Goal: Feedback & Contribution: Contribute content

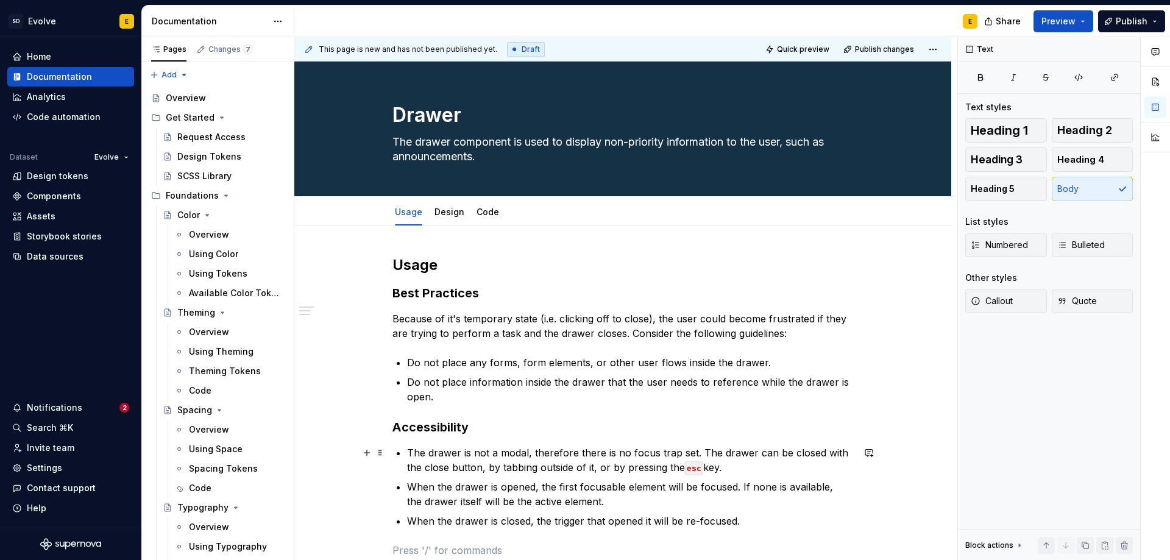
scroll to position [122, 0]
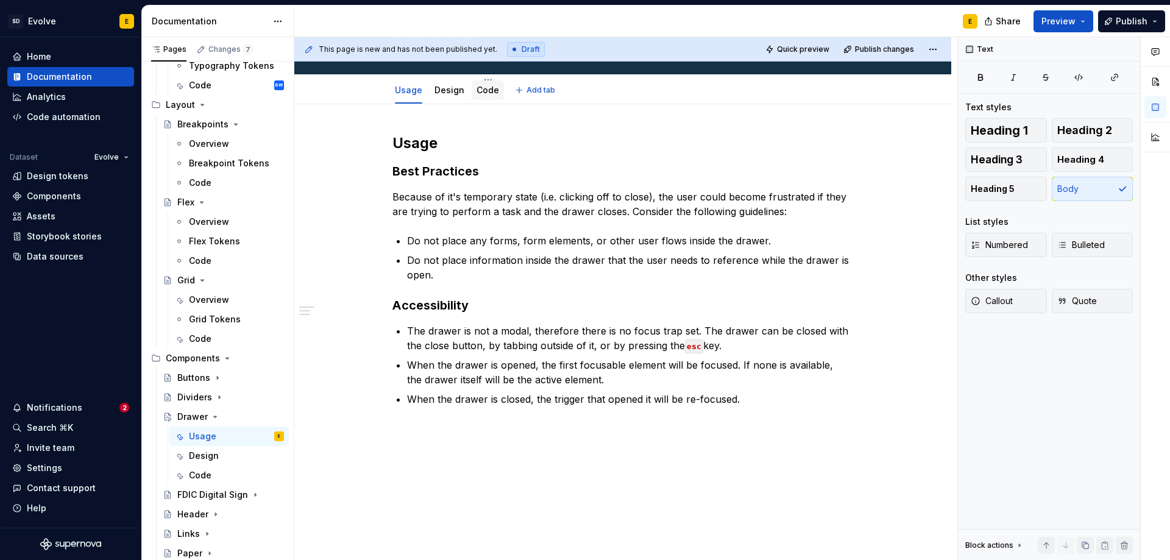
click at [487, 91] on link "Code" at bounding box center [488, 90] width 23 height 10
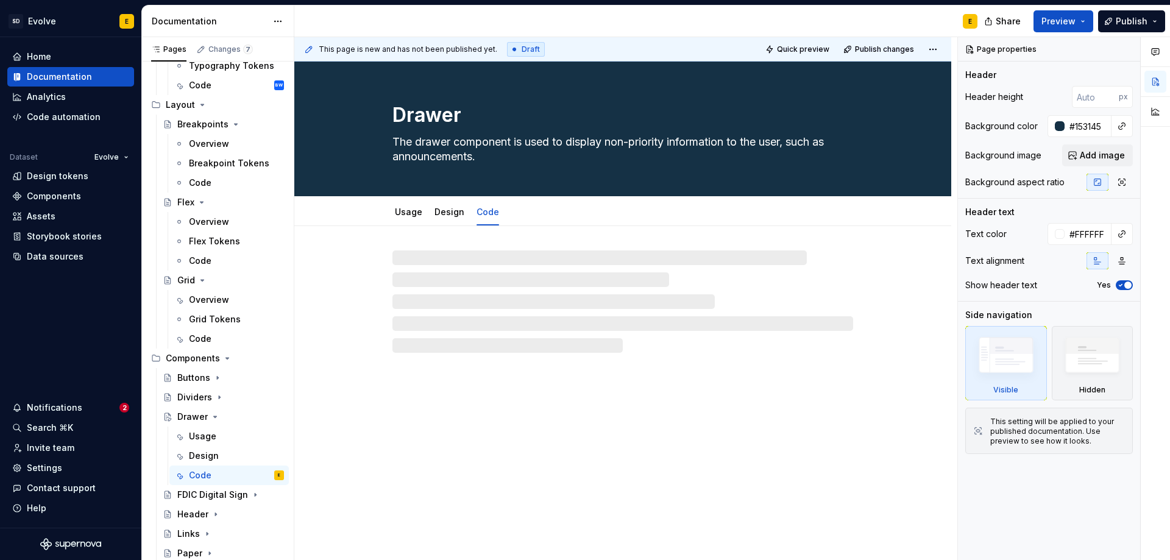
type textarea "*"
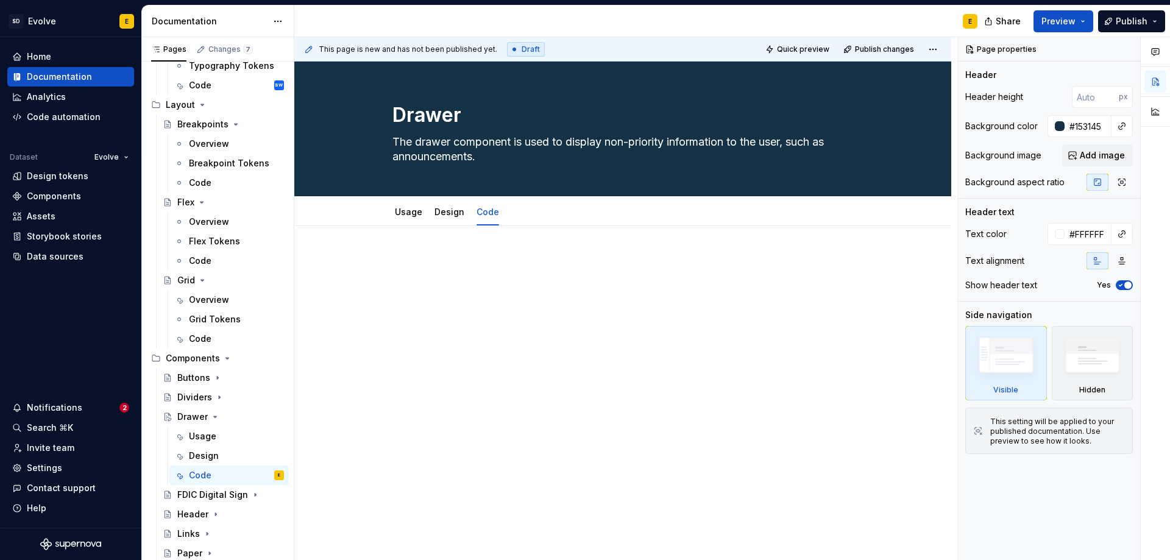
click at [468, 266] on p at bounding box center [623, 262] width 461 height 15
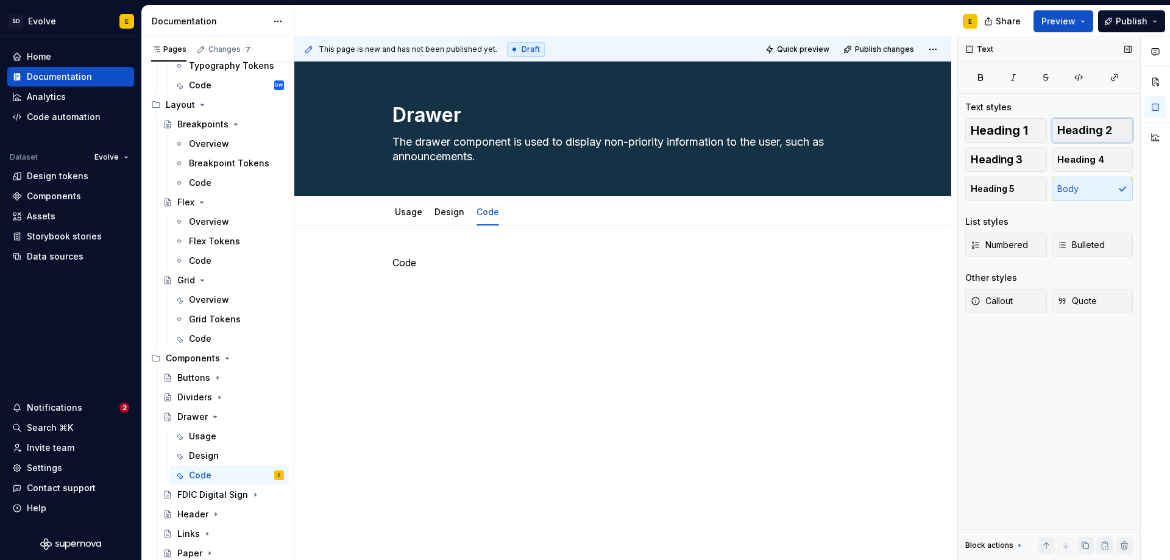
click at [1090, 133] on span "Heading 2" at bounding box center [1084, 130] width 55 height 12
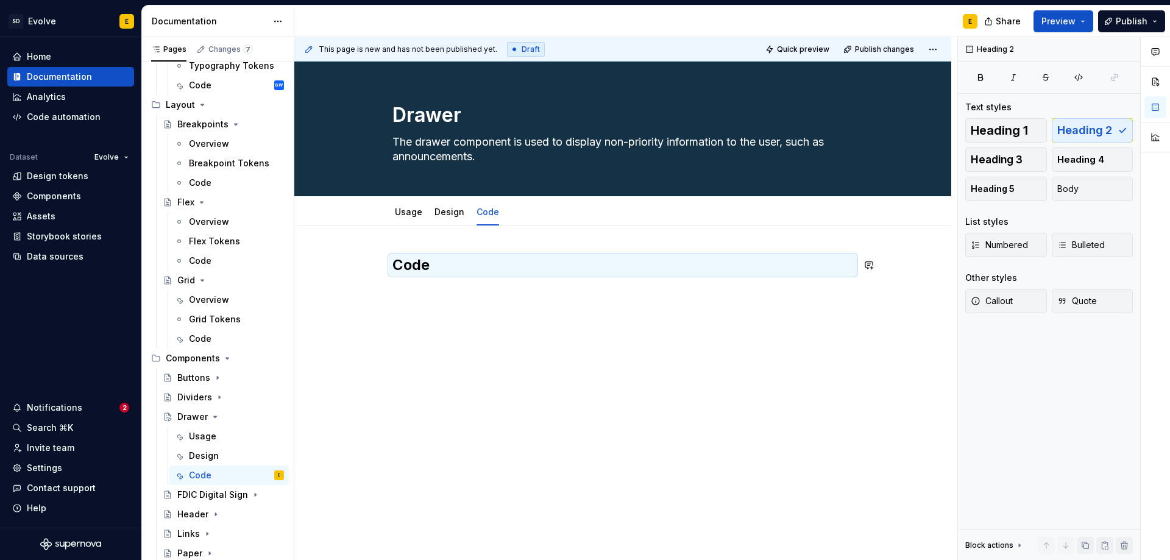
click at [428, 292] on div "Code" at bounding box center [623, 278] width 461 height 46
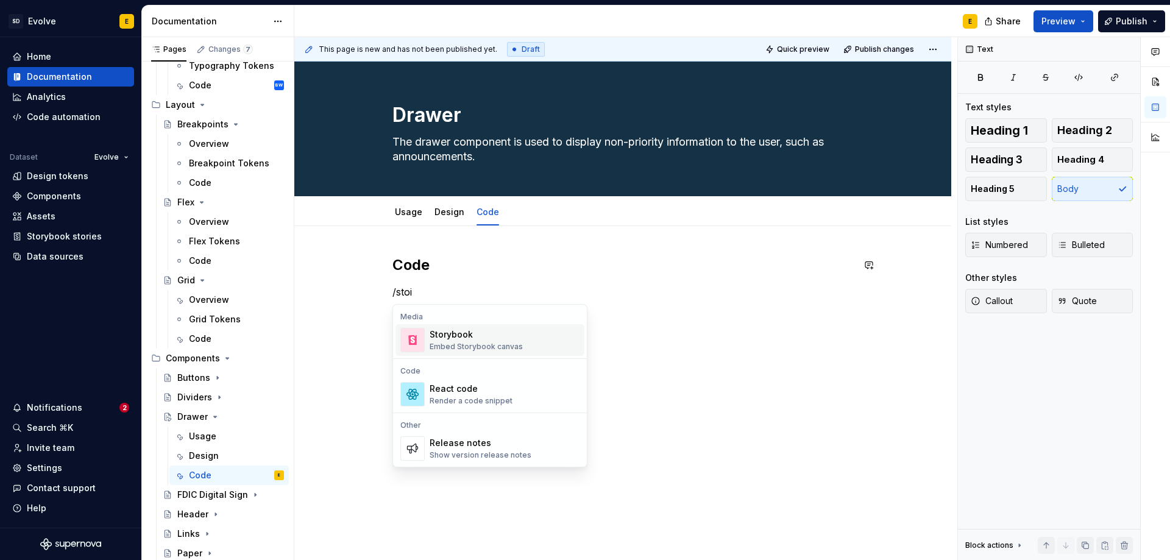
click at [452, 338] on div "Storybook" at bounding box center [476, 335] width 93 height 12
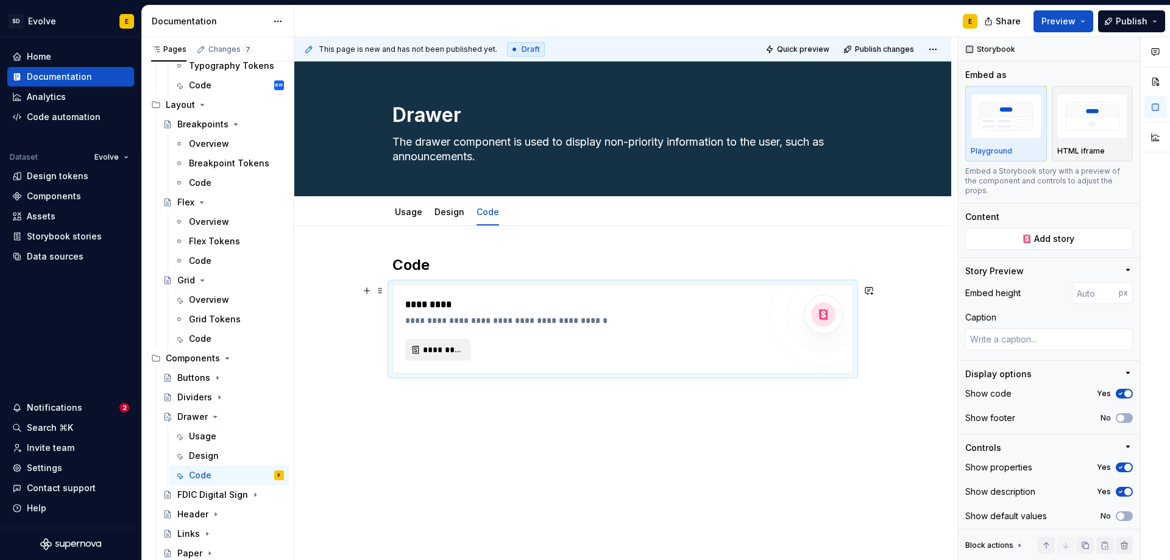
click at [458, 348] on span "*********" at bounding box center [443, 350] width 40 height 12
type textarea "*"
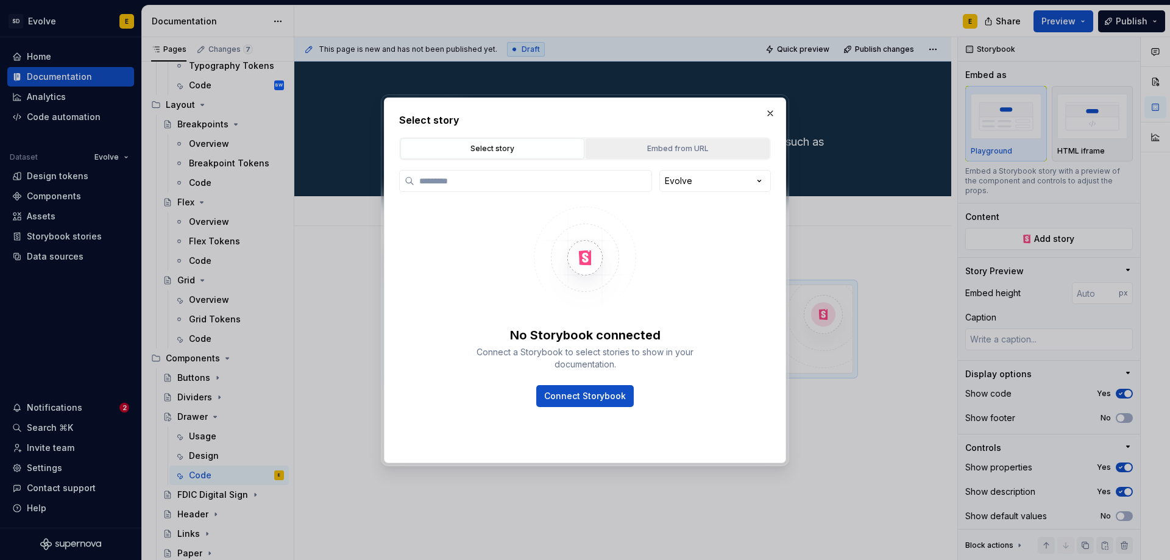
click at [710, 149] on div "Embed from URL" at bounding box center [678, 149] width 176 height 12
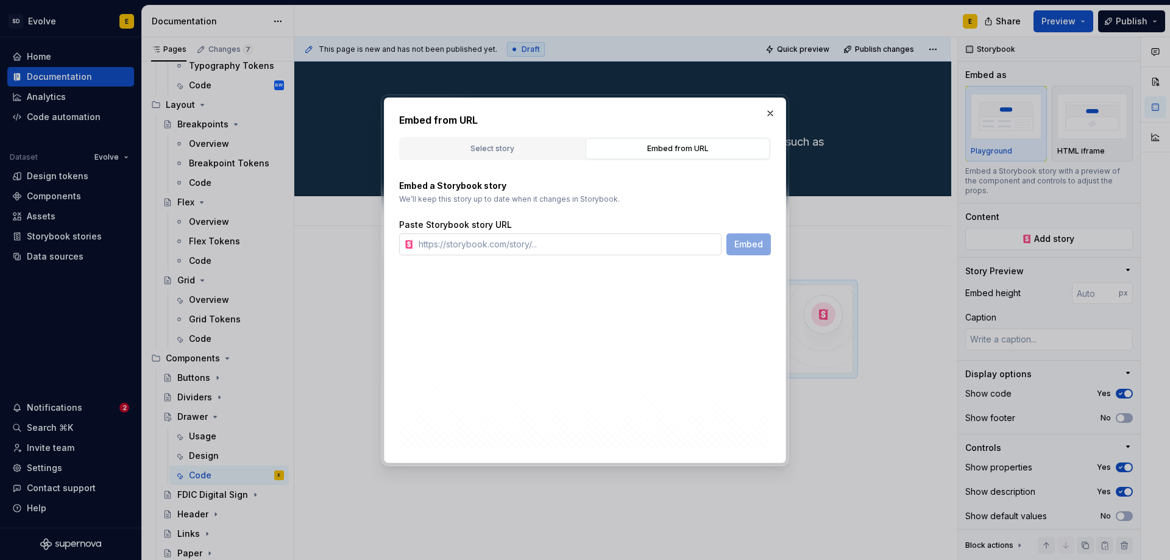
click at [570, 240] on input "text" at bounding box center [568, 244] width 308 height 22
paste input "[URL][DOMAIN_NAME]"
type input "[URL][DOMAIN_NAME]"
click at [760, 249] on span "Embed" at bounding box center [748, 244] width 29 height 12
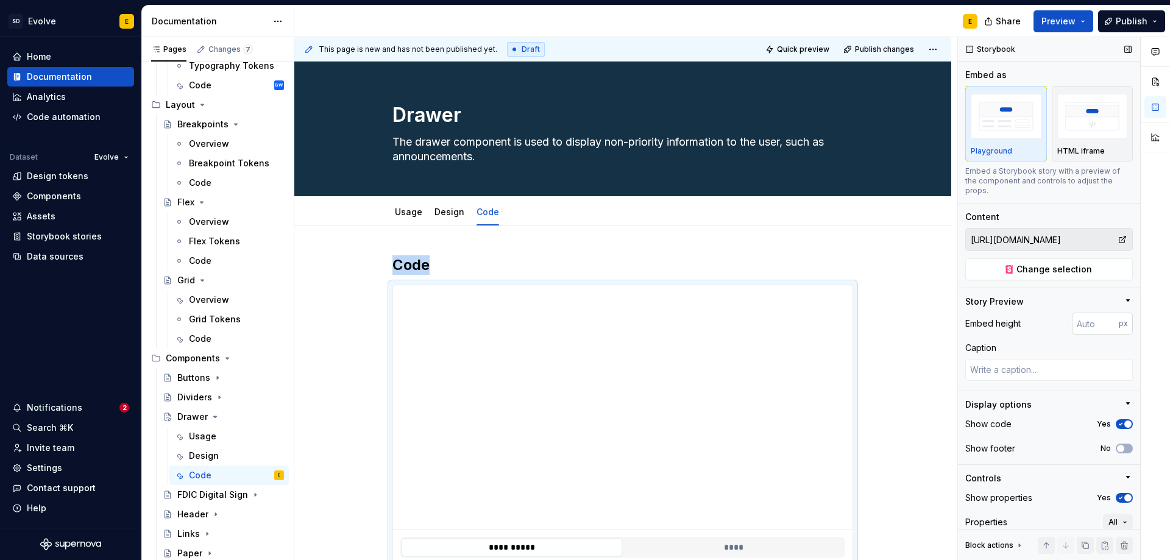
type textarea "*"
click at [1078, 323] on input "number" at bounding box center [1095, 324] width 47 height 22
type input "128"
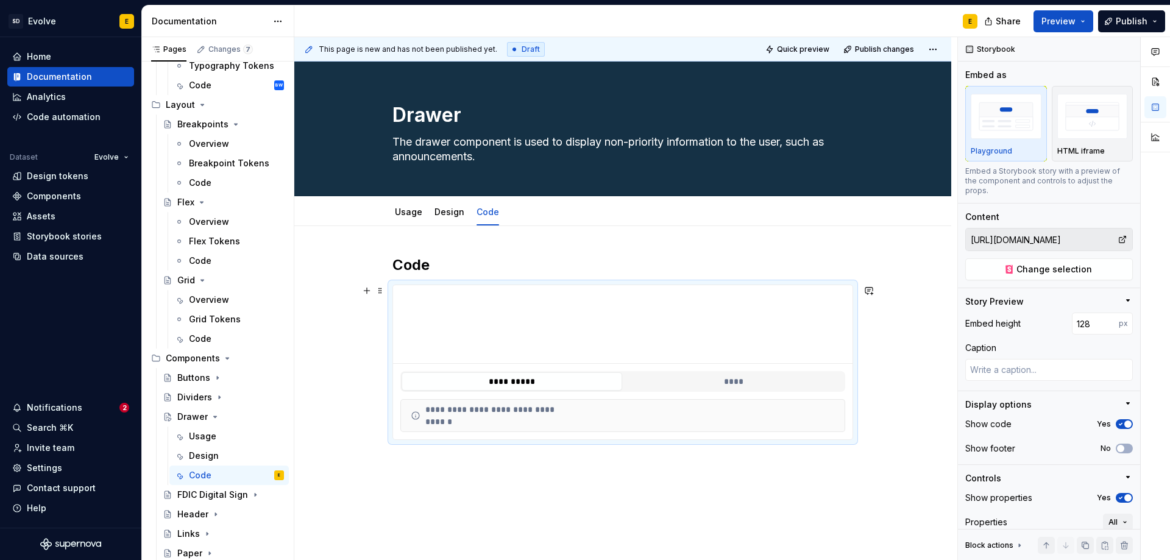
scroll to position [61, 0]
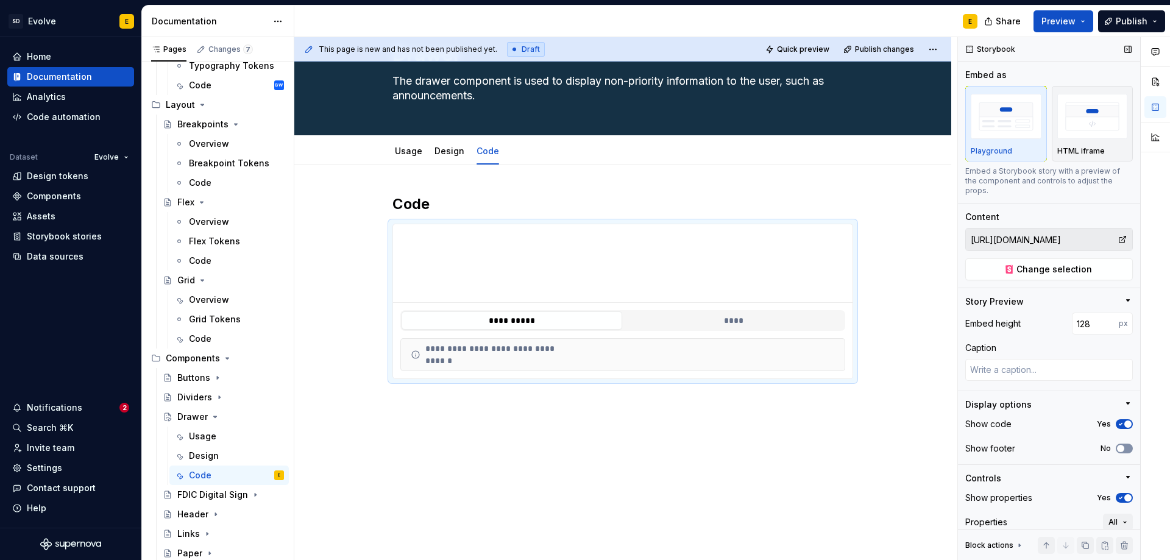
click at [1117, 449] on span "button" at bounding box center [1120, 448] width 7 height 7
type textarea "*"
drag, startPoint x: 1087, startPoint y: 322, endPoint x: 1059, endPoint y: 322, distance: 27.4
click at [1059, 322] on div "Embed height 128 px" at bounding box center [1049, 324] width 168 height 22
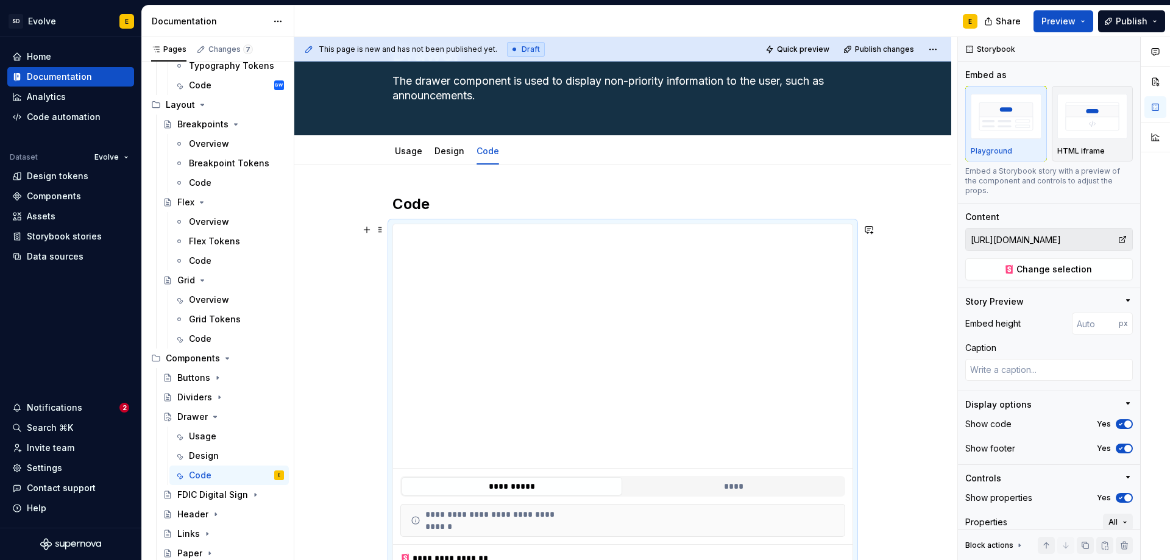
click at [884, 363] on div "**********" at bounding box center [622, 461] width 657 height 592
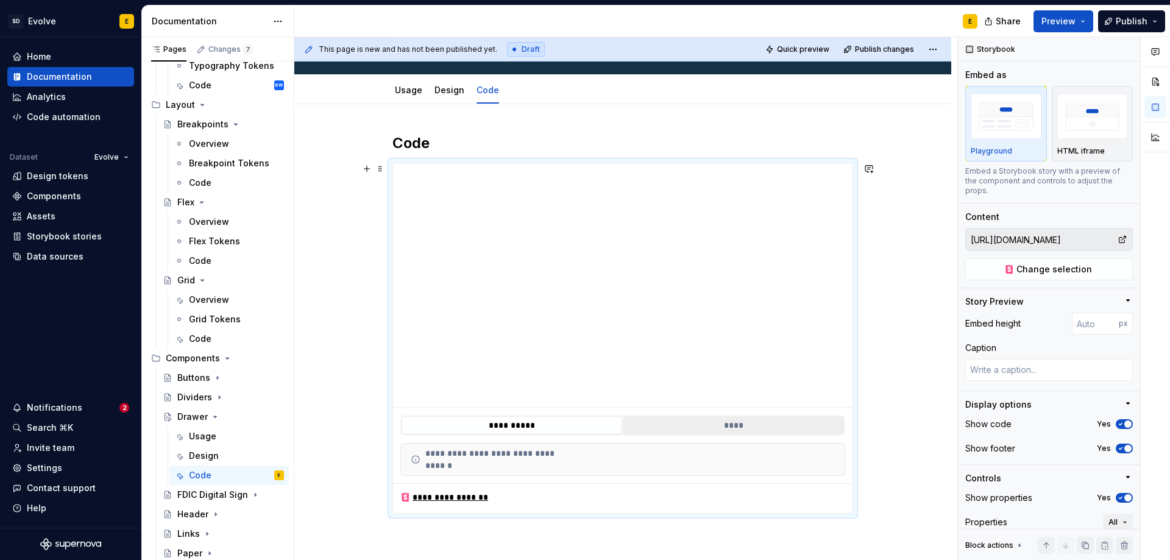
click at [708, 419] on button "****" at bounding box center [734, 425] width 221 height 18
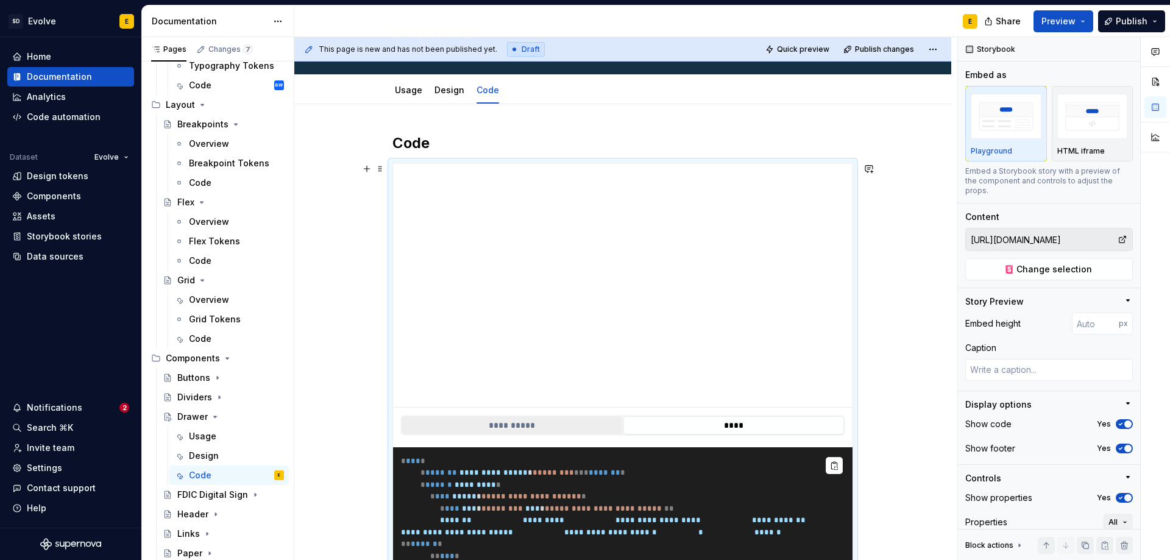
click at [571, 426] on button "**********" at bounding box center [512, 425] width 221 height 18
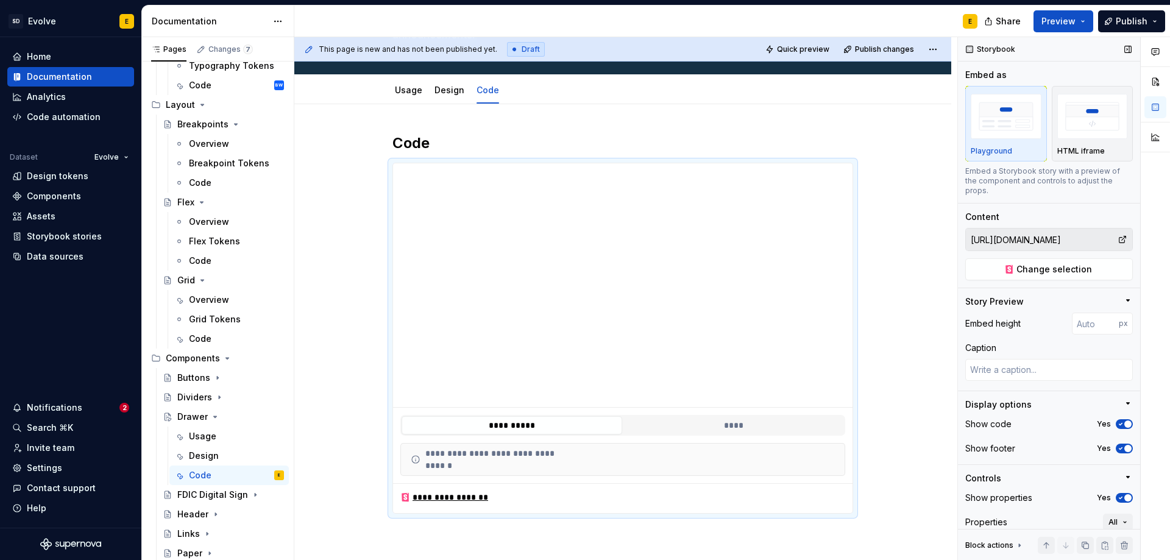
click at [1125, 499] on span "button" at bounding box center [1128, 497] width 7 height 7
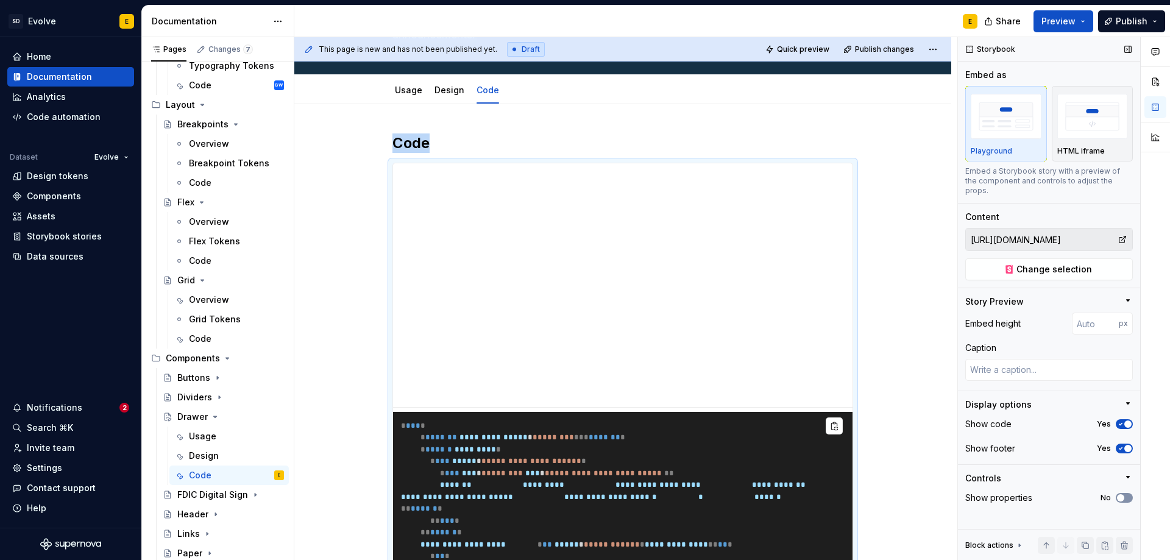
scroll to position [247, 0]
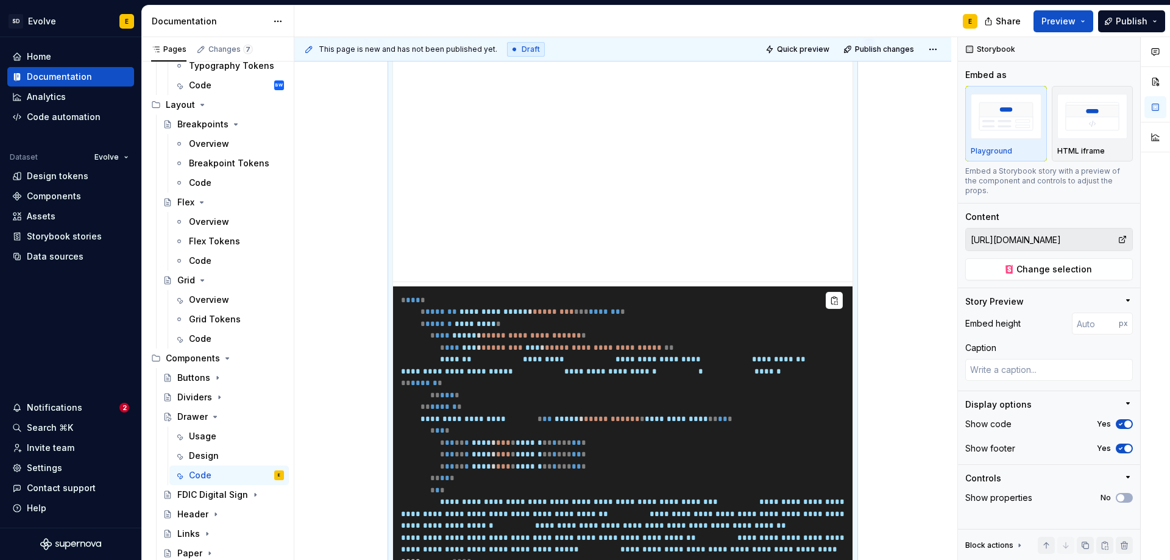
click at [517, 400] on pre "**********" at bounding box center [623, 454] width 460 height 337
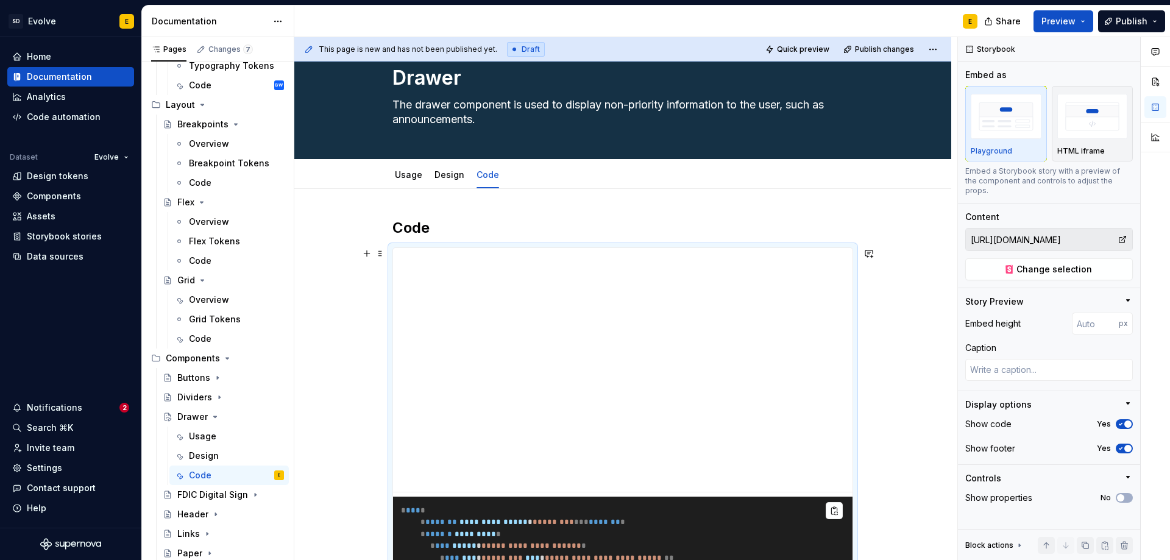
scroll to position [0, 0]
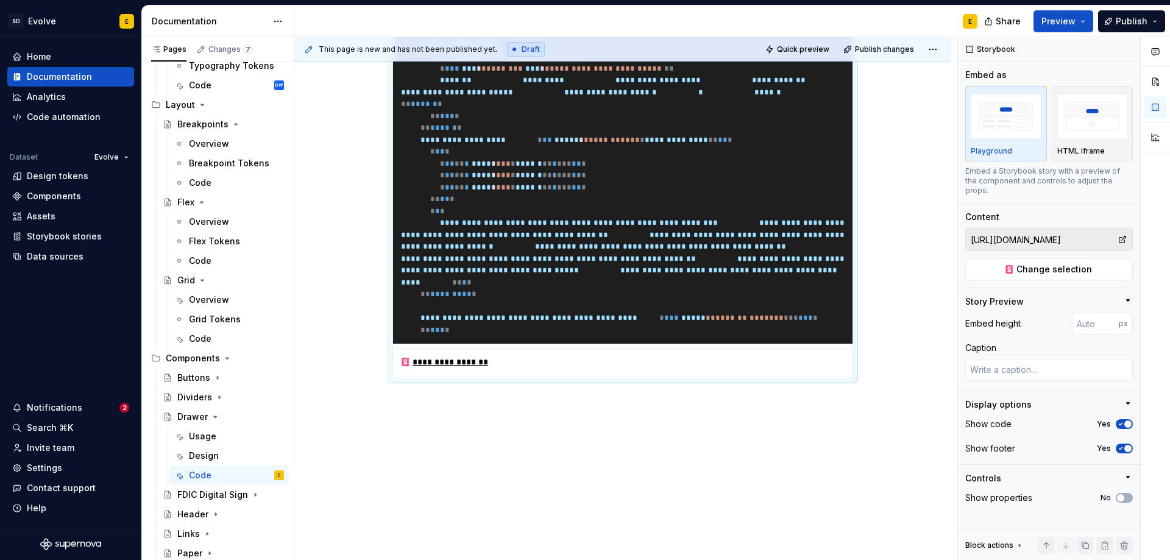
scroll to position [549, 0]
click at [1126, 493] on button "No" at bounding box center [1124, 498] width 17 height 10
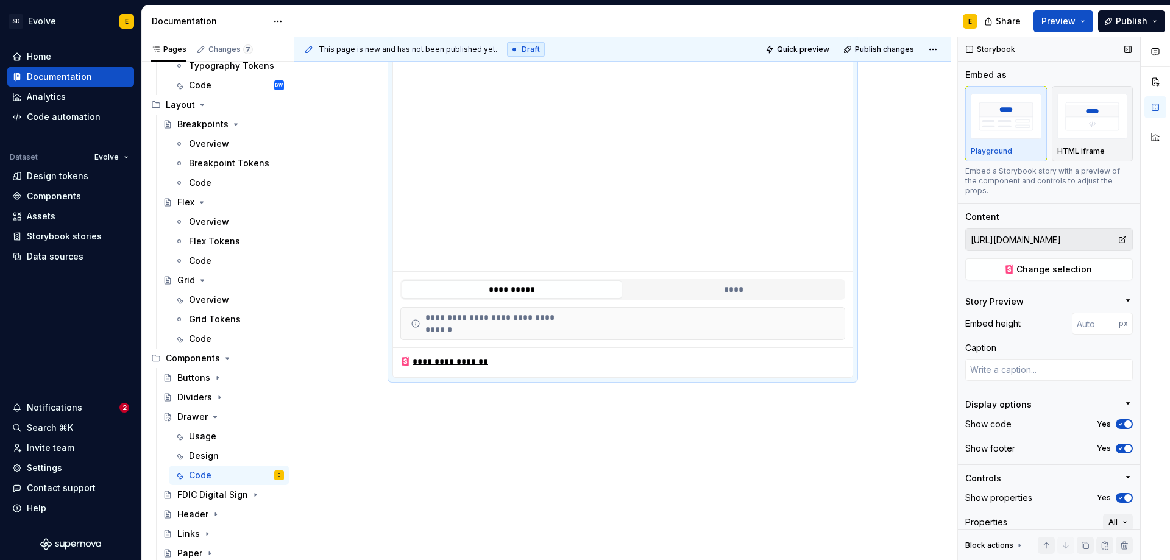
scroll to position [217, 0]
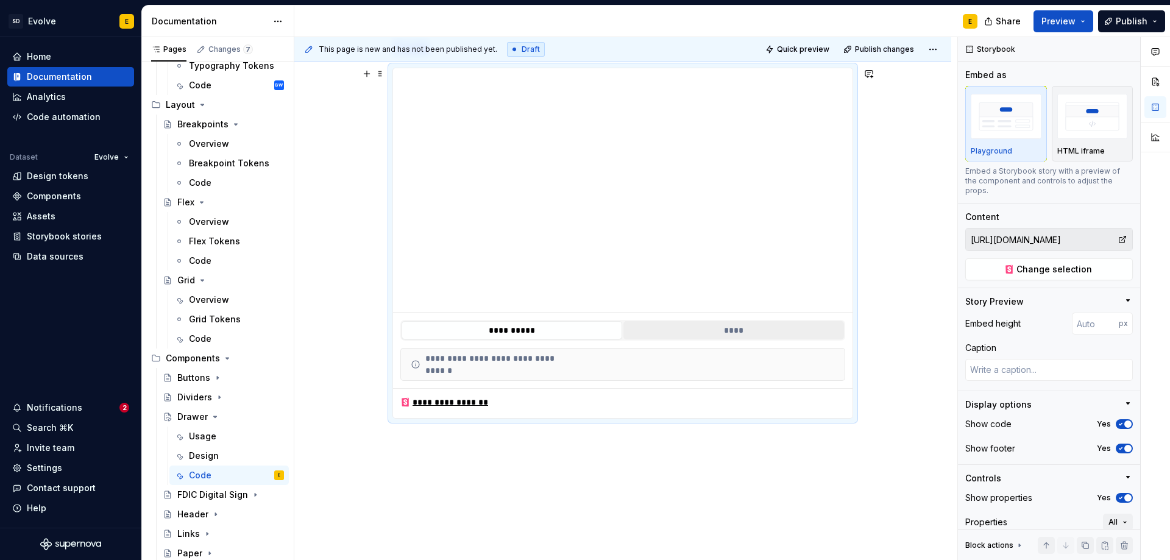
click at [725, 335] on button "****" at bounding box center [734, 330] width 221 height 18
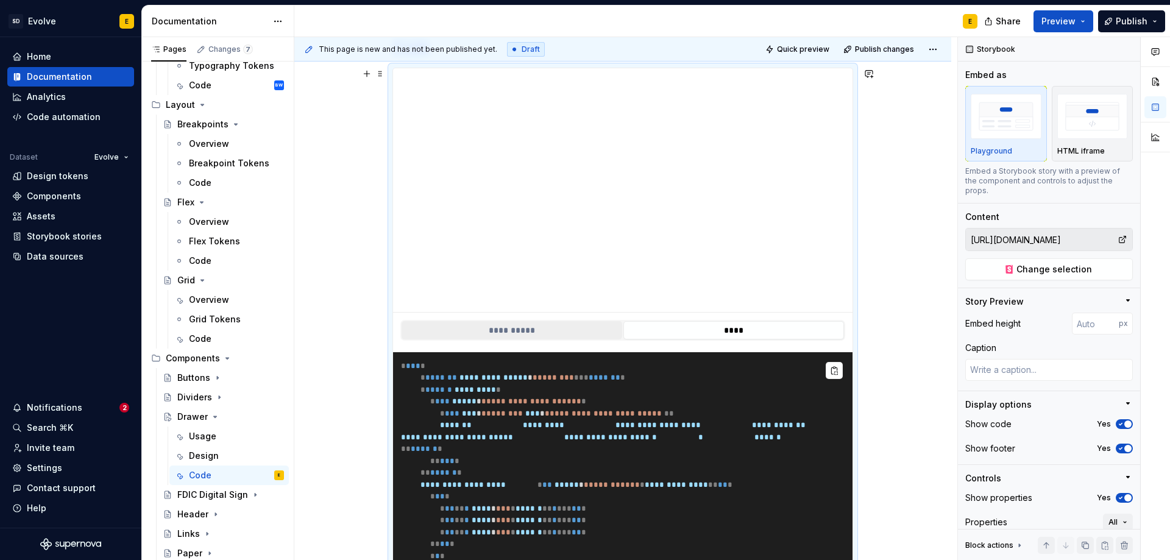
click at [575, 324] on button "**********" at bounding box center [512, 330] width 221 height 18
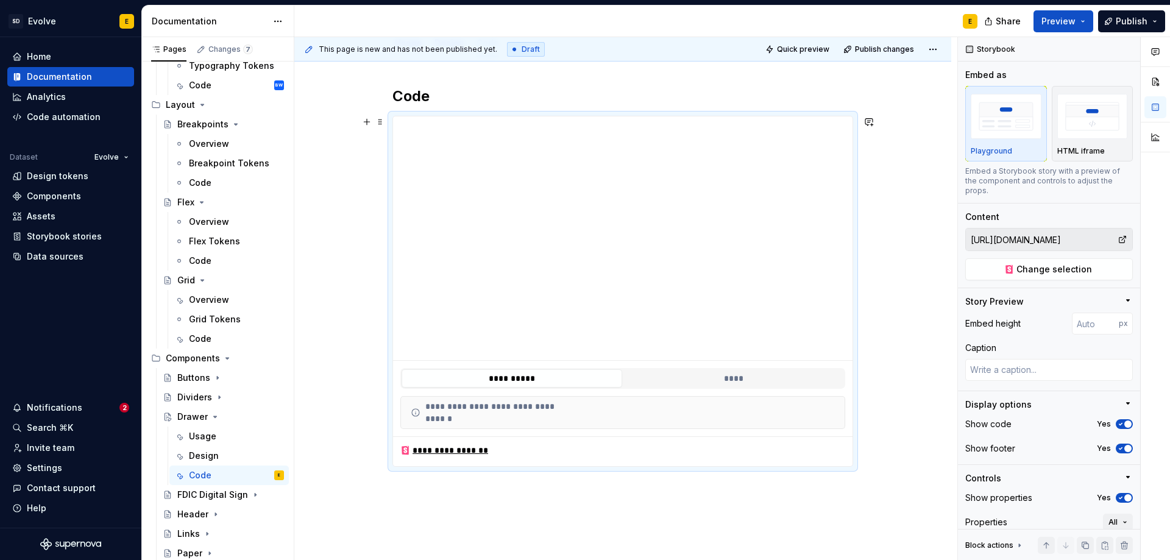
scroll to position [257, 0]
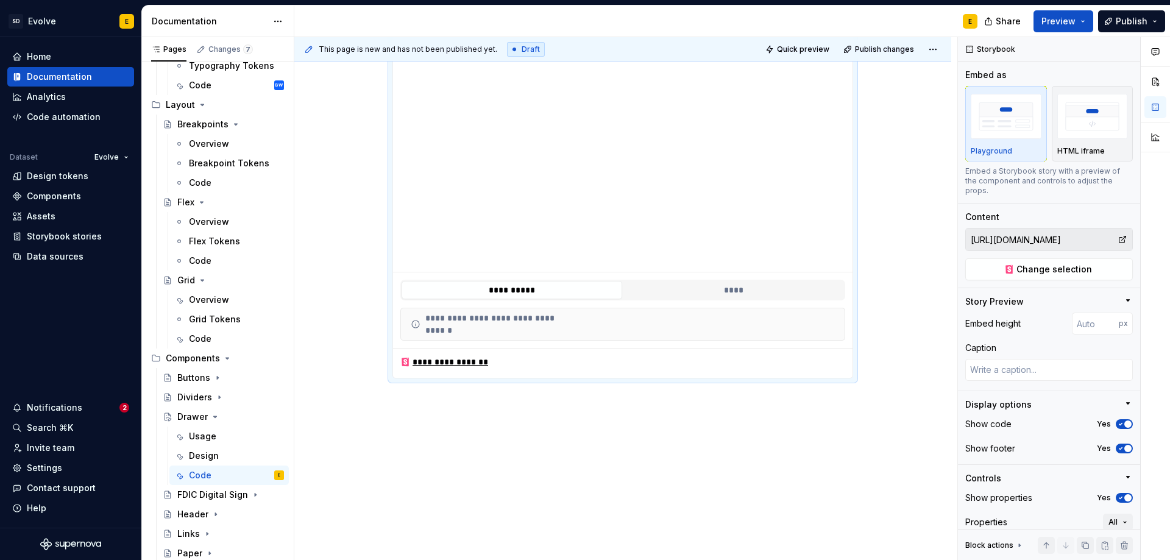
click at [534, 419] on div "**********" at bounding box center [622, 265] width 657 height 592
click at [430, 411] on div "**********" at bounding box center [622, 265] width 657 height 592
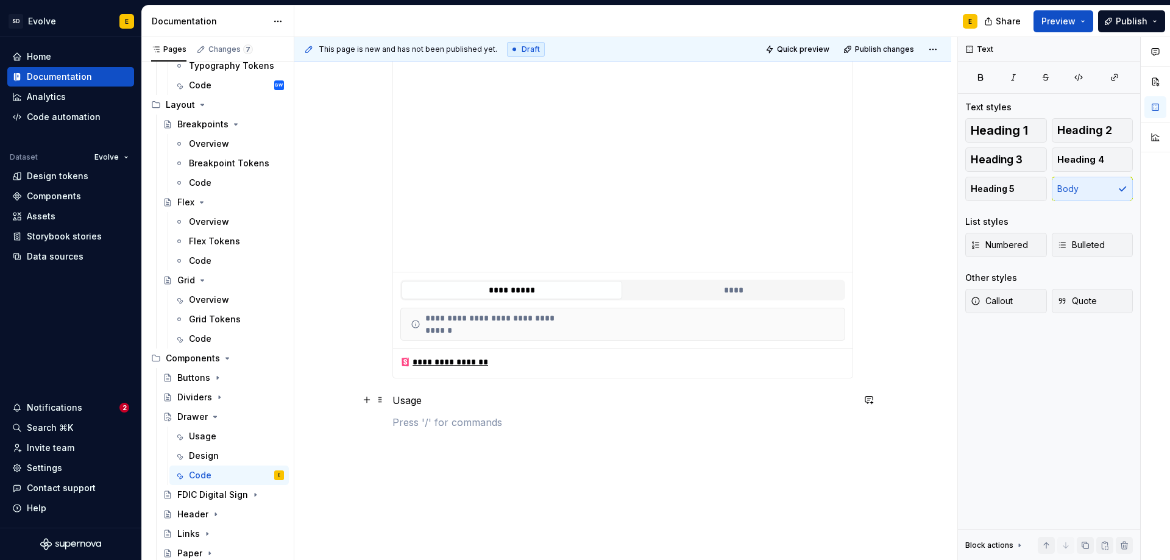
click at [513, 403] on p "Usage" at bounding box center [623, 400] width 461 height 15
click at [1095, 130] on span "Heading 2" at bounding box center [1084, 130] width 55 height 12
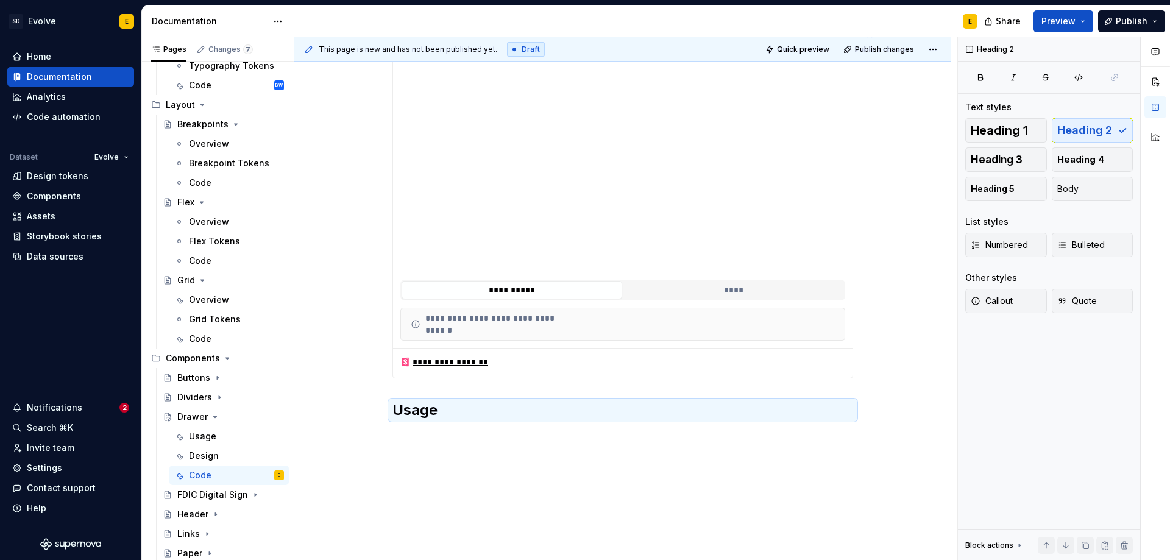
click at [375, 385] on div "**********" at bounding box center [622, 298] width 657 height 658
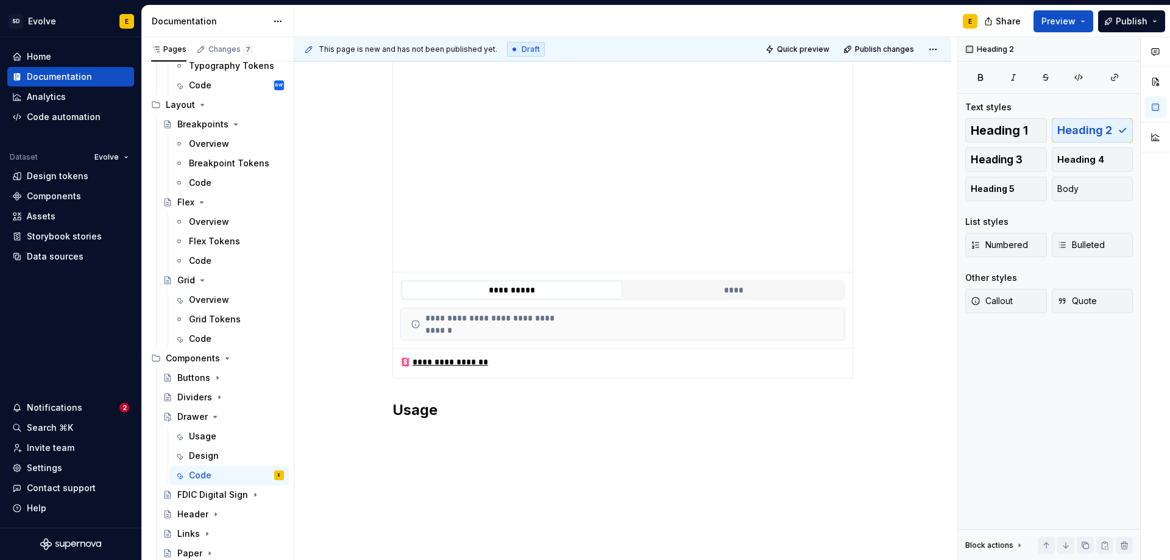
click at [896, 356] on div "**********" at bounding box center [622, 298] width 657 height 658
click at [872, 371] on div "**********" at bounding box center [625, 299] width 663 height 524
click at [853, 372] on div "**********" at bounding box center [623, 202] width 461 height 351
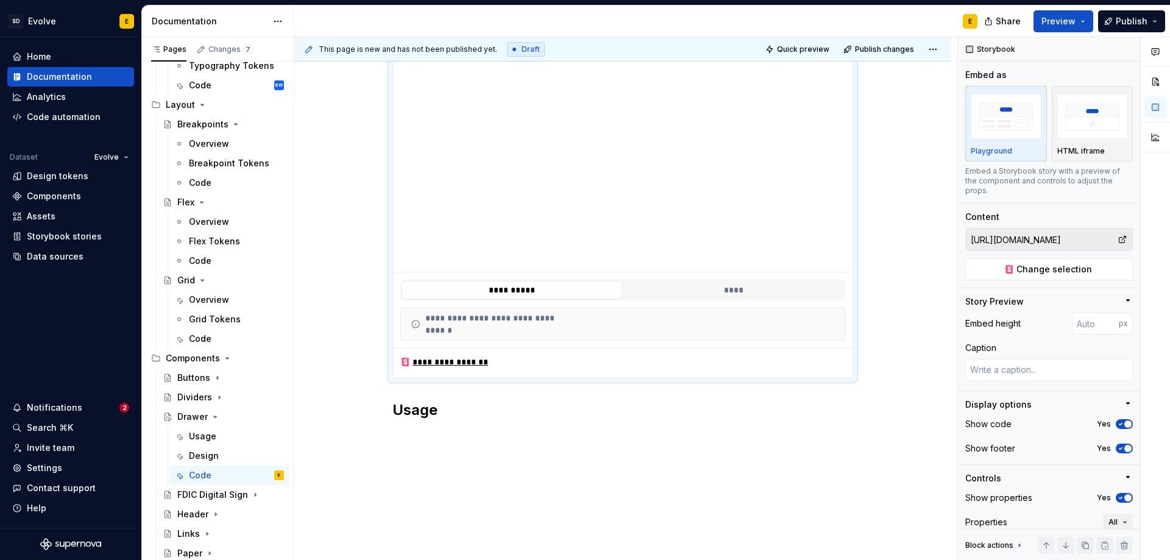
click at [854, 391] on div "**********" at bounding box center [622, 298] width 657 height 658
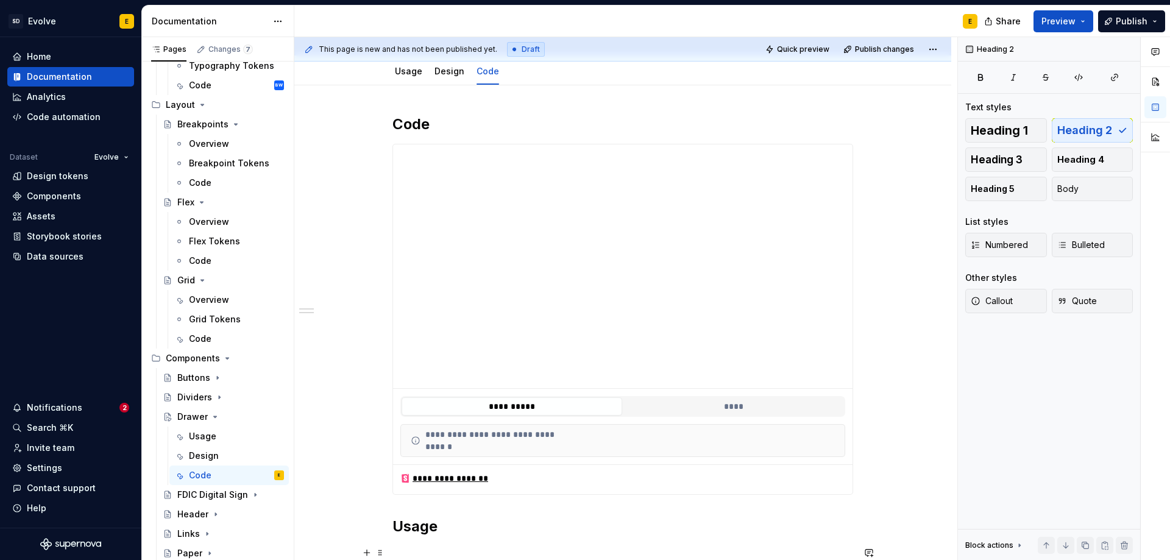
scroll to position [135, 0]
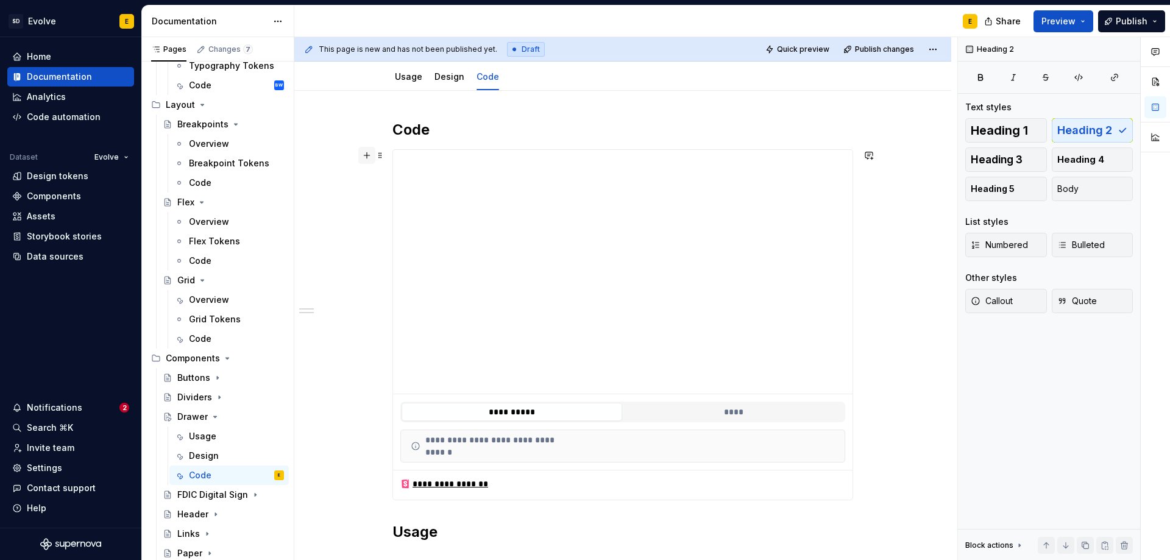
click at [366, 155] on button "button" at bounding box center [366, 155] width 17 height 17
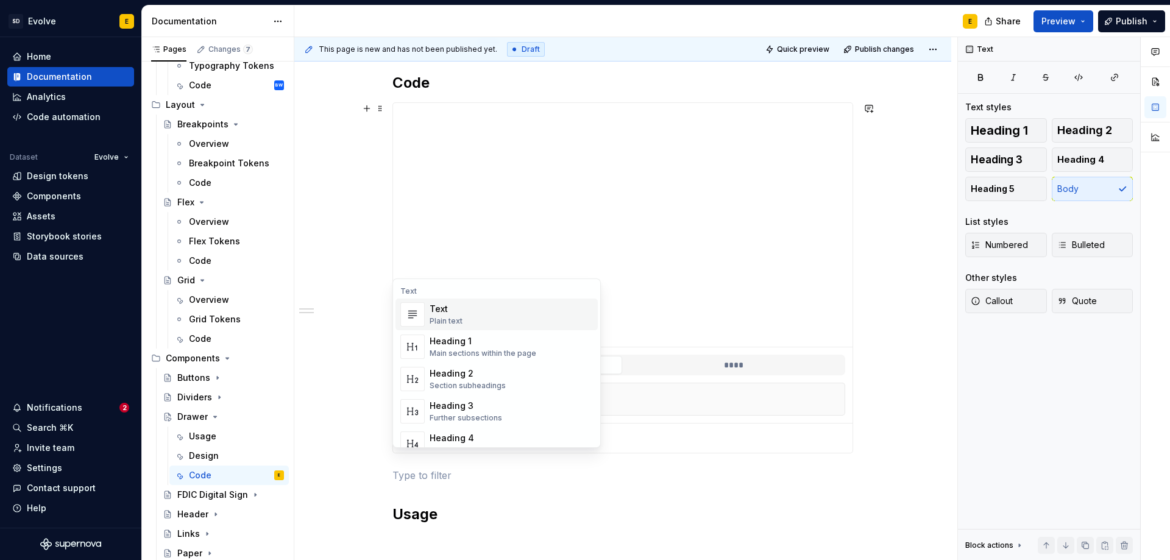
scroll to position [196, 0]
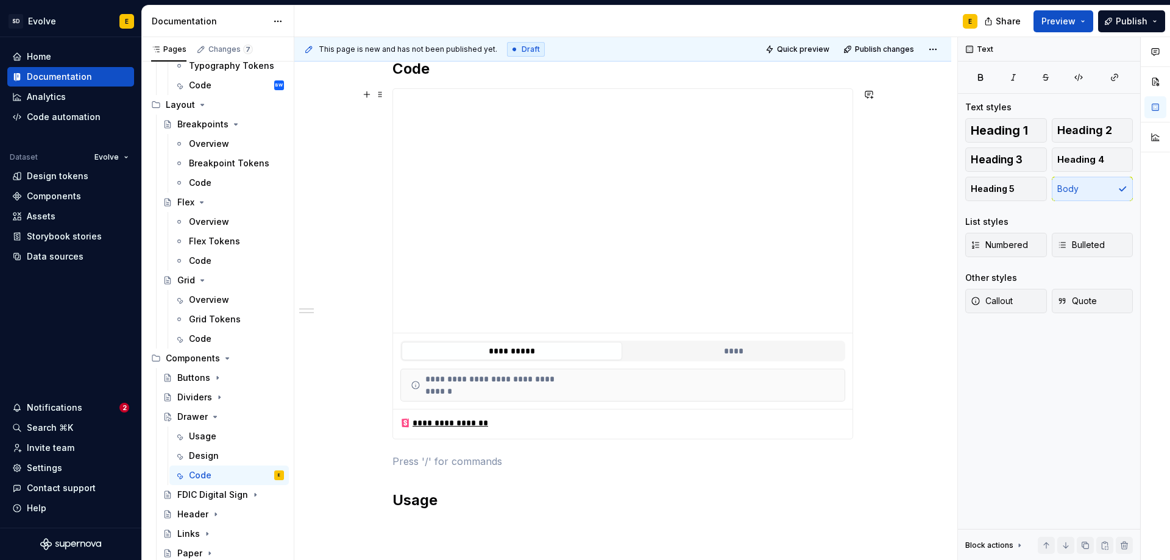
click at [401, 467] on p at bounding box center [623, 461] width 461 height 15
click at [368, 461] on button "button" at bounding box center [366, 460] width 17 height 17
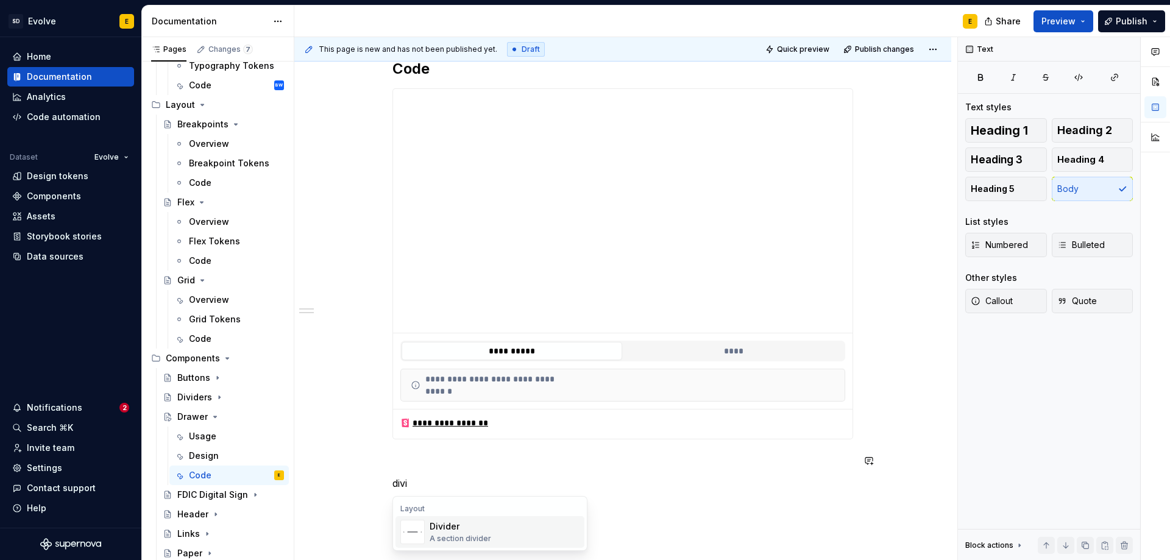
click at [448, 530] on div "Divider" at bounding box center [461, 527] width 62 height 12
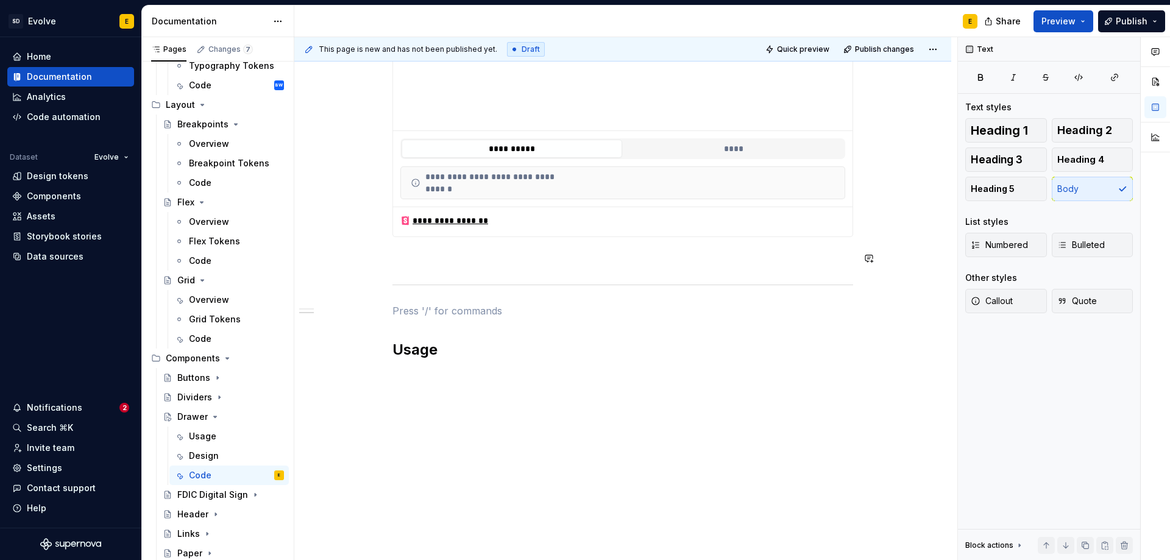
scroll to position [404, 0]
click at [457, 373] on p at bounding box center [623, 371] width 461 height 15
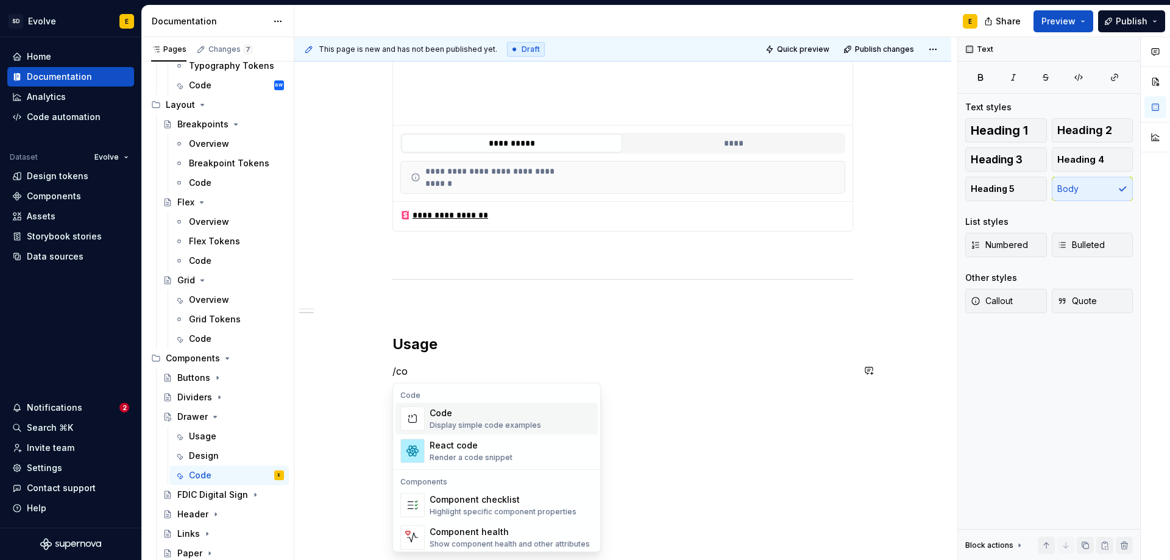
click at [466, 410] on div "Code" at bounding box center [486, 413] width 112 height 12
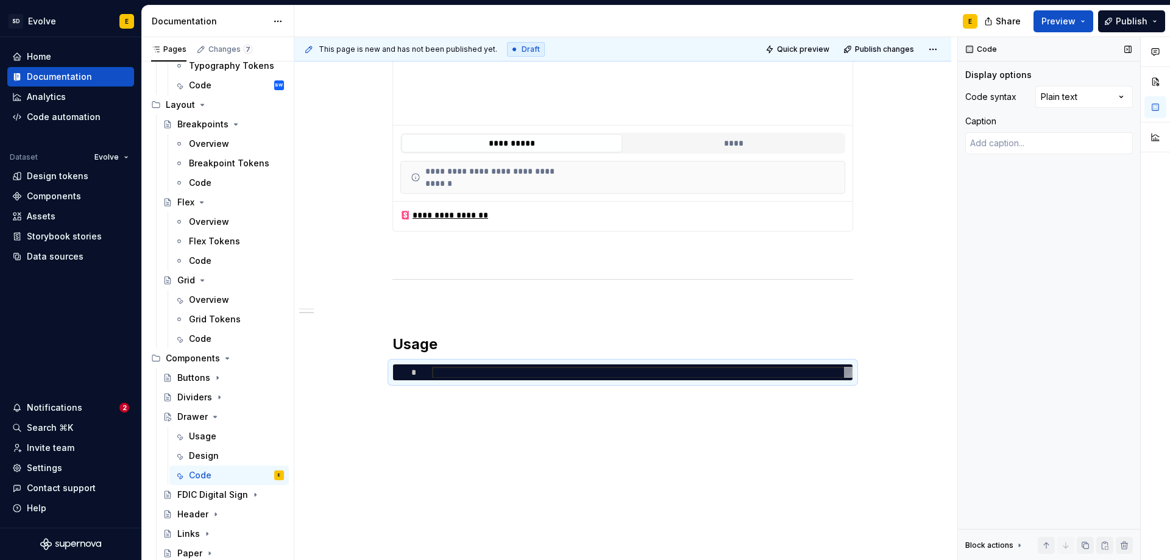
type textarea "*"
click at [497, 371] on div at bounding box center [642, 373] width 421 height 12
type textarea "**********"
click at [1070, 98] on div "Comments Open comments No comments yet Select ‘Comment’ from the block context …" at bounding box center [1064, 299] width 212 height 524
click at [778, 393] on div "**********" at bounding box center [623, 123] width 461 height 544
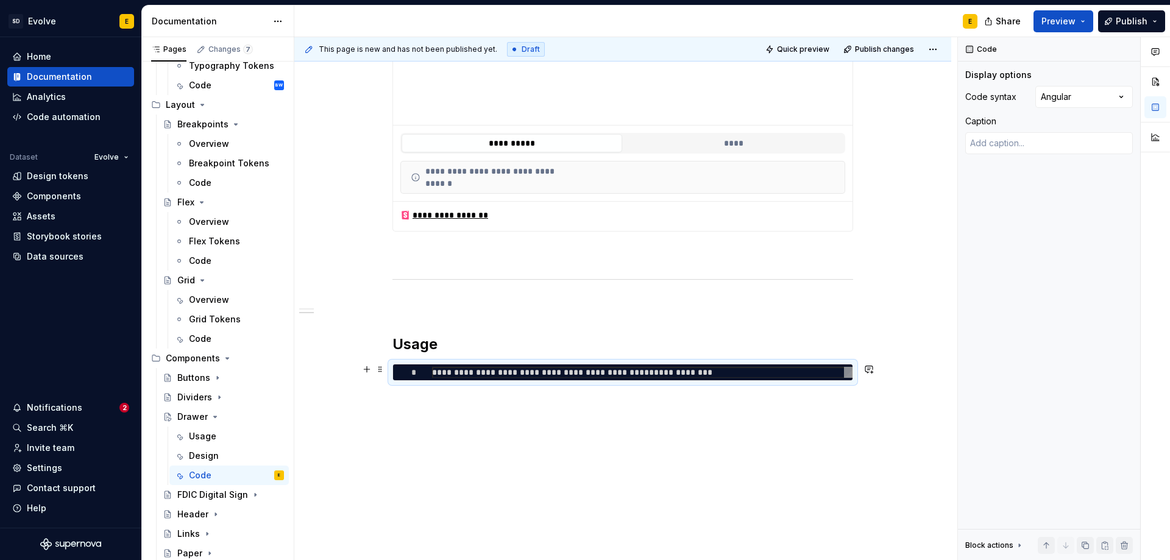
scroll to position [0, 294]
click at [784, 376] on div "**********" at bounding box center [642, 373] width 421 height 12
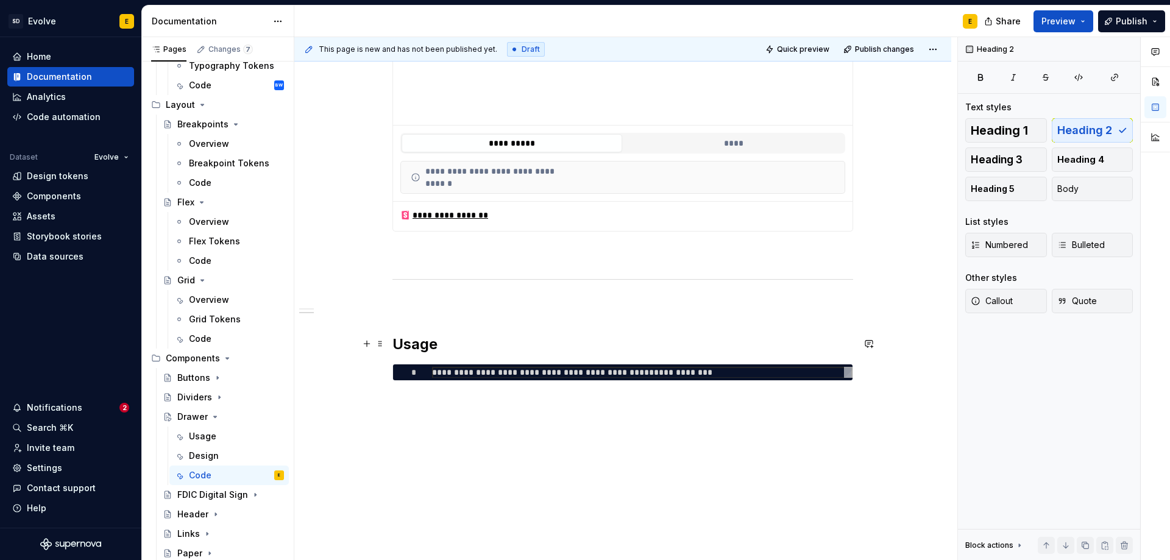
click at [800, 338] on h2 "Usage" at bounding box center [623, 345] width 461 height 20
click at [793, 375] on div "**********" at bounding box center [642, 373] width 421 height 12
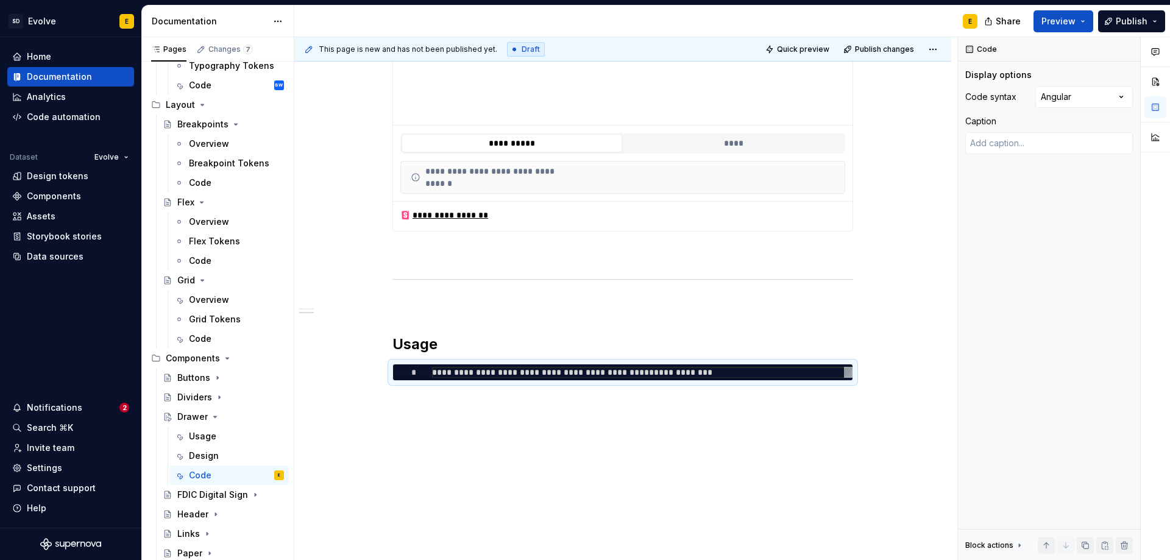
click at [1056, 92] on div "Comments Open comments No comments yet Select ‘Comment’ from the block context …" at bounding box center [1064, 299] width 212 height 524
click at [464, 402] on div "**********" at bounding box center [622, 193] width 657 height 742
click at [868, 385] on div "**********" at bounding box center [622, 193] width 657 height 742
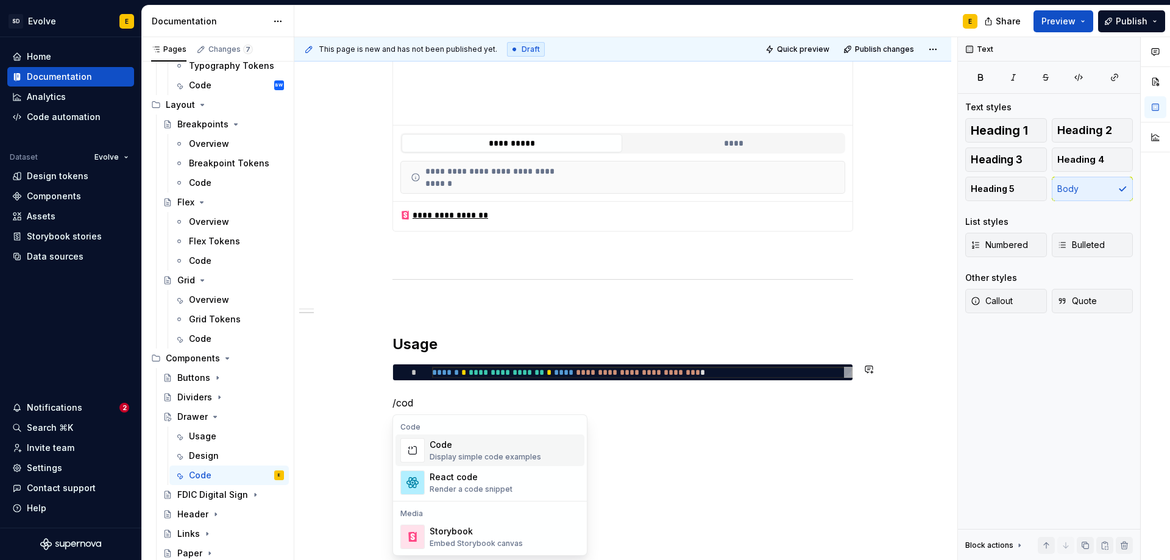
click at [491, 443] on div "Code" at bounding box center [486, 445] width 112 height 12
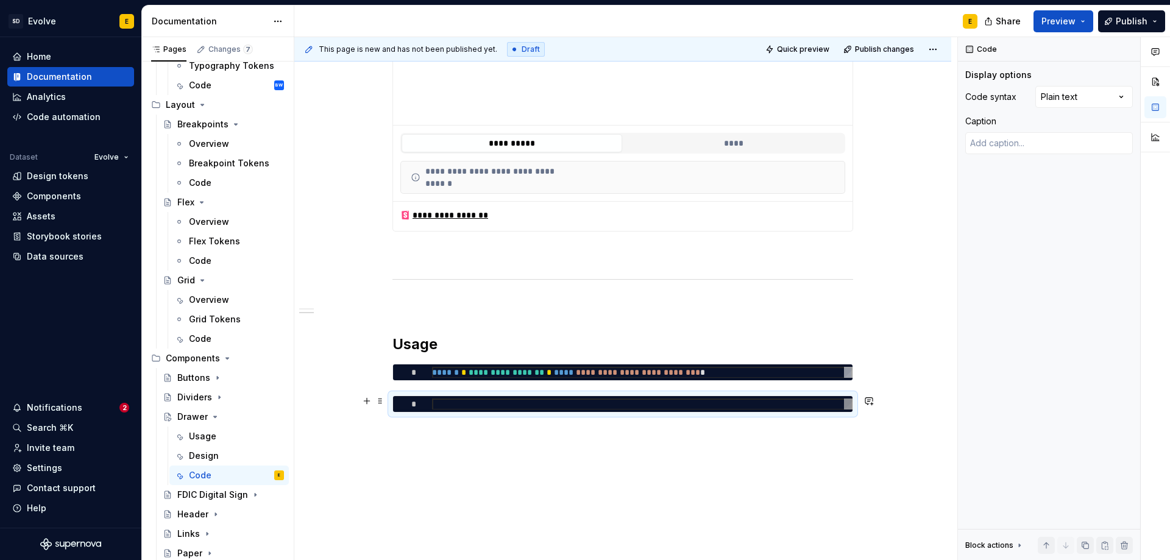
click at [442, 405] on div at bounding box center [642, 405] width 421 height 12
type textarea "*"
type textarea "**********"
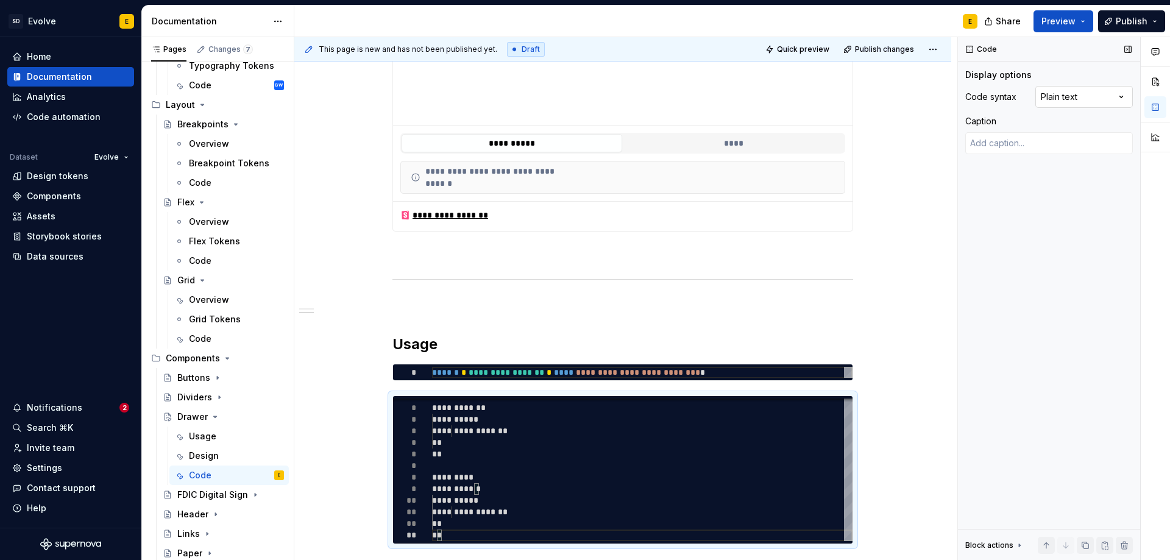
click at [1067, 93] on div "Comments Open comments No comments yet Select ‘Comment’ from the block context …" at bounding box center [1064, 299] width 212 height 524
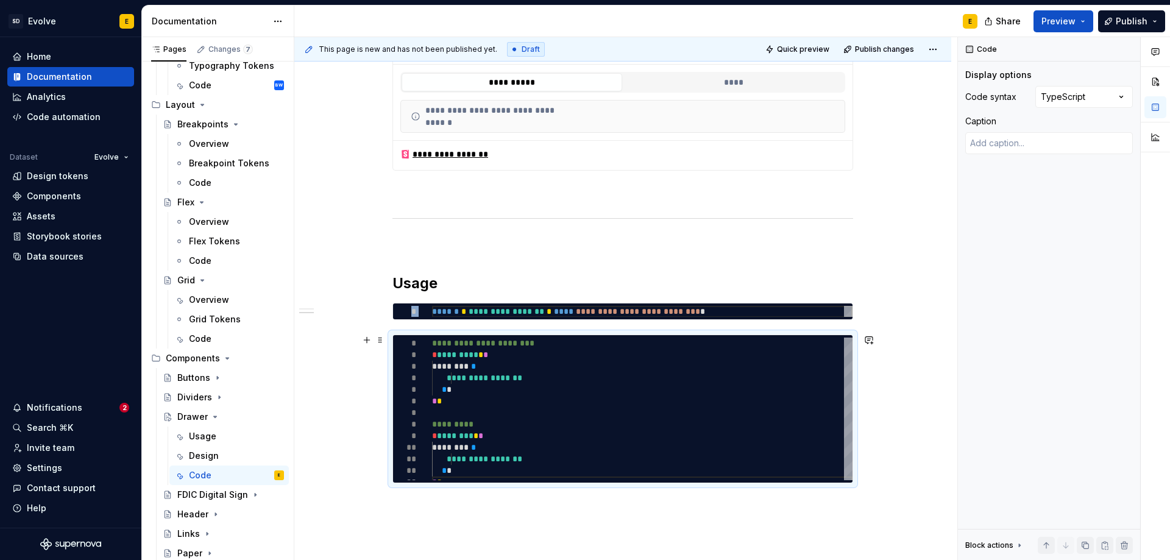
scroll to position [526, 0]
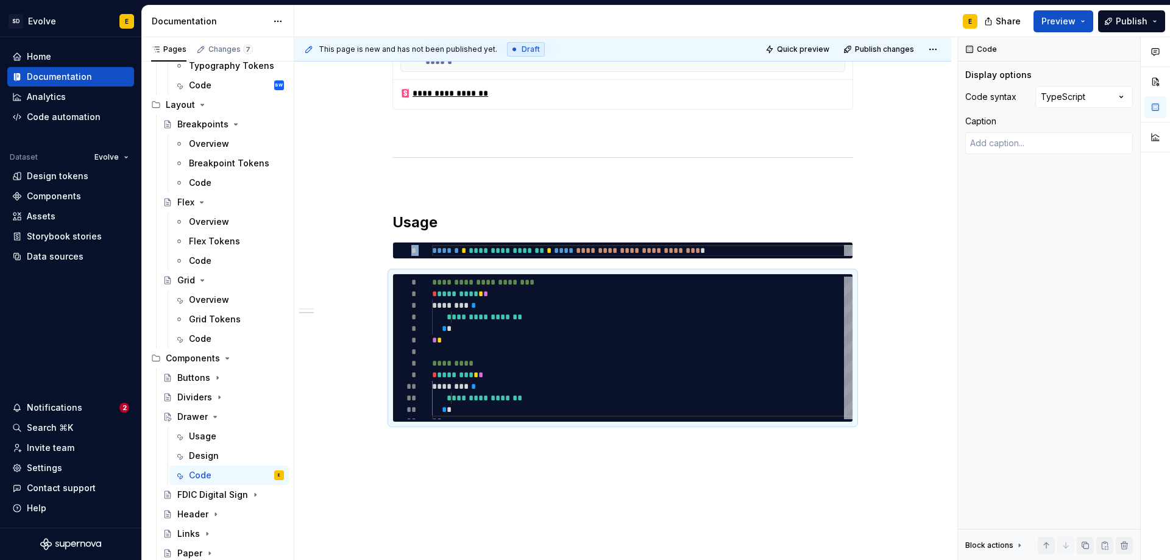
click at [536, 467] on div "**********" at bounding box center [622, 152] width 657 height 905
click at [423, 454] on div "**********" at bounding box center [622, 152] width 657 height 905
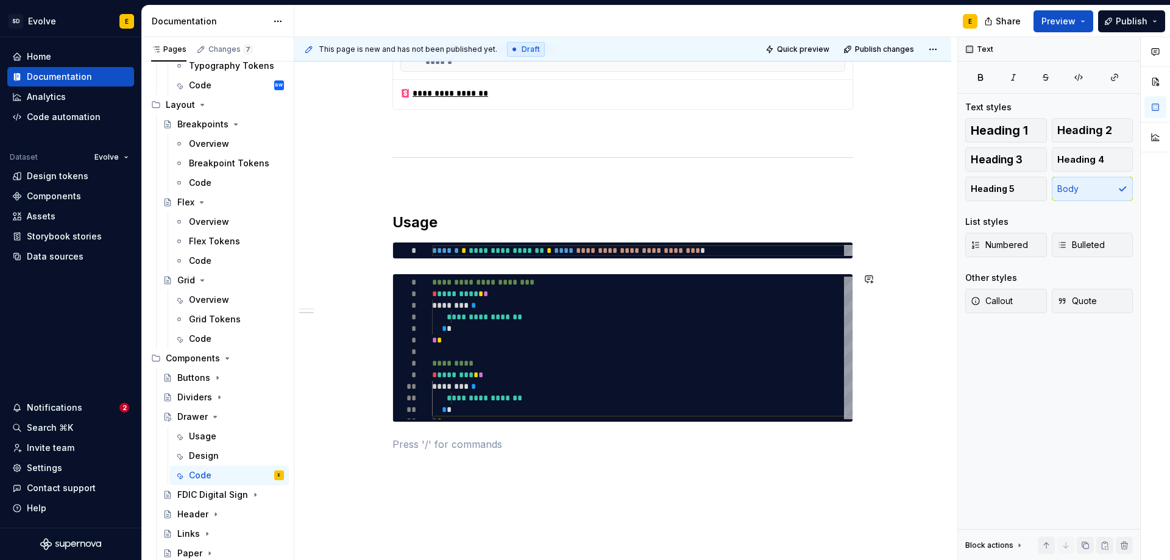
click at [398, 448] on p at bounding box center [623, 444] width 461 height 15
click at [371, 444] on button "button" at bounding box center [366, 443] width 17 height 17
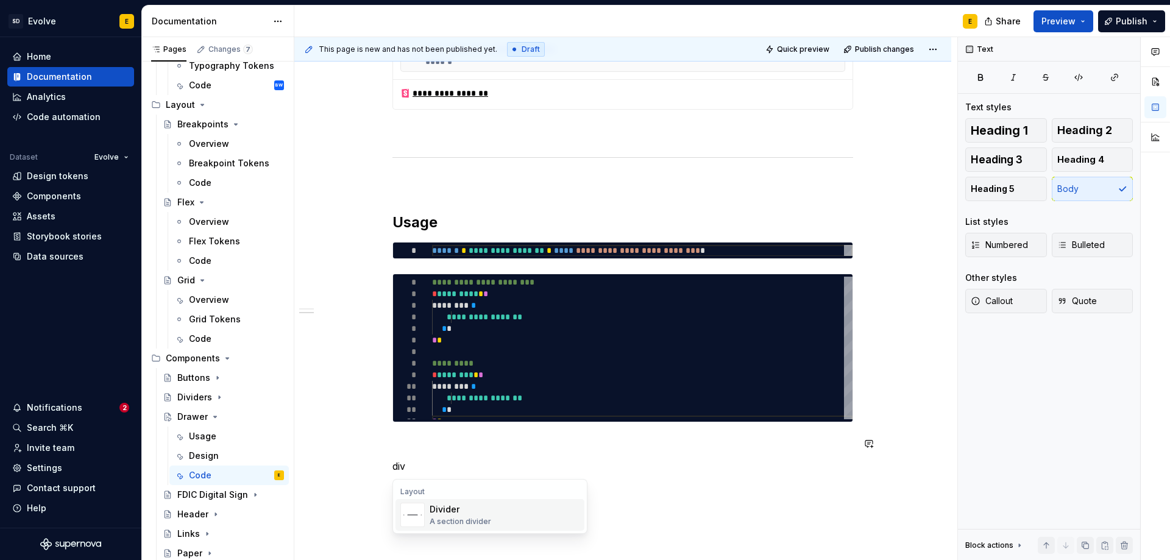
click at [493, 516] on div "Divider A section divider" at bounding box center [505, 515] width 150 height 24
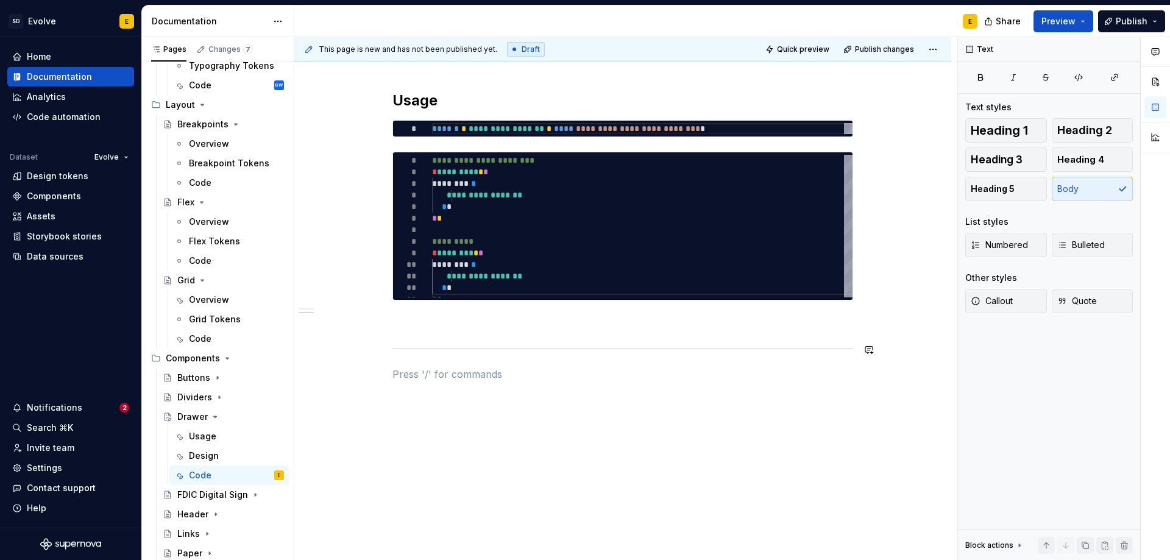
scroll to position [651, 0]
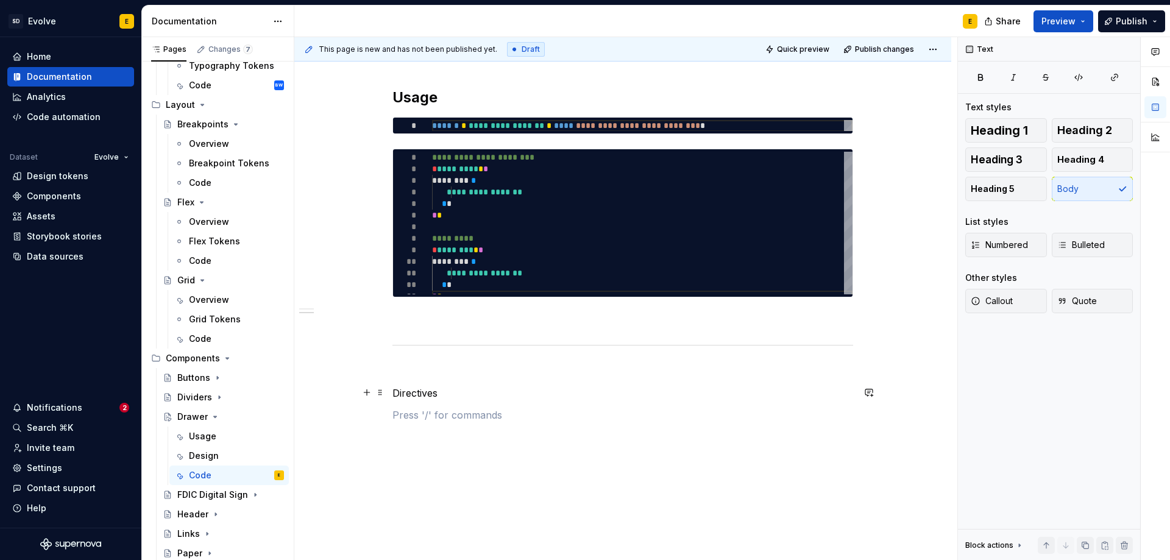
click at [497, 389] on p "Directives" at bounding box center [623, 393] width 461 height 15
click at [1103, 127] on span "Heading 2" at bounding box center [1084, 130] width 55 height 12
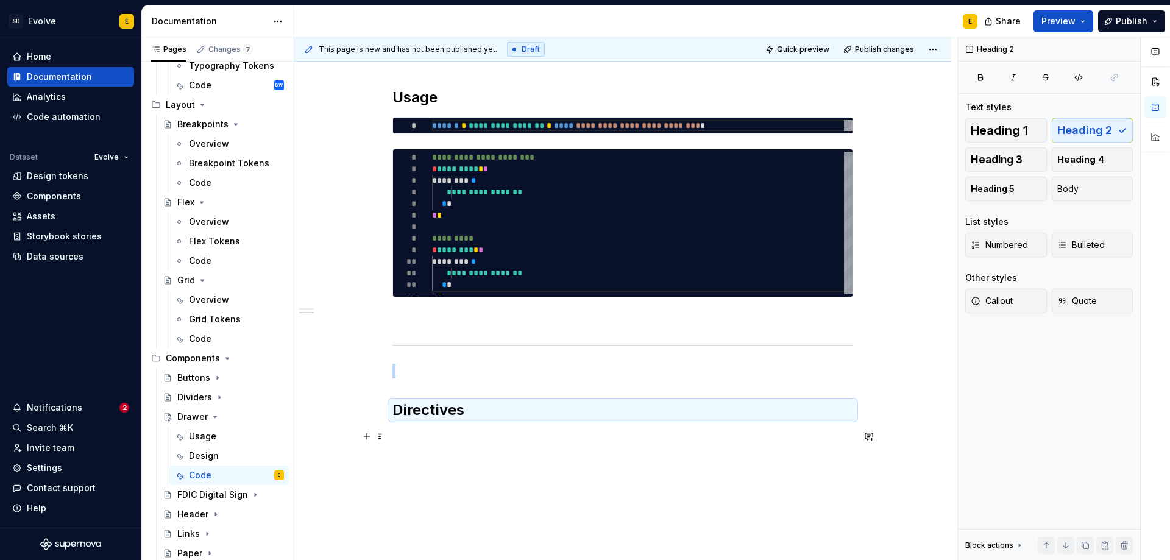
click at [454, 441] on p at bounding box center [623, 437] width 461 height 15
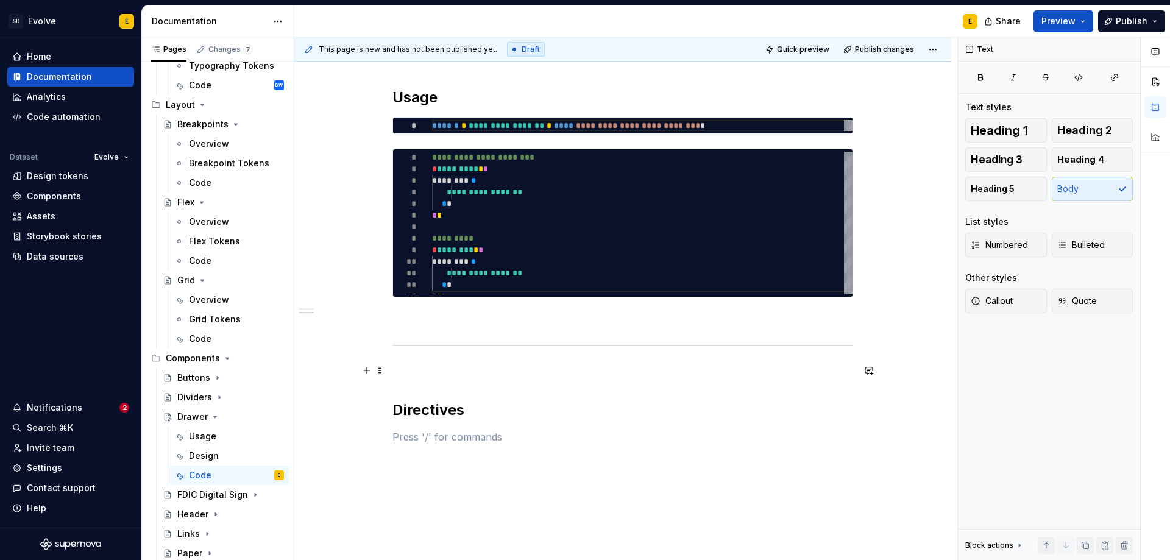
click at [467, 368] on p at bounding box center [623, 371] width 461 height 15
click at [471, 324] on p at bounding box center [623, 319] width 461 height 15
click at [435, 446] on div "**********" at bounding box center [623, 31] width 461 height 855
click at [435, 433] on p at bounding box center [623, 437] width 461 height 15
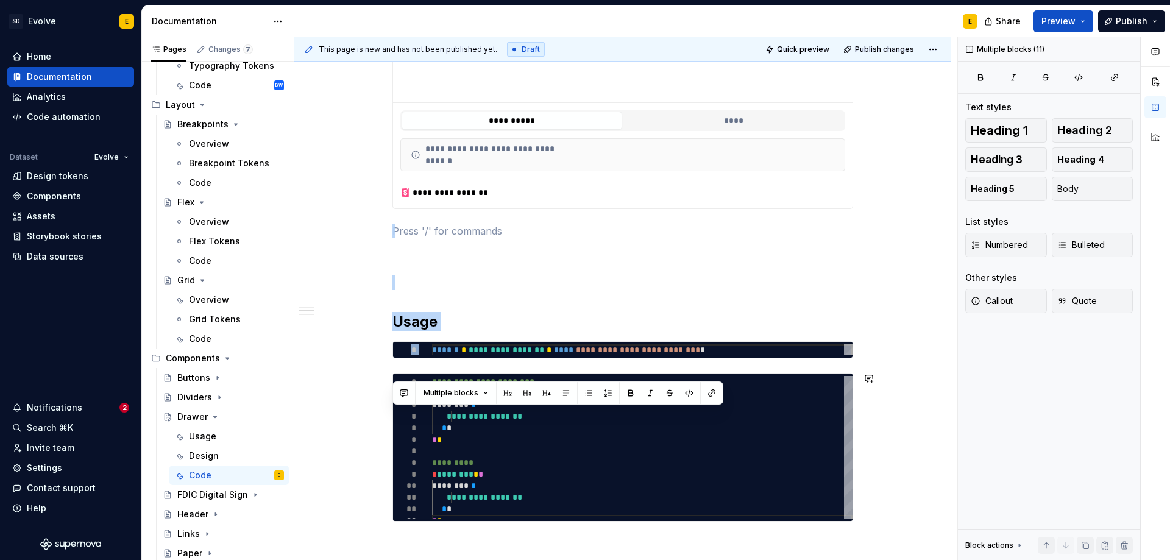
scroll to position [717, 0]
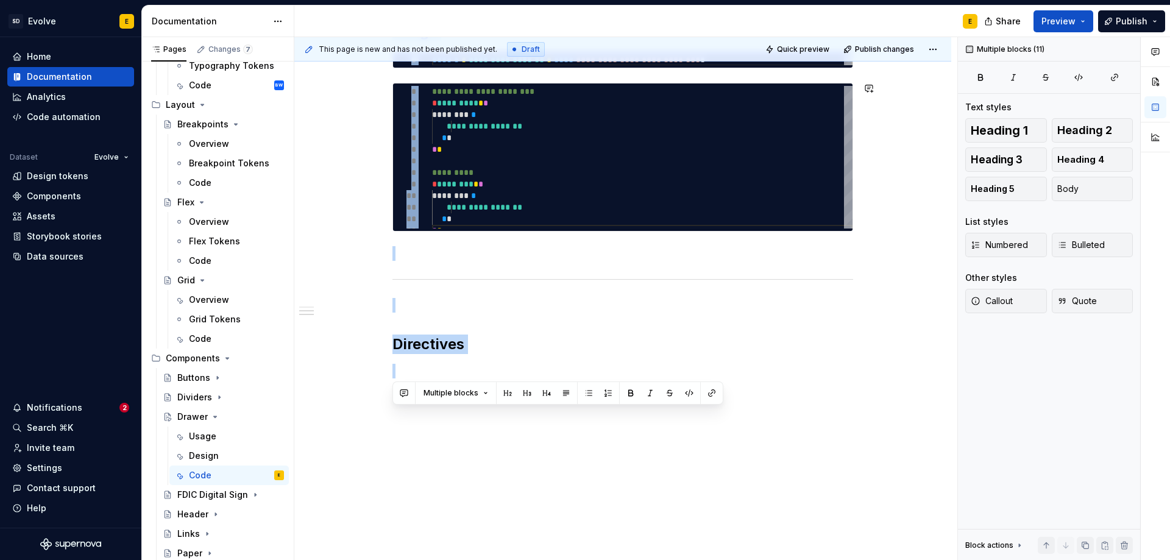
drag, startPoint x: 412, startPoint y: 241, endPoint x: 522, endPoint y: 417, distance: 207.5
click at [522, 417] on div "**********" at bounding box center [622, 35] width 657 height 1052
click at [724, 472] on div "**********" at bounding box center [622, 35] width 657 height 1052
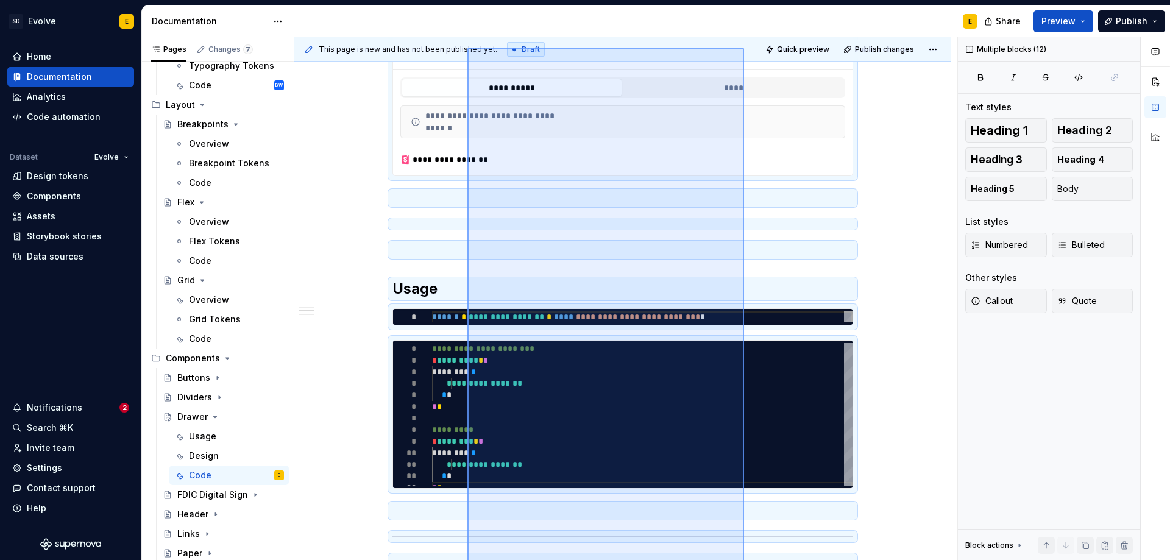
scroll to position [418, 0]
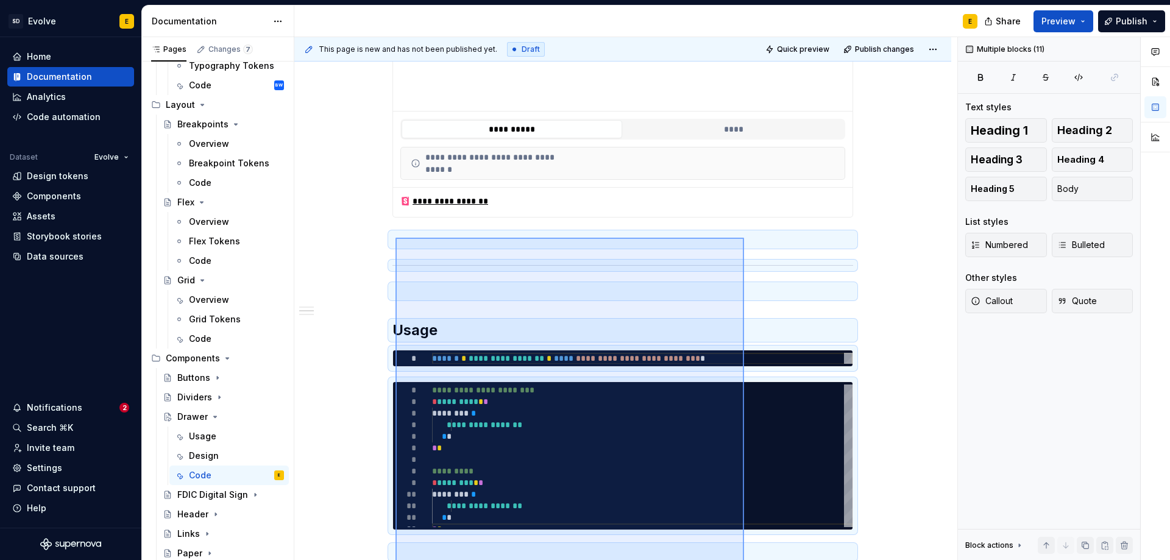
drag, startPoint x: 458, startPoint y: 287, endPoint x: 396, endPoint y: 238, distance: 79.9
click at [396, 238] on div "**********" at bounding box center [625, 299] width 663 height 524
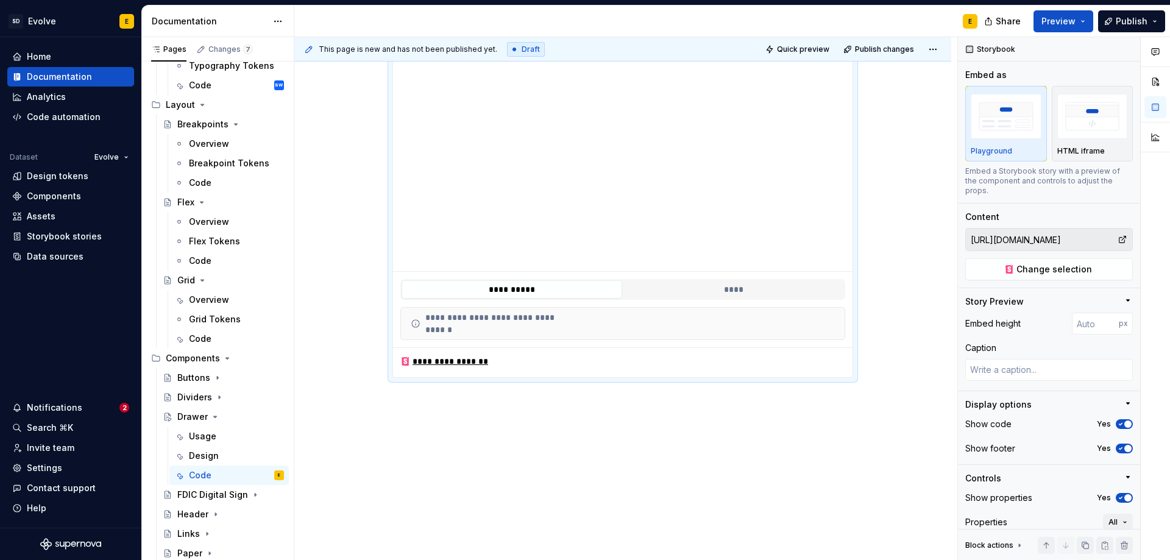
scroll to position [247, 0]
click at [453, 428] on div "**********" at bounding box center [622, 275] width 657 height 592
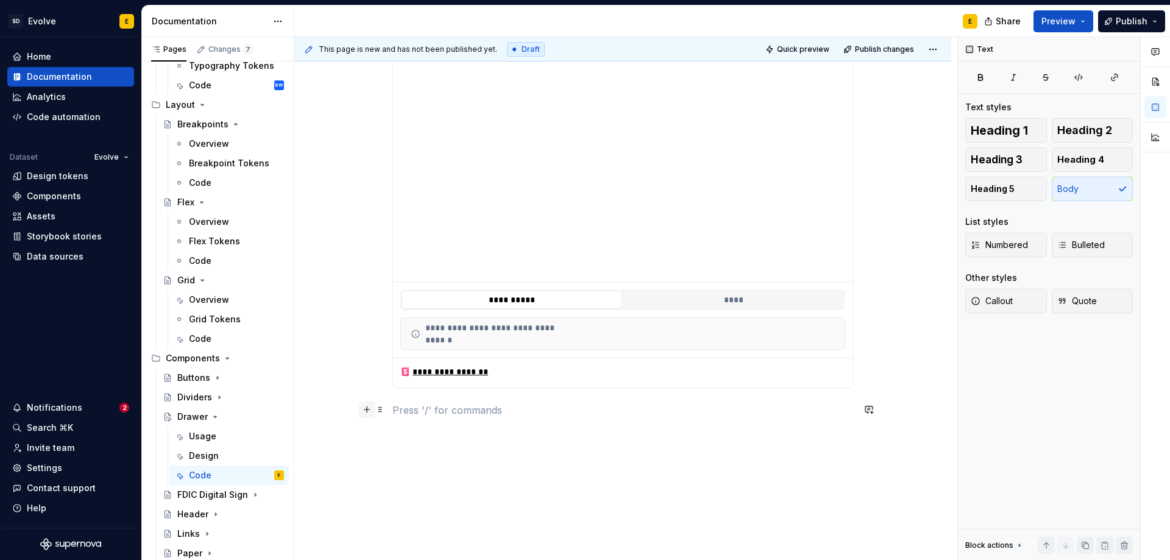
click at [364, 411] on button "button" at bounding box center [366, 409] width 17 height 17
click at [439, 481] on div "Divider" at bounding box center [461, 475] width 62 height 12
click at [364, 458] on button "button" at bounding box center [366, 461] width 17 height 17
click at [426, 497] on div "**********" at bounding box center [623, 257] width 461 height 498
click at [467, 487] on p "Customization" at bounding box center [623, 484] width 461 height 15
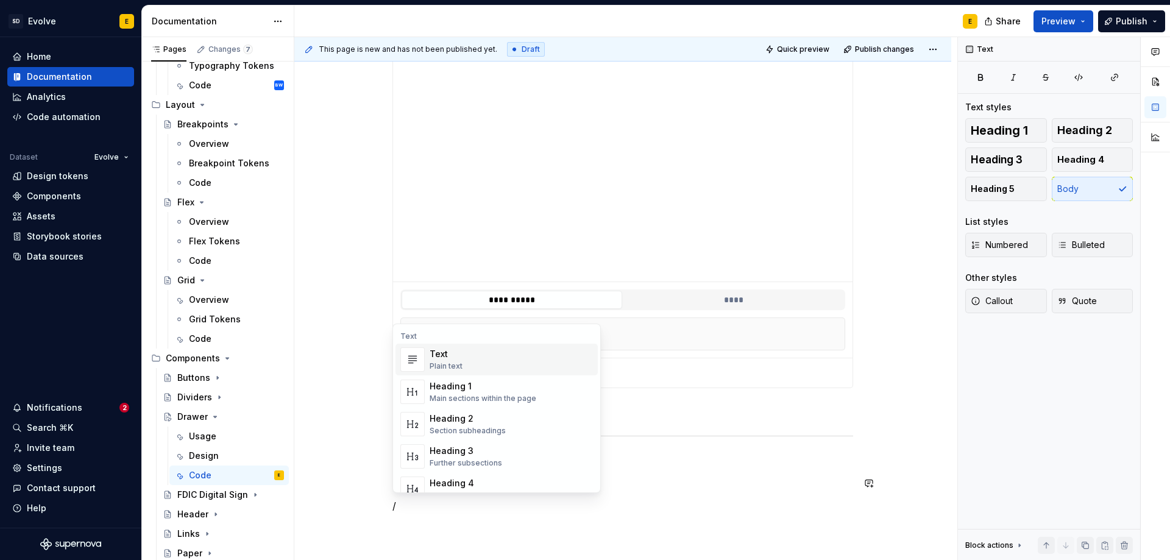
scroll to position [259, 0]
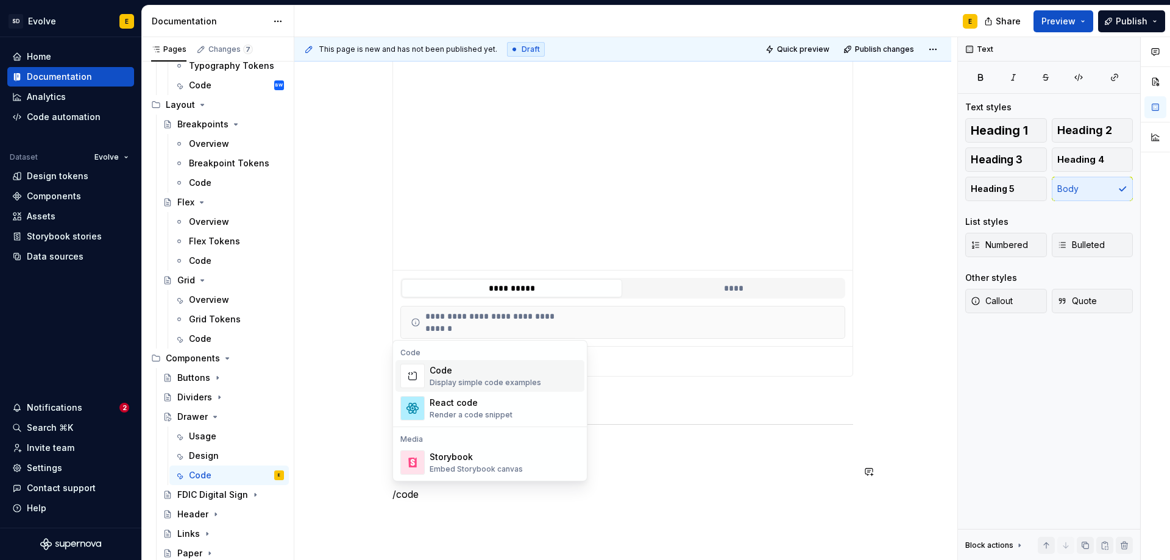
click at [463, 378] on div "Display simple code examples" at bounding box center [486, 383] width 112 height 10
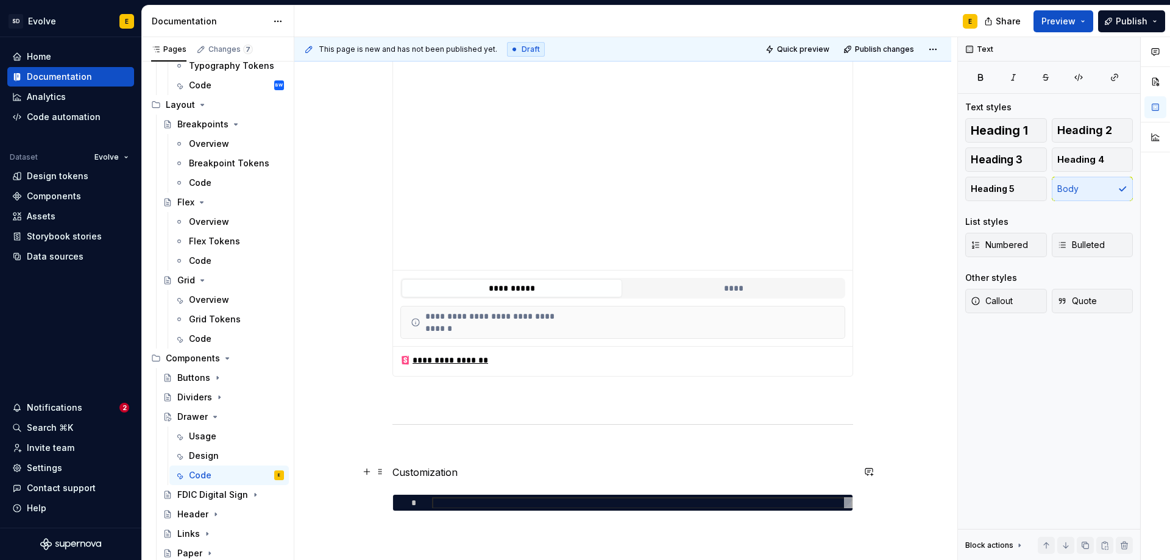
click at [485, 471] on p "Customization" at bounding box center [623, 472] width 461 height 15
click at [1094, 130] on span "Heading 2" at bounding box center [1084, 130] width 55 height 12
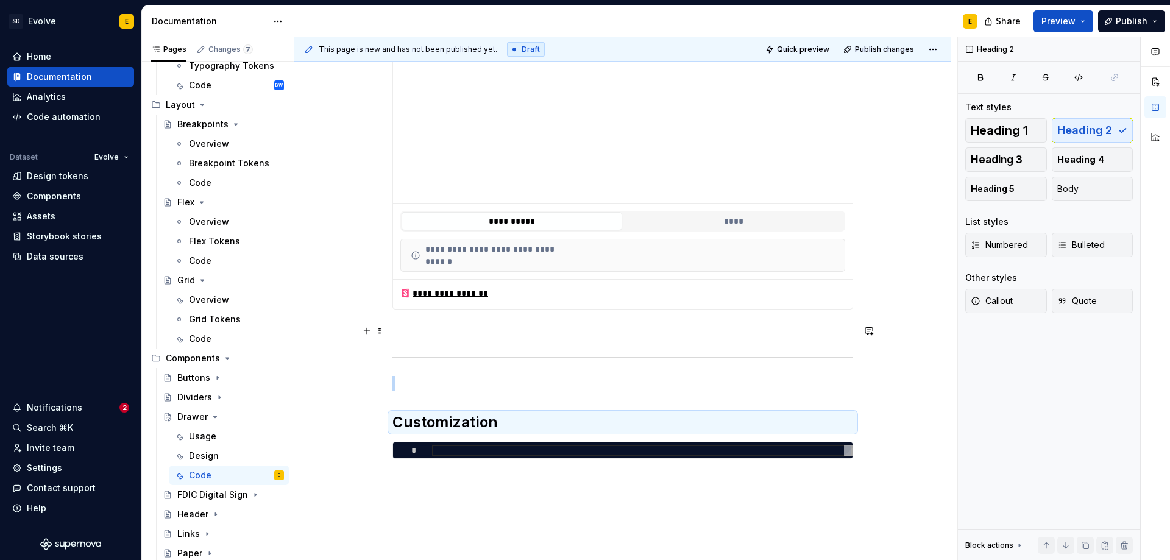
scroll to position [407, 0]
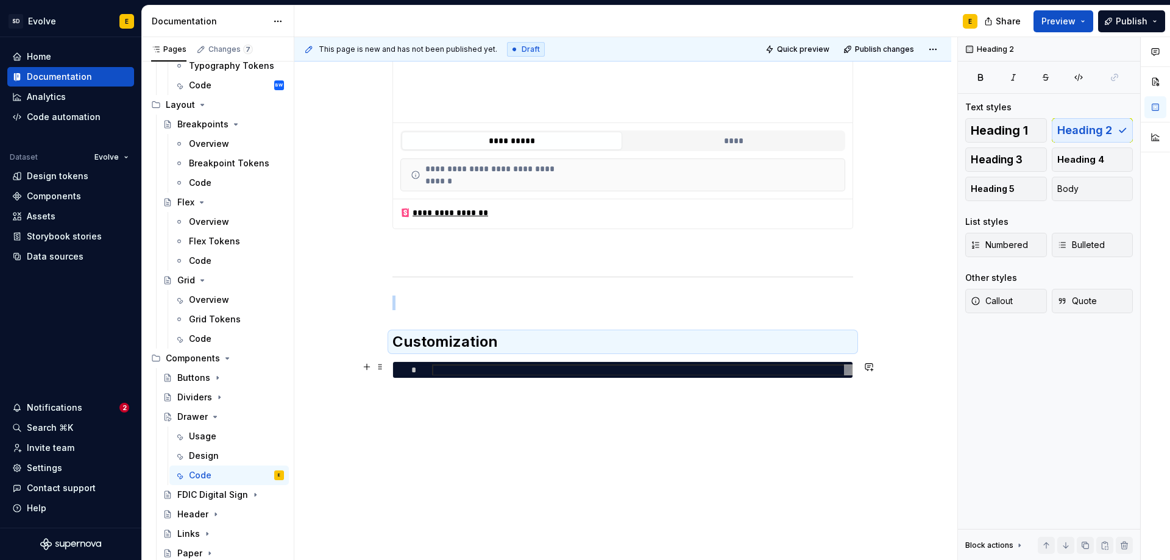
click at [670, 371] on div at bounding box center [642, 370] width 421 height 12
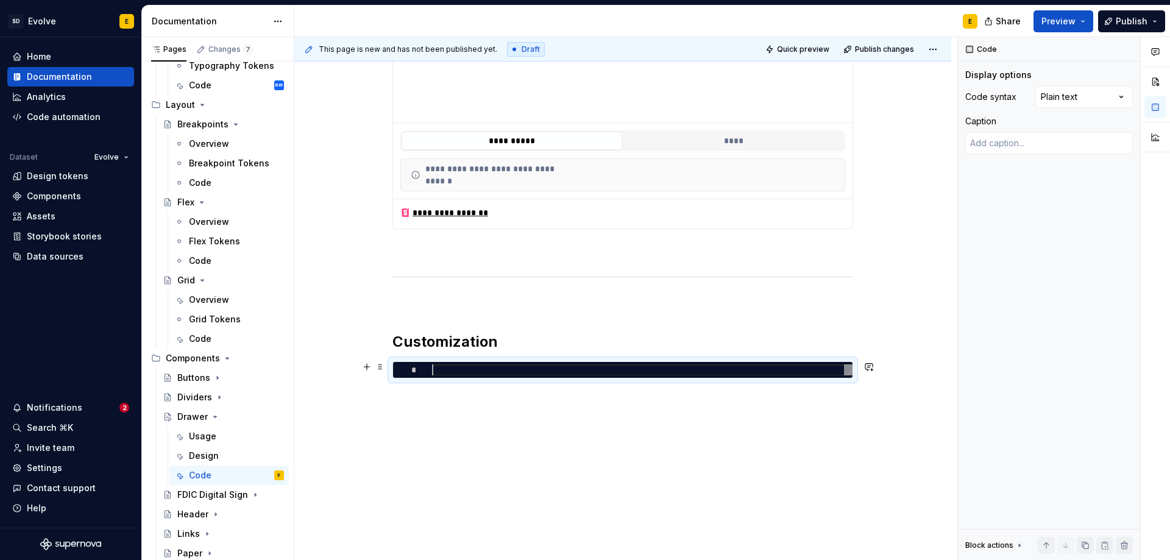
scroll to position [0, 0]
type textarea "*"
type textarea "**********"
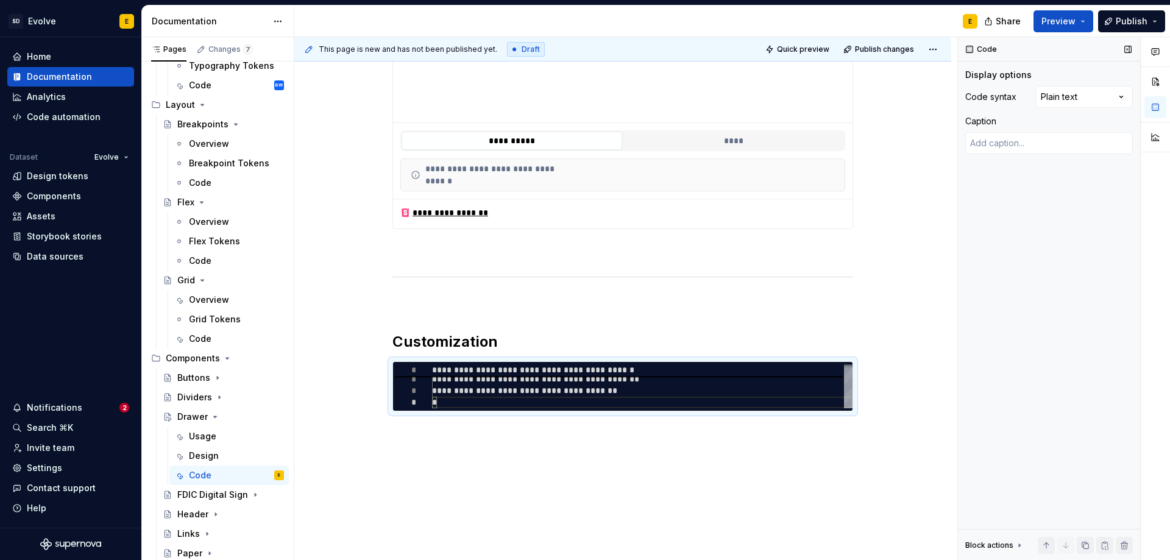
click at [1078, 80] on div "Display options" at bounding box center [1049, 75] width 168 height 12
click at [1073, 93] on div "Comments Open comments No comments yet Select ‘Comment’ from the block context …" at bounding box center [1064, 299] width 212 height 524
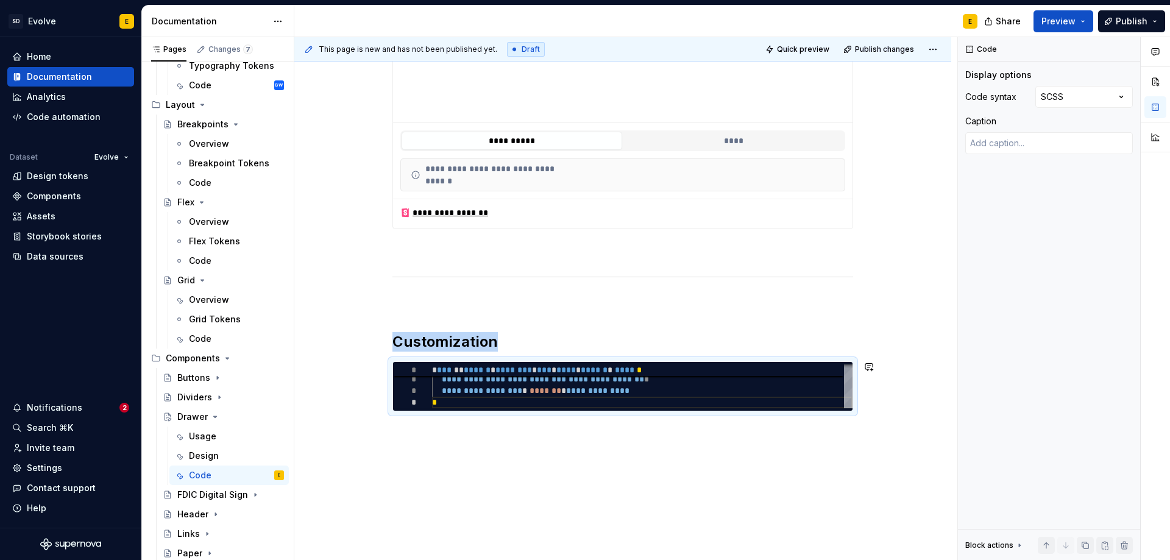
click at [472, 436] on div "**********" at bounding box center [622, 207] width 657 height 775
click at [403, 437] on div "**********" at bounding box center [622, 207] width 657 height 775
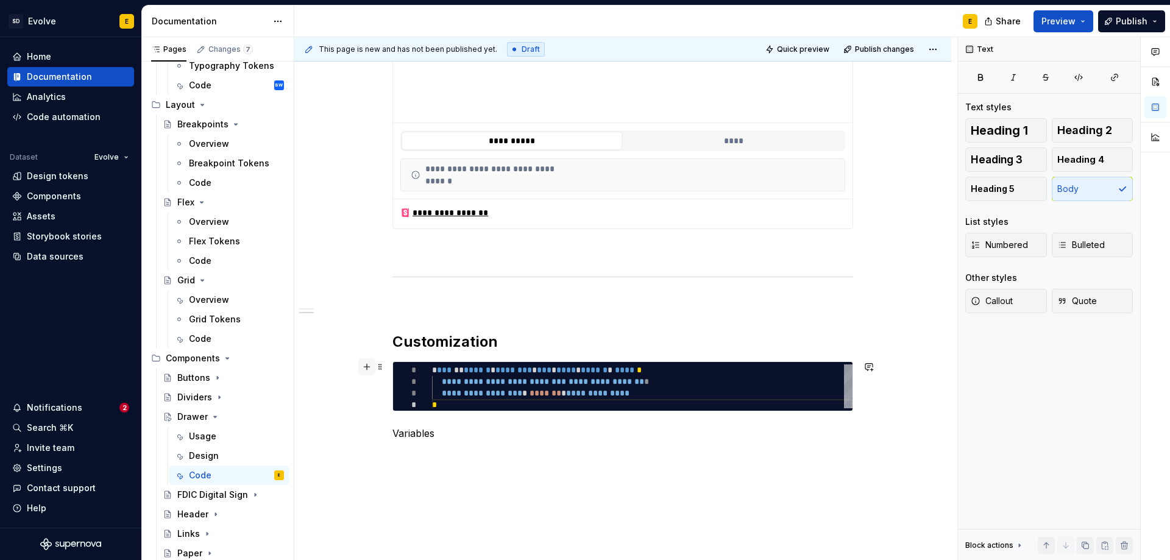
click at [366, 363] on button "button" at bounding box center [366, 366] width 17 height 17
click at [406, 427] on p at bounding box center [623, 433] width 461 height 15
click at [368, 430] on button "button" at bounding box center [366, 432] width 17 height 17
click at [441, 502] on div "Divider" at bounding box center [461, 498] width 62 height 12
click at [453, 506] on p "Variables" at bounding box center [623, 507] width 461 height 15
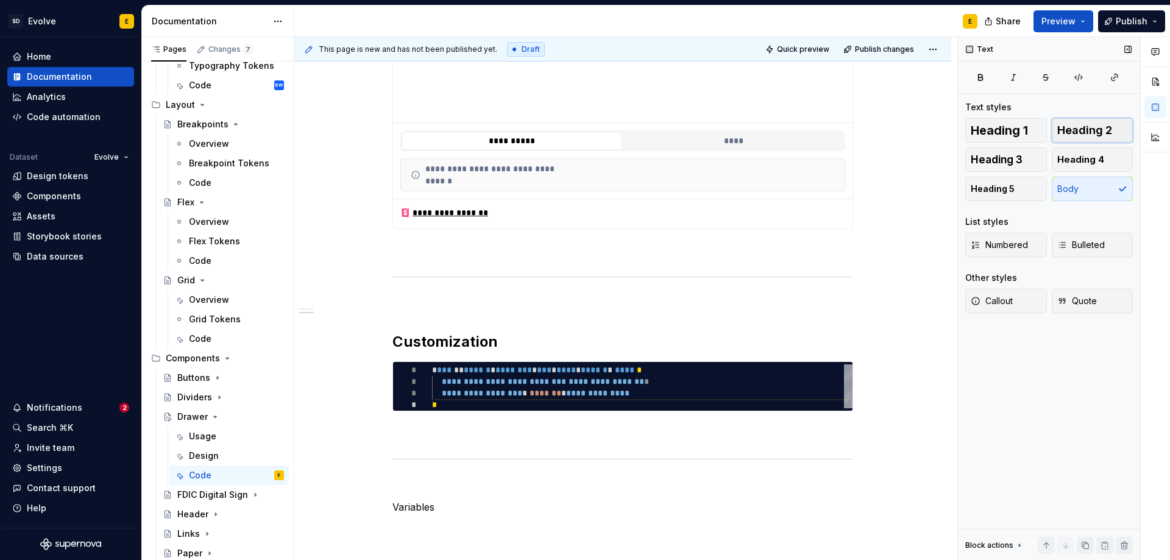
click at [1097, 133] on span "Heading 2" at bounding box center [1084, 130] width 55 height 12
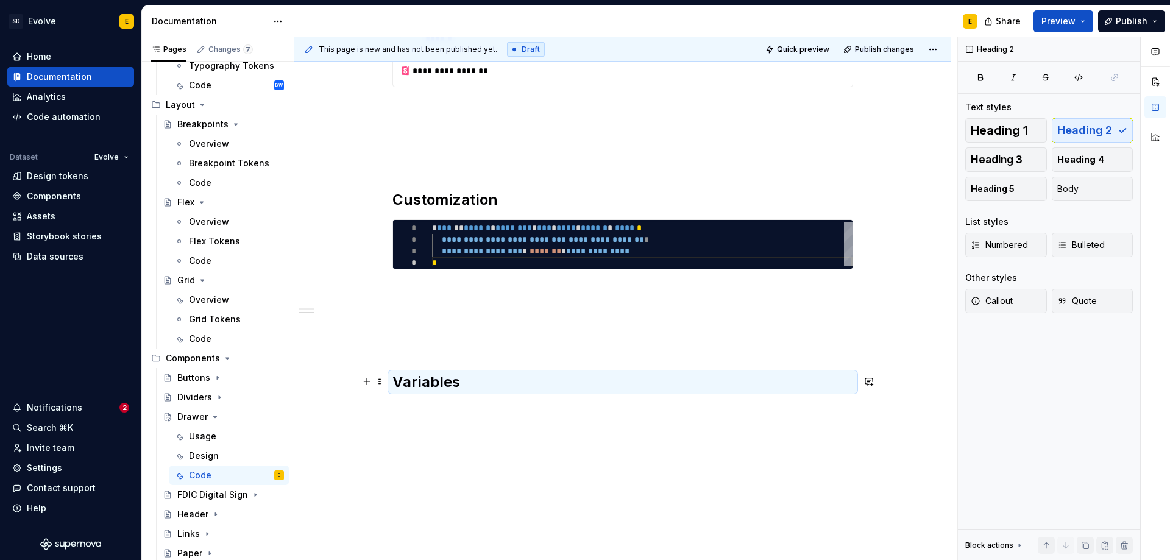
scroll to position [562, 0]
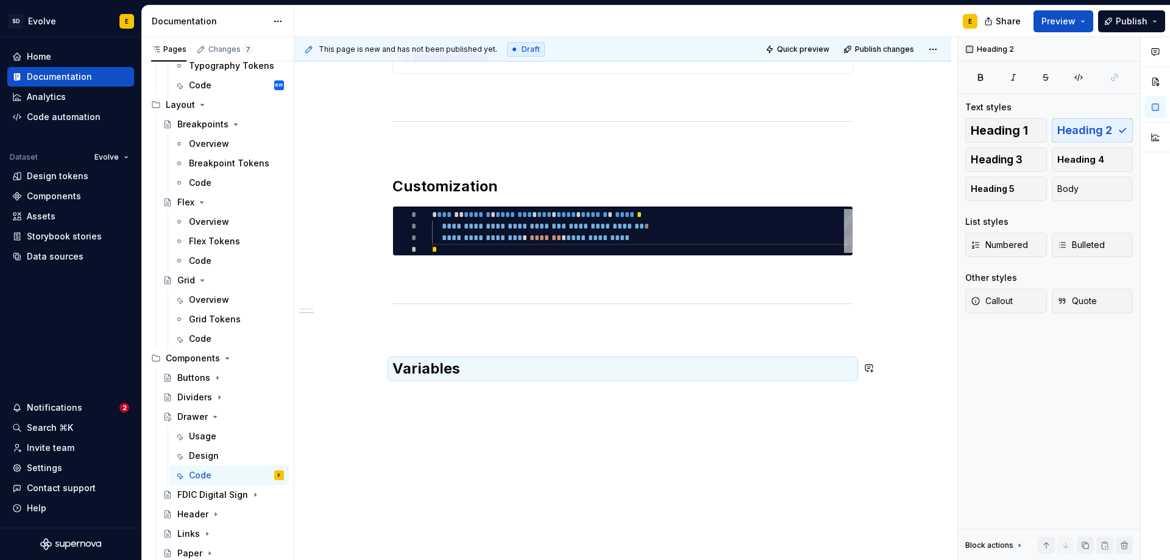
click at [458, 394] on div "**********" at bounding box center [622, 112] width 657 height 897
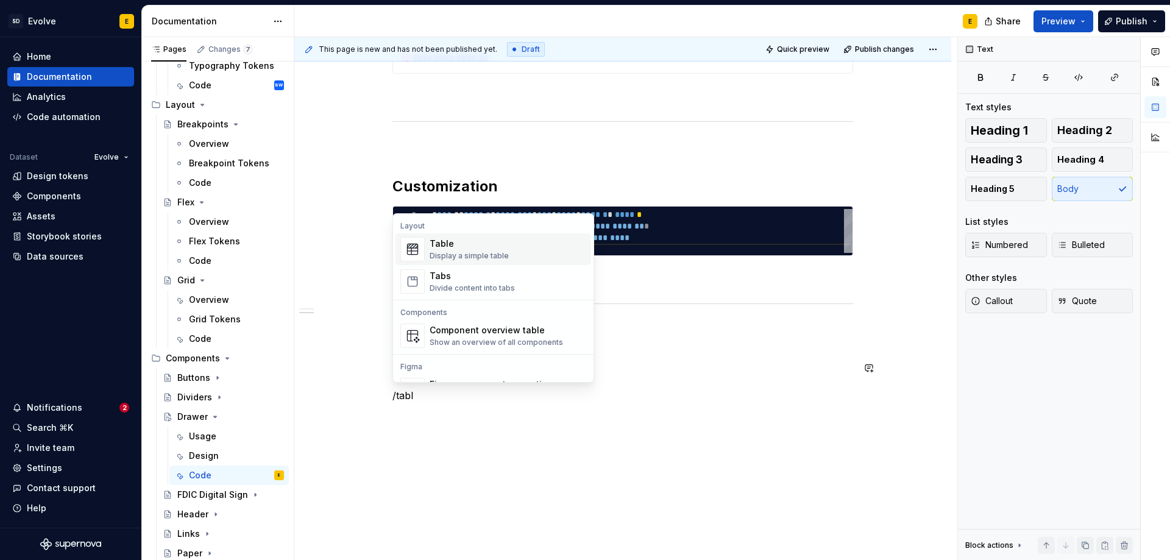
click at [466, 252] on div "Display a simple table" at bounding box center [469, 256] width 79 height 10
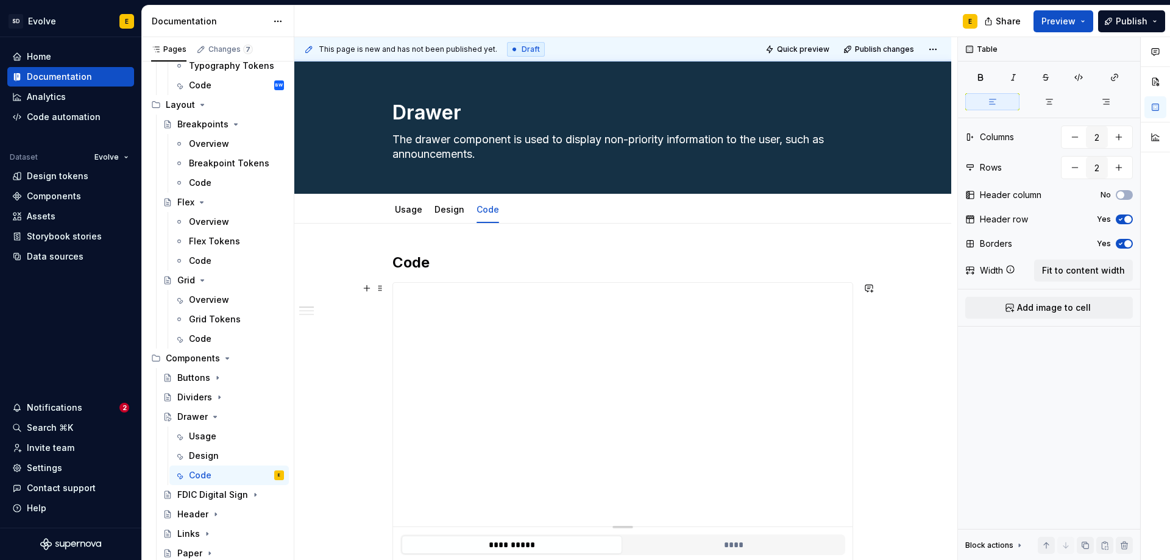
scroll to position [0, 0]
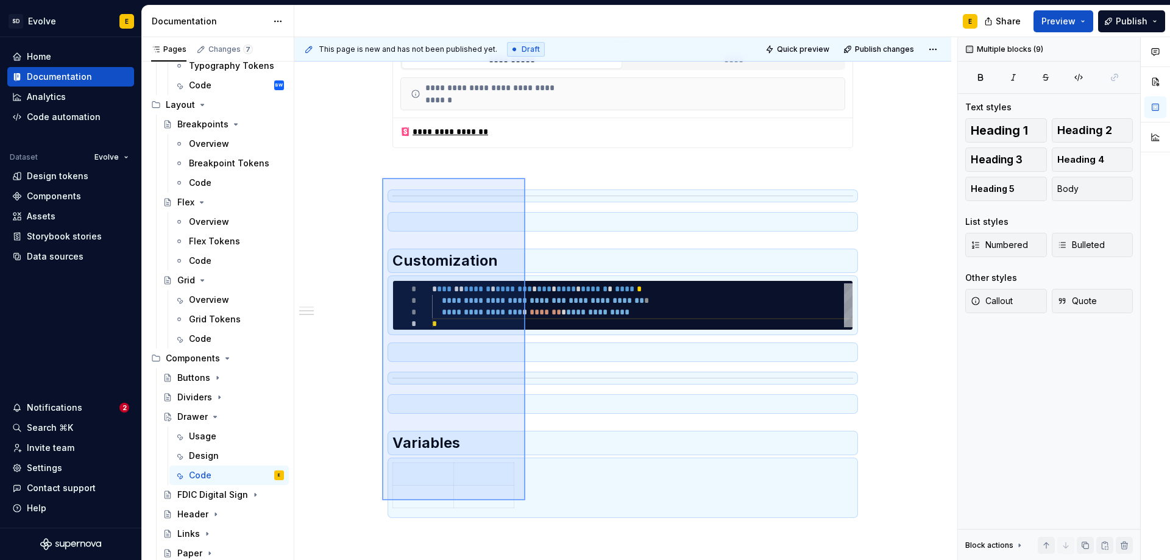
drag, startPoint x: 382, startPoint y: 178, endPoint x: 525, endPoint y: 500, distance: 352.8
click at [525, 500] on div "**********" at bounding box center [625, 299] width 663 height 524
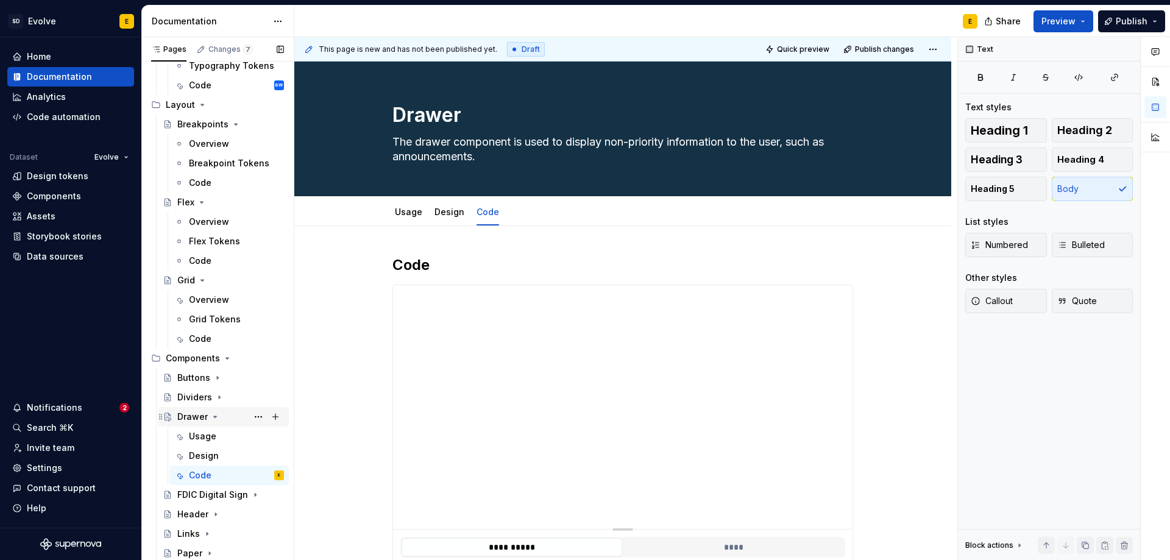
click at [213, 414] on icon "Page tree" at bounding box center [215, 417] width 10 height 10
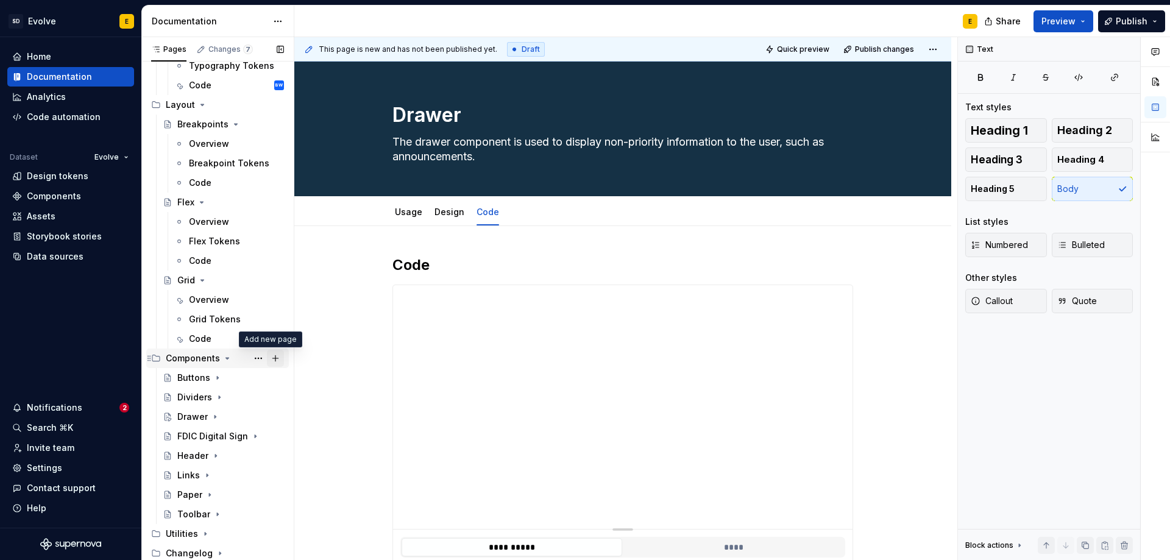
click at [269, 358] on button "Page tree" at bounding box center [275, 358] width 17 height 17
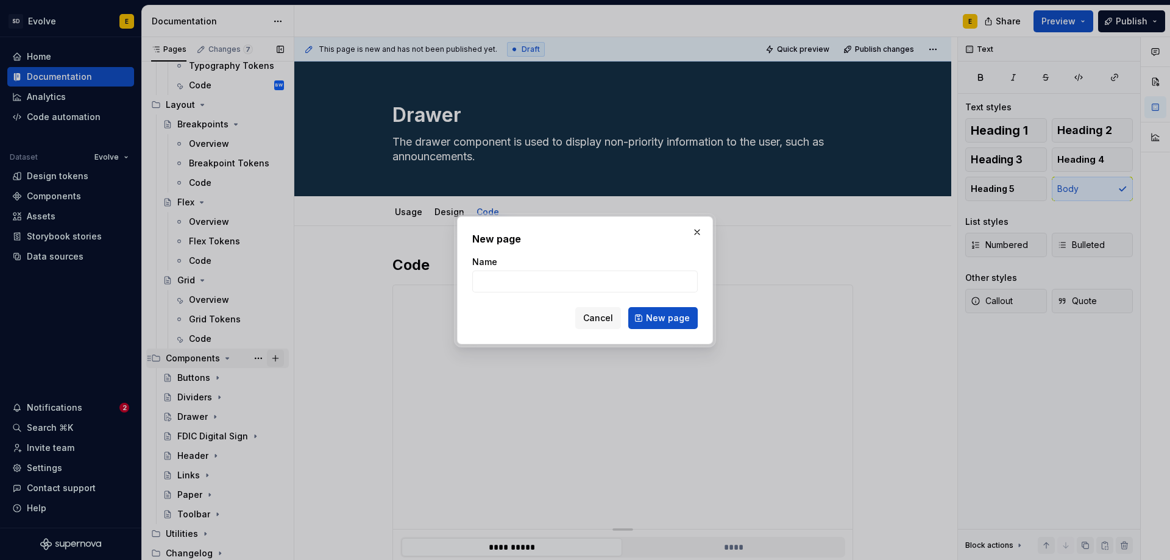
type textarea "*"
type input "Checkboxes"
click at [654, 315] on span "New page" at bounding box center [668, 318] width 44 height 12
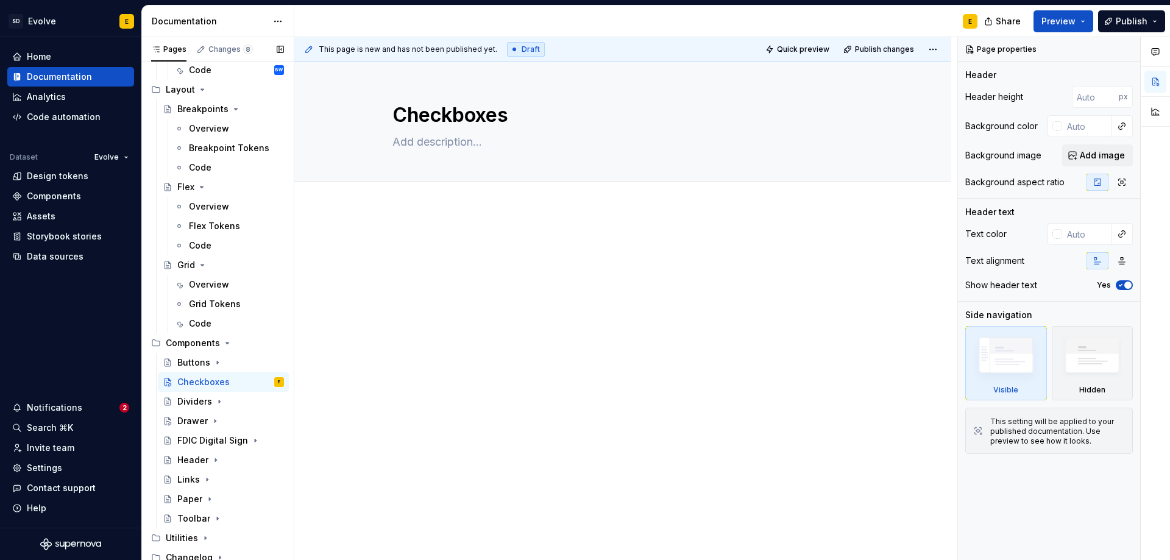
scroll to position [520, 0]
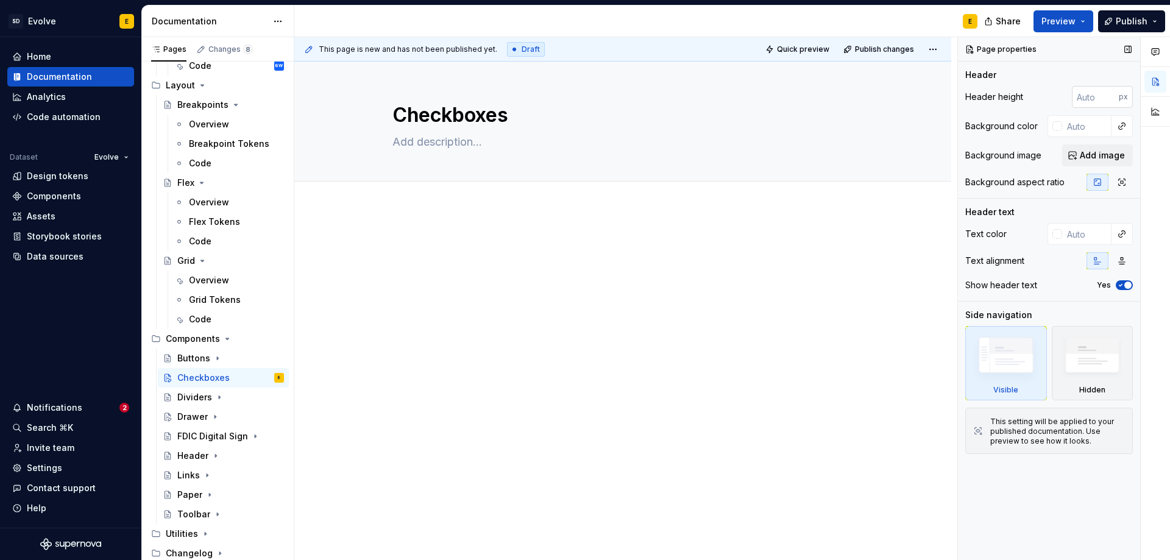
click at [1082, 97] on input "number" at bounding box center [1095, 97] width 47 height 22
type textarea "*"
click at [1026, 105] on div "Header height px" at bounding box center [1049, 97] width 168 height 22
click at [1076, 126] on input "text" at bounding box center [1086, 126] width 49 height 22
paste input "#153145"
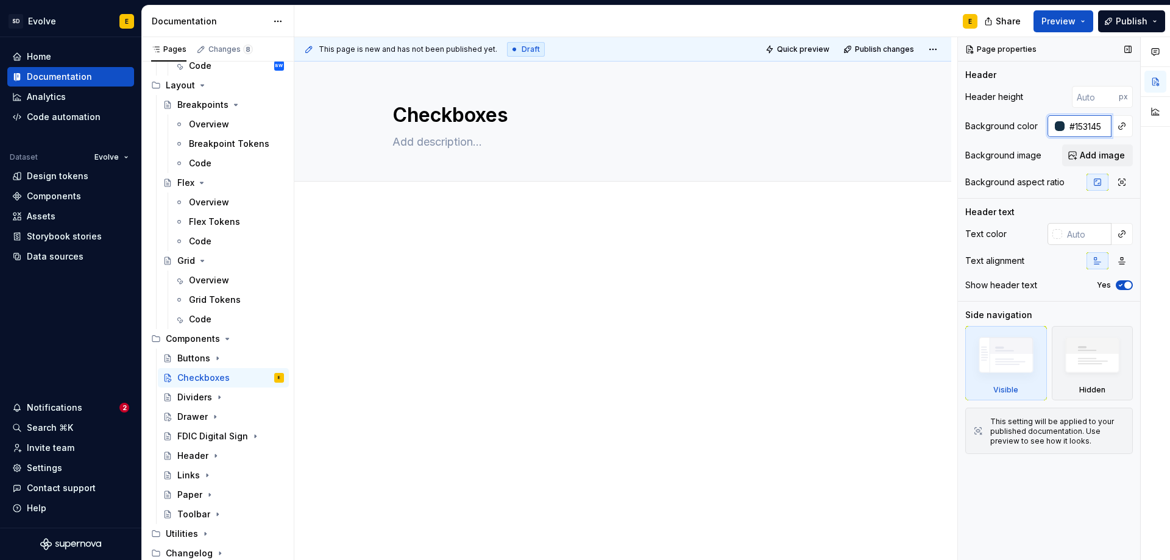
type input "#153145"
type textarea "*"
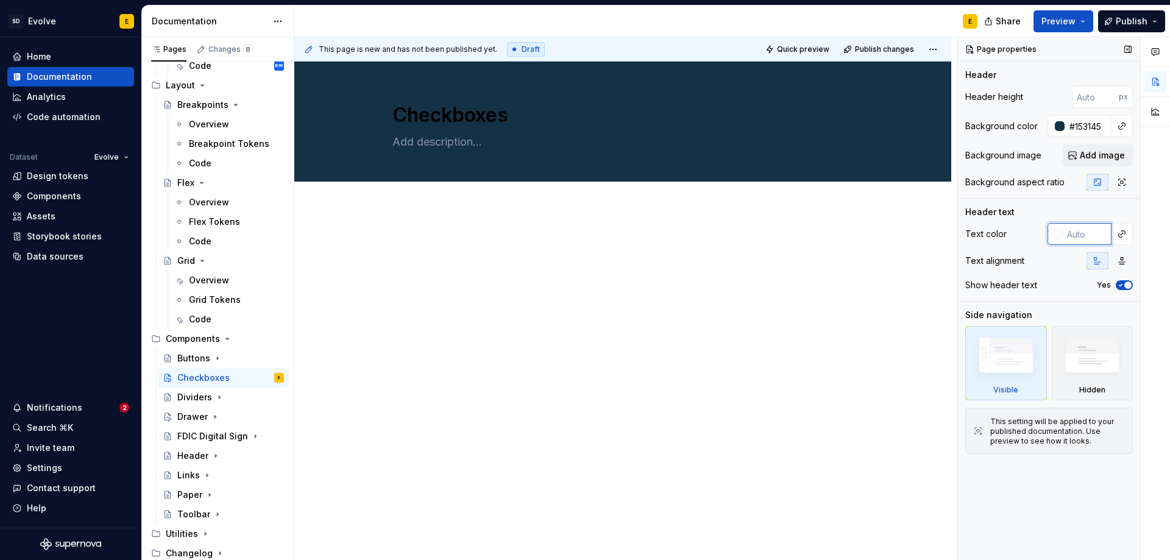
click at [1080, 231] on input "text" at bounding box center [1086, 234] width 49 height 22
type input "fff"
type textarea "*"
type input "#FFFFFF"
type textarea "*"
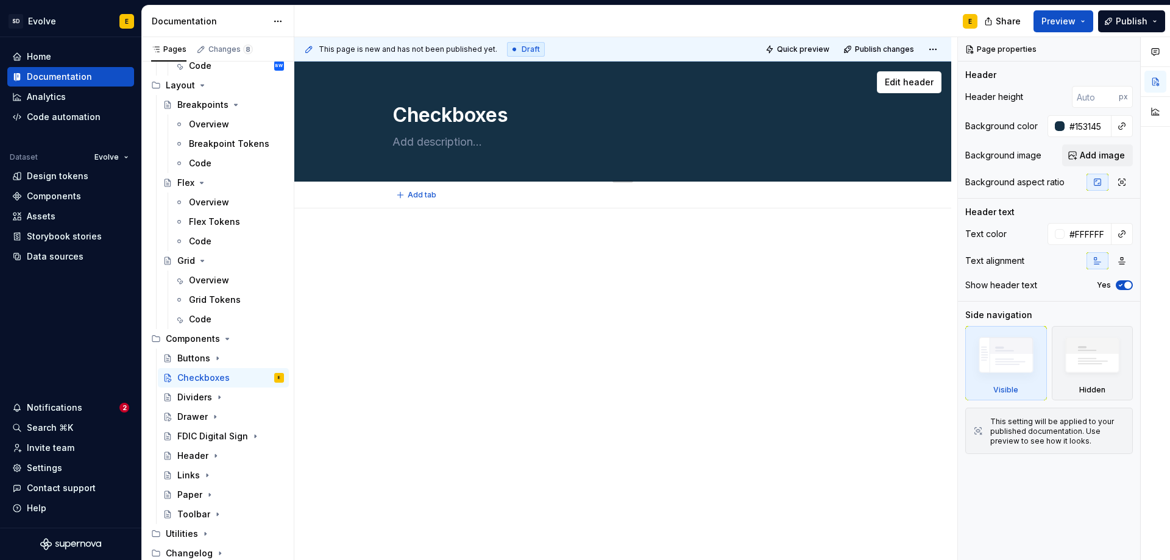
click at [480, 143] on textarea at bounding box center [620, 142] width 461 height 20
paste textarea "Checkboxes allow users to make a selection between options."
type textarea "Checkboxes allow users to make a selection between options."
type textarea "*"
type textarea "Checkboxes allow users to make a selection between options."
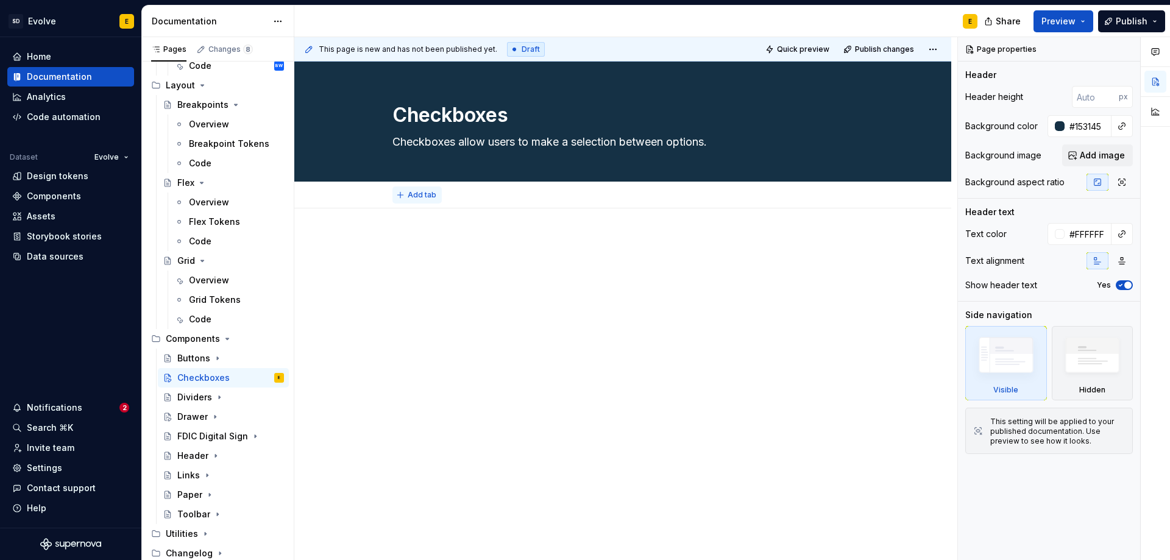
click at [425, 196] on span "Add tab" at bounding box center [422, 195] width 29 height 10
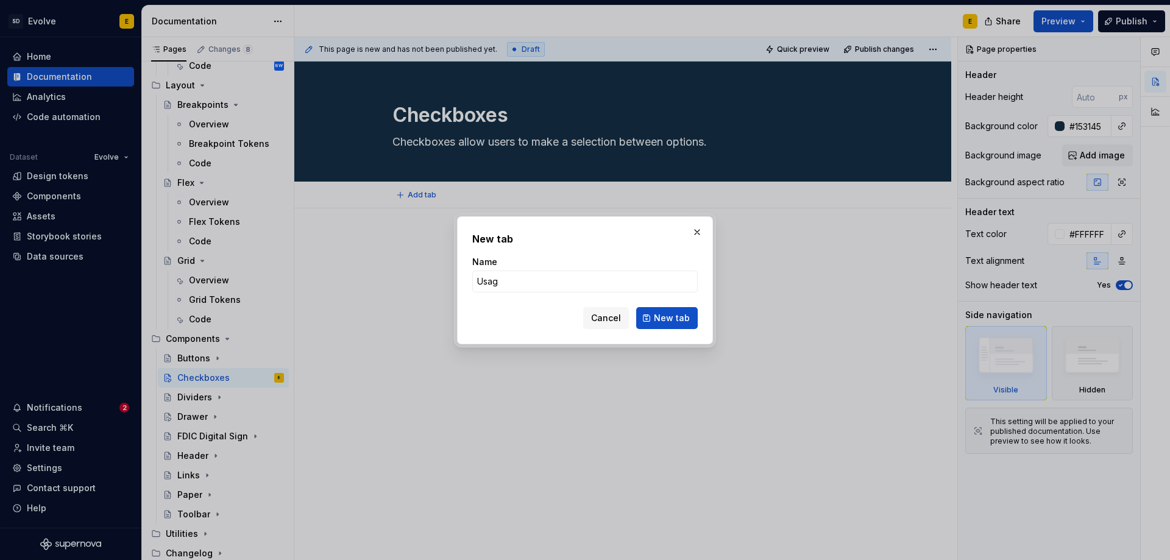
type input "Usage"
type textarea "*"
type input "Usage"
click at [661, 322] on span "New tab" at bounding box center [672, 318] width 36 height 12
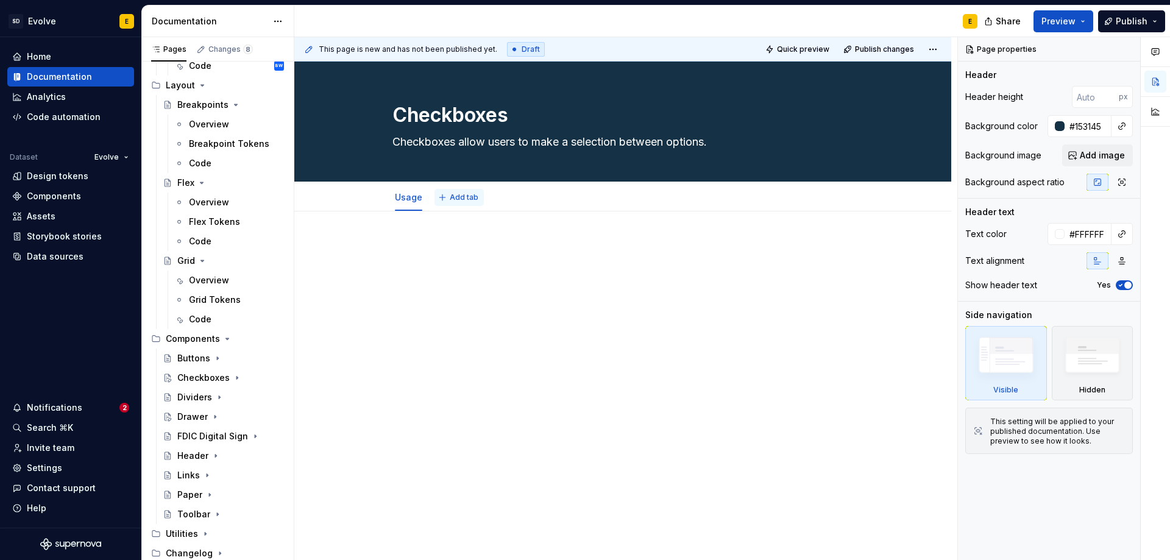
click at [450, 196] on span "Add tab" at bounding box center [464, 198] width 29 height 10
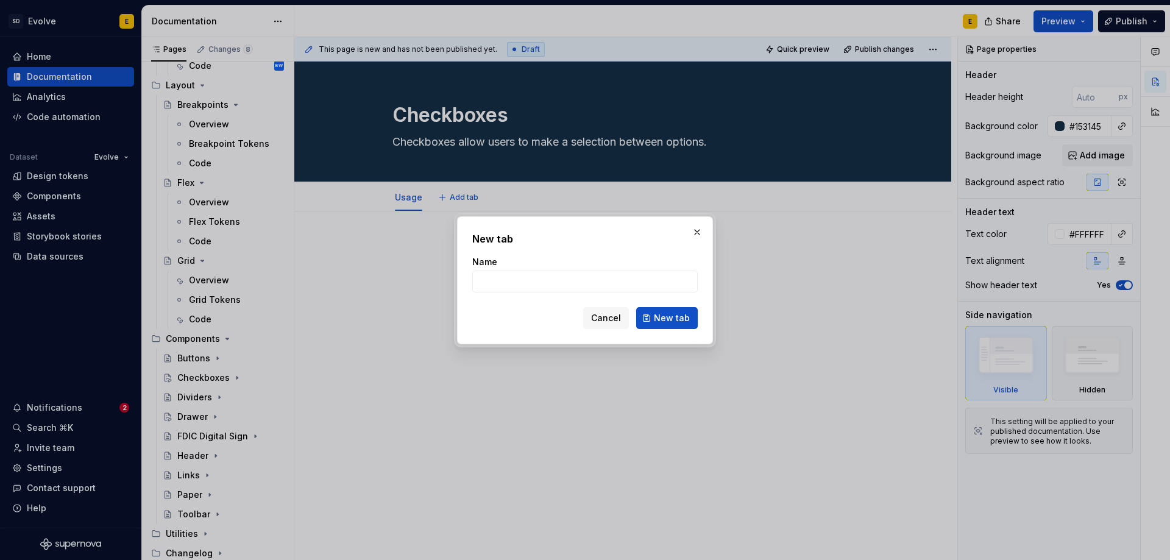
type textarea "*"
type input "Design"
click at [671, 313] on span "New tab" at bounding box center [672, 318] width 36 height 12
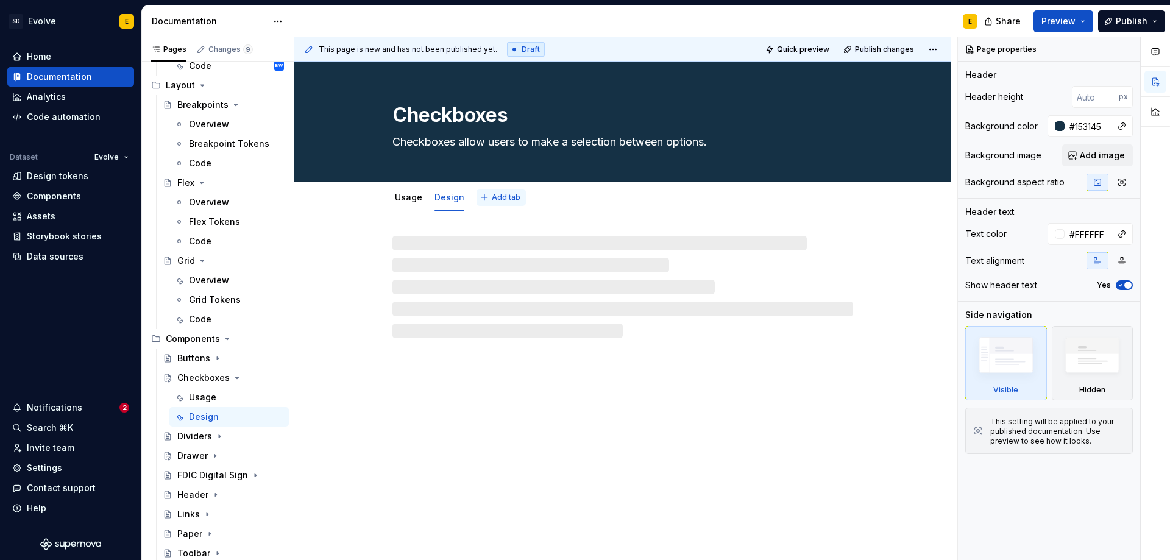
click at [503, 199] on span "Add tab" at bounding box center [506, 198] width 29 height 10
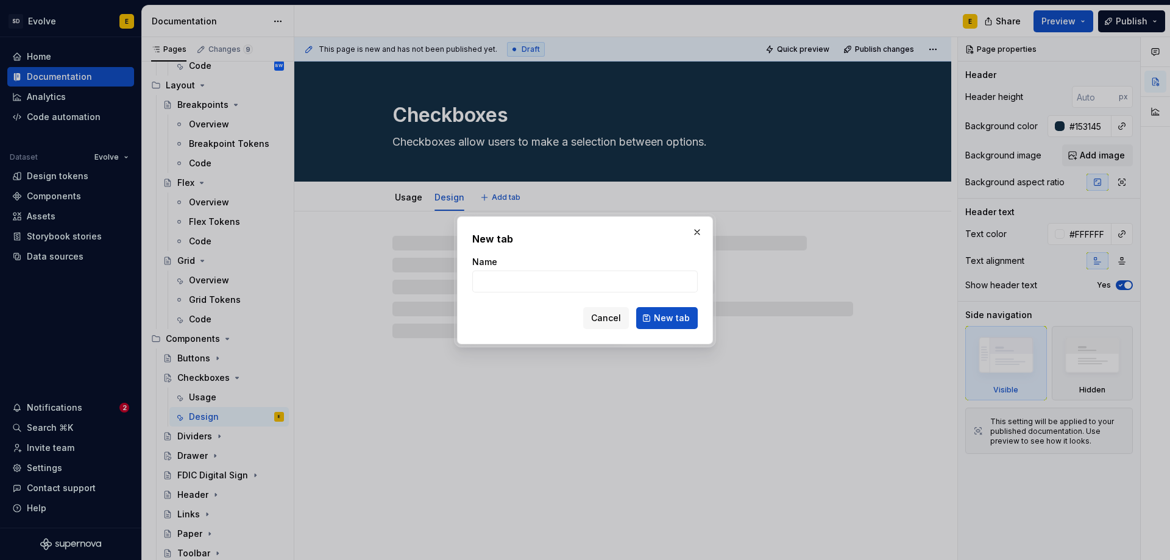
type textarea "*"
type input "Code"
type textarea "*"
type input "Code"
click at [661, 313] on span "New tab" at bounding box center [672, 318] width 36 height 12
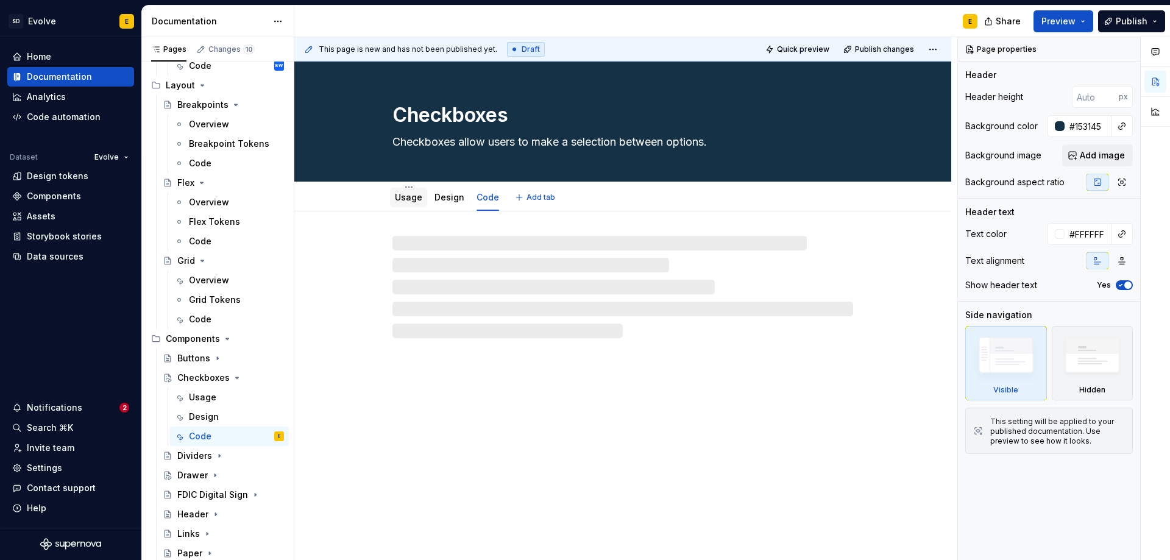
click at [413, 202] on div "Usage" at bounding box center [408, 197] width 27 height 12
type textarea "*"
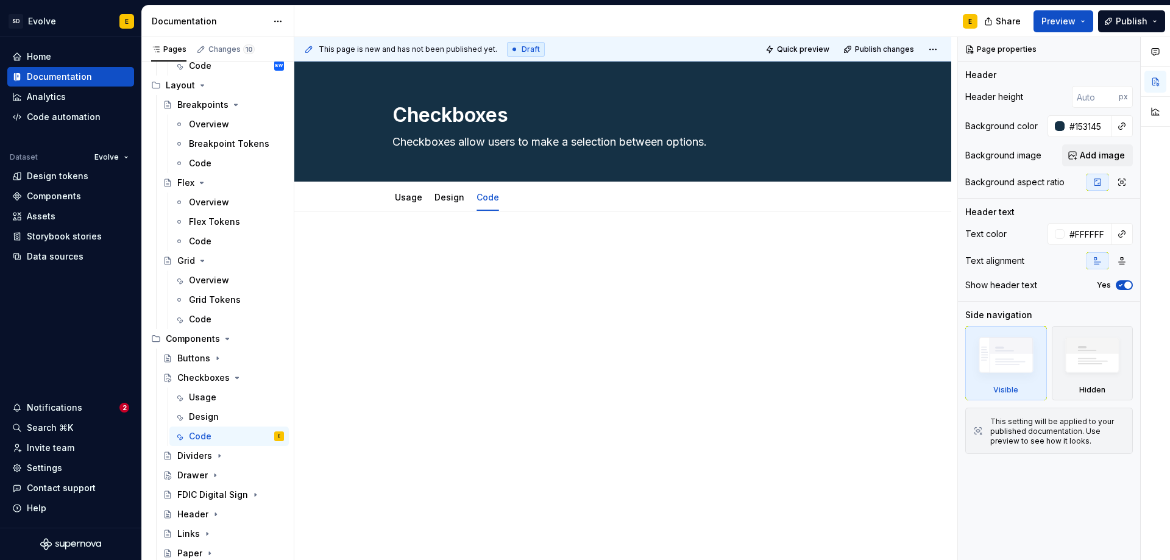
click at [423, 251] on p at bounding box center [623, 248] width 461 height 15
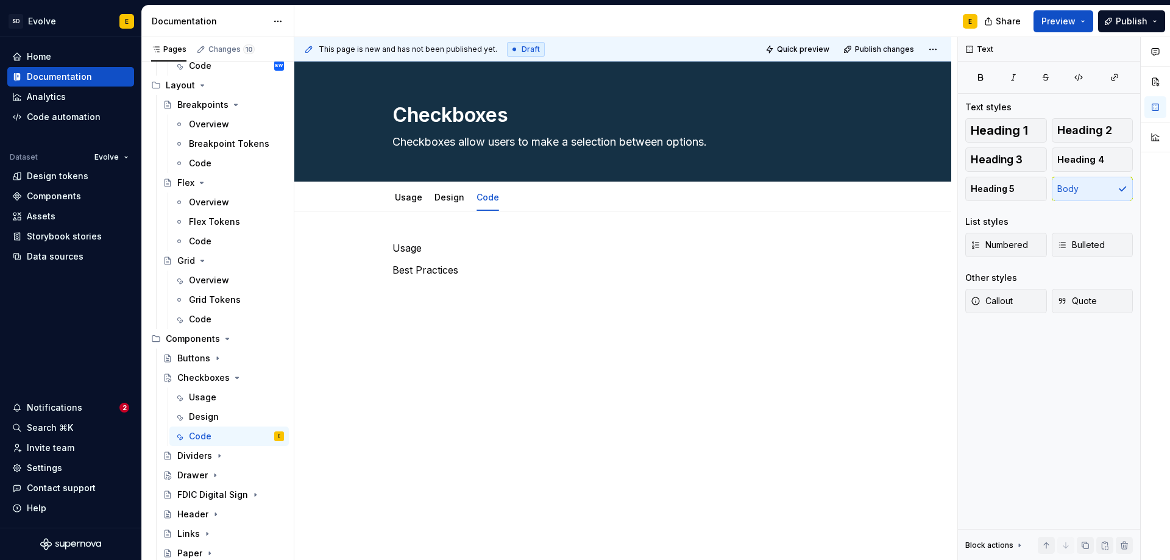
click at [423, 251] on p "Usage" at bounding box center [623, 248] width 461 height 15
click at [1073, 124] on span "Heading 2" at bounding box center [1084, 130] width 55 height 12
click at [496, 279] on p "Best Practices" at bounding box center [623, 277] width 461 height 15
click at [984, 158] on span "Heading 3" at bounding box center [997, 160] width 52 height 12
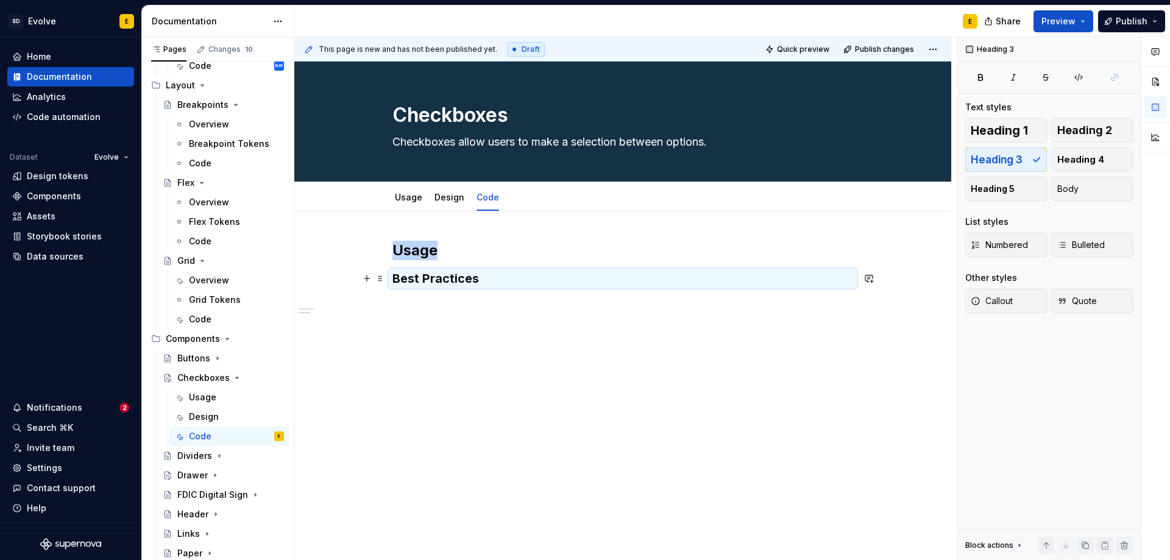
click at [530, 286] on h3 "Best Practices" at bounding box center [623, 278] width 461 height 17
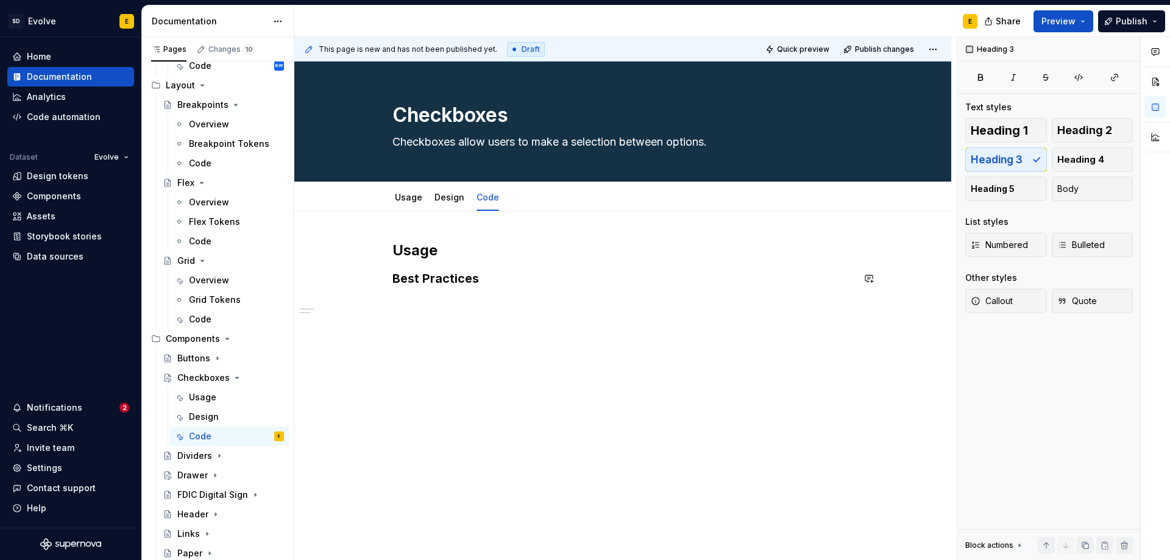
click at [500, 279] on h3 "Best Practices" at bounding box center [623, 278] width 461 height 17
click at [467, 308] on div "Usage Best Practices" at bounding box center [622, 340] width 657 height 258
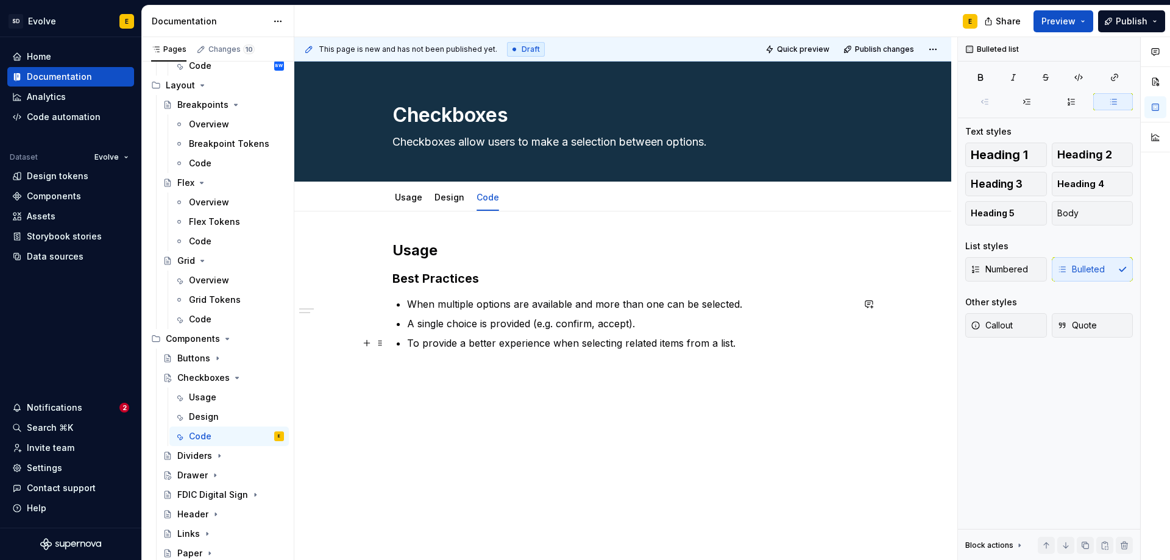
click at [759, 348] on p "To provide a better experience when selecting related items from a list." at bounding box center [630, 343] width 446 height 15
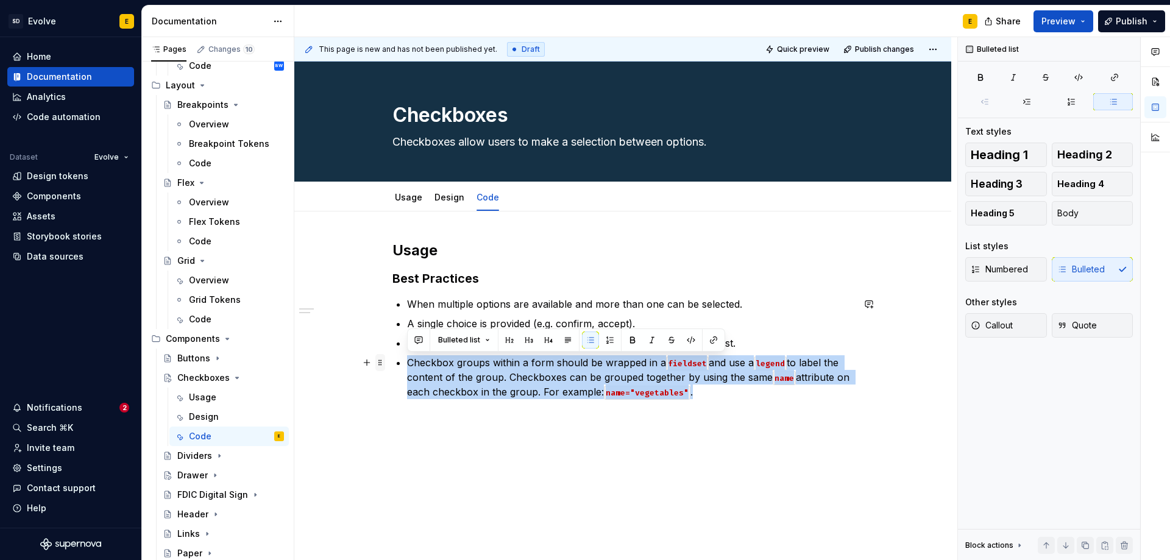
drag, startPoint x: 753, startPoint y: 398, endPoint x: 383, endPoint y: 364, distance: 370.9
click at [393, 364] on div "Usage Best Practices When multiple options are available and more than one can …" at bounding box center [623, 327] width 461 height 173
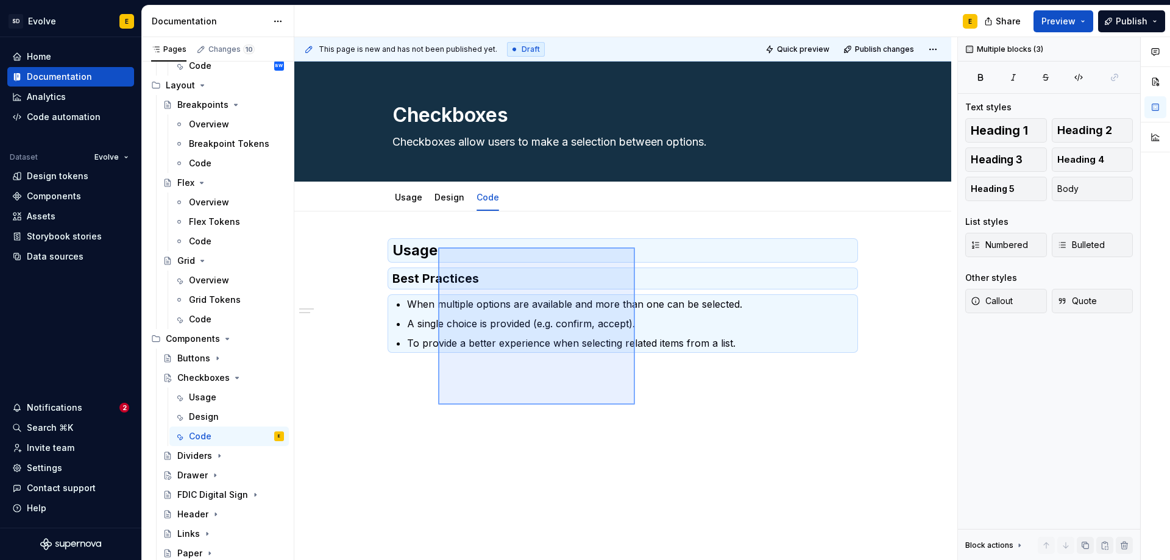
drag, startPoint x: 635, startPoint y: 405, endPoint x: 438, endPoint y: 247, distance: 252.0
click at [438, 247] on div "This page is new and has not been published yet. Draft Quick preview Publish ch…" at bounding box center [625, 299] width 663 height 524
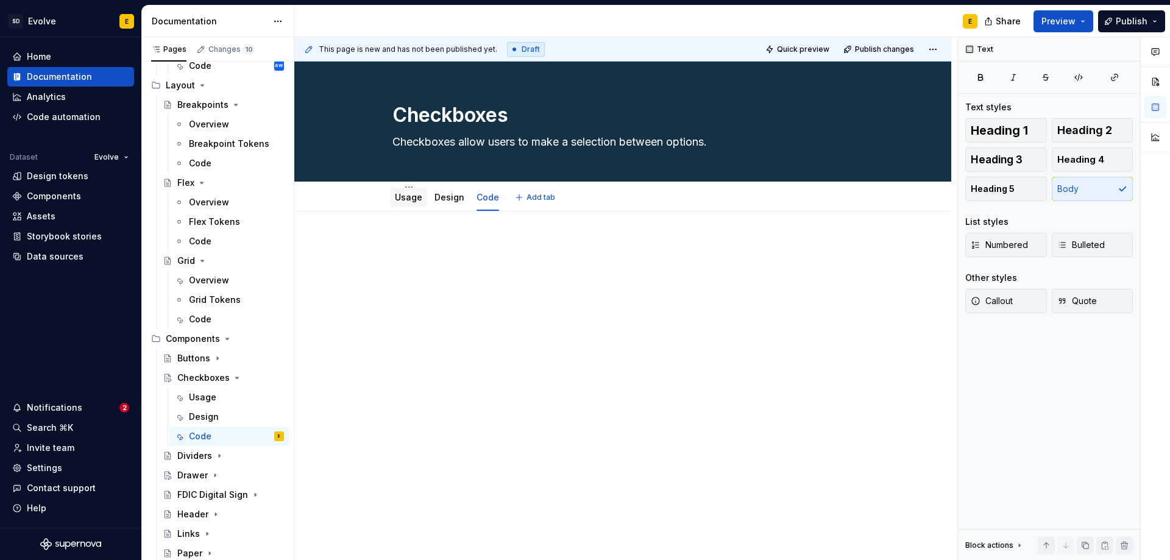
click at [398, 197] on link "Usage" at bounding box center [408, 197] width 27 height 10
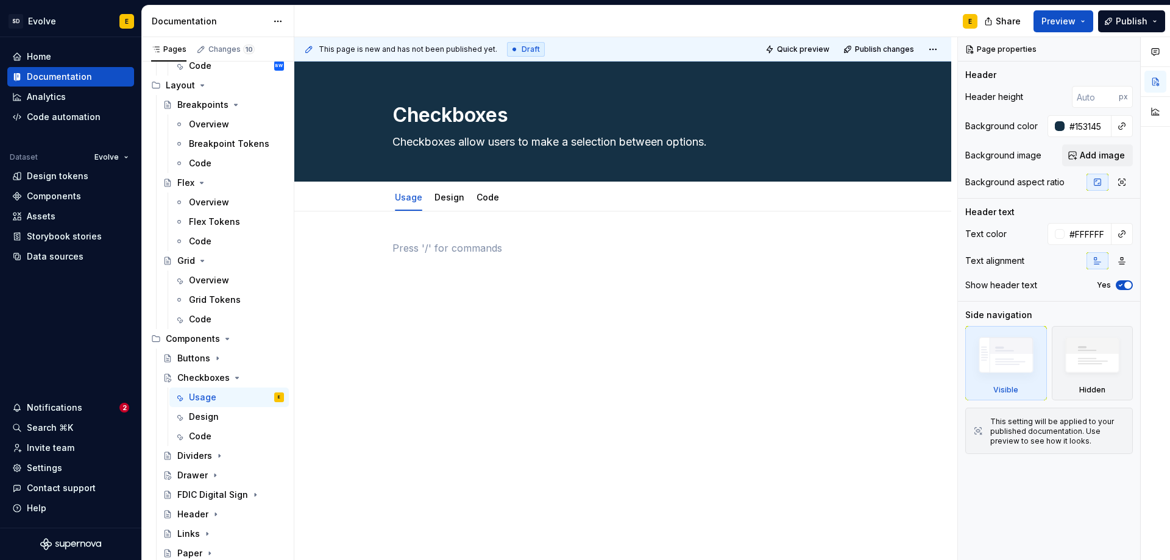
click at [436, 251] on p at bounding box center [623, 248] width 461 height 15
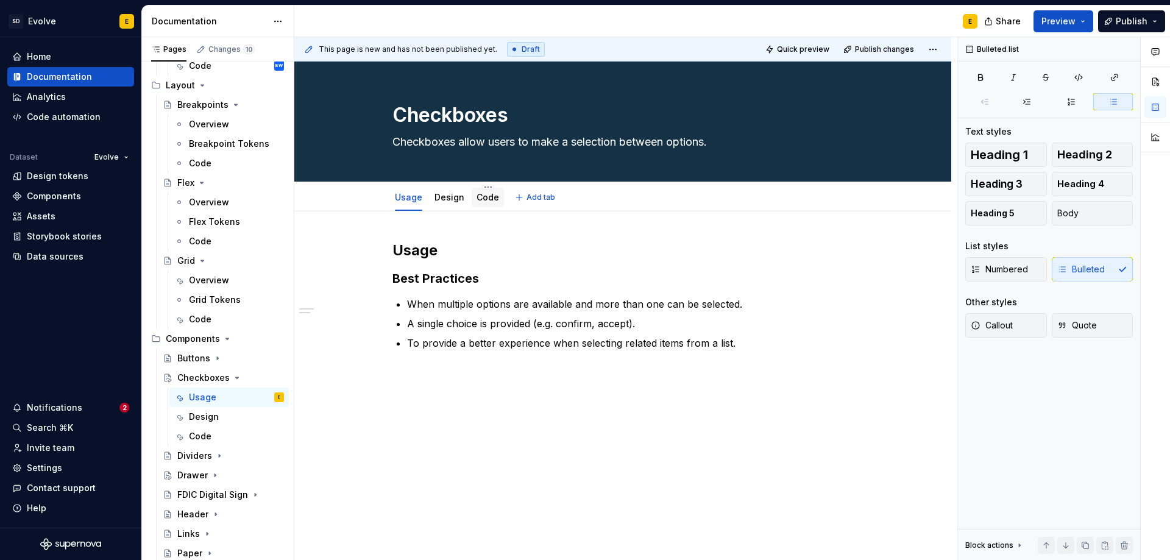
click at [486, 200] on link "Code" at bounding box center [488, 197] width 23 height 10
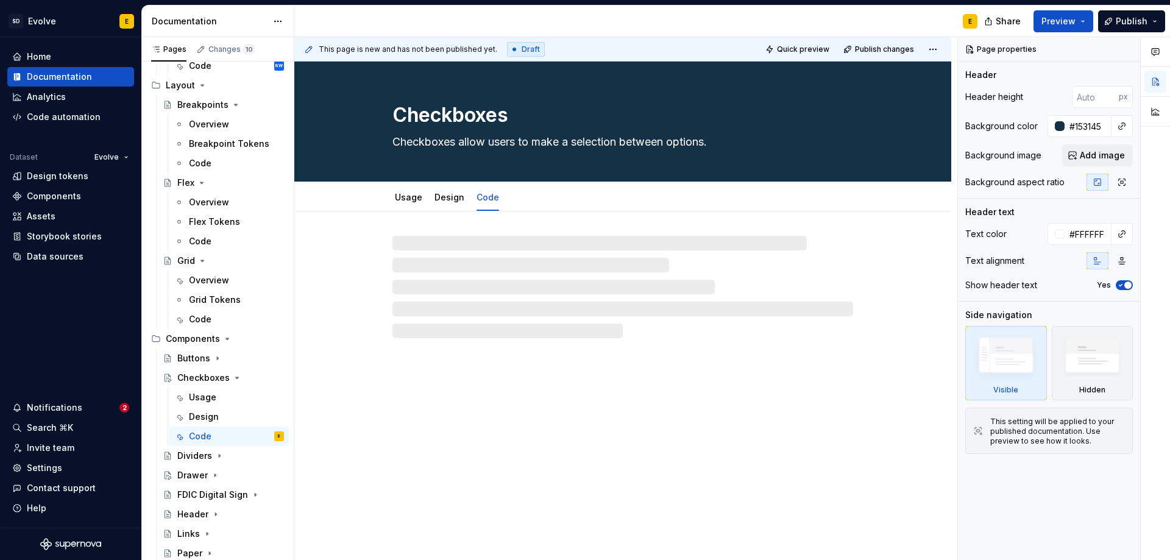
type textarea "*"
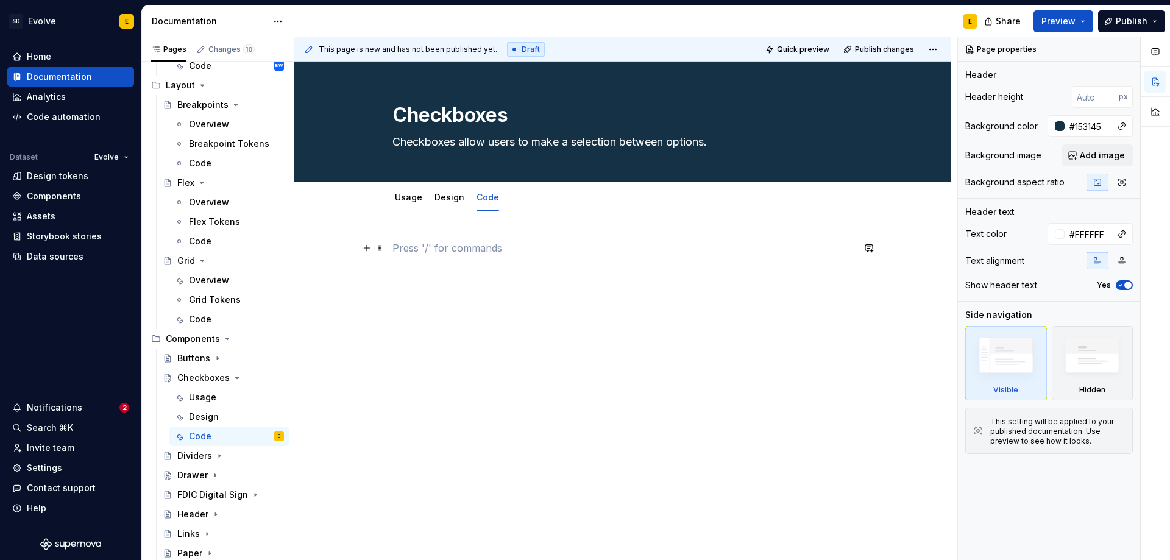
click at [421, 243] on p at bounding box center [623, 248] width 461 height 15
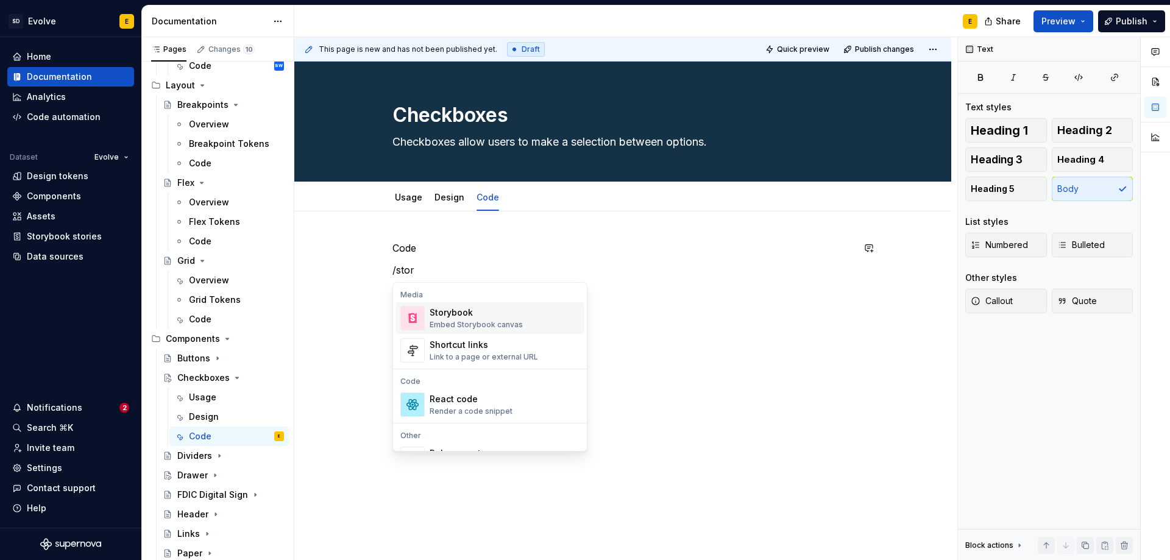
click at [460, 318] on div "Storybook" at bounding box center [476, 313] width 93 height 12
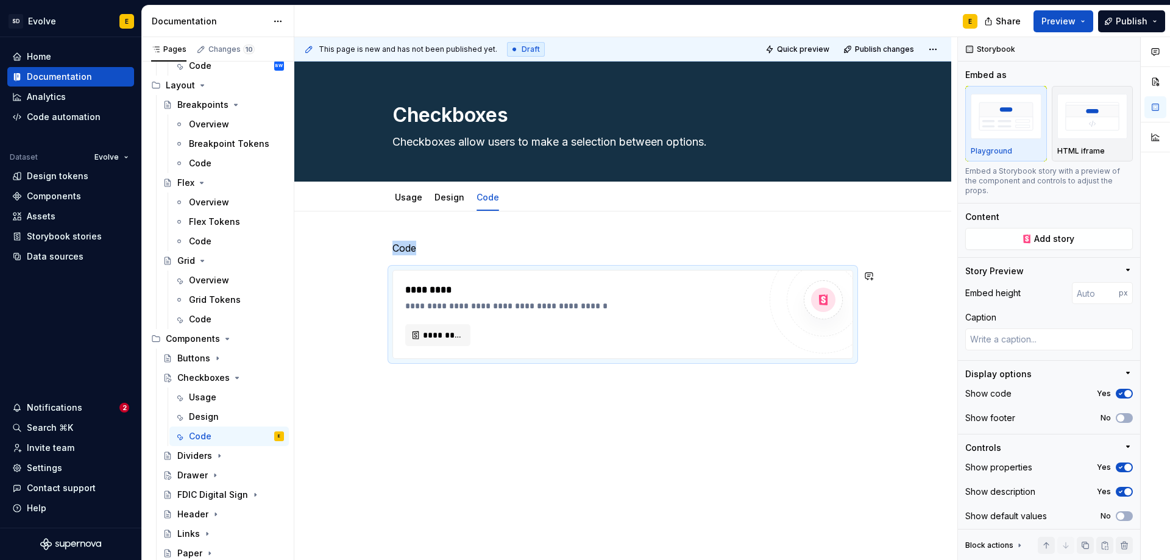
click at [436, 249] on p "Code" at bounding box center [623, 248] width 461 height 15
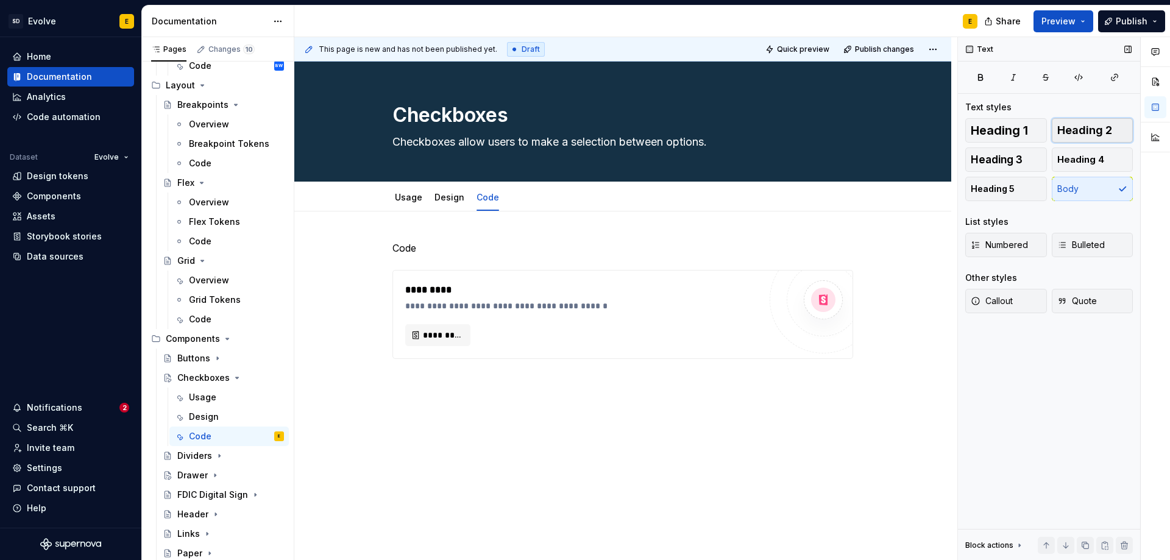
click at [1076, 133] on span "Heading 2" at bounding box center [1084, 130] width 55 height 12
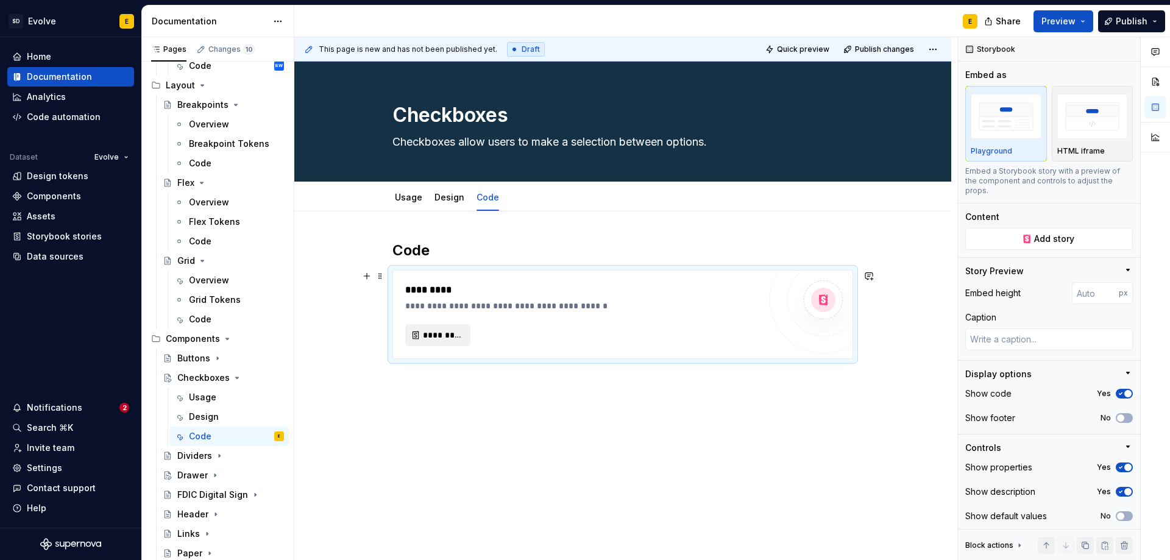
click at [440, 339] on span "*********" at bounding box center [443, 335] width 40 height 12
type textarea "*"
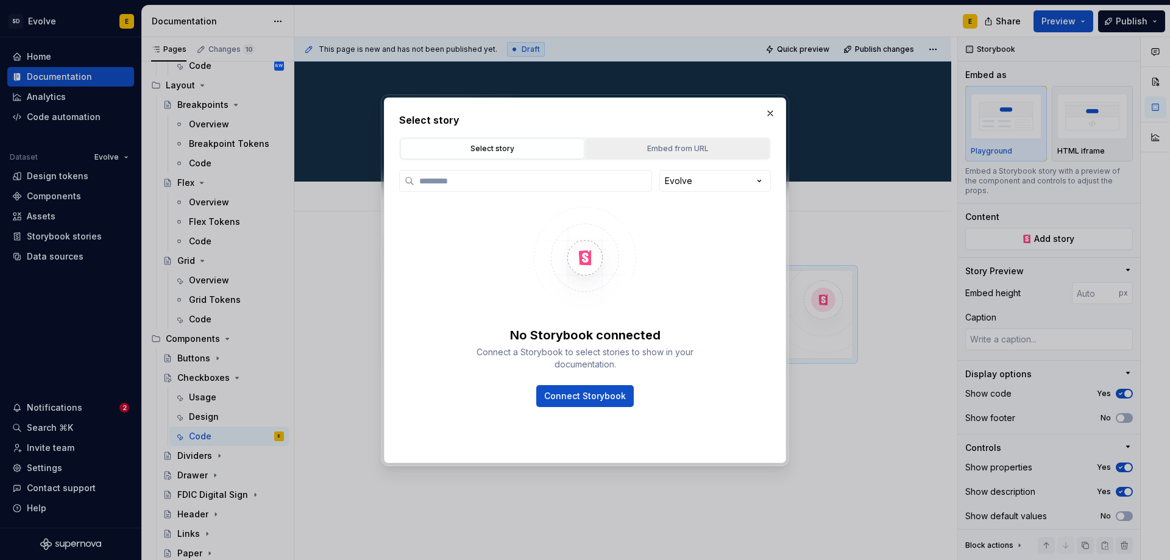
click at [662, 153] on div "Embed from URL" at bounding box center [678, 149] width 176 height 12
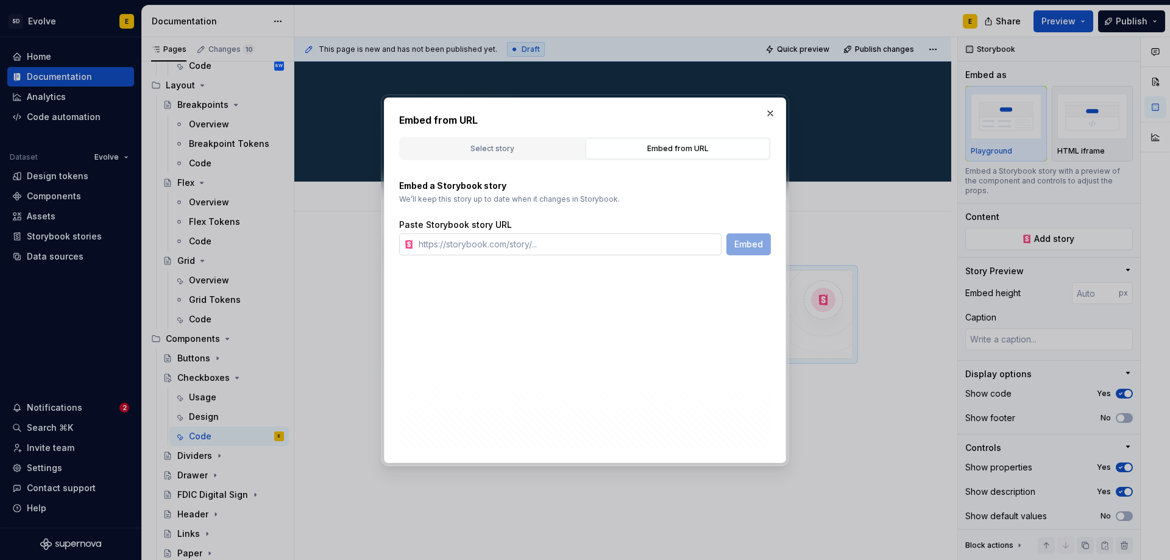
click at [576, 239] on input "text" at bounding box center [568, 244] width 308 height 22
paste input "[URL][DOMAIN_NAME]"
type input "[URL][DOMAIN_NAME]"
click at [746, 248] on span "Embed" at bounding box center [748, 244] width 29 height 12
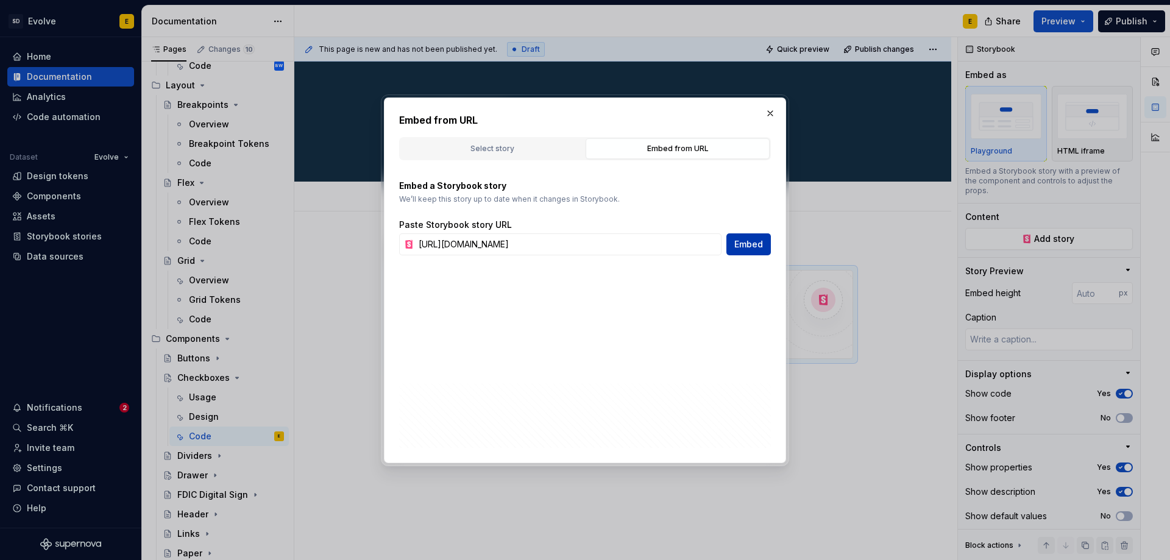
scroll to position [0, 0]
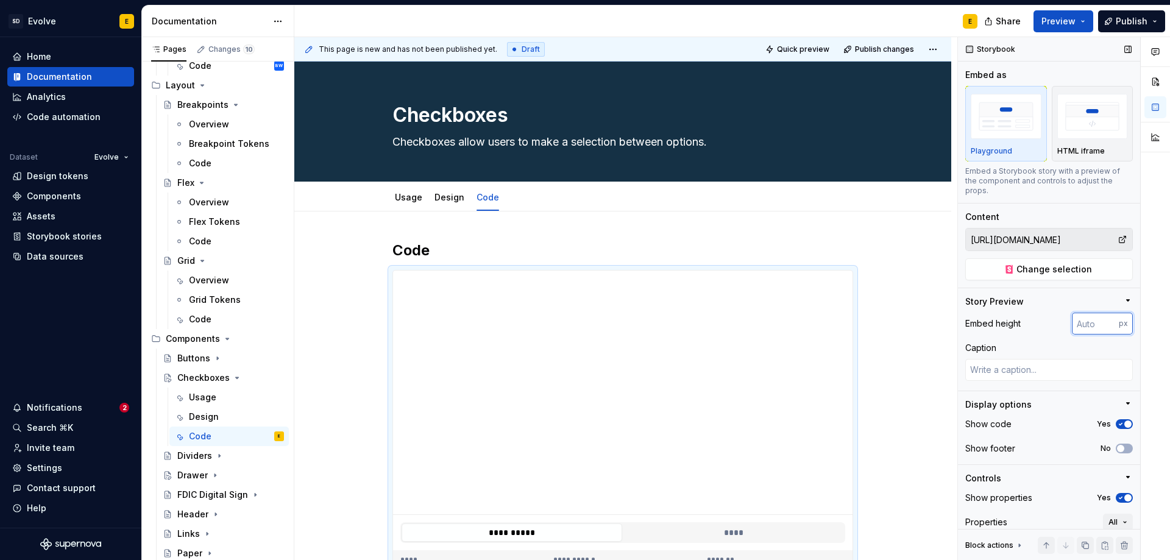
click at [1093, 327] on input "number" at bounding box center [1095, 324] width 47 height 22
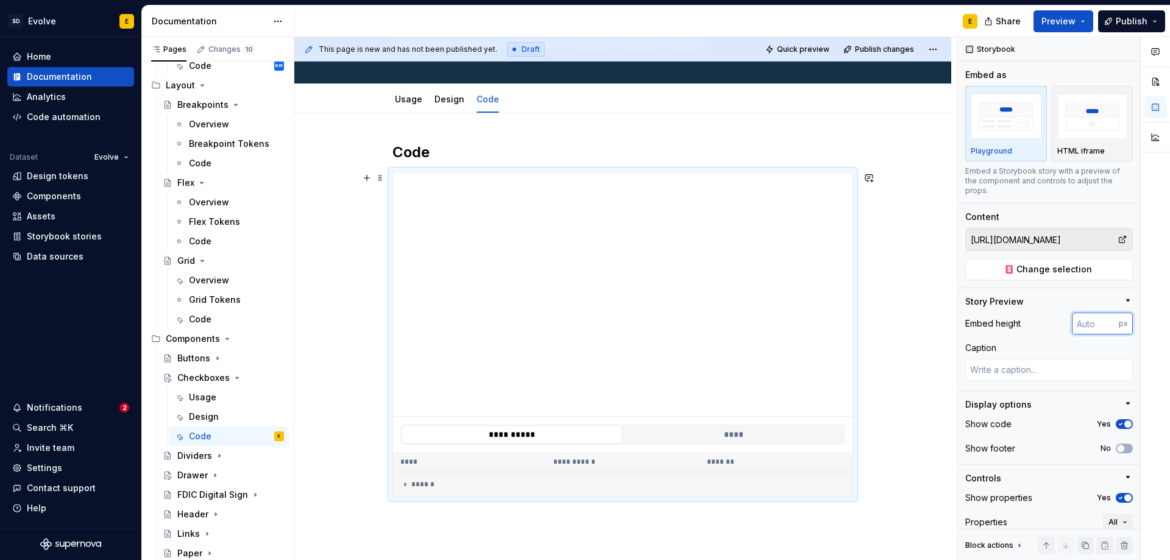
scroll to position [122, 0]
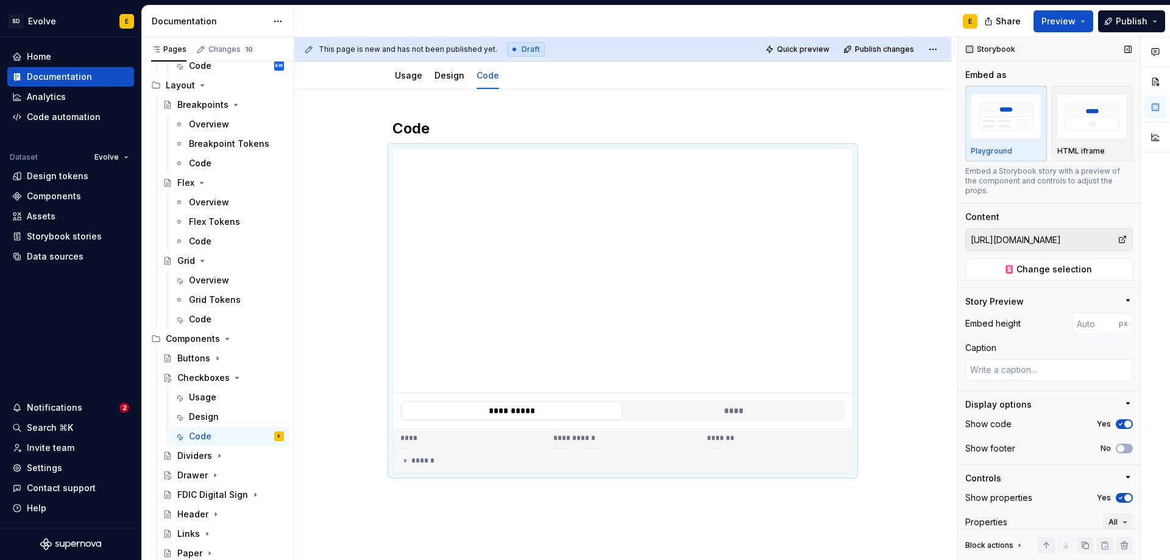
click at [1023, 486] on div "Controls Show properties Yes Properties All Show description Yes Show default v…" at bounding box center [1049, 529] width 168 height 115
click at [1117, 450] on span "button" at bounding box center [1120, 448] width 7 height 7
click at [416, 459] on div "******" at bounding box center [622, 461] width 445 height 10
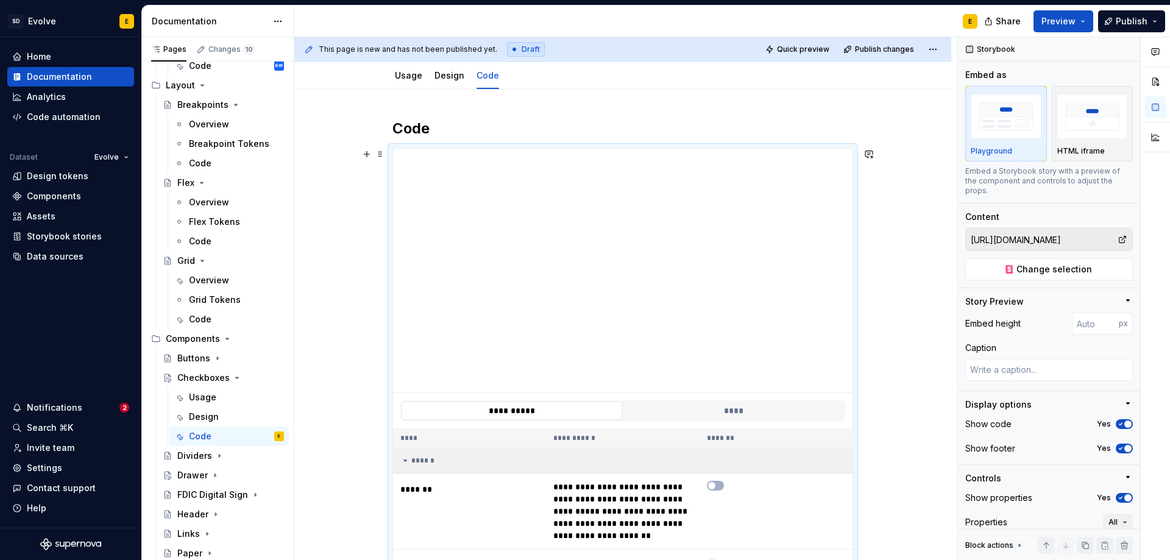
click at [416, 459] on div "******" at bounding box center [622, 461] width 445 height 10
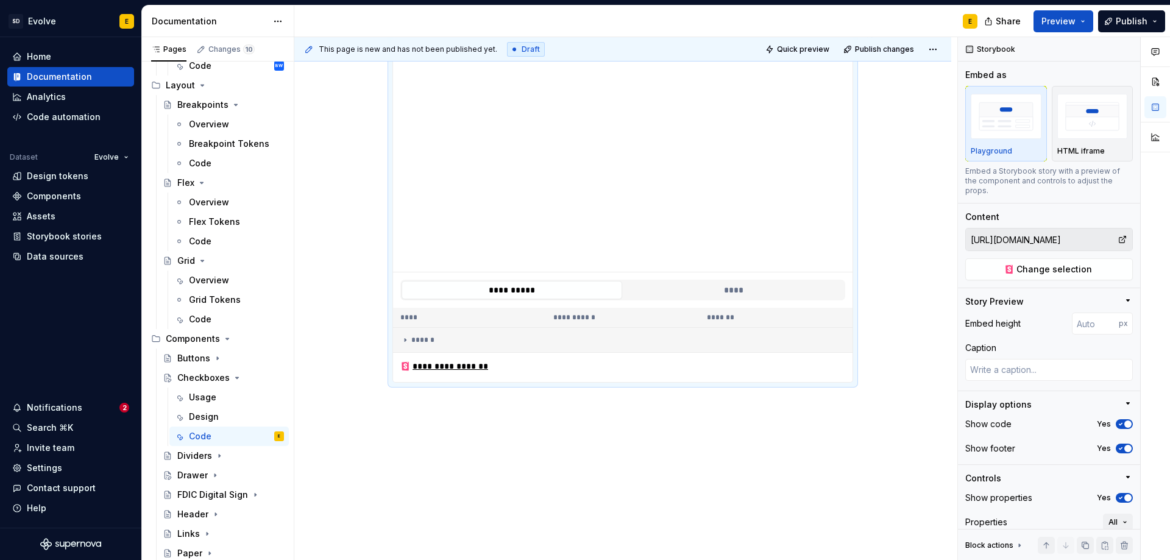
scroll to position [244, 0]
click at [1073, 21] on span "Preview" at bounding box center [1059, 21] width 34 height 12
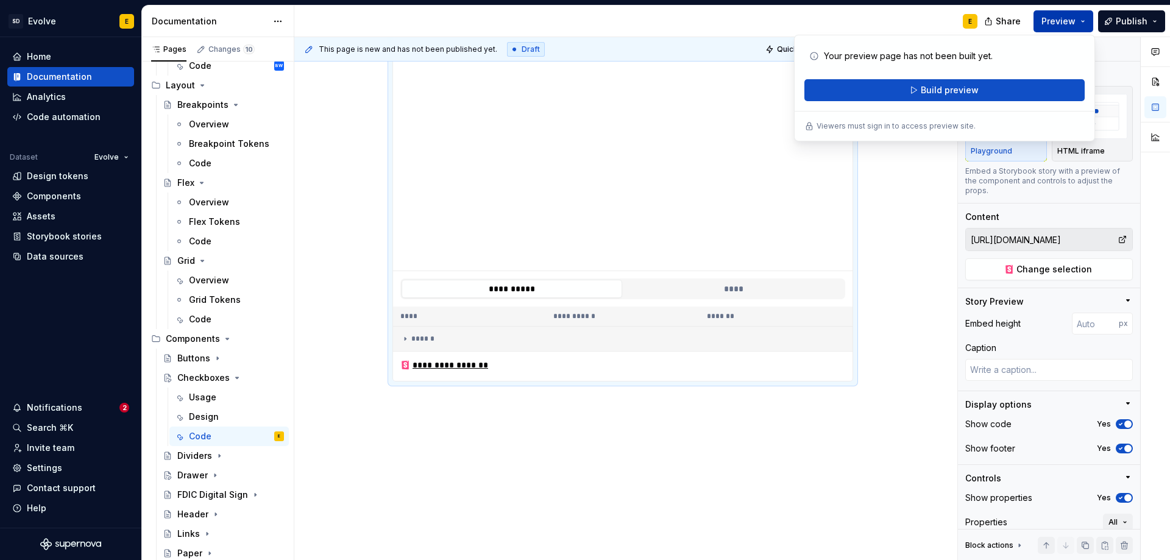
click at [1073, 21] on span "Preview" at bounding box center [1059, 21] width 34 height 12
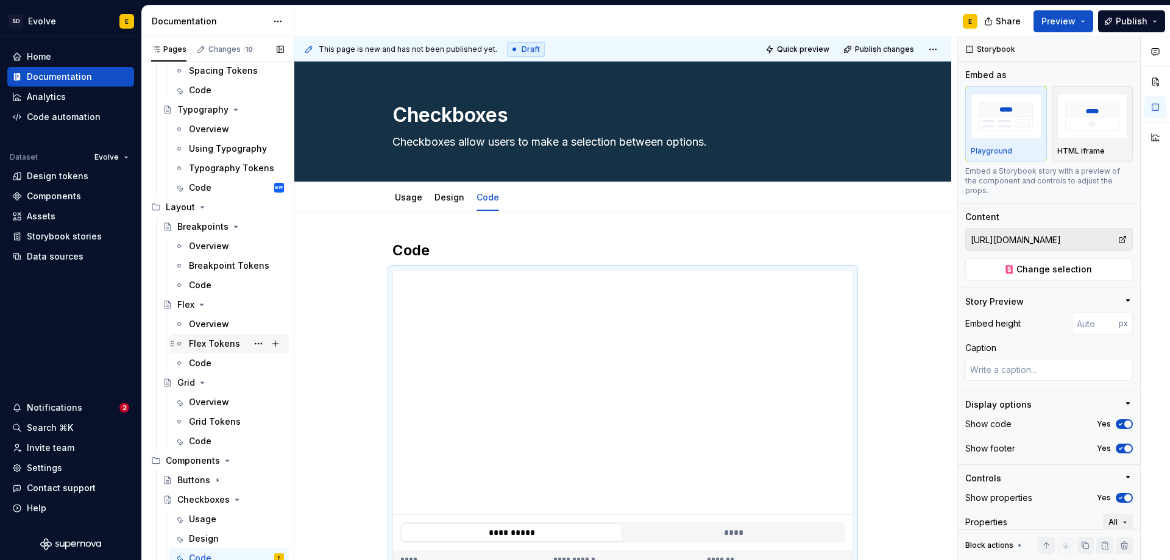
scroll to position [276, 0]
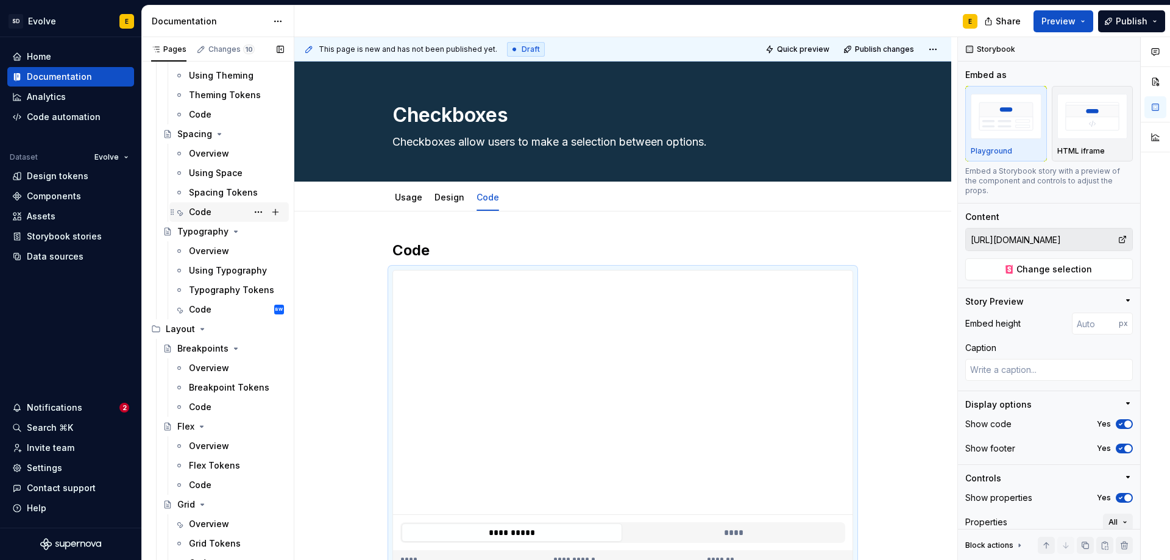
click at [208, 209] on div "Code" at bounding box center [200, 212] width 23 height 12
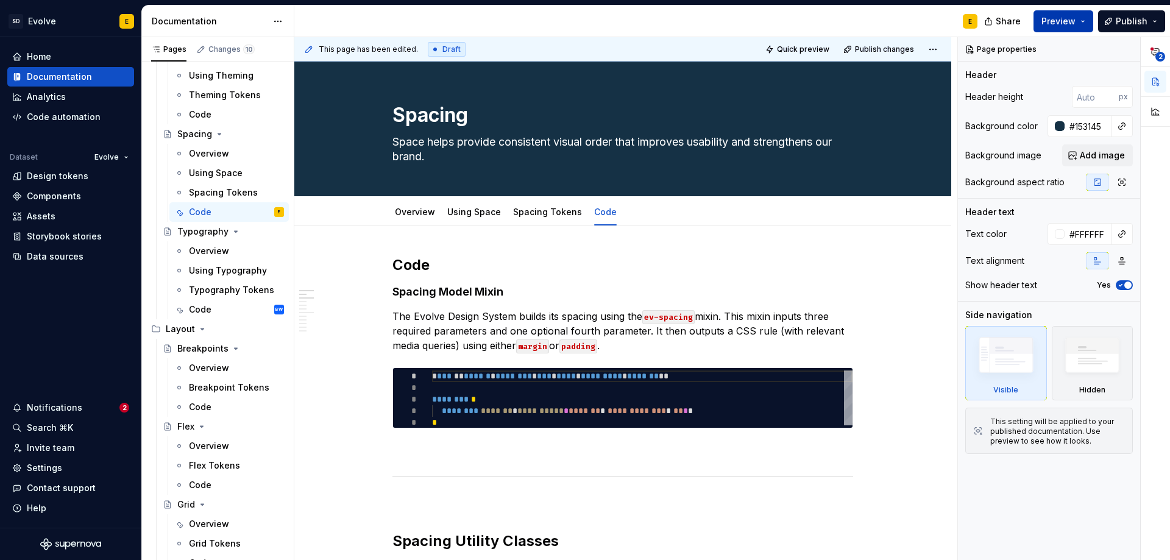
click at [1075, 22] on span "Preview" at bounding box center [1059, 21] width 34 height 12
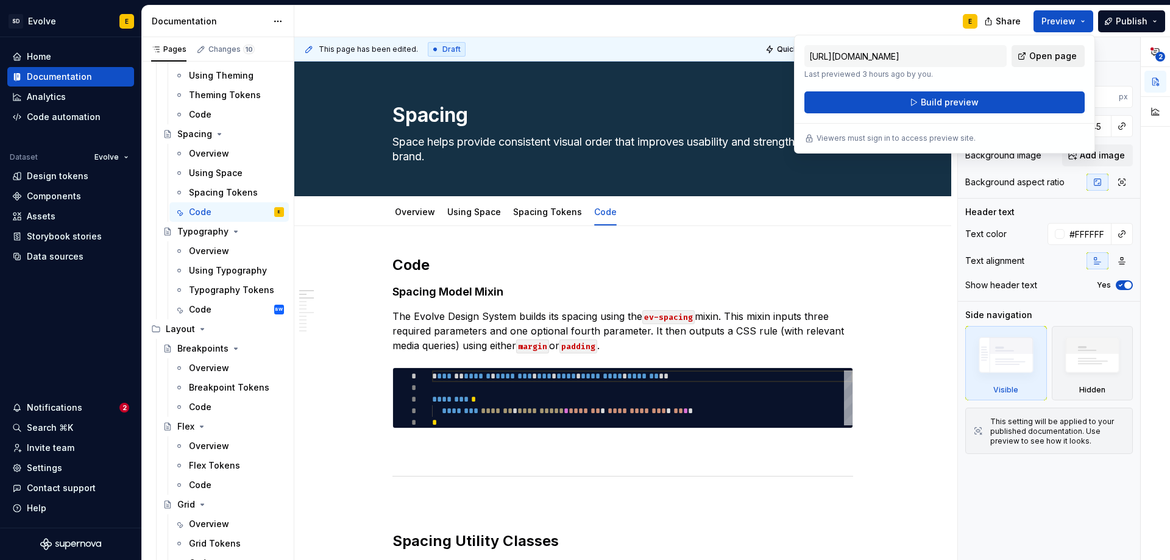
click at [1044, 54] on span "Open page" at bounding box center [1053, 56] width 48 height 12
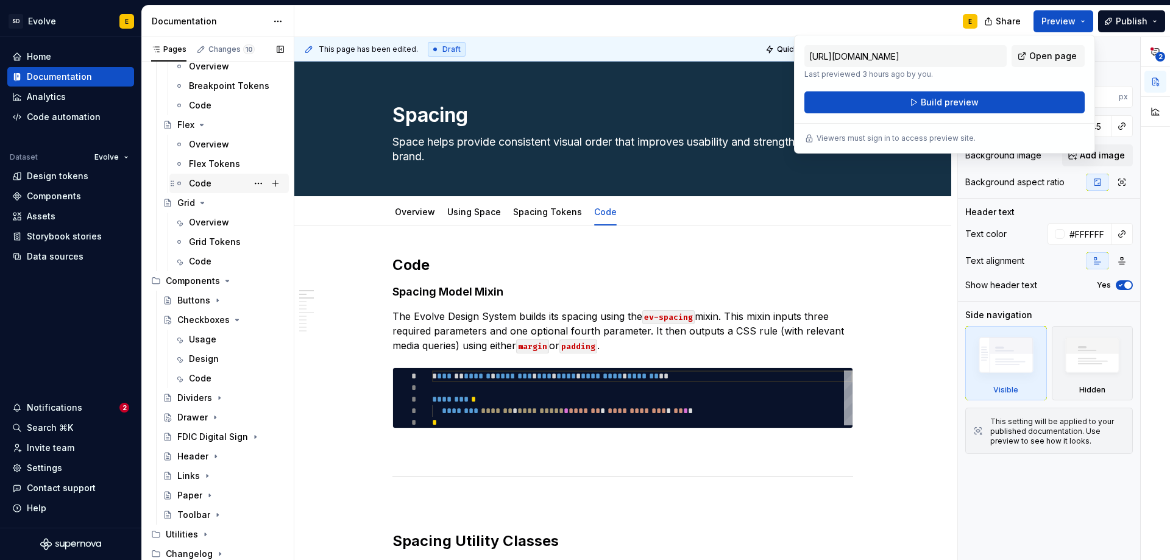
scroll to position [578, 0]
click at [234, 321] on icon "Page tree" at bounding box center [237, 320] width 10 height 10
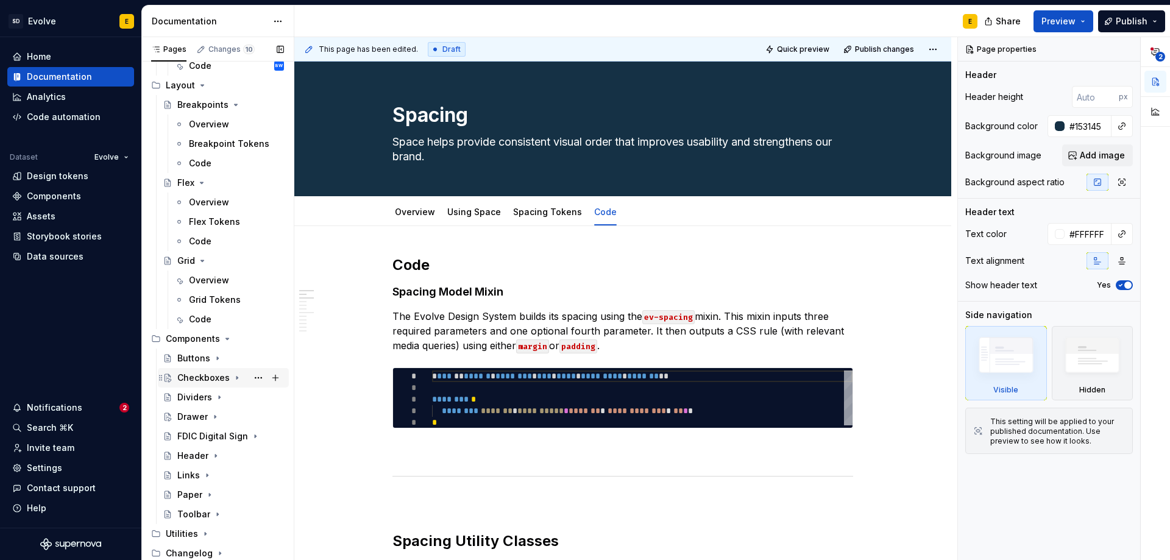
scroll to position [520, 0]
click at [214, 419] on icon "Page tree" at bounding box center [215, 417] width 10 height 10
click at [199, 478] on div "Code" at bounding box center [200, 475] width 23 height 12
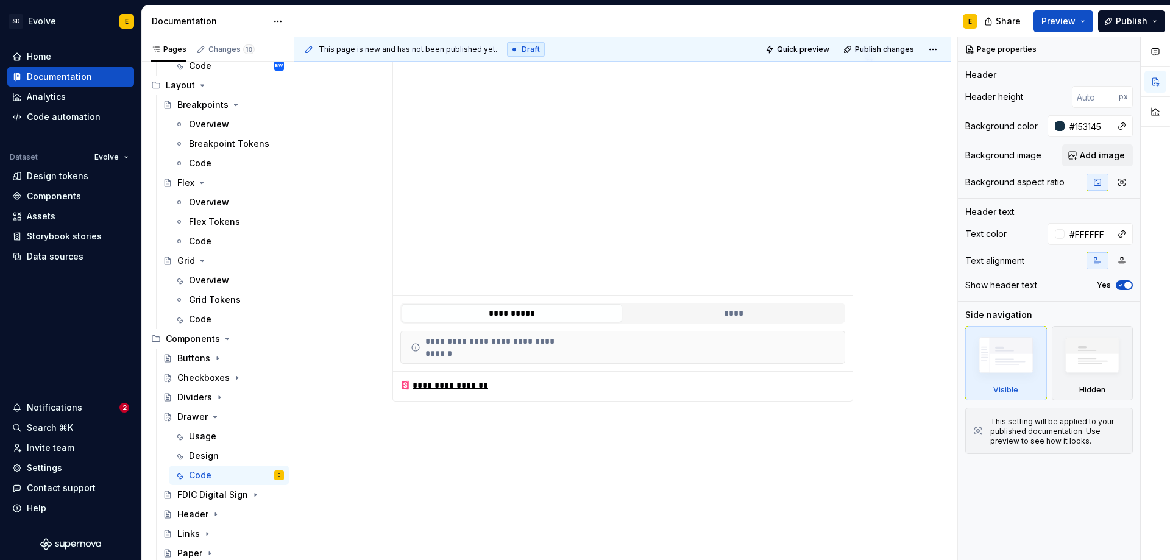
scroll to position [286, 0]
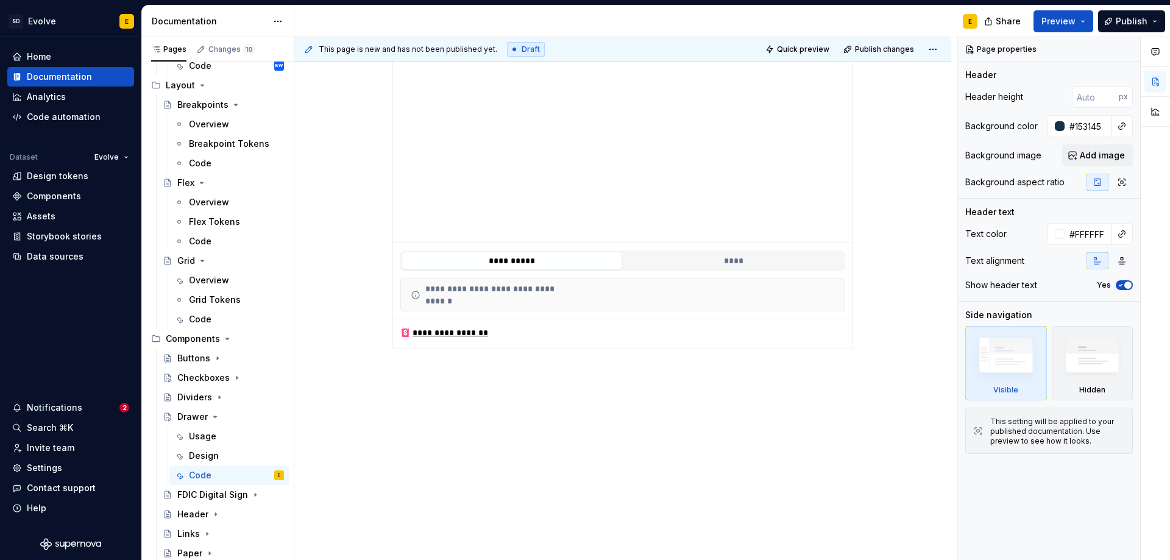
type textarea "*"
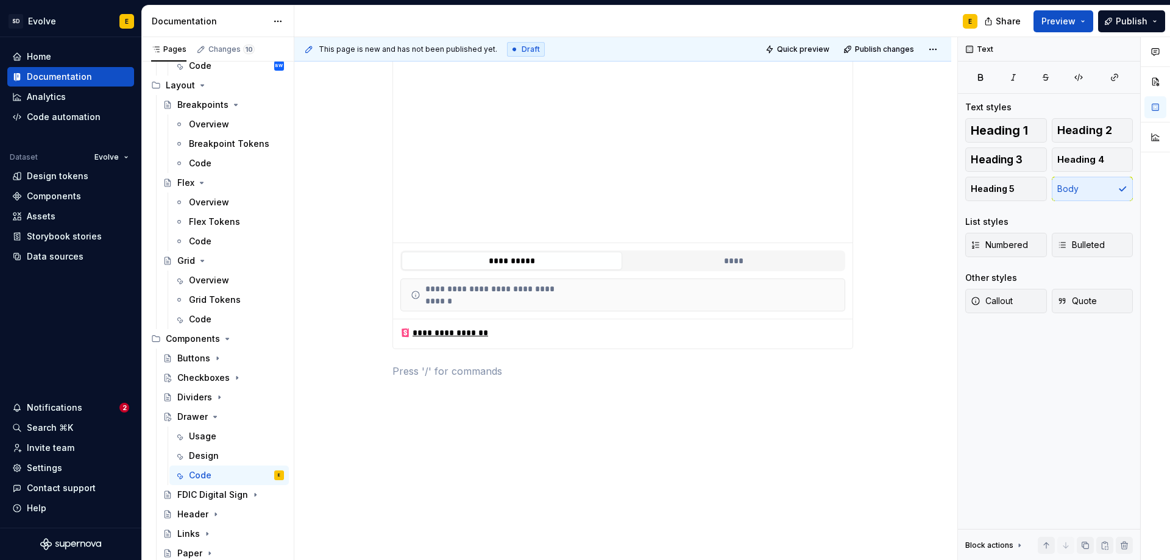
click at [461, 385] on div "**********" at bounding box center [623, 181] width 461 height 424
click at [369, 371] on button "button" at bounding box center [366, 370] width 17 height 17
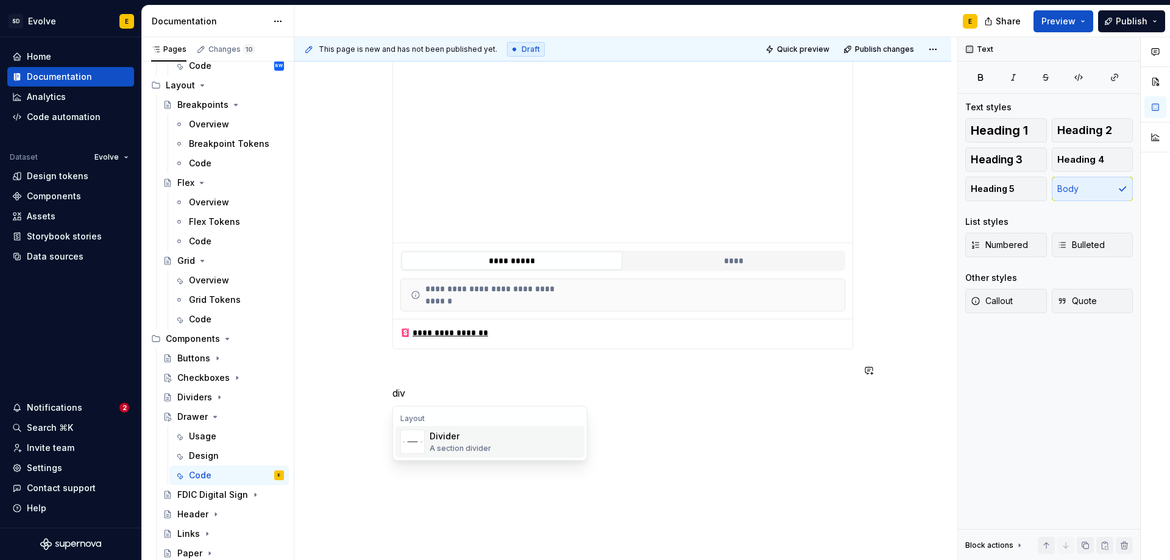
click at [453, 441] on div "Divider" at bounding box center [461, 436] width 62 height 12
click at [364, 424] on button "button" at bounding box center [366, 422] width 17 height 17
click at [447, 446] on p "Usage" at bounding box center [623, 445] width 461 height 15
click at [1073, 125] on span "Heading 2" at bounding box center [1084, 130] width 55 height 12
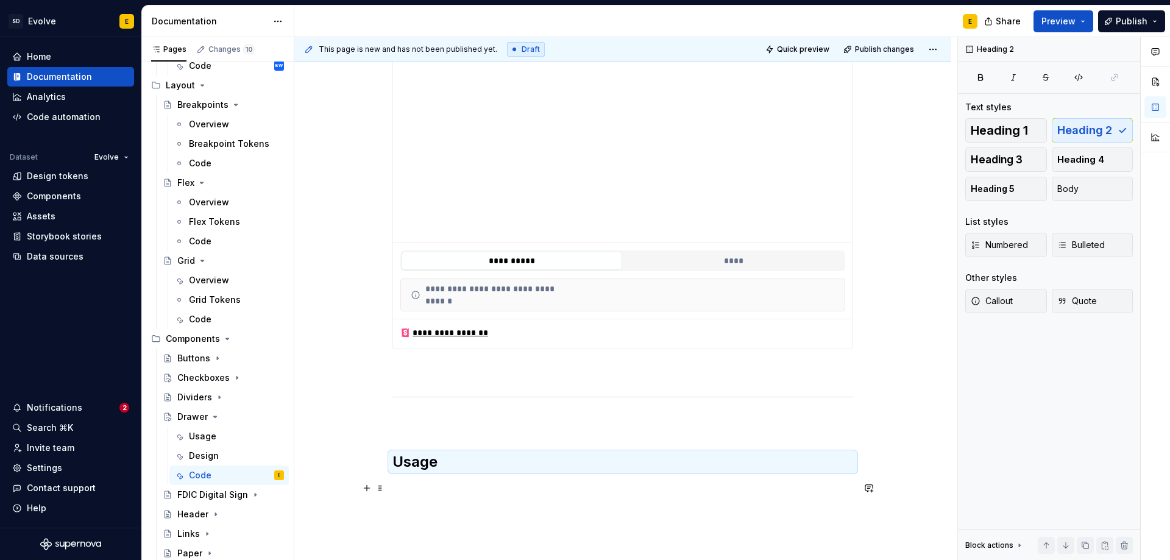
click at [549, 487] on p at bounding box center [623, 489] width 461 height 15
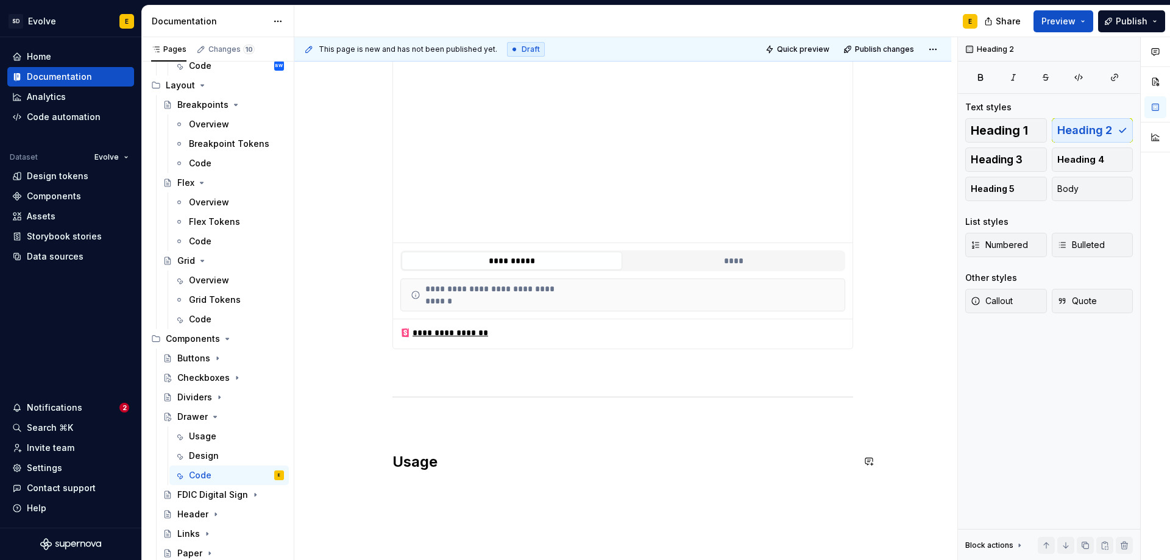
click at [474, 432] on div "**********" at bounding box center [623, 232] width 461 height 527
click at [467, 419] on p at bounding box center [623, 423] width 461 height 15
click at [463, 372] on p at bounding box center [623, 371] width 461 height 15
click at [464, 486] on p at bounding box center [623, 489] width 461 height 15
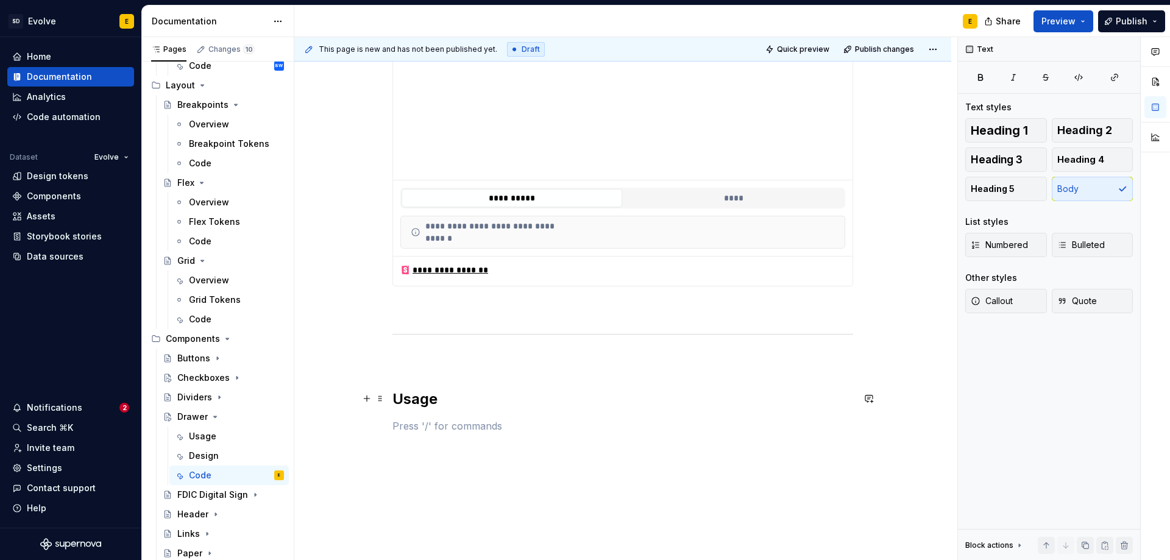
scroll to position [404, 0]
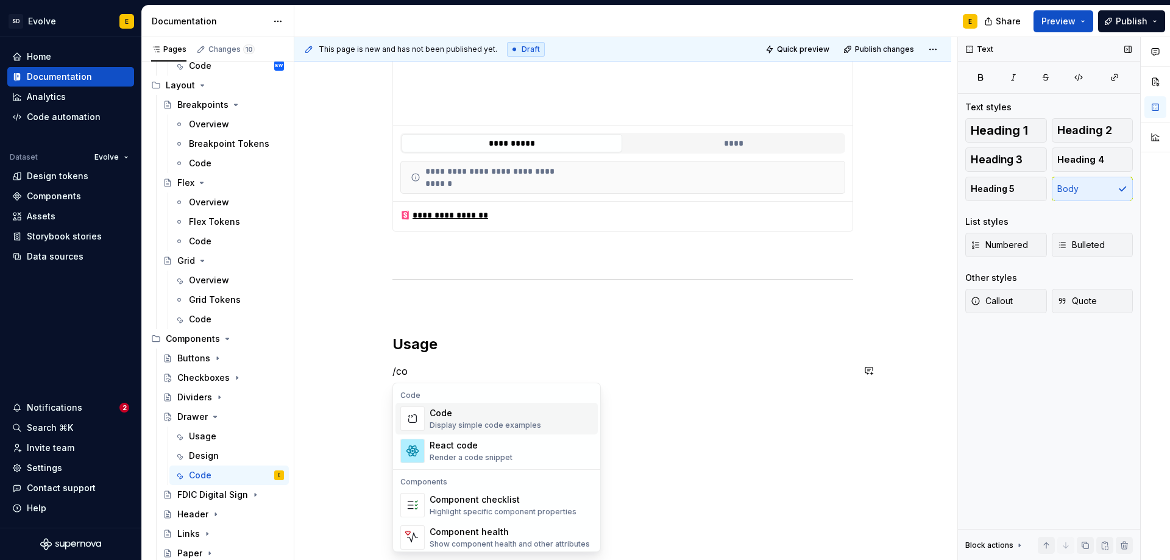
click at [528, 425] on div "Display simple code examples" at bounding box center [486, 426] width 112 height 10
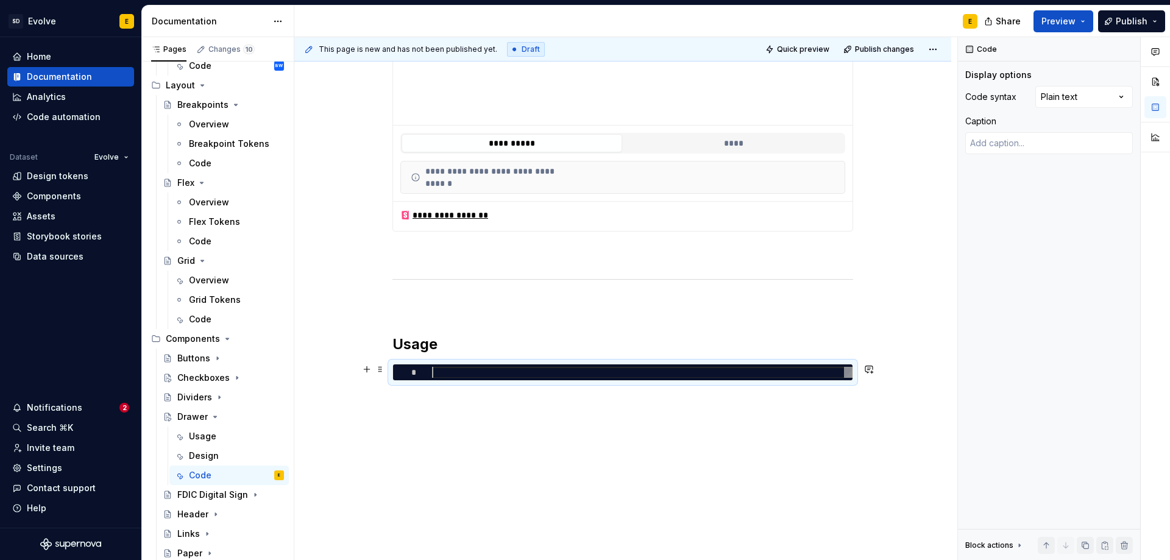
click at [523, 371] on div at bounding box center [642, 373] width 421 height 12
type textarea "*"
type textarea "**********"
click at [1081, 93] on div "Comments Open comments No comments yet Select ‘Comment’ from the block context …" at bounding box center [1064, 299] width 212 height 524
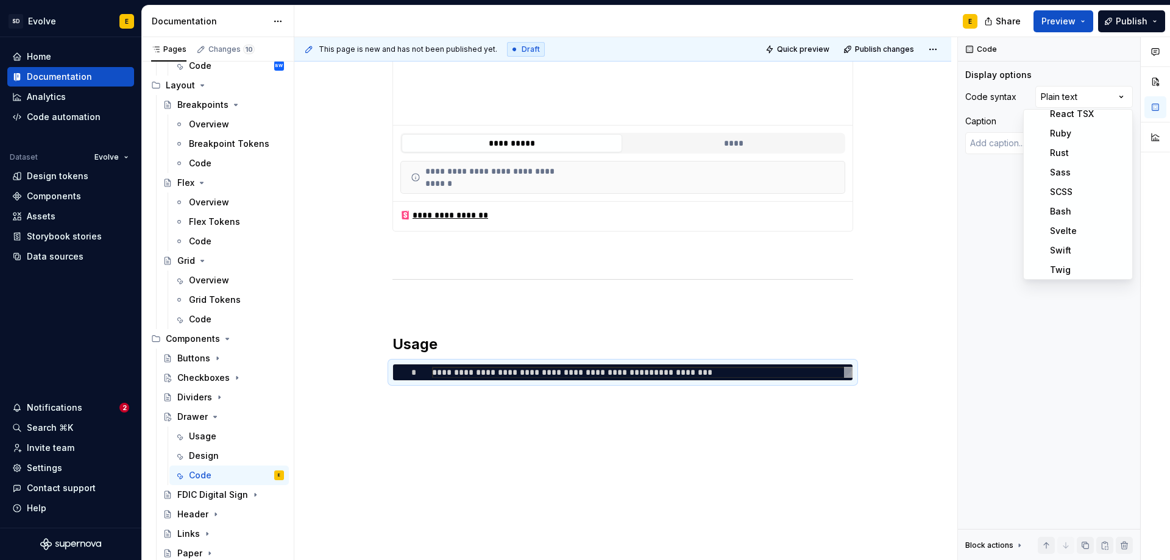
scroll to position [458, 0]
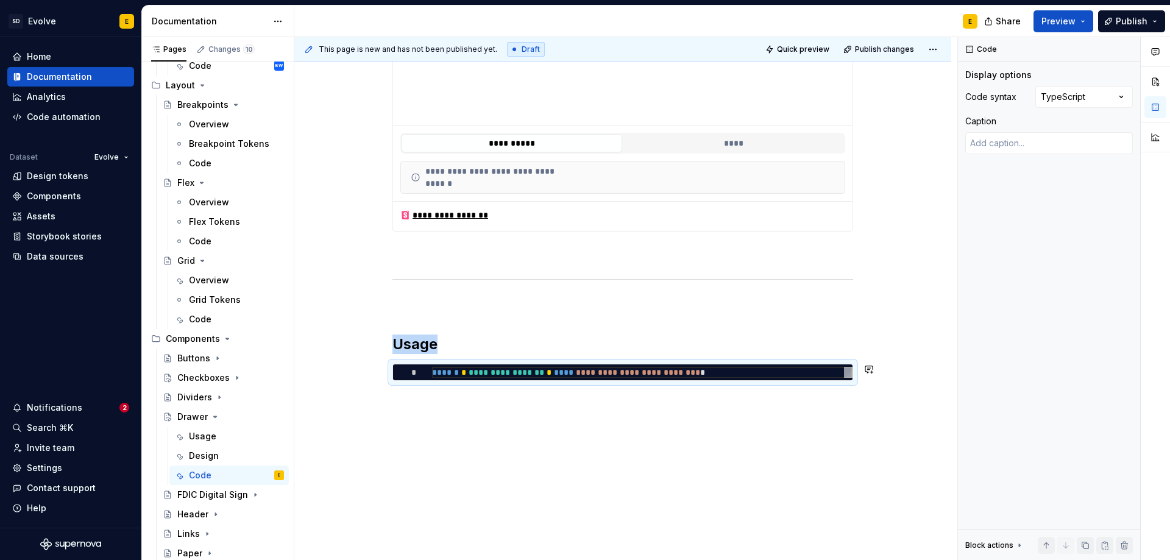
click at [399, 408] on div "**********" at bounding box center [622, 193] width 657 height 742
click at [433, 407] on div "**********" at bounding box center [622, 193] width 657 height 742
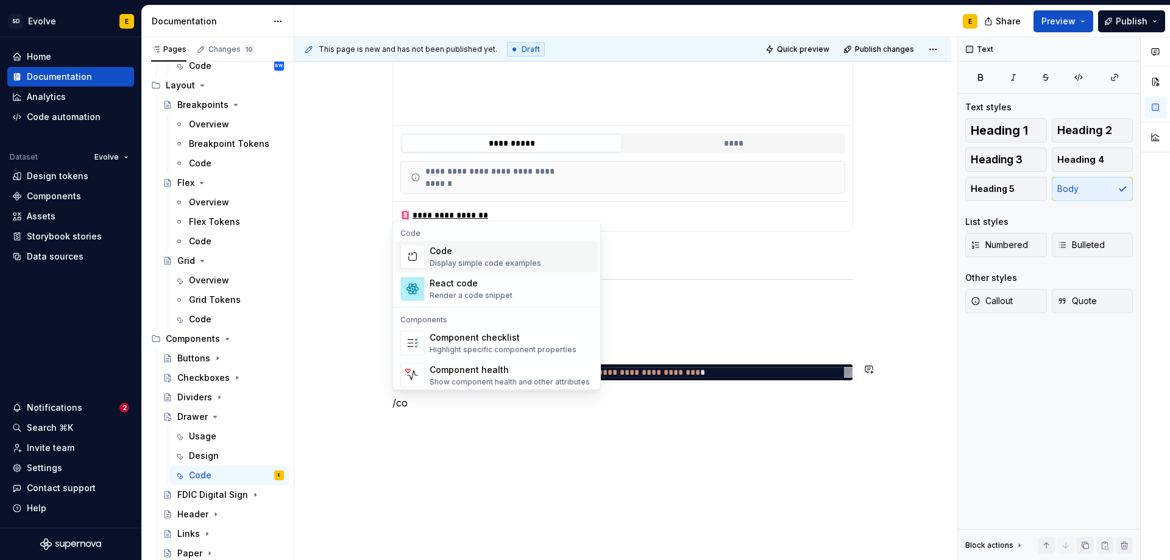
click at [442, 252] on div "Code" at bounding box center [486, 251] width 112 height 12
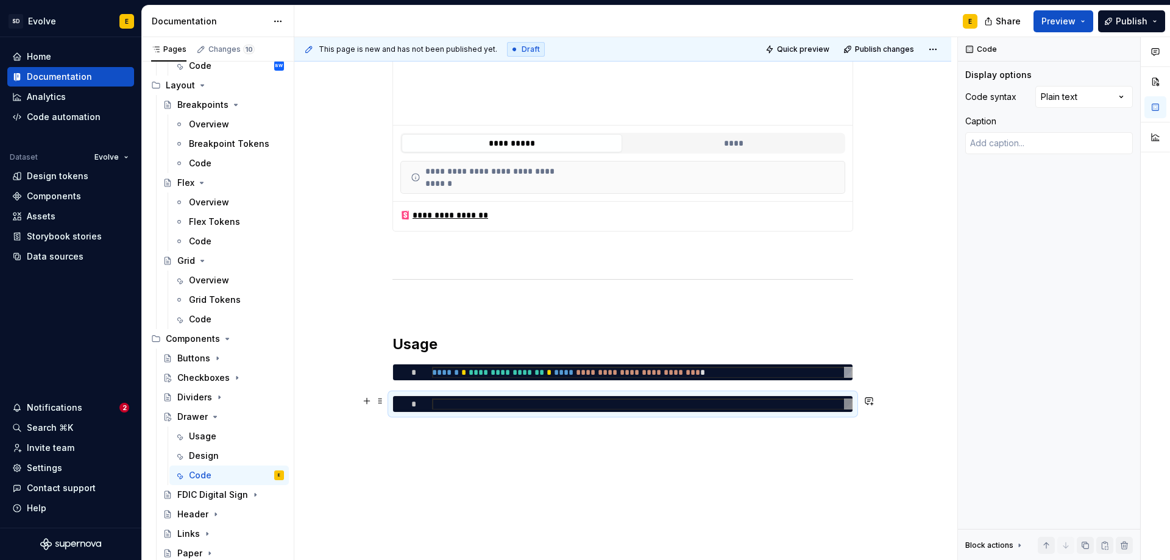
click at [652, 401] on div at bounding box center [642, 405] width 421 height 12
type textarea "*"
type textarea "**********"
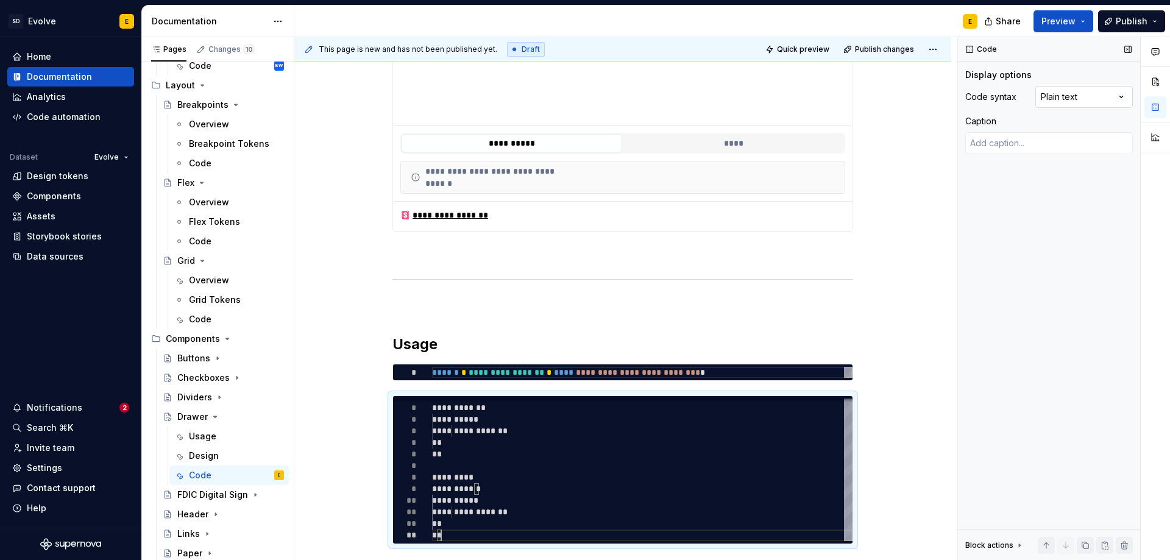
click at [1073, 104] on div "Comments Open comments No comments yet Select ‘Comment’ from the block context …" at bounding box center [1064, 299] width 212 height 524
click at [1051, 18] on span "Preview" at bounding box center [1059, 21] width 34 height 12
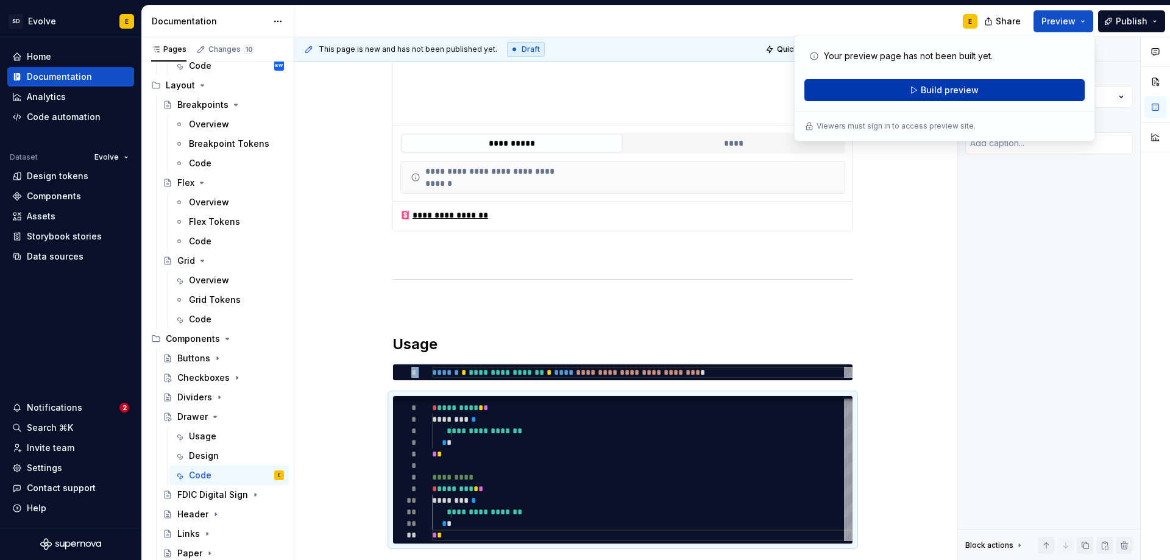
click at [993, 89] on button "Build preview" at bounding box center [945, 90] width 280 height 22
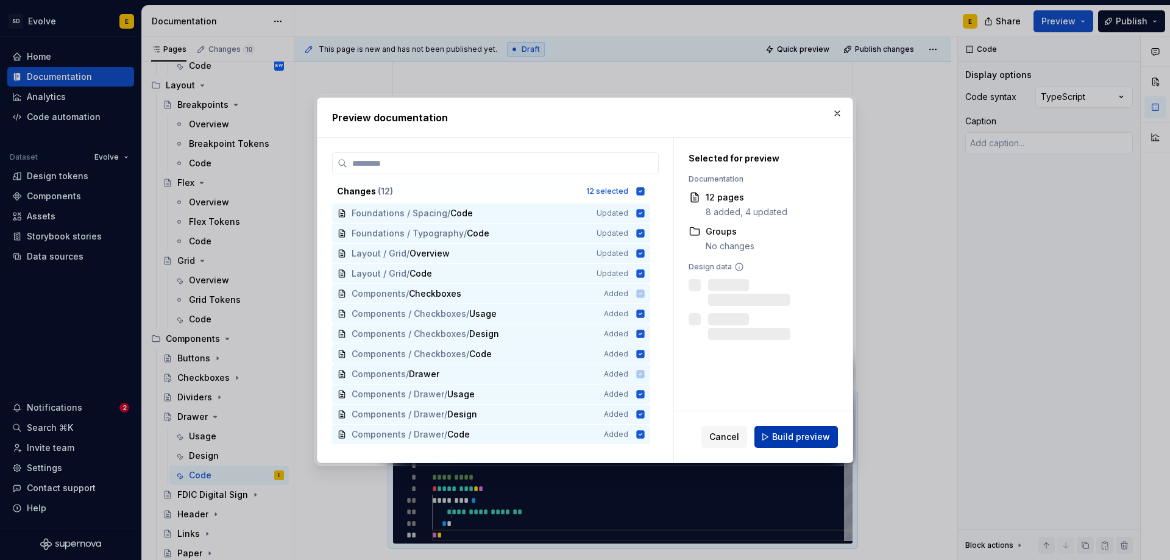
click at [789, 446] on button "Build preview" at bounding box center [797, 437] width 84 height 22
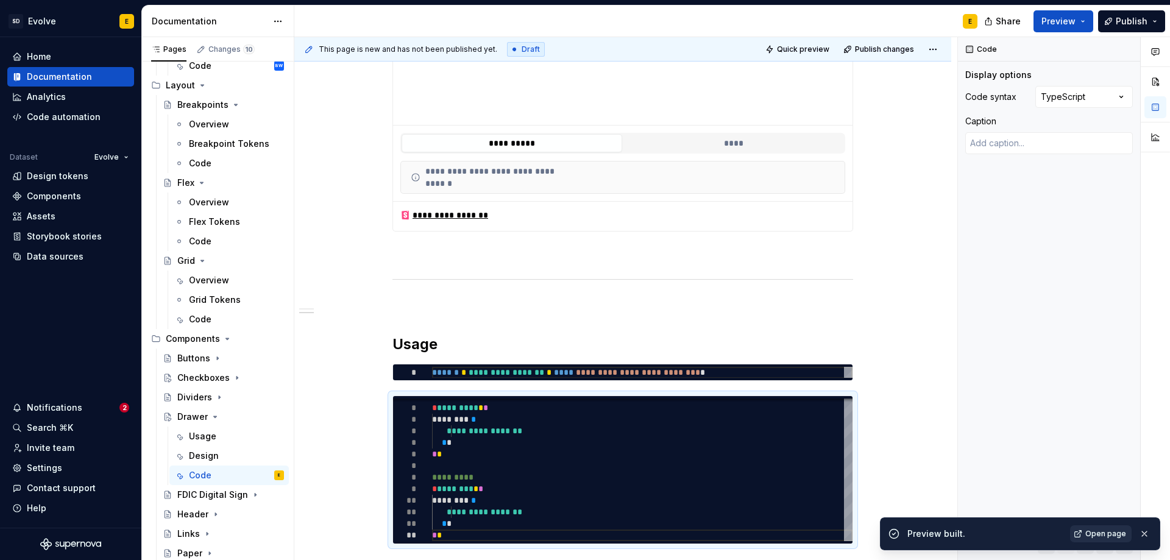
click at [1090, 533] on span "Open page" at bounding box center [1106, 534] width 41 height 10
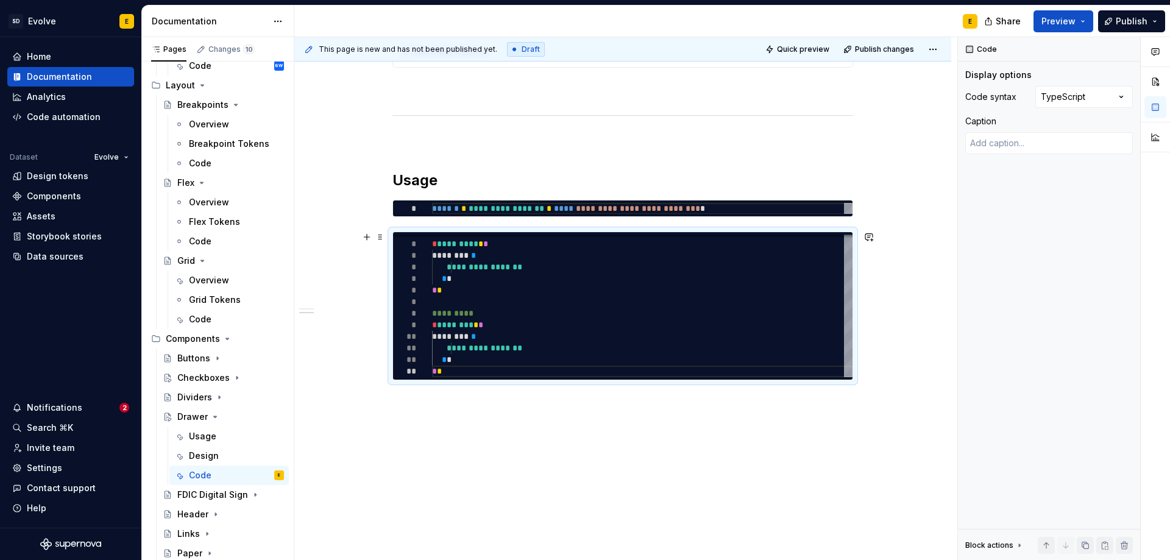
scroll to position [570, 0]
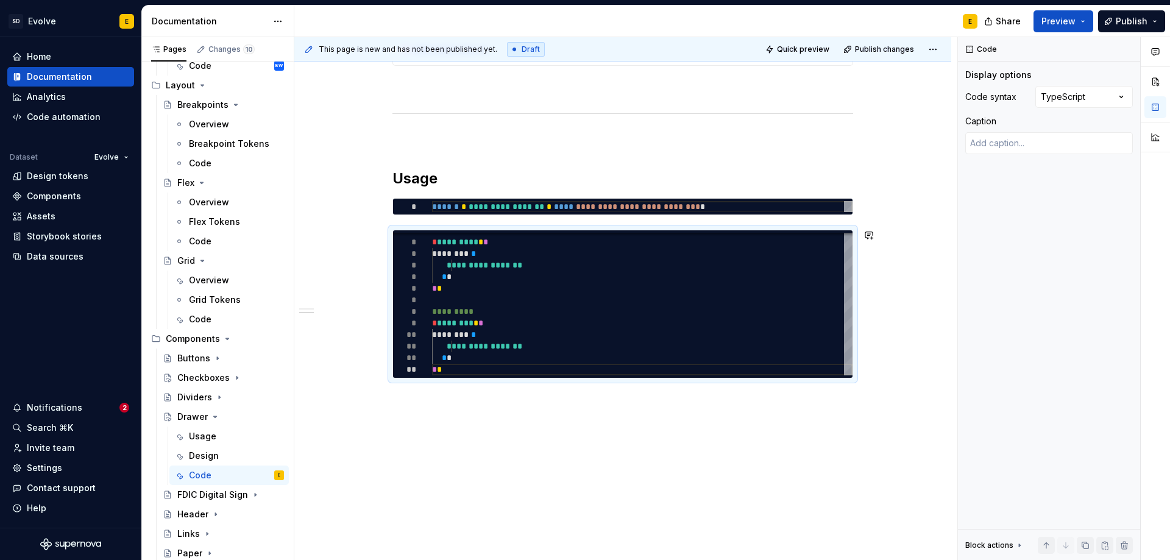
click at [383, 396] on div "**********" at bounding box center [622, 108] width 657 height 905
click at [365, 238] on button "button" at bounding box center [366, 235] width 17 height 17
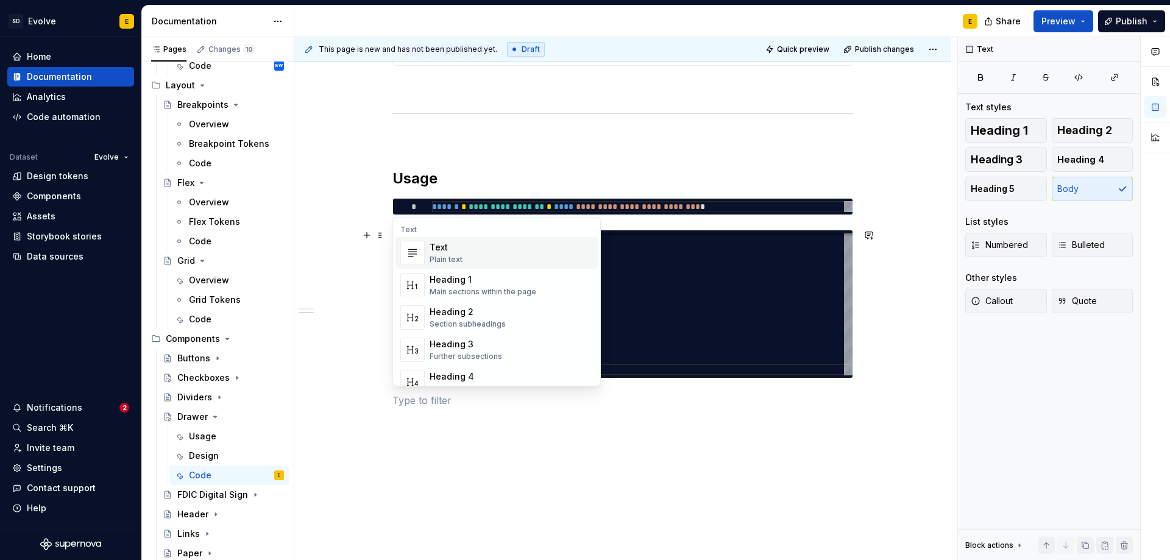
click at [402, 403] on p at bounding box center [623, 400] width 461 height 15
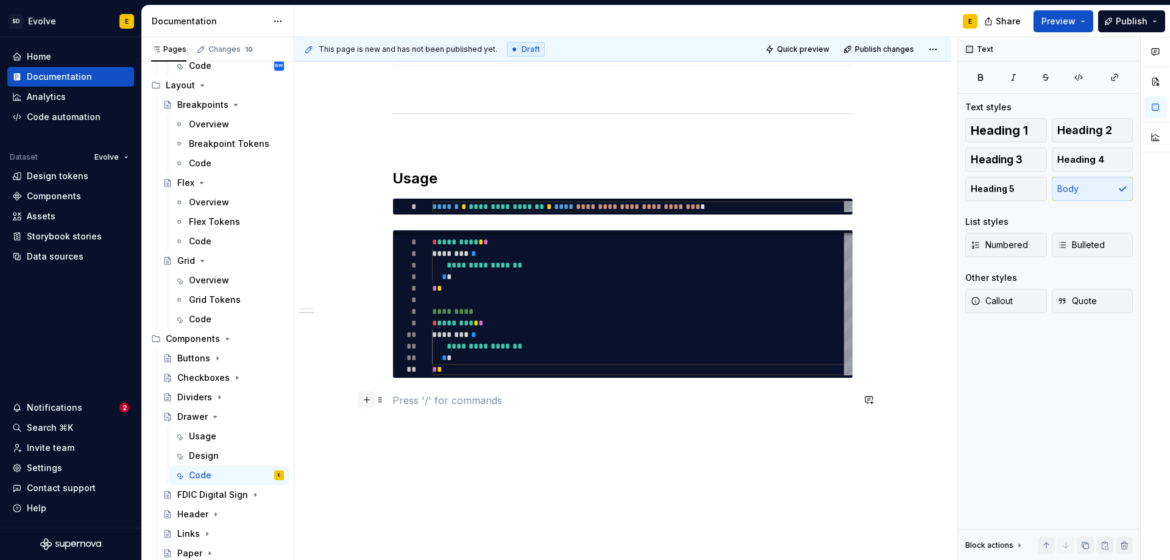
click at [364, 401] on button "button" at bounding box center [366, 399] width 17 height 17
click at [464, 477] on div "A section divider" at bounding box center [461, 478] width 62 height 10
click at [449, 474] on p "Directives" at bounding box center [623, 474] width 461 height 15
click at [1081, 132] on span "Heading 2" at bounding box center [1084, 130] width 55 height 12
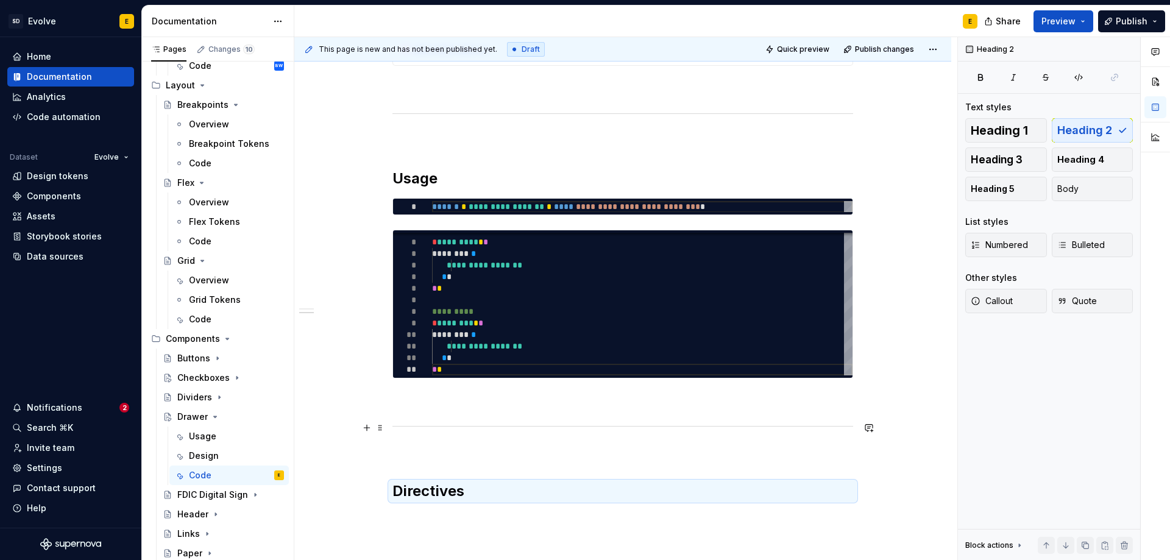
scroll to position [717, 0]
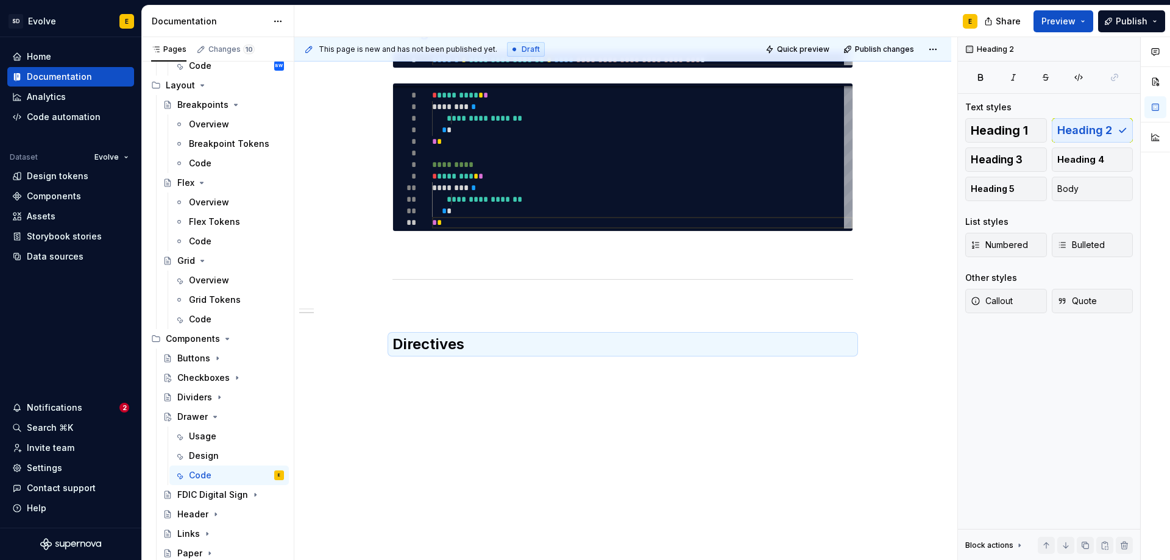
click at [492, 371] on p at bounding box center [623, 371] width 461 height 15
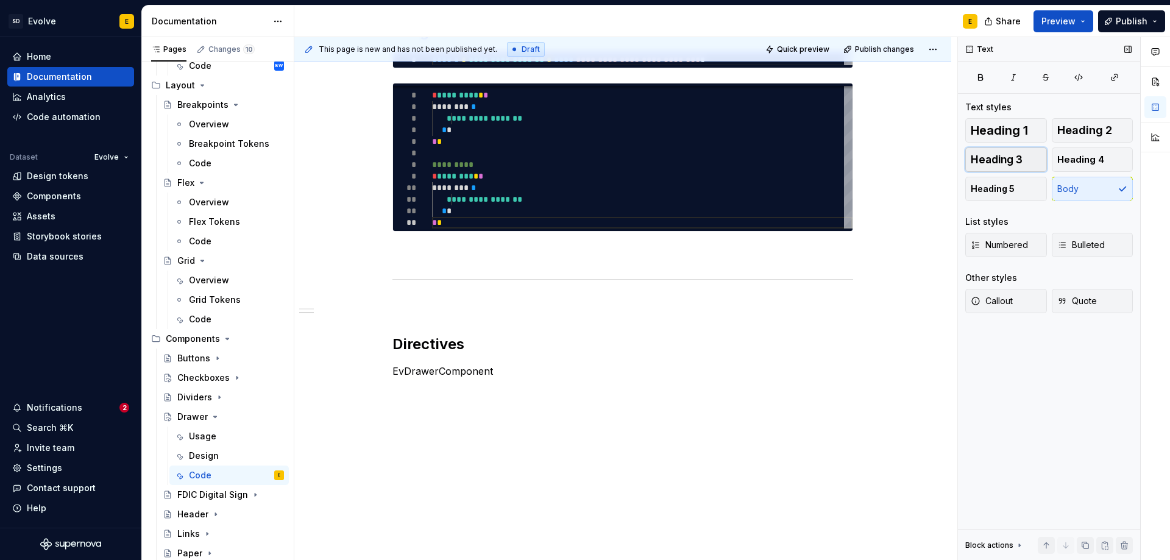
click at [1013, 161] on span "Heading 3" at bounding box center [997, 160] width 52 height 12
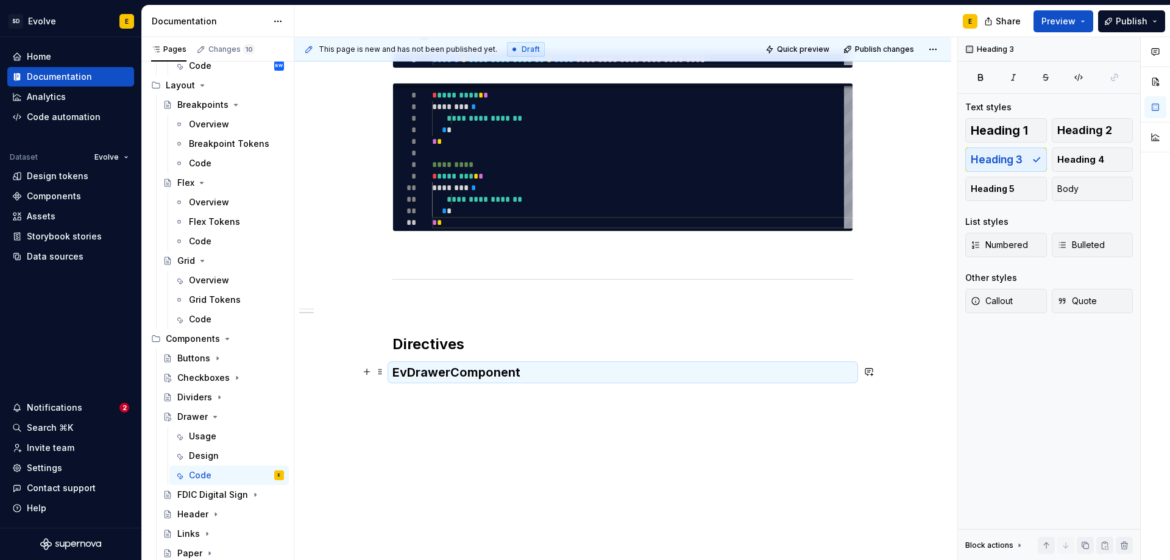
click at [527, 371] on h3 "EvDrawerComponent" at bounding box center [623, 372] width 461 height 17
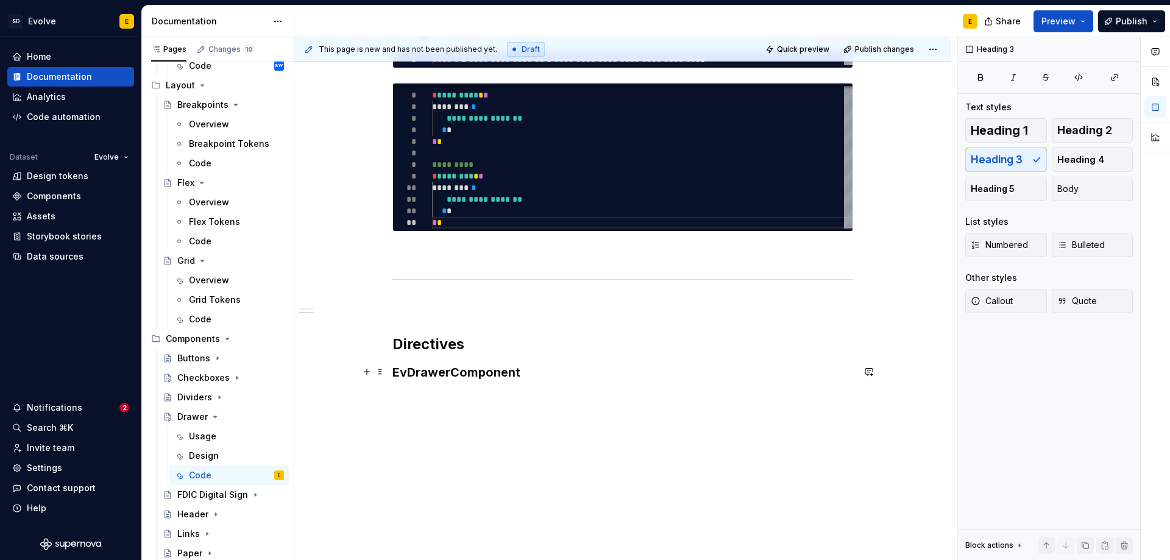
click at [527, 373] on h3 "EvDrawerComponent" at bounding box center [623, 372] width 461 height 17
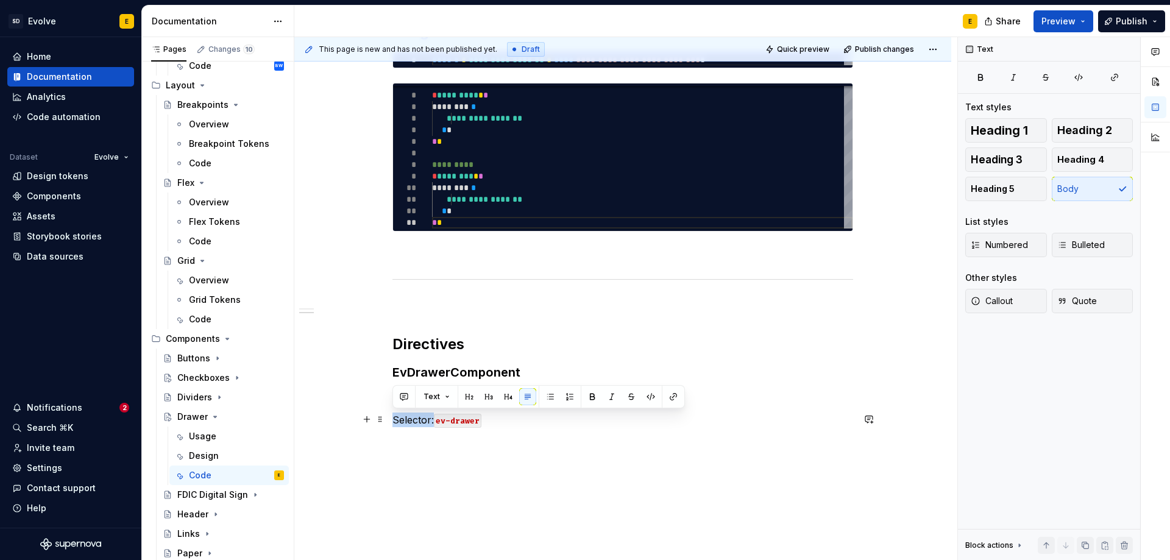
drag, startPoint x: 393, startPoint y: 419, endPoint x: 433, endPoint y: 418, distance: 40.3
click at [433, 418] on p "Selector: ev-drawer" at bounding box center [623, 420] width 461 height 15
click at [589, 394] on button "button" at bounding box center [592, 396] width 17 height 17
click at [522, 419] on p "Selector: ev-drawer" at bounding box center [623, 420] width 461 height 15
click at [365, 420] on button "button" at bounding box center [366, 419] width 17 height 17
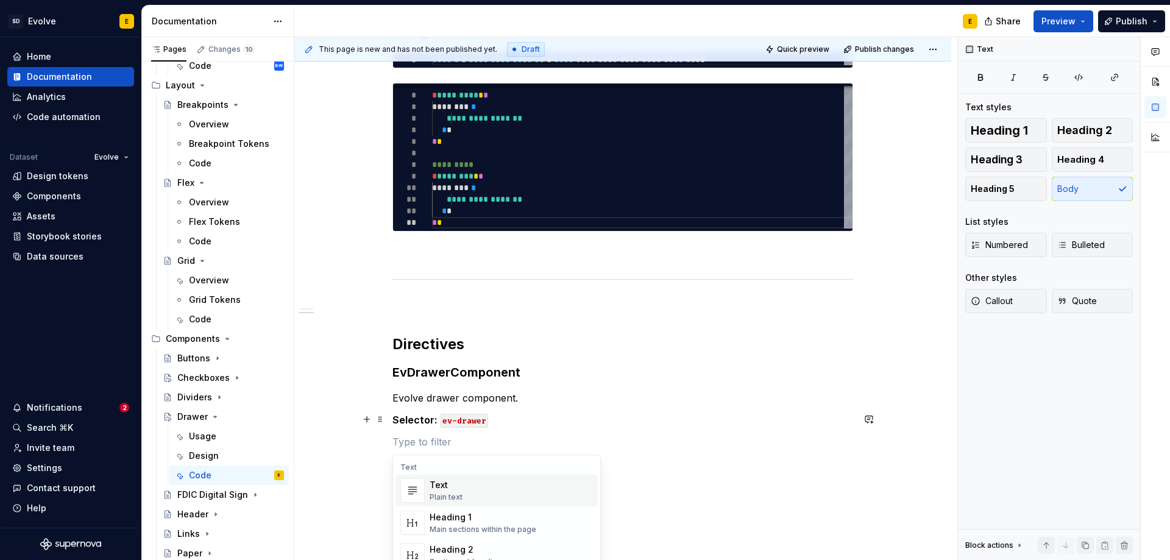
click at [369, 450] on div "**********" at bounding box center [622, 70] width 657 height 1123
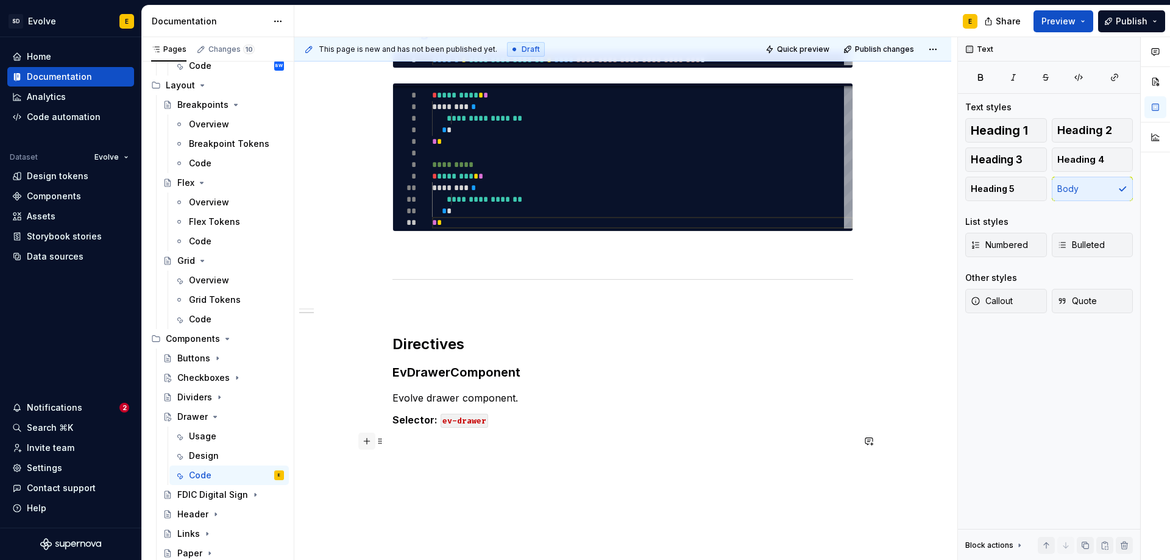
click at [368, 439] on button "button" at bounding box center [366, 441] width 17 height 17
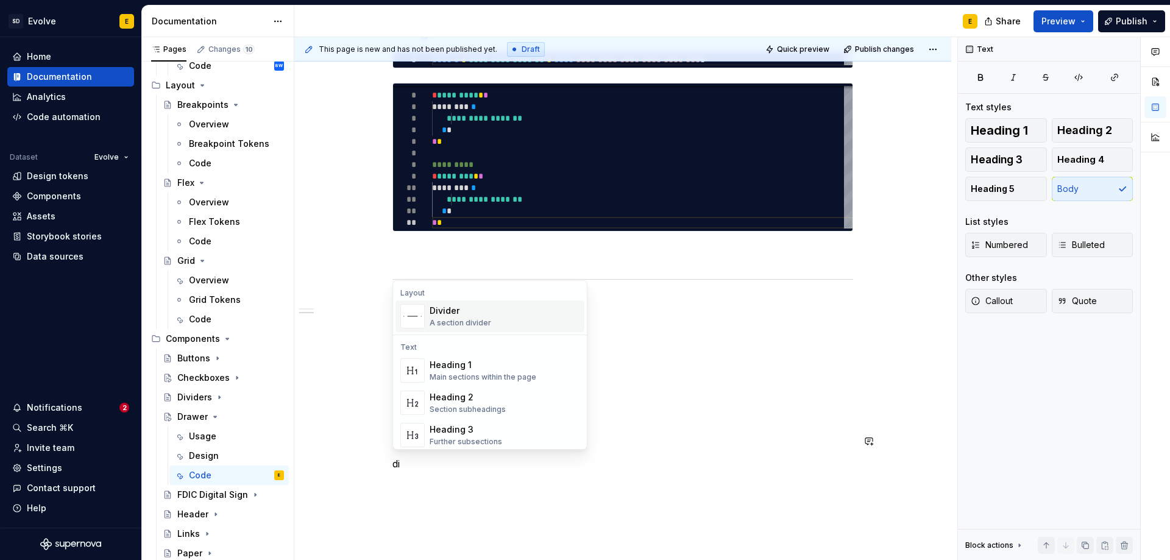
click at [445, 321] on div "A section divider" at bounding box center [461, 323] width 62 height 10
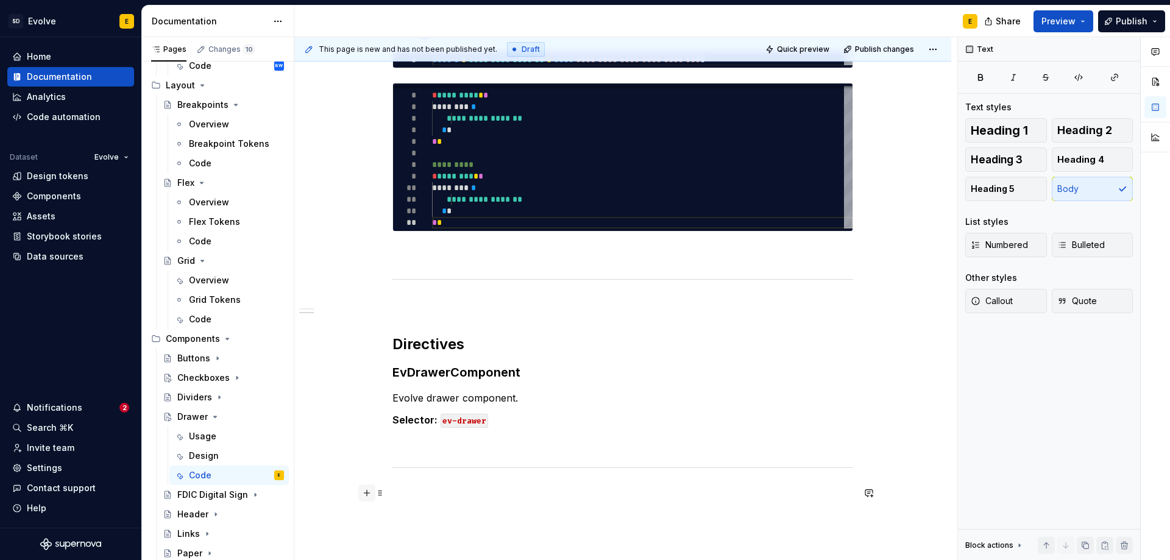
click at [368, 492] on button "button" at bounding box center [366, 493] width 17 height 17
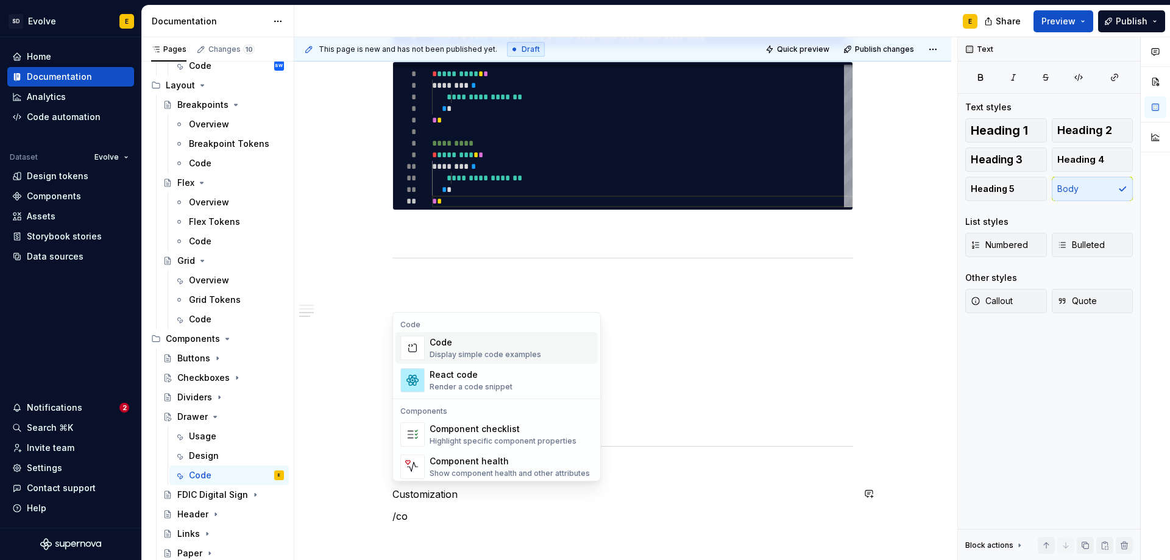
scroll to position [760, 0]
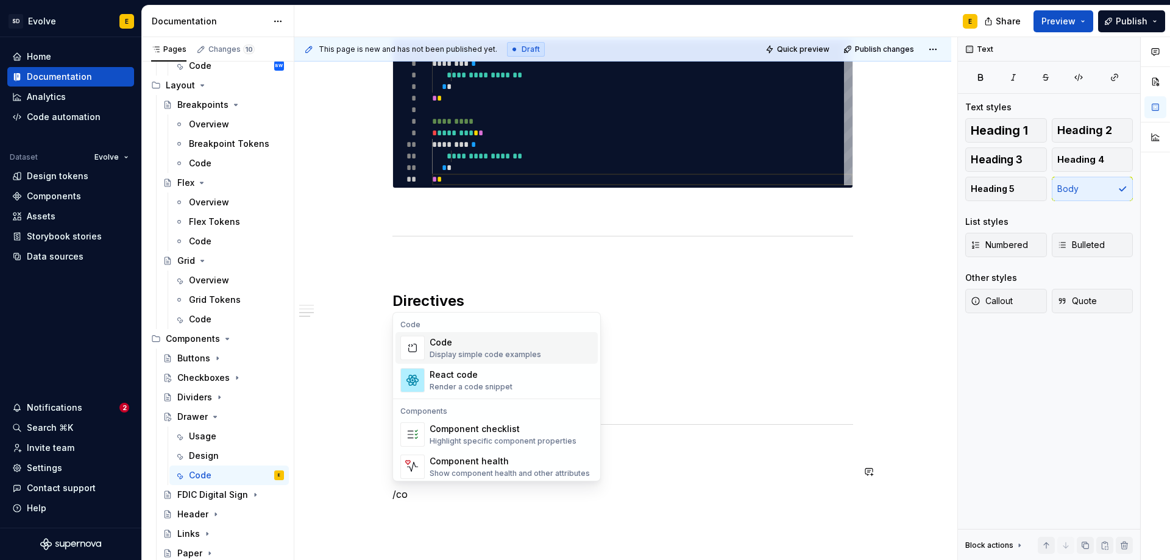
click at [436, 344] on div "Code" at bounding box center [486, 342] width 112 height 12
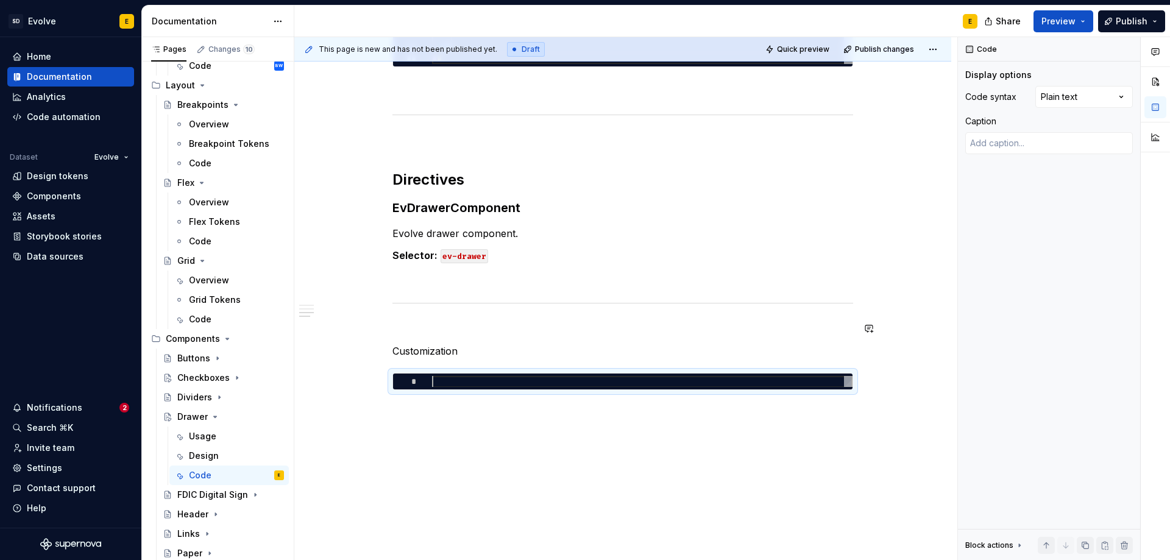
scroll to position [882, 0]
click at [484, 350] on p "Customization" at bounding box center [623, 350] width 461 height 15
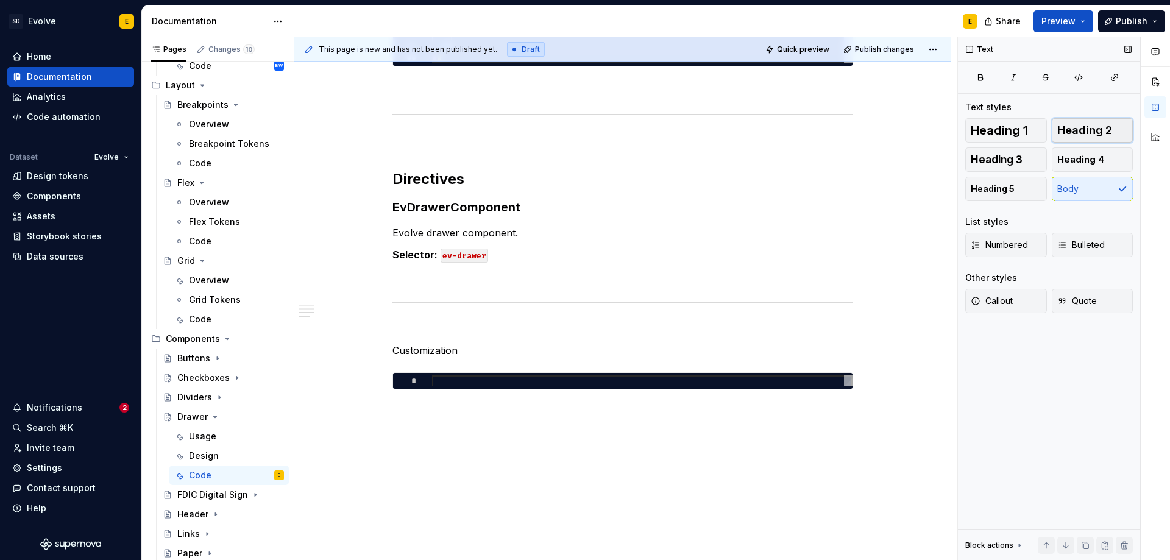
click at [1074, 132] on span "Heading 2" at bounding box center [1084, 130] width 55 height 12
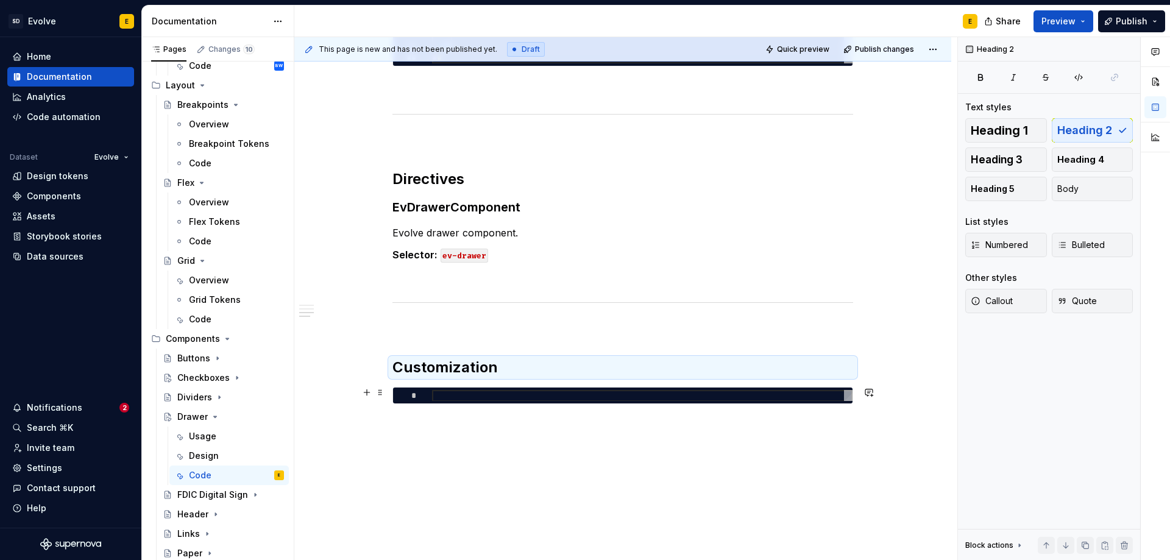
type textarea "*"
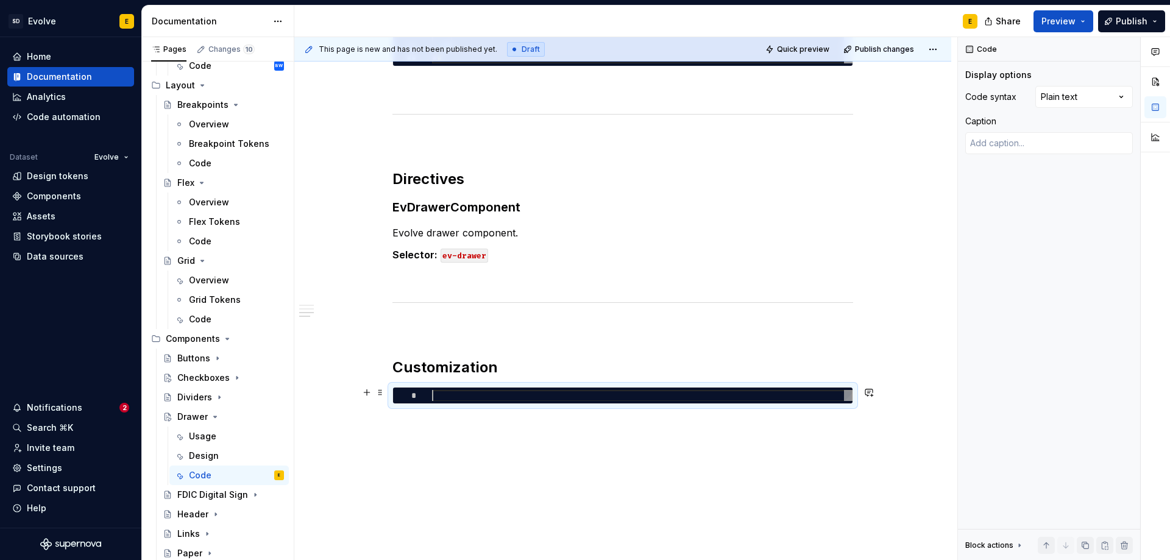
scroll to position [0, 0]
click at [538, 393] on div at bounding box center [642, 396] width 421 height 12
click at [589, 395] on div at bounding box center [642, 396] width 421 height 12
type textarea "**********"
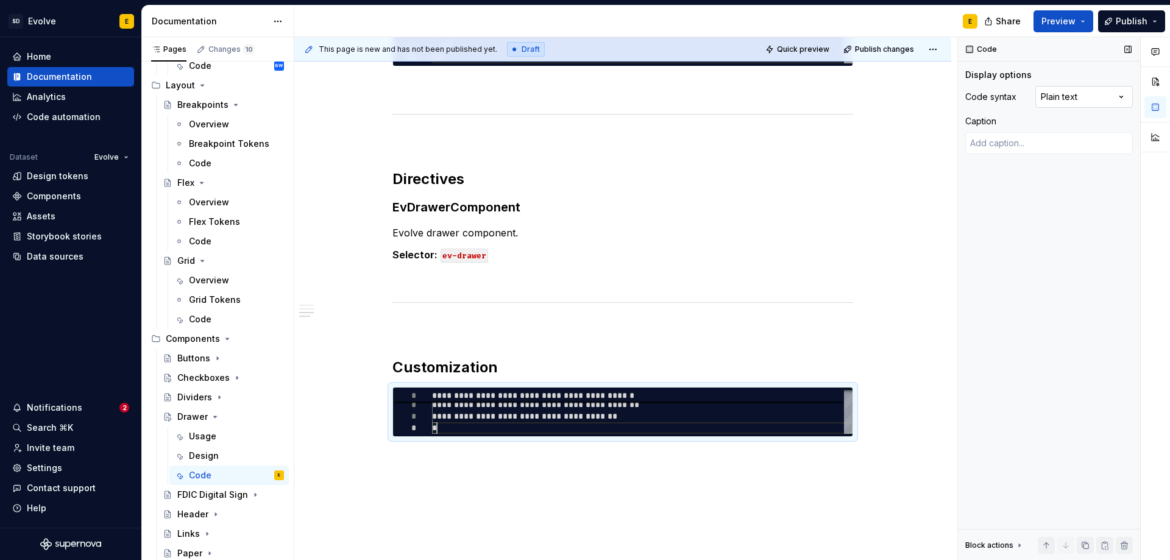
click at [1064, 96] on div "Comments Open comments No comments yet Select ‘Comment’ from the block context …" at bounding box center [1064, 299] width 212 height 524
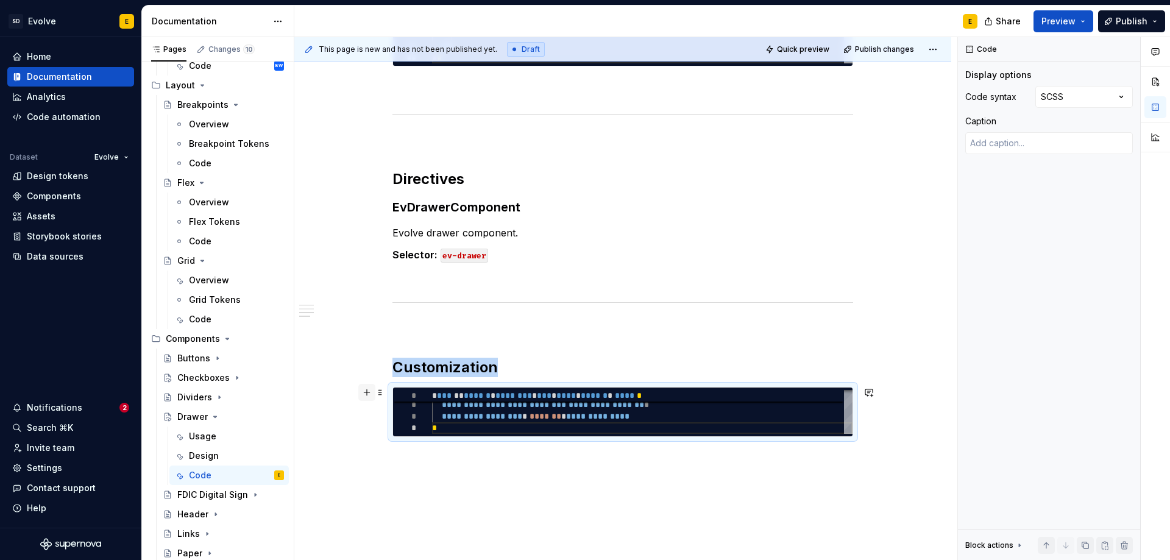
click at [366, 395] on button "button" at bounding box center [366, 392] width 17 height 17
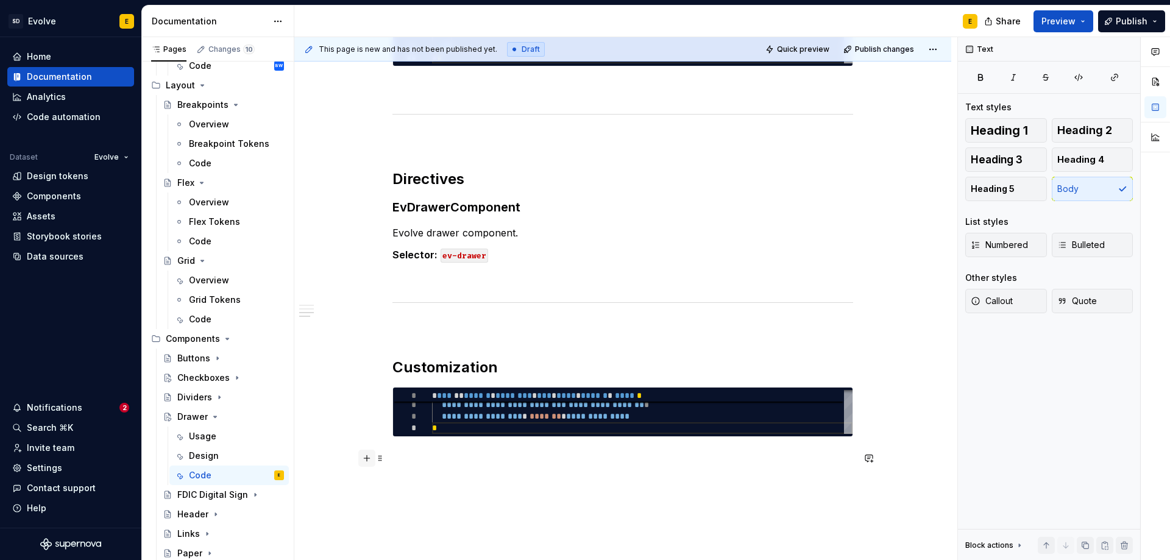
click at [364, 457] on button "button" at bounding box center [366, 458] width 17 height 17
click at [446, 537] on div "A section divider" at bounding box center [461, 536] width 62 height 10
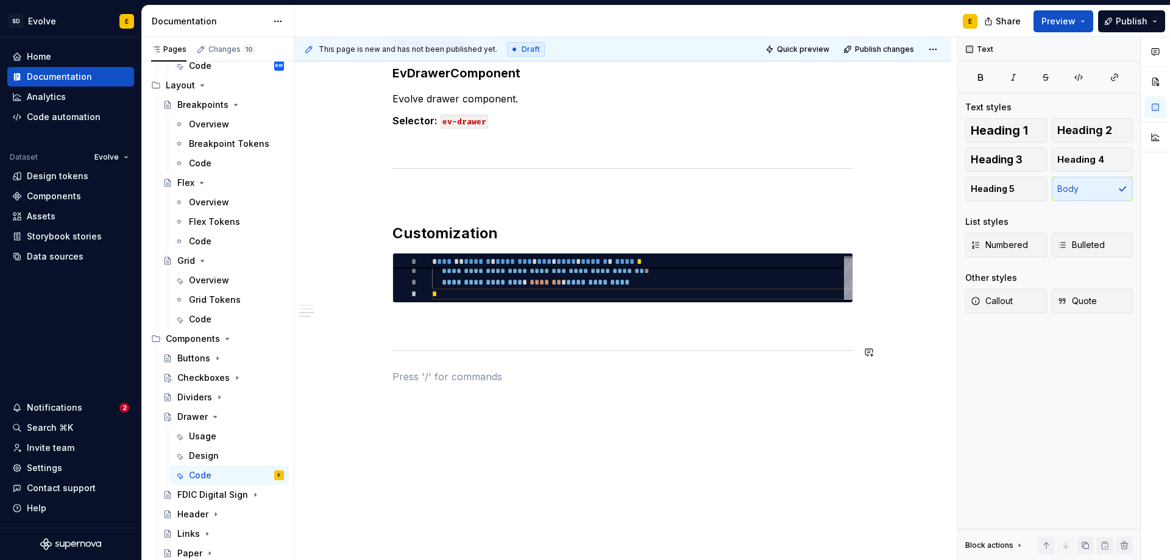
scroll to position [1022, 0]
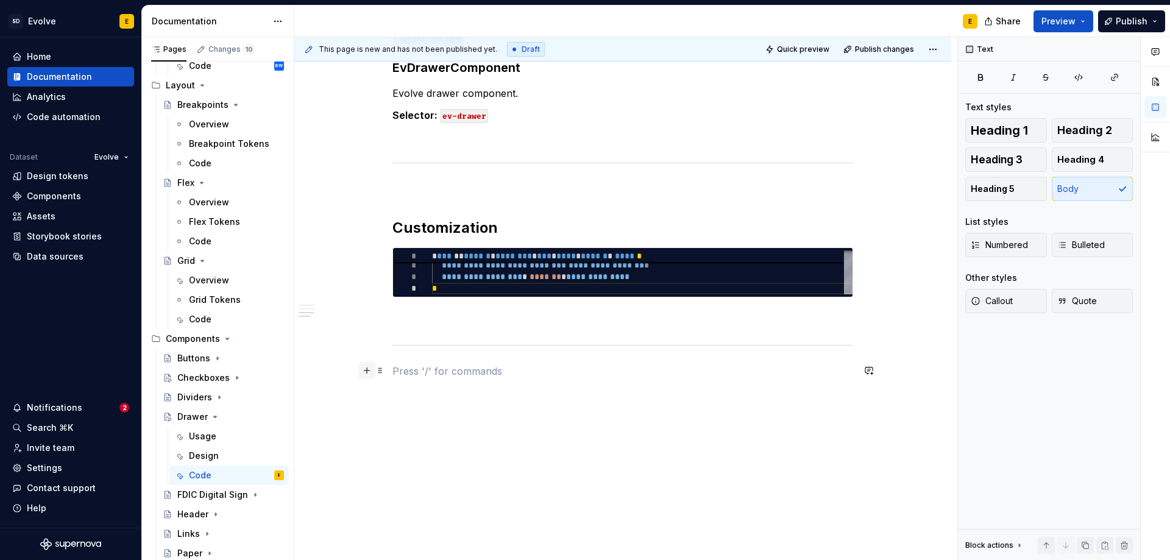
click at [364, 372] on button "button" at bounding box center [366, 370] width 17 height 17
click at [480, 391] on p "Variables" at bounding box center [623, 393] width 461 height 15
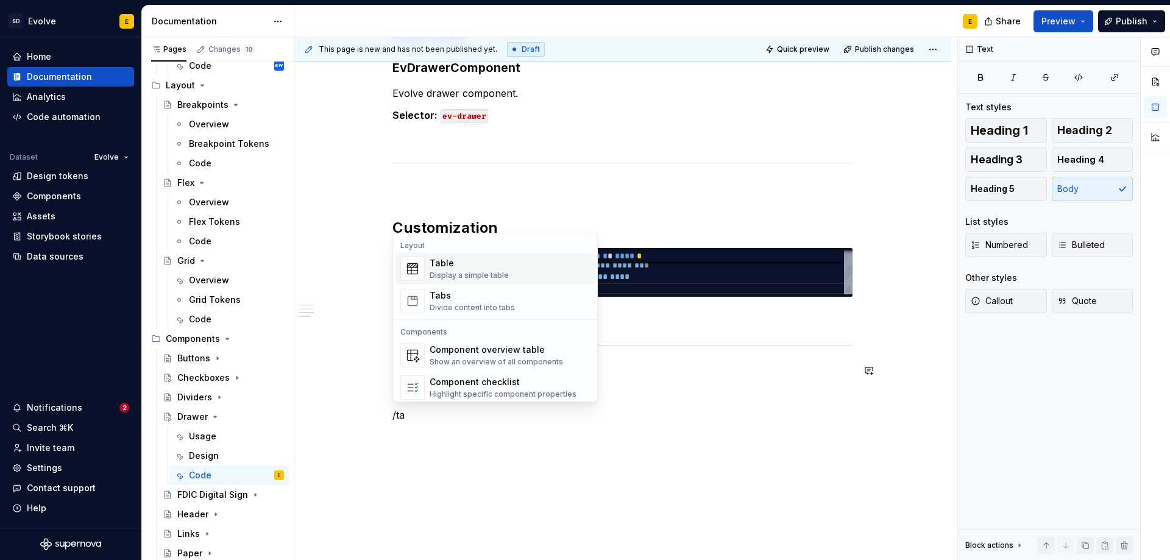
click at [472, 269] on div "Table" at bounding box center [469, 263] width 79 height 12
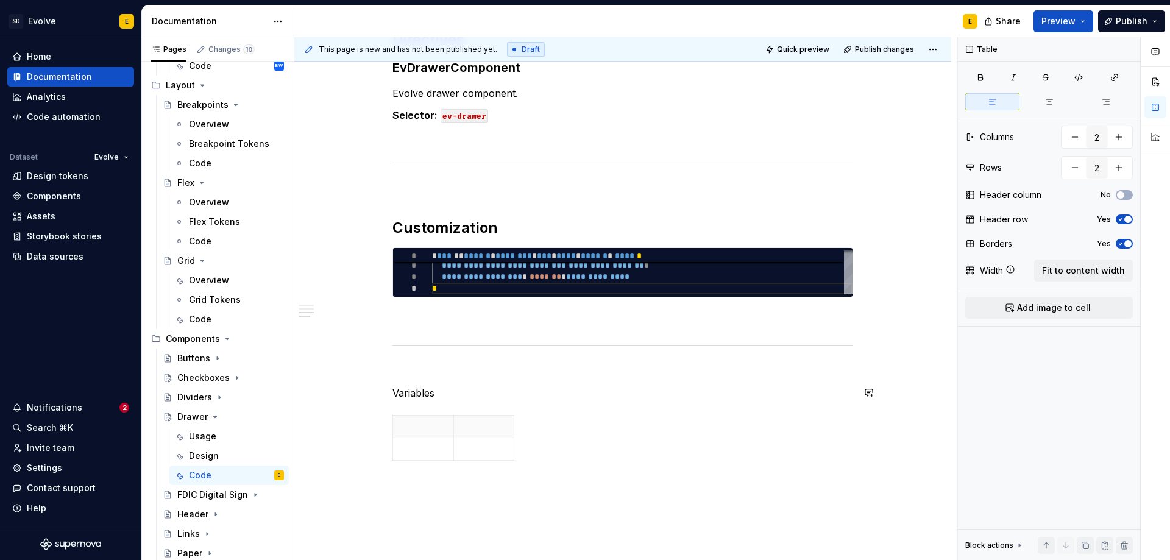
click at [447, 391] on p "Variables" at bounding box center [623, 393] width 461 height 15
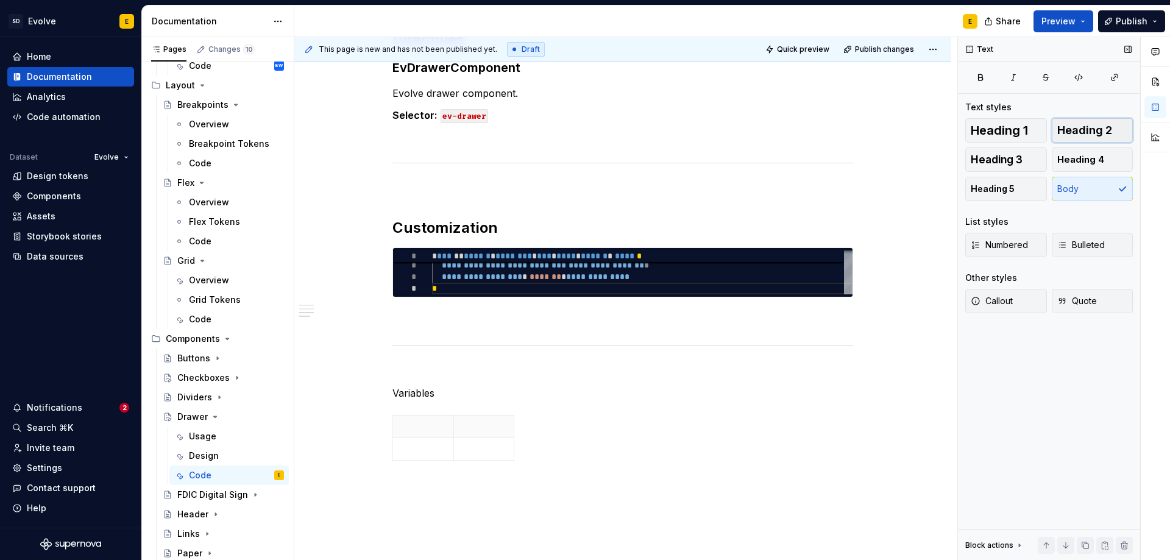
click at [1069, 127] on span "Heading 2" at bounding box center [1084, 130] width 55 height 12
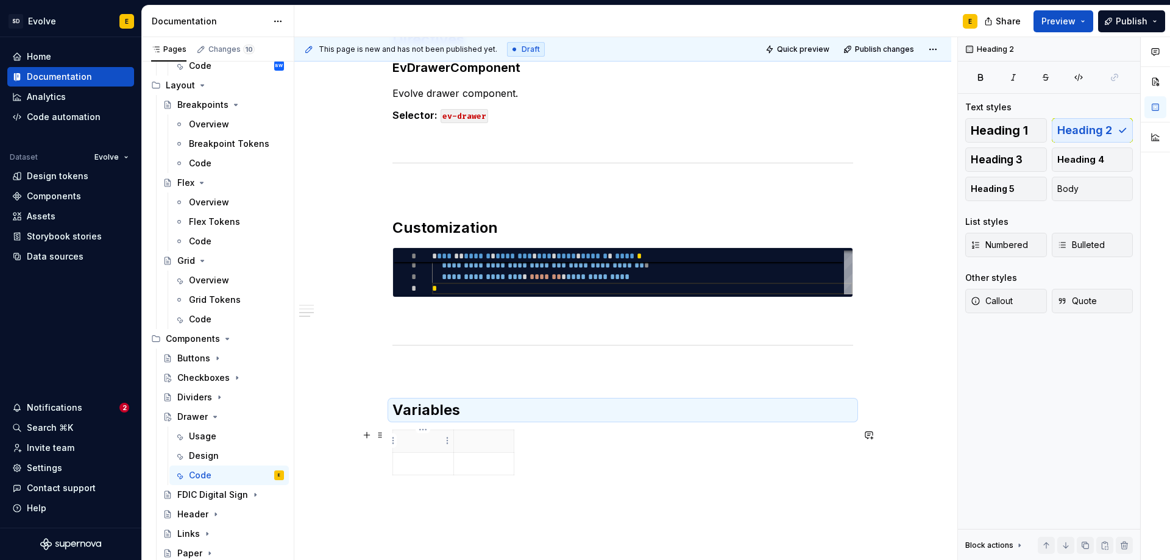
click at [419, 444] on p at bounding box center [423, 441] width 46 height 12
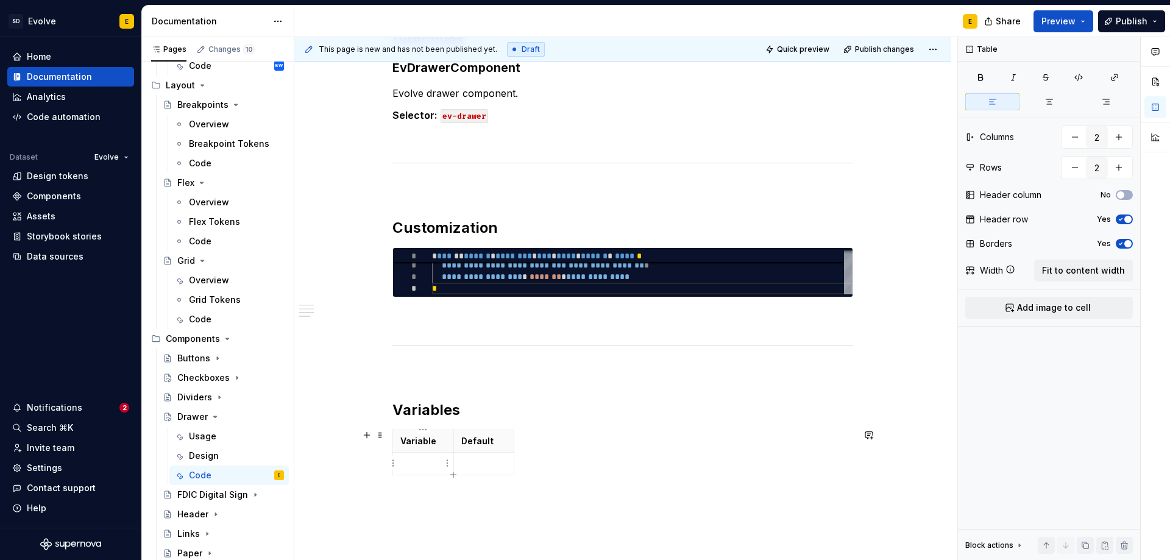
click at [435, 461] on p at bounding box center [423, 464] width 46 height 12
click at [422, 458] on p at bounding box center [423, 464] width 46 height 12
click at [489, 471] on td at bounding box center [483, 482] width 61 height 59
click at [1082, 271] on span "Fit to content width" at bounding box center [1083, 271] width 83 height 12
type textarea "*"
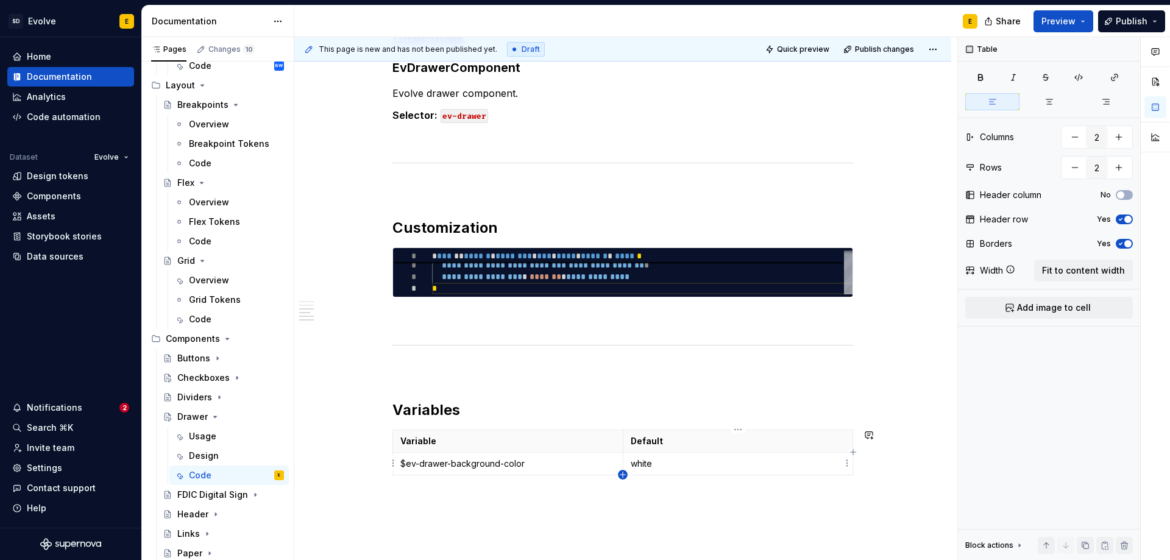
click at [620, 474] on icon "button" at bounding box center [623, 475] width 10 height 10
type input "3"
click at [591, 484] on p at bounding box center [507, 486] width 215 height 12
type textarea "*"
click at [495, 486] on p at bounding box center [507, 486] width 215 height 12
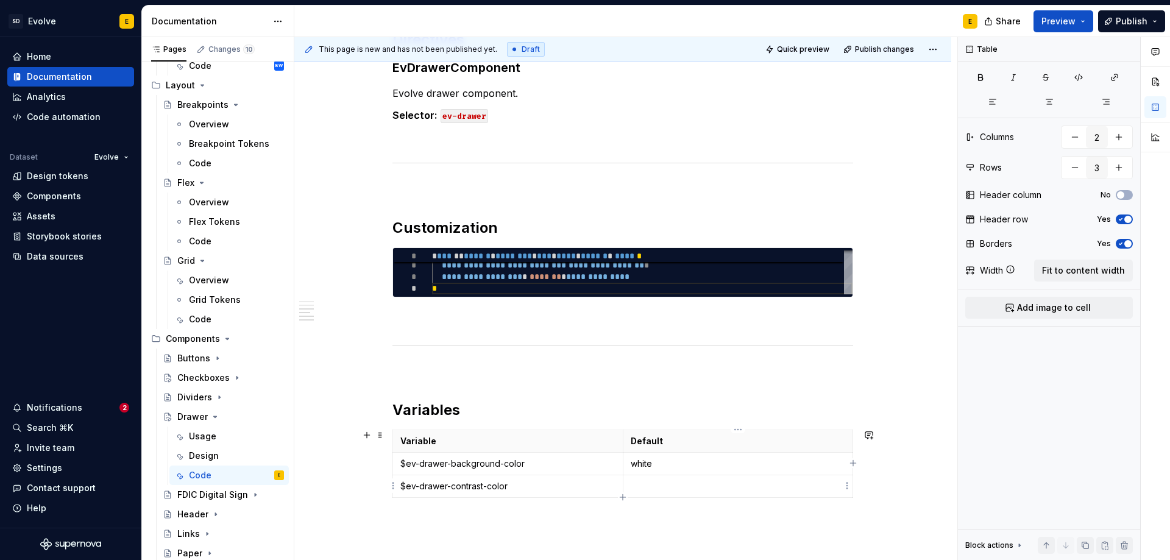
click at [726, 490] on p at bounding box center [738, 486] width 215 height 12
click at [624, 498] on icon "button" at bounding box center [623, 497] width 10 height 10
type input "4"
click at [559, 511] on p at bounding box center [507, 509] width 215 height 12
click at [489, 499] on td at bounding box center [508, 509] width 230 height 23
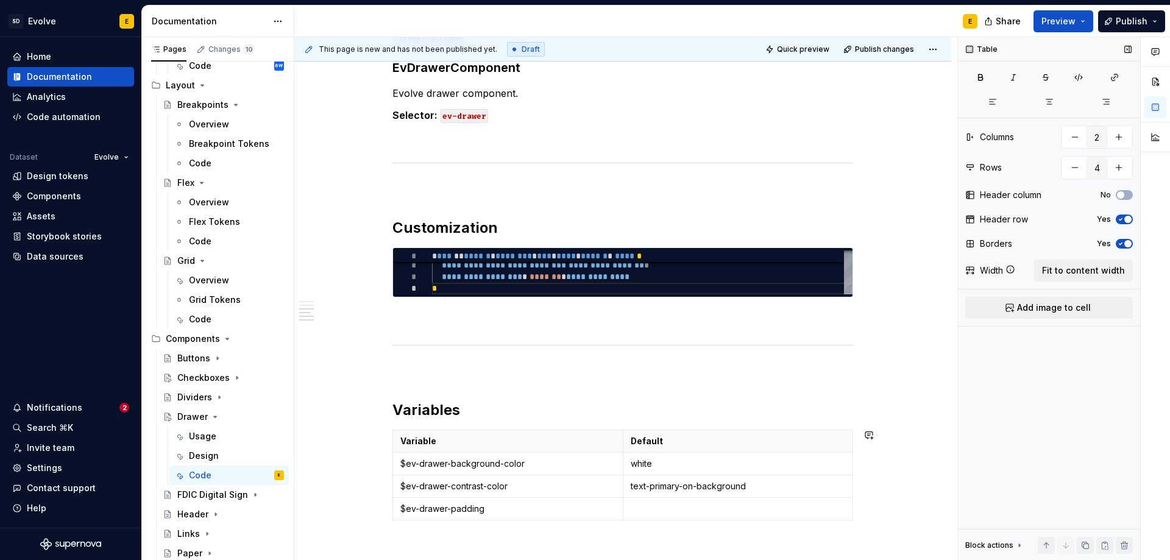
type textarea "*"
click at [655, 511] on p at bounding box center [738, 509] width 215 height 12
click at [622, 519] on icon "button" at bounding box center [623, 520] width 10 height 10
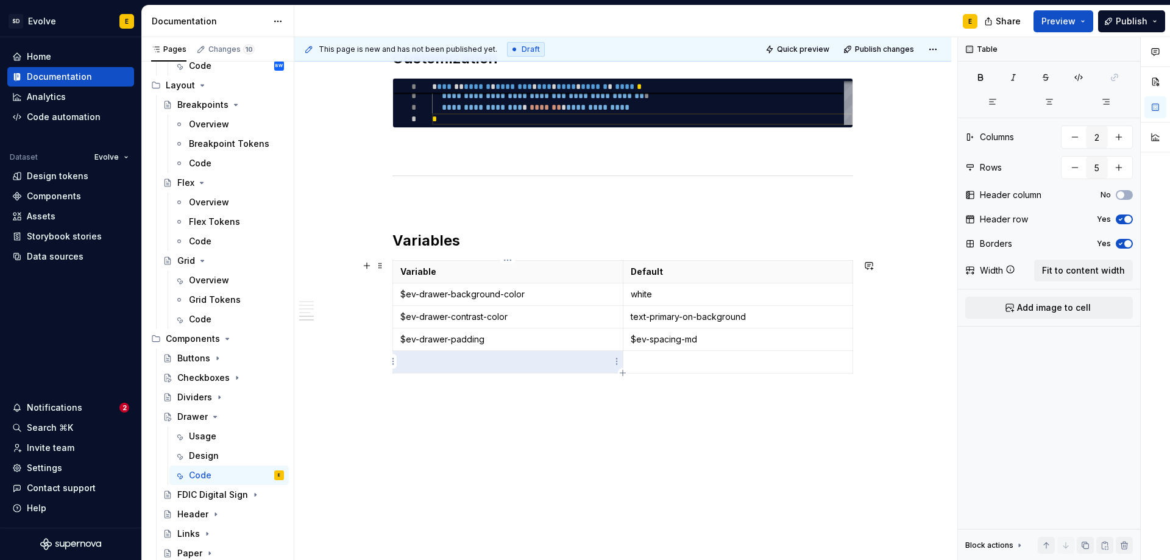
click at [530, 362] on p at bounding box center [507, 362] width 215 height 12
click at [464, 361] on p at bounding box center [507, 362] width 215 height 12
click at [678, 357] on p at bounding box center [738, 362] width 215 height 12
click at [626, 371] on icon "button" at bounding box center [623, 373] width 10 height 10
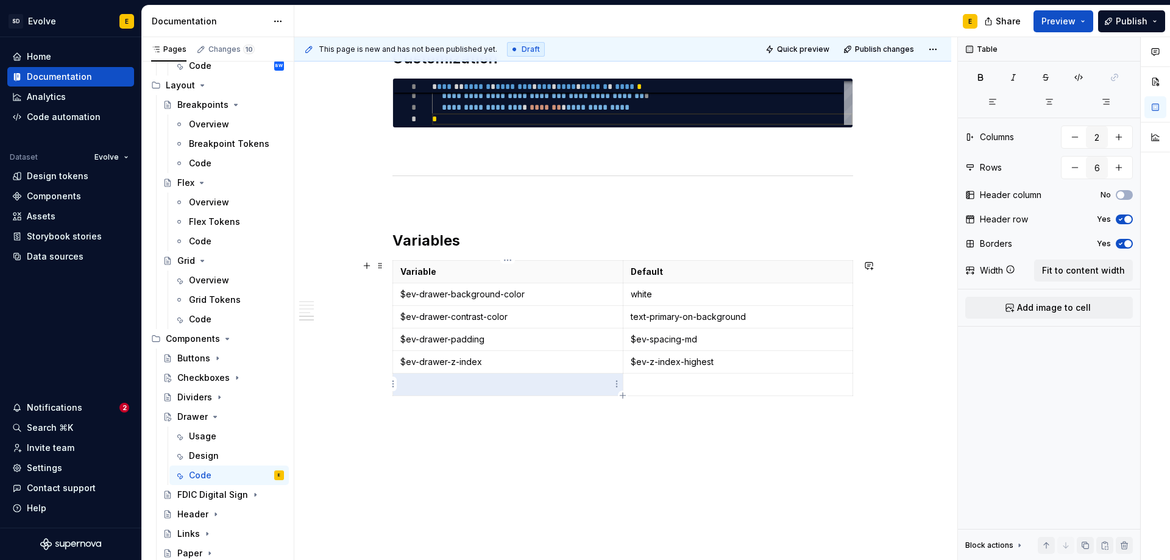
click at [513, 383] on p at bounding box center [507, 385] width 215 height 12
click at [698, 380] on p at bounding box center [738, 385] width 215 height 12
click at [620, 409] on icon "button" at bounding box center [623, 408] width 10 height 10
type input "7"
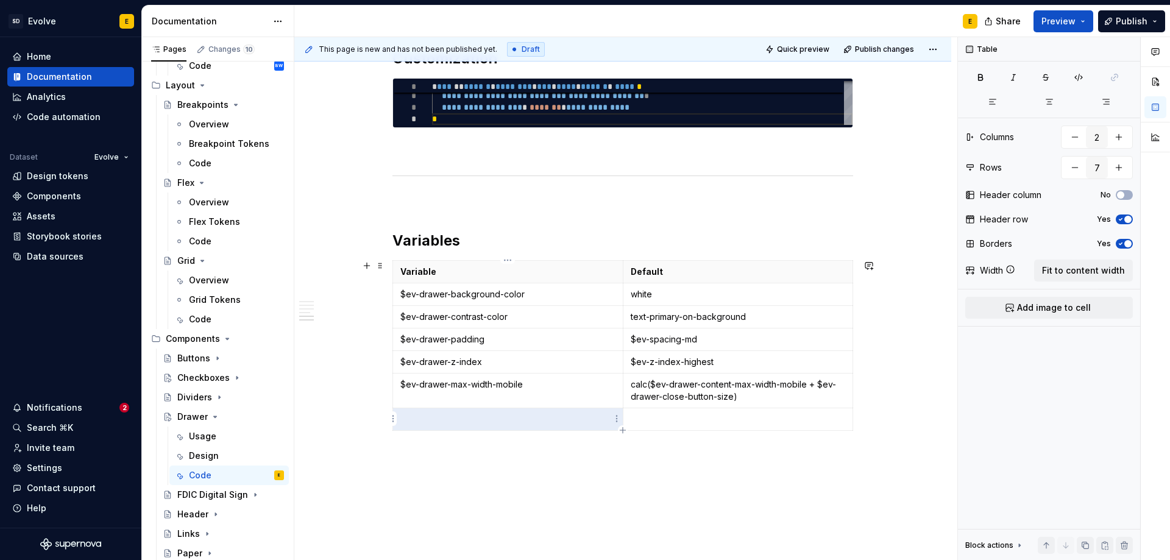
click at [567, 416] on p at bounding box center [507, 419] width 215 height 12
type textarea "*"
click at [742, 419] on p at bounding box center [738, 419] width 215 height 12
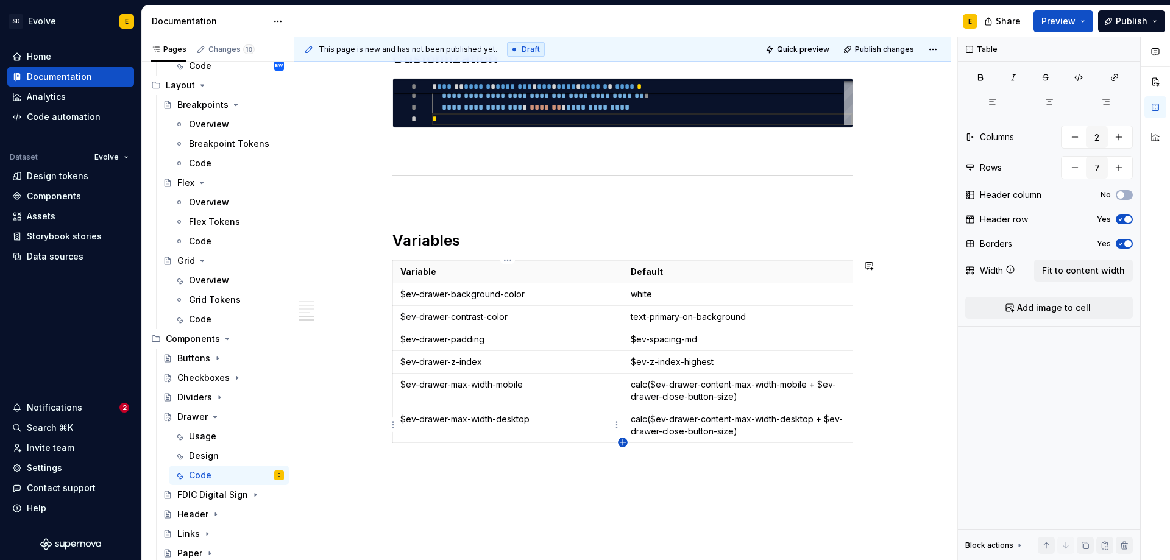
click at [623, 444] on icon "button" at bounding box center [622, 441] width 5 height 5
click at [594, 453] on p at bounding box center [507, 454] width 215 height 12
click at [640, 448] on p at bounding box center [738, 454] width 215 height 12
click at [621, 466] on icon "button" at bounding box center [623, 465] width 10 height 10
click at [564, 473] on p at bounding box center [507, 477] width 215 height 12
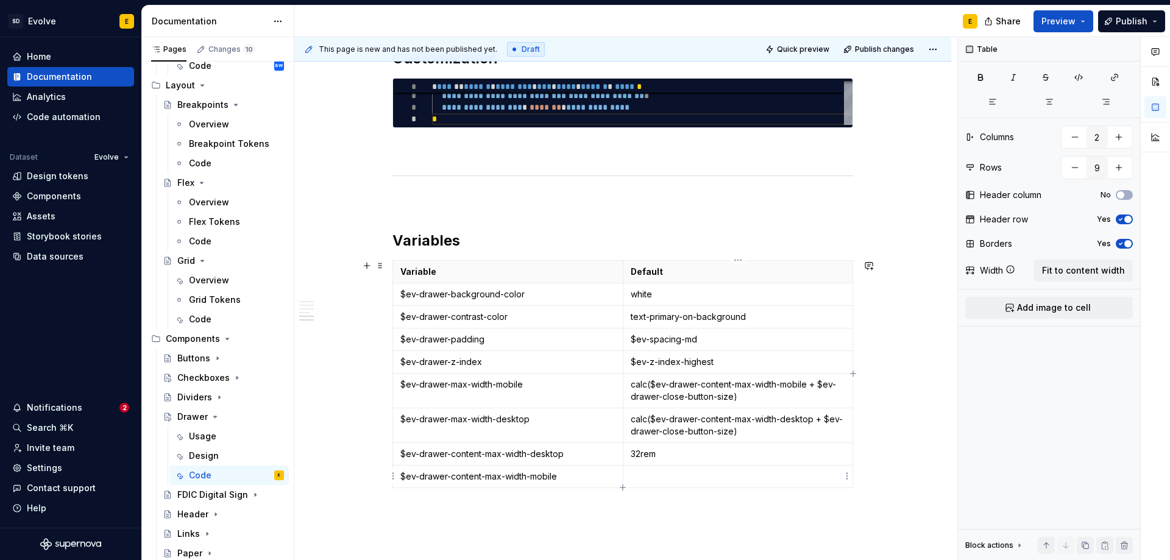
click at [778, 476] on p at bounding box center [738, 477] width 215 height 12
click at [620, 487] on icon "button" at bounding box center [623, 488] width 10 height 10
click at [625, 486] on icon "button" at bounding box center [623, 488] width 10 height 10
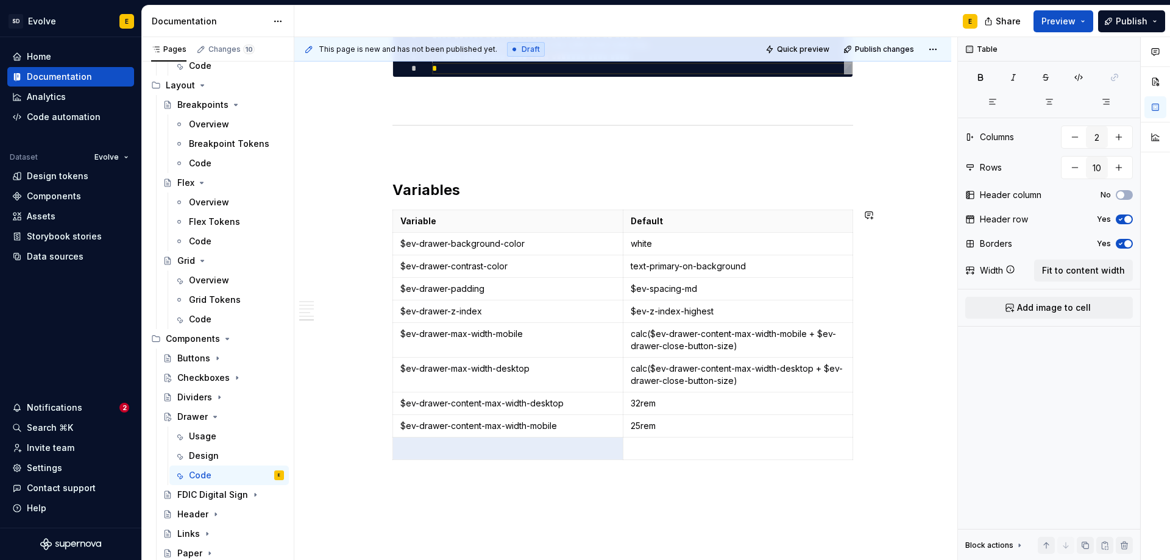
scroll to position [1313, 0]
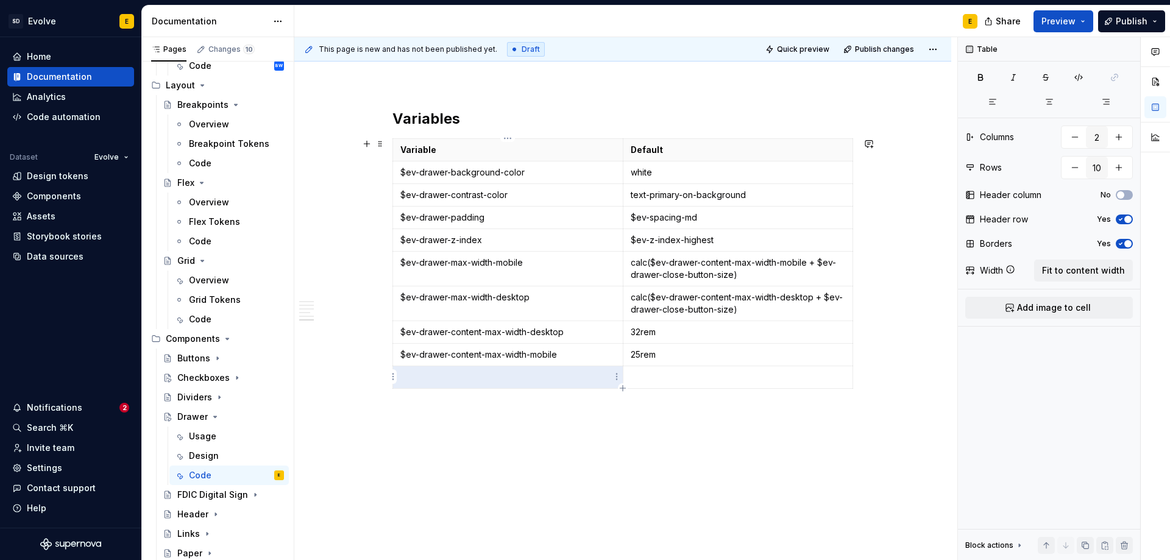
click at [516, 380] on p at bounding box center [507, 377] width 215 height 12
click at [671, 375] on p at bounding box center [738, 377] width 215 height 12
click at [624, 388] on icon "button" at bounding box center [622, 387] width 5 height 5
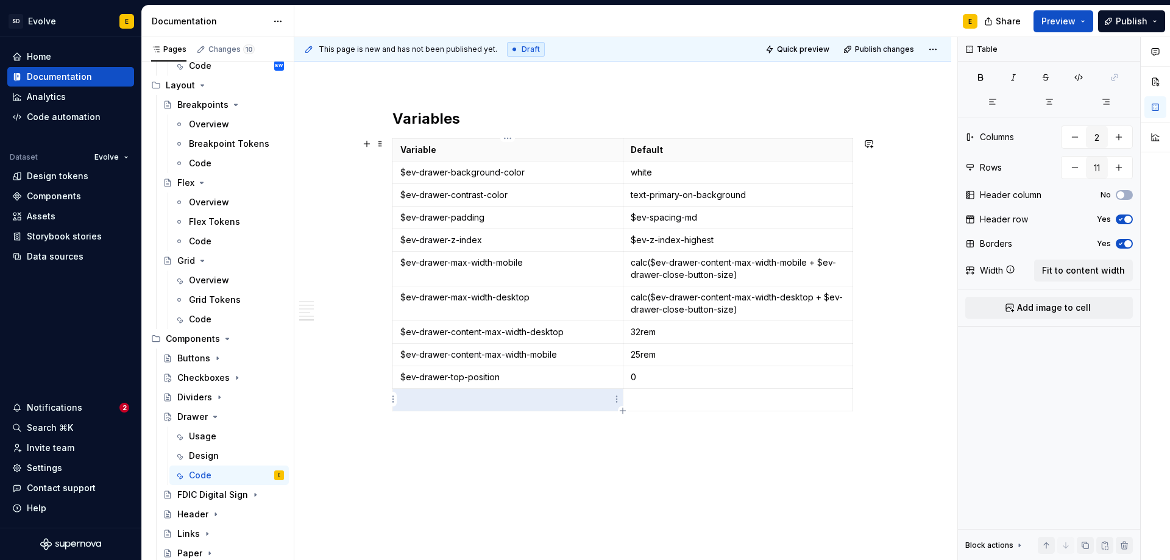
click at [515, 405] on td at bounding box center [508, 400] width 230 height 23
click at [391, 375] on html "SD Evolve E Home Documentation Analytics Code automation Dataset Evolve Design …" at bounding box center [585, 280] width 1170 height 560
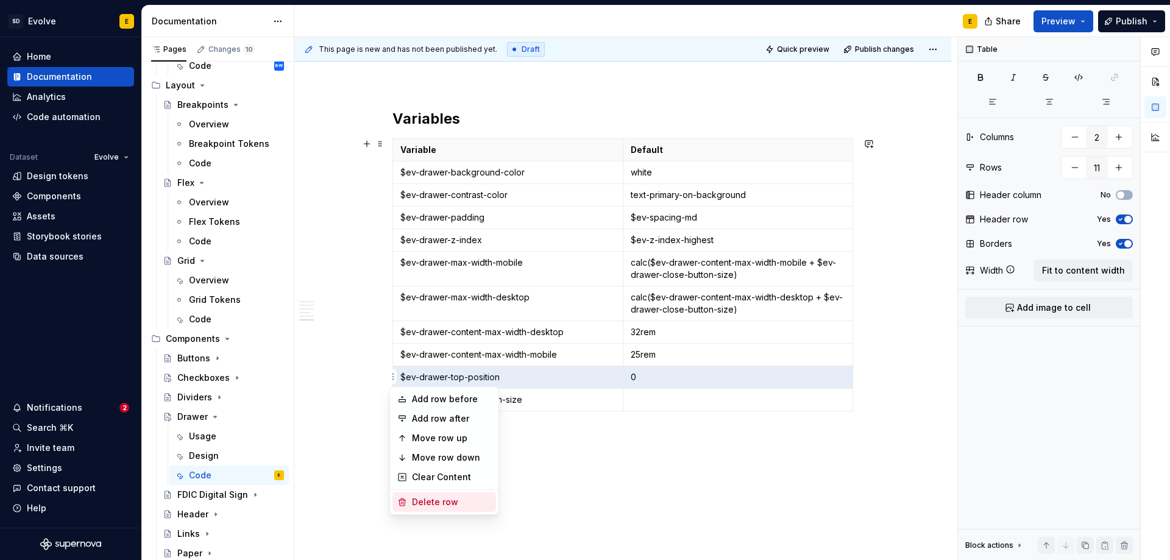
click at [428, 501] on div "Delete row" at bounding box center [451, 502] width 79 height 12
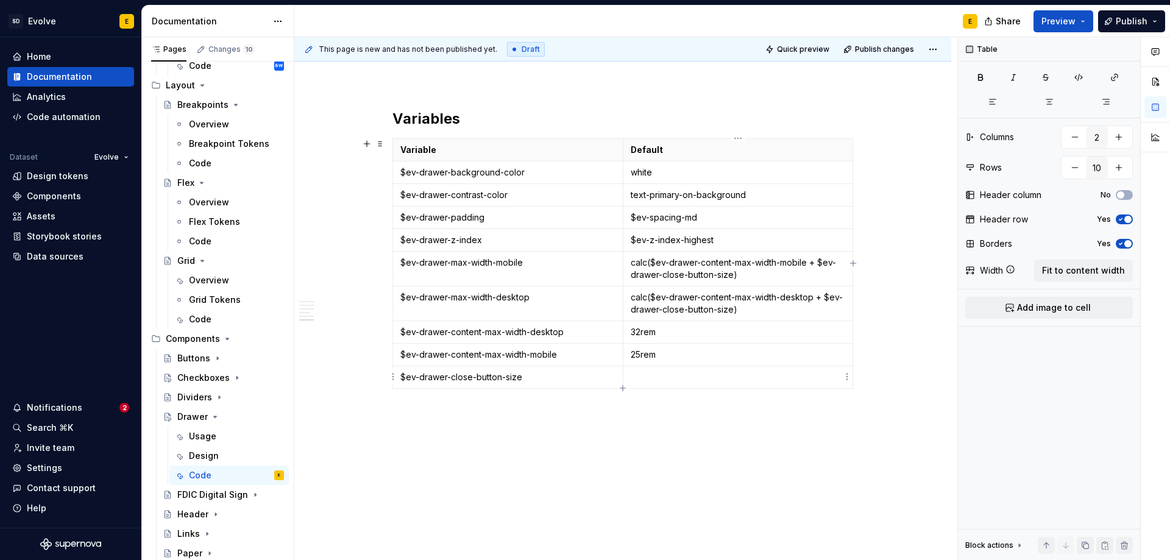
click at [656, 378] on p at bounding box center [738, 377] width 215 height 12
click at [621, 389] on div "Variable Default $ev-drawer-background-color white $ev-drawer-contrast-color te…" at bounding box center [623, 265] width 461 height 255
click at [623, 386] on icon "button" at bounding box center [622, 387] width 5 height 5
click at [560, 399] on p at bounding box center [507, 400] width 215 height 12
click at [422, 399] on p at bounding box center [507, 400] width 215 height 12
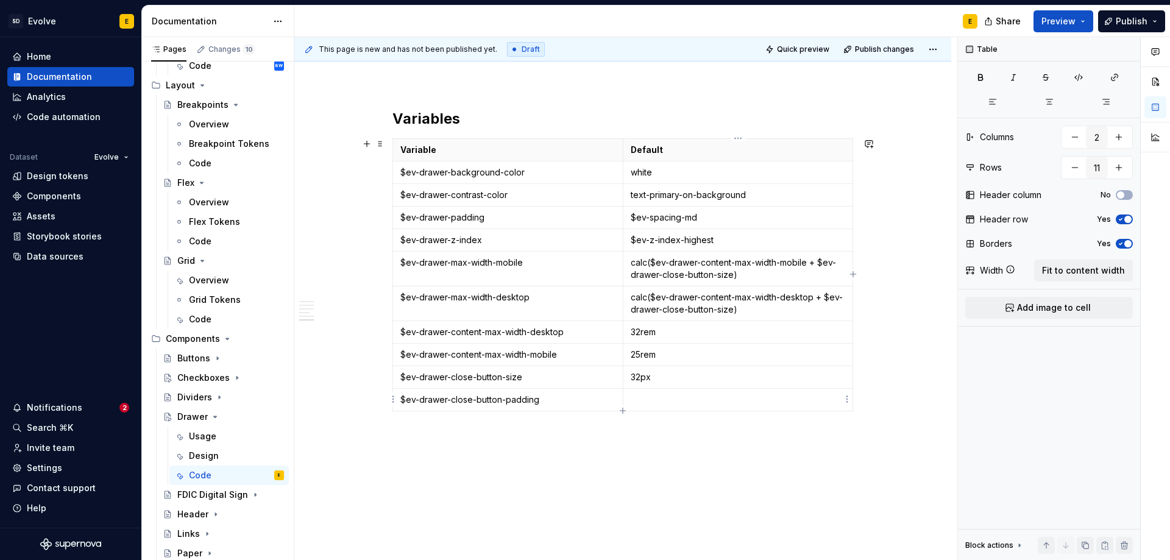
click at [661, 398] on p at bounding box center [738, 400] width 215 height 12
click at [621, 410] on icon "button" at bounding box center [623, 411] width 10 height 10
type input "12"
click at [541, 420] on p at bounding box center [507, 422] width 215 height 12
click at [675, 417] on p at bounding box center [738, 422] width 215 height 12
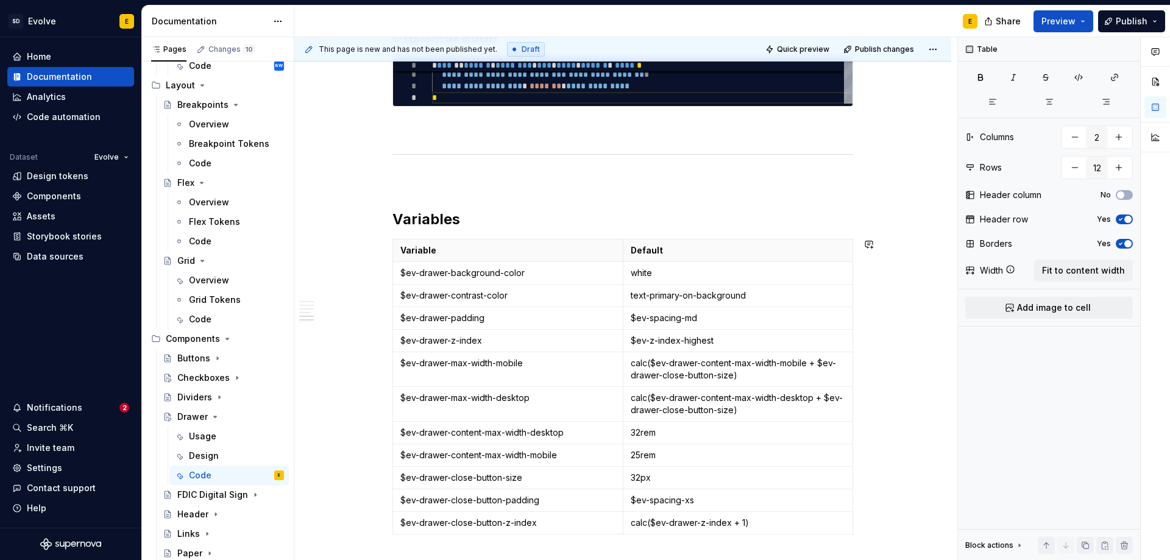
scroll to position [1191, 0]
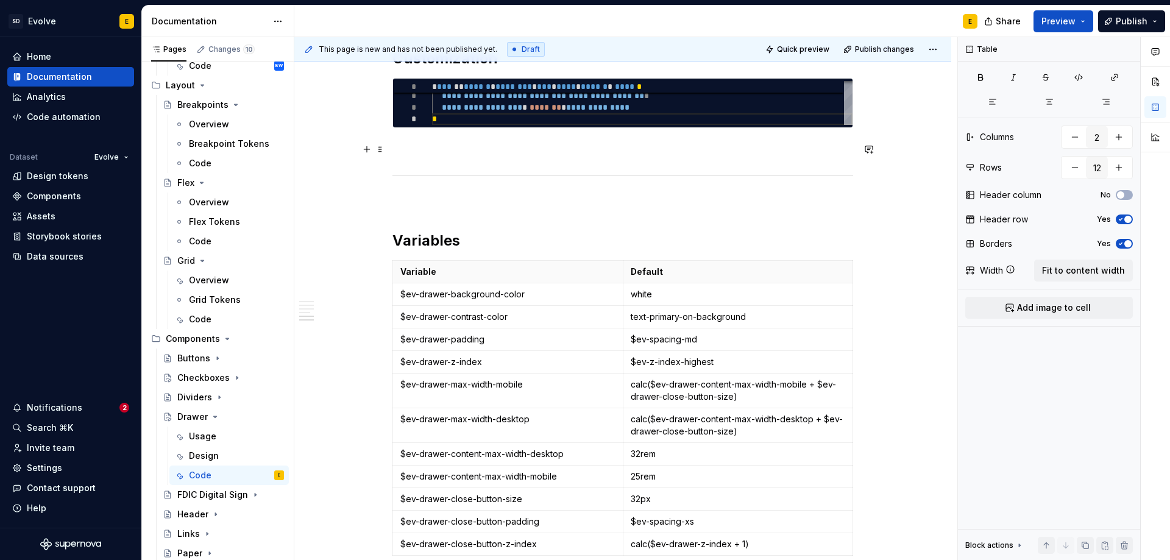
click at [466, 154] on p at bounding box center [623, 150] width 461 height 15
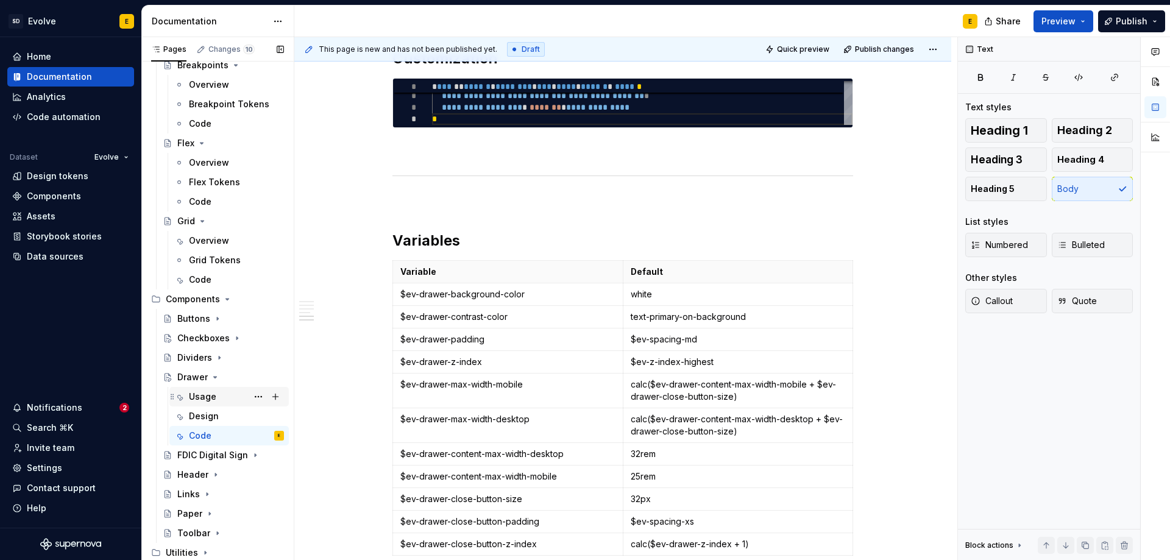
scroll to position [578, 0]
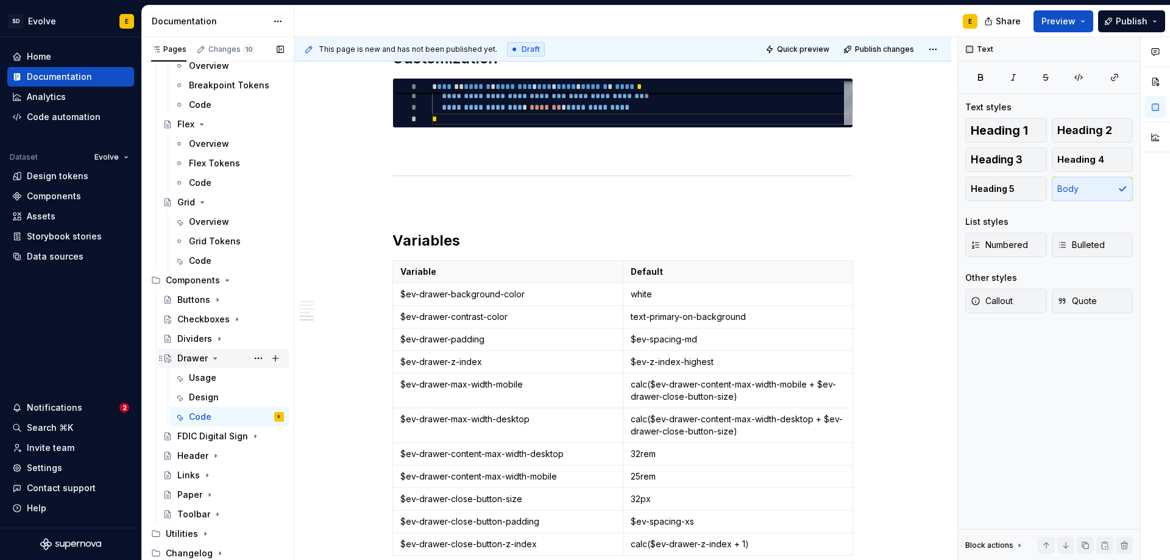
click at [211, 358] on icon "Page tree" at bounding box center [215, 359] width 10 height 10
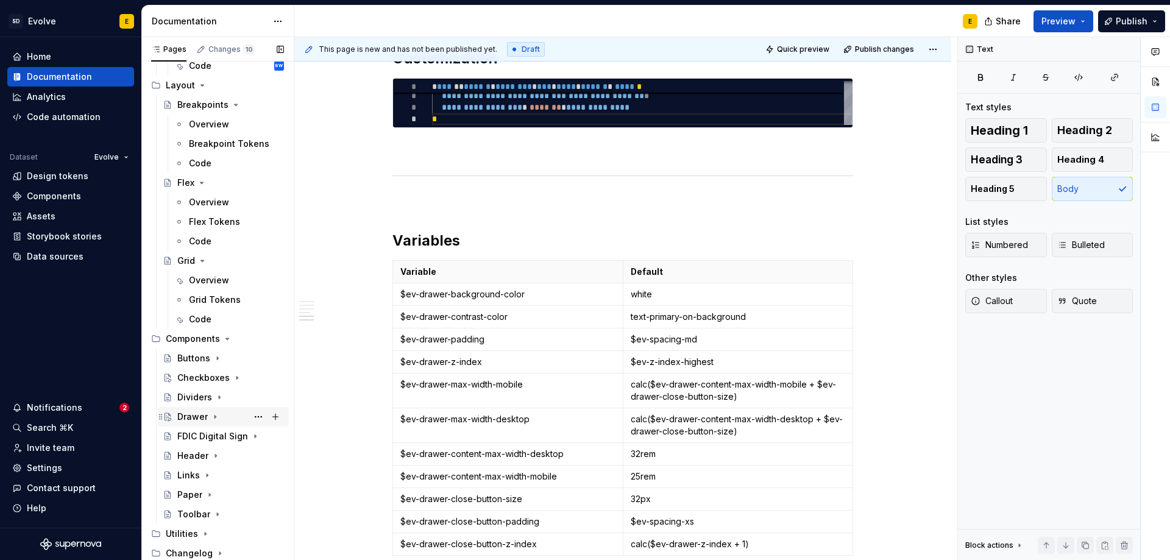
scroll to position [520, 0]
click at [236, 379] on icon "Page tree" at bounding box center [236, 378] width 1 height 3
click at [204, 435] on div "Code" at bounding box center [200, 436] width 23 height 12
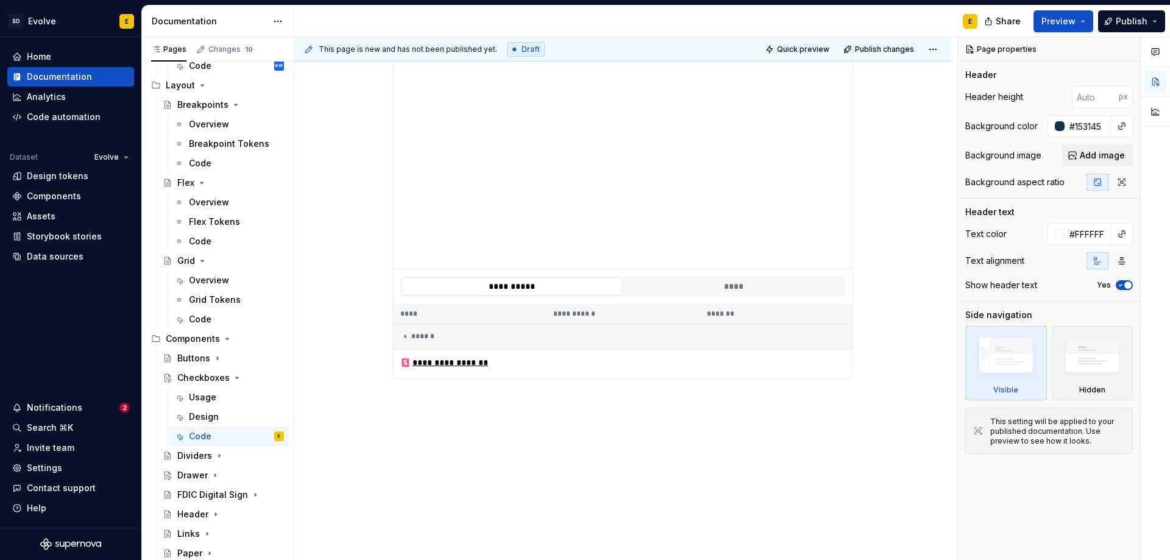
scroll to position [247, 0]
type textarea "*"
click at [400, 402] on div "**********" at bounding box center [622, 263] width 657 height 597
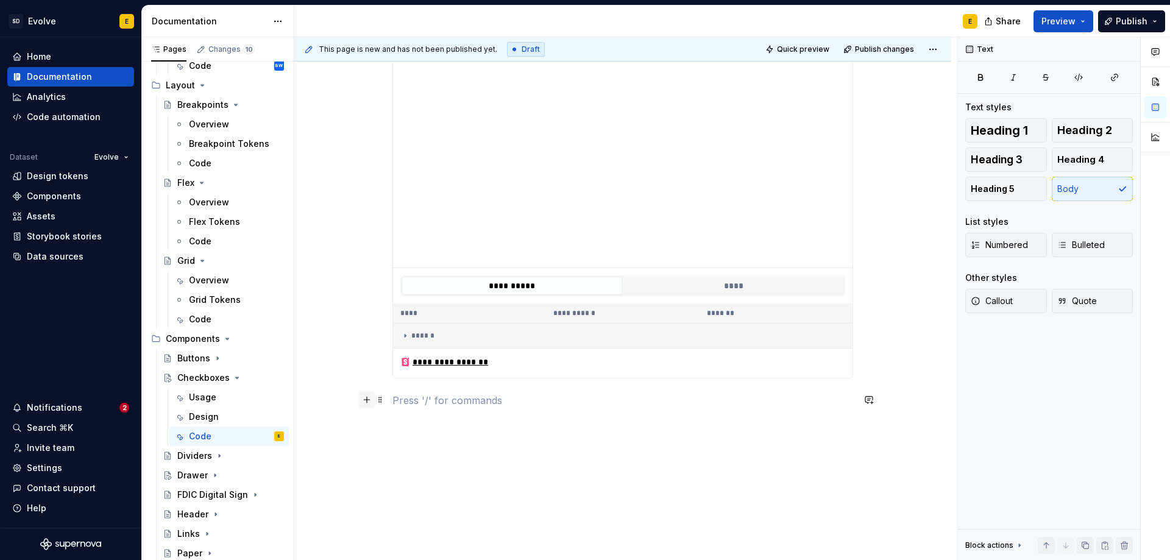
click at [365, 398] on button "button" at bounding box center [366, 399] width 17 height 17
click at [466, 480] on div "A section divider" at bounding box center [461, 478] width 62 height 10
click at [367, 451] on button "button" at bounding box center [366, 451] width 17 height 17
click at [446, 469] on p "Usage" at bounding box center [623, 474] width 461 height 15
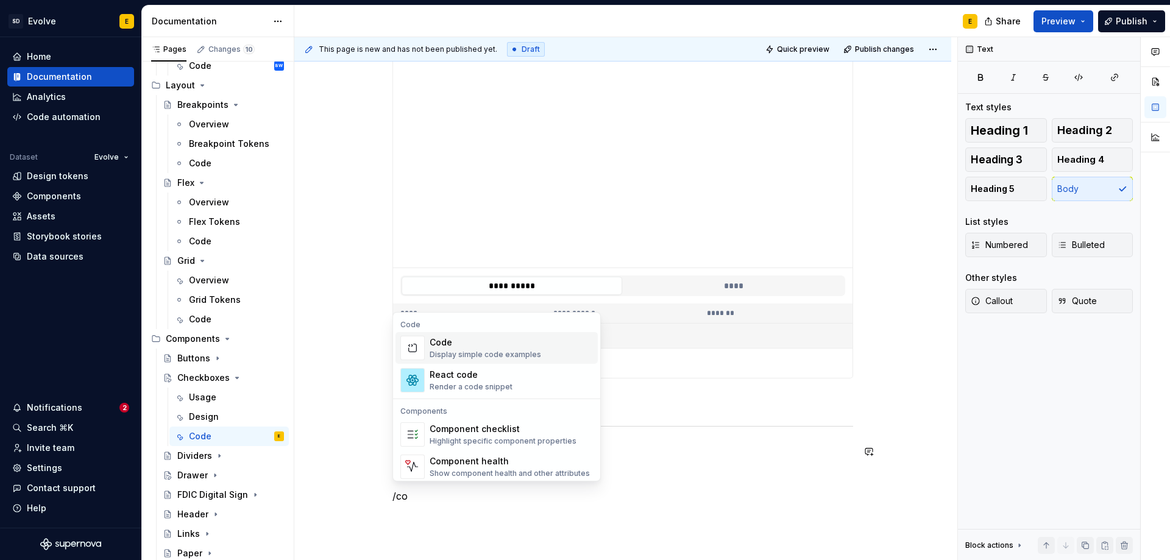
scroll to position [249, 0]
click at [438, 352] on div "Display simple code examples" at bounding box center [486, 355] width 112 height 10
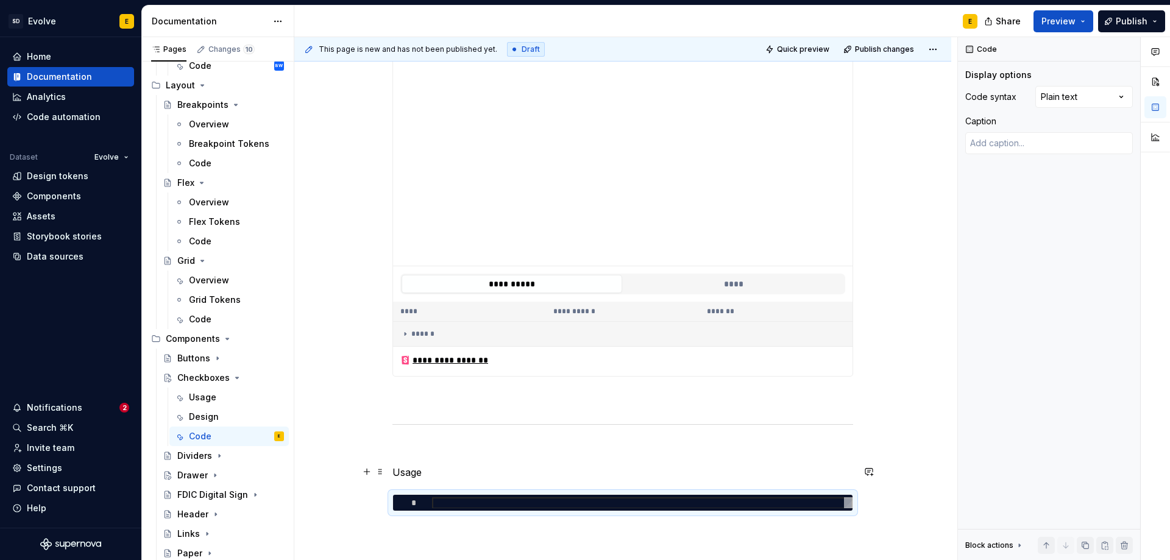
click at [503, 472] on p "Usage" at bounding box center [623, 472] width 461 height 15
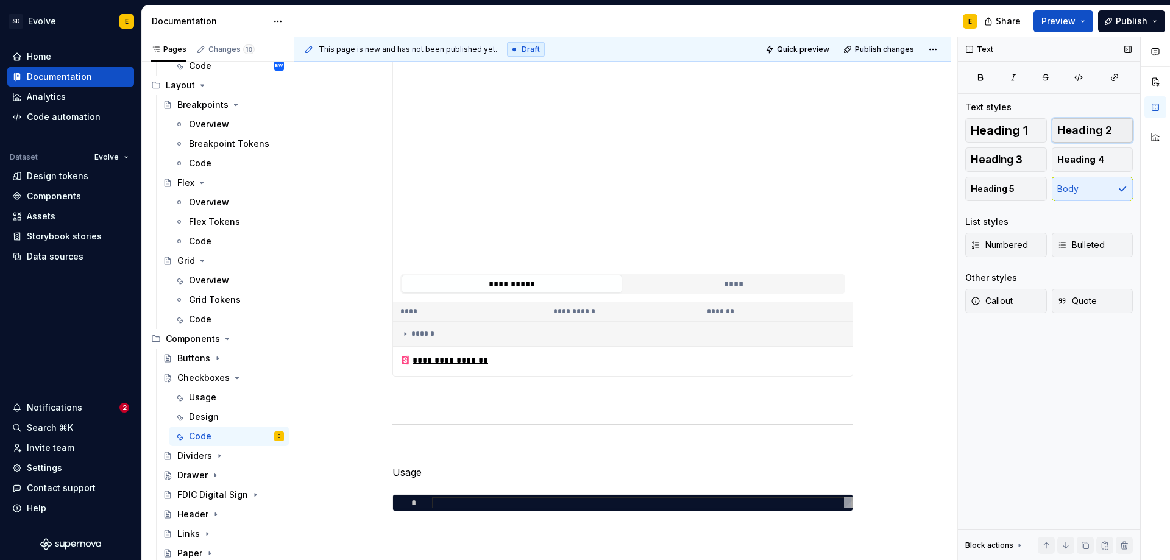
click at [1073, 126] on span "Heading 2" at bounding box center [1084, 130] width 55 height 12
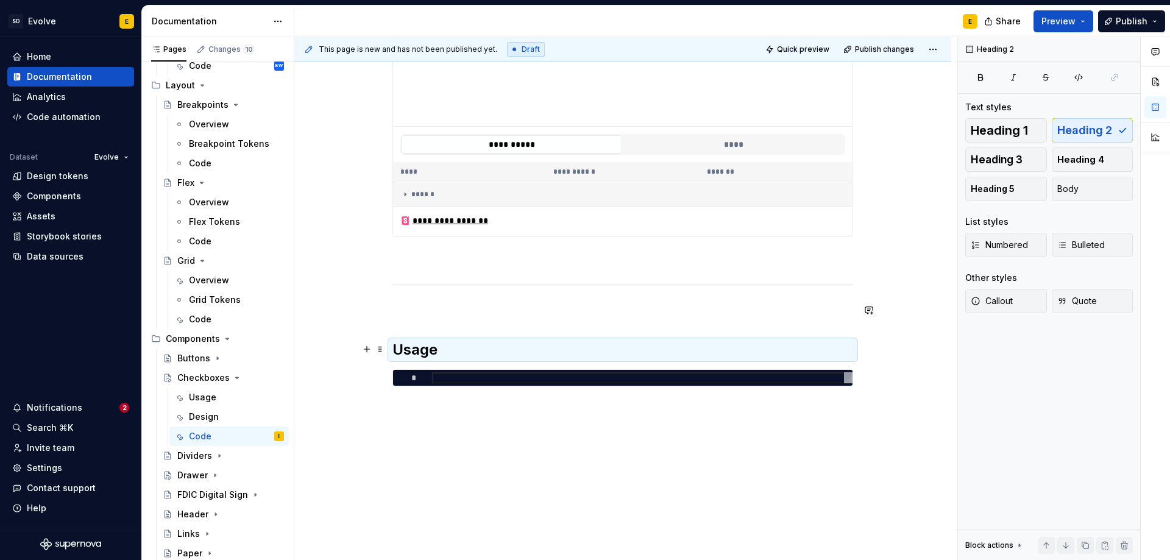
scroll to position [396, 0]
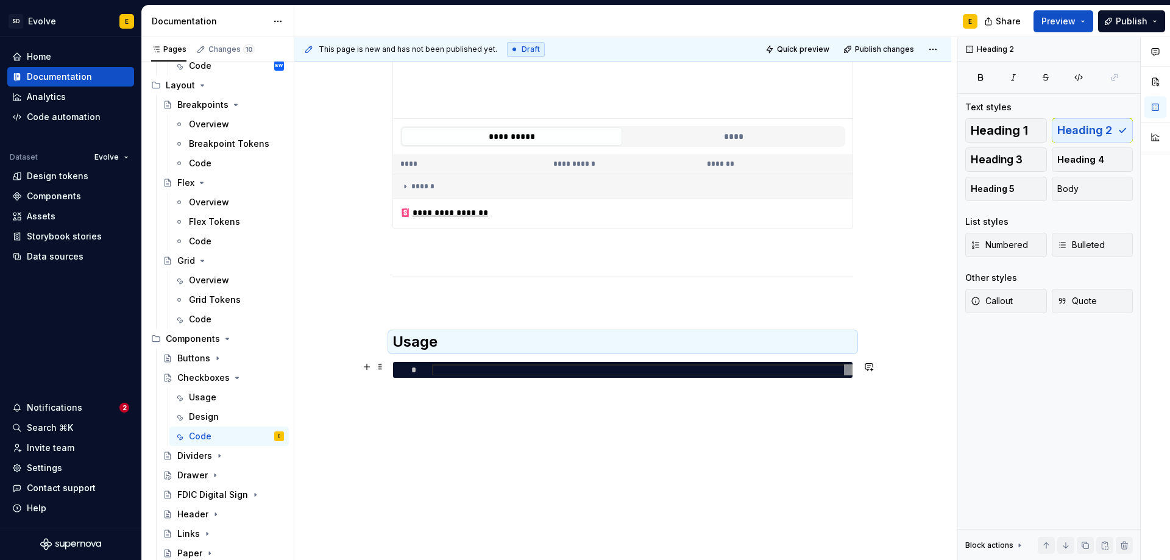
click at [630, 374] on div at bounding box center [642, 370] width 421 height 12
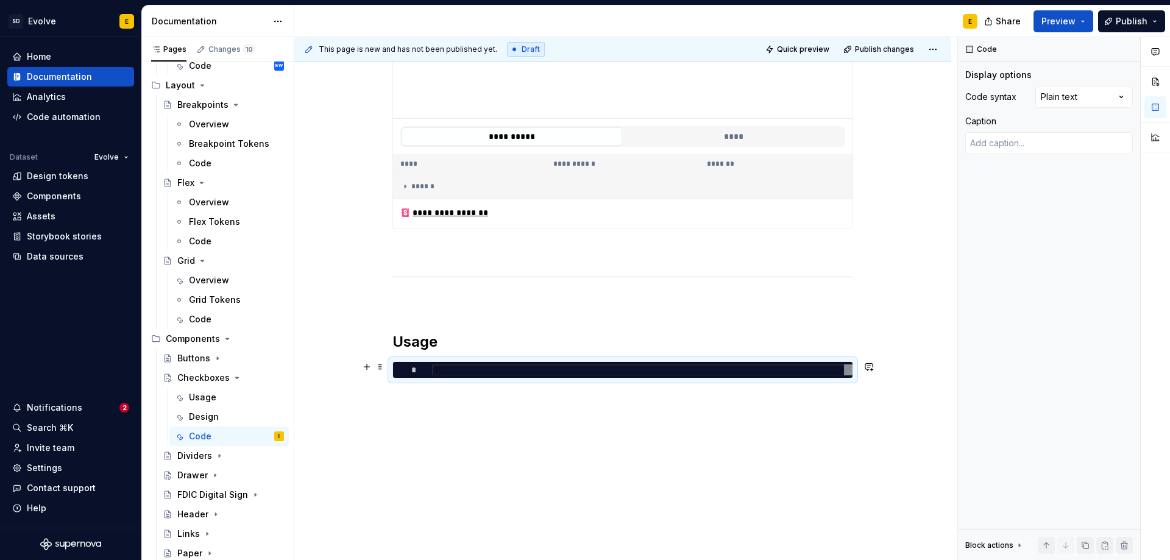
type textarea "*"
type textarea "**********"
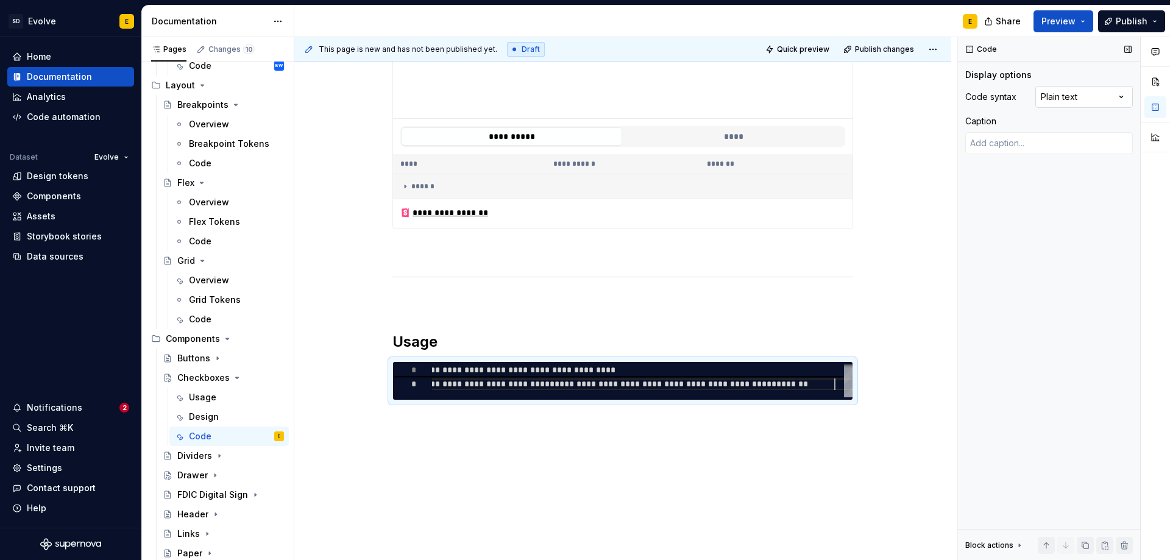
click at [1057, 93] on div "Comments Open comments No comments yet Select ‘Comment’ from the block context …" at bounding box center [1064, 299] width 212 height 524
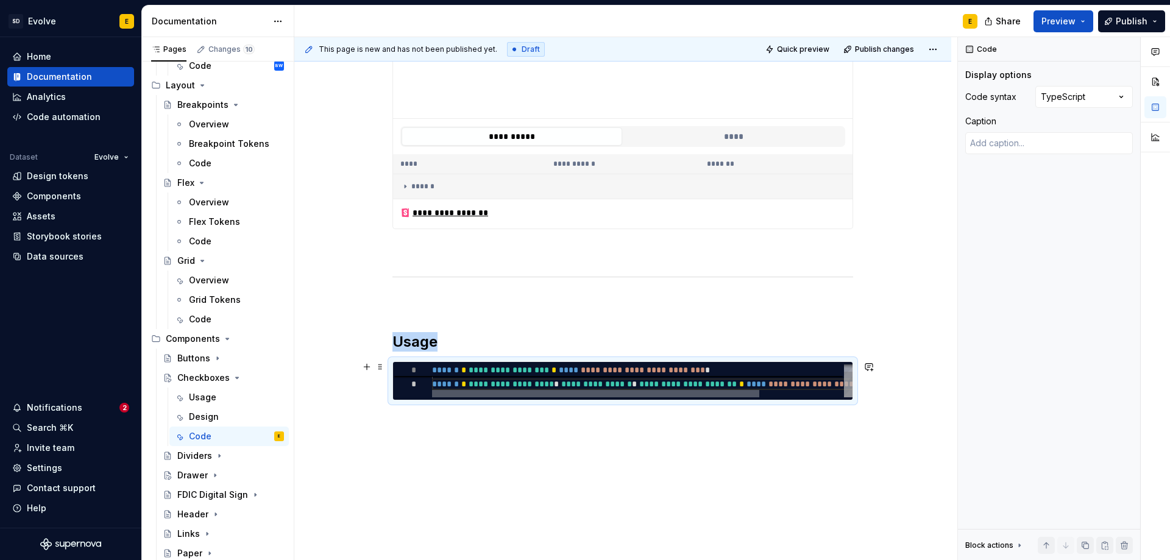
click at [443, 397] on div at bounding box center [595, 393] width 327 height 7
click at [487, 432] on div "**********" at bounding box center [622, 199] width 657 height 768
click at [458, 421] on div "**********" at bounding box center [622, 199] width 657 height 768
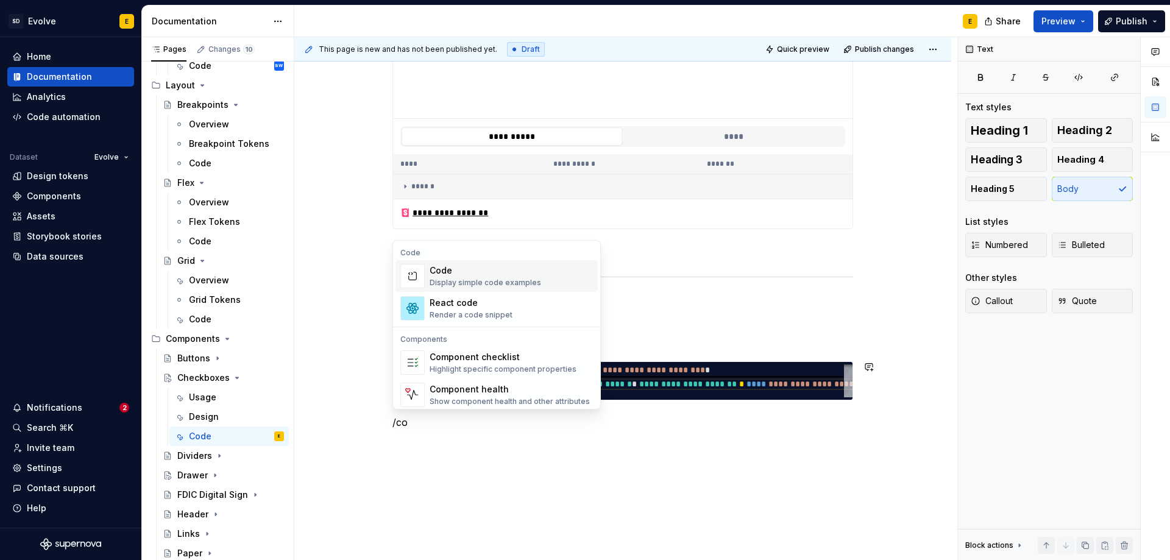
click at [471, 278] on div "Display simple code examples" at bounding box center [486, 283] width 112 height 10
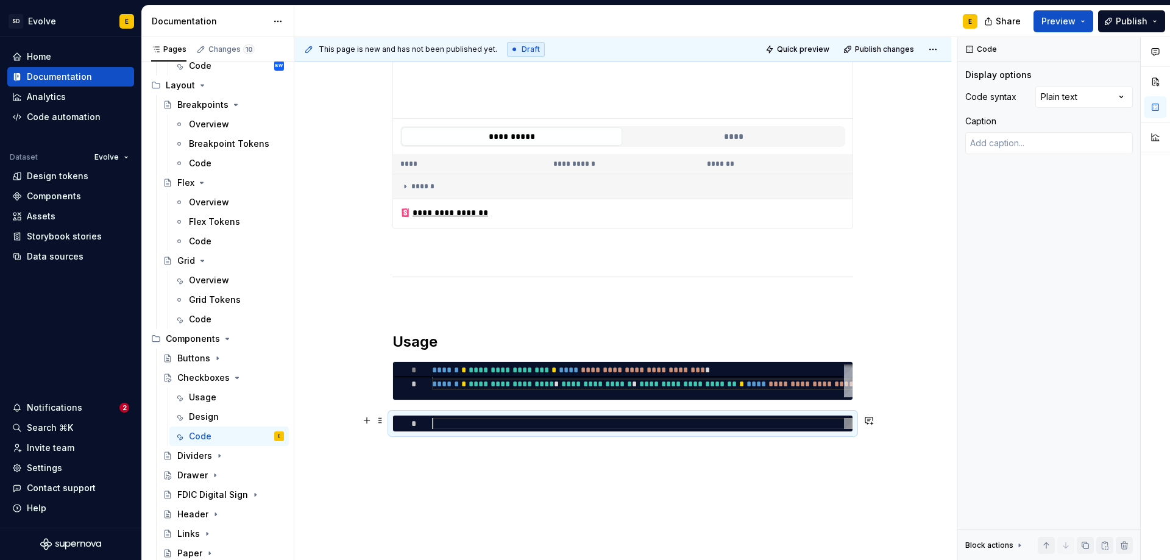
click at [558, 420] on div at bounding box center [642, 424] width 421 height 12
type textarea "*"
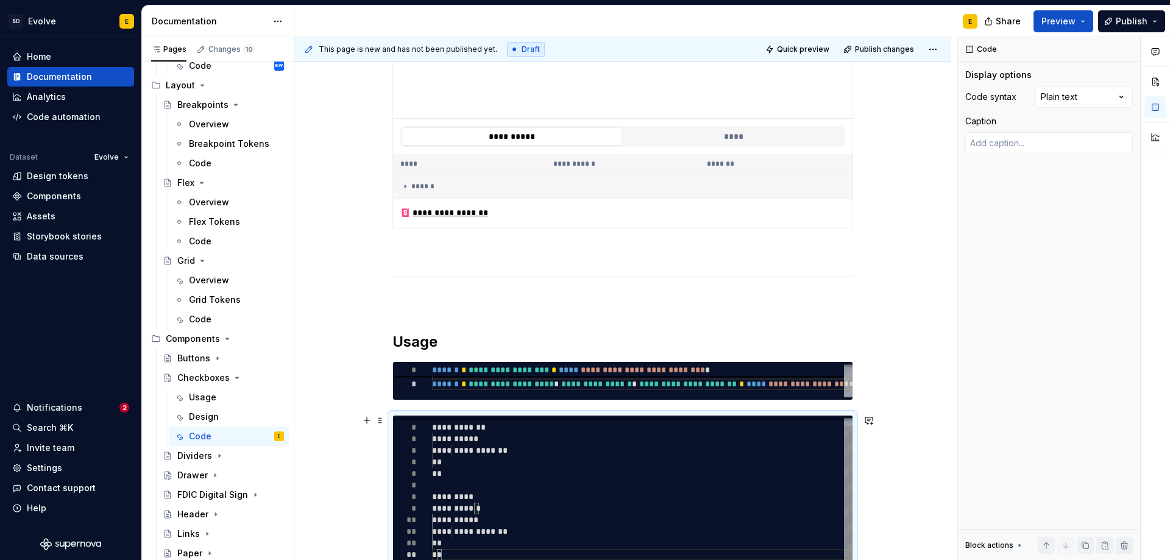
type textarea "**********"
drag, startPoint x: 461, startPoint y: 452, endPoint x: 539, endPoint y: 450, distance: 78.0
click at [539, 450] on div "**********" at bounding box center [642, 485] width 421 height 151
type textarea "*"
type textarea "**********"
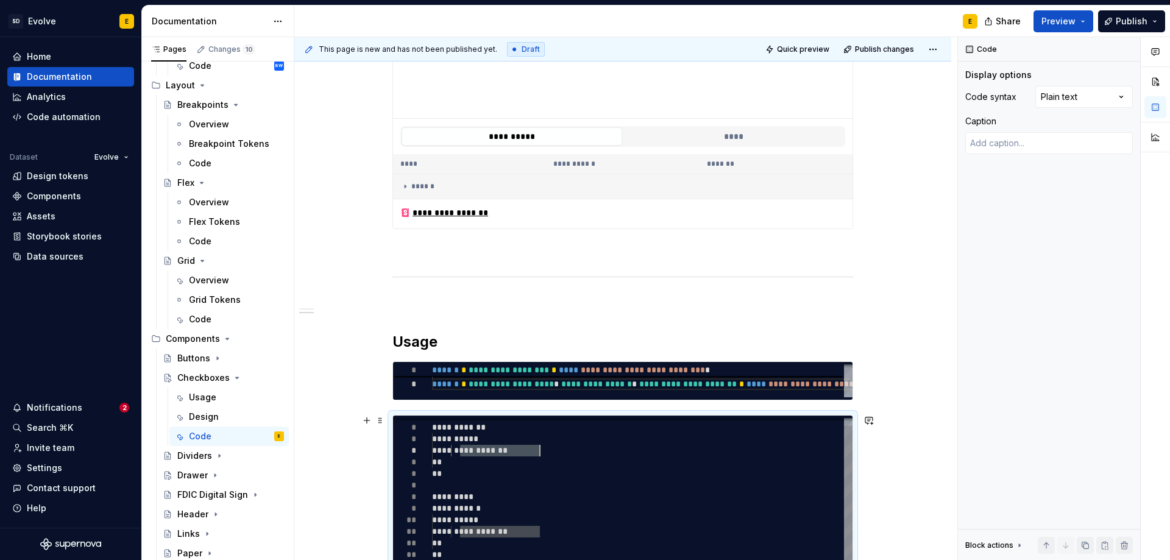
type textarea "*"
type textarea "**********"
type textarea "*"
type textarea "**********"
type textarea "*"
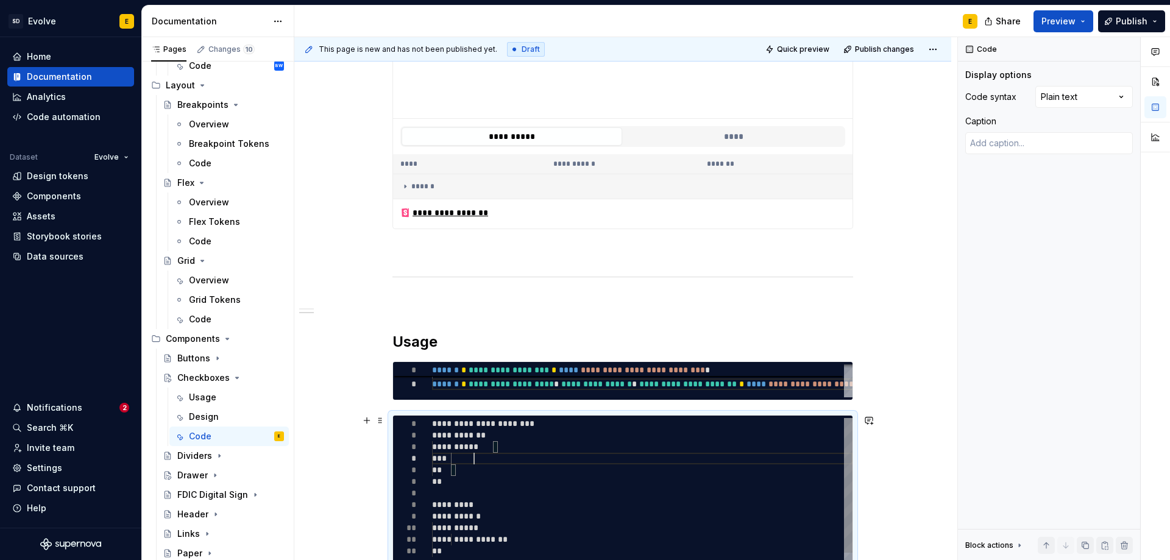
type textarea "**********"
type textarea "*"
type textarea "**********"
type textarea "*"
type textarea "**********"
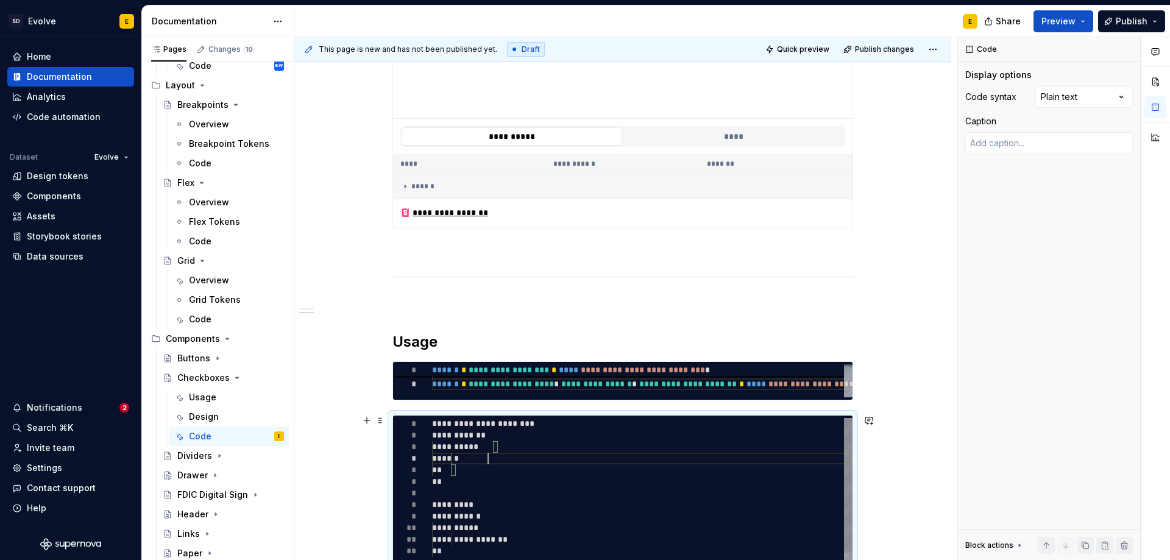
type textarea "*"
type textarea "**********"
type textarea "*"
type textarea "**********"
type textarea "*"
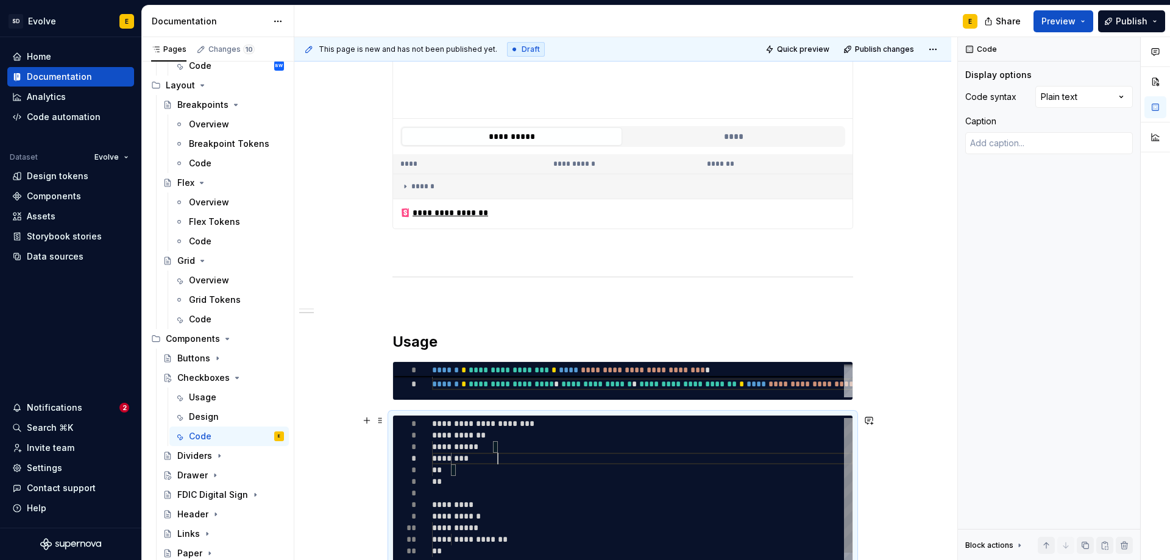
type textarea "**********"
type textarea "*"
type textarea "**********"
type textarea "*"
type textarea "**********"
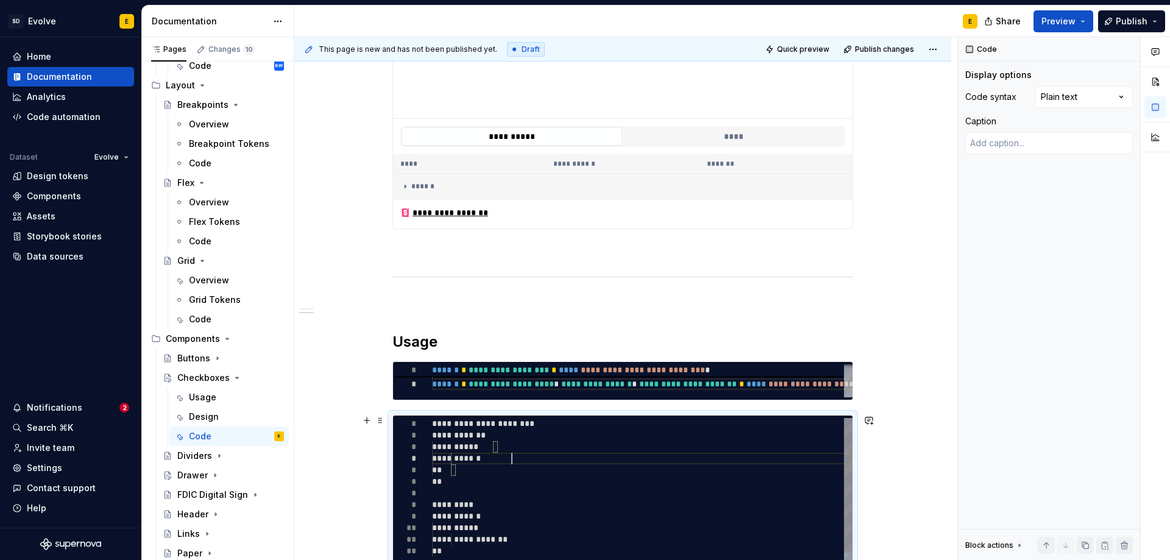
type textarea "*"
type textarea "**********"
type textarea "*"
type textarea "**********"
type textarea "*"
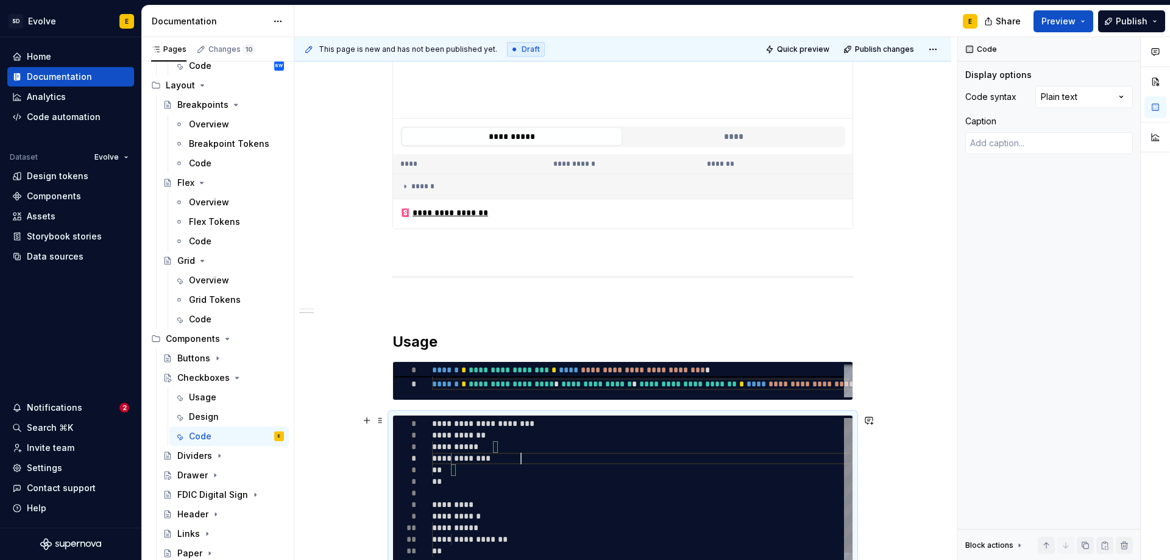
type textarea "**********"
type textarea "*"
type textarea "**********"
type textarea "*"
type textarea "**********"
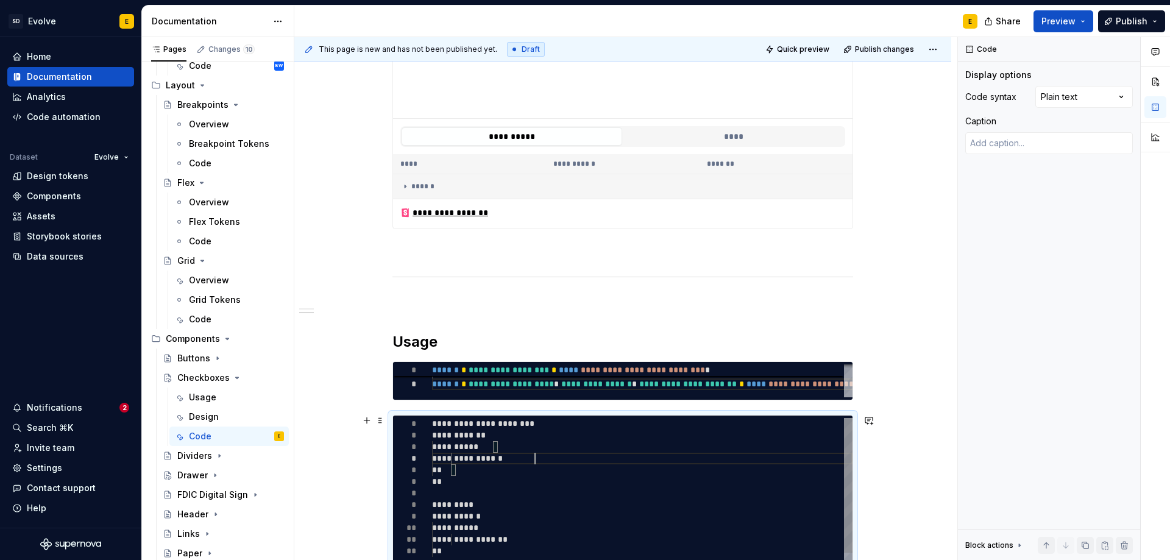
type textarea "*"
drag, startPoint x: 461, startPoint y: 459, endPoint x: 546, endPoint y: 461, distance: 84.8
click at [546, 461] on div "**********" at bounding box center [642, 493] width 421 height 151
type textarea "**********"
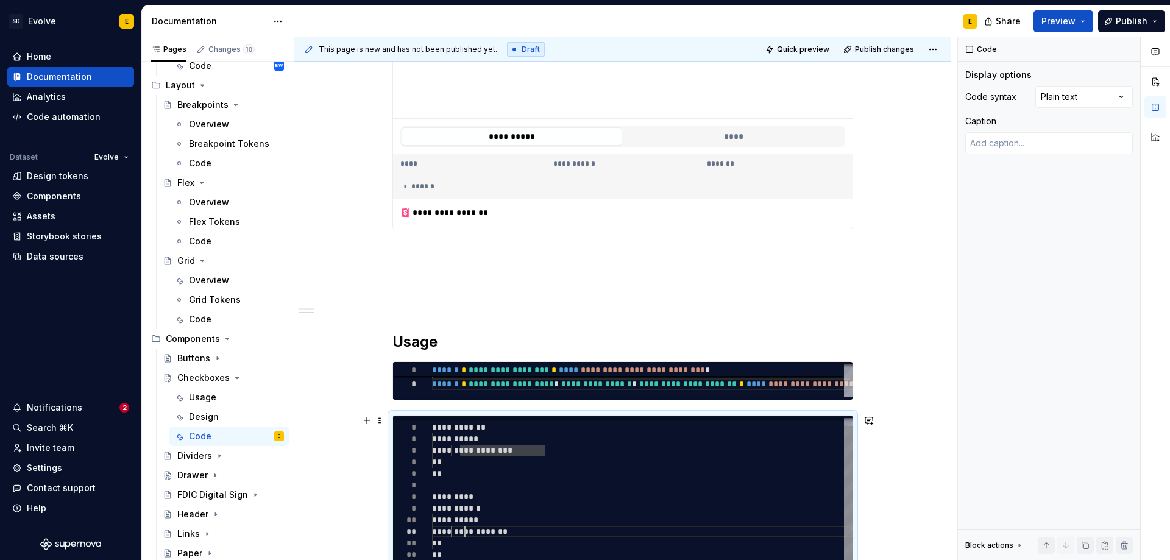
scroll to position [34, 107]
drag, startPoint x: 463, startPoint y: 531, endPoint x: 538, endPoint y: 528, distance: 75.0
click at [538, 528] on div "**********" at bounding box center [642, 485] width 421 height 151
type textarea "*"
type textarea "* ****** **"
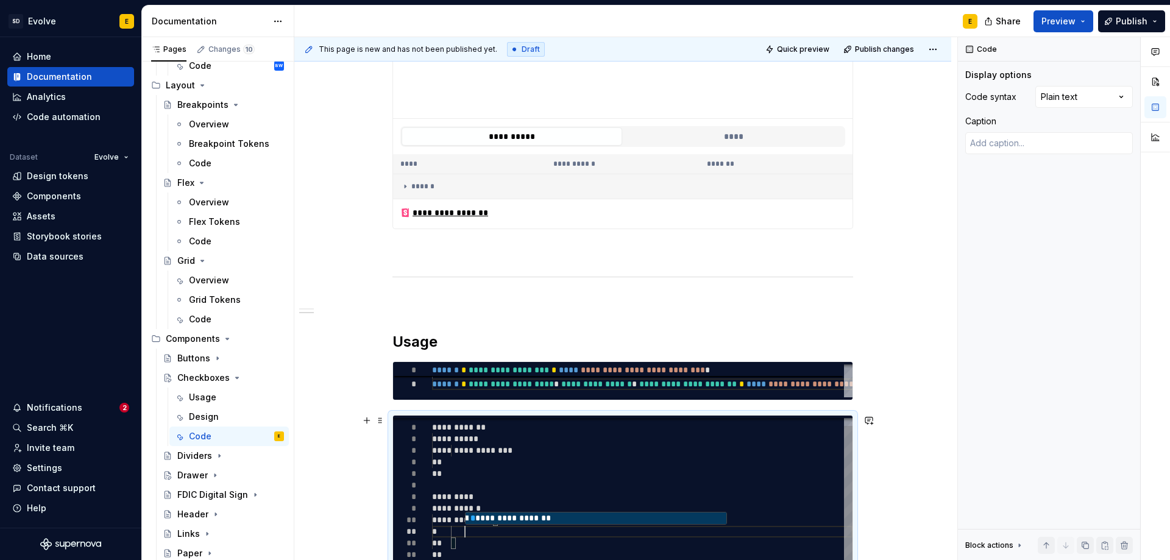
type textarea "*"
type textarea "** **"
type textarea "*"
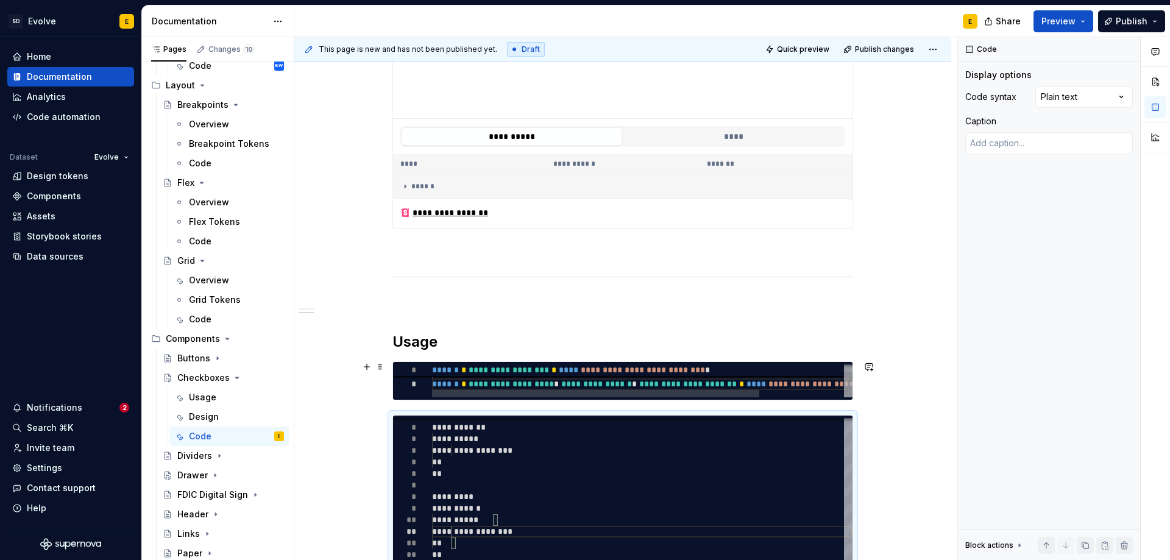
type textarea "**********"
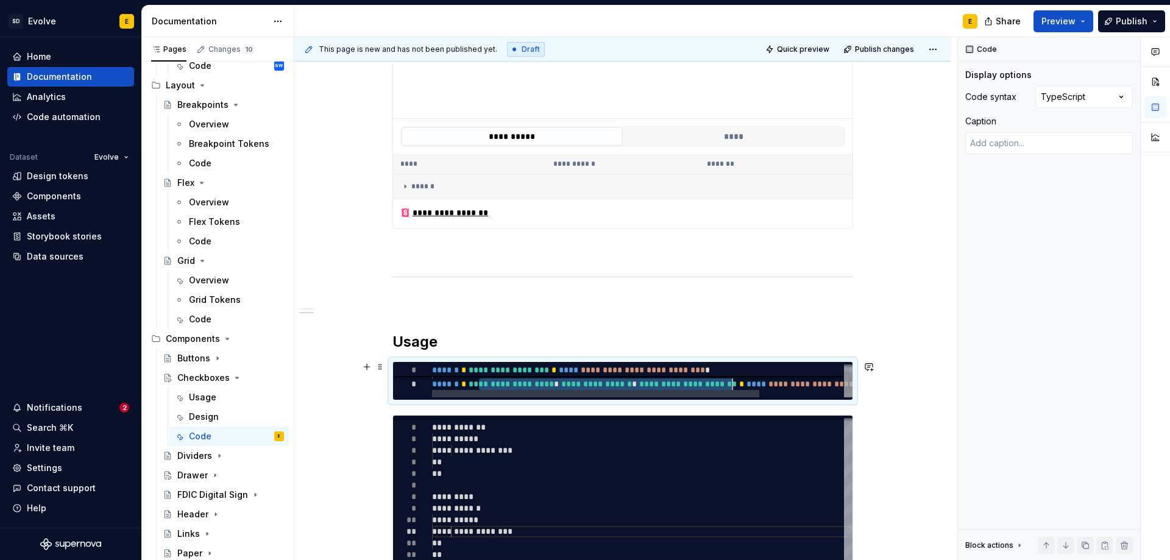
drag, startPoint x: 477, startPoint y: 384, endPoint x: 730, endPoint y: 389, distance: 253.0
click at [730, 389] on div "**********" at bounding box center [696, 376] width 529 height 42
click at [730, 390] on div at bounding box center [595, 393] width 327 height 7
drag, startPoint x: 765, startPoint y: 385, endPoint x: 663, endPoint y: 383, distance: 101.8
click at [663, 383] on div "**********" at bounding box center [696, 376] width 529 height 42
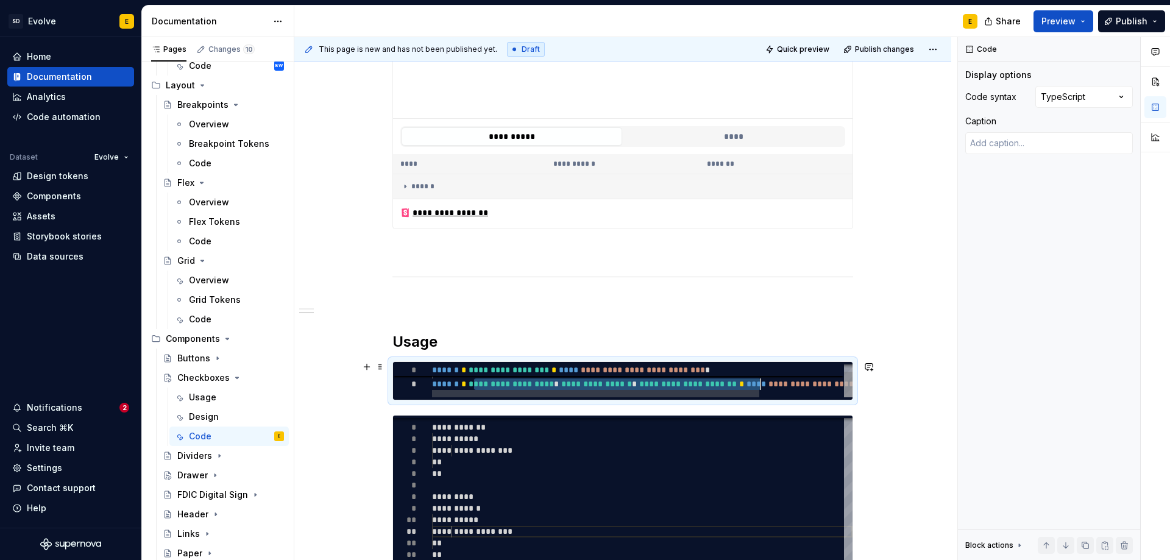
drag, startPoint x: 474, startPoint y: 383, endPoint x: 762, endPoint y: 387, distance: 288.3
click at [762, 387] on div "**********" at bounding box center [696, 376] width 529 height 42
type textarea "*"
type textarea "**********"
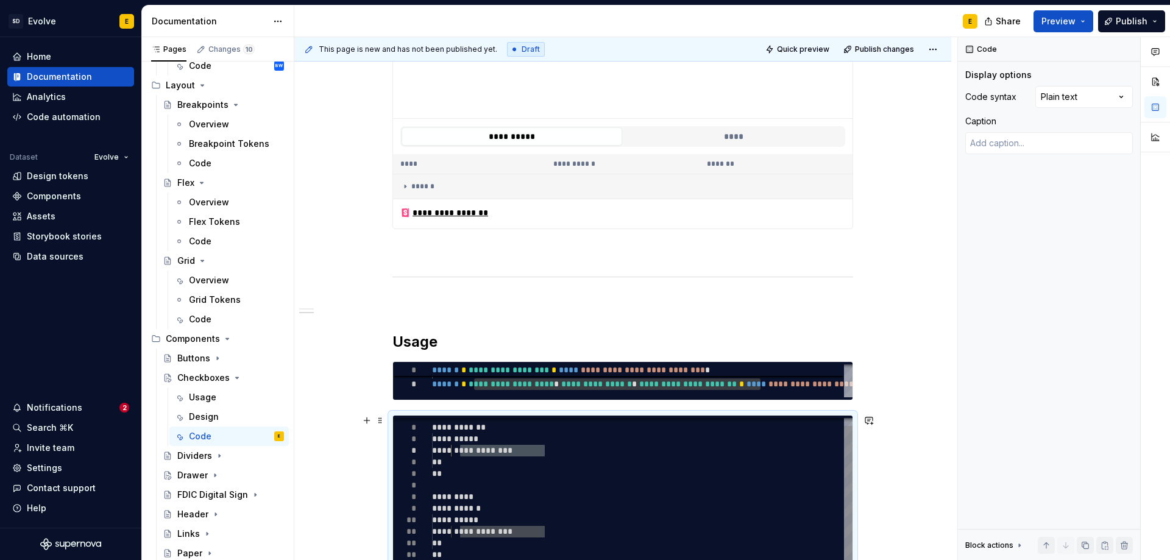
drag, startPoint x: 461, startPoint y: 452, endPoint x: 550, endPoint y: 452, distance: 89.6
click at [550, 452] on div "**********" at bounding box center [642, 485] width 421 height 151
type textarea "*"
type textarea "**********"
click at [557, 458] on div "**********" at bounding box center [642, 493] width 421 height 151
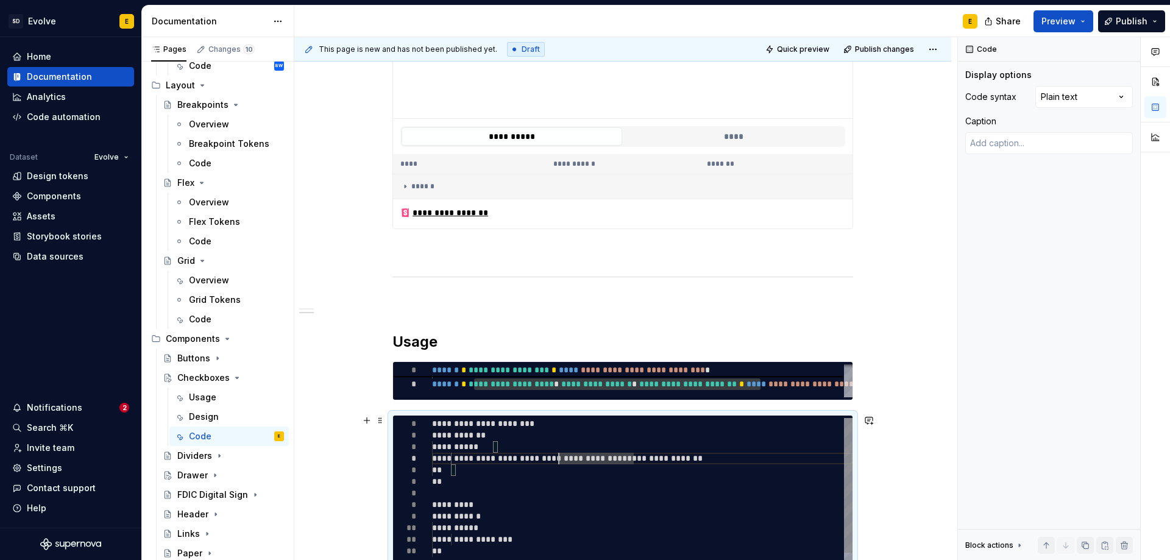
type textarea "*"
type textarea "**********"
click at [544, 468] on div "**********" at bounding box center [642, 499] width 421 height 162
type textarea "*"
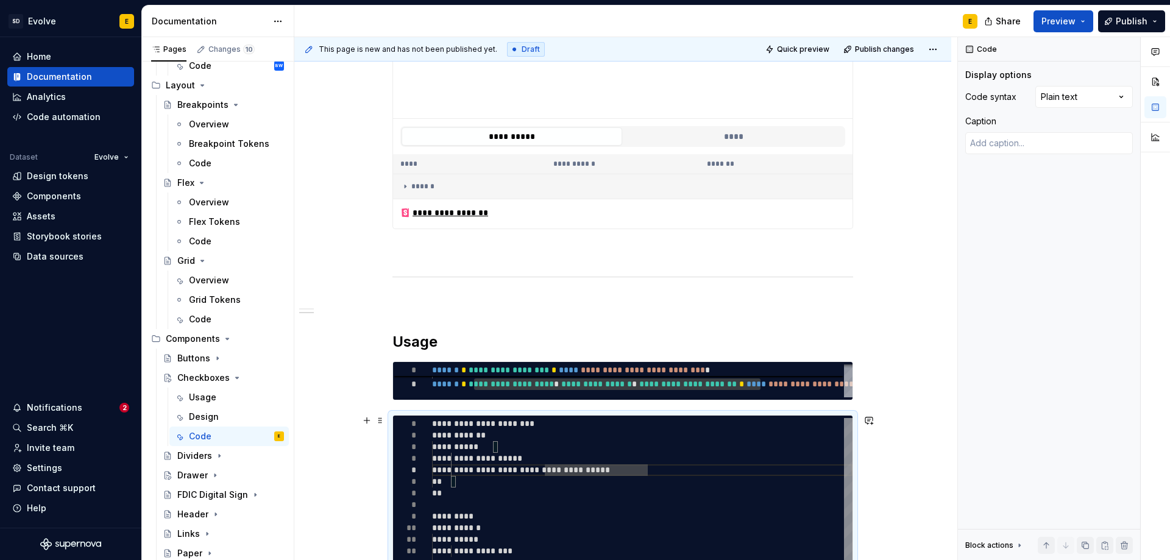
type textarea "**********"
type textarea "*"
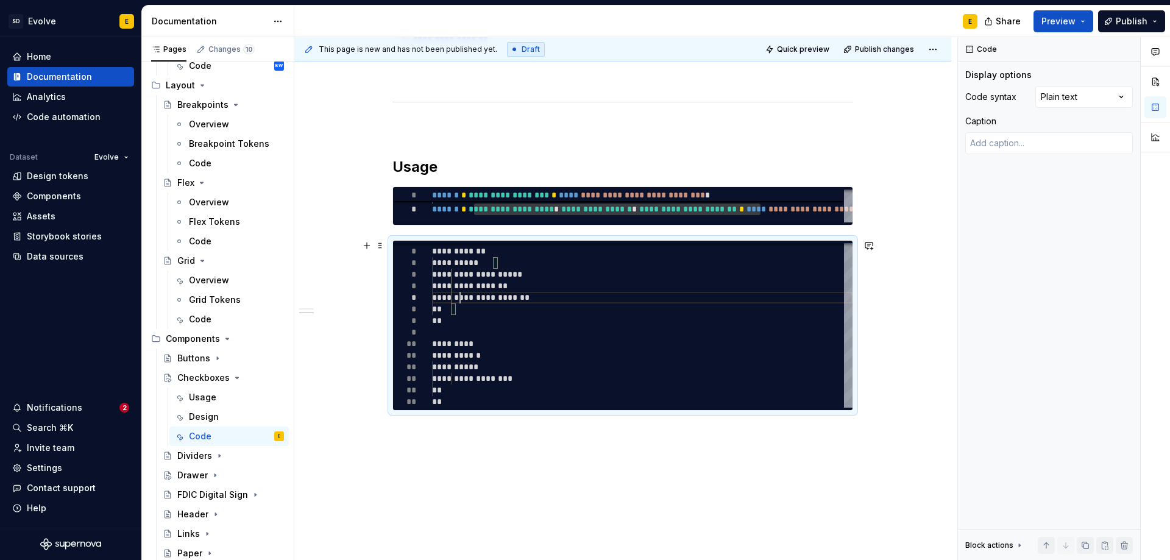
scroll to position [579, 0]
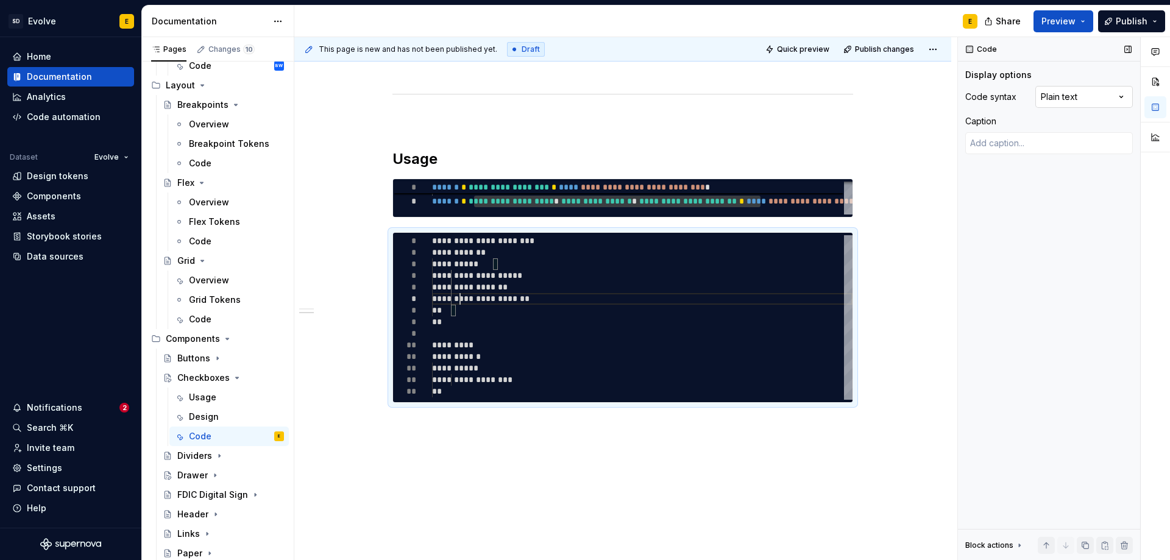
type textarea "**********"
click at [1057, 98] on div "Comments Open comments No comments yet Select ‘Comment’ from the block context …" at bounding box center [1064, 299] width 212 height 524
type textarea "*"
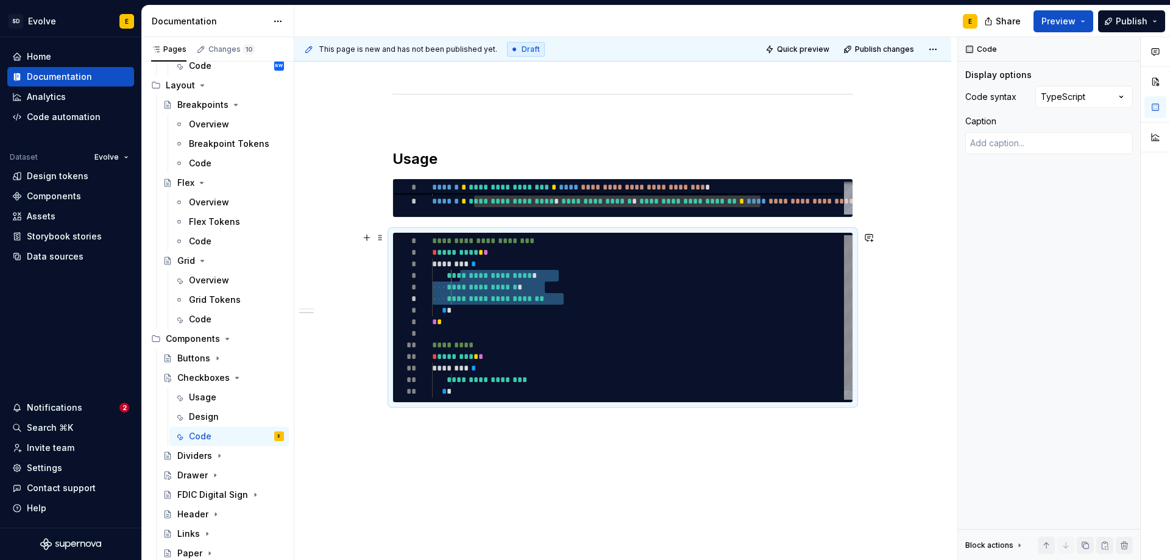
drag, startPoint x: 460, startPoint y: 275, endPoint x: 569, endPoint y: 297, distance: 110.7
click at [569, 297] on div "**********" at bounding box center [642, 322] width 421 height 174
type textarea "**********"
drag, startPoint x: 460, startPoint y: 377, endPoint x: 549, endPoint y: 377, distance: 89.0
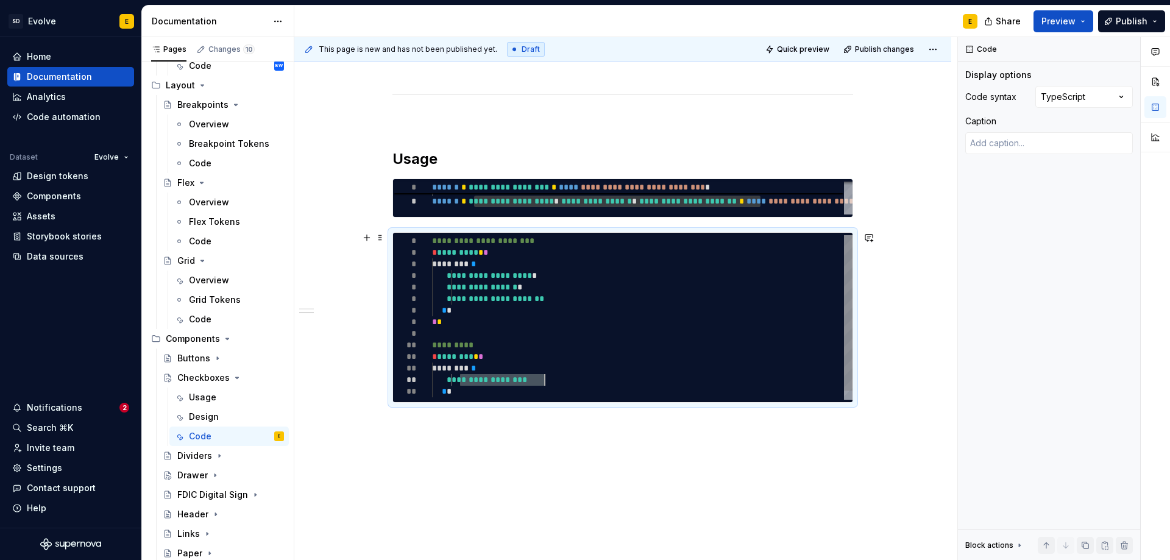
click at [549, 377] on div "**********" at bounding box center [642, 322] width 421 height 174
type textarea "*"
type textarea "**********"
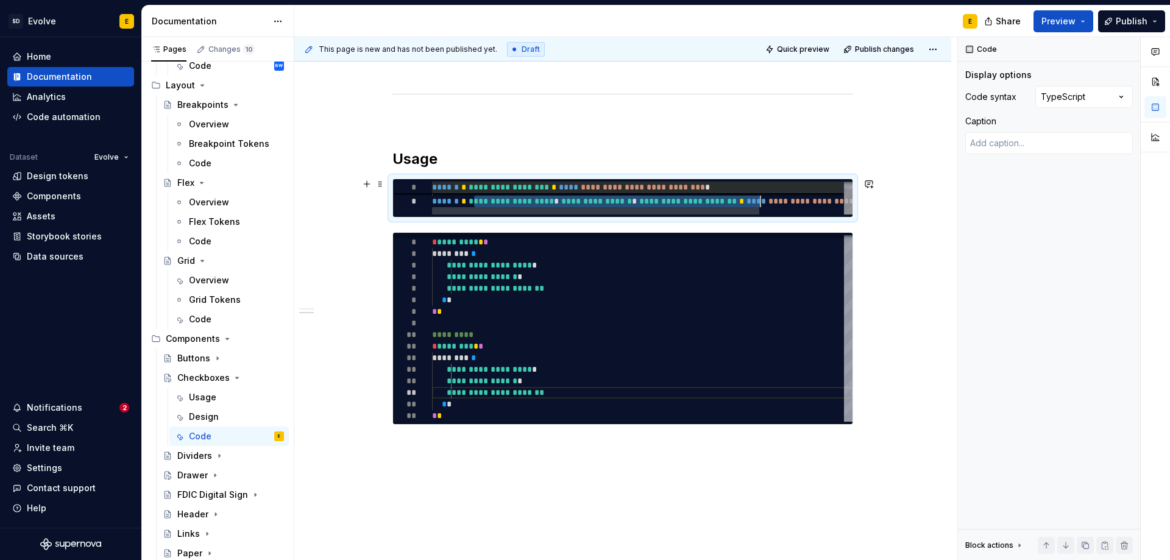
click at [742, 183] on span "**********" at bounding box center [692, 188] width 521 height 12
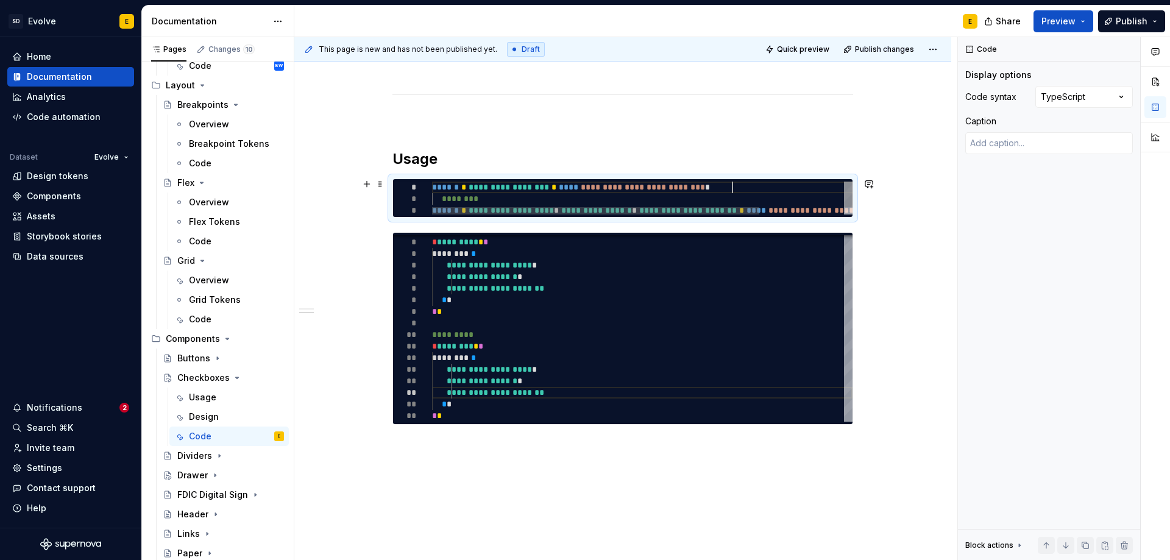
click at [742, 183] on div "**********" at bounding box center [696, 203] width 529 height 42
click at [539, 211] on div at bounding box center [595, 210] width 327 height 7
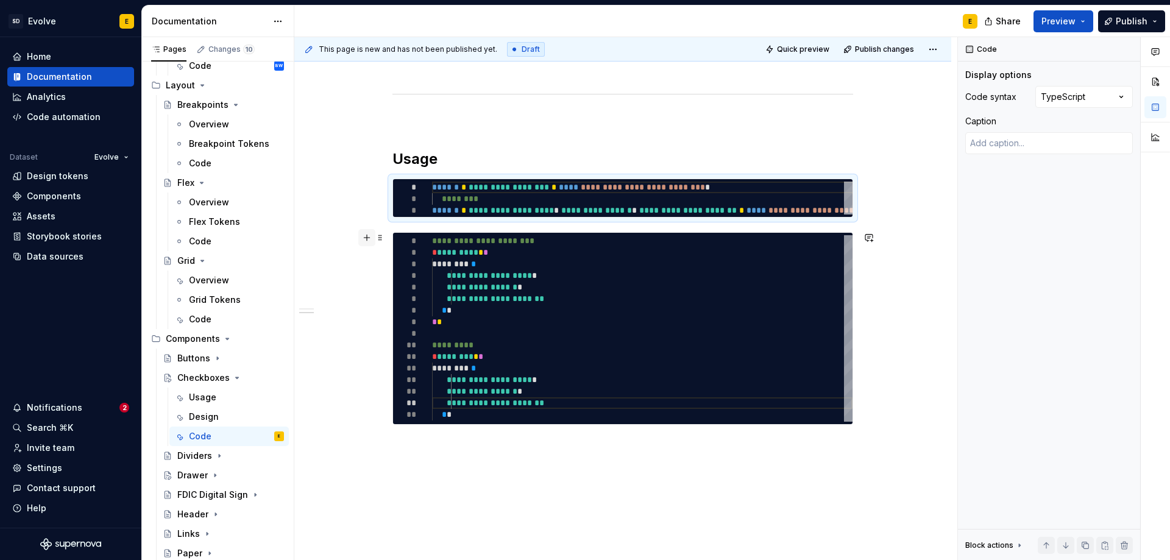
click at [363, 240] on button "button" at bounding box center [366, 237] width 17 height 17
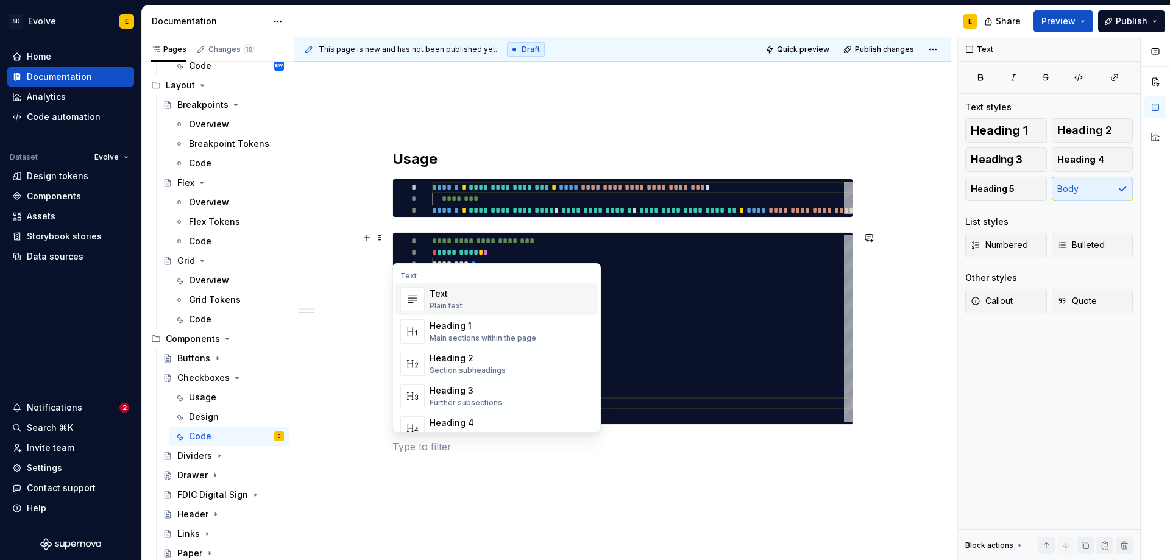
click at [399, 444] on p at bounding box center [623, 446] width 461 height 15
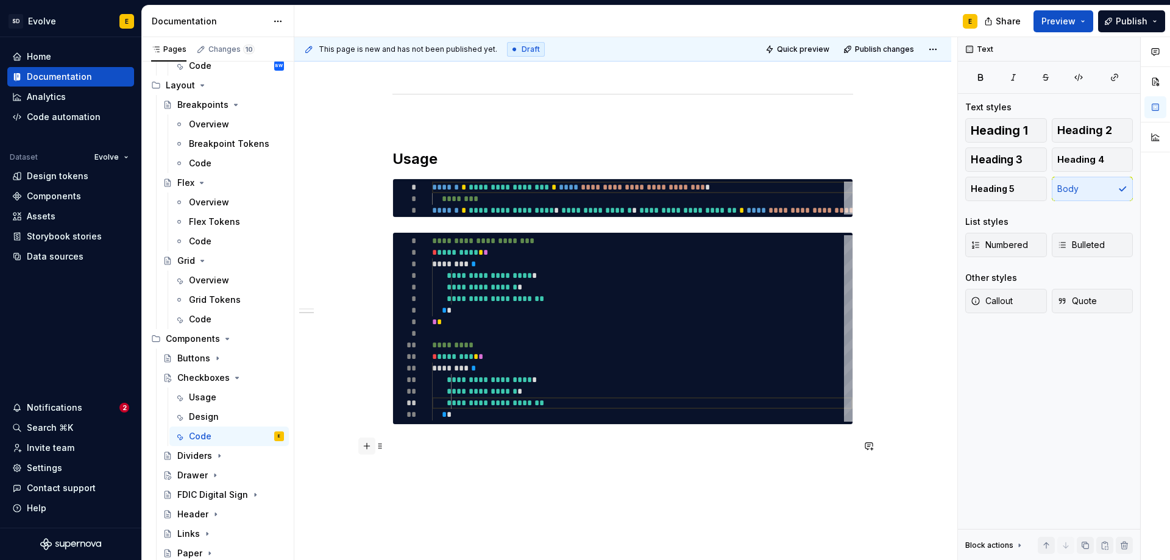
click at [364, 445] on button "button" at bounding box center [366, 446] width 17 height 17
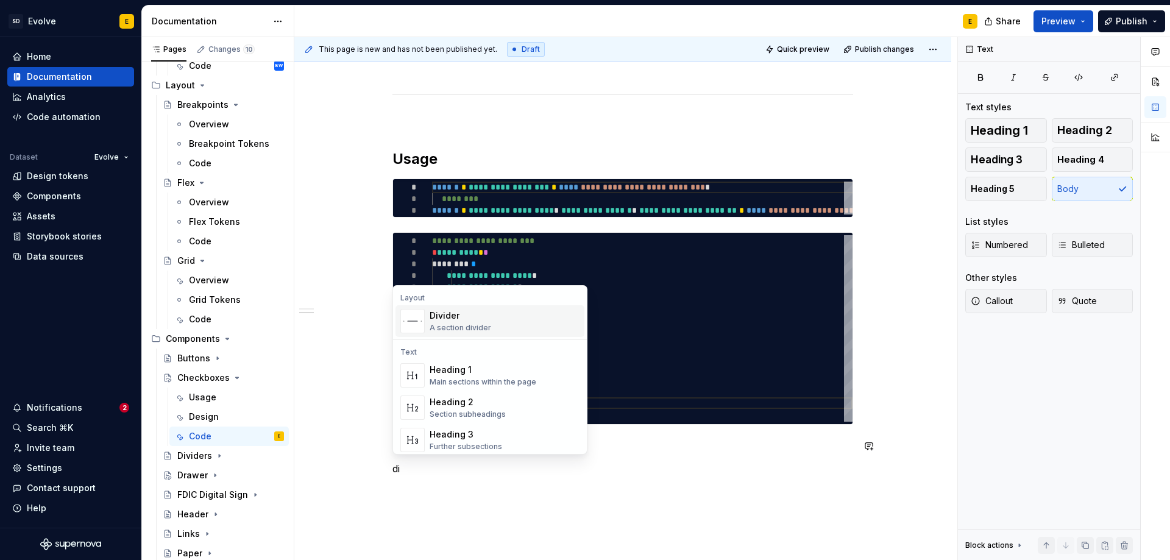
click at [474, 322] on div "Divider A section divider" at bounding box center [461, 321] width 62 height 23
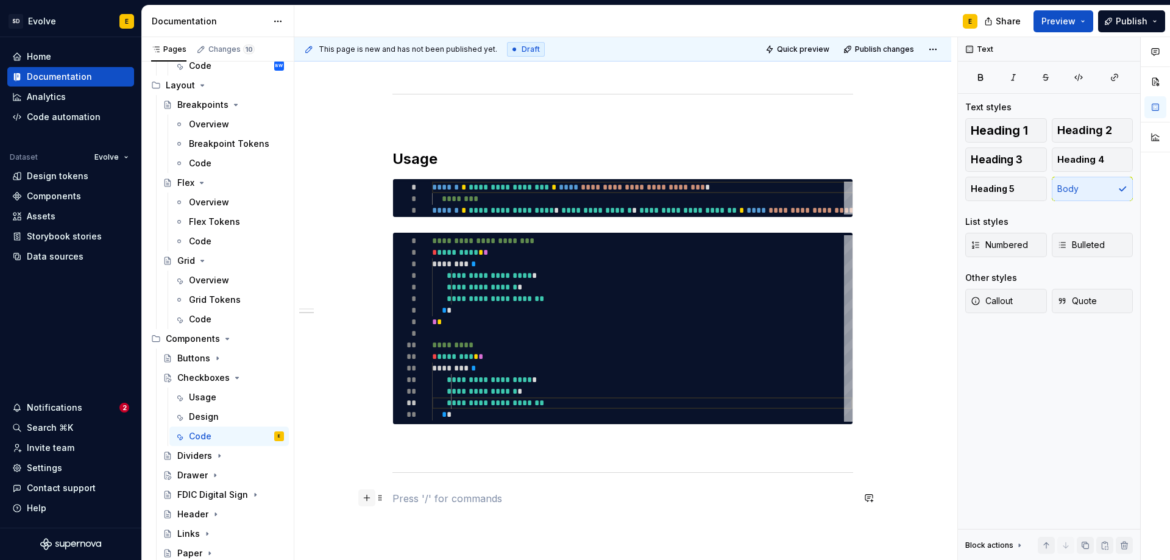
click at [361, 498] on button "button" at bounding box center [366, 497] width 17 height 17
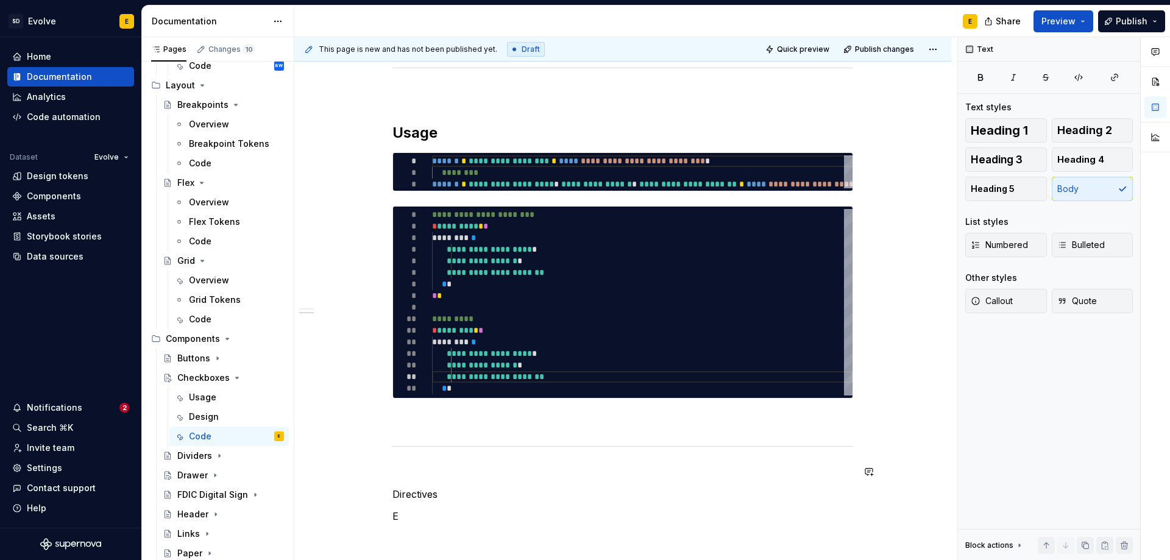
scroll to position [627, 0]
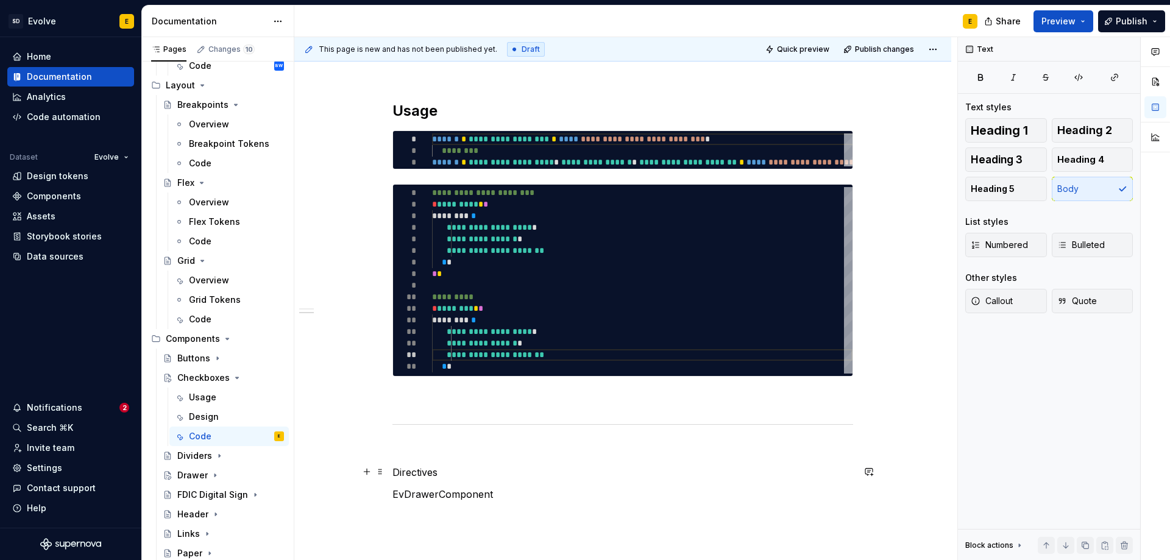
click at [450, 470] on p "Directives" at bounding box center [623, 472] width 461 height 15
click at [1070, 128] on span "Heading 2" at bounding box center [1084, 130] width 55 height 12
click at [553, 513] on p "EvDrawerComponent" at bounding box center [623, 516] width 461 height 15
click at [1011, 155] on span "Heading 3" at bounding box center [997, 160] width 52 height 12
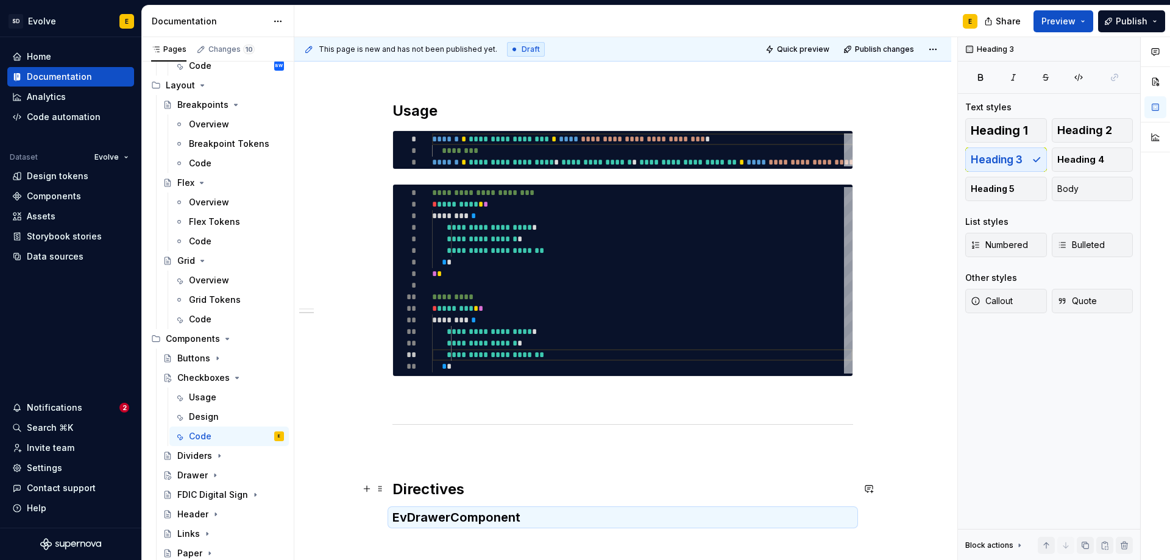
scroll to position [749, 0]
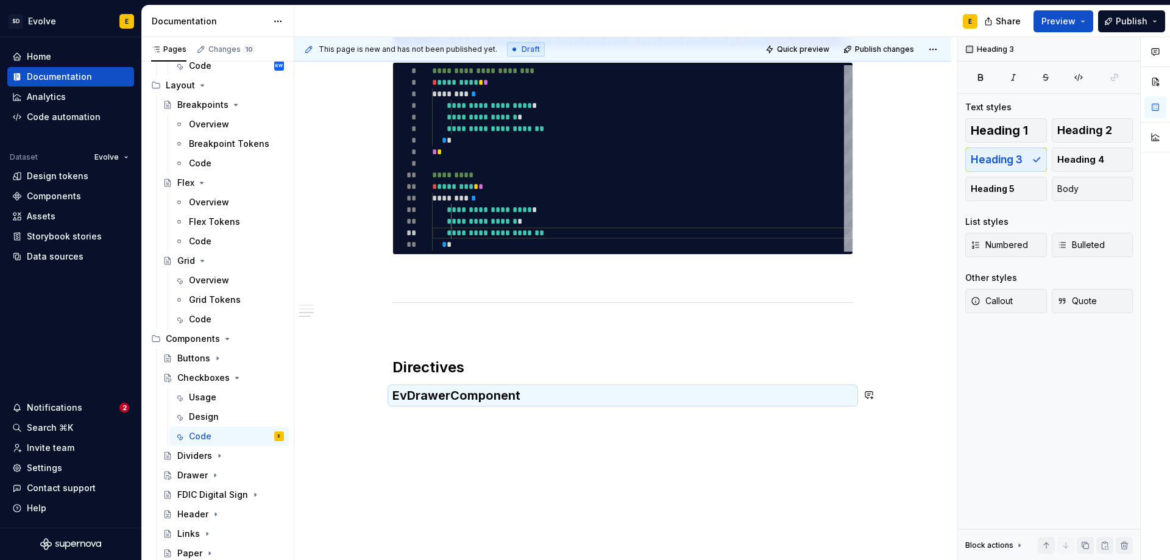
click at [734, 419] on div "**********" at bounding box center [622, 24] width 657 height 1125
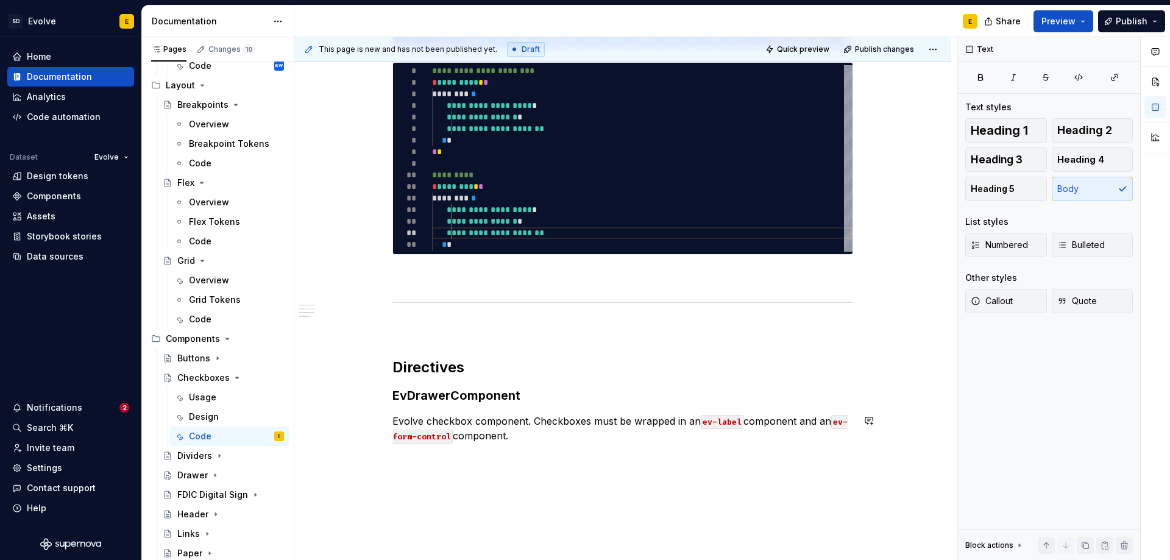
click at [605, 464] on div "**********" at bounding box center [622, 44] width 657 height 1164
click at [423, 480] on div "**********" at bounding box center [622, 54] width 657 height 1185
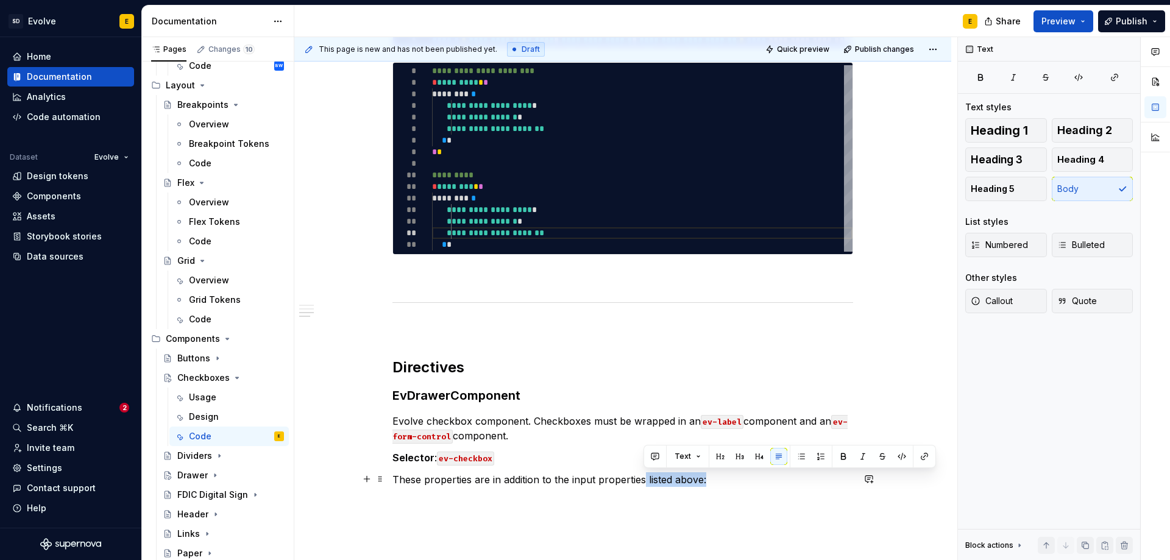
drag, startPoint x: 645, startPoint y: 478, endPoint x: 711, endPoint y: 479, distance: 65.8
click at [711, 479] on p "These properties are in addition to the input properties listed above:" at bounding box center [623, 479] width 461 height 15
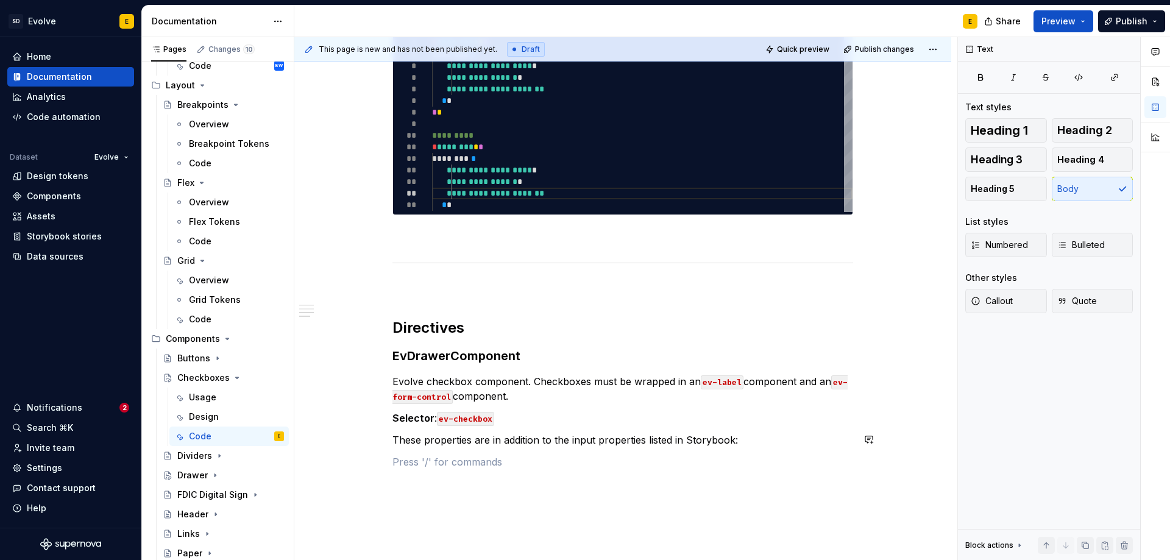
scroll to position [871, 0]
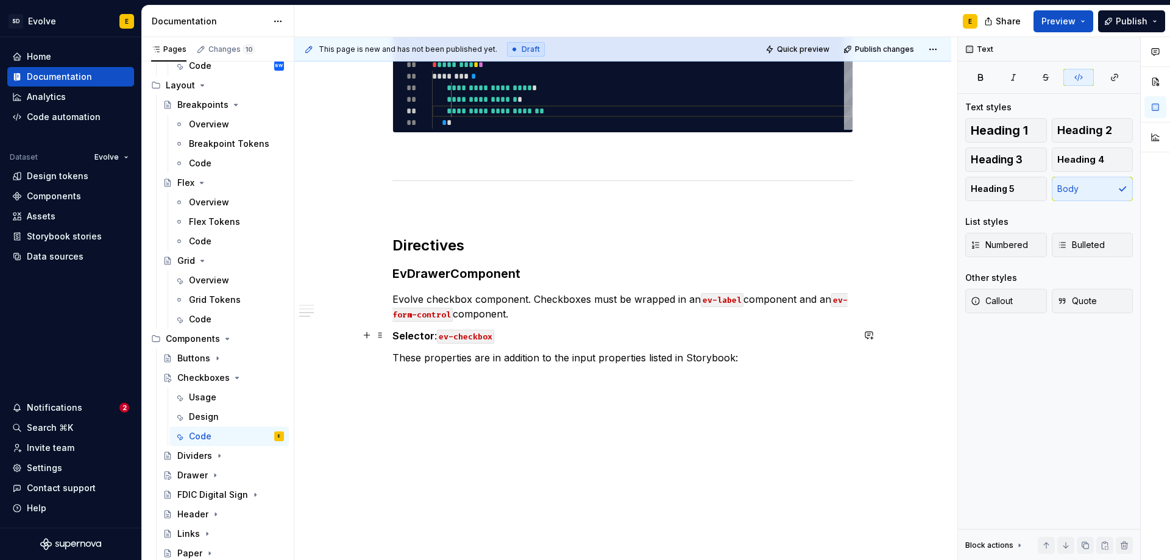
click at [548, 333] on p "Selector : ev-checkbox" at bounding box center [623, 336] width 461 height 15
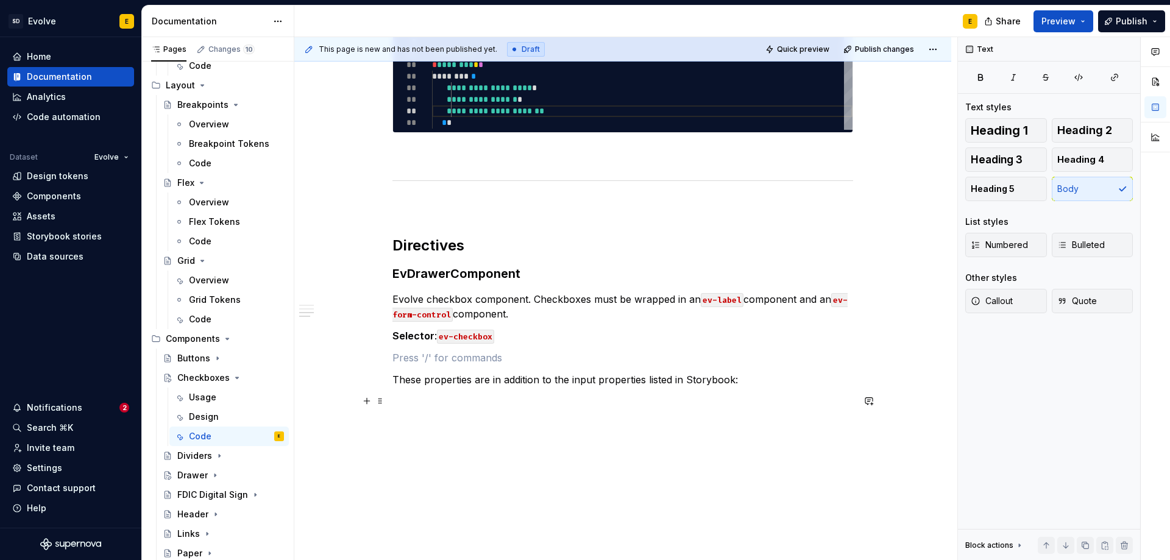
click at [497, 400] on p at bounding box center [623, 401] width 461 height 15
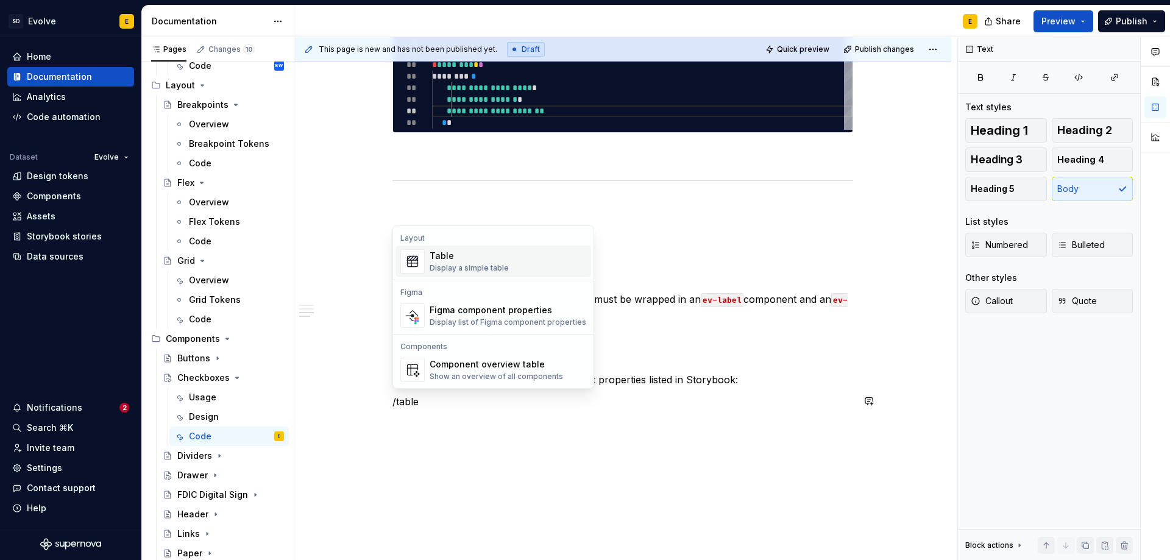
click at [506, 255] on div "Table Display a simple table" at bounding box center [508, 261] width 157 height 24
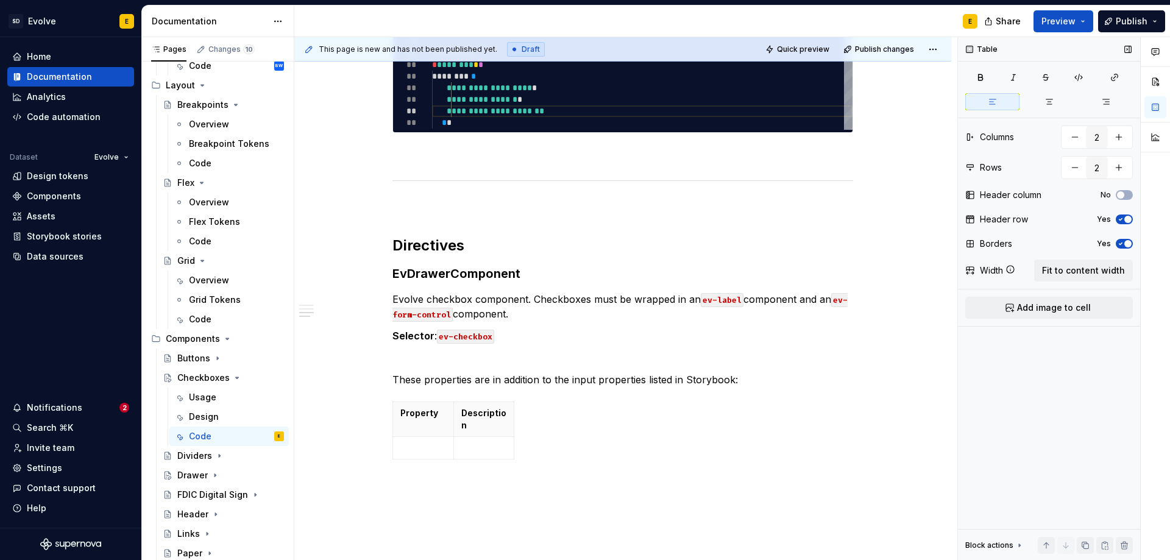
click at [1088, 258] on div "Table Columns 2 Rows 2 Header column No Header row Yes Borders Yes Width Fit to…" at bounding box center [1049, 299] width 182 height 524
click at [1084, 268] on span "Fit to content width" at bounding box center [1083, 271] width 83 height 12
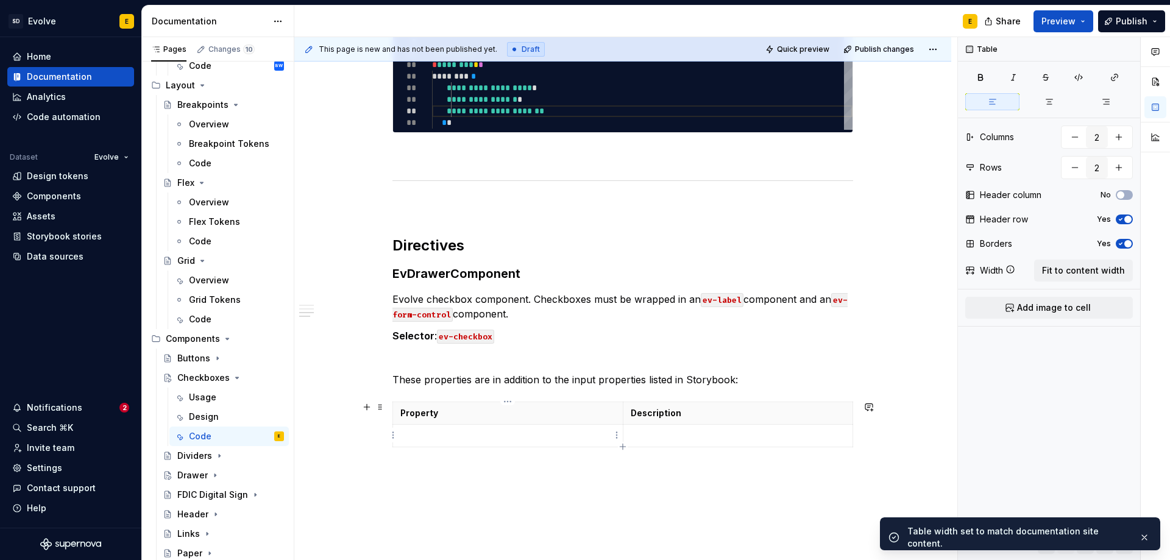
click at [521, 438] on p at bounding box center [507, 436] width 215 height 12
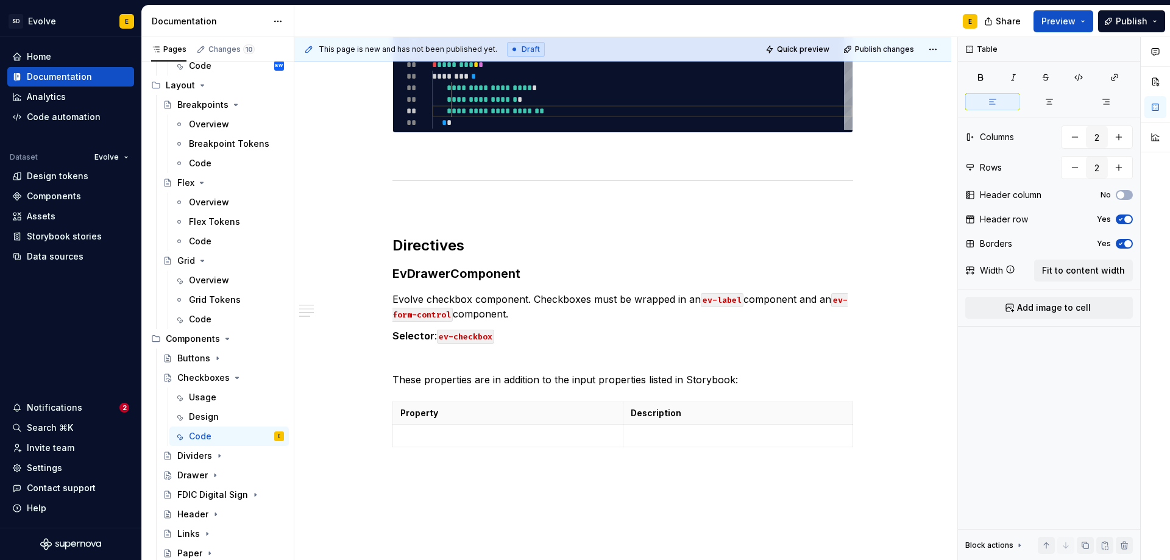
type textarea "*"
click at [511, 435] on p at bounding box center [507, 436] width 215 height 12
click at [688, 436] on p at bounding box center [738, 436] width 215 height 12
click at [617, 411] on html "SD Evolve E Home Documentation Analytics Code automation Dataset Evolve Design …" at bounding box center [585, 280] width 1170 height 560
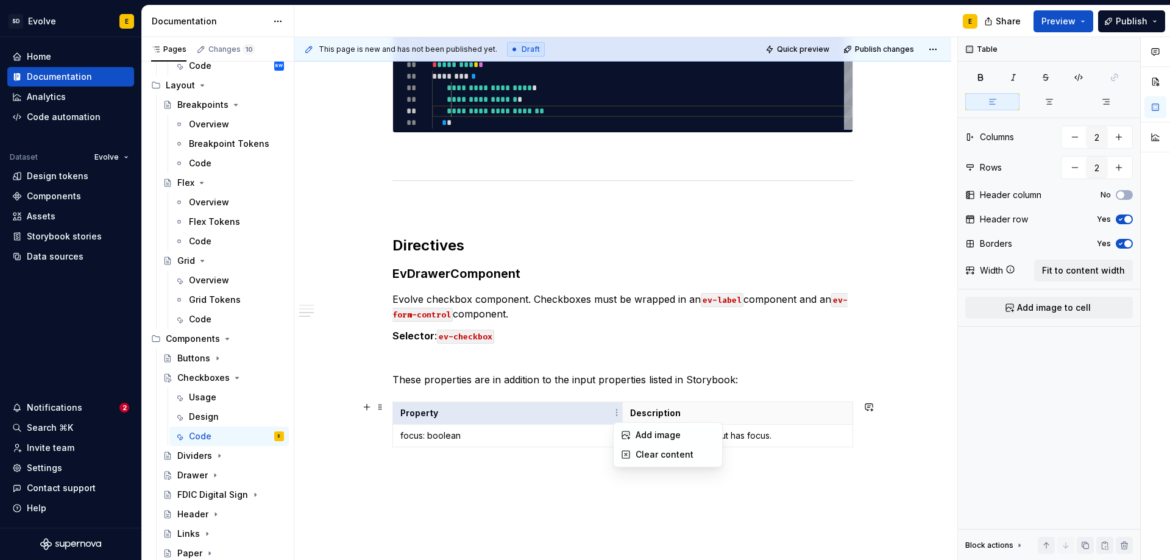
click at [583, 413] on html "SD Evolve E Home Documentation Analytics Code automation Dataset Evolve Design …" at bounding box center [585, 280] width 1170 height 560
click at [396, 413] on html "SD Evolve E Home Documentation Analytics Code automation Dataset Evolve Design …" at bounding box center [585, 280] width 1170 height 560
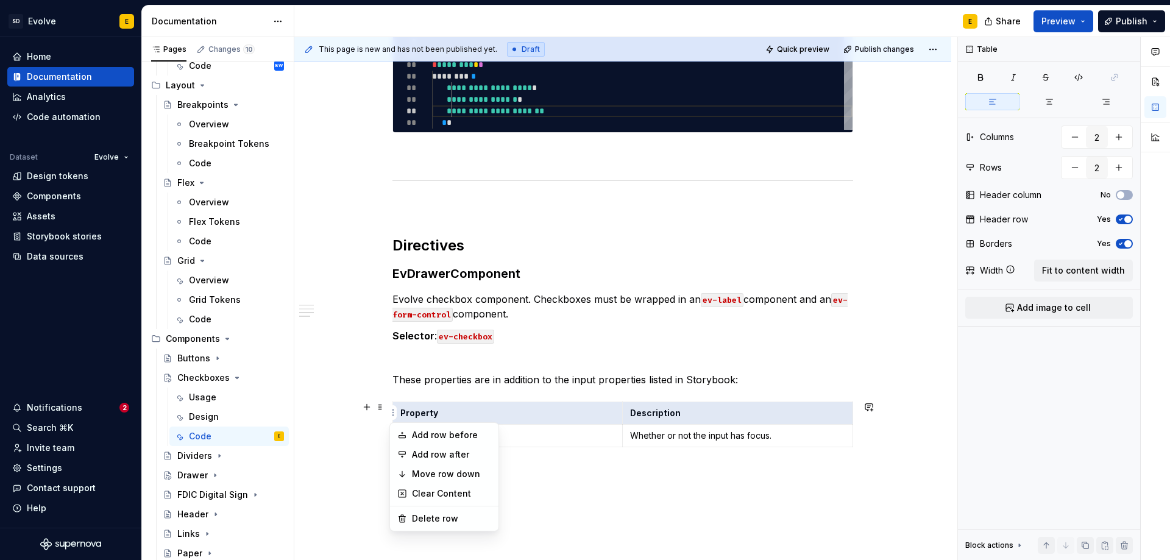
click at [599, 439] on html "SD Evolve E Home Documentation Analytics Code automation Dataset Evolve Design …" at bounding box center [585, 280] width 1170 height 560
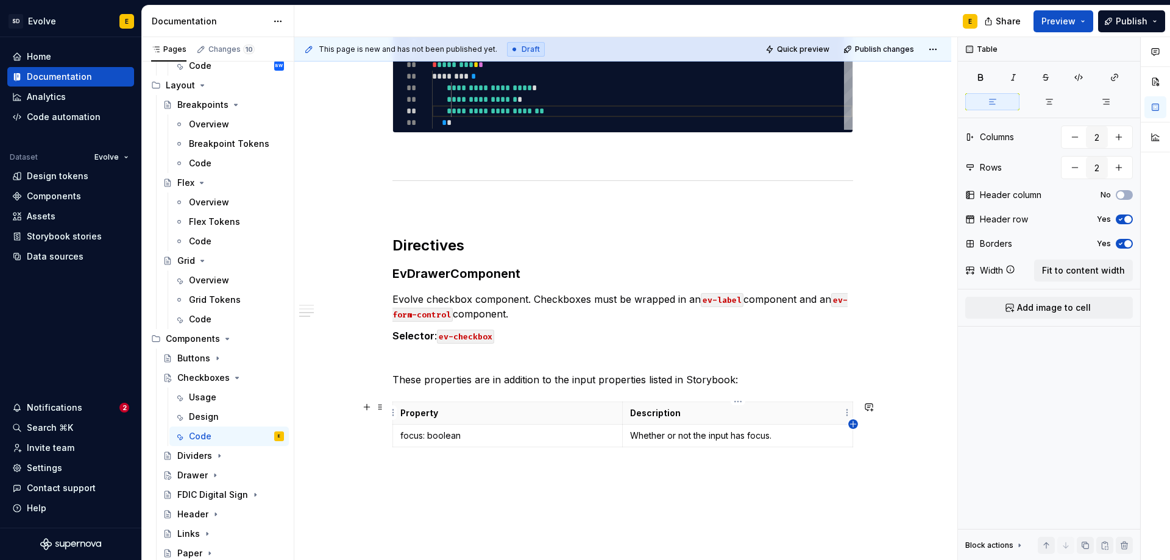
click at [850, 426] on icon "button" at bounding box center [853, 424] width 10 height 10
type input "3"
drag, startPoint x: 614, startPoint y: 411, endPoint x: 674, endPoint y: 413, distance: 59.8
click at [674, 413] on p "Description" at bounding box center [720, 413] width 215 height 12
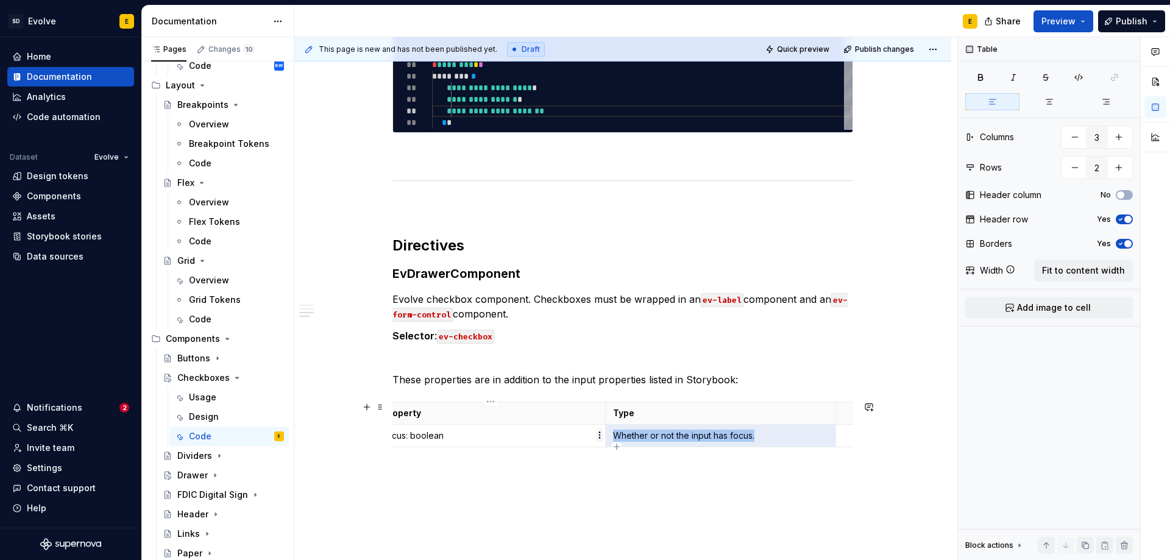
drag, startPoint x: 633, startPoint y: 430, endPoint x: 599, endPoint y: 428, distance: 34.2
click at [599, 428] on body "SD Evolve E Home Documentation Analytics Code automation Dataset Evolve Design …" at bounding box center [585, 280] width 1170 height 560
drag, startPoint x: 460, startPoint y: 436, endPoint x: 405, endPoint y: 439, distance: 54.9
click at [405, 439] on p "focus: boolean" at bounding box center [490, 436] width 215 height 12
click at [841, 415] on th at bounding box center [847, 413] width 22 height 23
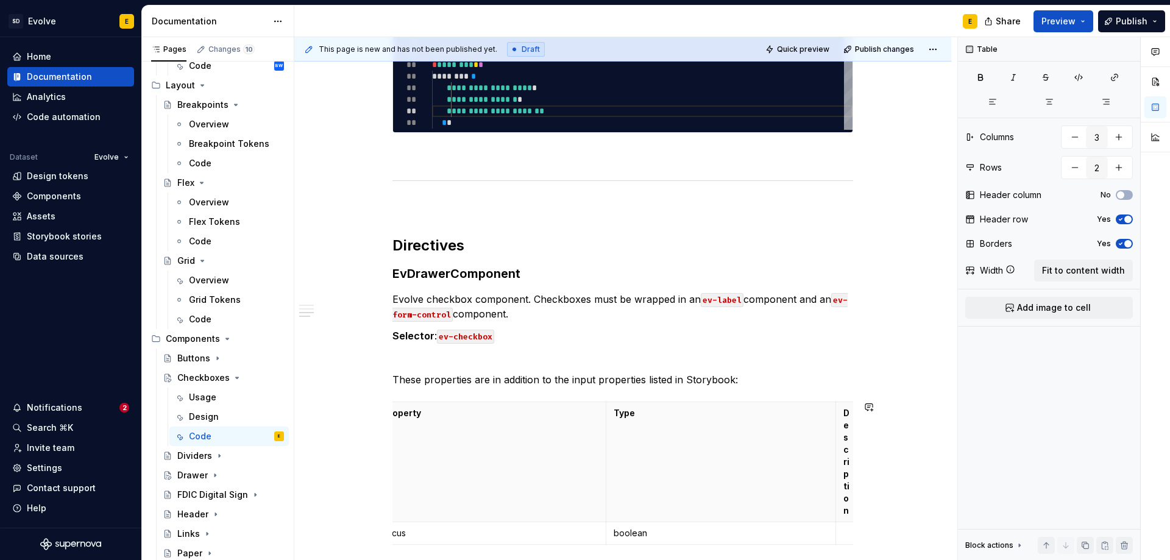
scroll to position [886, 0]
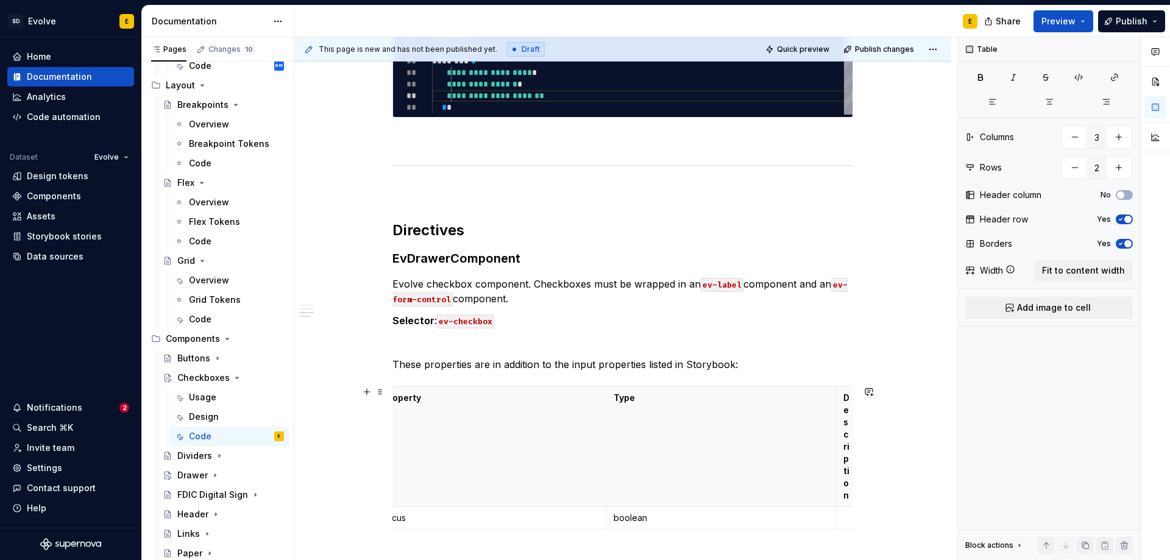
click at [881, 438] on div "**********" at bounding box center [622, 21] width 657 height 1392
click at [820, 494] on th "Type" at bounding box center [733, 447] width 230 height 120
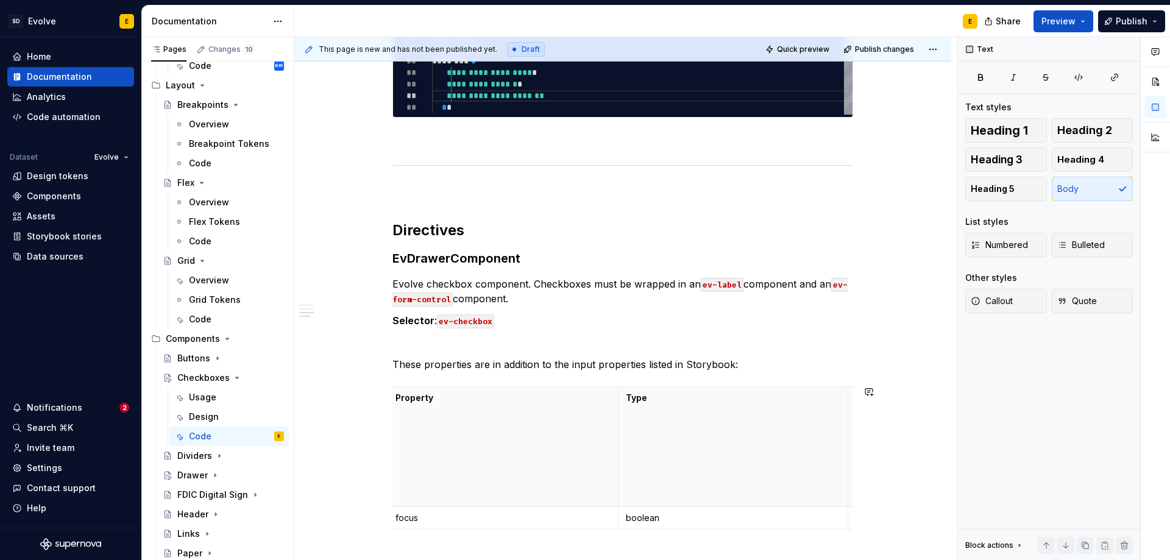
click at [764, 522] on p "boolean" at bounding box center [733, 518] width 215 height 12
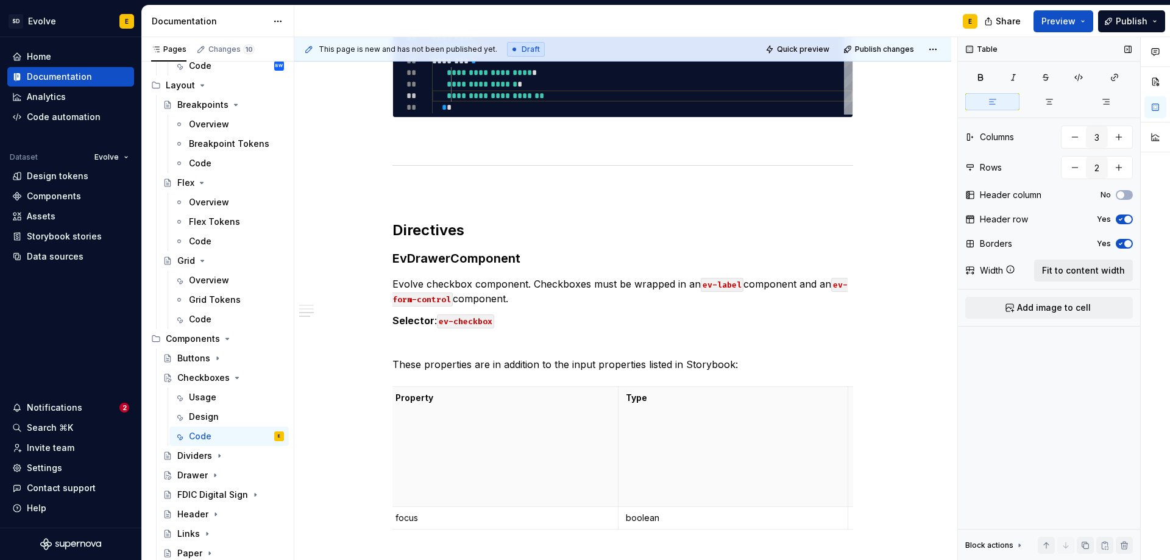
click at [1060, 274] on span "Fit to content width" at bounding box center [1083, 271] width 83 height 12
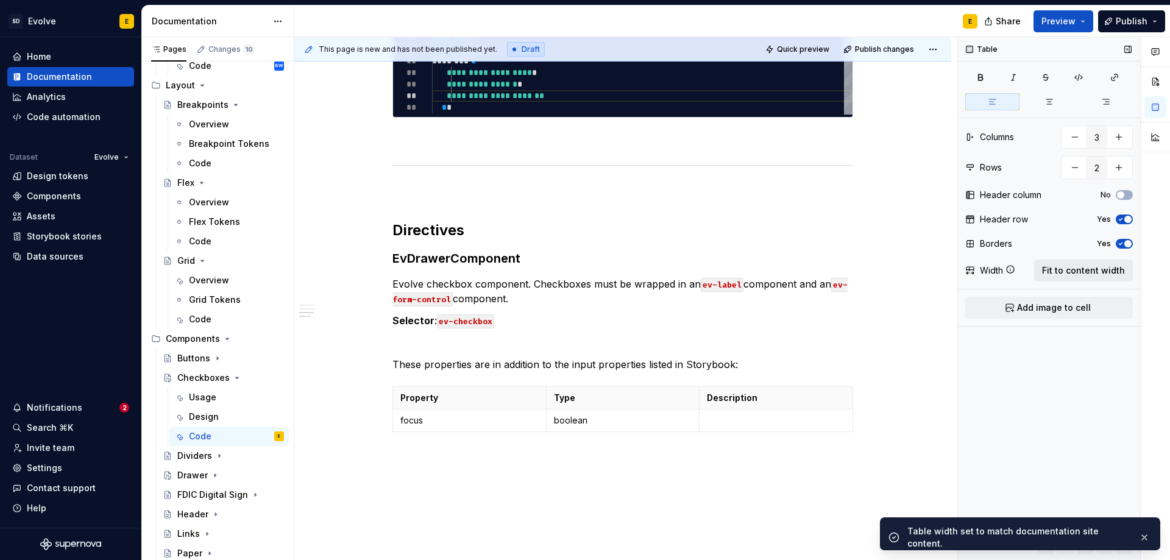
scroll to position [0, 0]
click at [775, 421] on p at bounding box center [776, 420] width 138 height 12
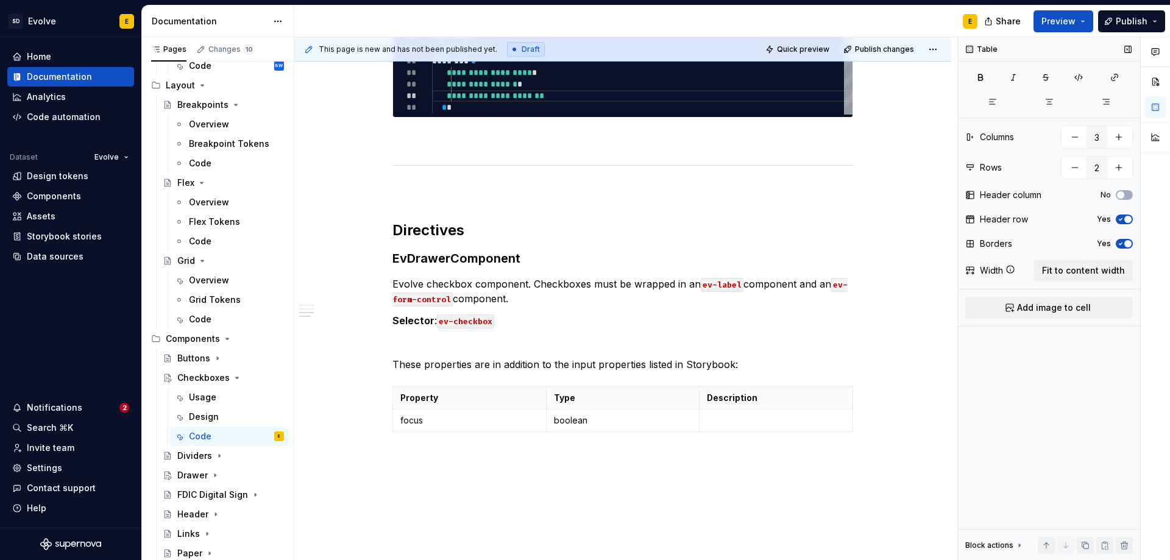
type textarea "*"
click at [800, 424] on p at bounding box center [776, 420] width 138 height 12
click at [622, 441] on icon "button" at bounding box center [623, 444] width 10 height 10
click at [452, 450] on p at bounding box center [469, 455] width 138 height 12
click at [574, 458] on p at bounding box center [623, 455] width 138 height 12
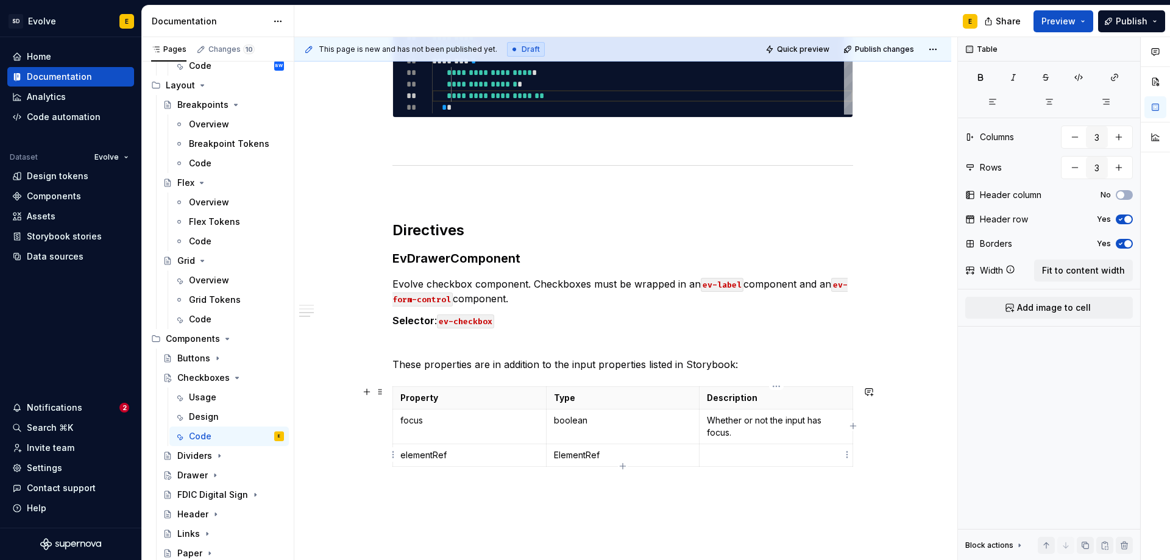
click at [772, 457] on p at bounding box center [776, 455] width 138 height 12
click at [624, 478] on icon "button" at bounding box center [622, 477] width 5 height 5
type input "4"
click at [478, 487] on p at bounding box center [469, 490] width 138 height 12
drag, startPoint x: 444, startPoint y: 489, endPoint x: 487, endPoint y: 488, distance: 42.7
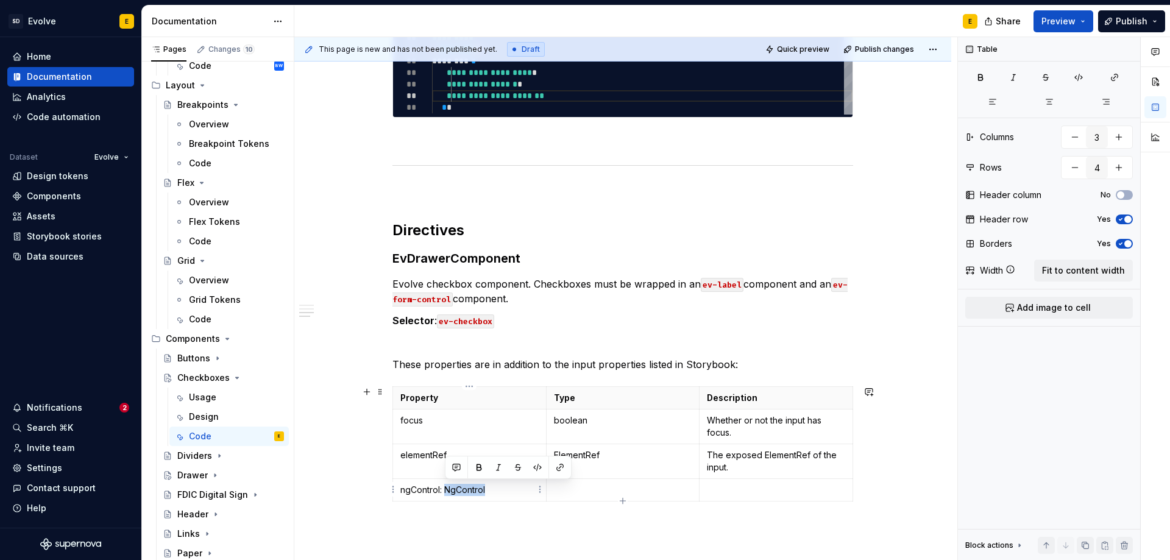
click at [487, 488] on p "ngControl: NgControl" at bounding box center [469, 490] width 138 height 12
click at [596, 484] on p at bounding box center [623, 490] width 138 height 12
click at [486, 493] on p "ngControl:" at bounding box center [469, 490] width 138 height 12
click at [737, 489] on p at bounding box center [776, 490] width 138 height 12
click at [784, 491] on p at bounding box center [776, 490] width 138 height 12
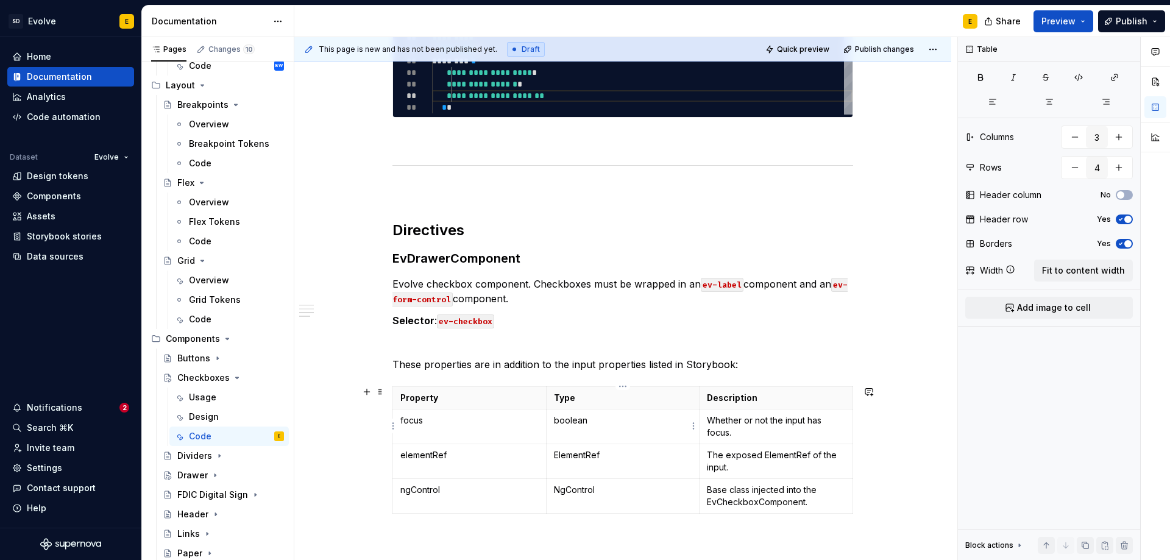
click at [595, 423] on p "boolean" at bounding box center [623, 420] width 138 height 12
drag, startPoint x: 605, startPoint y: 452, endPoint x: 554, endPoint y: 455, distance: 50.6
click at [554, 455] on p "ElementRef" at bounding box center [623, 455] width 138 height 12
click at [575, 455] on p "ElementRef" at bounding box center [623, 455] width 138 height 12
drag, startPoint x: 554, startPoint y: 455, endPoint x: 633, endPoint y: 457, distance: 79.3
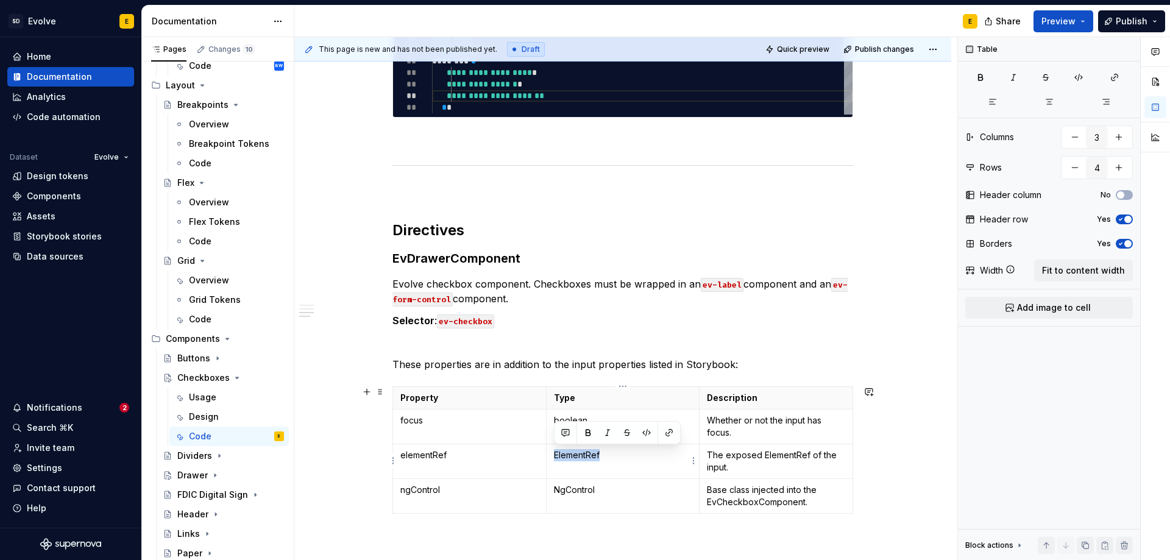
click at [633, 457] on p "ElementRef" at bounding box center [623, 455] width 138 height 12
click at [674, 430] on button "button" at bounding box center [669, 432] width 17 height 17
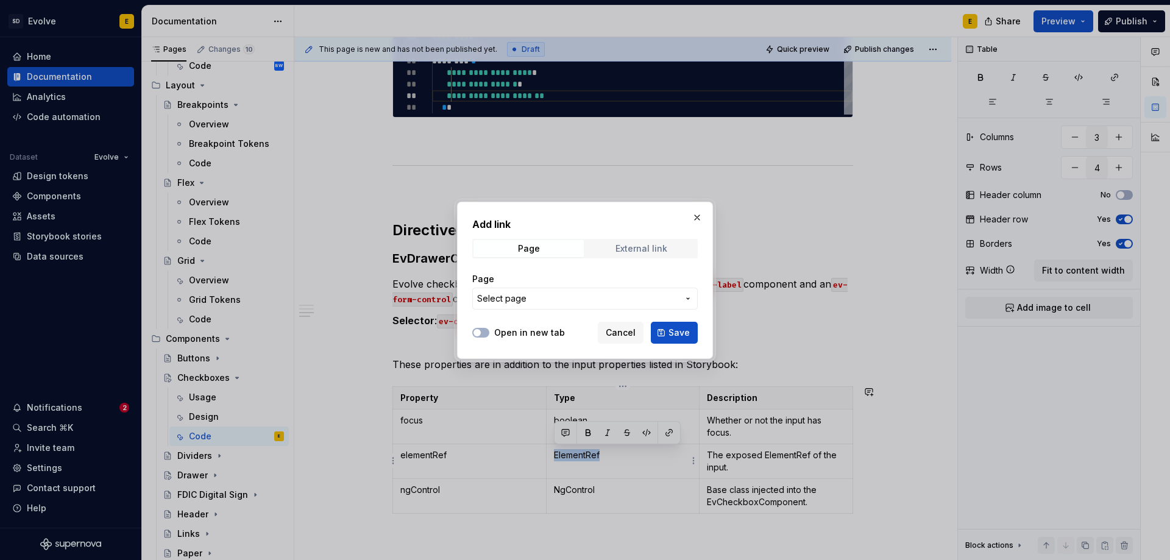
click at [631, 248] on div "External link" at bounding box center [642, 249] width 52 height 10
click at [591, 299] on input "URL" at bounding box center [585, 299] width 226 height 22
paste input "[URL][DOMAIN_NAME]"
type input "[URL][DOMAIN_NAME]"
click at [480, 334] on span "button" at bounding box center [477, 332] width 7 height 7
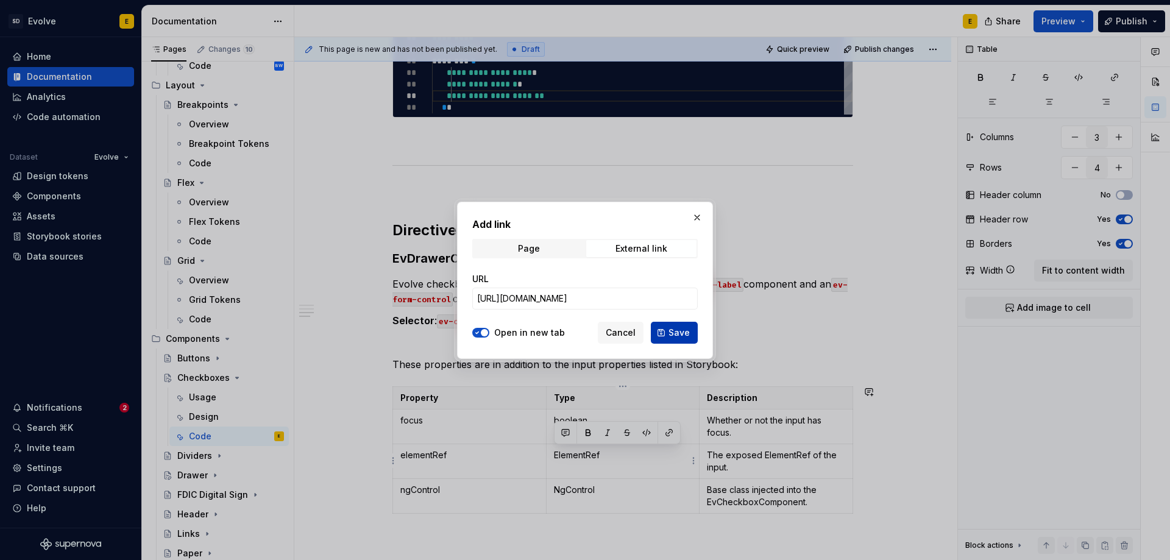
click at [666, 330] on button "Save" at bounding box center [674, 333] width 47 height 22
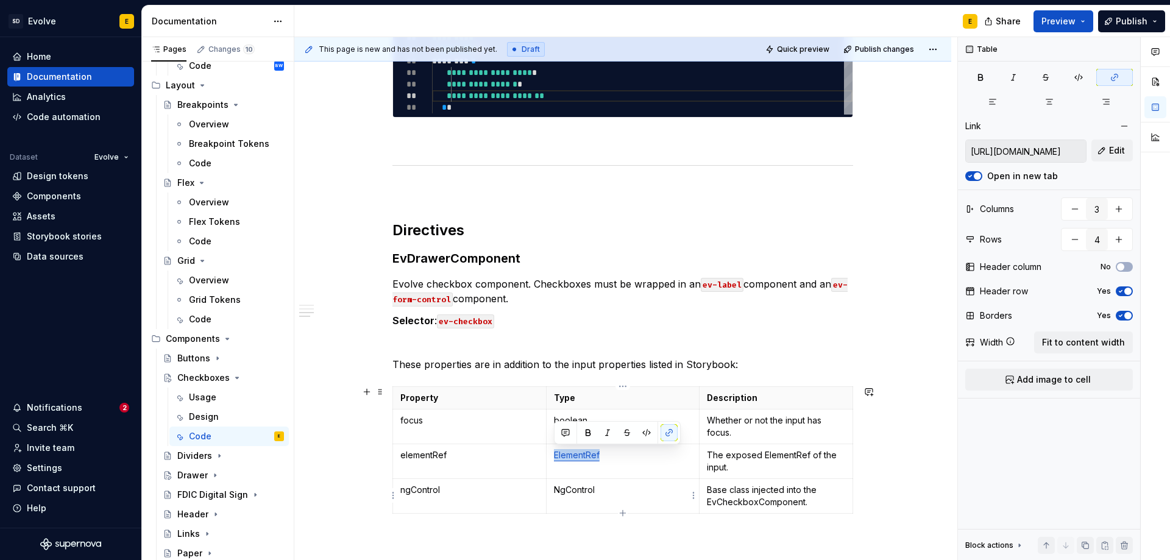
click at [627, 491] on p "NgControl" at bounding box center [623, 490] width 138 height 12
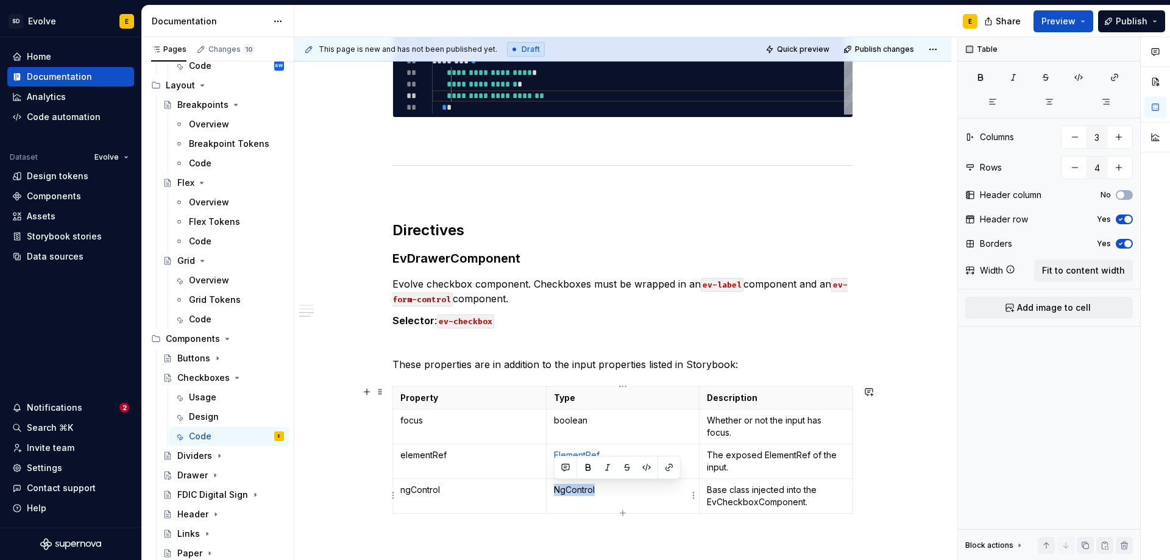
drag, startPoint x: 553, startPoint y: 488, endPoint x: 600, endPoint y: 489, distance: 47.0
click at [600, 489] on p "NgControl" at bounding box center [623, 490] width 138 height 12
click at [666, 466] on button "button" at bounding box center [669, 467] width 17 height 17
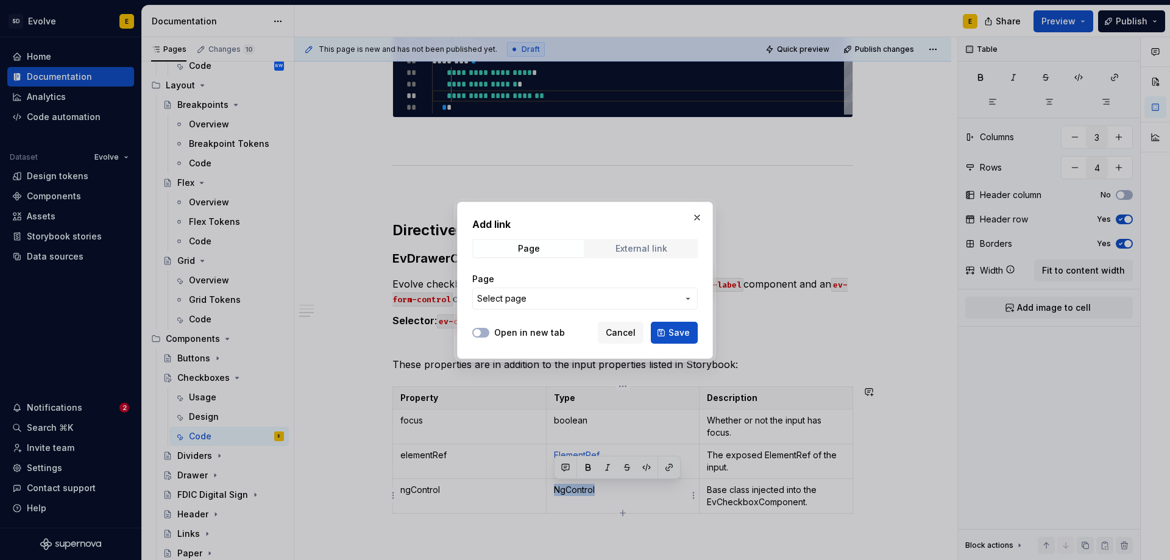
click at [630, 247] on div "External link" at bounding box center [642, 249] width 52 height 10
click at [580, 297] on input "URL" at bounding box center [585, 299] width 226 height 22
paste input "[URL][DOMAIN_NAME]"
type input "[URL][DOMAIN_NAME]"
click at [482, 332] on button "Open in new tab" at bounding box center [480, 333] width 17 height 10
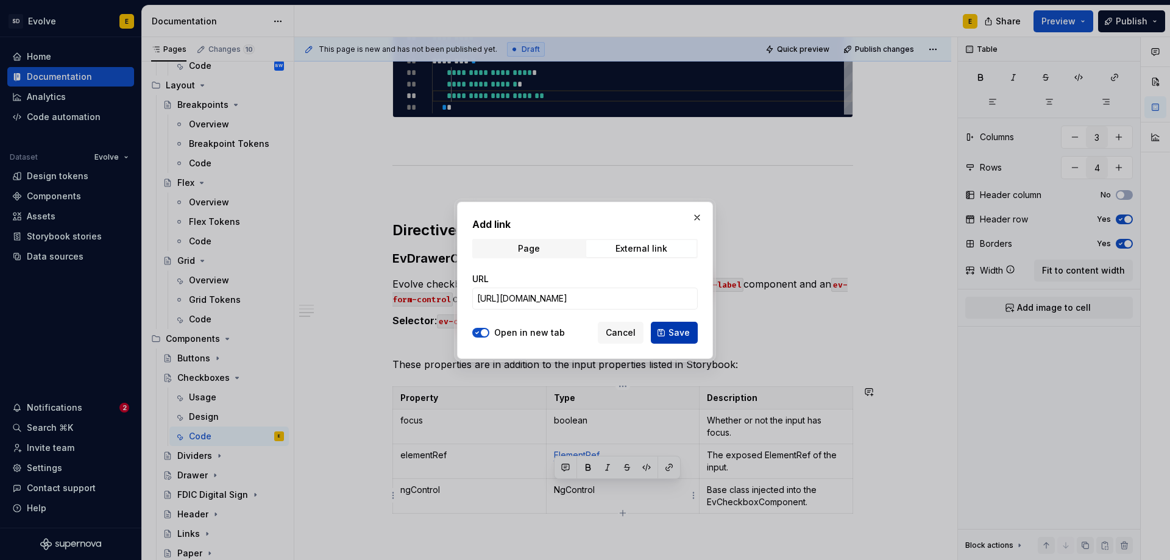
click at [679, 330] on span "Save" at bounding box center [679, 333] width 21 height 12
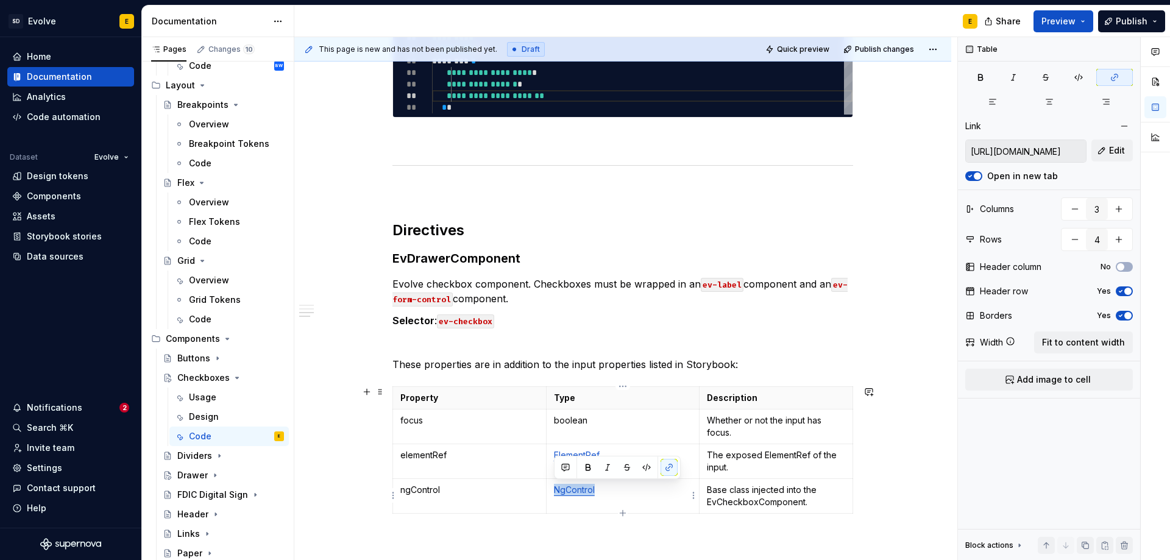
click at [606, 492] on p "NgControl" at bounding box center [623, 490] width 138 height 12
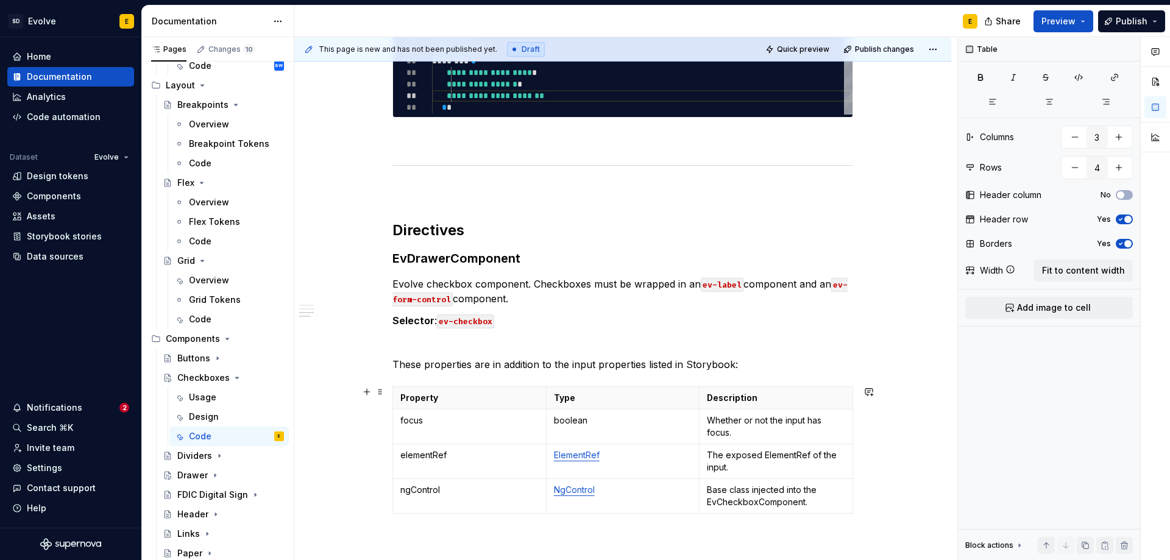
scroll to position [947, 0]
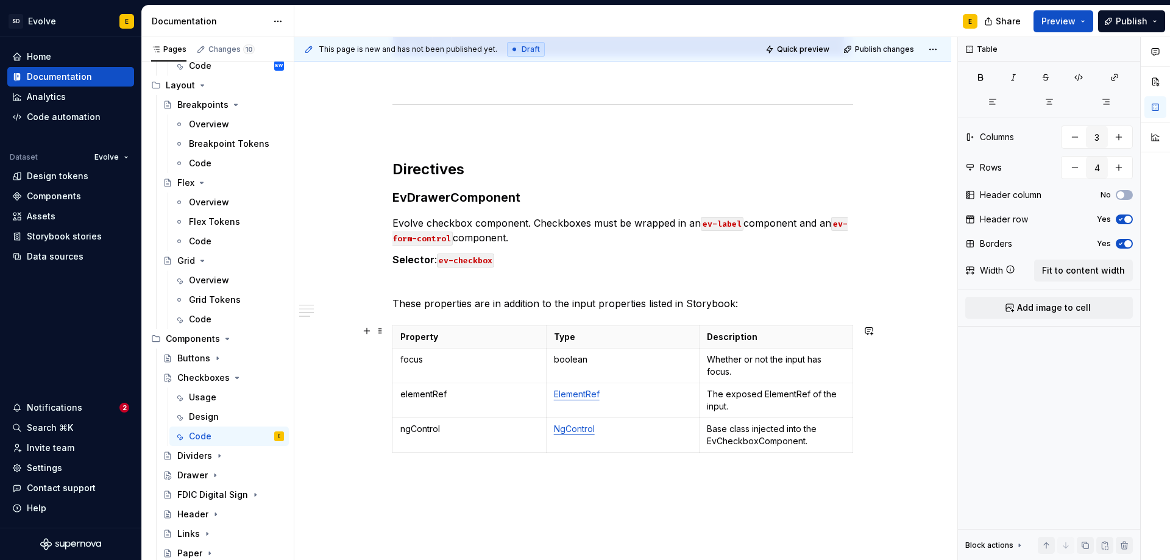
click at [622, 453] on div "Property Type Description focus boolean Whether or not the input has focus. ele…" at bounding box center [623, 391] width 461 height 132
click at [623, 449] on icon "button" at bounding box center [622, 451] width 5 height 5
click at [439, 458] on p at bounding box center [469, 464] width 138 height 12
drag, startPoint x: 505, startPoint y: 476, endPoint x: 402, endPoint y: 475, distance: 103.6
click at [402, 475] on p "errorStateMatcher: EvolveErrorStateMatcher" at bounding box center [469, 470] width 138 height 24
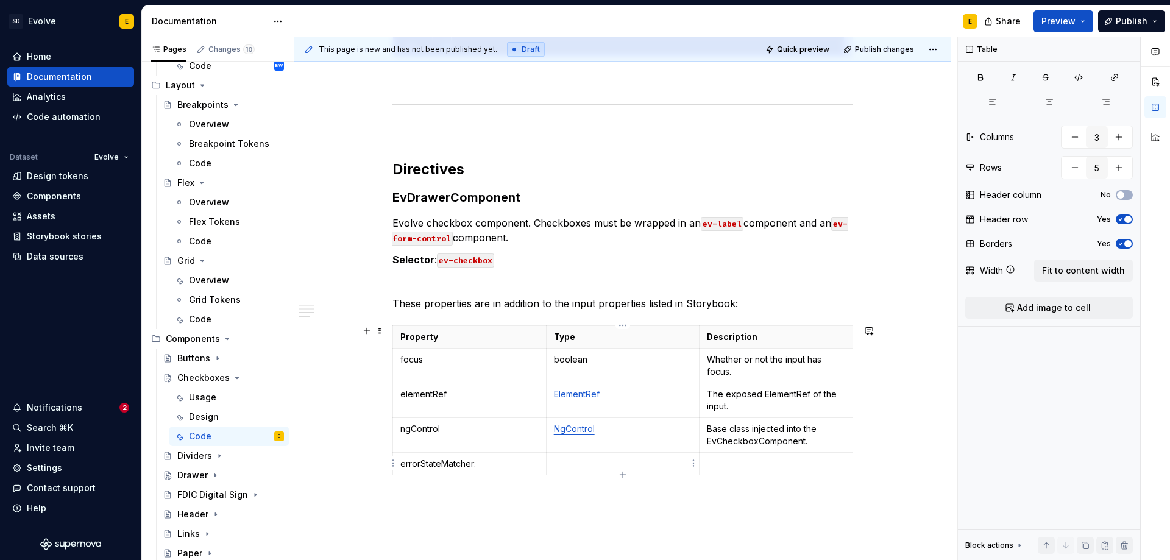
click at [564, 464] on p at bounding box center [623, 464] width 138 height 12
click at [739, 461] on p at bounding box center [776, 464] width 138 height 12
click at [514, 461] on p "errorStateMatcher:" at bounding box center [469, 464] width 138 height 12
click at [733, 464] on p at bounding box center [776, 464] width 138 height 12
click at [728, 464] on p at bounding box center [776, 464] width 138 height 12
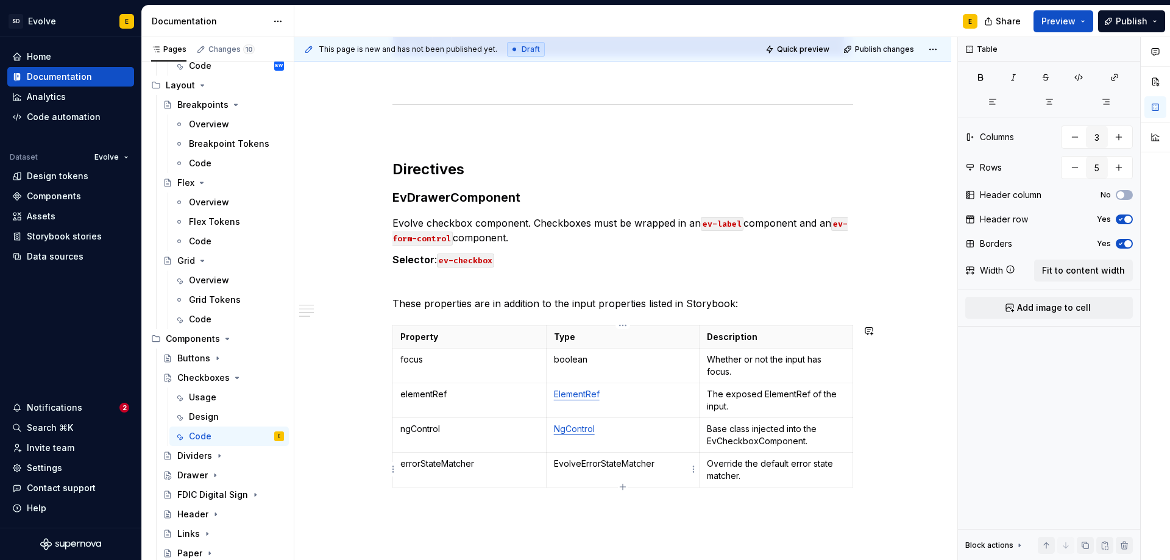
click at [620, 485] on icon "button" at bounding box center [623, 487] width 10 height 10
click at [494, 498] on p at bounding box center [469, 498] width 138 height 12
click at [563, 497] on p at bounding box center [623, 498] width 138 height 12
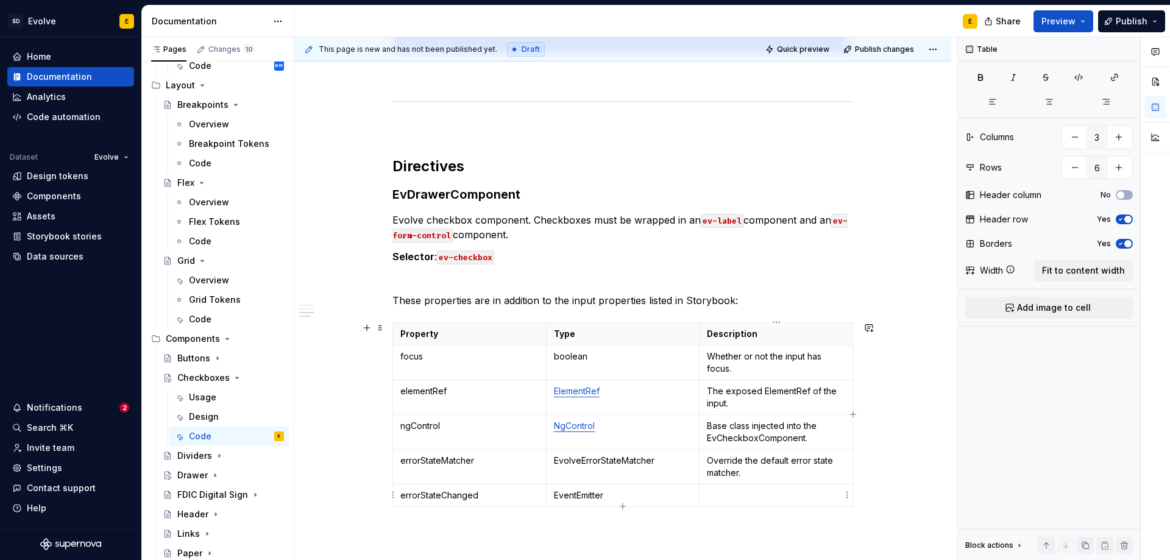
click at [809, 489] on p at bounding box center [776, 495] width 138 height 12
click at [712, 494] on p "emits a boolean when the error state of the control changes." at bounding box center [776, 501] width 138 height 24
click at [619, 519] on icon "button" at bounding box center [623, 519] width 10 height 10
type input "7"
click at [482, 528] on p at bounding box center [469, 530] width 138 height 12
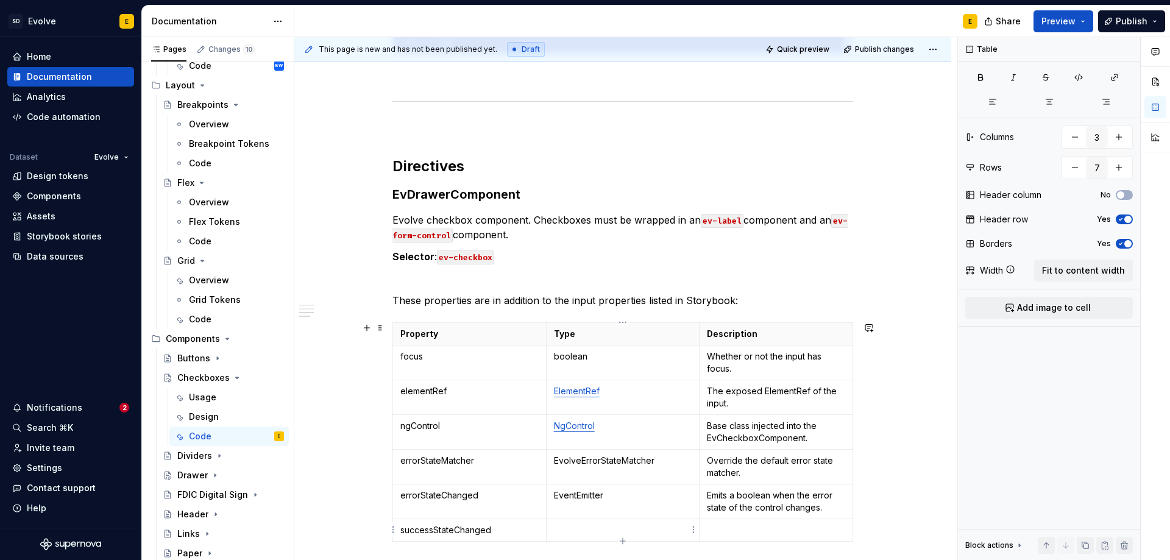
click at [578, 531] on p at bounding box center [623, 530] width 138 height 12
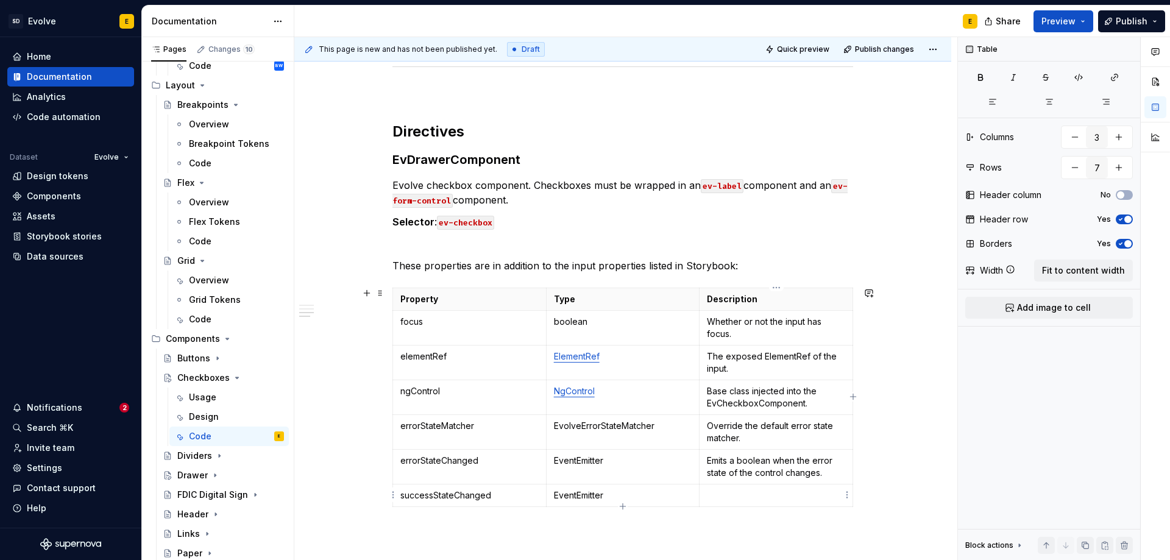
click at [800, 497] on p at bounding box center [776, 495] width 138 height 12
click at [713, 494] on p "emits a boolean when the success state of the control changes." at bounding box center [776, 507] width 138 height 37
drag, startPoint x: 588, startPoint y: 461, endPoint x: 605, endPoint y: 461, distance: 17.7
click at [605, 461] on p "EventEmitter" at bounding box center [623, 461] width 138 height 12
click at [672, 438] on button "button" at bounding box center [669, 438] width 17 height 17
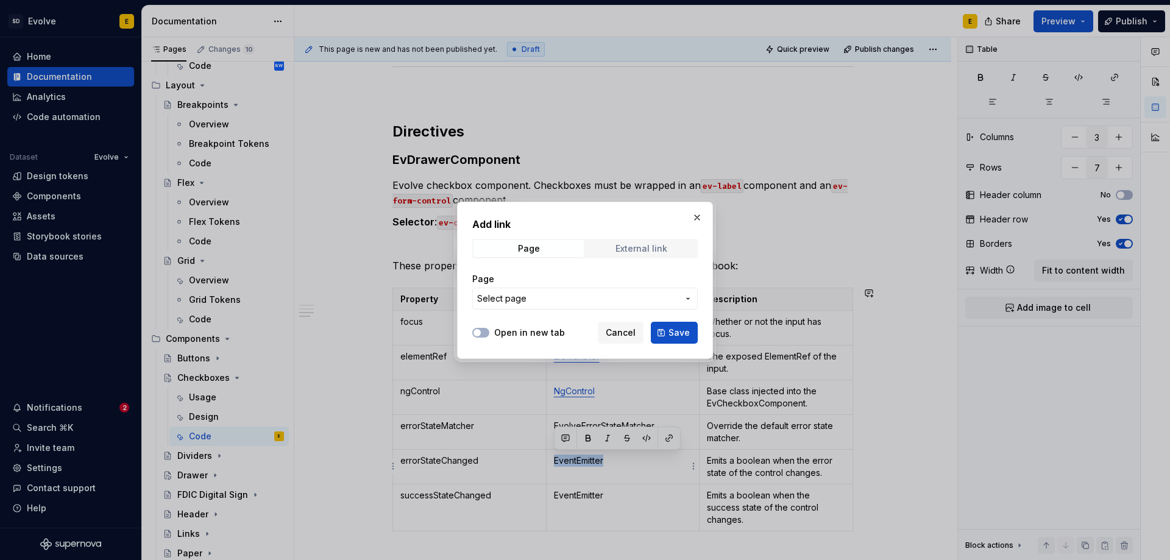
click at [641, 249] on div "External link" at bounding box center [642, 249] width 52 height 10
drag, startPoint x: 629, startPoint y: 260, endPoint x: 578, endPoint y: 302, distance: 65.8
click at [578, 302] on input "URL" at bounding box center [585, 299] width 226 height 22
paste input "[URL][DOMAIN_NAME]"
type input "[URL][DOMAIN_NAME]"
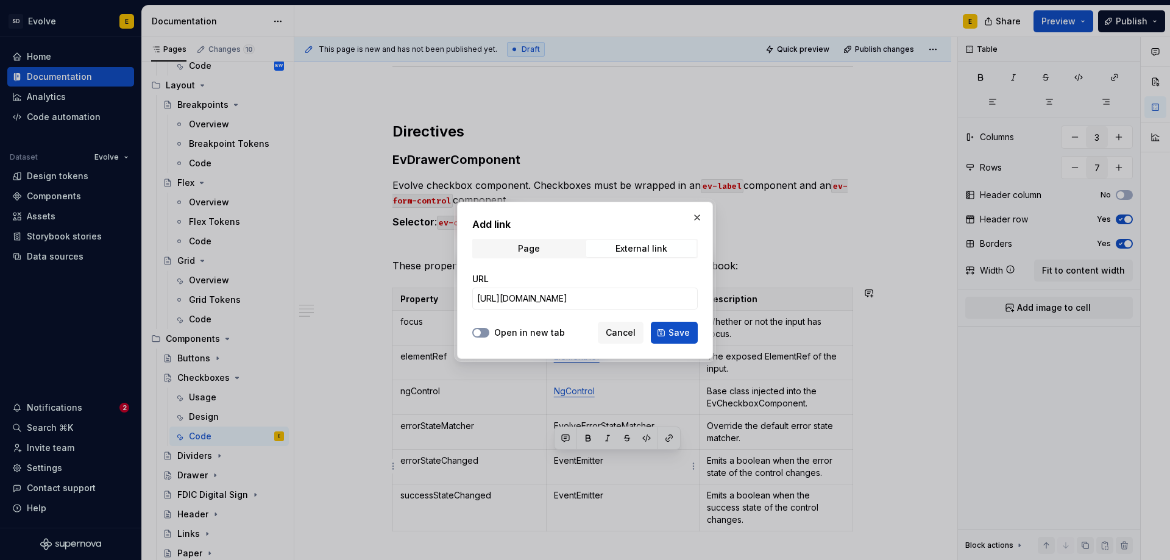
click at [478, 329] on span "button" at bounding box center [477, 332] width 7 height 7
click at [680, 332] on span "Save" at bounding box center [679, 333] width 21 height 12
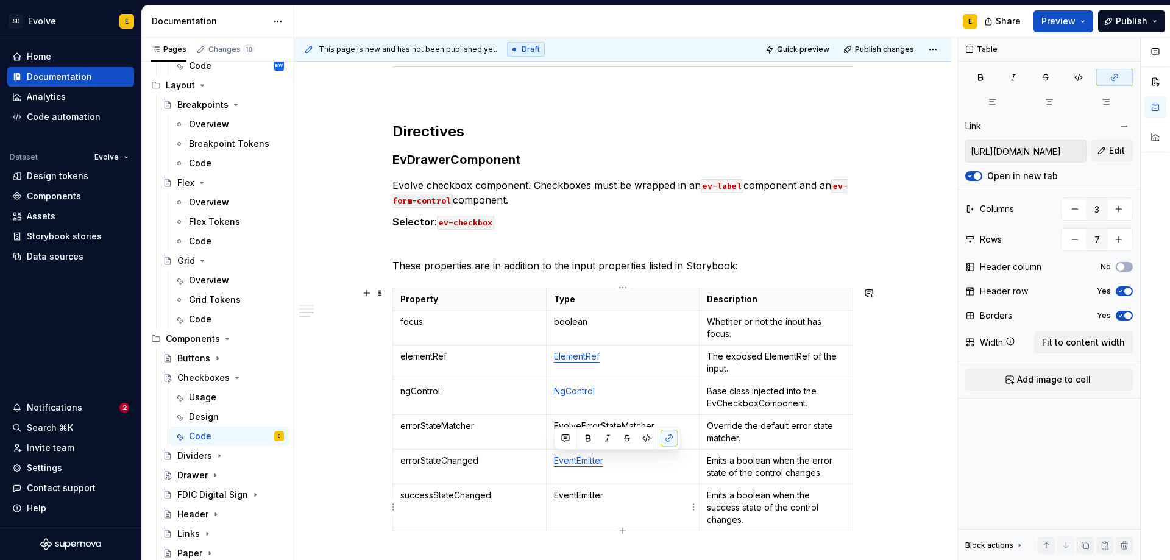
click at [592, 493] on p "EventEmitter" at bounding box center [623, 495] width 138 height 12
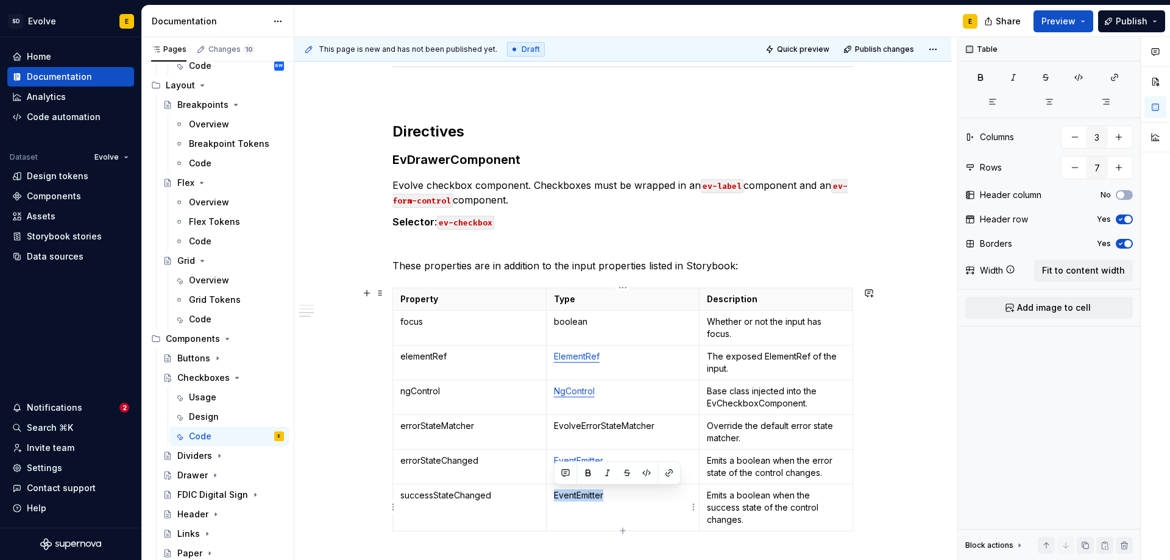
drag, startPoint x: 608, startPoint y: 495, endPoint x: 549, endPoint y: 495, distance: 58.5
click at [549, 495] on td "EventEmitter" at bounding box center [623, 508] width 154 height 47
click at [669, 472] on button "button" at bounding box center [669, 472] width 17 height 17
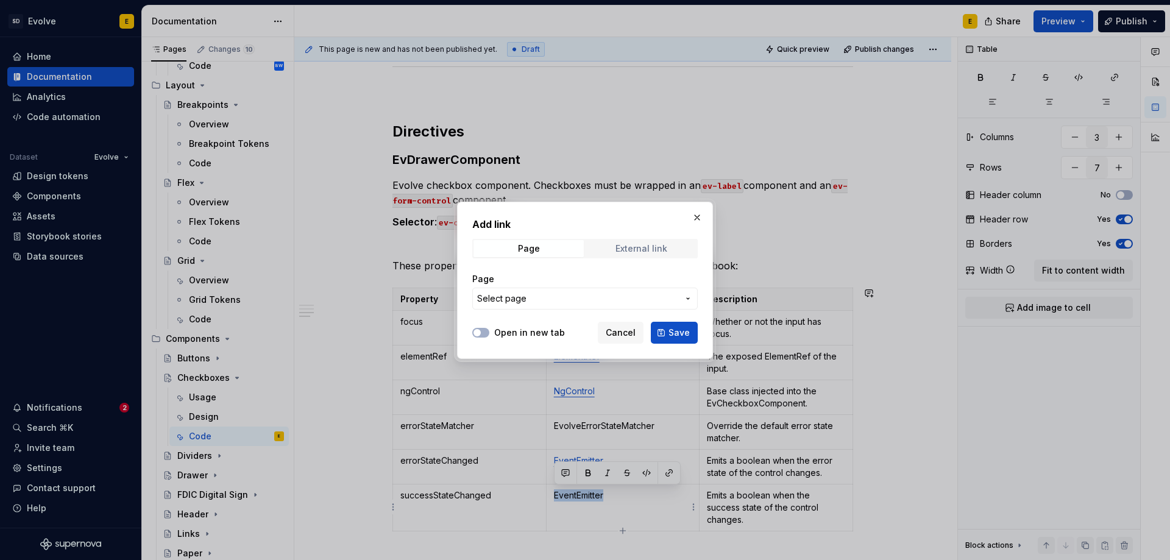
click at [632, 247] on div "External link" at bounding box center [642, 249] width 52 height 10
click at [547, 299] on input "URL" at bounding box center [585, 299] width 226 height 22
paste input "[URL][DOMAIN_NAME]"
type input "[URL][DOMAIN_NAME]"
click at [482, 331] on button "Open in new tab" at bounding box center [480, 333] width 17 height 10
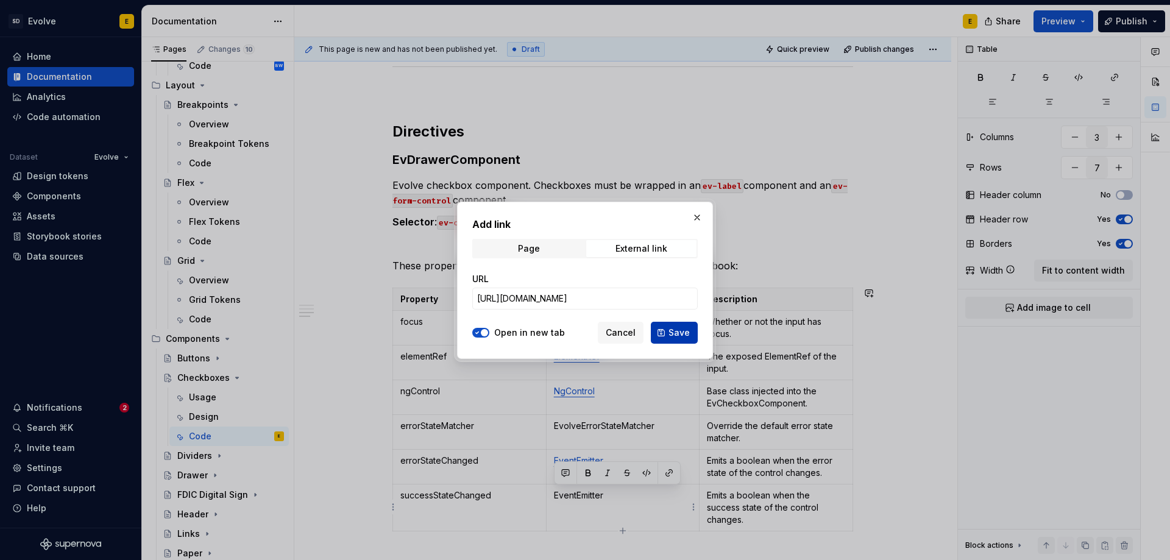
click at [665, 331] on button "Save" at bounding box center [674, 333] width 47 height 22
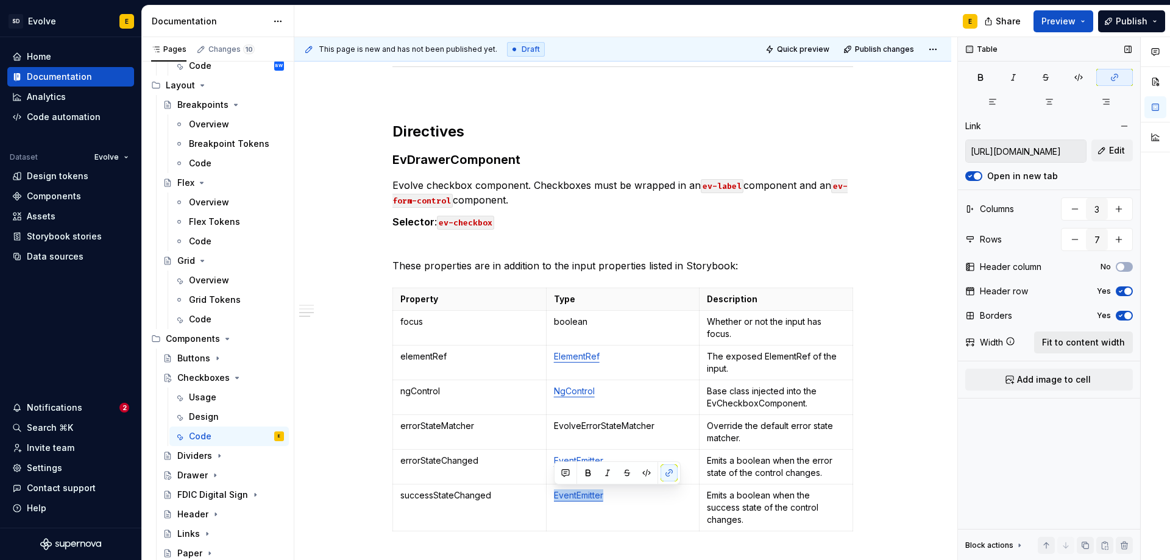
click at [1067, 338] on span "Fit to content width" at bounding box center [1083, 342] width 83 height 12
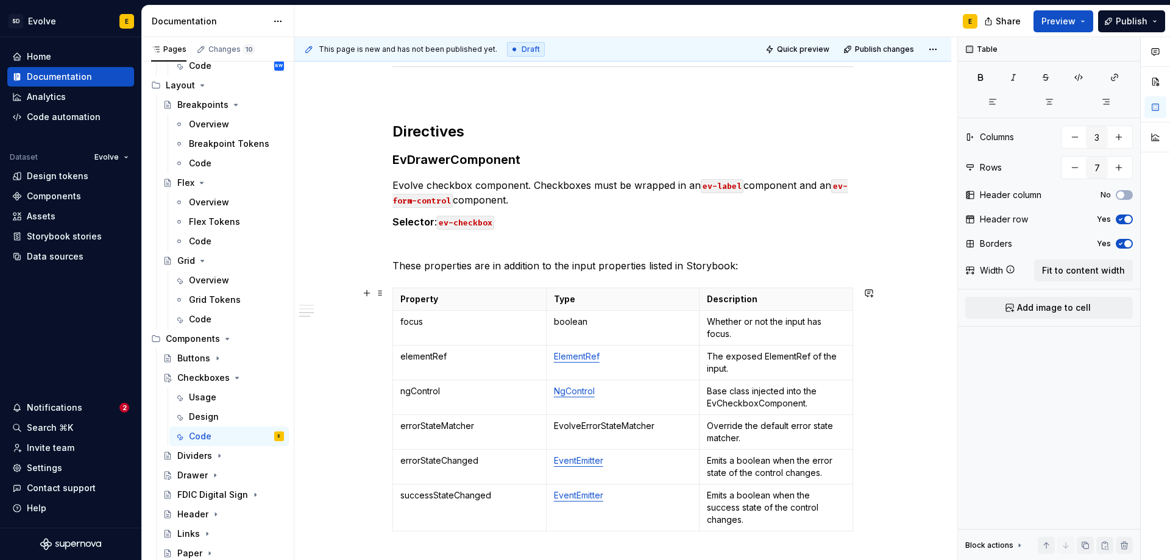
scroll to position [1046, 0]
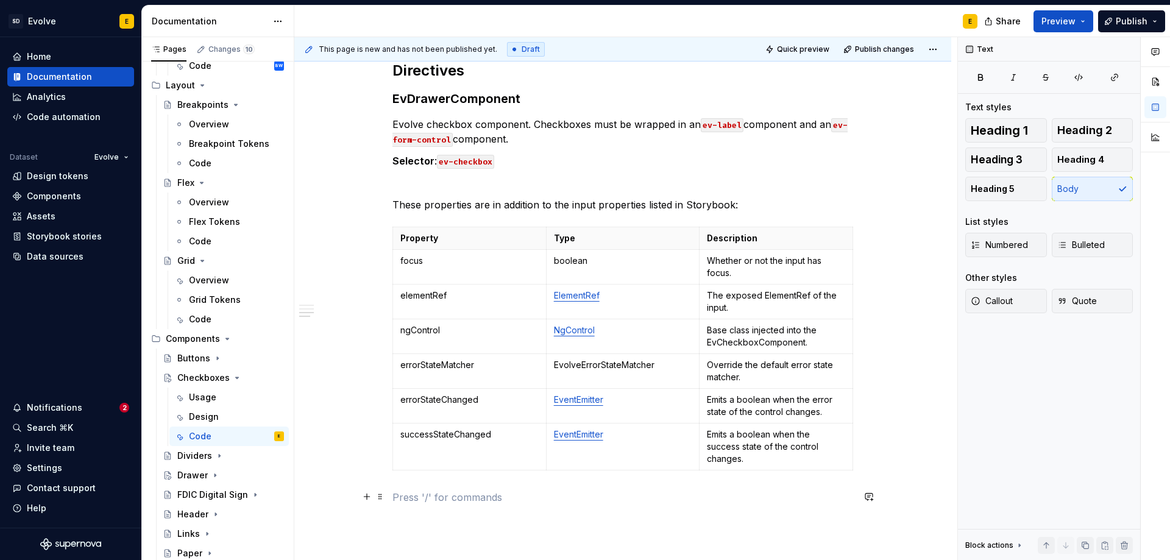
click at [365, 496] on button "button" at bounding box center [366, 496] width 17 height 17
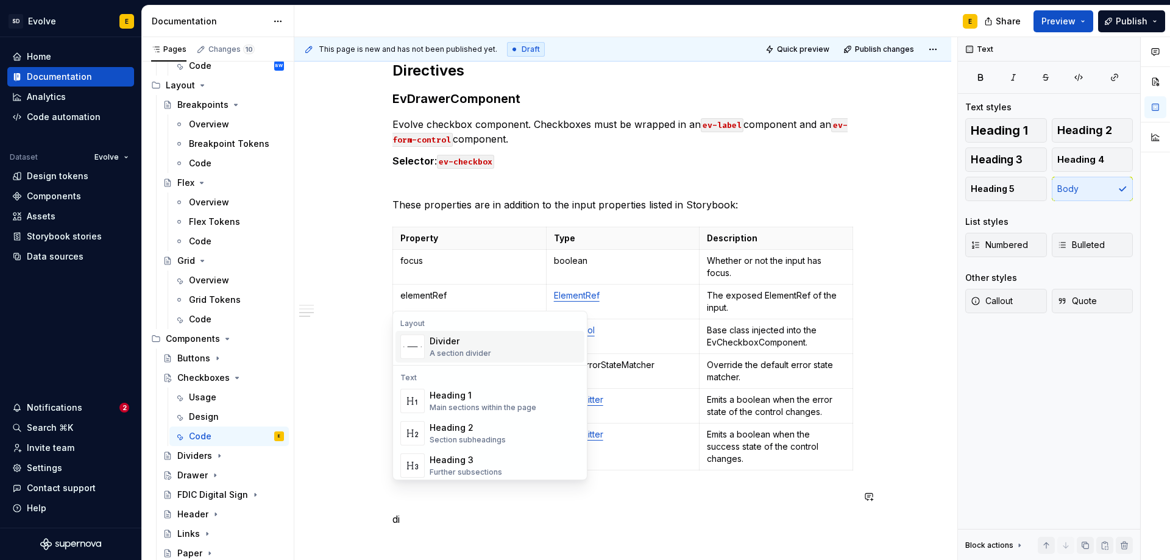
scroll to position [1071, 0]
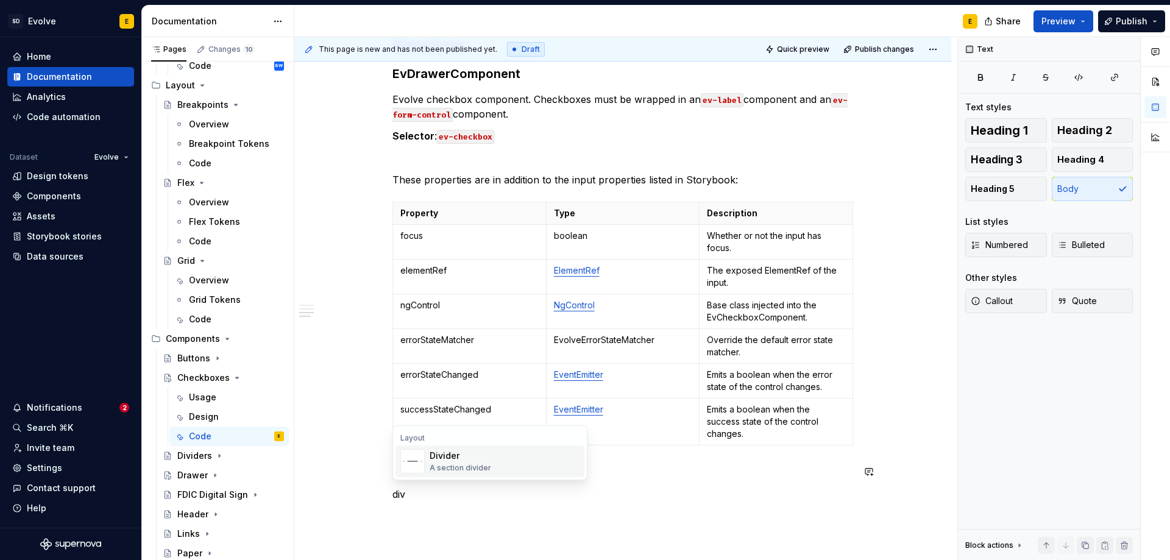
click at [448, 463] on div "A section divider" at bounding box center [461, 468] width 62 height 10
click at [363, 522] on button "button" at bounding box center [366, 523] width 17 height 17
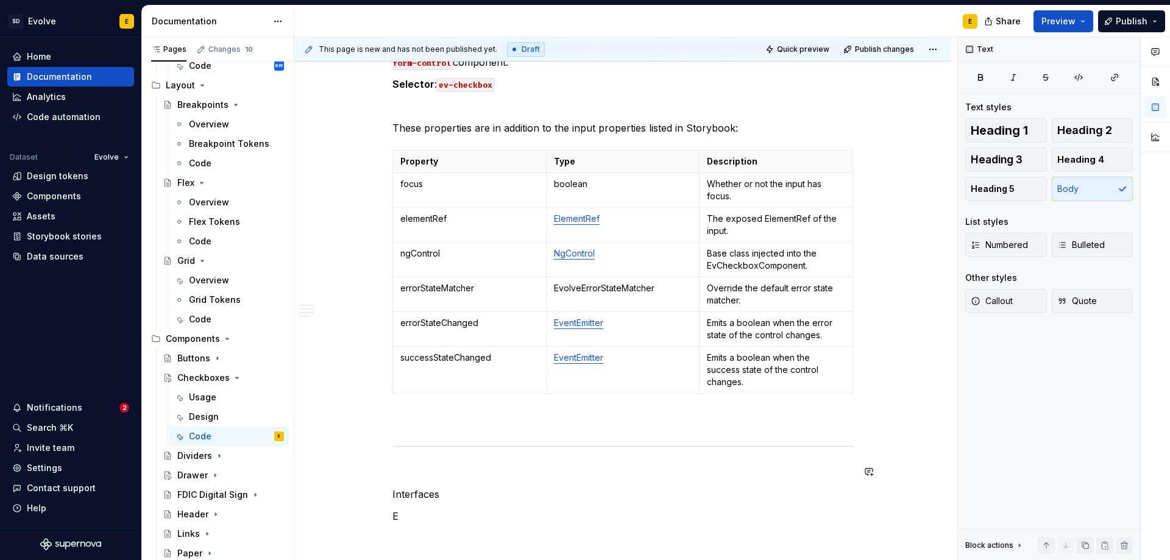
scroll to position [1145, 0]
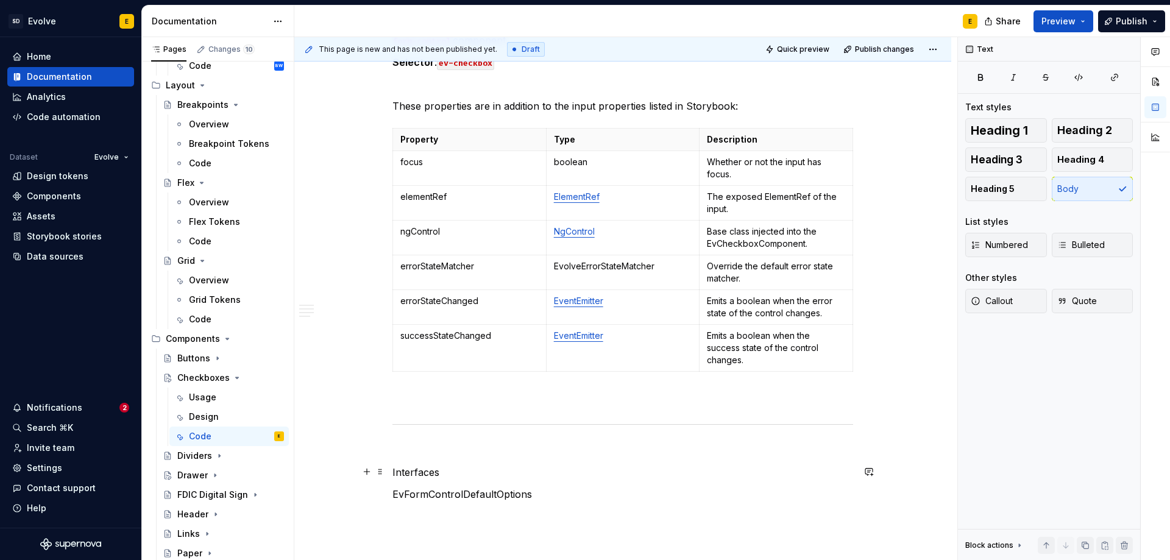
click at [457, 474] on p "Interfaces" at bounding box center [623, 472] width 461 height 15
click at [1093, 124] on span "Heading 2" at bounding box center [1084, 130] width 55 height 12
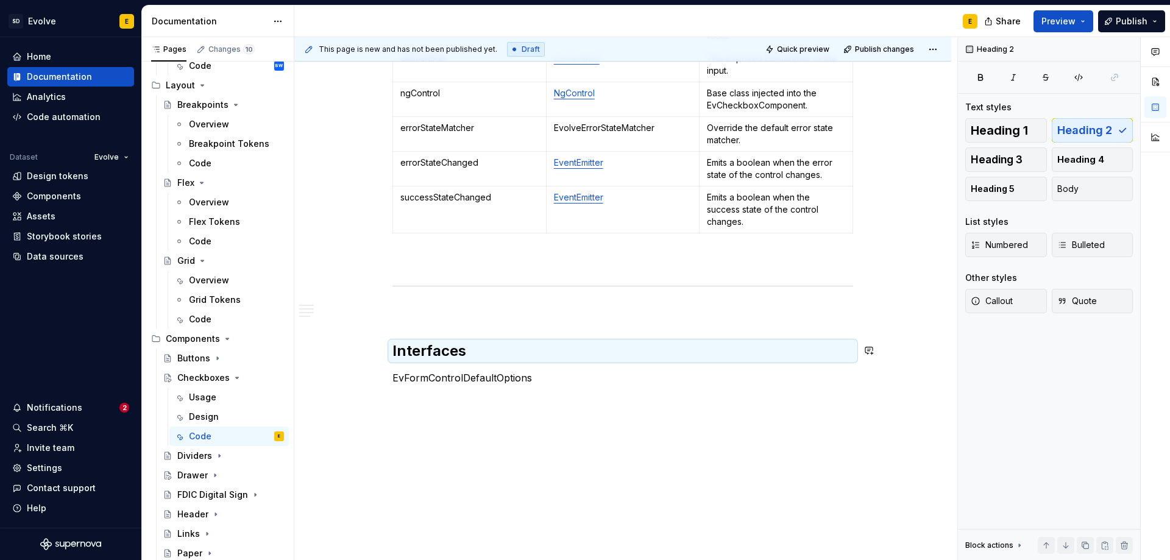
scroll to position [1290, 0]
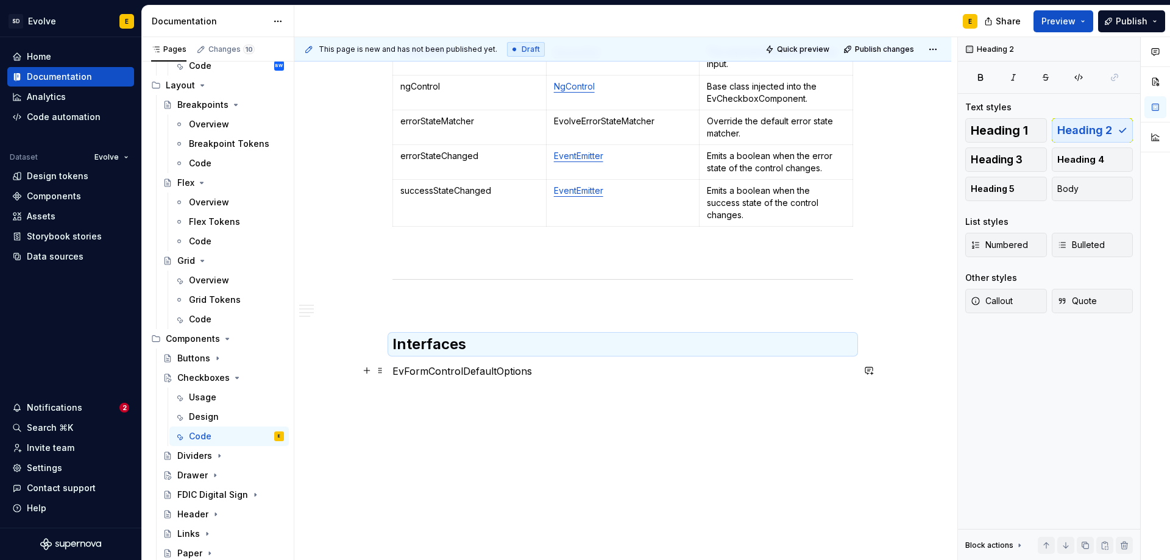
click at [556, 372] on p "EvFormControlDefaultOptions" at bounding box center [623, 371] width 461 height 15
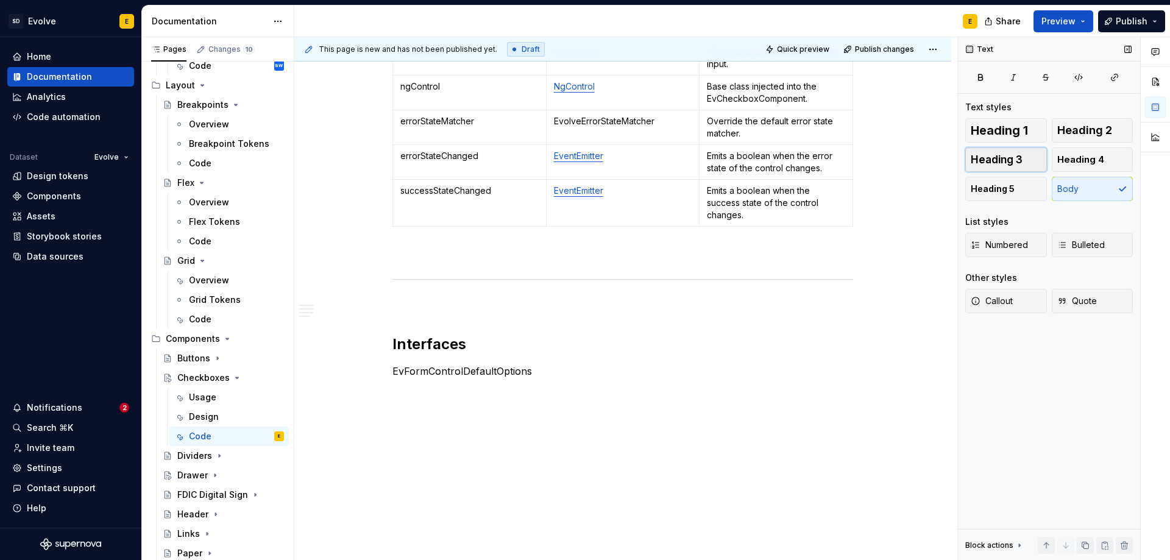
click at [986, 155] on span "Heading 3" at bounding box center [997, 160] width 52 height 12
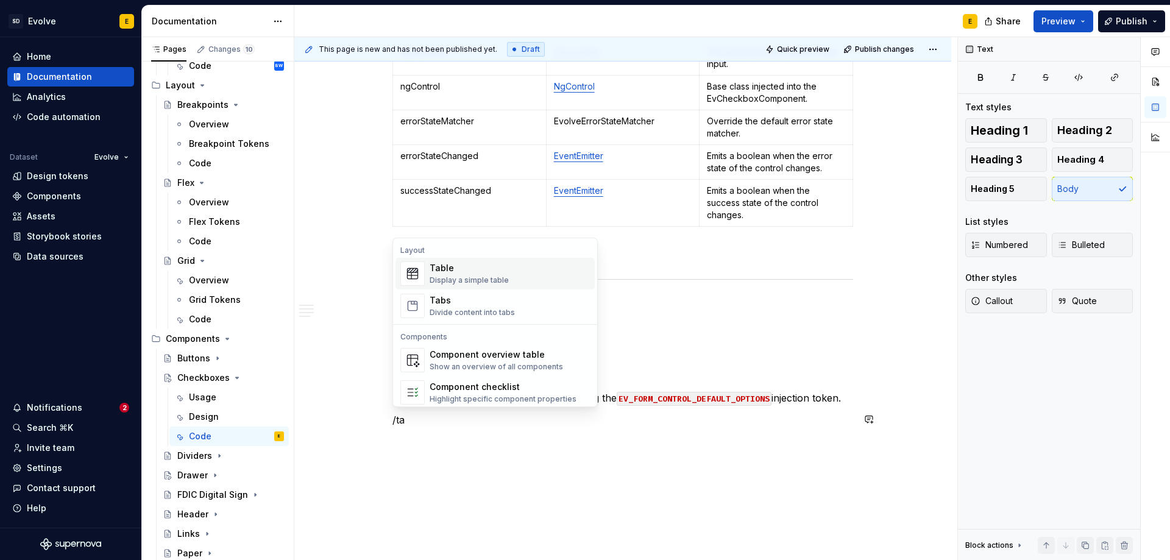
click at [457, 273] on div "Table" at bounding box center [469, 268] width 79 height 12
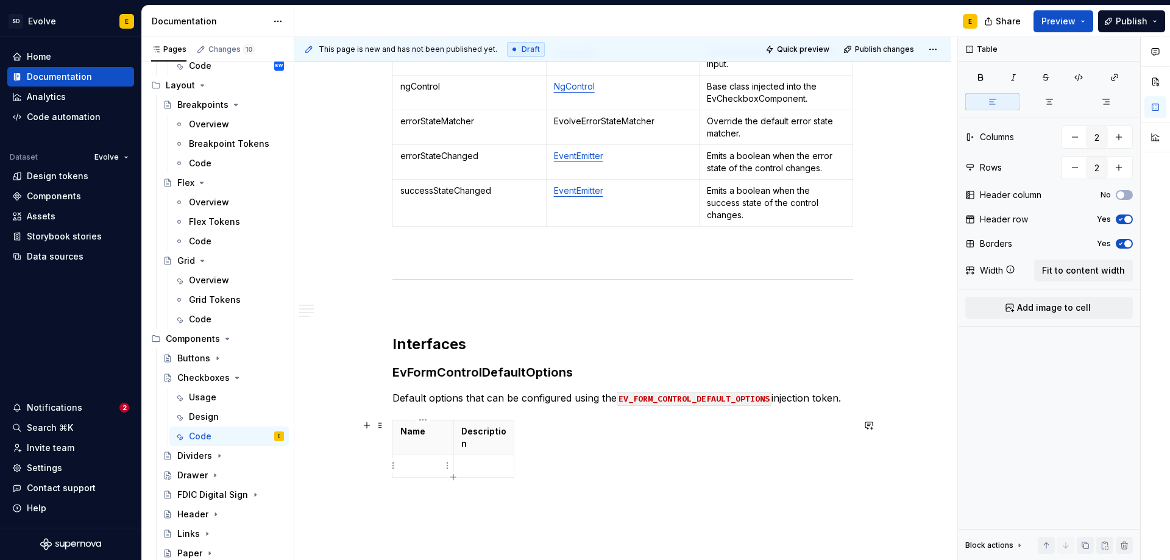
click at [417, 463] on p at bounding box center [423, 466] width 46 height 12
click at [429, 461] on p at bounding box center [423, 466] width 46 height 12
click at [491, 480] on td at bounding box center [483, 478] width 61 height 47
click at [555, 451] on div "Name Description selectionControlOptions Selection control default options. See…" at bounding box center [623, 494] width 461 height 148
click at [502, 446] on p "Description" at bounding box center [484, 437] width 46 height 24
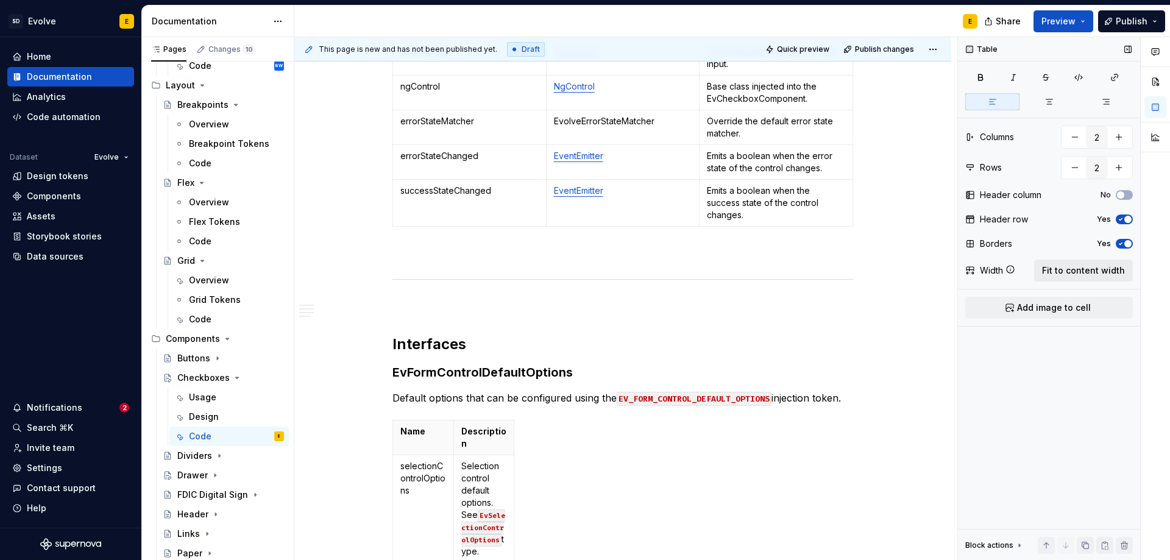
click at [1061, 272] on span "Fit to content width" at bounding box center [1083, 271] width 83 height 12
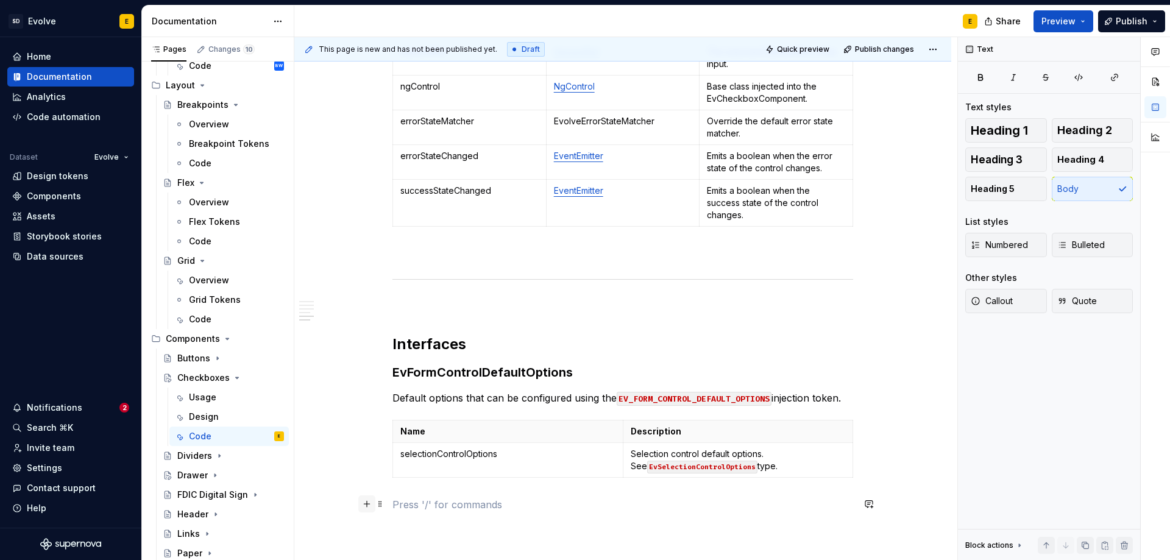
click at [364, 505] on button "button" at bounding box center [366, 504] width 17 height 17
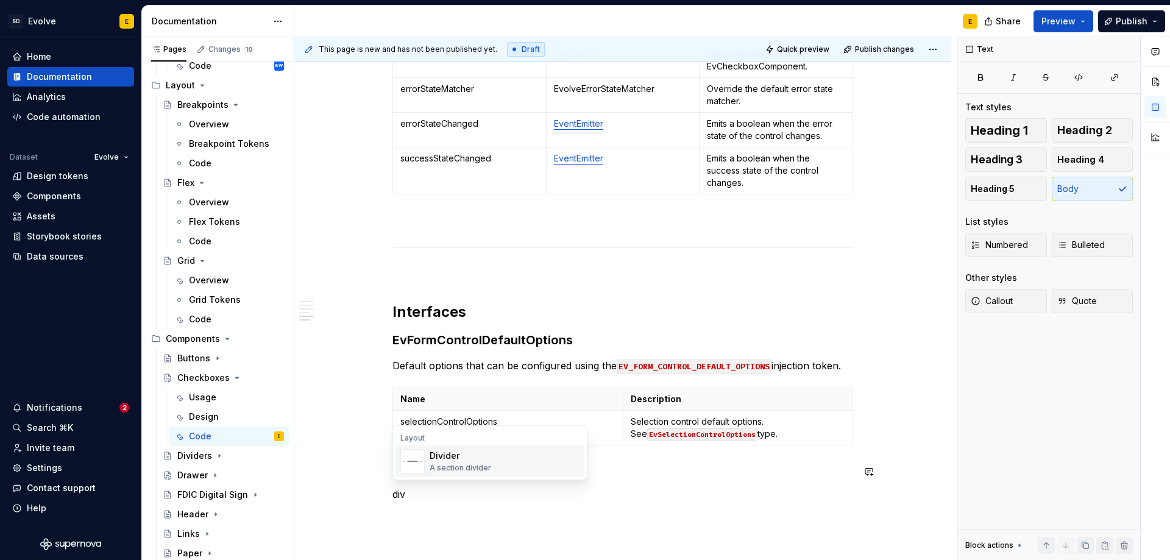
click at [461, 461] on div "Divider" at bounding box center [461, 456] width 62 height 12
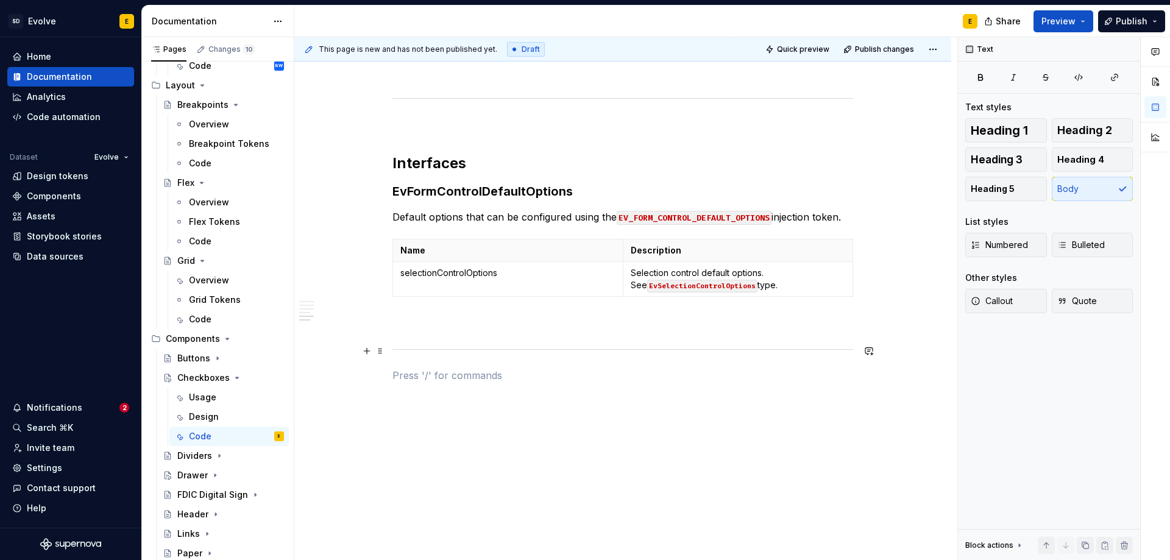
scroll to position [1475, 0]
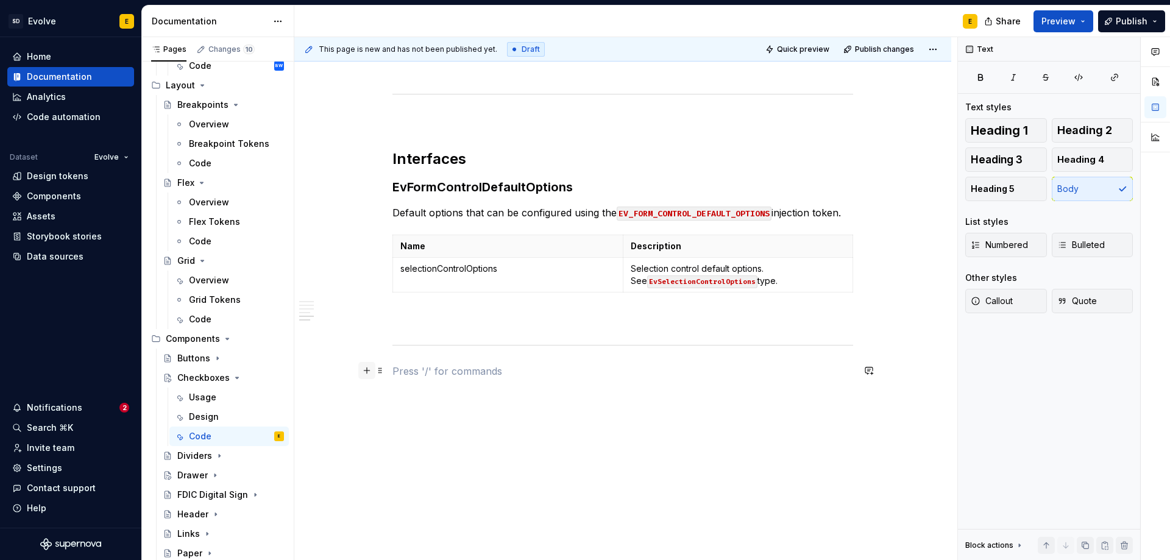
click at [367, 371] on button "button" at bounding box center [366, 370] width 17 height 17
click at [423, 393] on p "Types" at bounding box center [623, 393] width 461 height 15
click at [1103, 129] on span "Heading 2" at bounding box center [1084, 130] width 55 height 12
click at [556, 441] on p "EvSelectionControlsColor" at bounding box center [623, 437] width 461 height 15
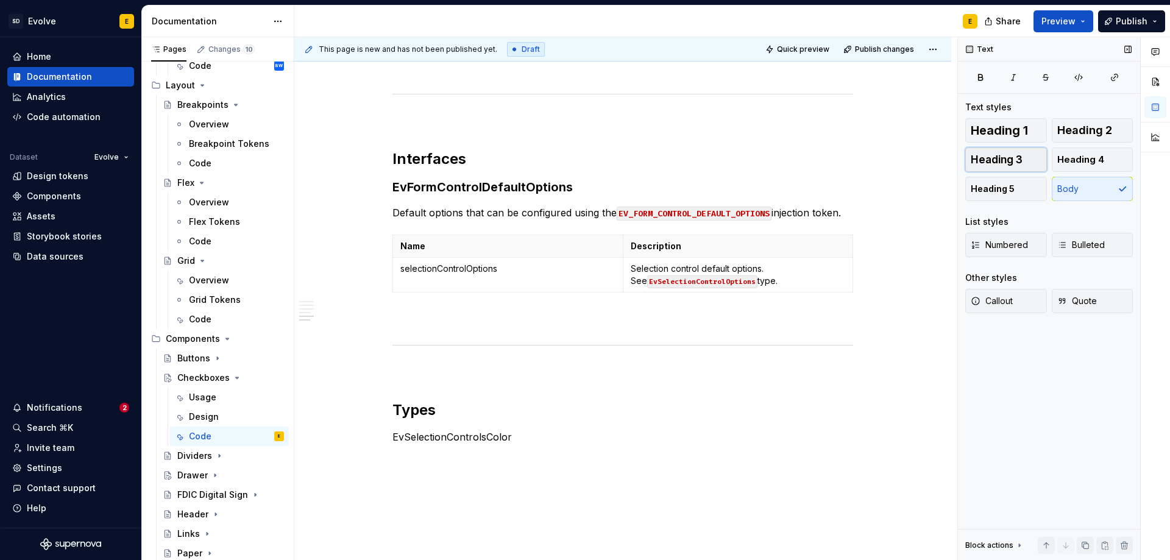
click at [1021, 160] on span "Heading 3" at bounding box center [997, 160] width 52 height 12
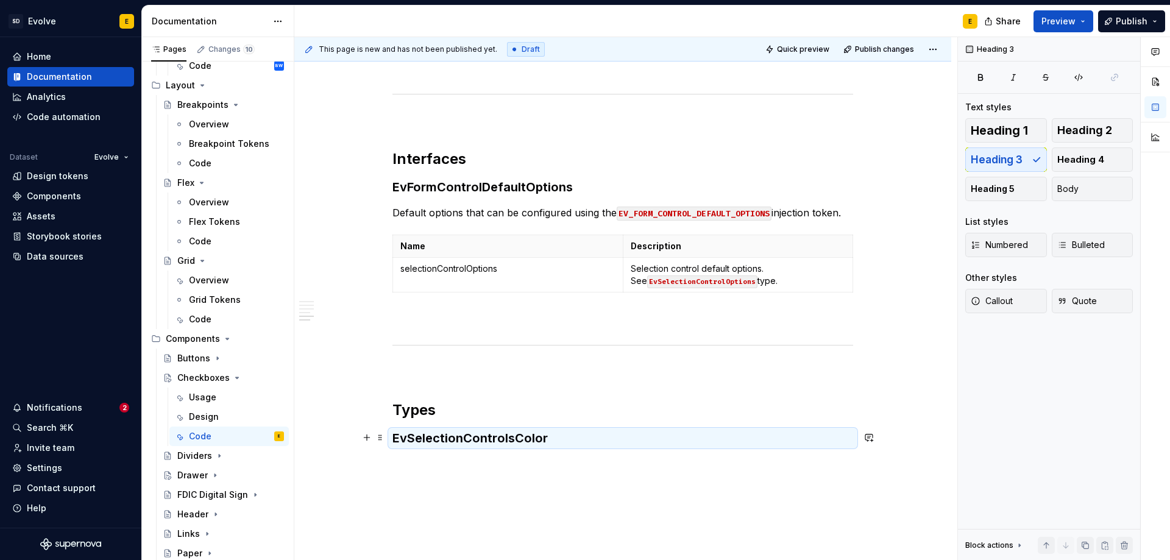
click at [609, 444] on h3 "EvSelectionControlsColor" at bounding box center [623, 438] width 461 height 17
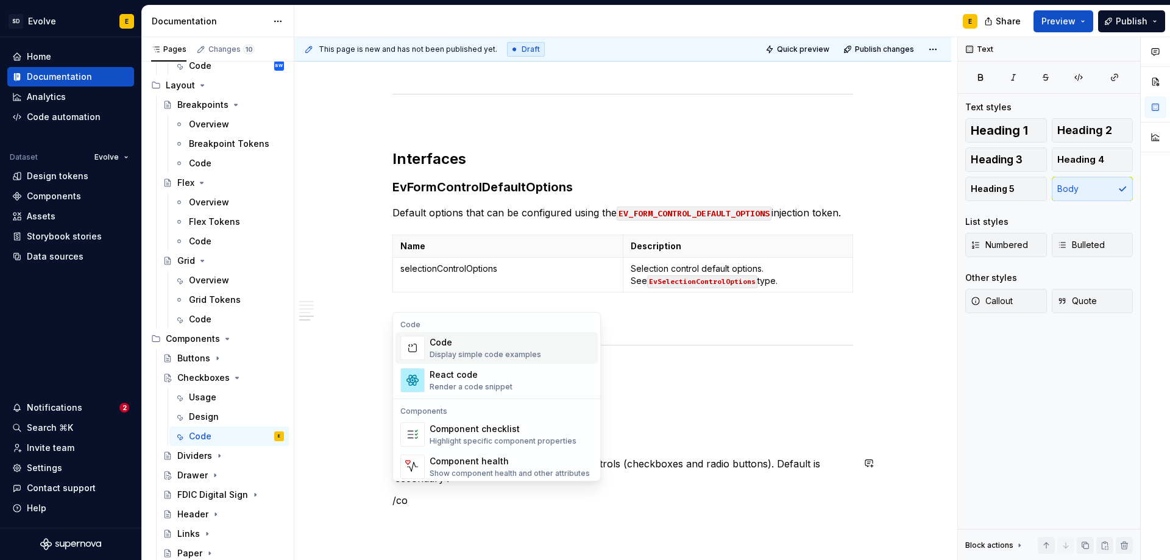
scroll to position [1481, 0]
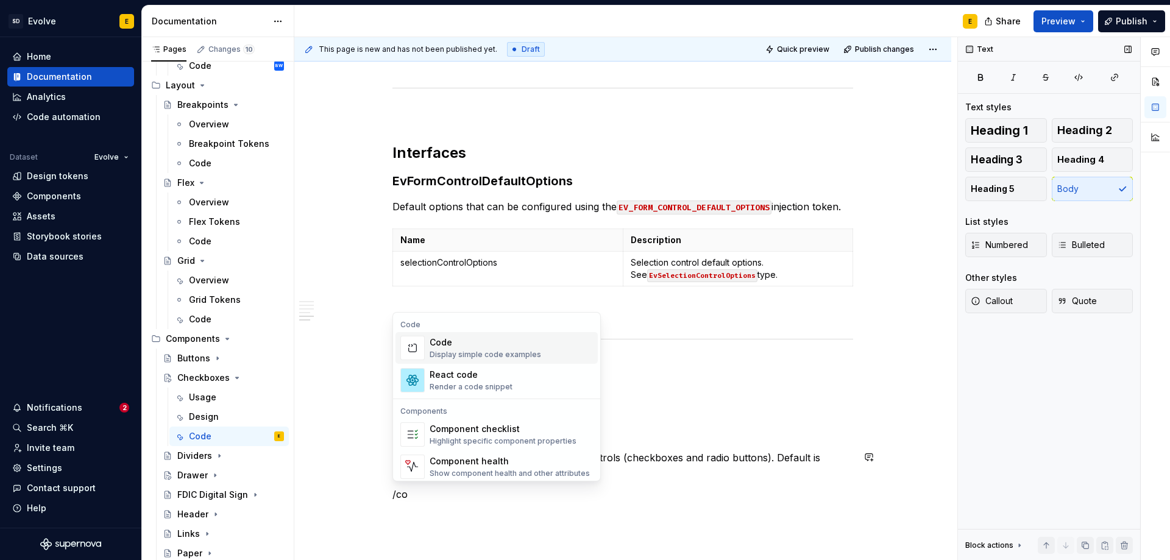
click at [477, 346] on div "Code" at bounding box center [486, 342] width 112 height 12
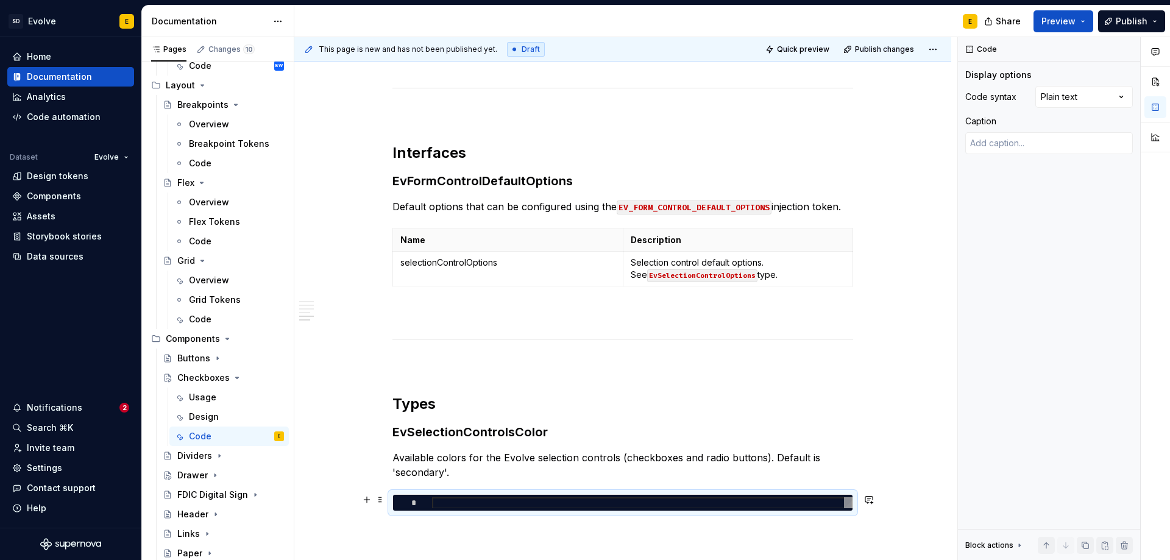
click at [472, 501] on div at bounding box center [642, 503] width 421 height 12
type textarea "*"
type textarea "**********"
click at [1059, 87] on div "Comments Open comments No comments yet Select ‘Comment’ from the block context …" at bounding box center [1064, 299] width 212 height 524
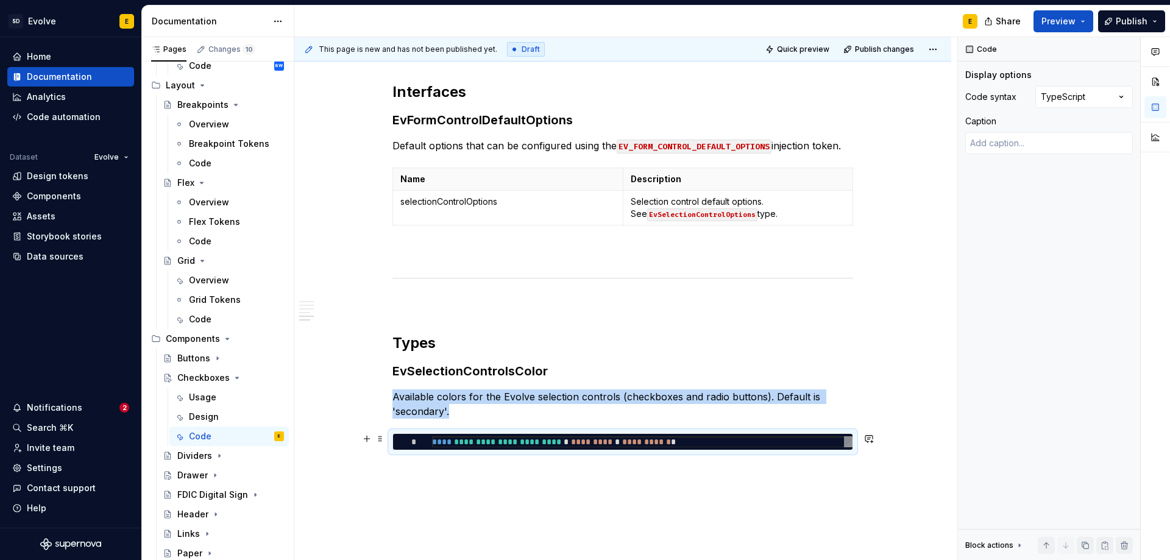
scroll to position [1614, 0]
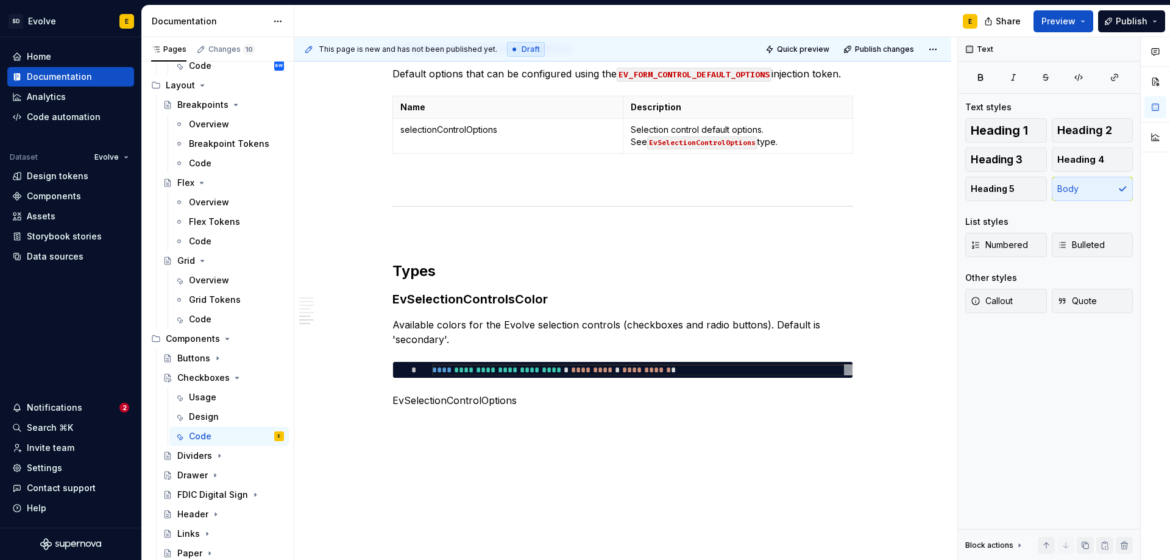
click at [458, 424] on p at bounding box center [623, 422] width 461 height 15
click at [442, 402] on p "EvSelectionControlOptions" at bounding box center [623, 400] width 461 height 15
click at [1010, 155] on span "Heading 3" at bounding box center [997, 160] width 52 height 12
click at [615, 433] on p "Default options for Evolve selection controls." at bounding box center [623, 427] width 461 height 15
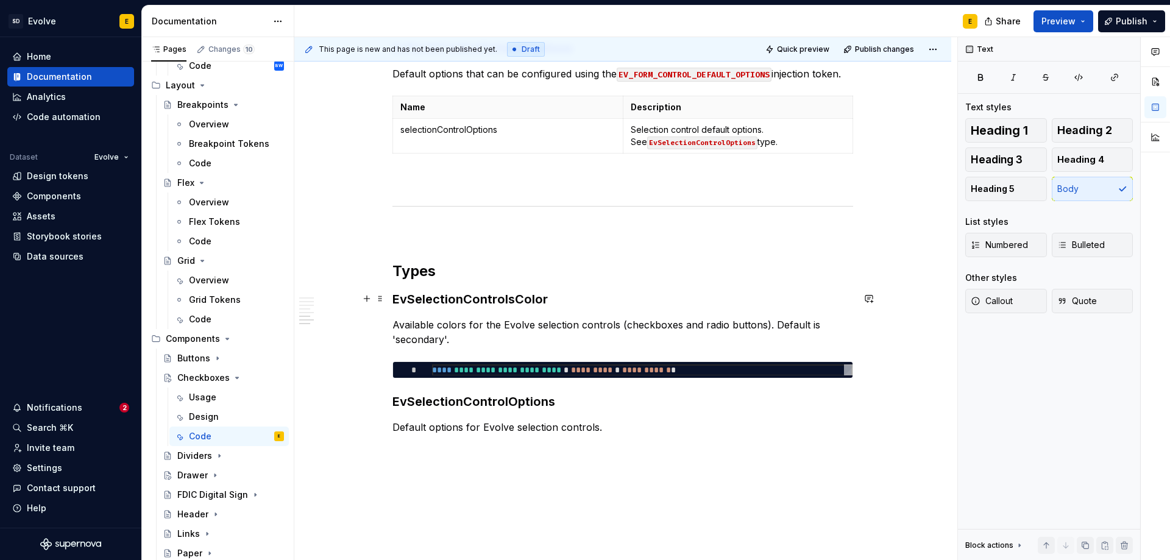
click at [529, 297] on h3 "EvSelectionControlsColor" at bounding box center [623, 299] width 461 height 17
click at [1070, 155] on span "Heading 4" at bounding box center [1080, 160] width 47 height 12
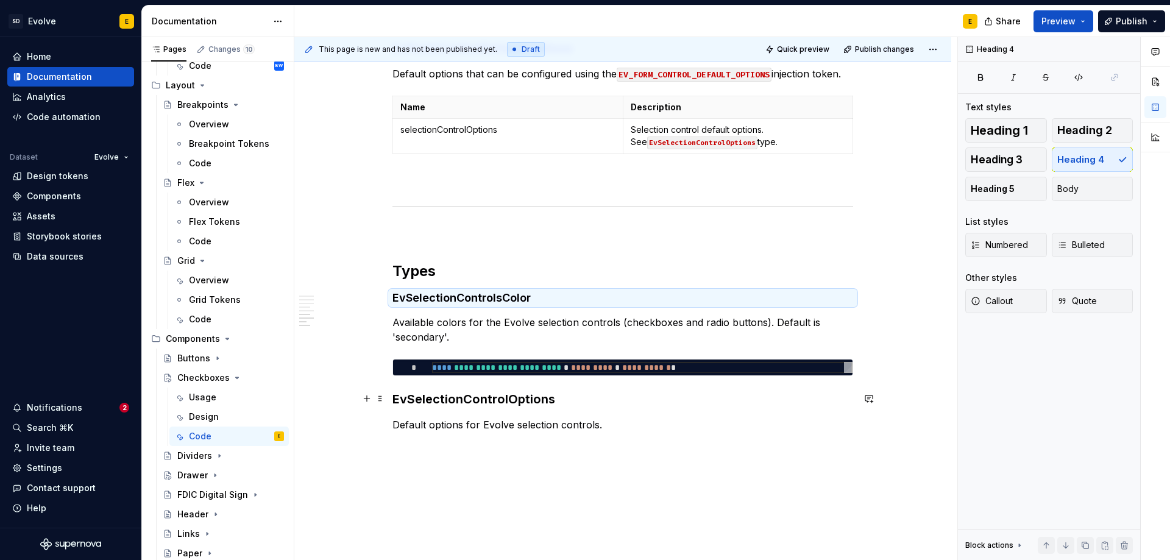
click at [515, 403] on h3 "EvSelectionControlOptions" at bounding box center [623, 399] width 461 height 17
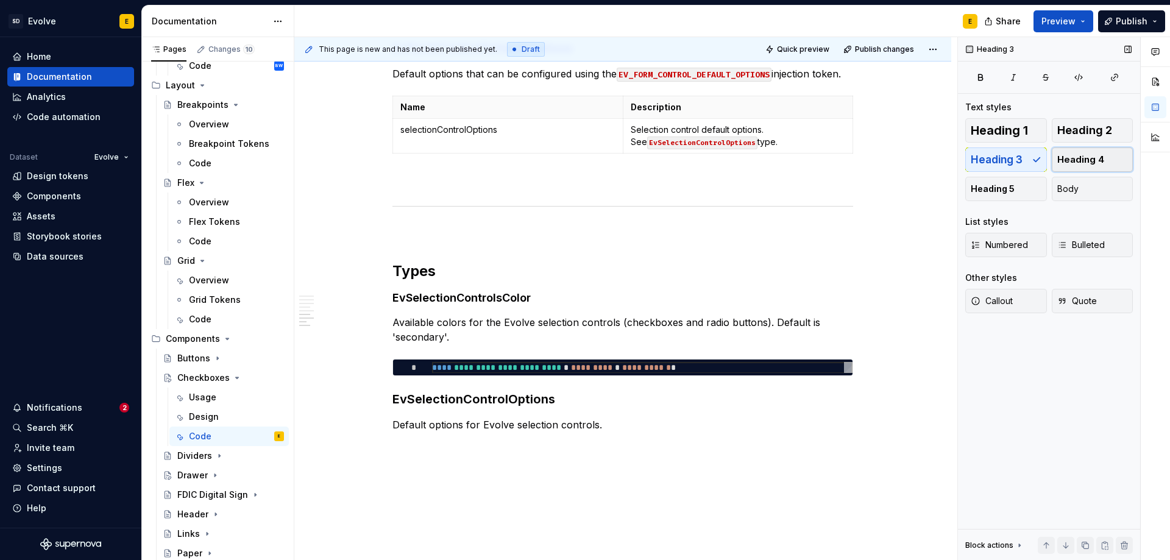
click at [1090, 157] on span "Heading 4" at bounding box center [1080, 160] width 47 height 12
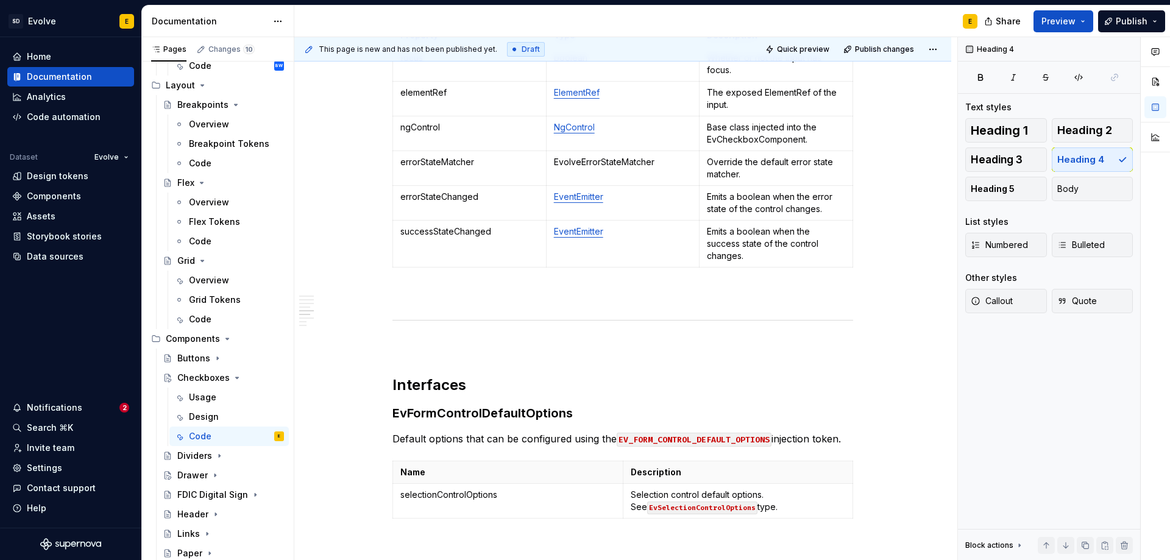
scroll to position [1248, 0]
click at [556, 414] on h3 "EvFormControlDefaultOptions" at bounding box center [623, 413] width 461 height 17
click at [1073, 151] on button "Heading 4" at bounding box center [1093, 160] width 82 height 24
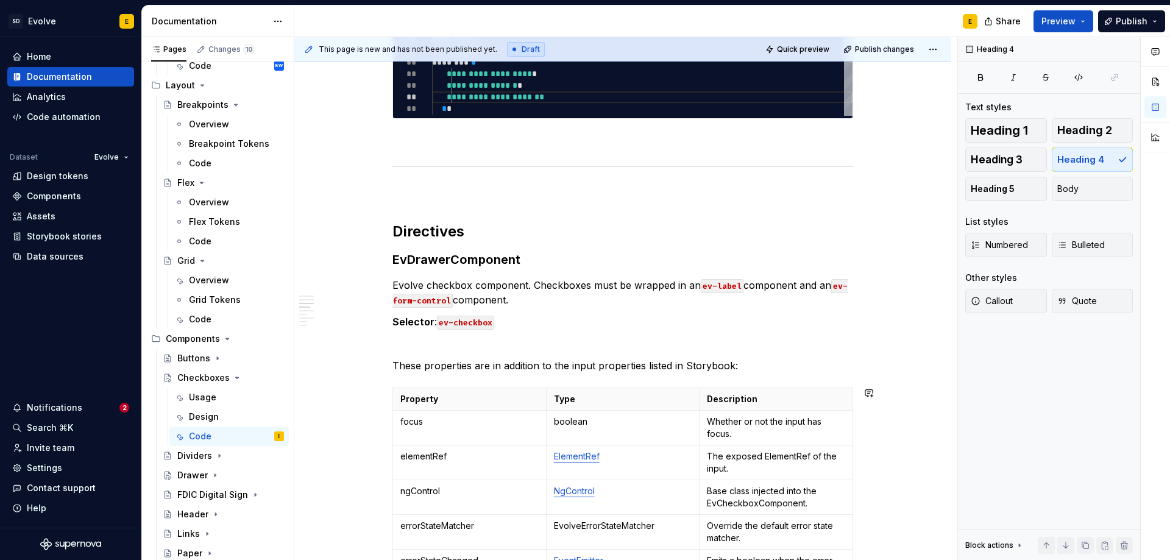
scroll to position [822, 0]
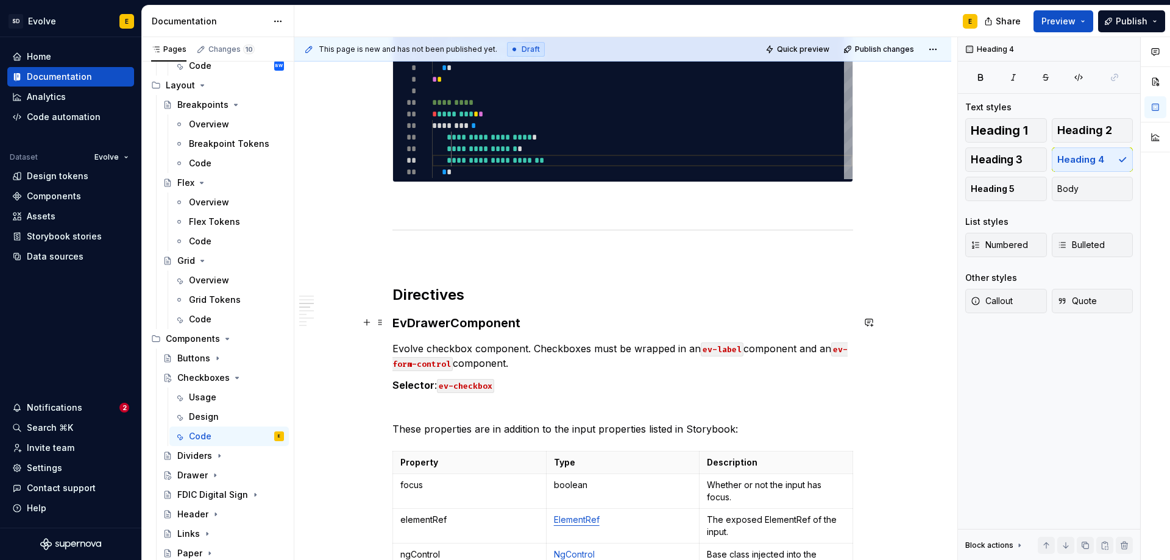
click at [482, 324] on h3 "EvDrawerComponent" at bounding box center [623, 323] width 461 height 17
click at [1059, 160] on span "Heading 4" at bounding box center [1080, 160] width 47 height 12
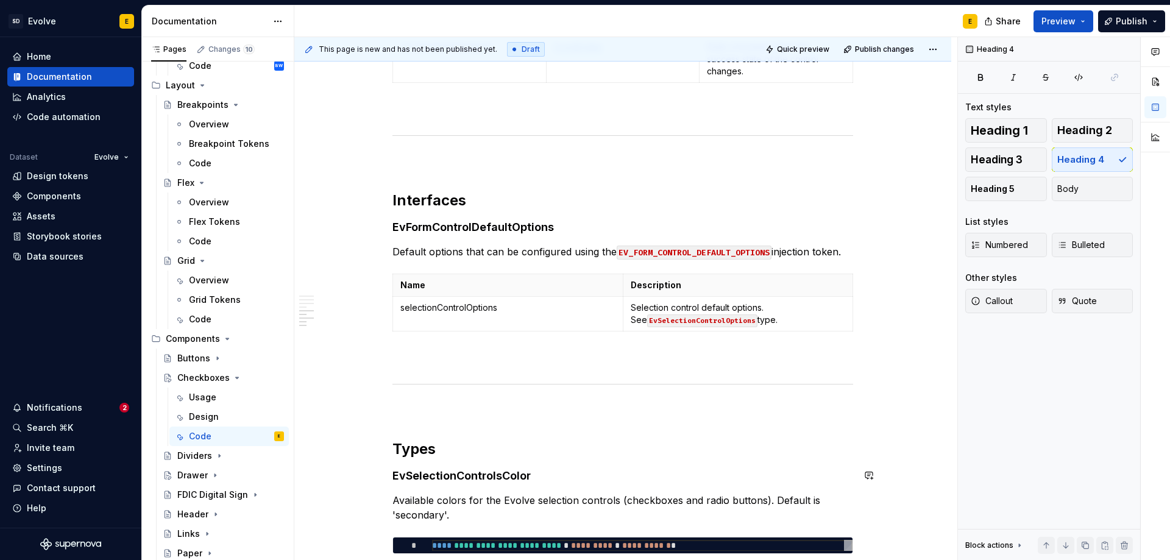
scroll to position [1660, 0]
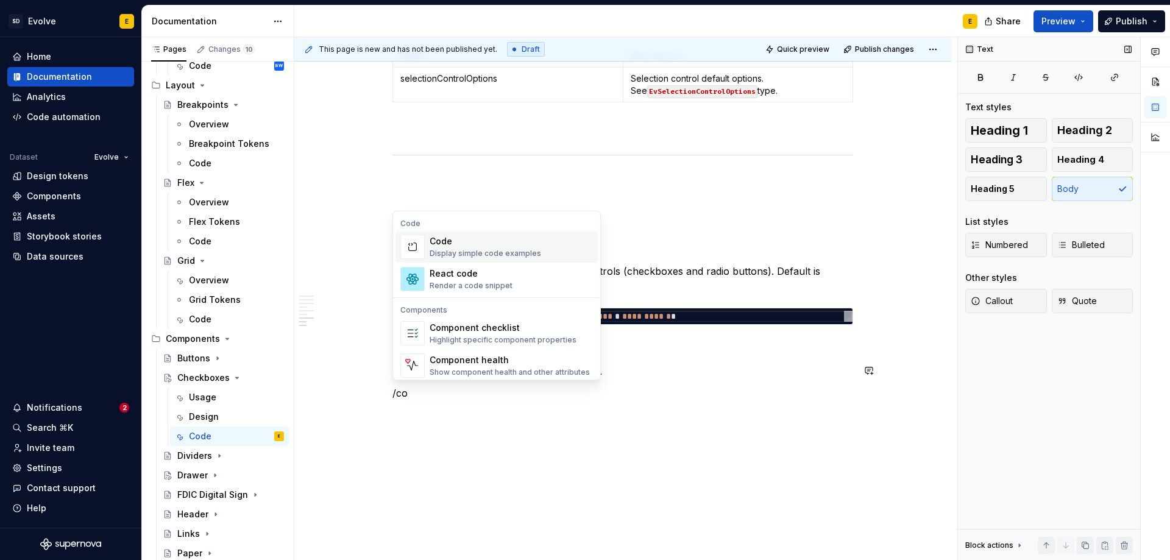
click at [503, 253] on div "Display simple code examples" at bounding box center [486, 254] width 112 height 10
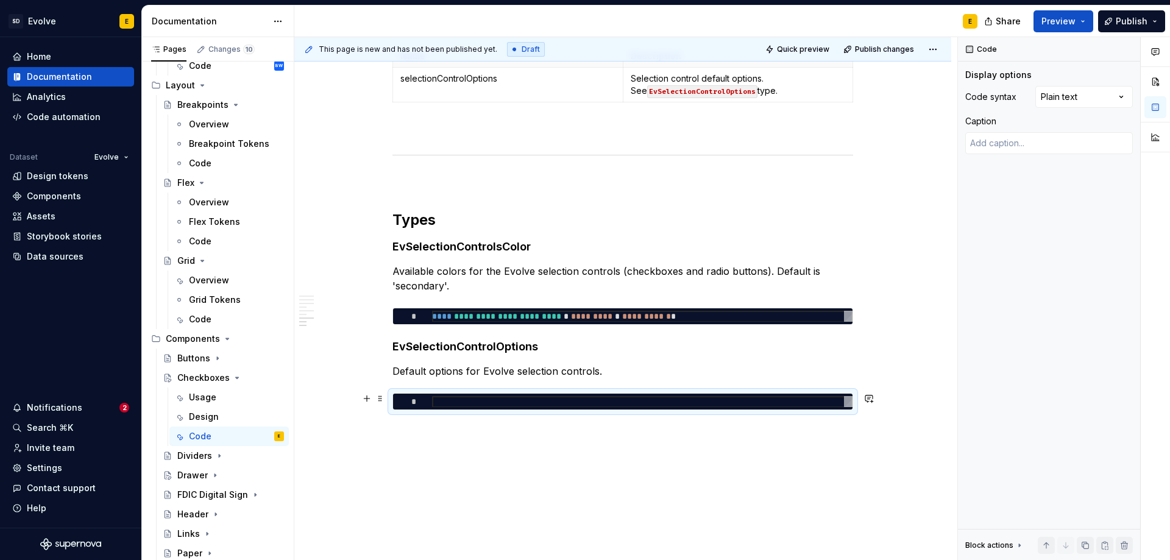
click at [602, 399] on div at bounding box center [642, 402] width 421 height 12
type textarea "*"
type textarea "**********"
click at [1065, 96] on div "Comments Open comments No comments yet Select ‘Comment’ from the block context …" at bounding box center [1064, 299] width 212 height 524
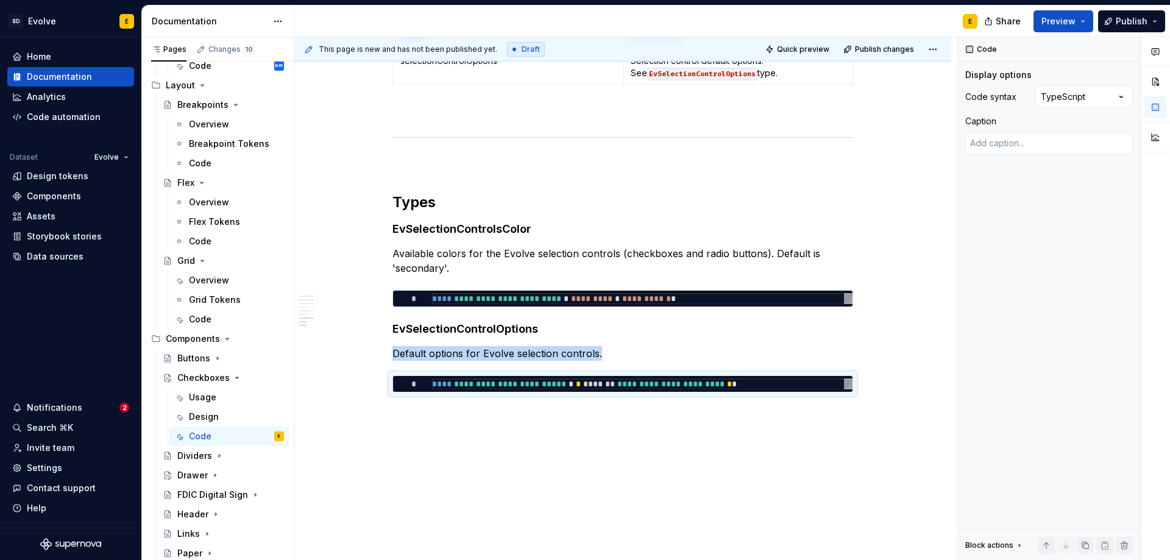
scroll to position [1692, 0]
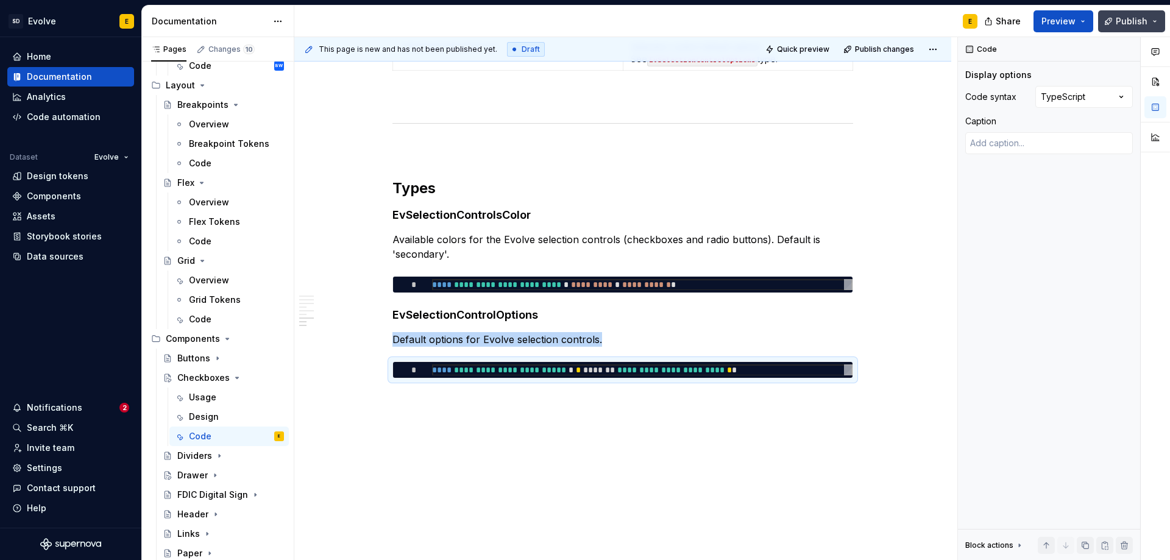
click at [1141, 18] on span "Publish" at bounding box center [1132, 21] width 32 height 12
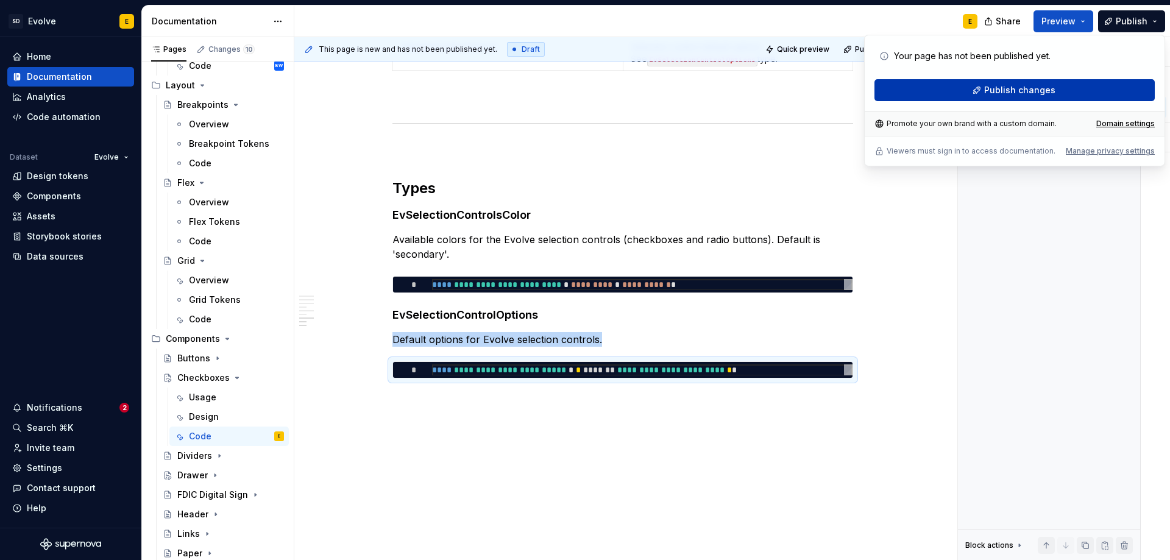
click at [1099, 83] on button "Publish changes" at bounding box center [1015, 90] width 280 height 22
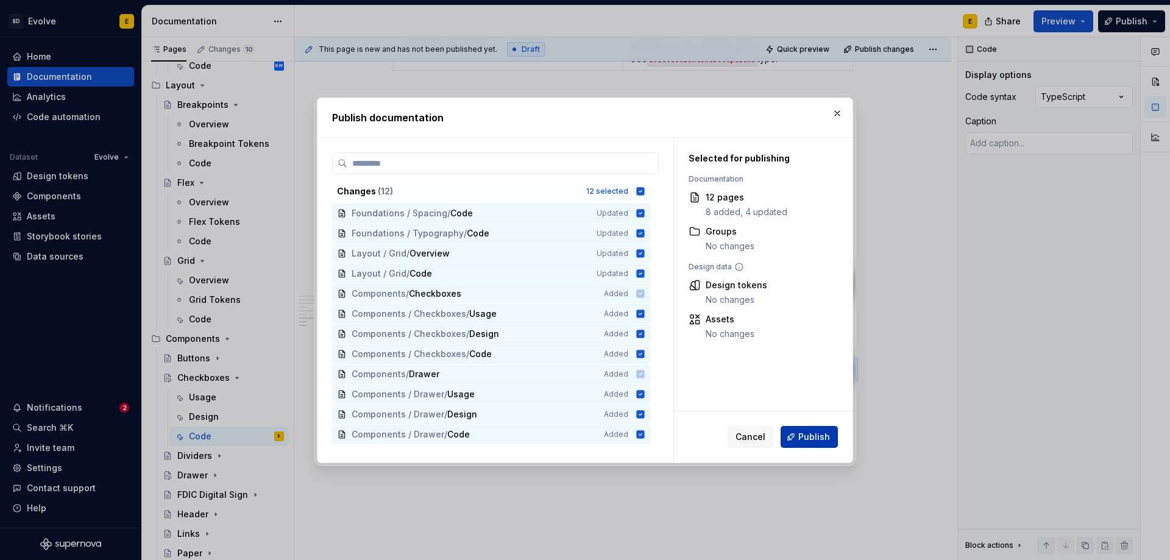
click at [811, 432] on span "Publish" at bounding box center [814, 437] width 32 height 12
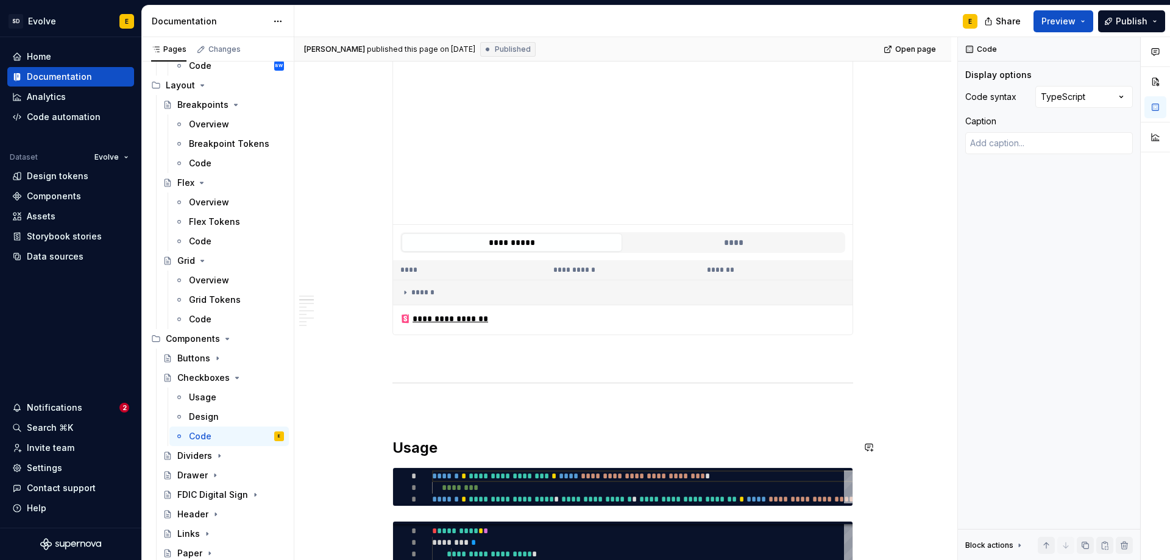
scroll to position [0, 0]
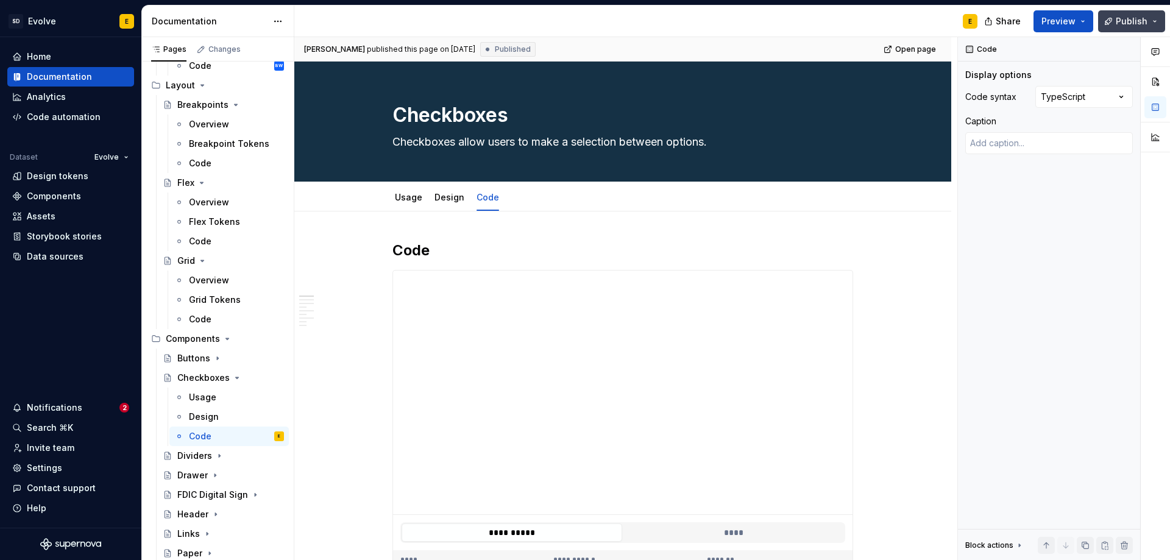
click at [1120, 23] on span "Publish" at bounding box center [1132, 21] width 32 height 12
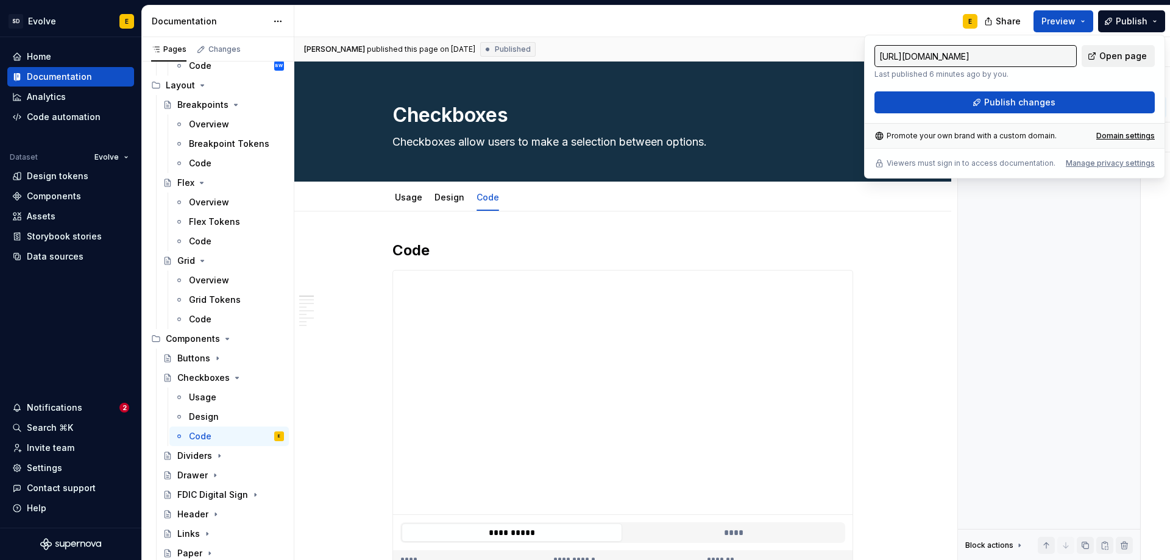
click at [1097, 54] on link "Open page" at bounding box center [1118, 56] width 73 height 22
click at [825, 27] on div "E" at bounding box center [640, 21] width 693 height 32
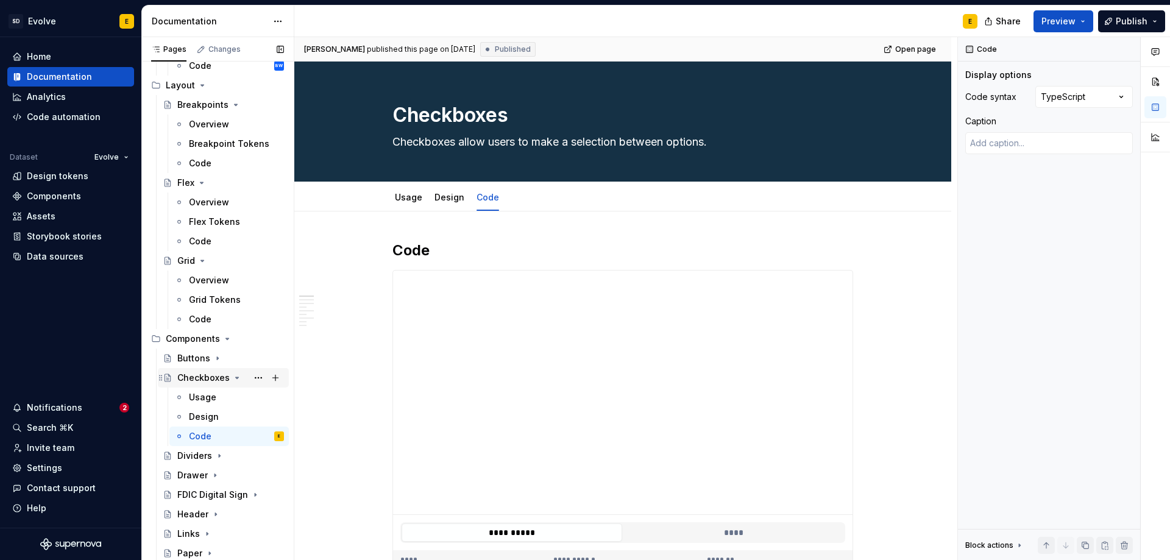
click at [236, 378] on icon "Page tree" at bounding box center [237, 377] width 3 height 1
click at [269, 341] on button "Page tree" at bounding box center [275, 338] width 17 height 17
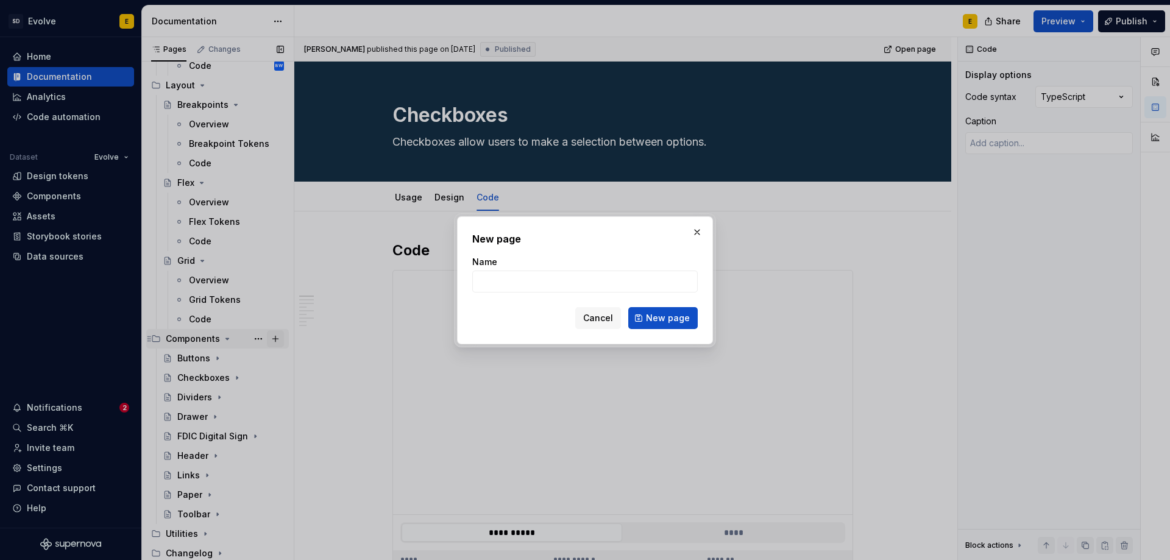
type textarea "*"
type input "Radio Buttons"
click at [661, 321] on span "New page" at bounding box center [668, 318] width 44 height 12
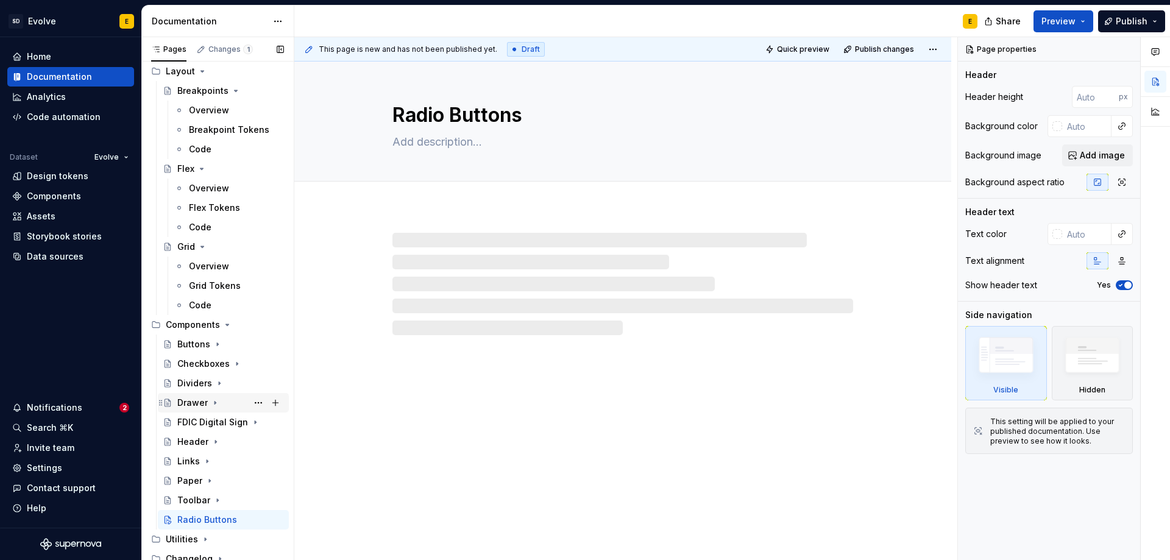
scroll to position [539, 0]
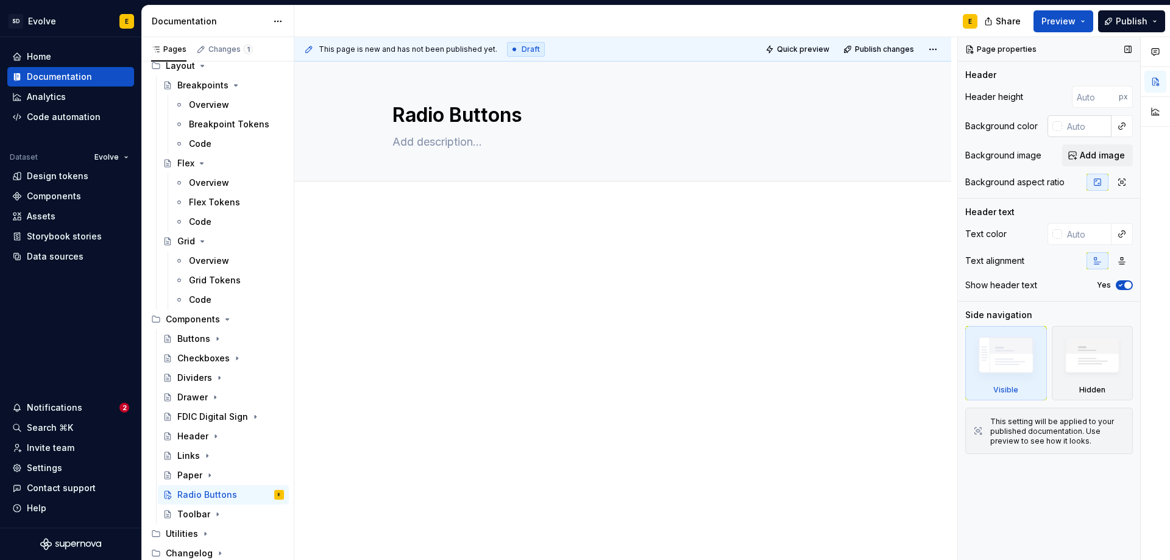
type textarea "*"
click at [1091, 128] on input "text" at bounding box center [1086, 126] width 49 height 22
paste input "#153145"
type input "#153145"
type textarea "*"
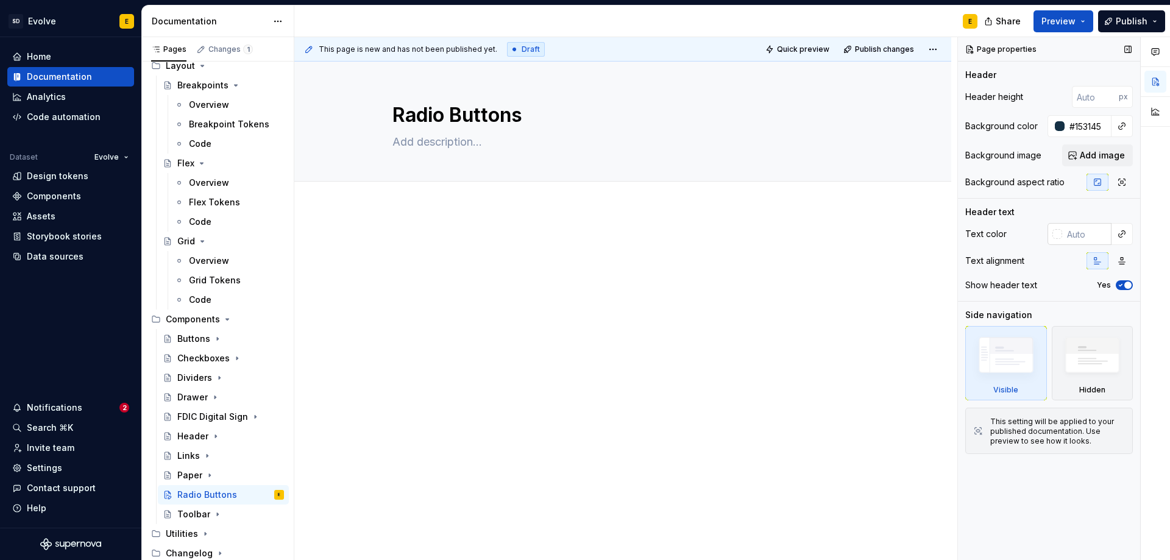
click at [1078, 240] on input "text" at bounding box center [1086, 234] width 49 height 22
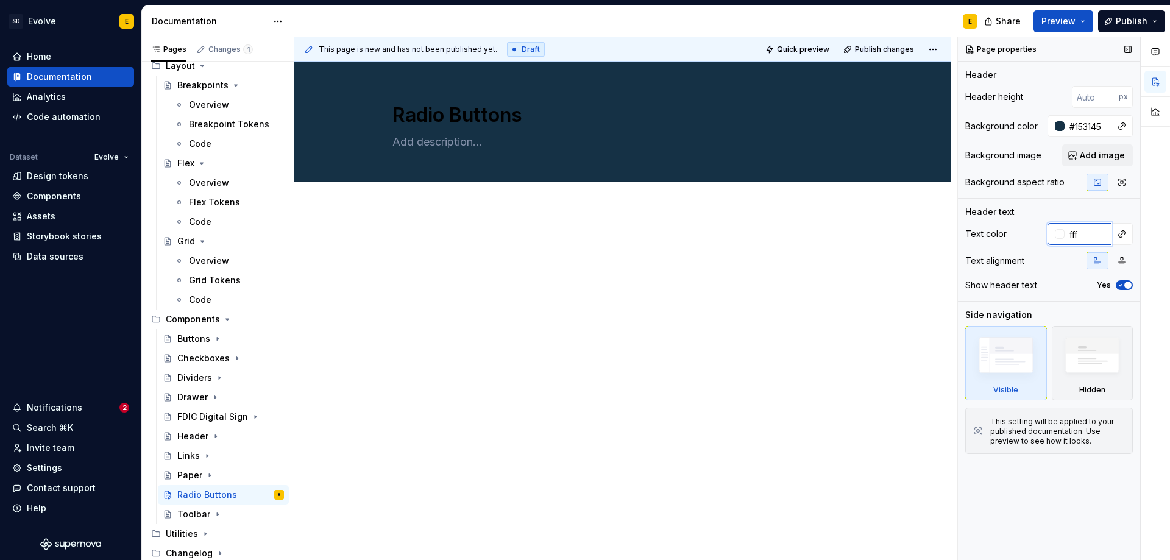
type input "fff"
type textarea "*"
type input "#FFFFFF"
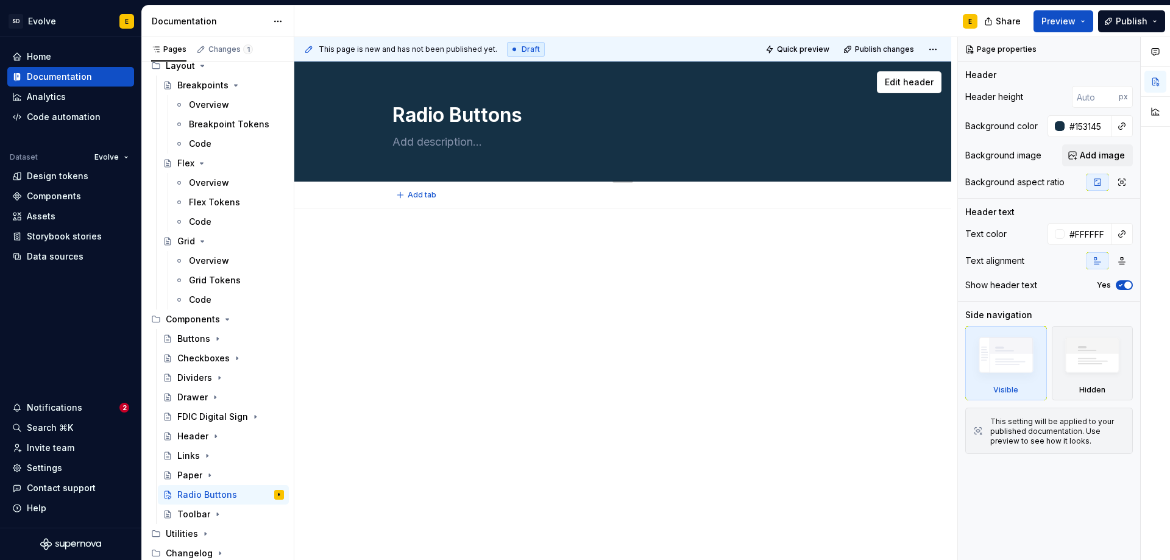
click at [496, 140] on textarea at bounding box center [620, 142] width 461 height 20
paste textarea "Use radio buttons when you have a group of mutually exclusive choices and only …"
type textarea "*"
type textarea "Use radio buttons when you have a group of mutually exclusive choices and only …"
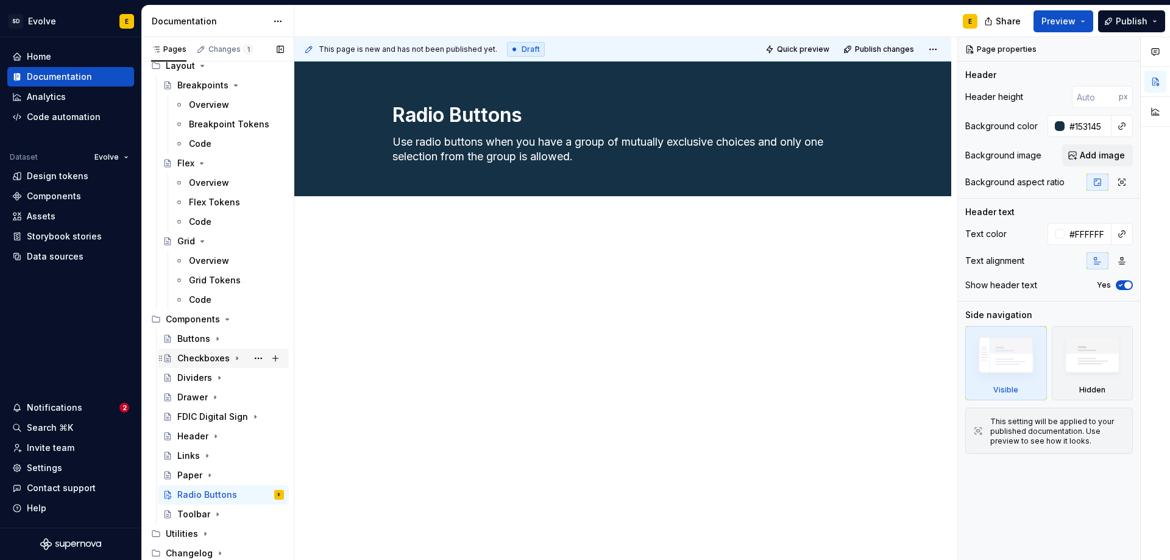
type textarea "*"
type textarea "Use radio buttons when you have a group of mutually exclusive choices and only …"
click at [218, 355] on div "Checkboxes" at bounding box center [203, 358] width 52 height 12
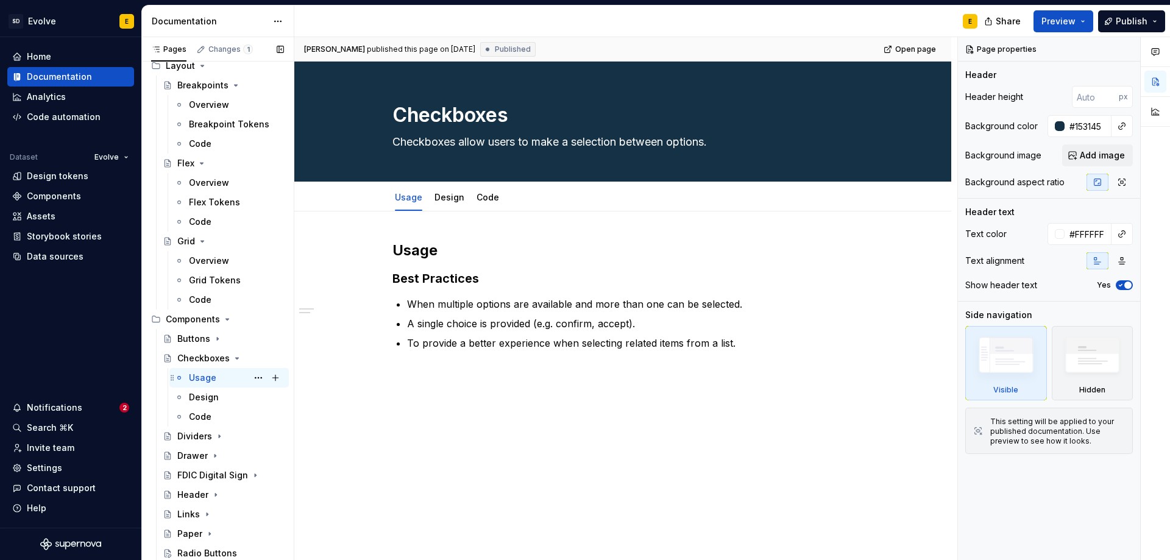
scroll to position [598, 0]
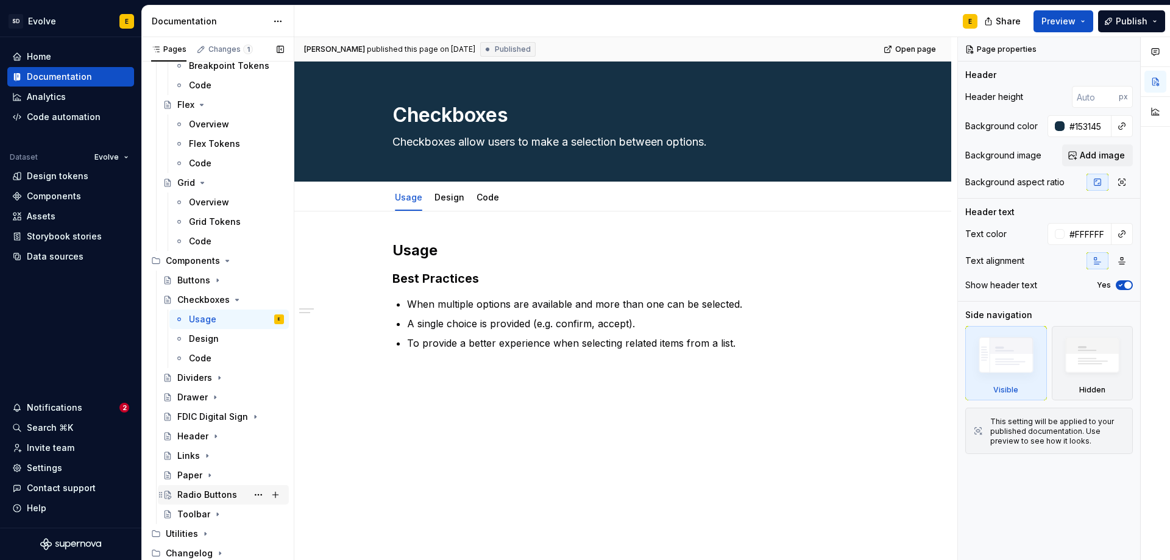
click at [201, 492] on div "Radio Buttons" at bounding box center [207, 495] width 60 height 12
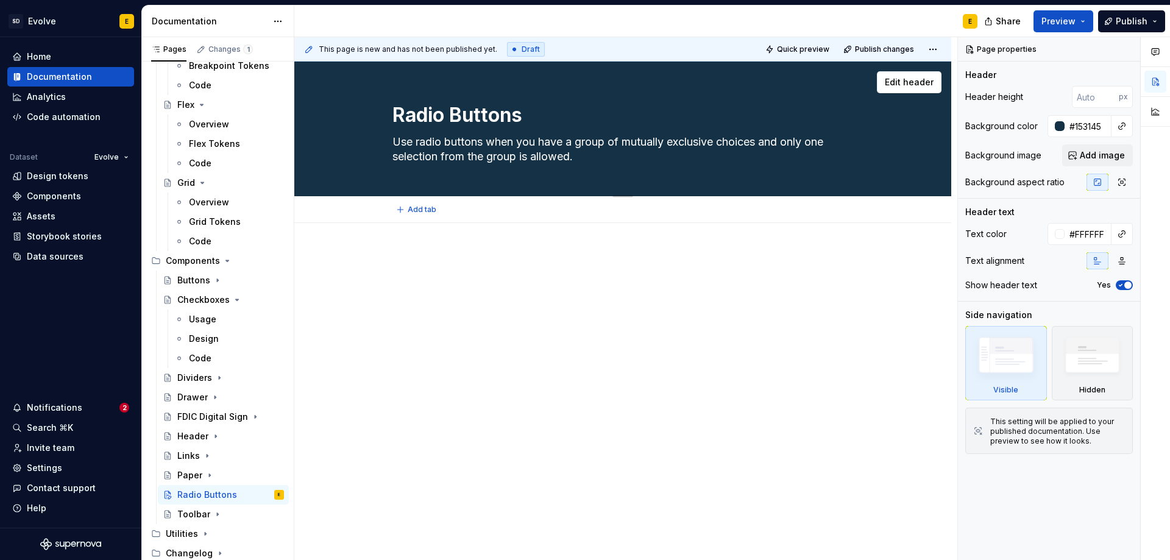
click at [572, 151] on textarea "Use radio buttons when you have a group of mutually exclusive choices and only …" at bounding box center [620, 149] width 461 height 34
click at [460, 146] on textarea "Use radio buttons when you have a group of mutually exclusive choices and only …" at bounding box center [620, 149] width 461 height 34
drag, startPoint x: 520, startPoint y: 143, endPoint x: 785, endPoint y: 141, distance: 265.1
click at [785, 141] on textarea "Use radio buttons when you have a group of mutually exclusive choices and only …" at bounding box center [620, 149] width 461 height 34
type textarea "*"
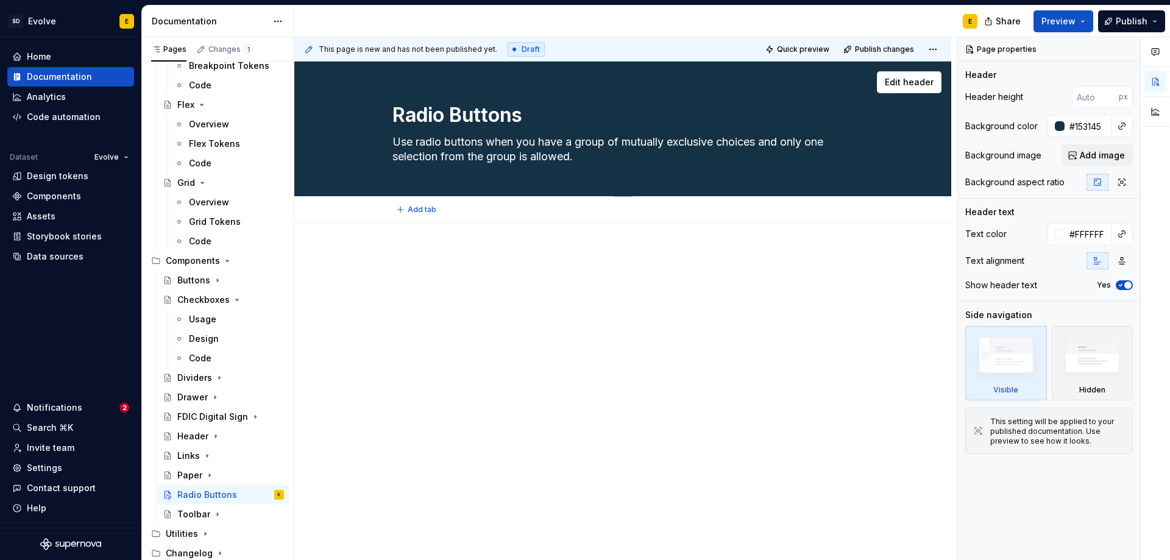
type textarea "Use radio buttons when only one selection from the group is allowed."
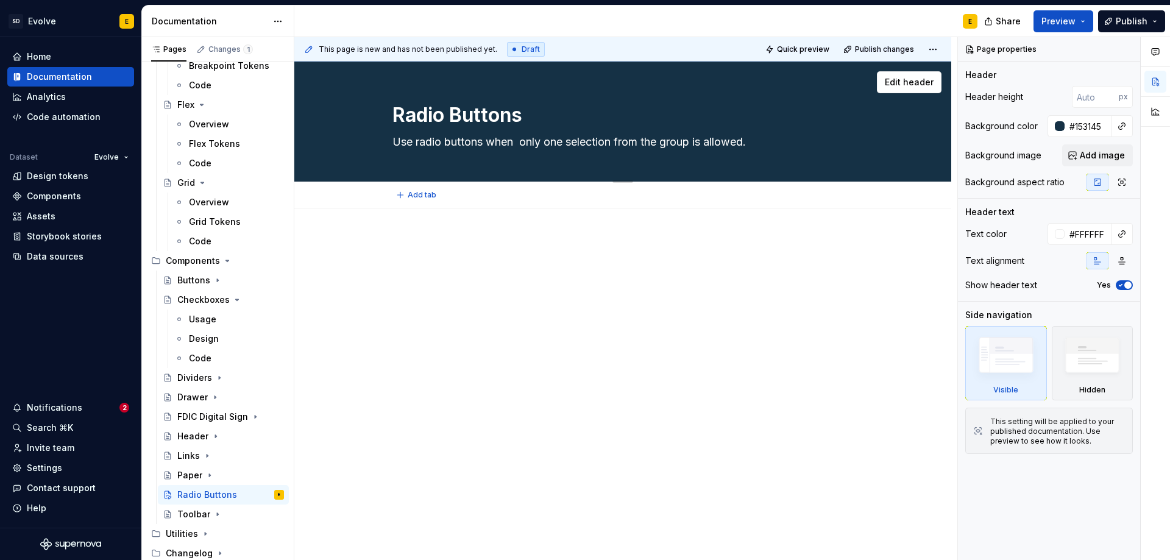
type textarea "*"
type textarea "Use radio buttons when only one selection from the group is allowed."
click at [785, 141] on textarea "Use radio buttons when only one selection from the group is allowed." at bounding box center [620, 142] width 461 height 20
type textarea "*"
type textarea "Use radio buttons when only one selection from the group is allowed."
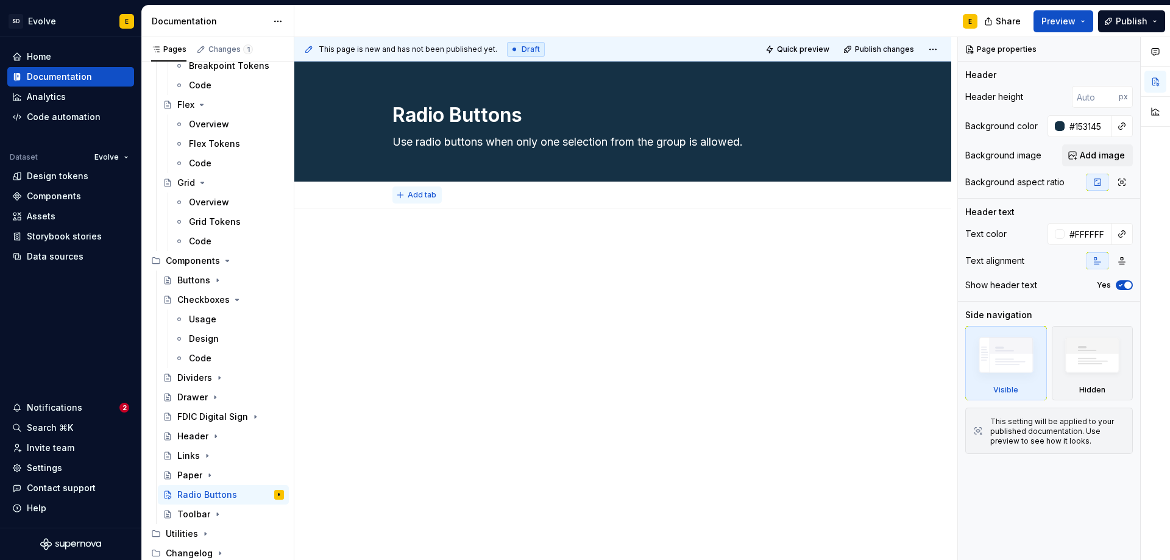
click at [418, 194] on span "Add tab" at bounding box center [422, 195] width 29 height 10
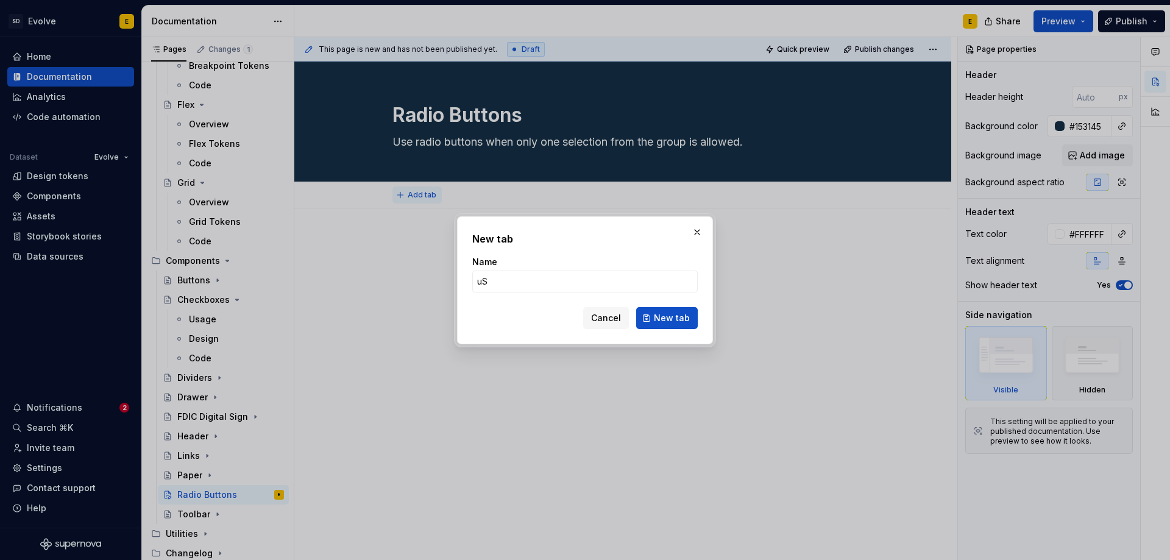
type input "u"
type input "Usage"
drag, startPoint x: 674, startPoint y: 322, endPoint x: 557, endPoint y: 248, distance: 138.3
click at [674, 322] on span "New tab" at bounding box center [672, 318] width 36 height 12
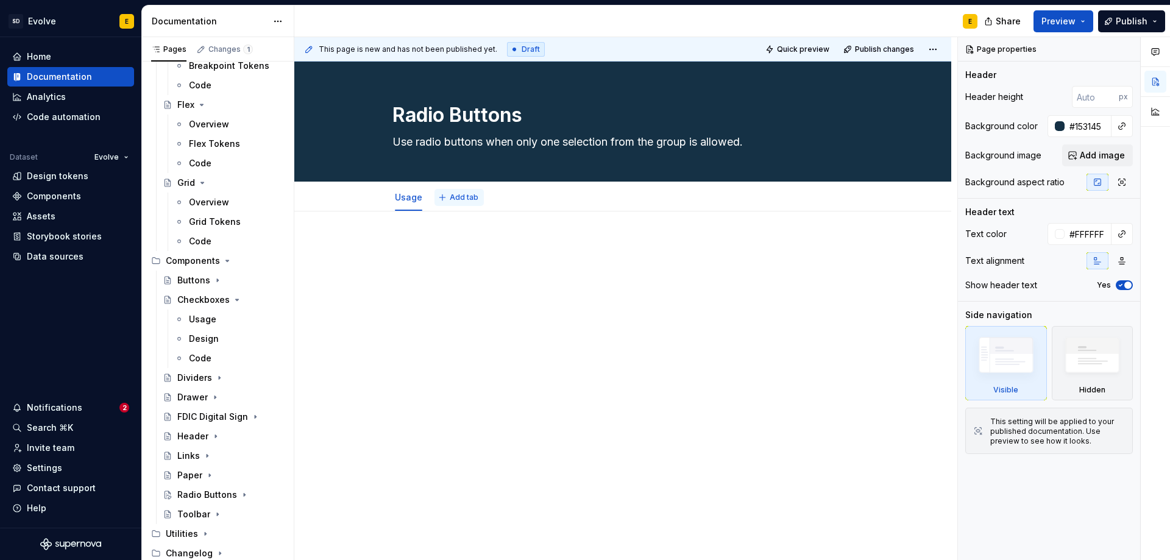
click at [459, 192] on button "Add tab" at bounding box center [459, 197] width 49 height 17
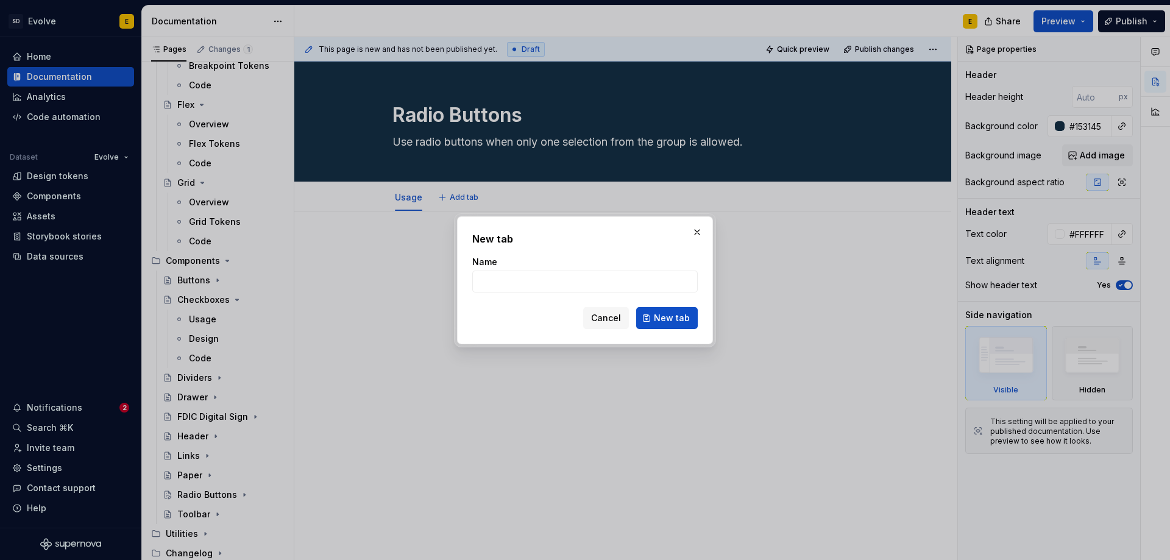
type textarea "*"
type input "Design"
click at [670, 319] on span "New tab" at bounding box center [672, 318] width 36 height 12
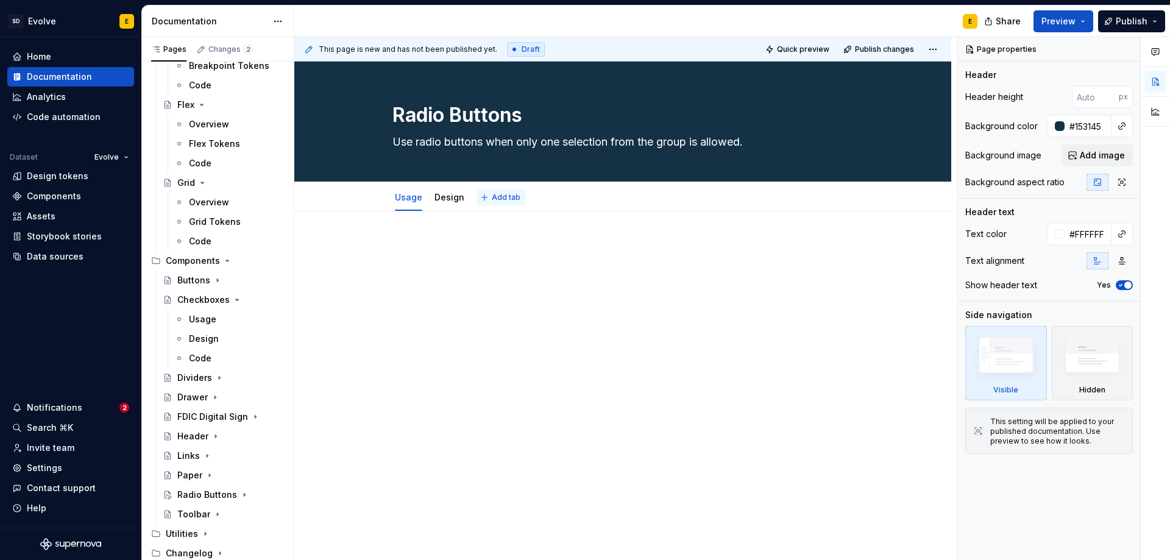
click at [508, 198] on span "Add tab" at bounding box center [506, 198] width 29 height 10
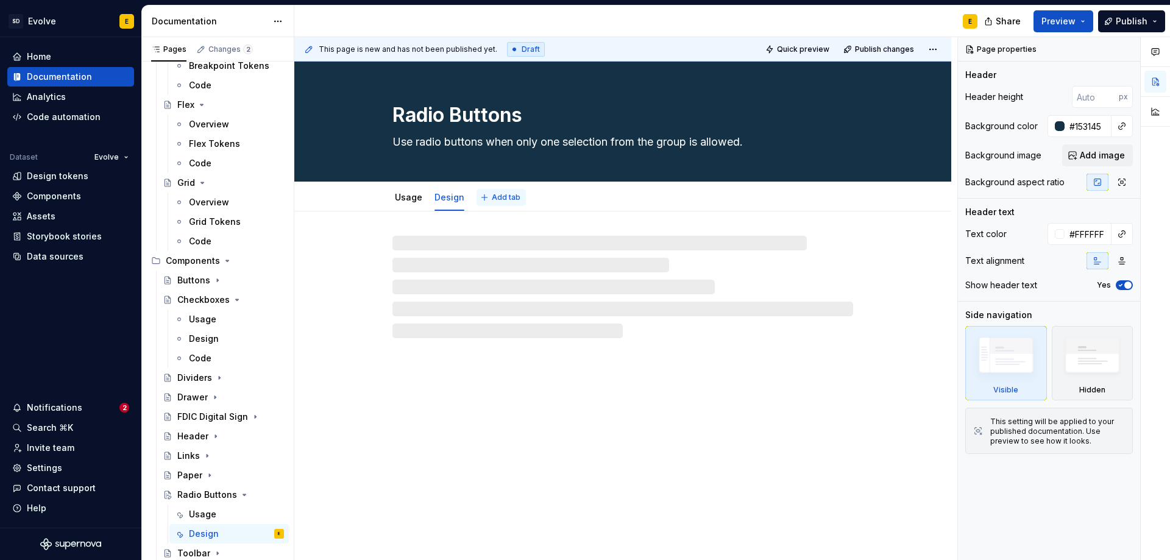
click at [503, 196] on span "Add tab" at bounding box center [506, 198] width 29 height 10
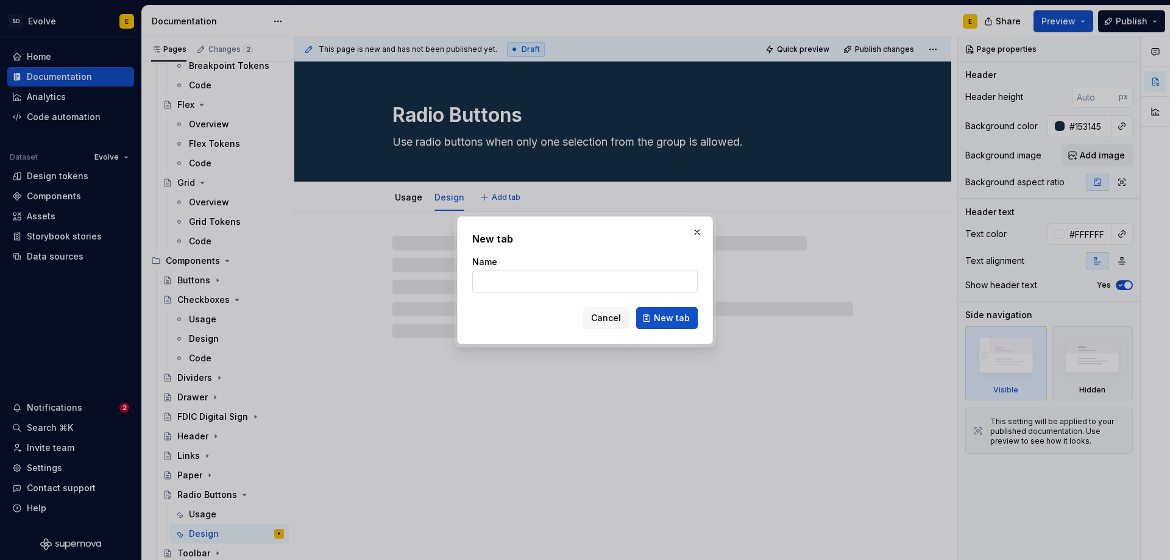
type textarea "*"
click at [506, 289] on input "Name" at bounding box center [585, 282] width 226 height 22
type input "Code"
click at [669, 313] on span "New tab" at bounding box center [672, 318] width 36 height 12
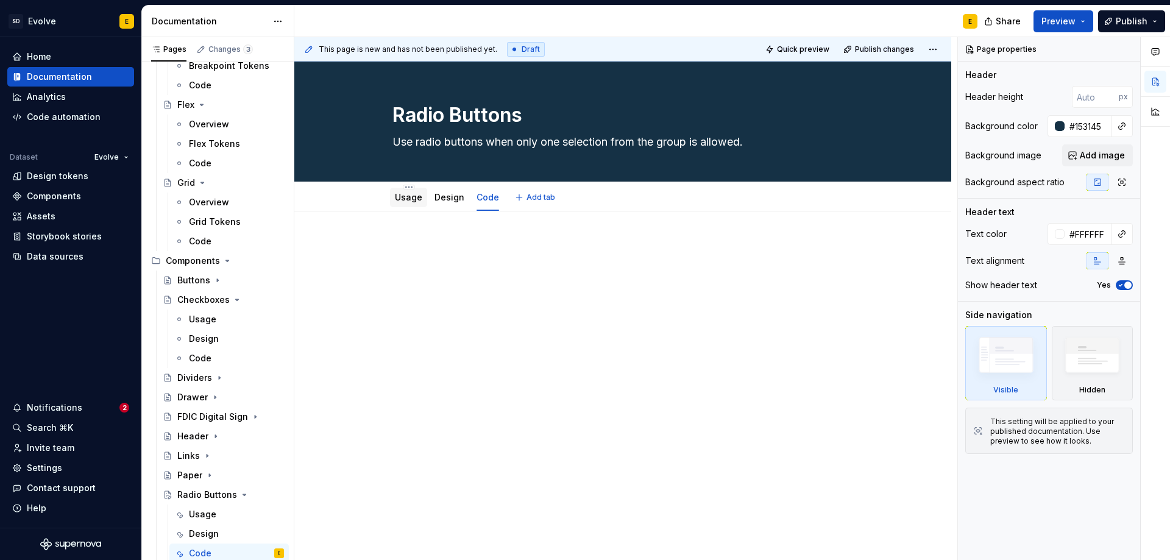
click at [405, 204] on div "Usage" at bounding box center [408, 197] width 27 height 15
click at [400, 196] on link "Usage" at bounding box center [408, 197] width 27 height 10
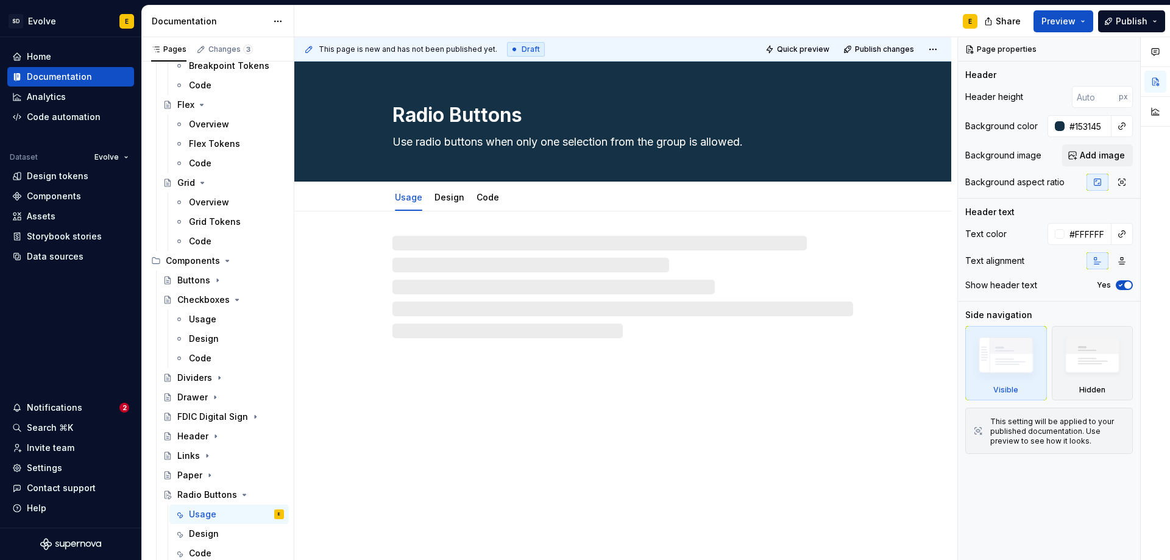
type textarea "*"
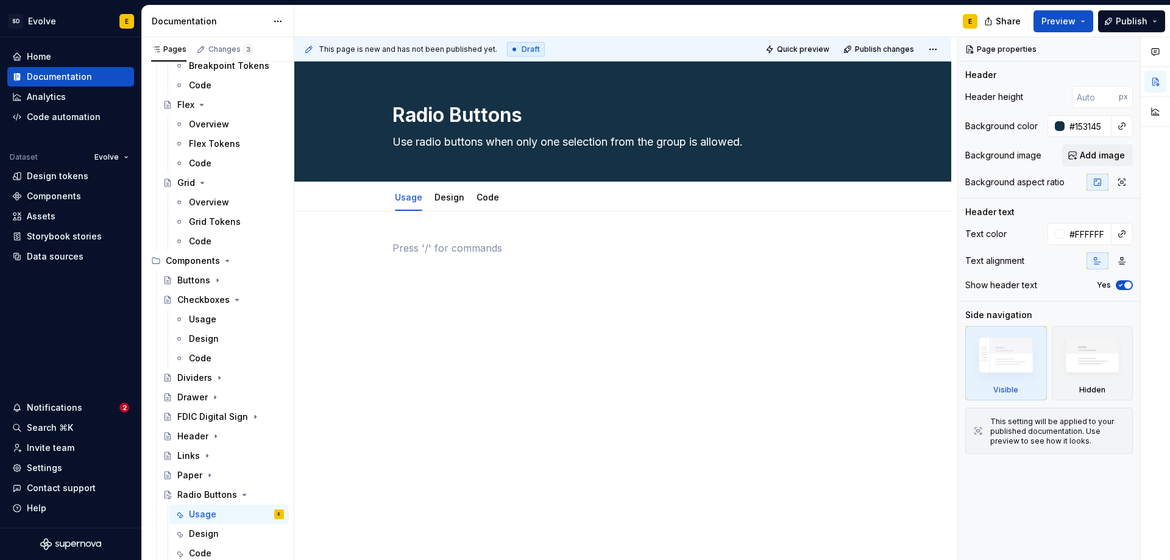
click at [418, 250] on p at bounding box center [623, 248] width 461 height 15
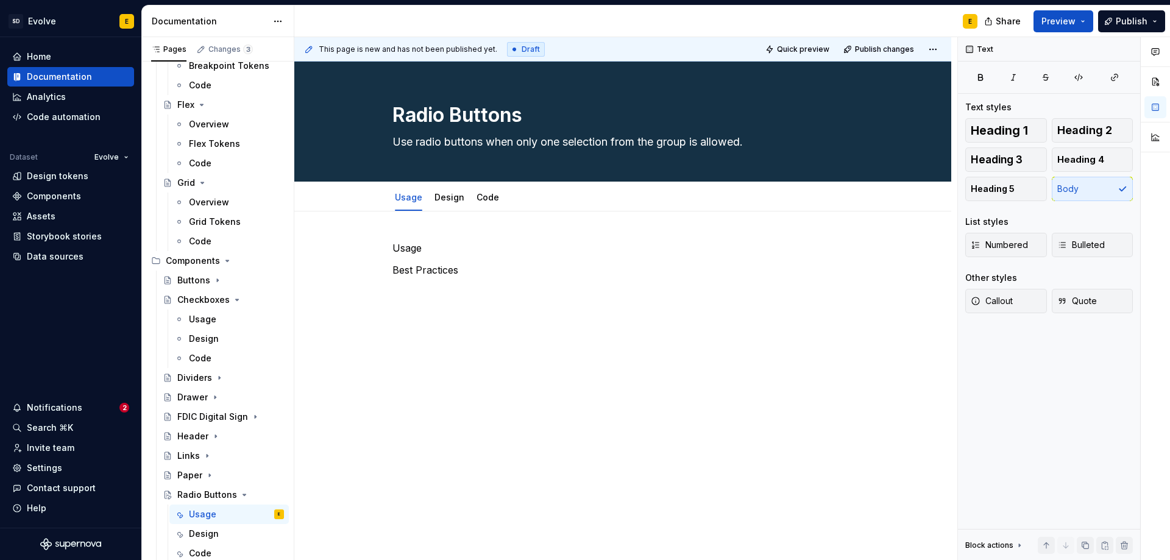
click at [427, 246] on p "Usage" at bounding box center [623, 248] width 461 height 15
click at [1064, 134] on span "Heading 2" at bounding box center [1084, 130] width 55 height 12
click at [461, 277] on p "Best Practices" at bounding box center [623, 277] width 461 height 15
click at [984, 155] on span "Heading 3" at bounding box center [997, 160] width 52 height 12
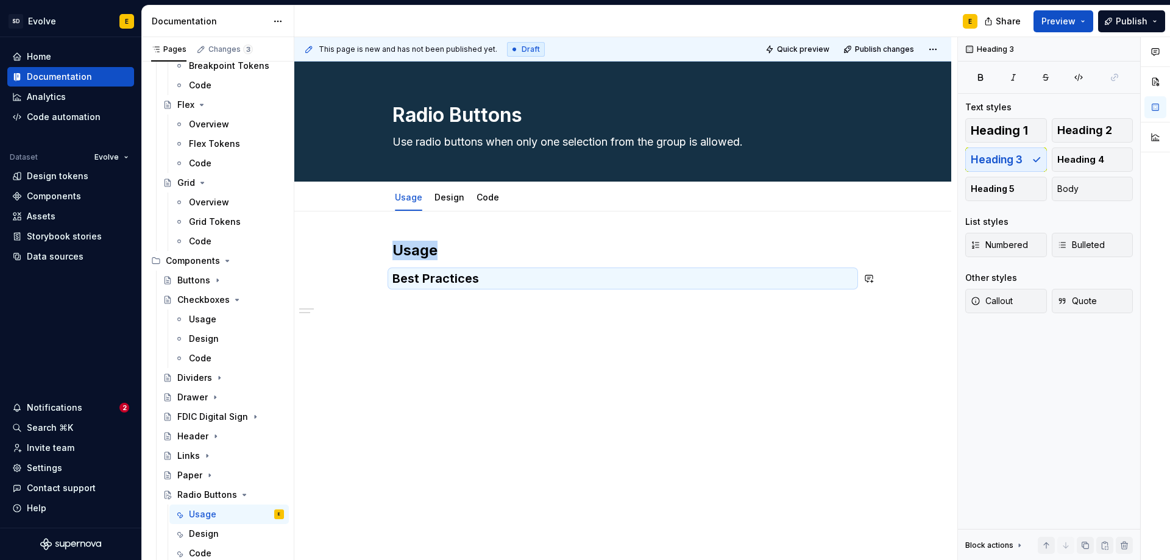
click at [549, 300] on div "Usage Best Practices" at bounding box center [623, 271] width 461 height 61
click at [410, 299] on div "Usage Best Practices" at bounding box center [623, 271] width 461 height 61
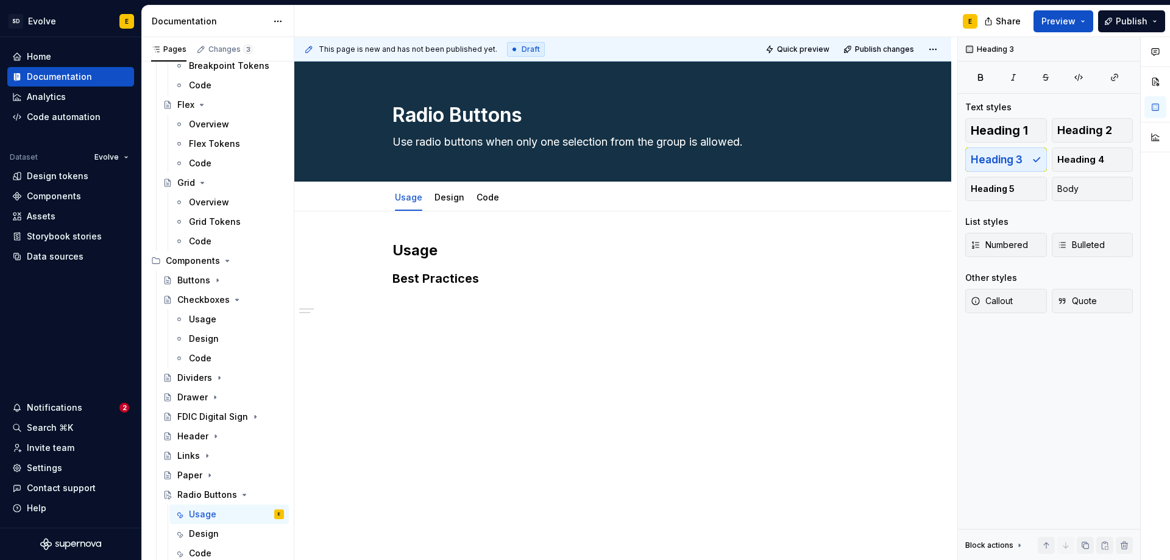
click at [408, 304] on div "Usage Best Practices" at bounding box center [622, 340] width 657 height 258
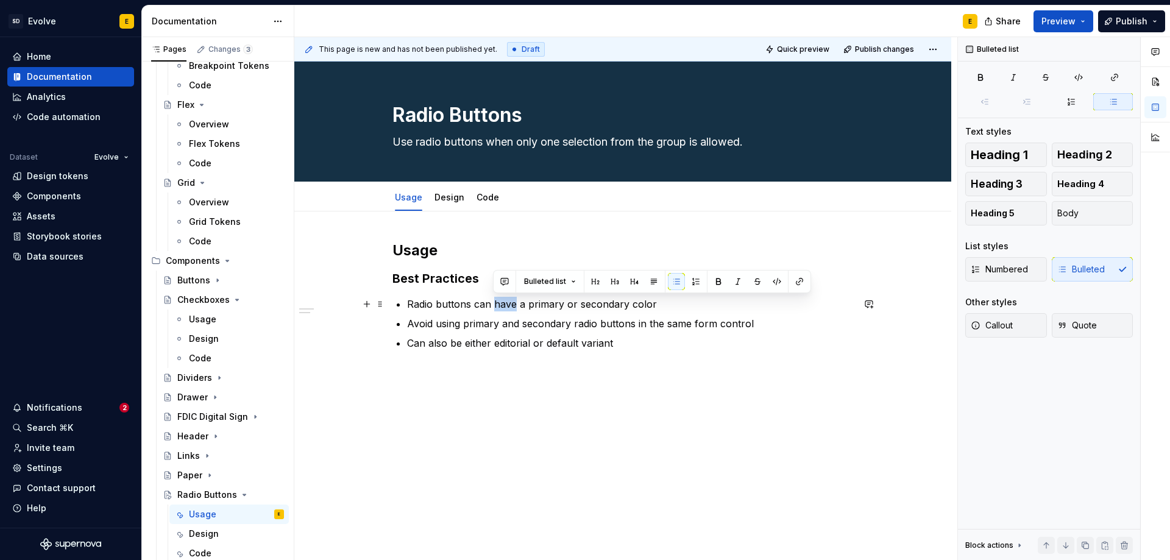
drag, startPoint x: 493, startPoint y: 304, endPoint x: 513, endPoint y: 302, distance: 19.6
click at [513, 302] on p "Radio buttons can have a primary or secondary color" at bounding box center [630, 304] width 446 height 15
click at [627, 305] on p "Radio buttons can use the primary or secondary color" at bounding box center [630, 304] width 446 height 15
click at [691, 301] on p "Radio buttons can use the primary or secondary theme color" at bounding box center [630, 304] width 446 height 15
click at [567, 324] on p "Avoid using primary and secondary radio buttons in the same form control" at bounding box center [630, 323] width 446 height 15
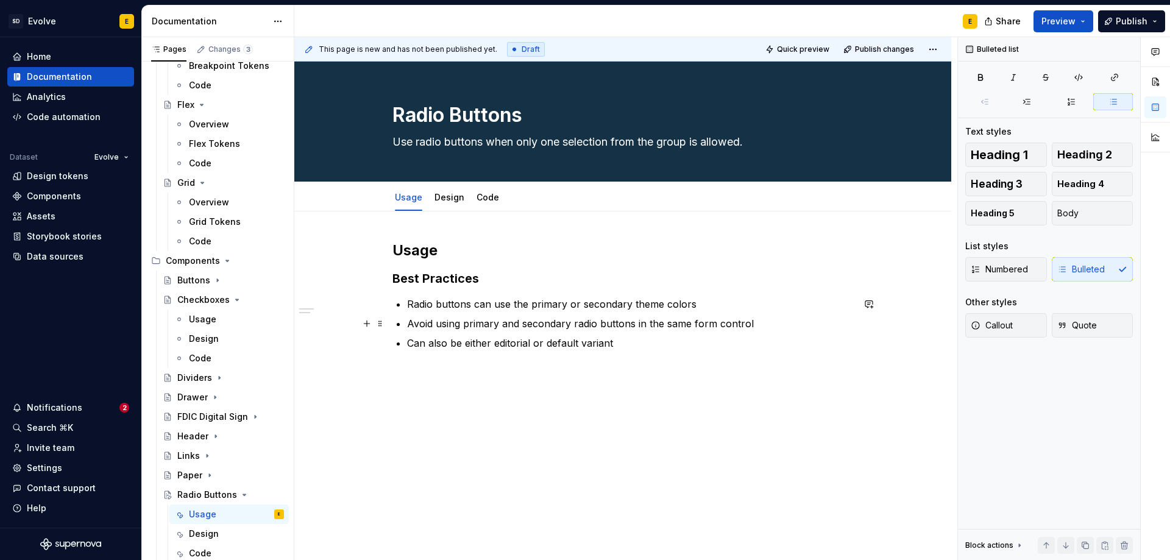
click at [463, 322] on p "Avoid using primary and secondary radio buttons in the same form control" at bounding box center [630, 323] width 446 height 15
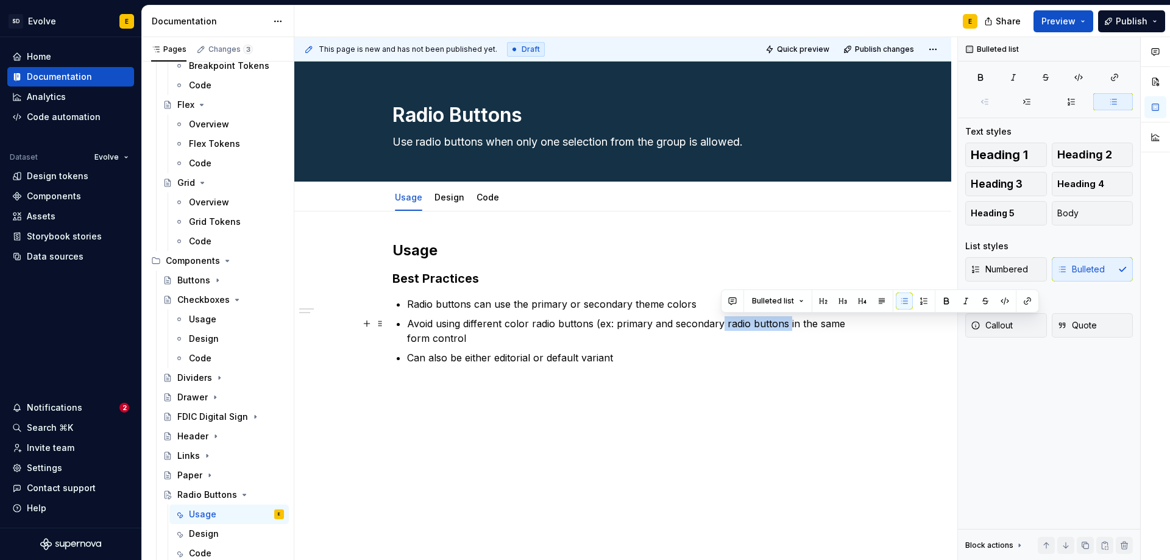
drag, startPoint x: 721, startPoint y: 325, endPoint x: 786, endPoint y: 327, distance: 65.3
click at [786, 327] on p "Avoid using different color radio buttons (ex: primary and secondary radio butt…" at bounding box center [630, 330] width 446 height 29
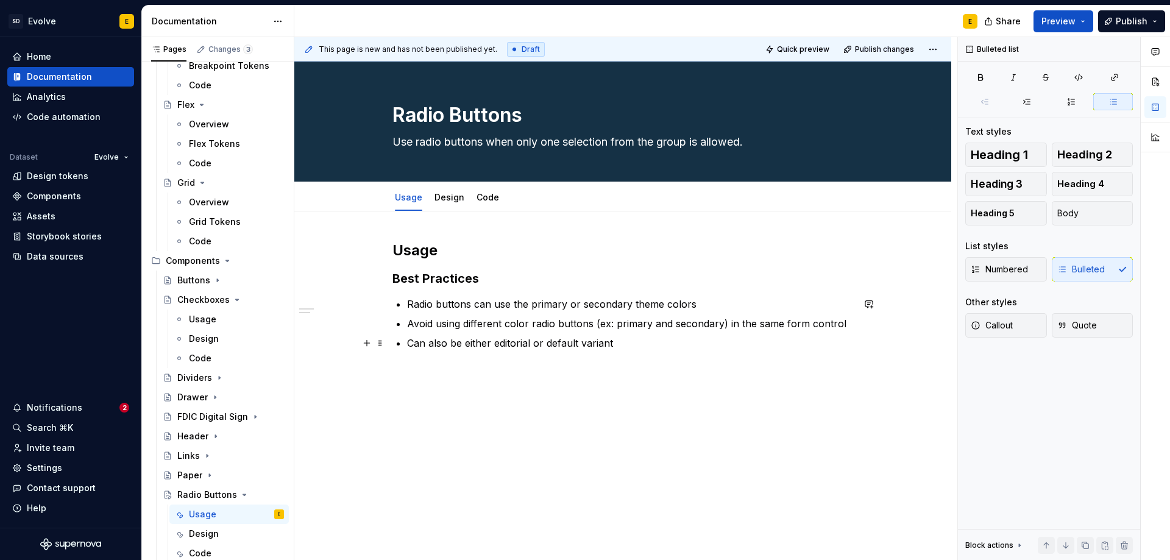
click at [638, 342] on p "Can also be either editorial or default variant" at bounding box center [630, 343] width 446 height 15
click at [198, 356] on div "Code" at bounding box center [200, 358] width 23 height 12
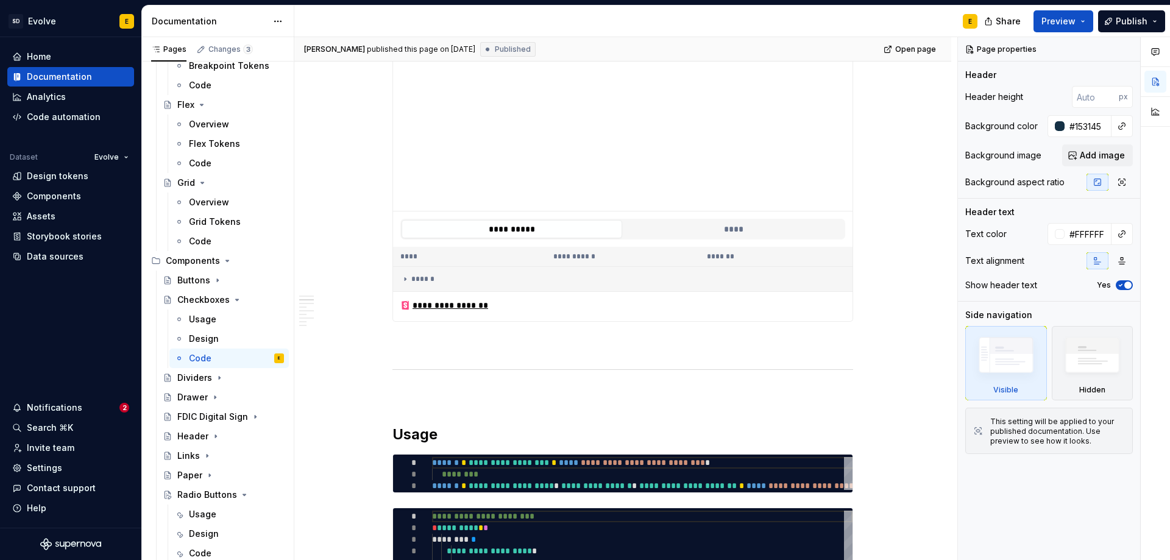
scroll to position [305, 0]
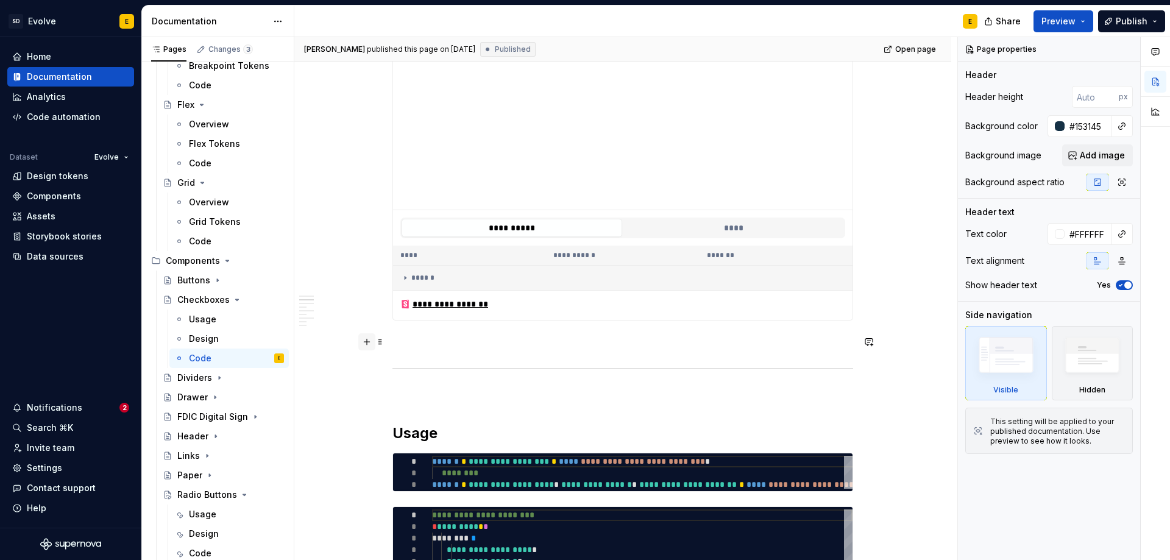
type textarea "*"
click at [366, 339] on button "button" at bounding box center [366, 341] width 17 height 17
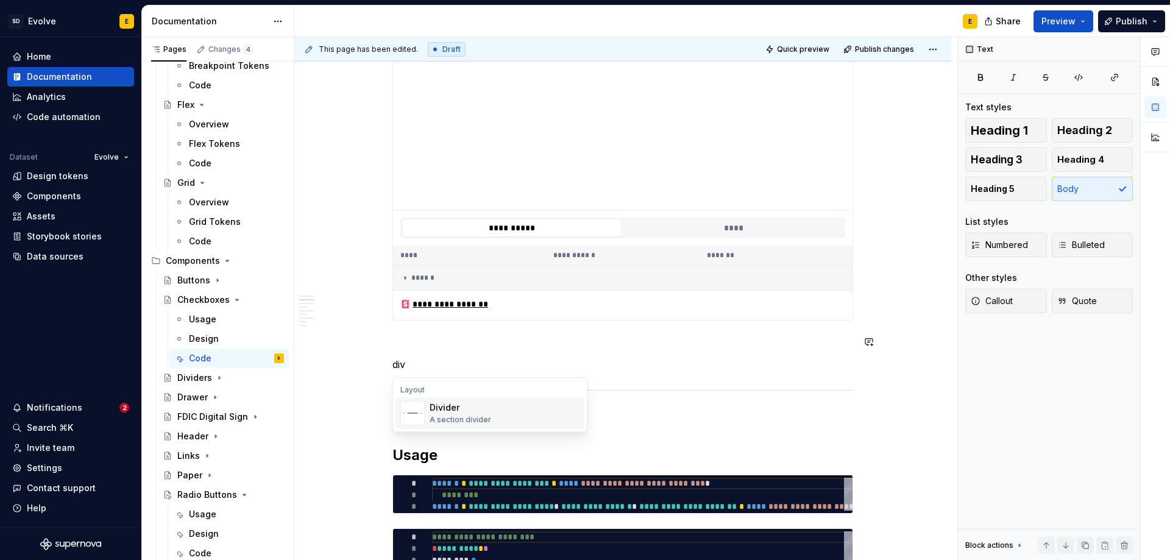
click at [446, 408] on div "Divider" at bounding box center [461, 408] width 62 height 12
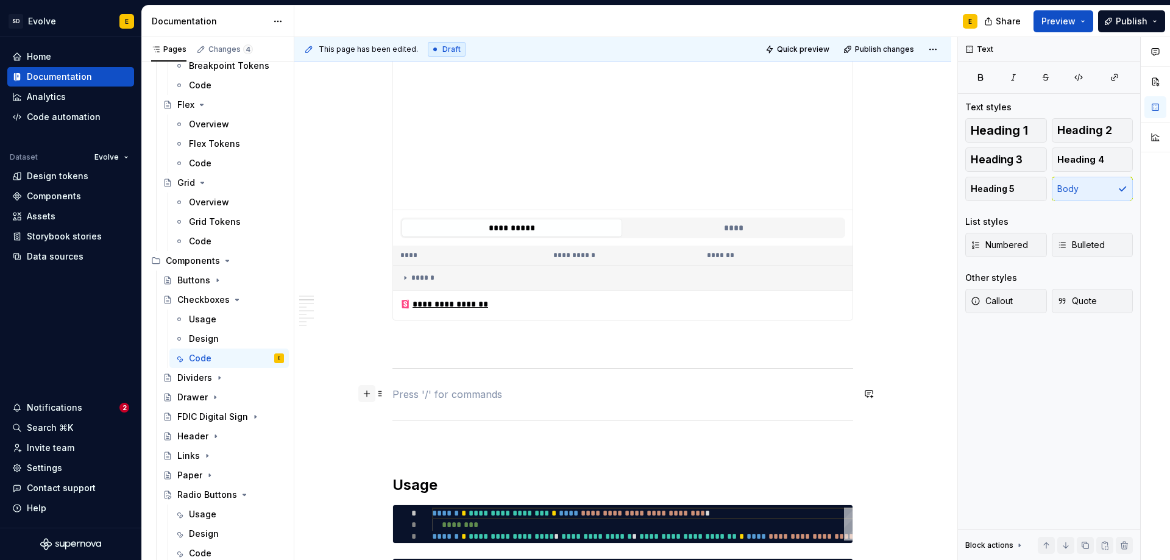
click at [365, 396] on button "button" at bounding box center [366, 393] width 17 height 17
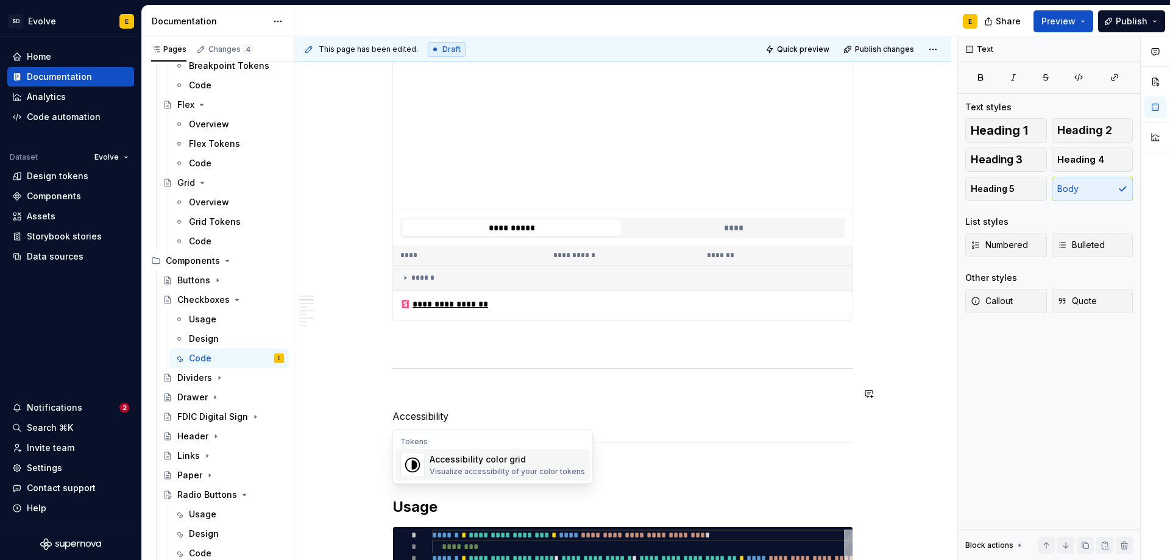
click at [472, 414] on p "Accessibility" at bounding box center [623, 416] width 461 height 15
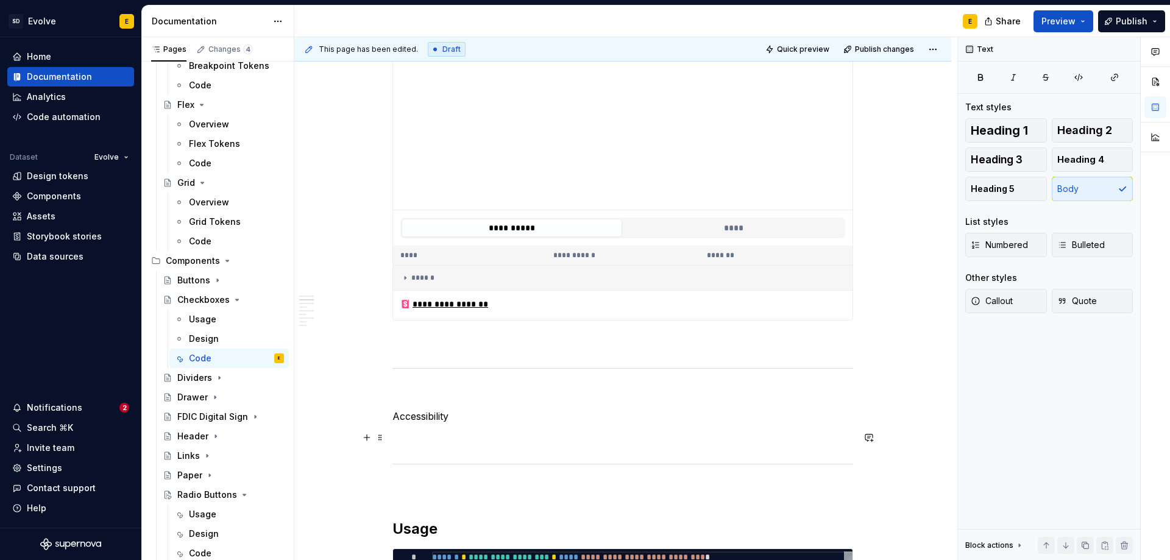
click at [473, 439] on p at bounding box center [623, 438] width 461 height 15
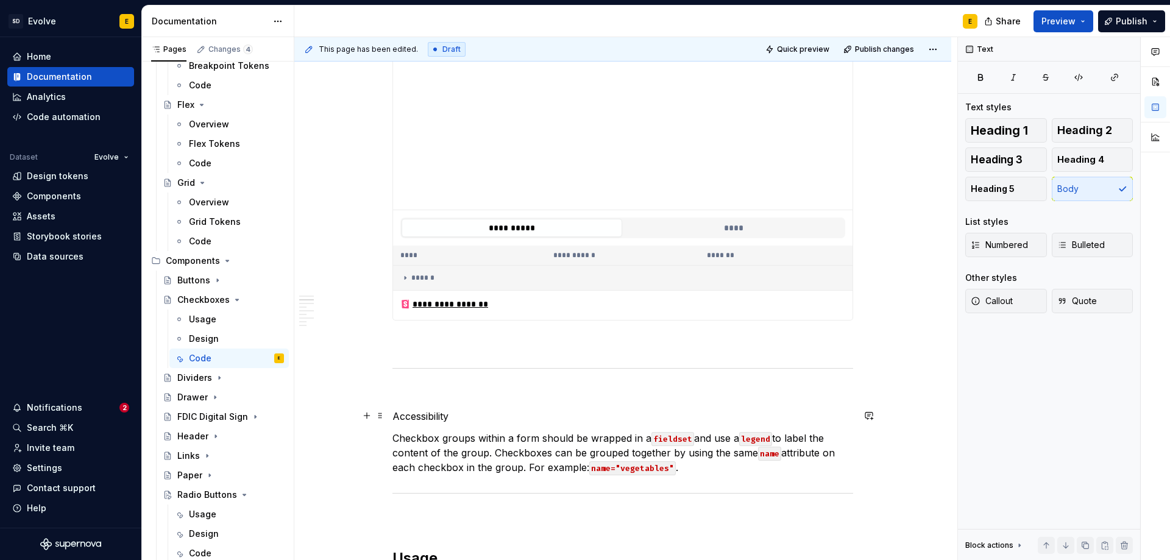
click at [458, 413] on p "Accessibility" at bounding box center [623, 416] width 461 height 15
click at [1086, 134] on span "Heading 2" at bounding box center [1084, 130] width 55 height 12
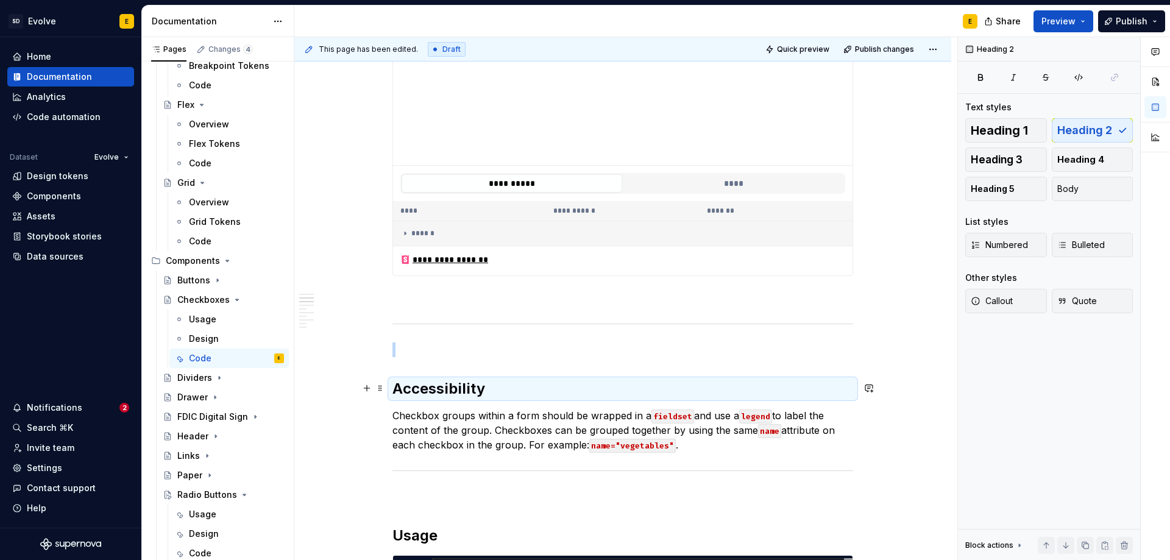
scroll to position [366, 0]
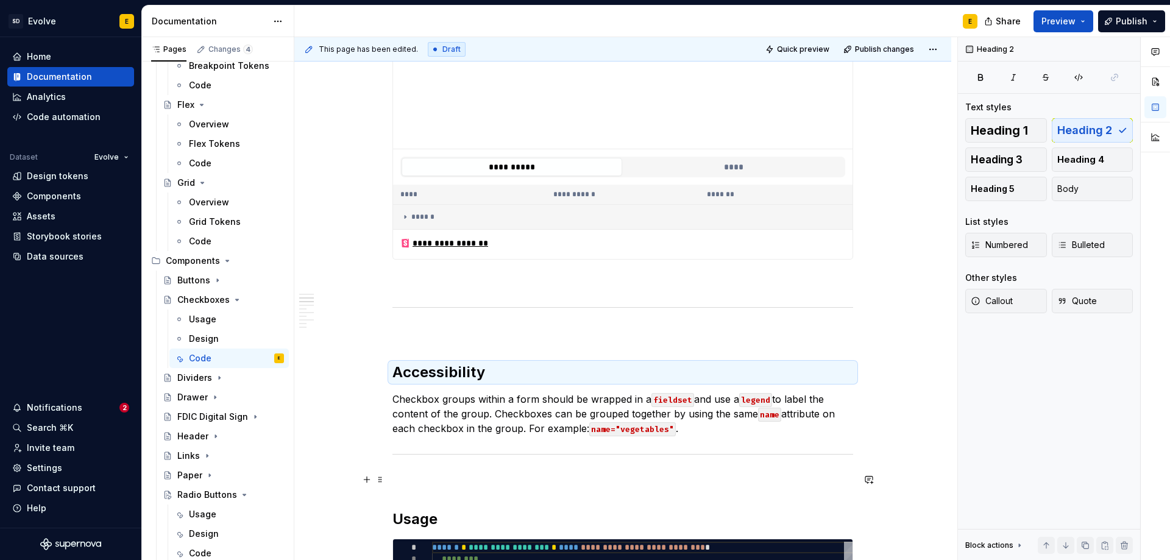
click at [485, 477] on p at bounding box center [623, 480] width 461 height 15
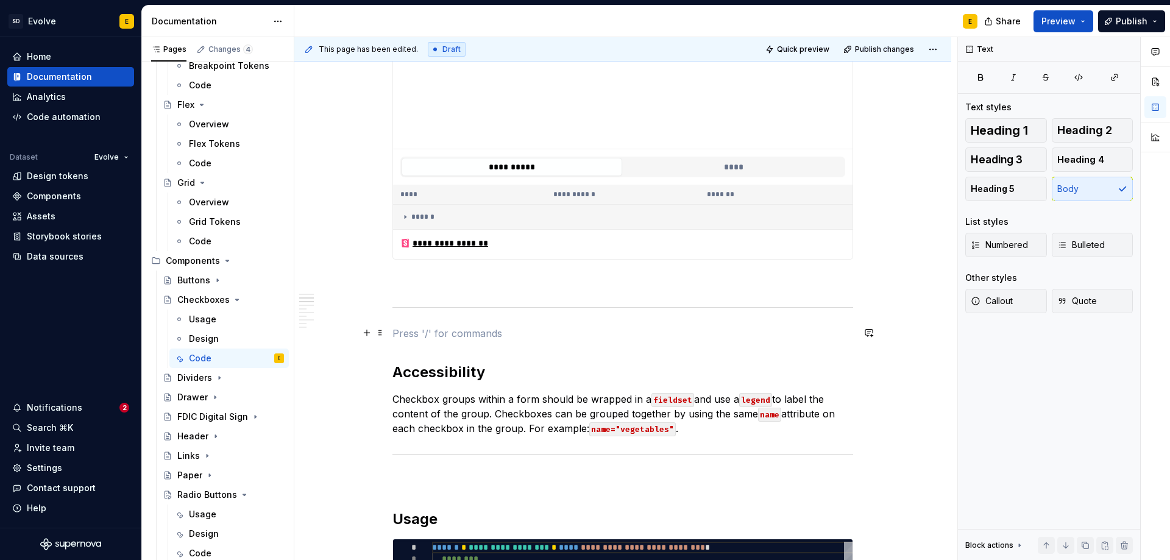
click at [447, 336] on p at bounding box center [623, 333] width 461 height 15
click at [451, 281] on p at bounding box center [623, 281] width 461 height 15
click at [439, 335] on p at bounding box center [623, 333] width 461 height 15
click at [704, 433] on p "Checkbox groups within a form should be wrapped in a fieldset and use a legend …" at bounding box center [623, 414] width 461 height 44
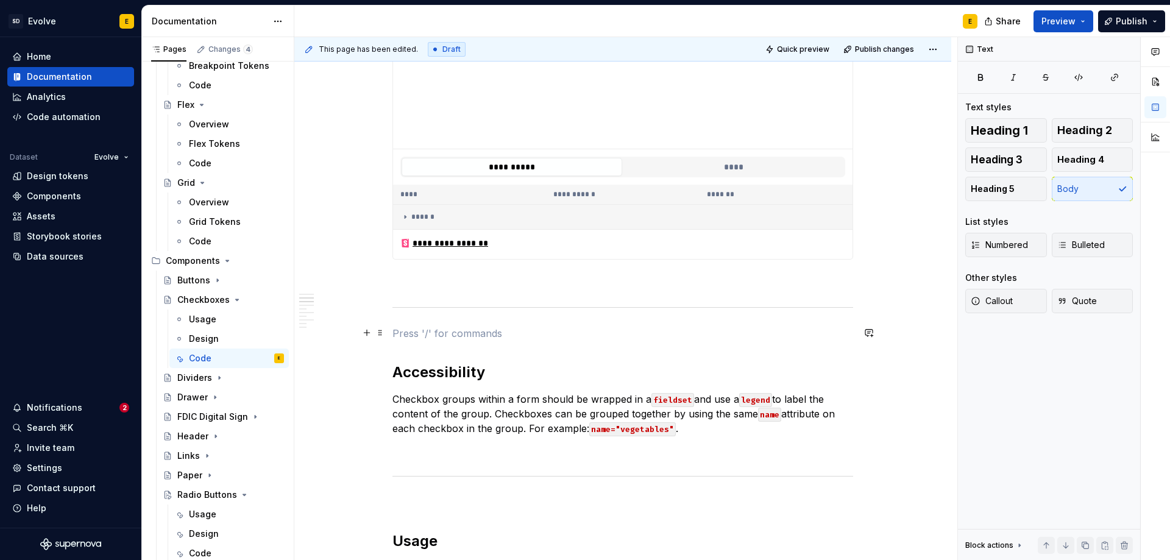
click at [609, 332] on p at bounding box center [623, 333] width 461 height 15
click at [506, 454] on p at bounding box center [623, 450] width 461 height 15
click at [491, 497] on p at bounding box center [623, 502] width 461 height 15
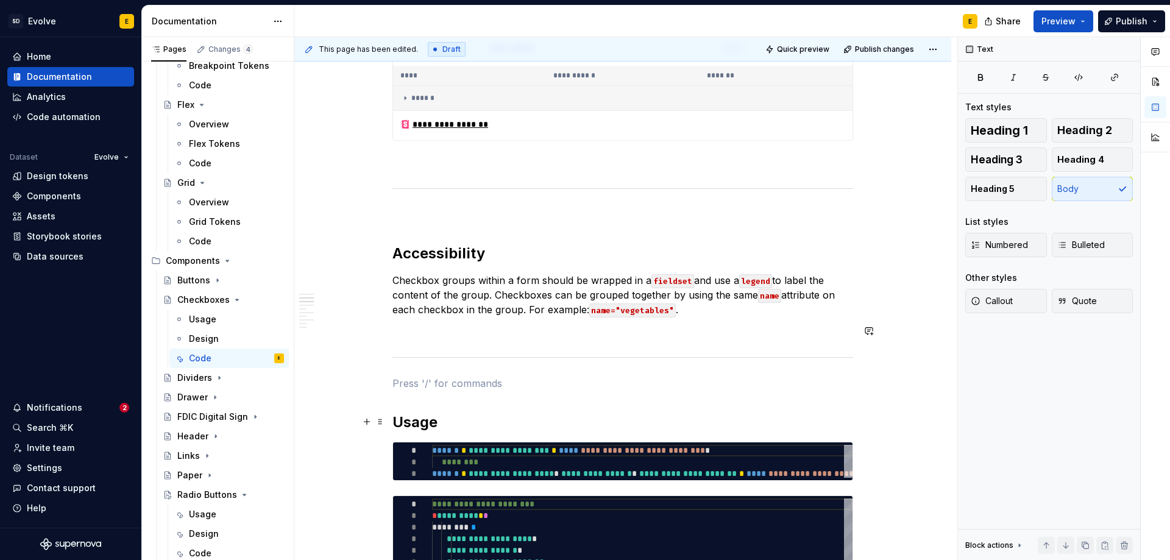
scroll to position [488, 0]
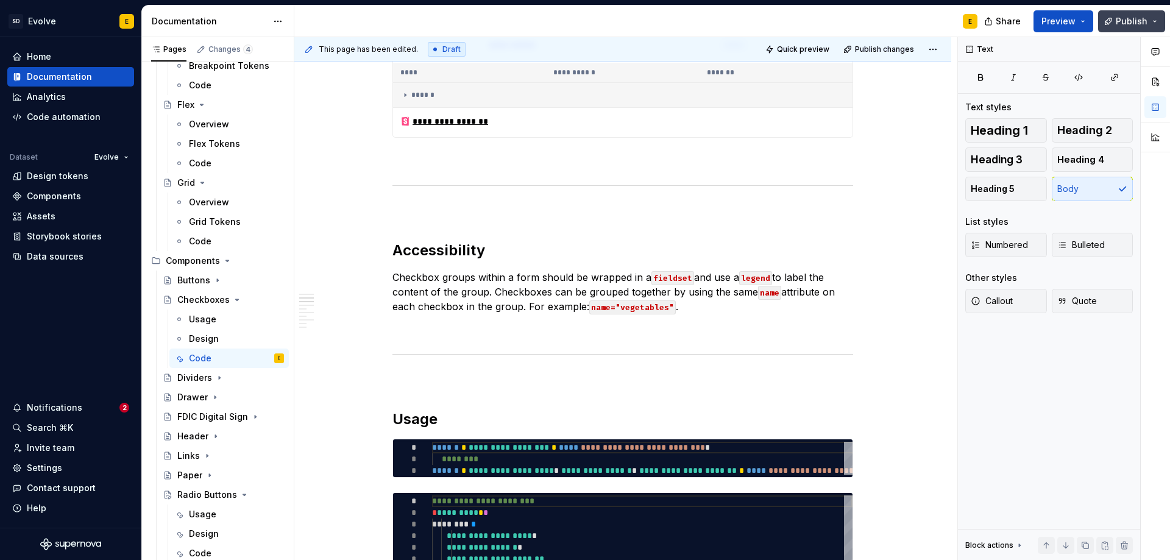
click at [1130, 16] on span "Publish" at bounding box center [1132, 21] width 32 height 12
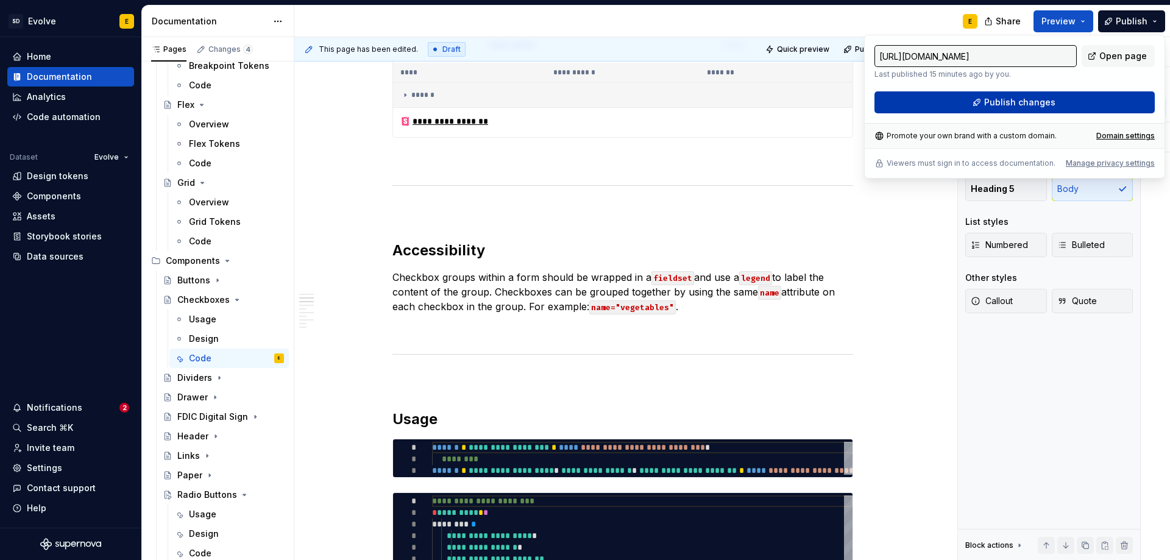
click at [1057, 98] on button "Publish changes" at bounding box center [1015, 102] width 280 height 22
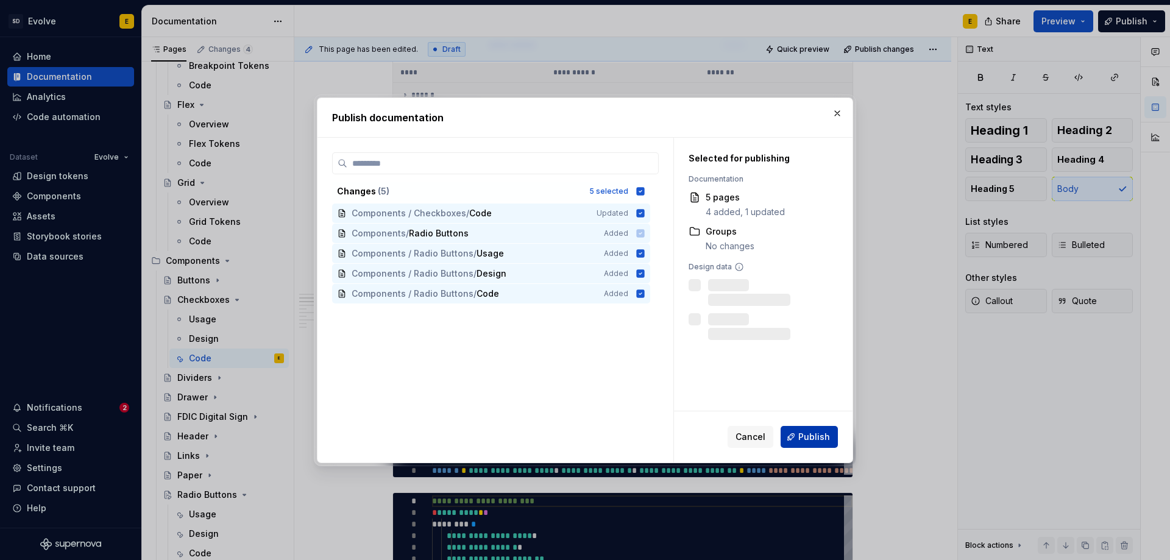
click at [803, 435] on span "Publish" at bounding box center [814, 437] width 32 height 12
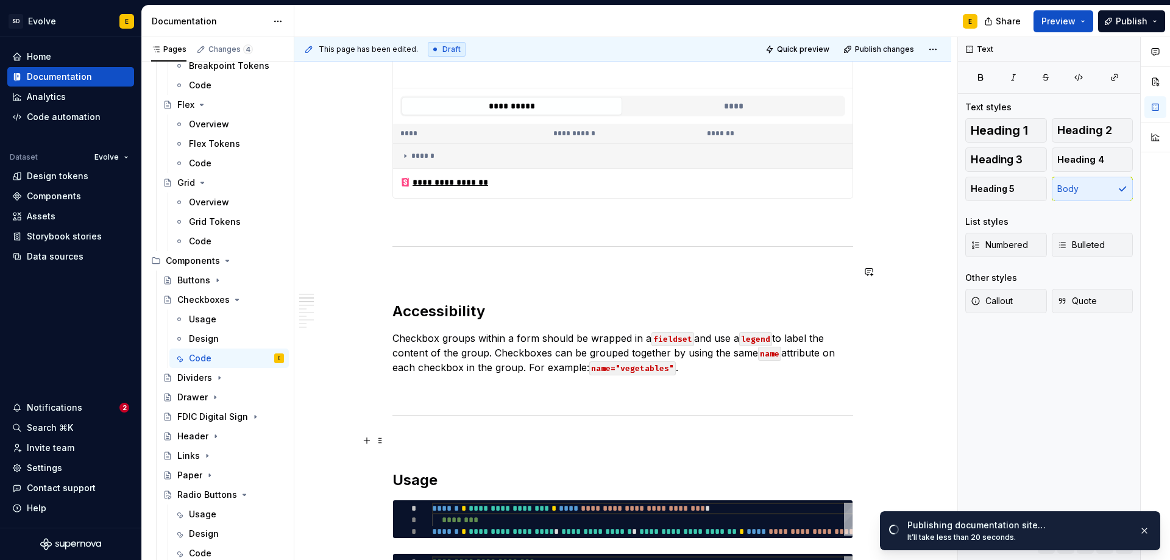
scroll to position [610, 0]
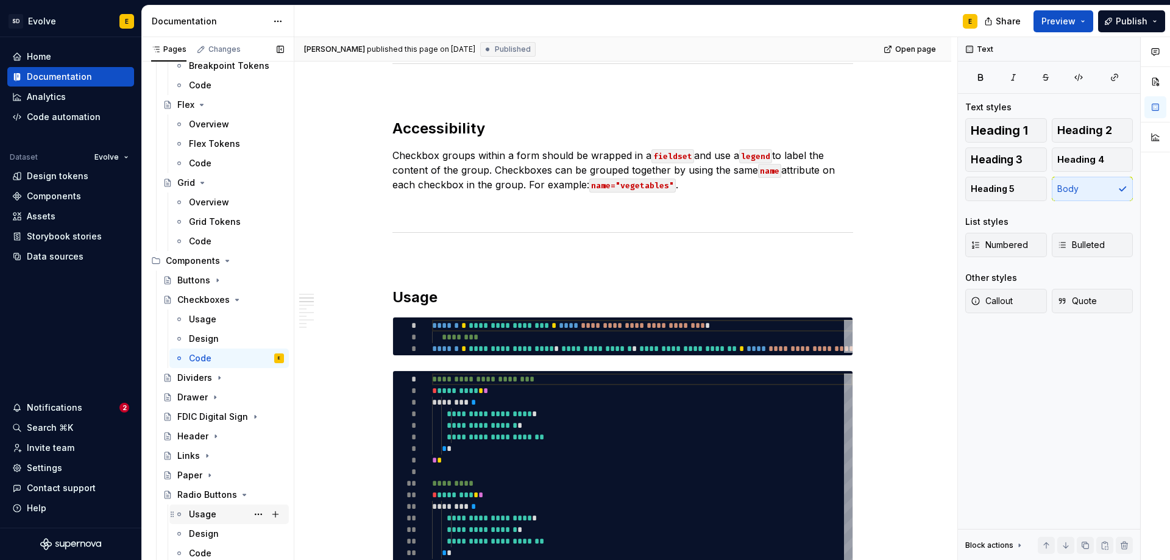
click at [208, 519] on div "Usage" at bounding box center [202, 514] width 27 height 12
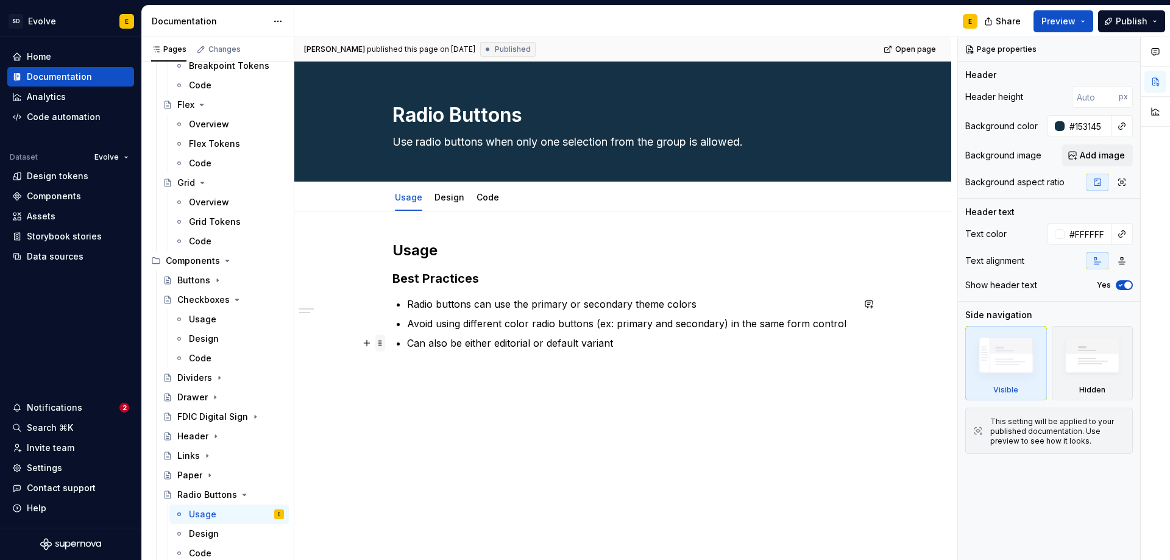
click at [380, 344] on span at bounding box center [380, 343] width 10 height 17
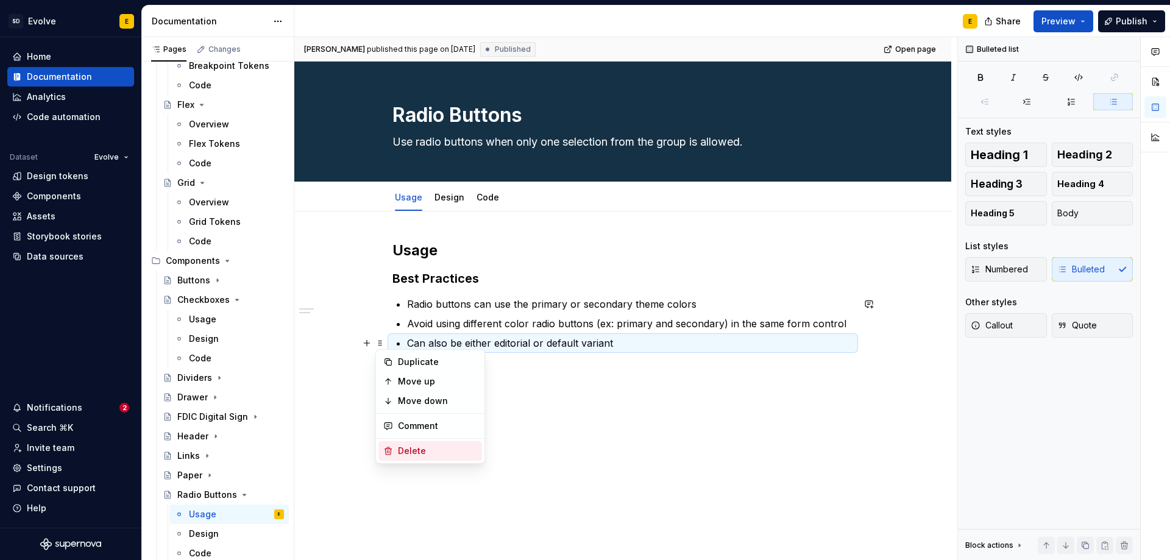
click at [419, 449] on div "Delete" at bounding box center [437, 451] width 79 height 12
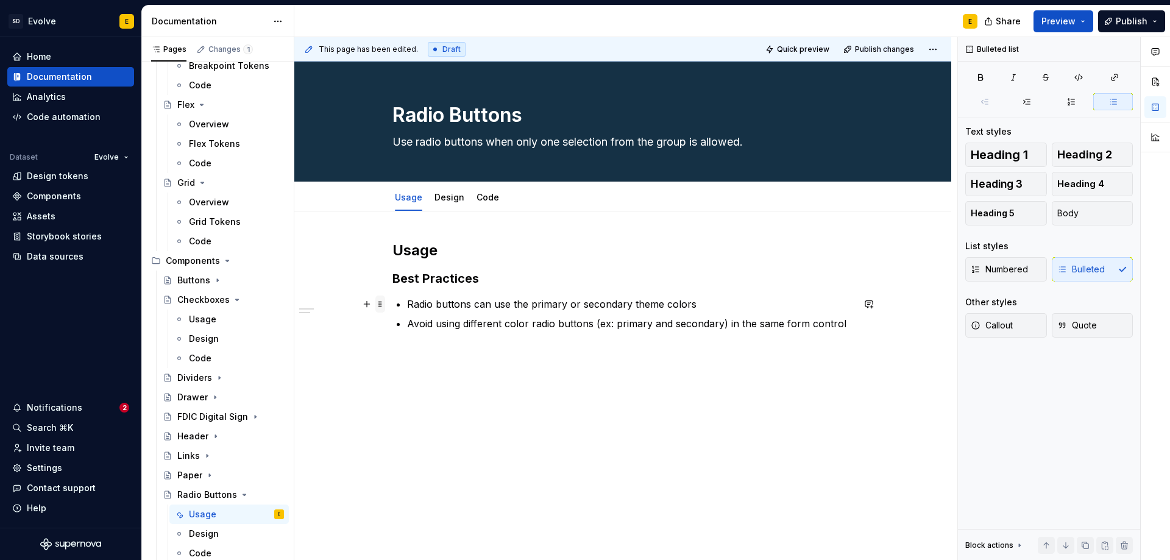
click at [380, 306] on span at bounding box center [380, 304] width 10 height 17
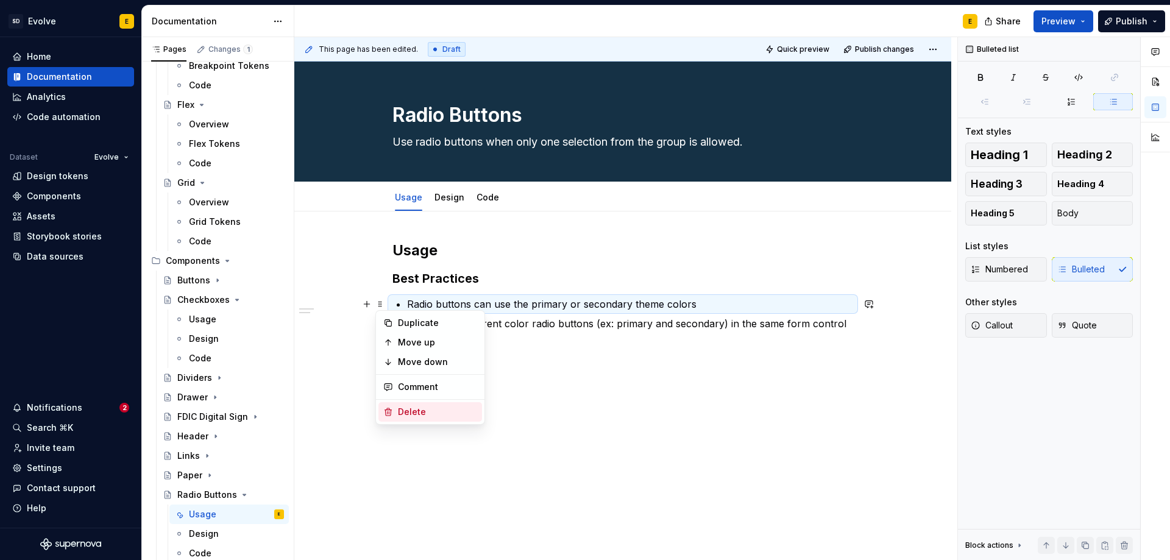
click at [414, 409] on div "Delete" at bounding box center [437, 412] width 79 height 12
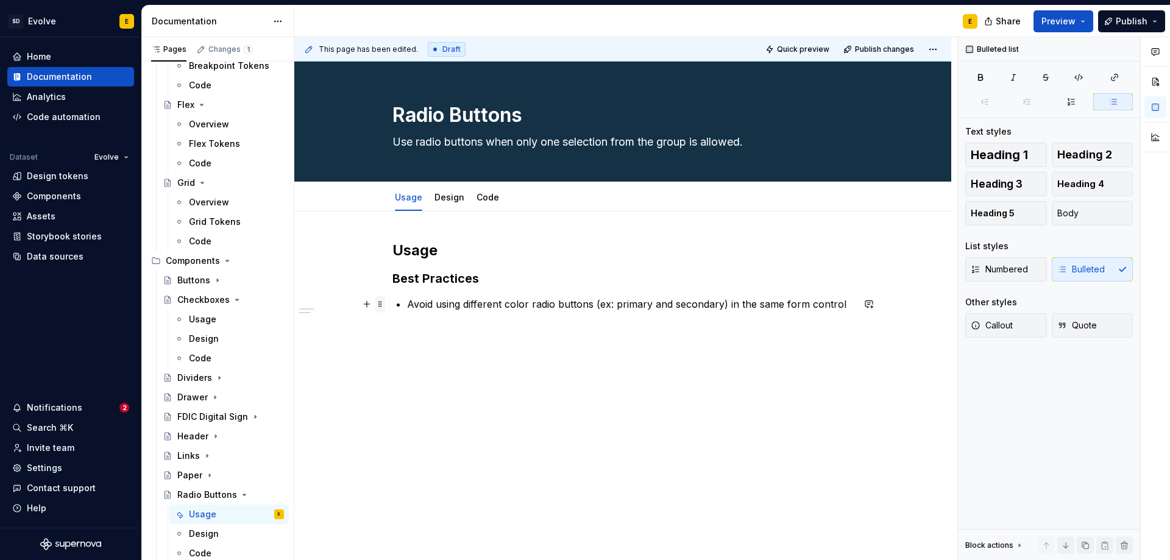
click at [382, 303] on span at bounding box center [380, 304] width 10 height 17
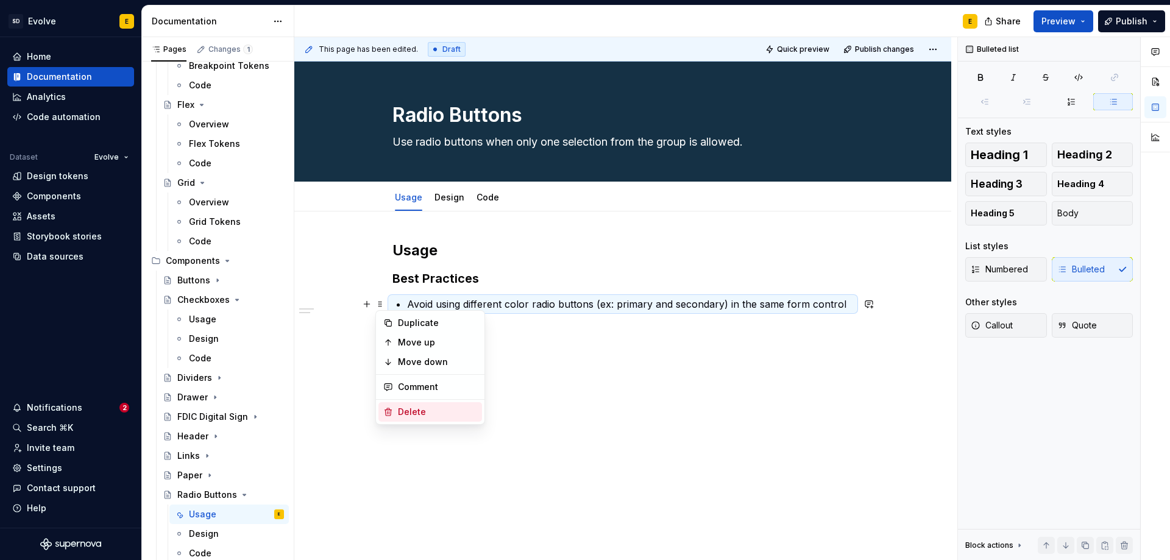
click at [406, 409] on div "Delete" at bounding box center [437, 412] width 79 height 12
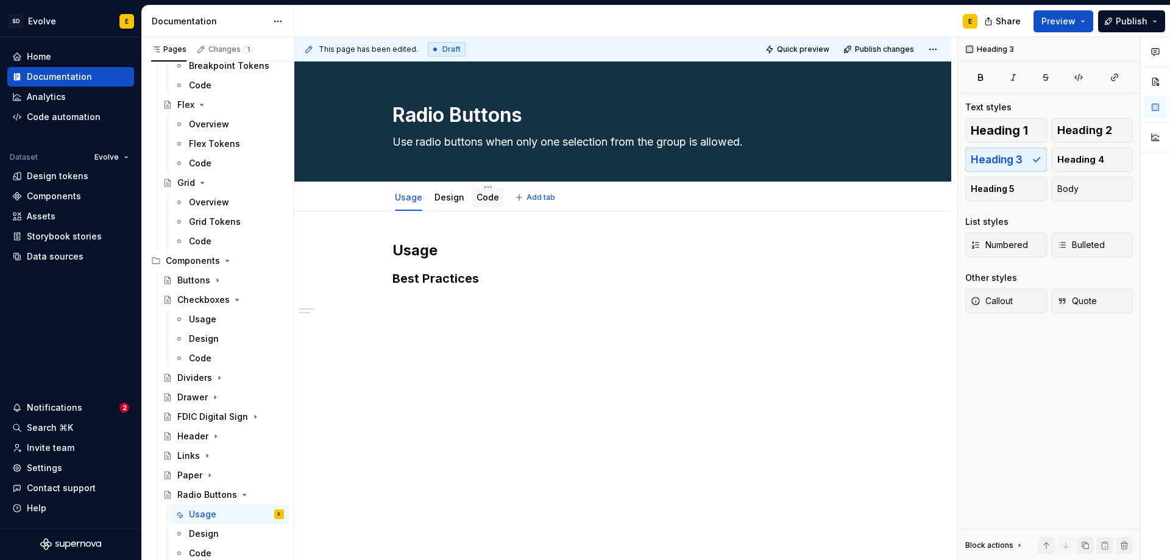
click at [485, 199] on link "Code" at bounding box center [488, 197] width 23 height 10
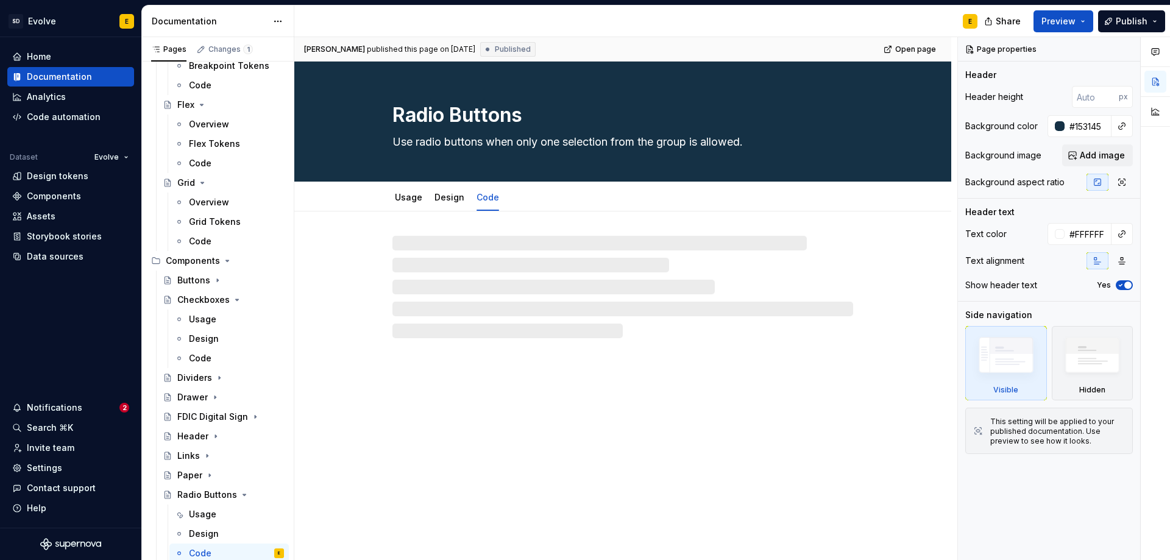
type textarea "*"
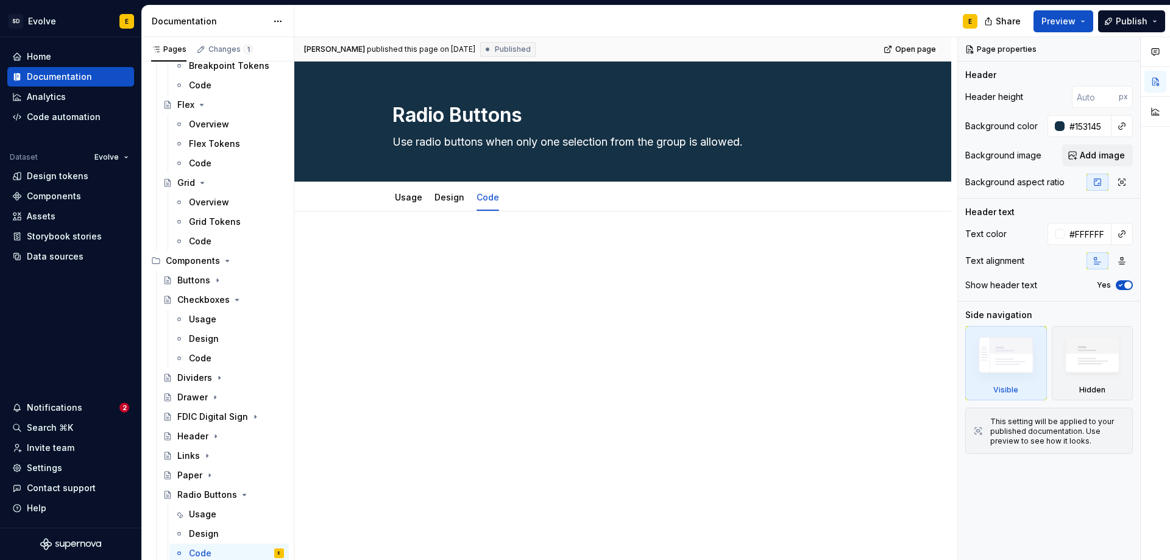
click at [555, 257] on div at bounding box center [623, 264] width 461 height 46
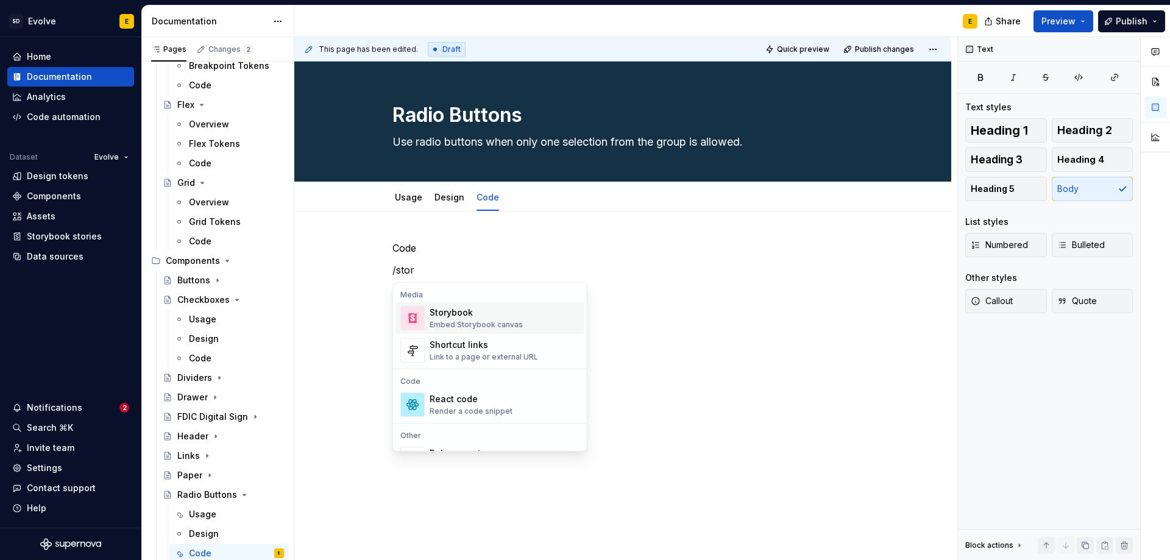
click at [439, 321] on div "Embed Storybook canvas" at bounding box center [476, 325] width 93 height 10
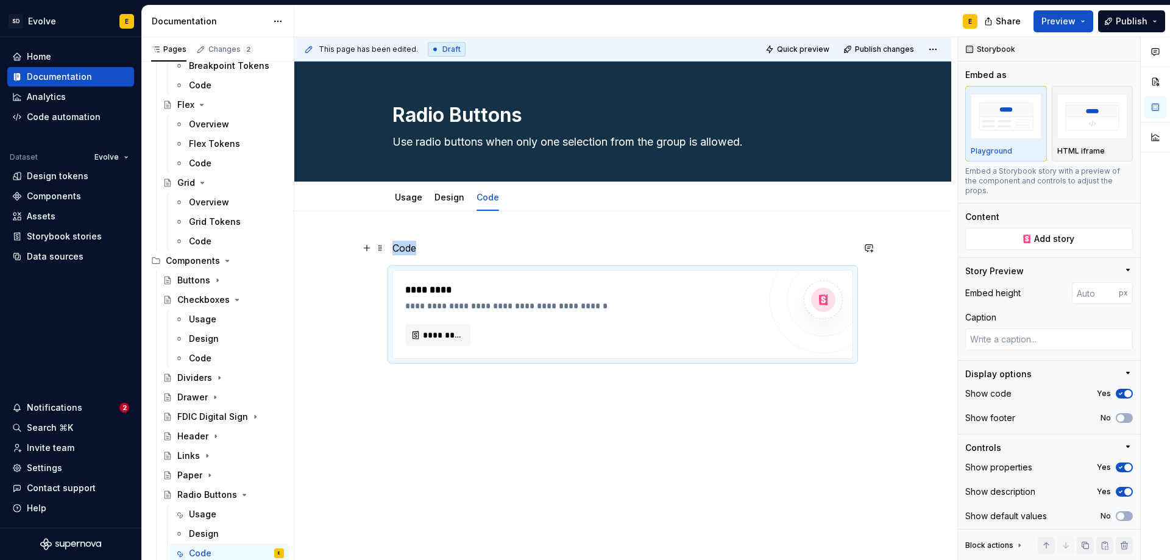
click at [445, 251] on p "Code" at bounding box center [623, 248] width 461 height 15
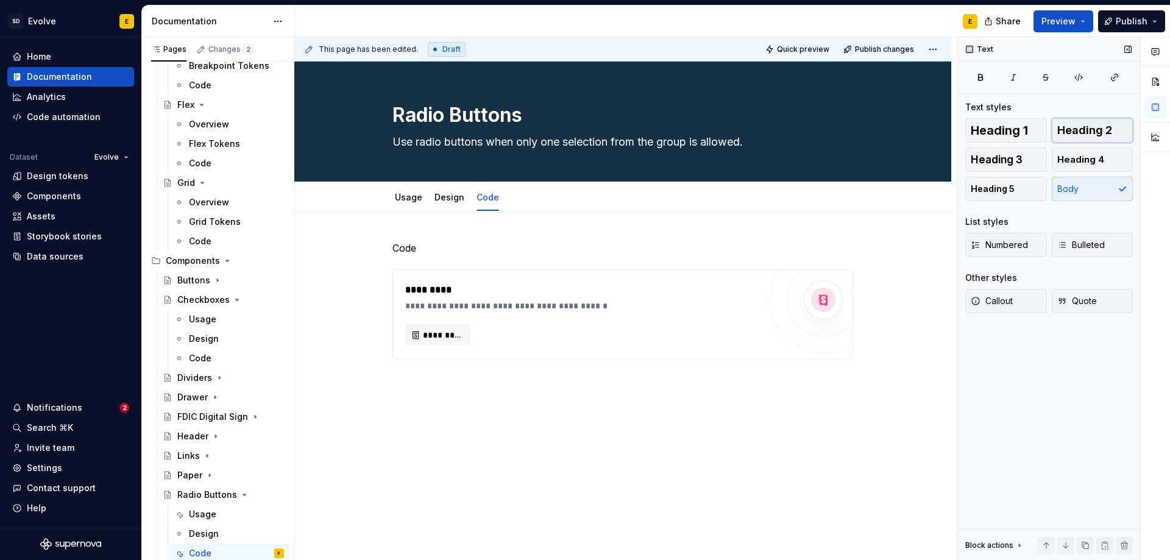
click at [1087, 130] on span "Heading 2" at bounding box center [1084, 130] width 55 height 12
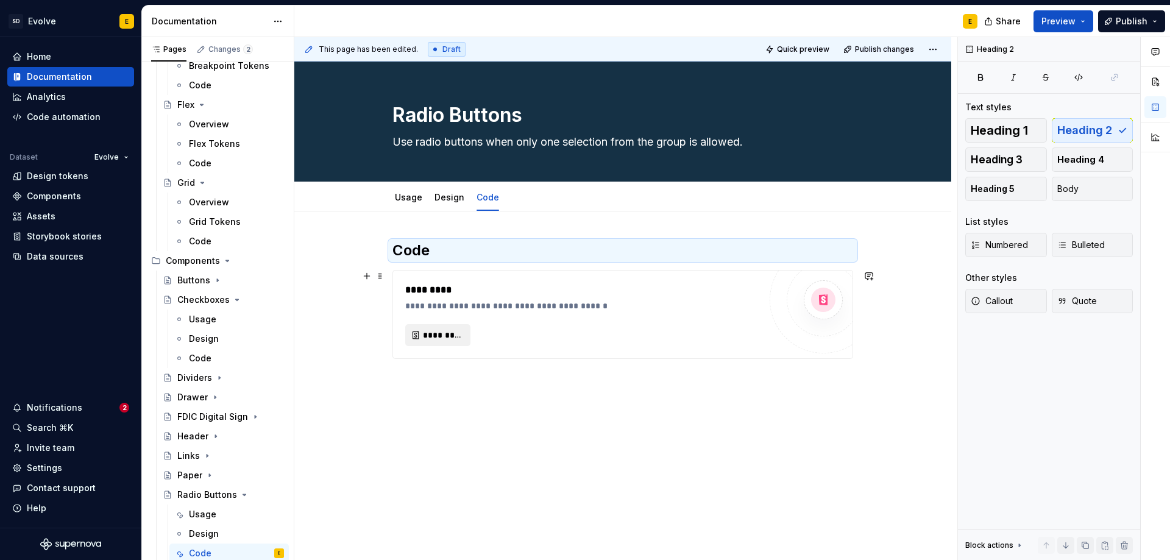
click at [423, 332] on span "*********" at bounding box center [443, 335] width 40 height 12
type textarea "*"
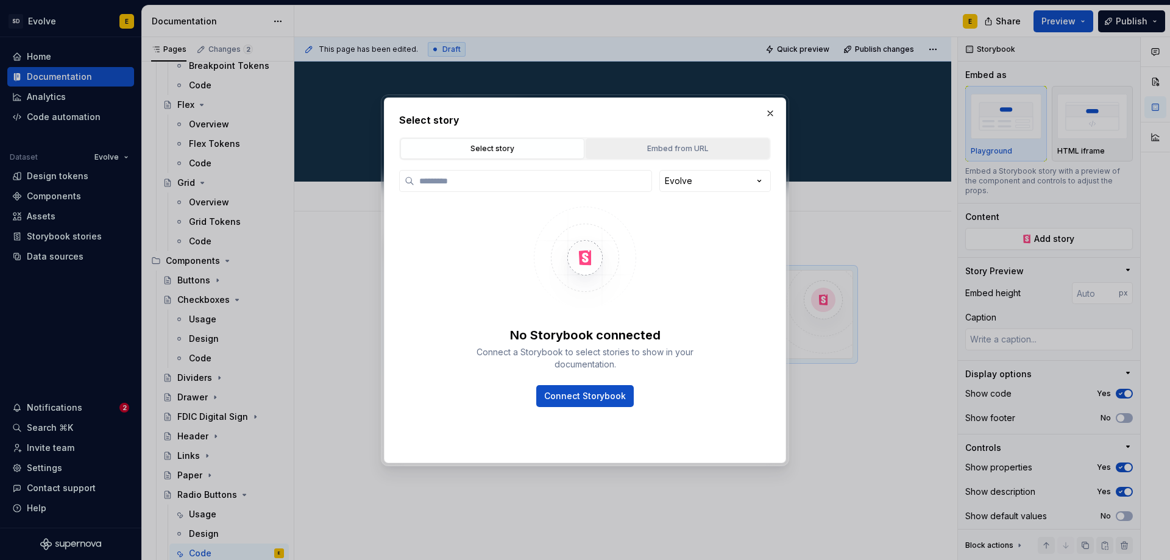
click at [655, 151] on div "Embed from URL" at bounding box center [678, 149] width 176 height 12
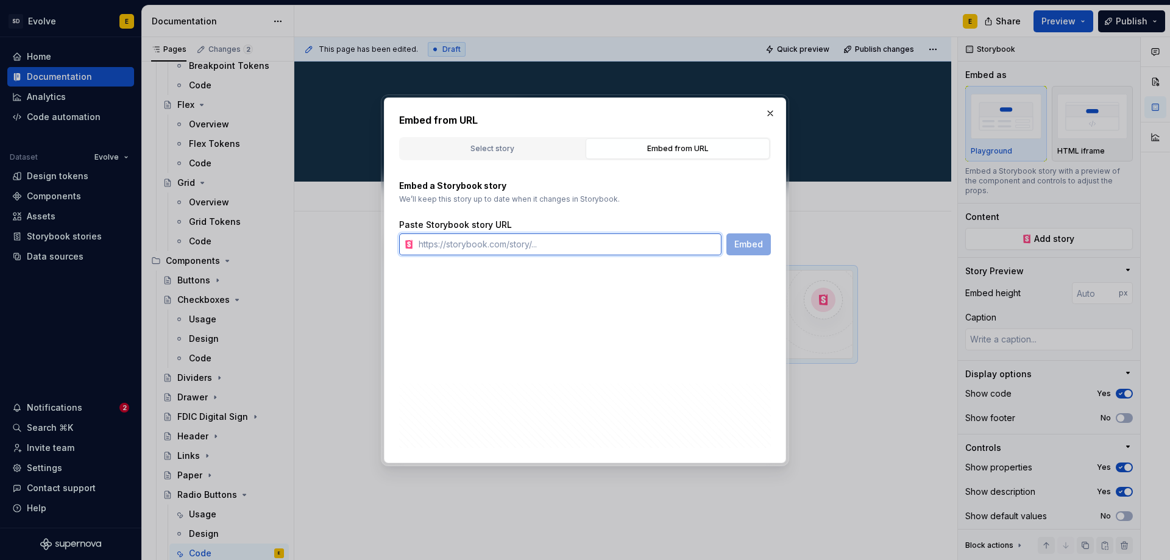
click at [569, 242] on input "text" at bounding box center [568, 244] width 308 height 22
paste input "[URL][DOMAIN_NAME]"
type input "[URL][DOMAIN_NAME]"
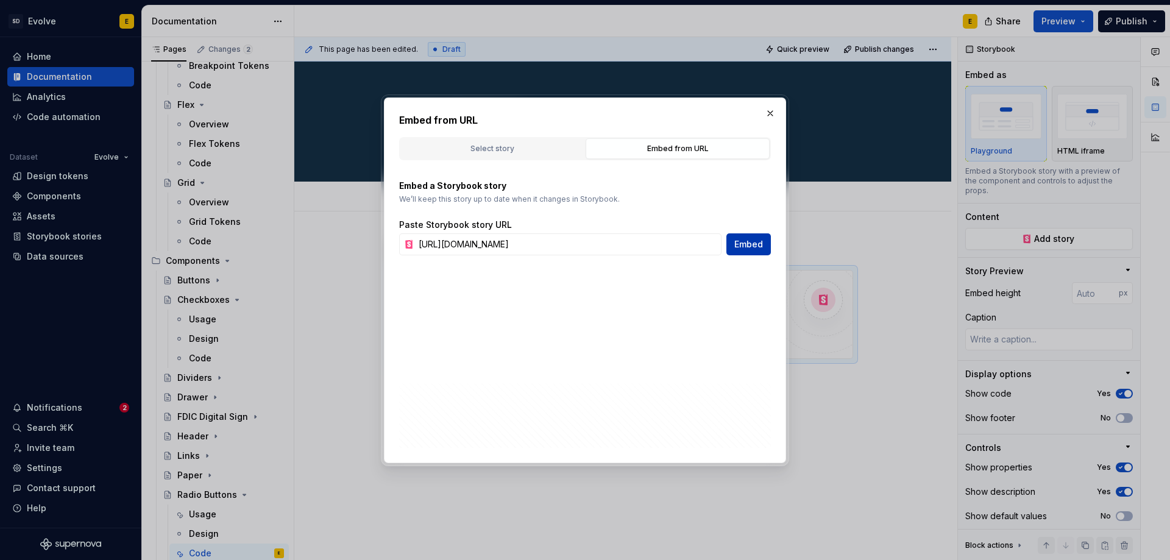
click at [753, 248] on span "Embed" at bounding box center [748, 244] width 29 height 12
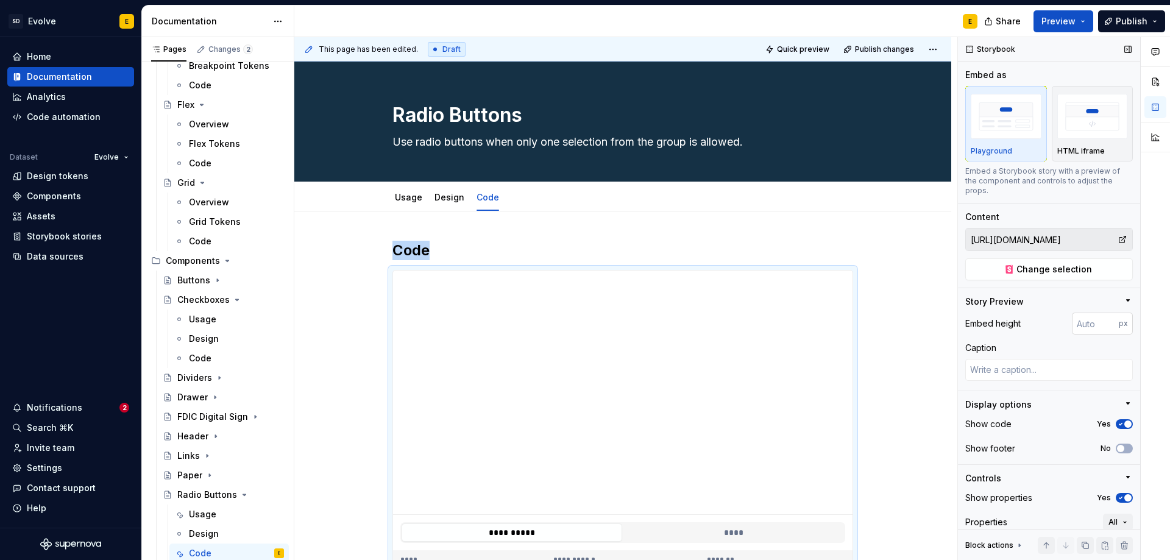
type textarea "*"
click at [1089, 323] on input "number" at bounding box center [1095, 324] width 47 height 22
type input "128"
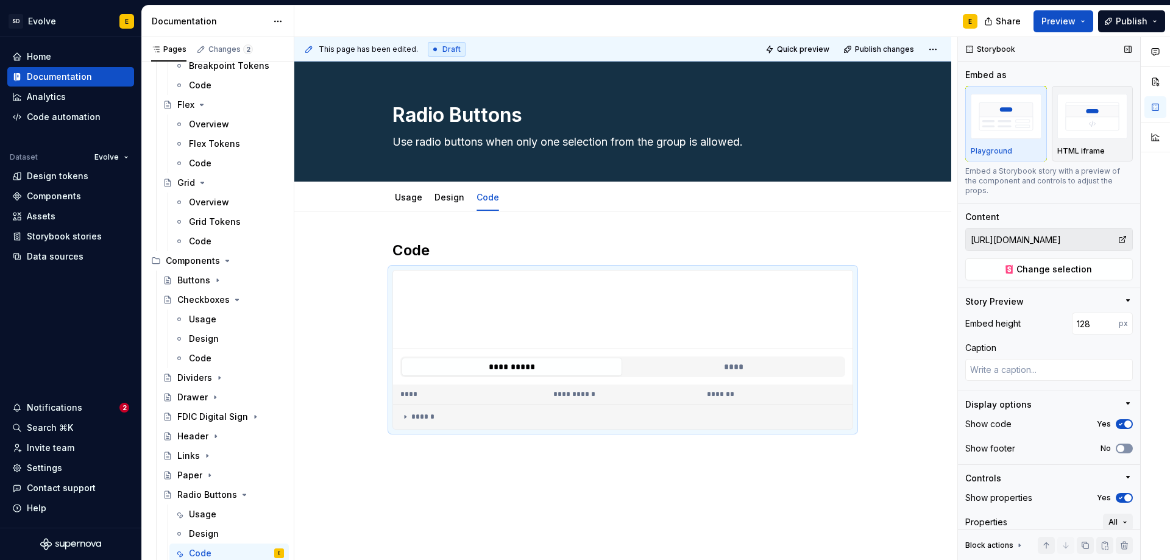
click at [1117, 450] on span "button" at bounding box center [1120, 448] width 7 height 7
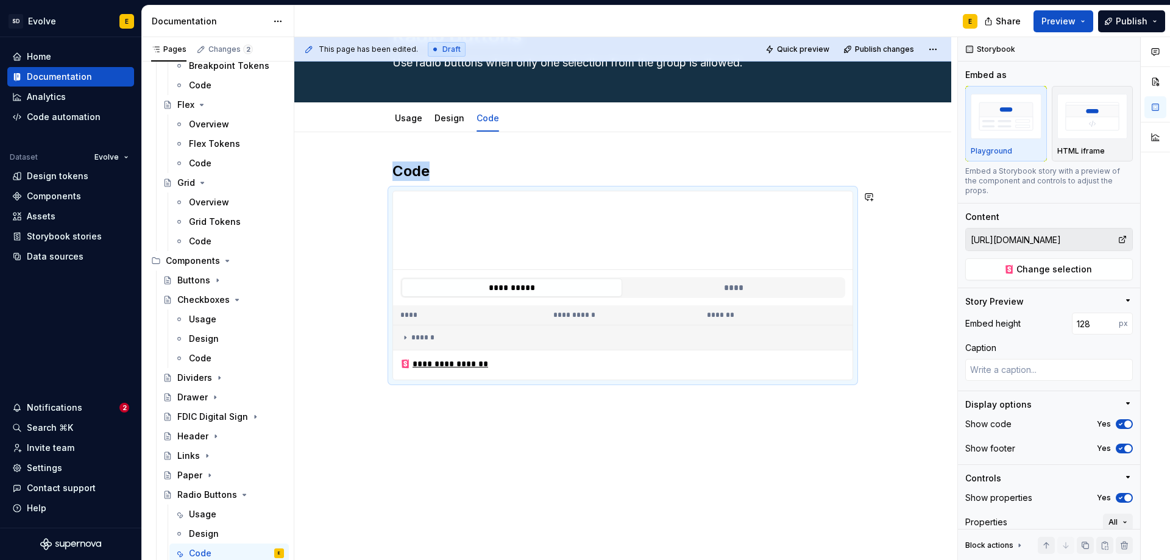
scroll to position [81, 0]
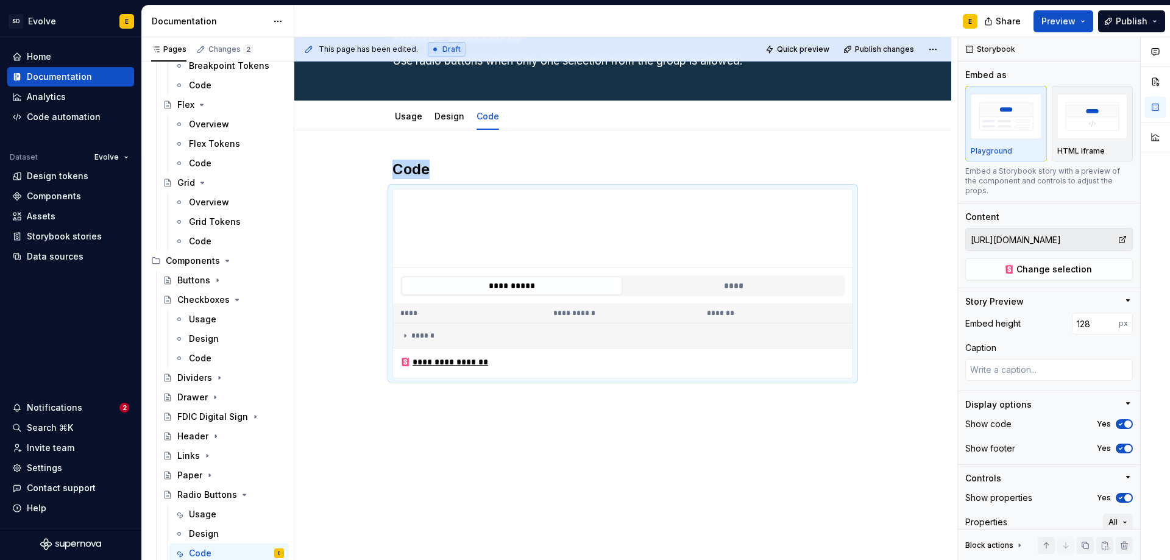
click at [522, 407] on div "**********" at bounding box center [622, 345] width 657 height 431
click at [436, 165] on h2 "Code" at bounding box center [623, 170] width 461 height 20
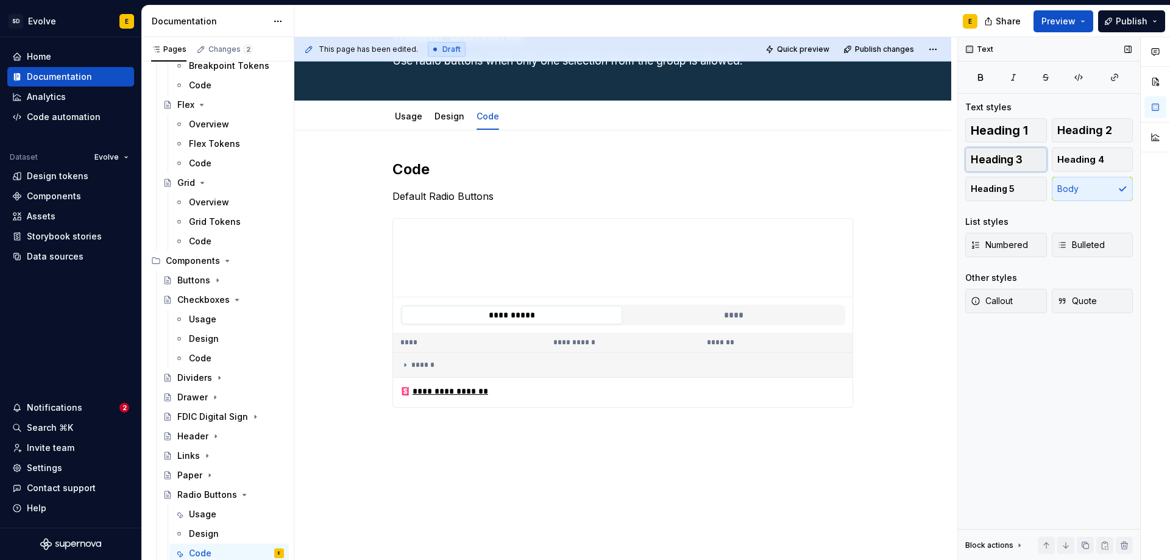
click at [996, 156] on span "Heading 3" at bounding box center [997, 160] width 52 height 12
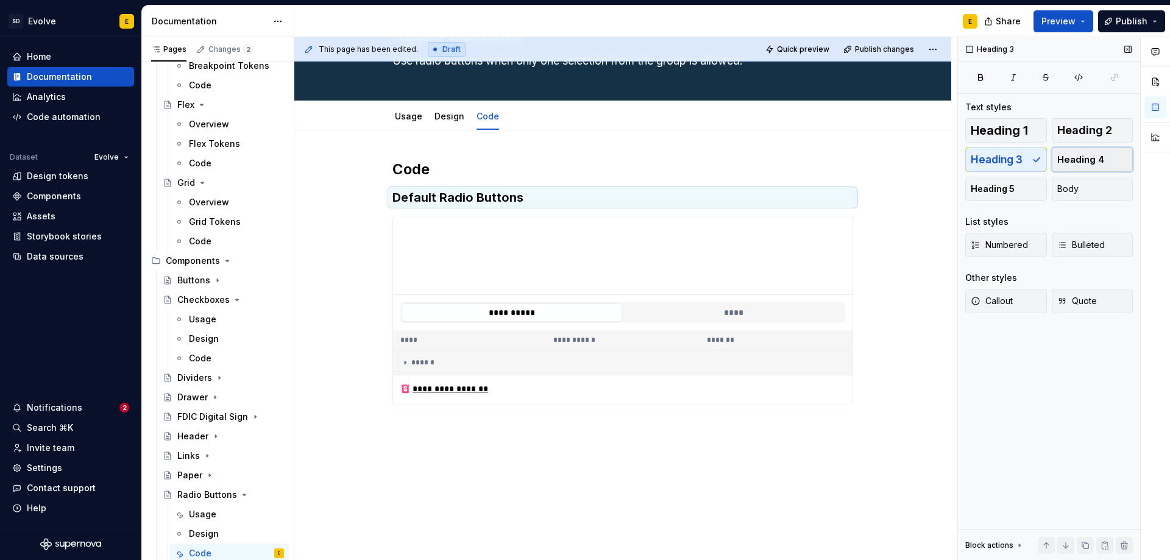
click at [1079, 155] on span "Heading 4" at bounding box center [1080, 160] width 47 height 12
click at [449, 431] on div "**********" at bounding box center [622, 357] width 657 height 455
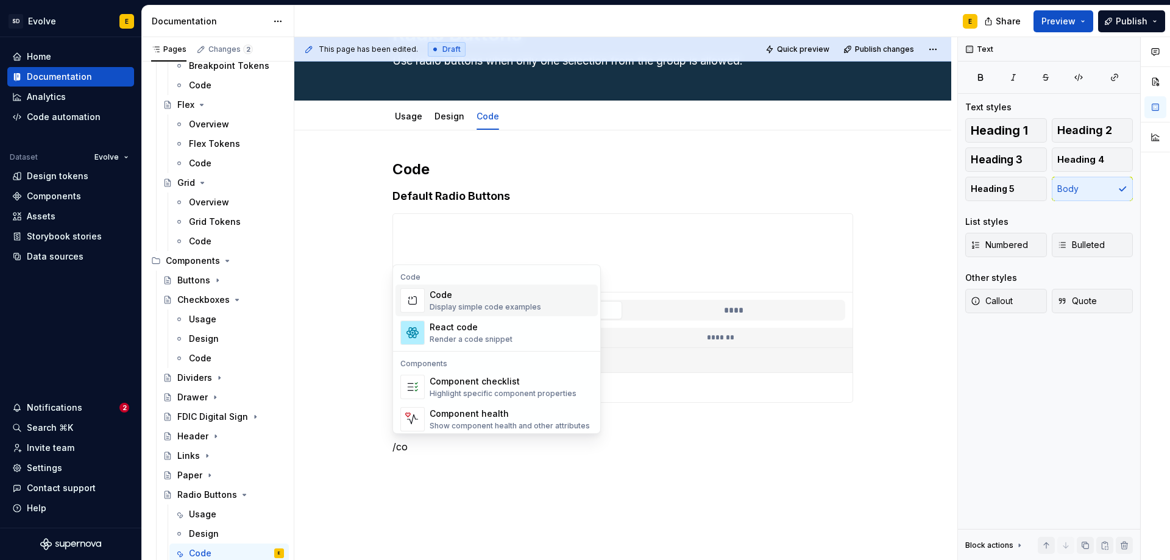
click at [492, 306] on div "Display simple code examples" at bounding box center [486, 307] width 112 height 10
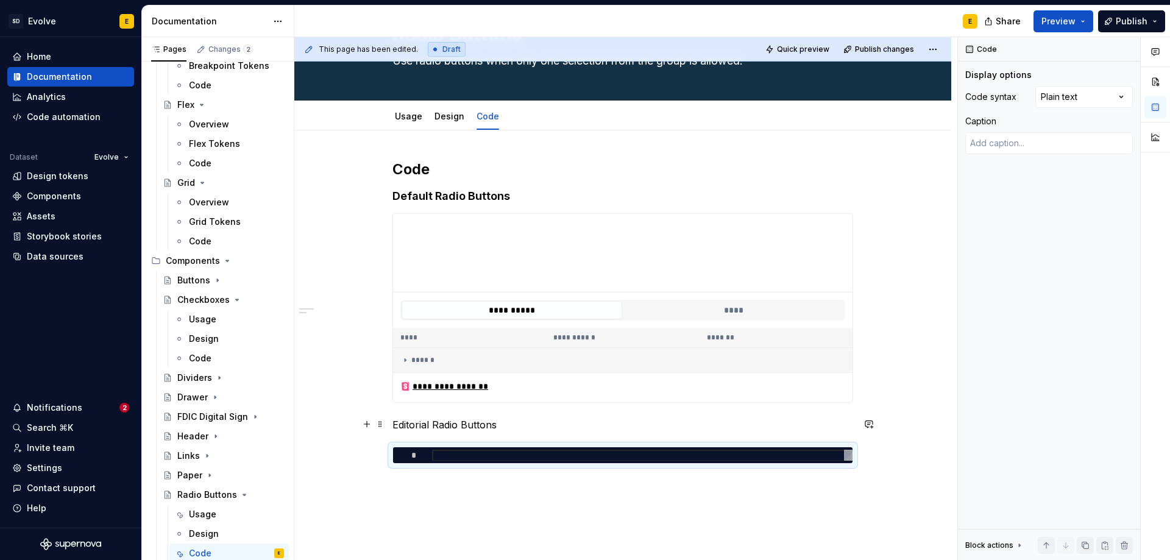
click at [514, 418] on p "Editorial Radio Buttons" at bounding box center [623, 425] width 461 height 15
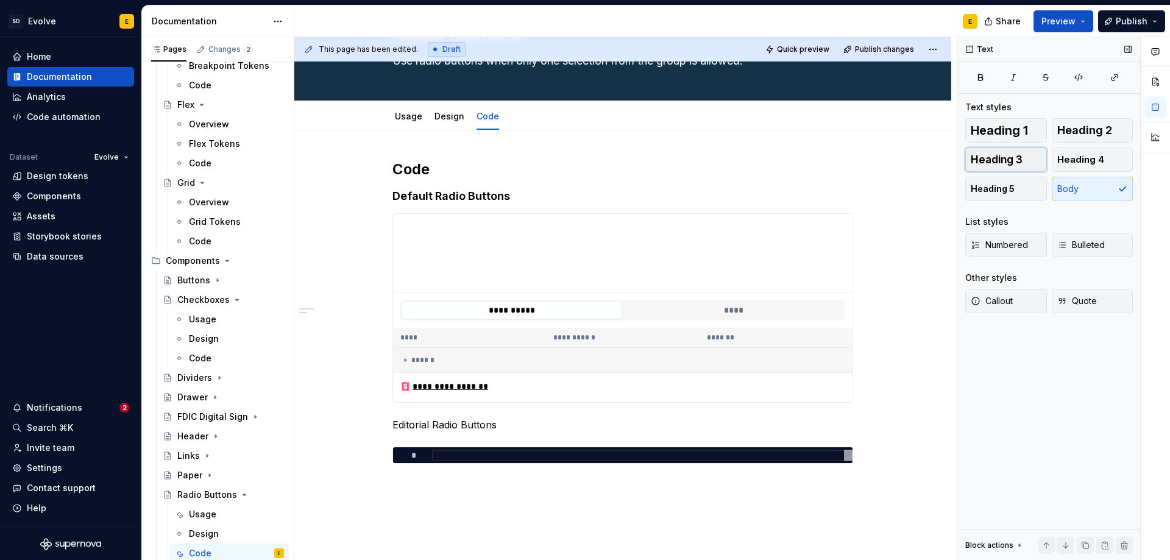
click at [993, 158] on span "Heading 3" at bounding box center [997, 160] width 52 height 12
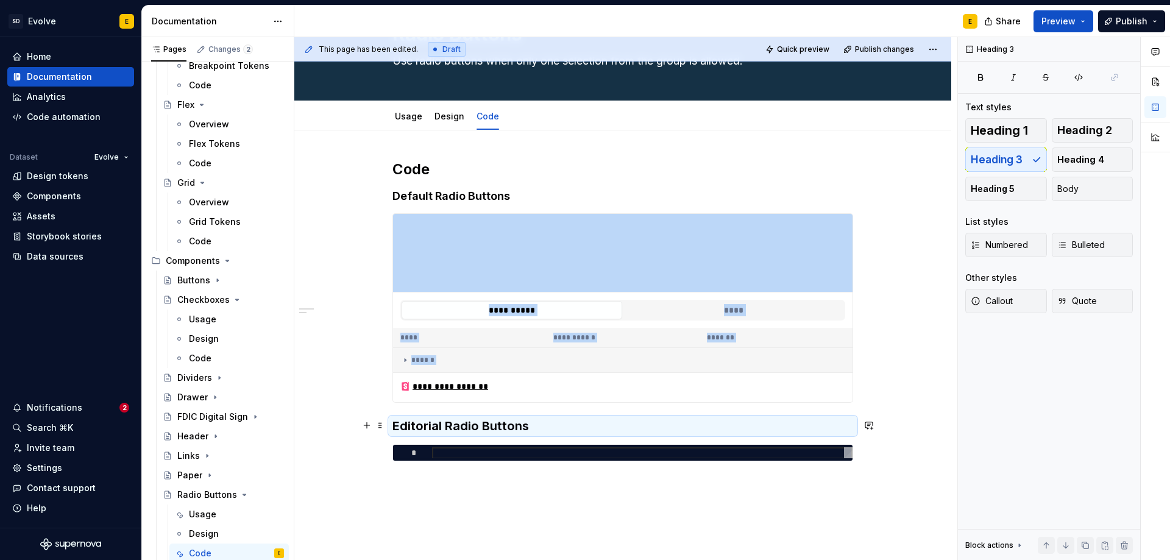
click at [607, 430] on h3 "Editorial Radio Buttons" at bounding box center [623, 426] width 461 height 17
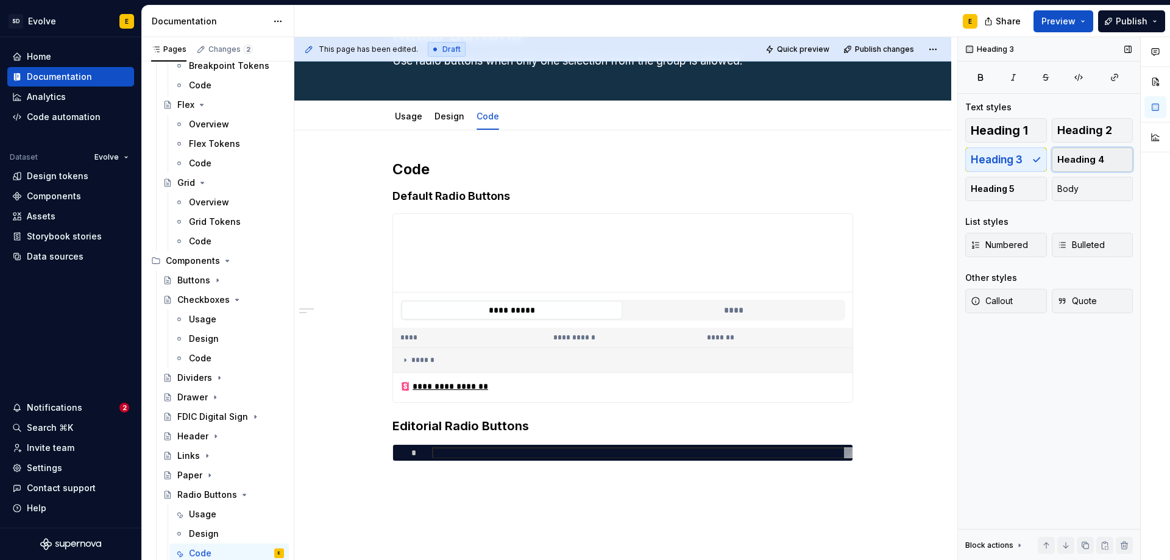
click at [1072, 159] on span "Heading 4" at bounding box center [1080, 160] width 47 height 12
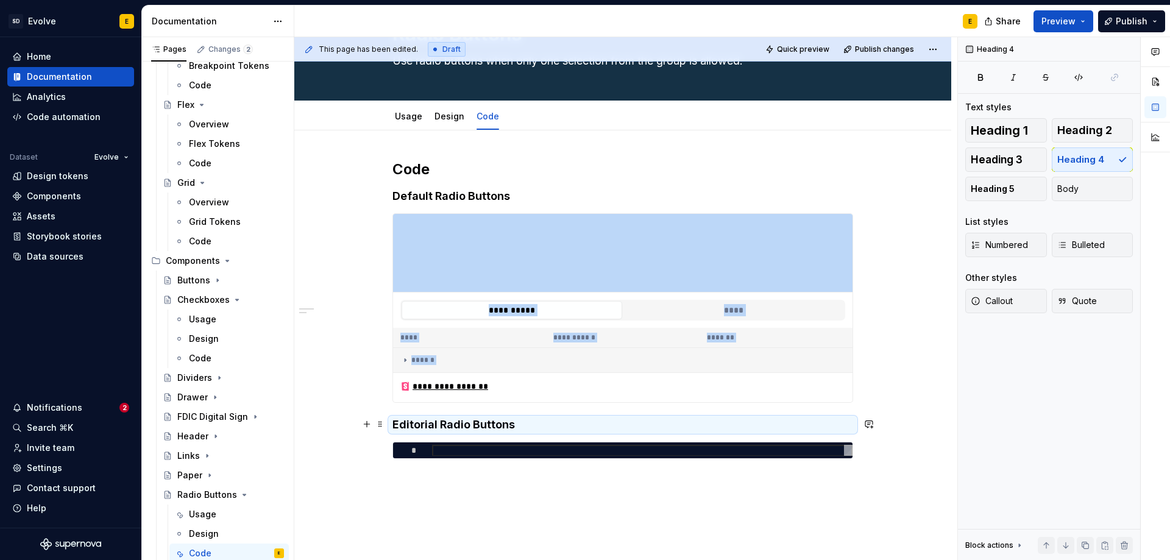
click at [578, 422] on h4 "Editorial Radio Buttons" at bounding box center [623, 425] width 461 height 15
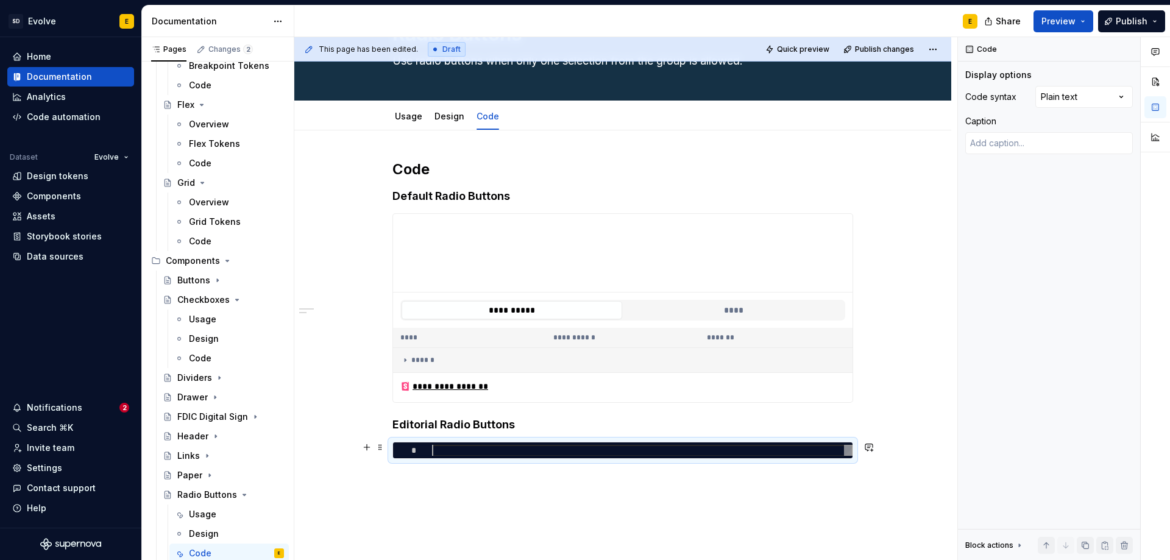
click at [579, 449] on div at bounding box center [642, 451] width 421 height 12
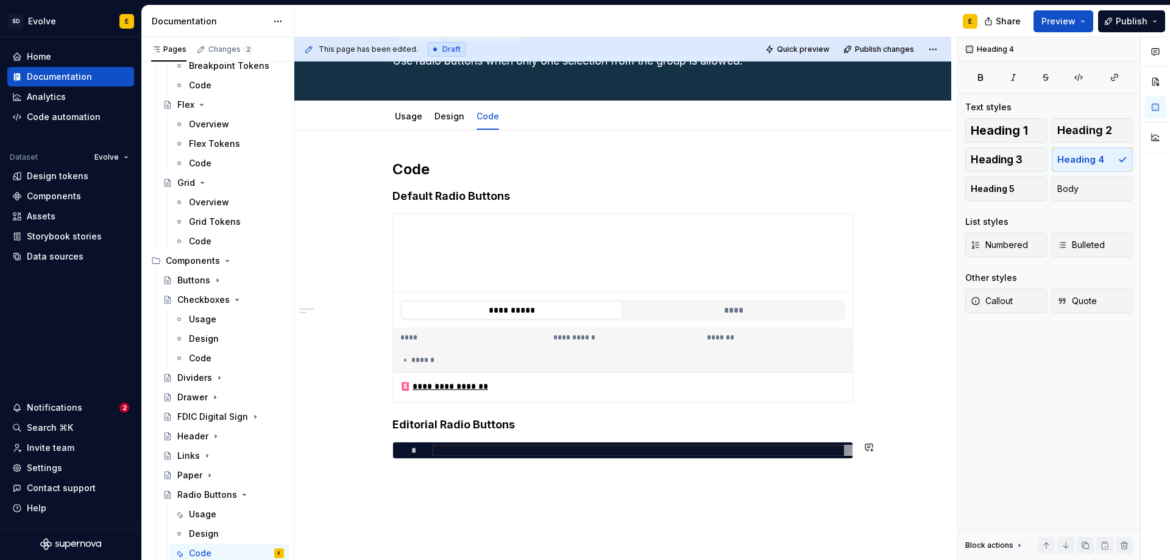
click at [459, 463] on div "**********" at bounding box center [623, 317] width 461 height 314
click at [379, 445] on span at bounding box center [380, 447] width 10 height 17
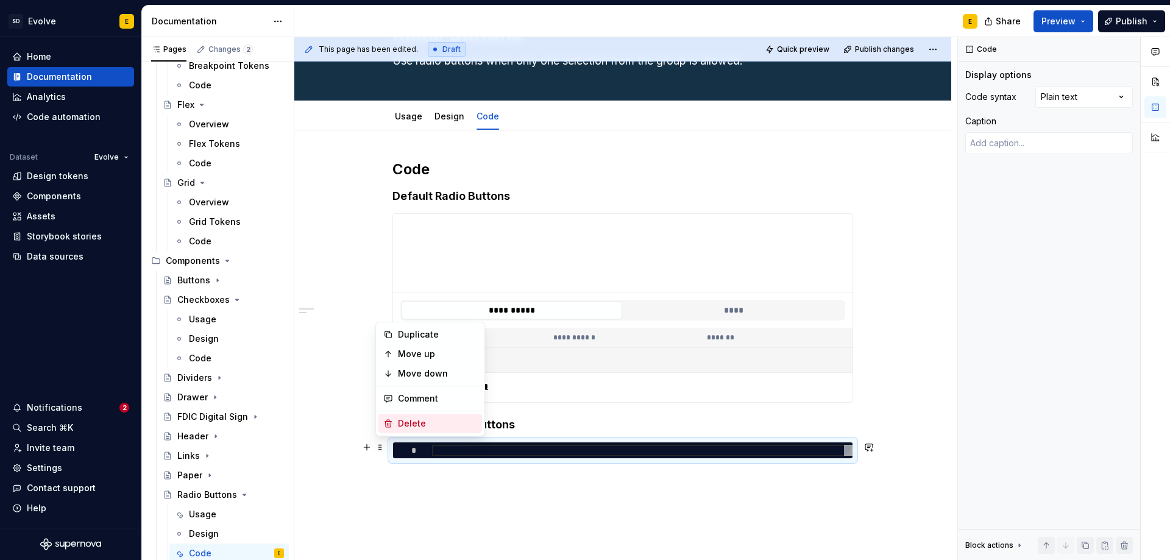
click at [403, 422] on div "Delete" at bounding box center [437, 424] width 79 height 12
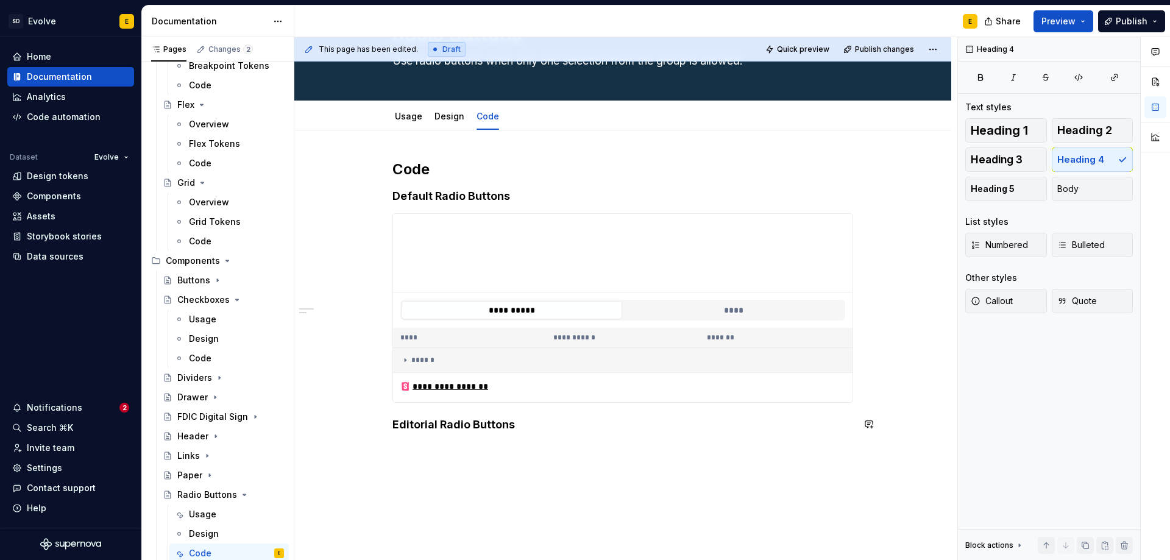
click at [423, 453] on div "**********" at bounding box center [622, 372] width 657 height 485
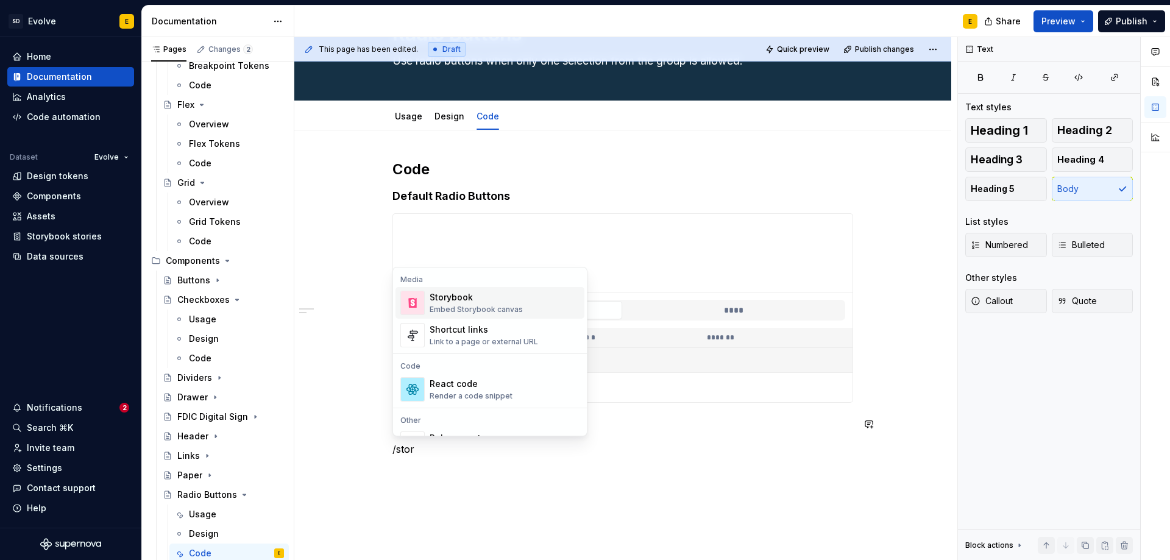
click at [456, 293] on div "Storybook" at bounding box center [476, 297] width 93 height 12
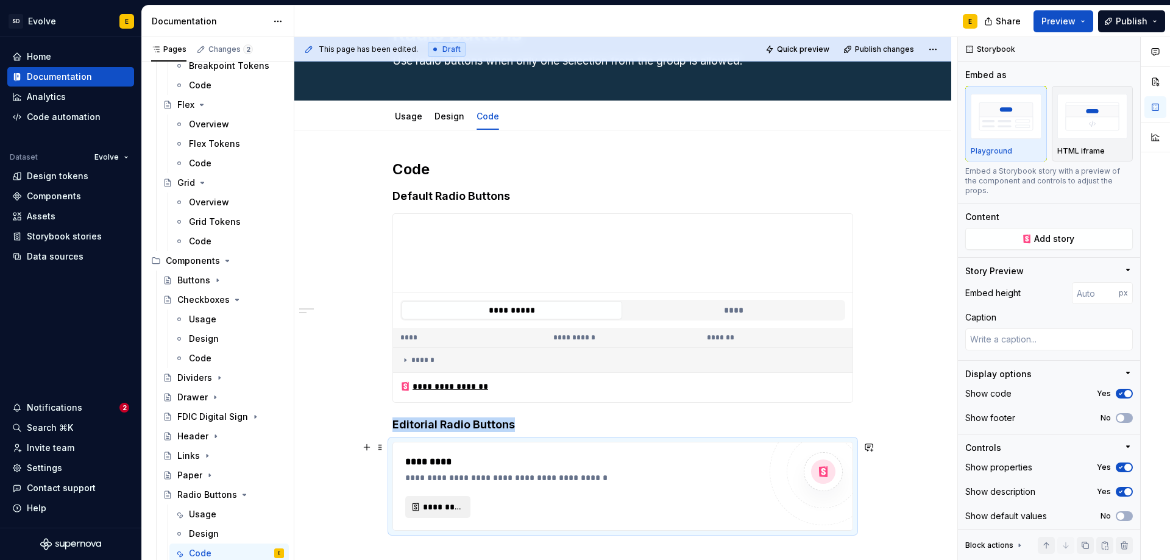
click at [443, 509] on span "*********" at bounding box center [443, 507] width 40 height 12
type textarea "*"
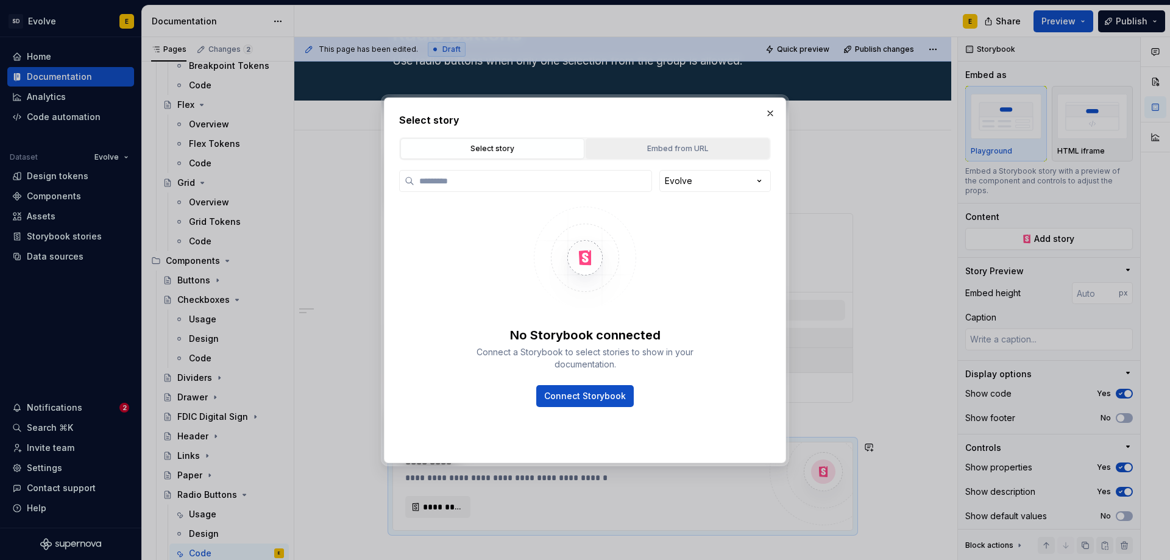
click at [678, 151] on div "Embed from URL" at bounding box center [678, 149] width 176 height 12
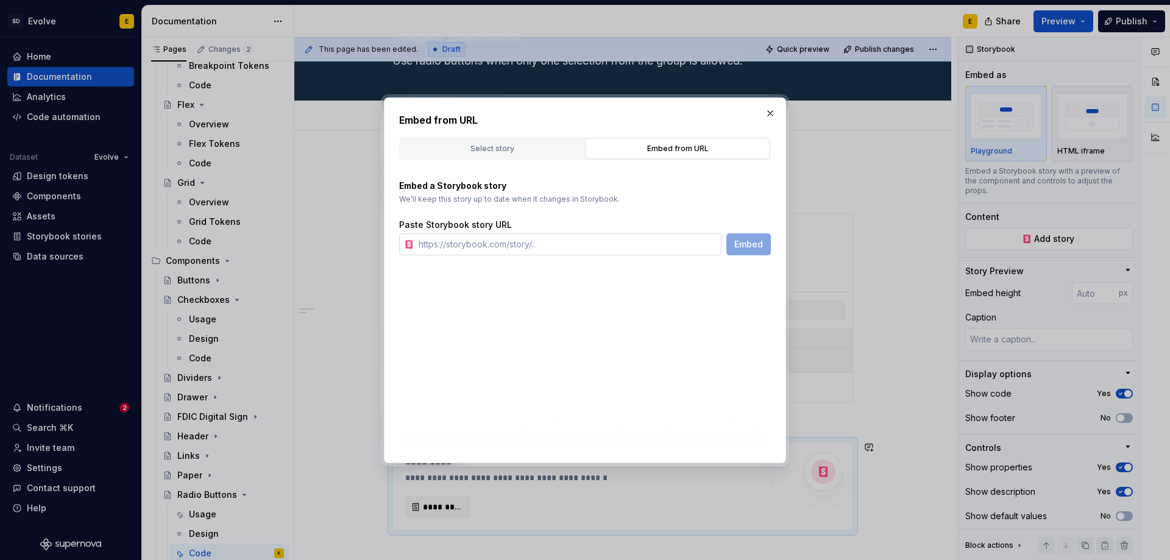
click at [626, 244] on input "text" at bounding box center [568, 244] width 308 height 22
paste input "[URL][DOMAIN_NAME]"
type input "[URL][DOMAIN_NAME]"
click at [750, 244] on span "Embed" at bounding box center [748, 244] width 29 height 12
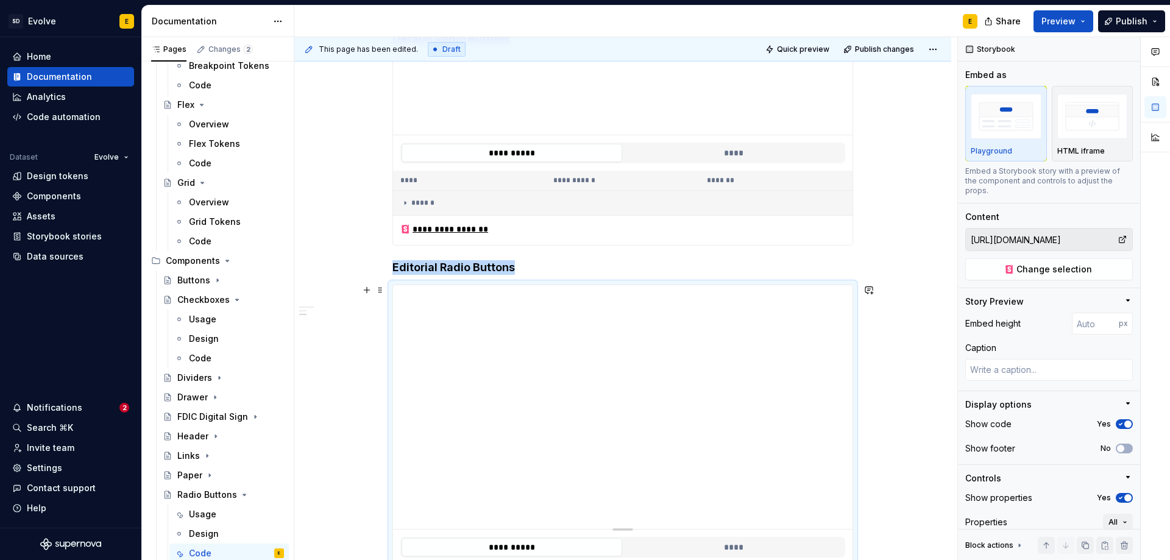
scroll to position [264, 0]
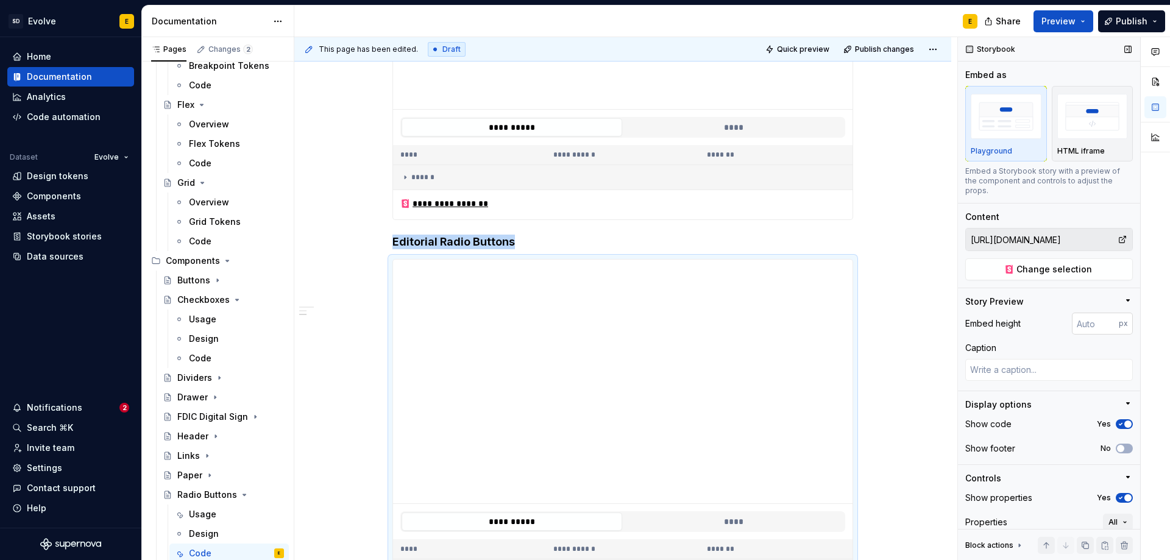
type textarea "*"
click at [1090, 327] on input "number" at bounding box center [1095, 324] width 47 height 22
type input "128"
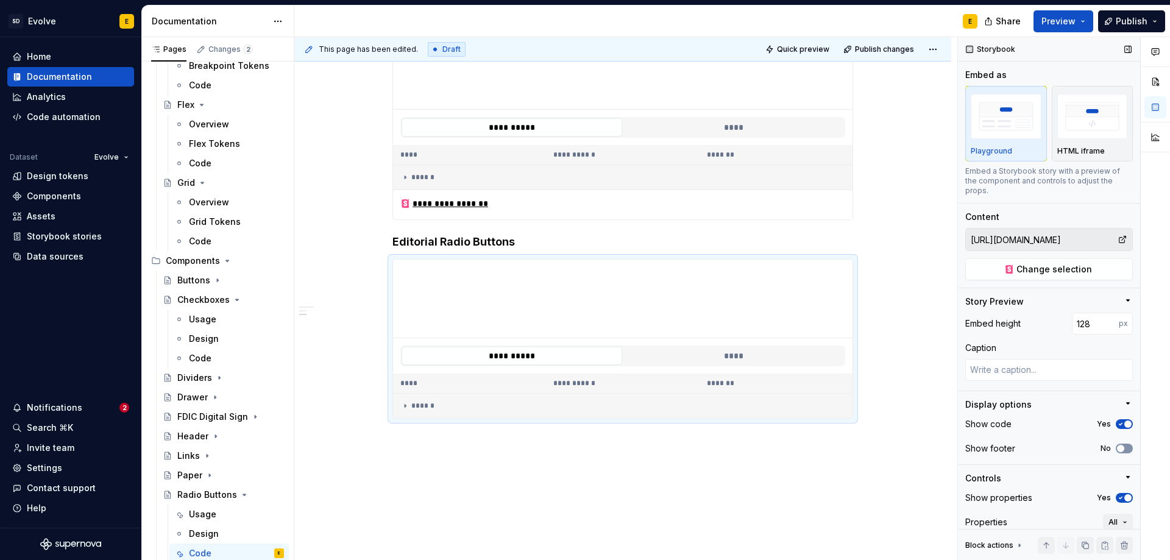
click at [1117, 447] on span "button" at bounding box center [1120, 448] width 7 height 7
click at [368, 325] on div "**********" at bounding box center [622, 290] width 657 height 684
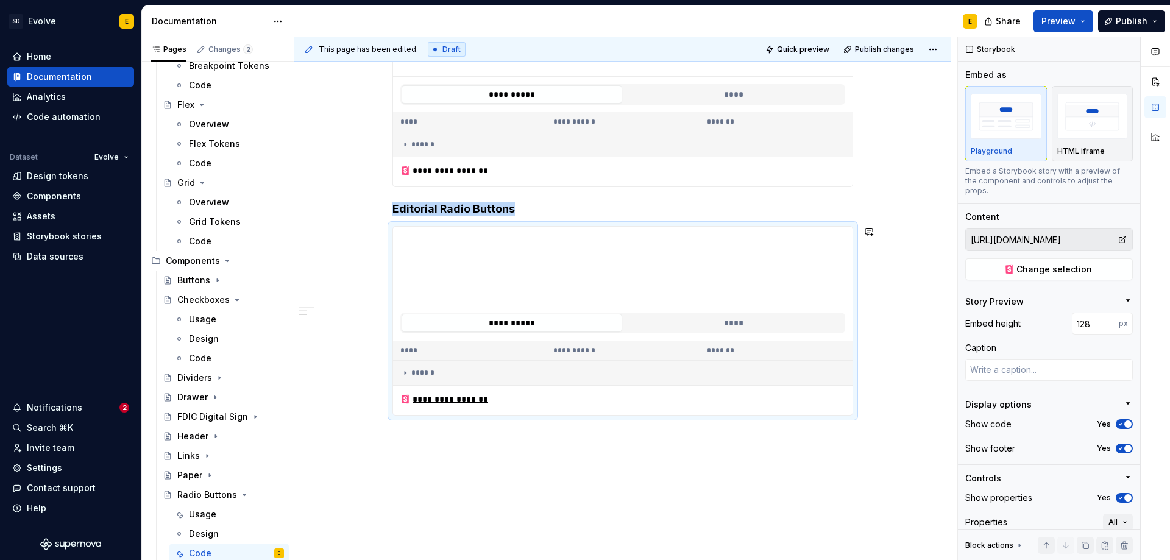
scroll to position [325, 0]
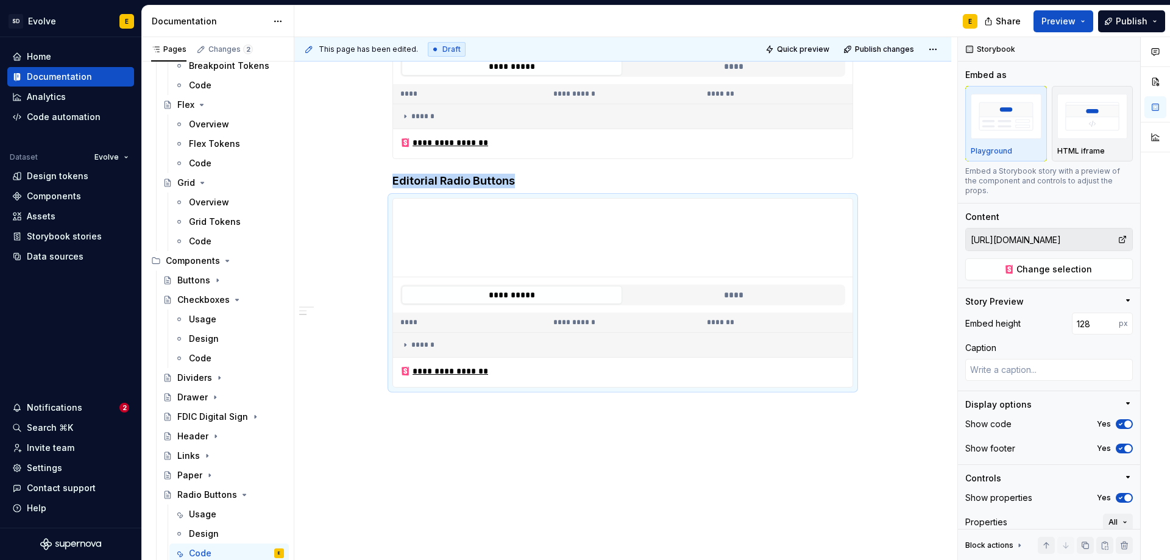
click at [435, 414] on div "**********" at bounding box center [622, 229] width 657 height 684
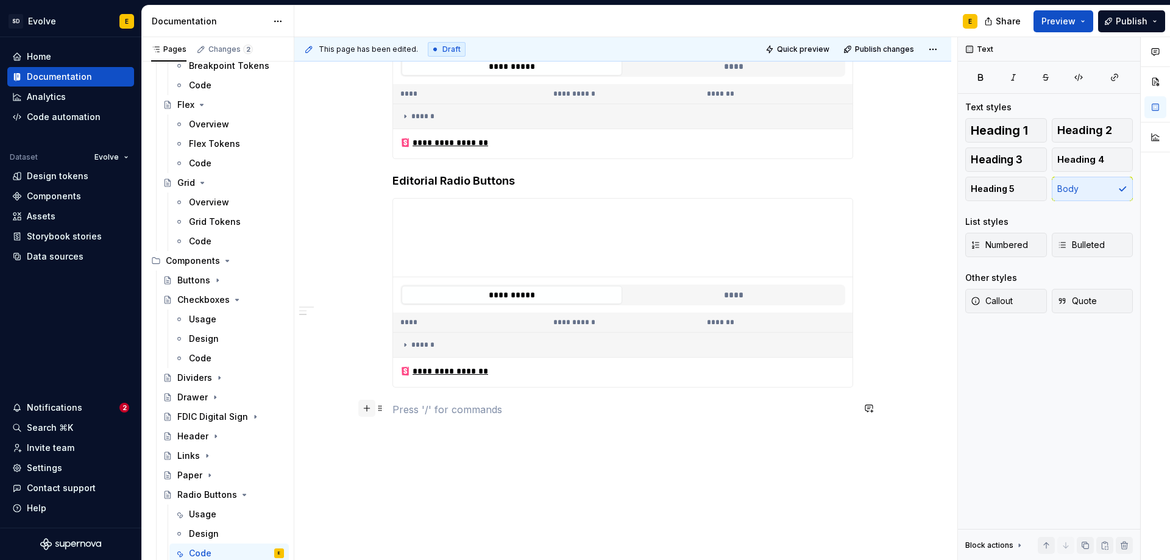
click at [362, 407] on button "button" at bounding box center [366, 408] width 17 height 17
click at [428, 425] on p "Usage" at bounding box center [623, 431] width 461 height 15
click at [411, 446] on div "**********" at bounding box center [623, 185] width 461 height 538
click at [391, 456] on div "**********" at bounding box center [622, 254] width 657 height 735
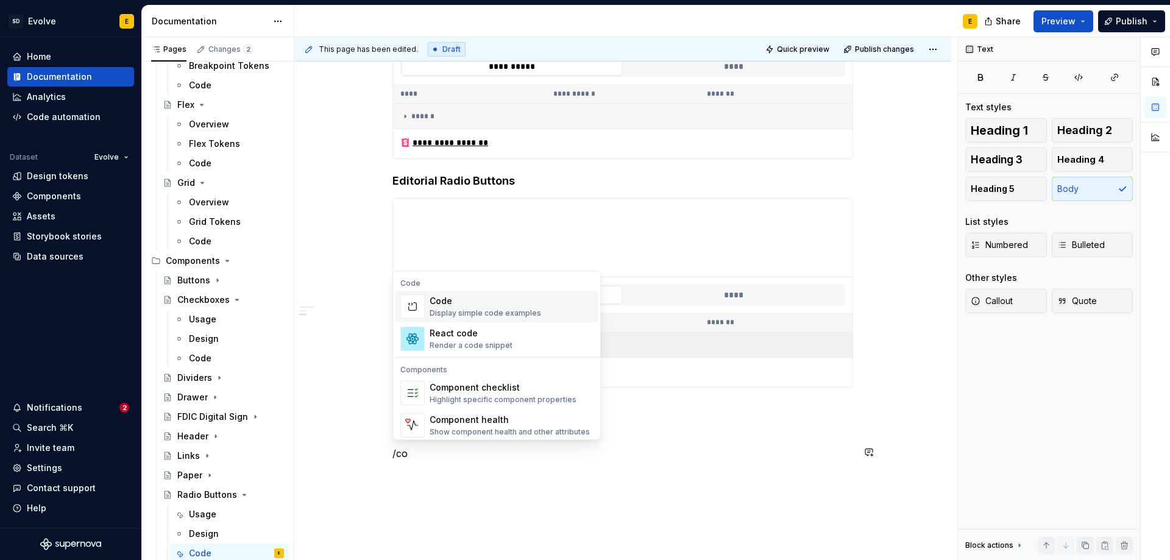
click at [497, 304] on div "Code" at bounding box center [486, 301] width 112 height 12
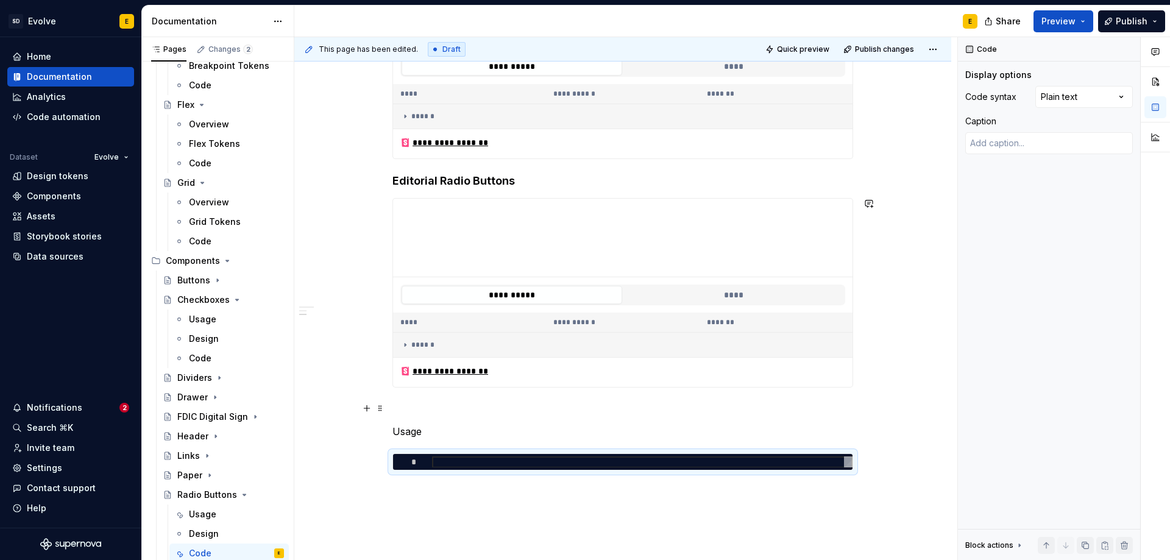
click at [447, 411] on p at bounding box center [623, 409] width 461 height 15
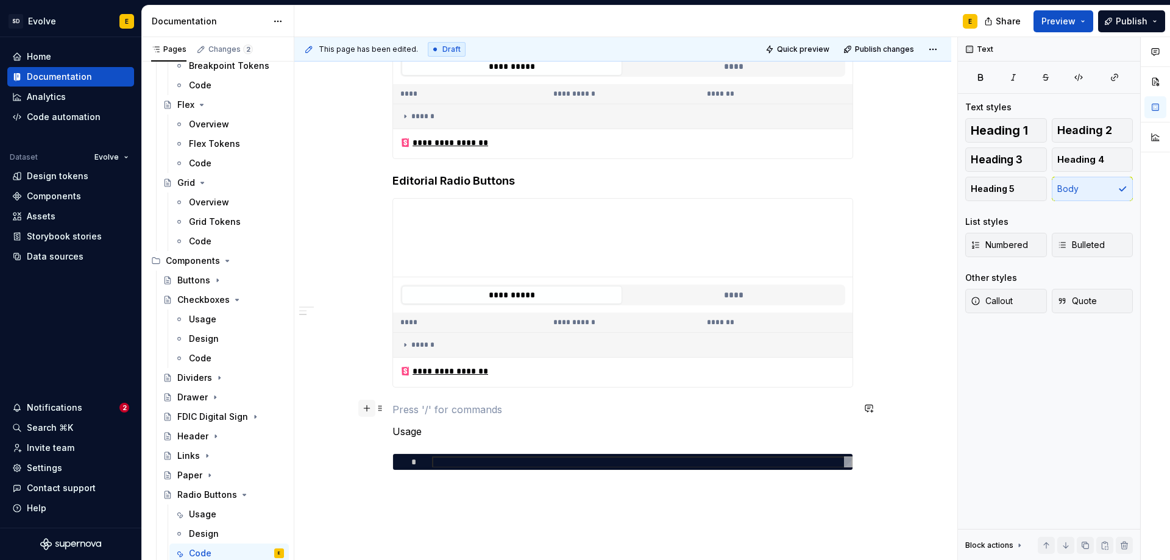
click at [365, 408] on button "button" at bounding box center [366, 408] width 17 height 17
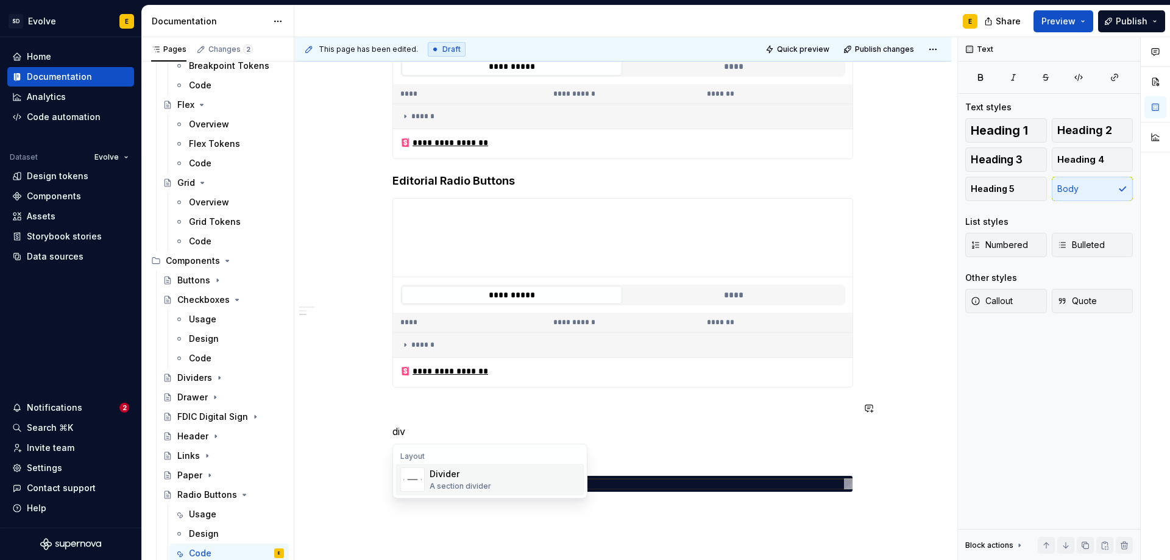
click at [461, 478] on div "Divider" at bounding box center [461, 474] width 62 height 12
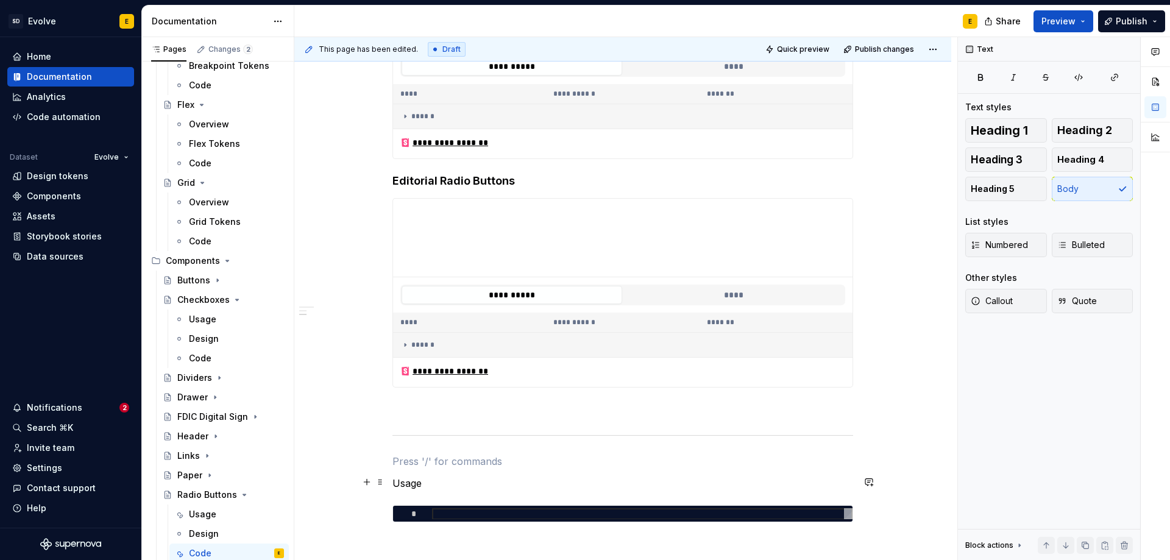
click at [422, 478] on p "Usage" at bounding box center [623, 483] width 461 height 15
click at [1073, 127] on span "Heading 2" at bounding box center [1084, 130] width 55 height 12
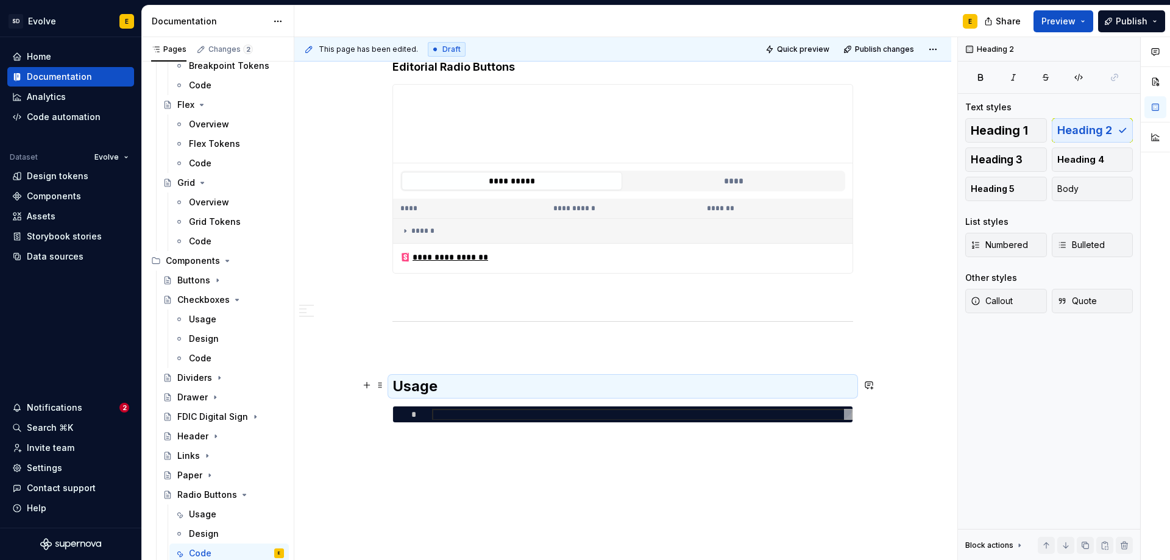
scroll to position [483, 0]
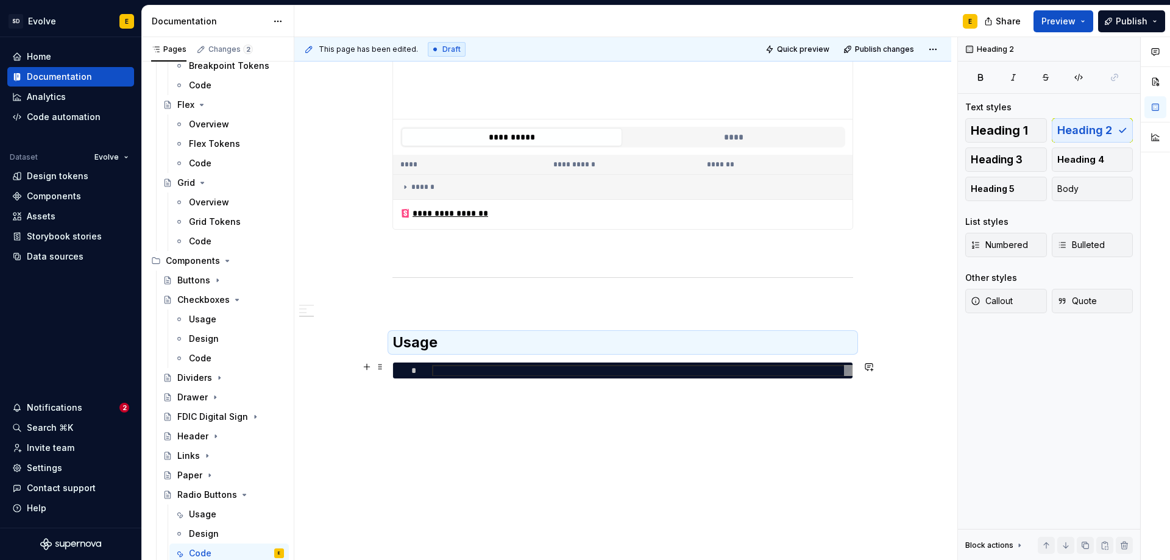
click at [493, 372] on div at bounding box center [642, 371] width 421 height 12
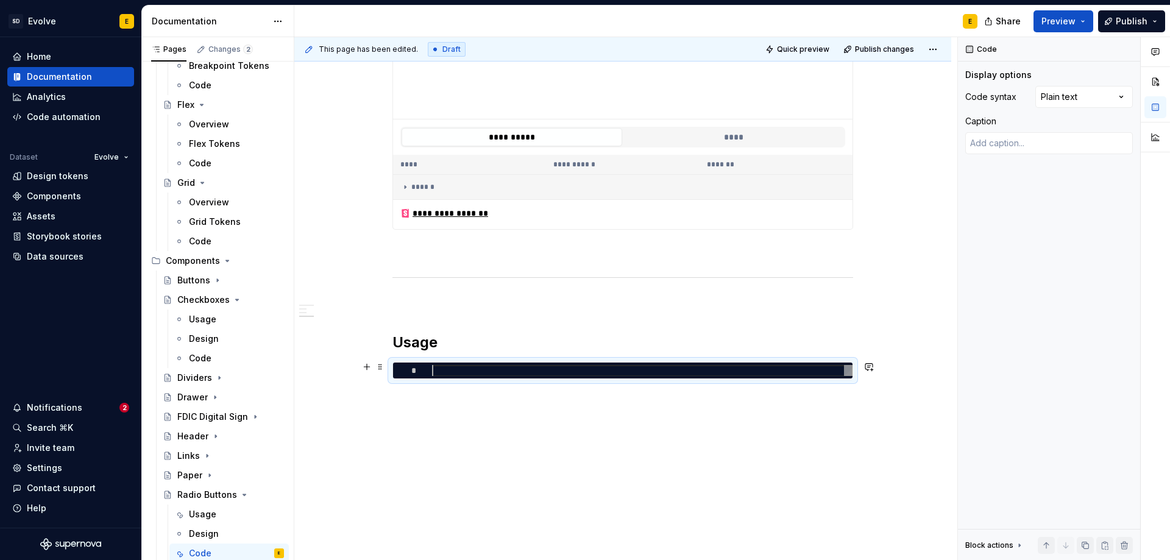
scroll to position [0, 0]
click at [758, 368] on div at bounding box center [642, 371] width 421 height 12
type textarea "*"
type textarea "**********"
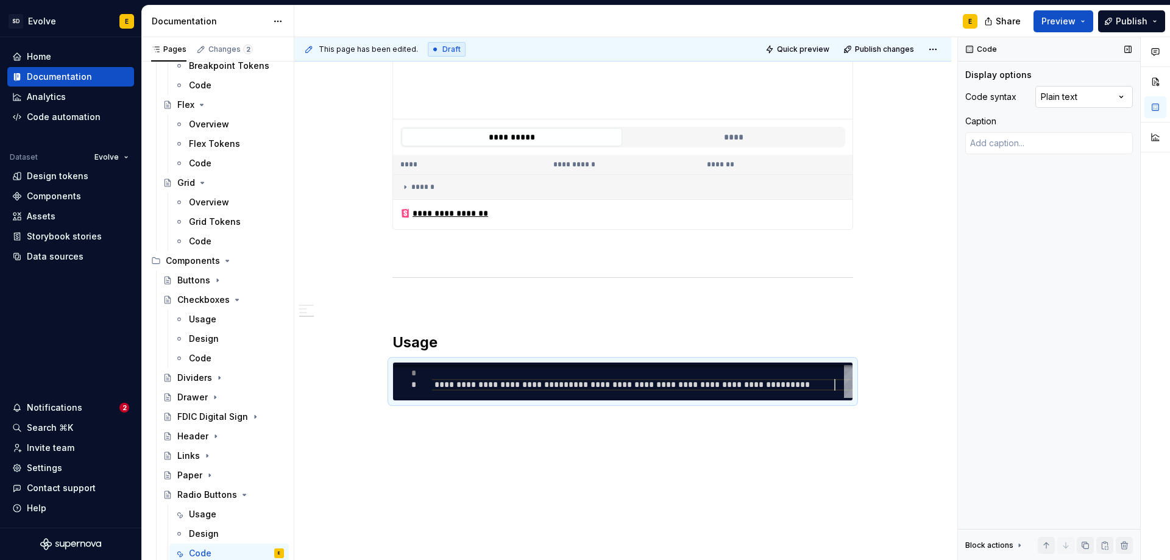
click at [1067, 94] on div "Comments Open comments No comments yet Select ‘Comment’ from the block context …" at bounding box center [1064, 299] width 212 height 524
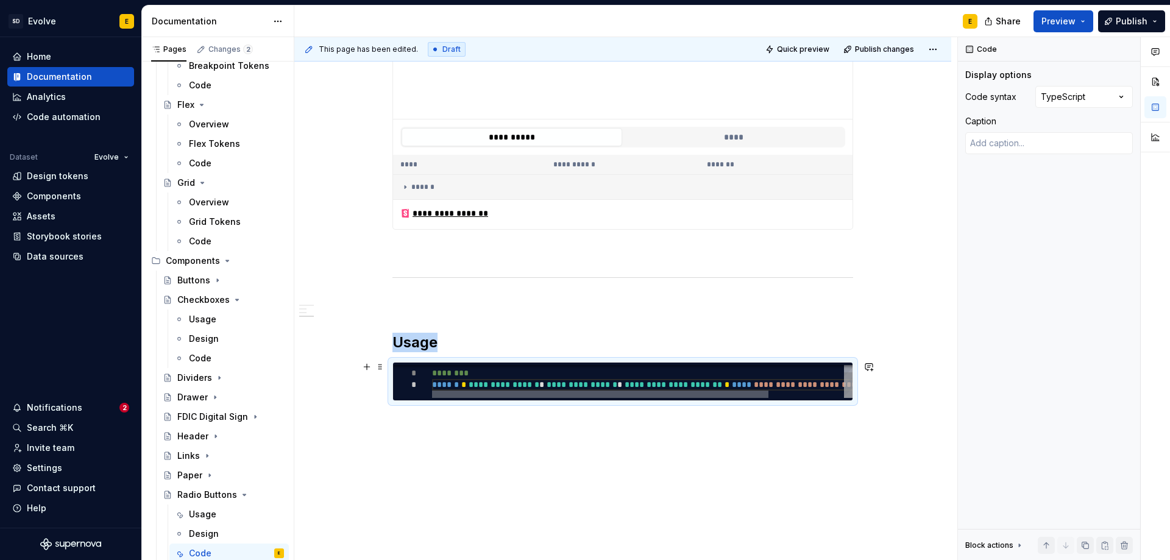
click at [562, 398] on div at bounding box center [600, 394] width 336 height 7
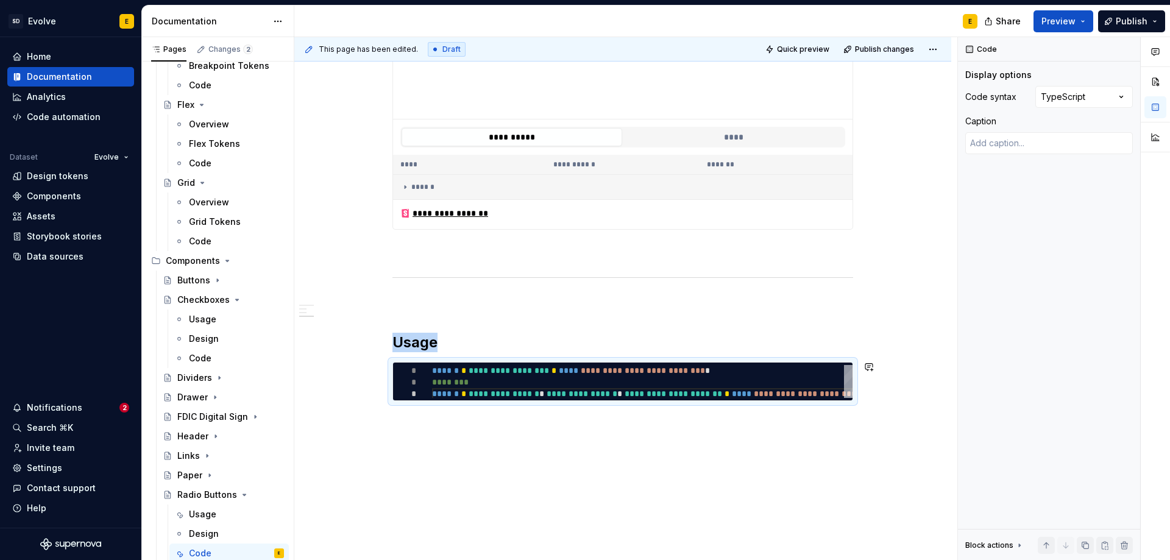
click at [525, 424] on div "**********" at bounding box center [622, 156] width 657 height 855
click at [364, 367] on button "button" at bounding box center [366, 366] width 17 height 17
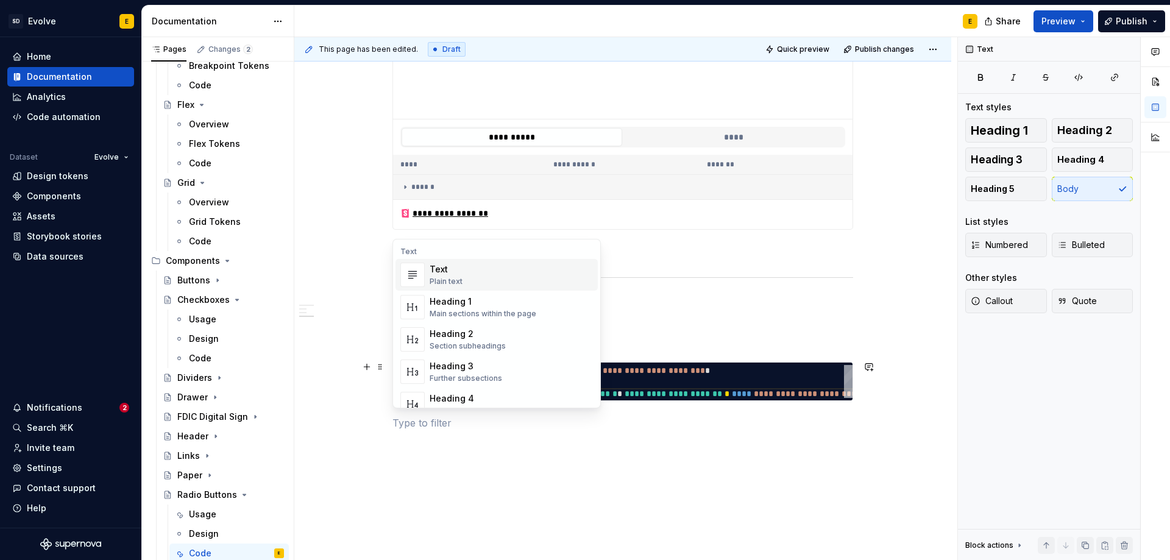
click at [391, 421] on div "**********" at bounding box center [622, 171] width 657 height 884
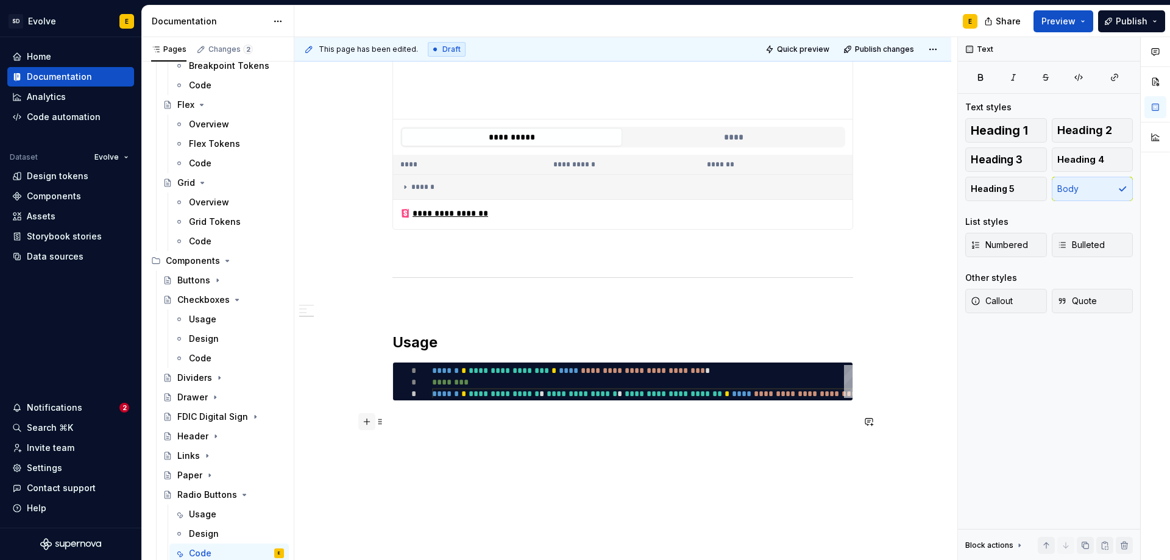
click at [366, 421] on button "button" at bounding box center [366, 421] width 17 height 17
click at [421, 442] on p at bounding box center [623, 445] width 461 height 15
click at [445, 487] on div "Divider" at bounding box center [461, 486] width 62 height 12
click at [364, 475] on button "button" at bounding box center [366, 473] width 17 height 17
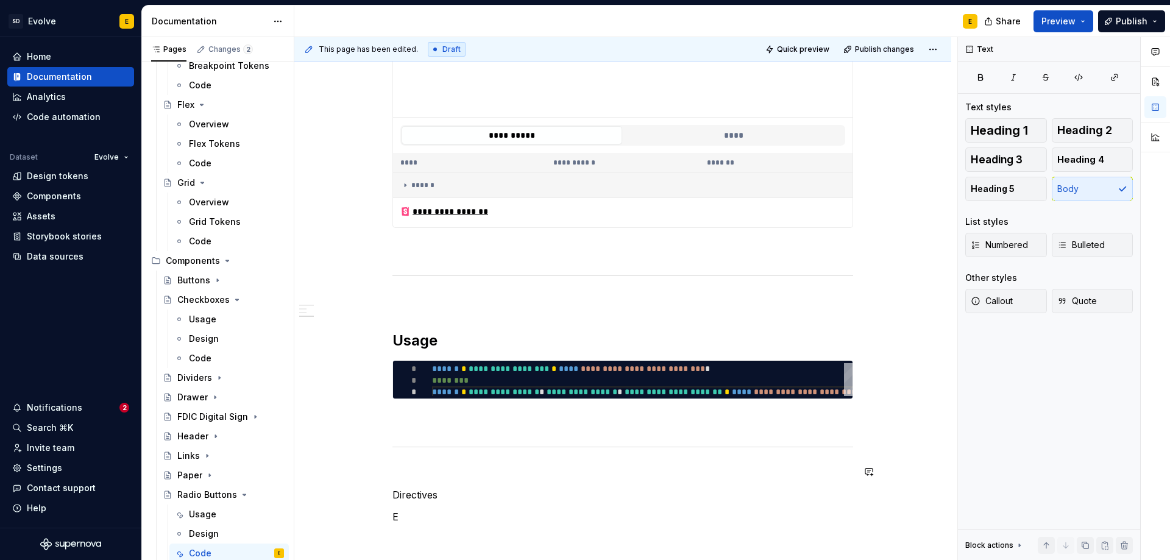
scroll to position [506, 0]
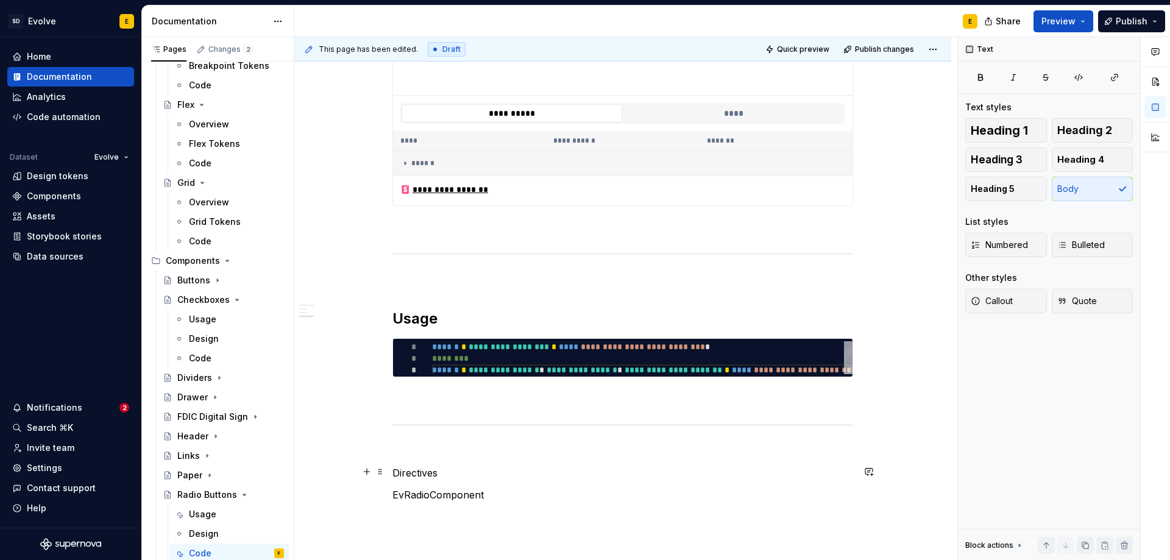
click at [457, 471] on p "Directives" at bounding box center [623, 473] width 461 height 15
click at [1075, 127] on span "Heading 2" at bounding box center [1084, 130] width 55 height 12
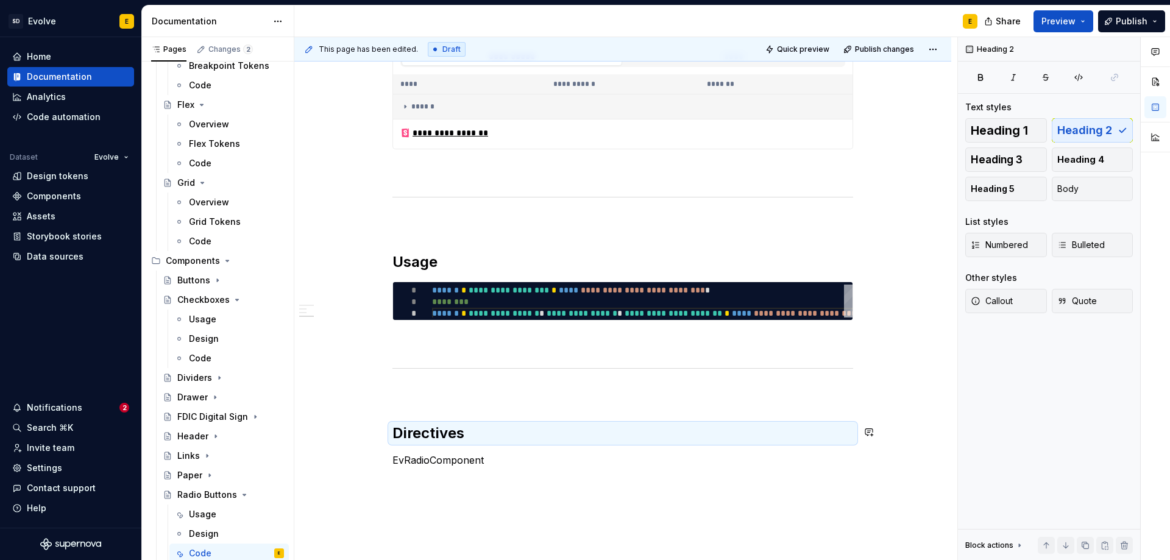
scroll to position [652, 0]
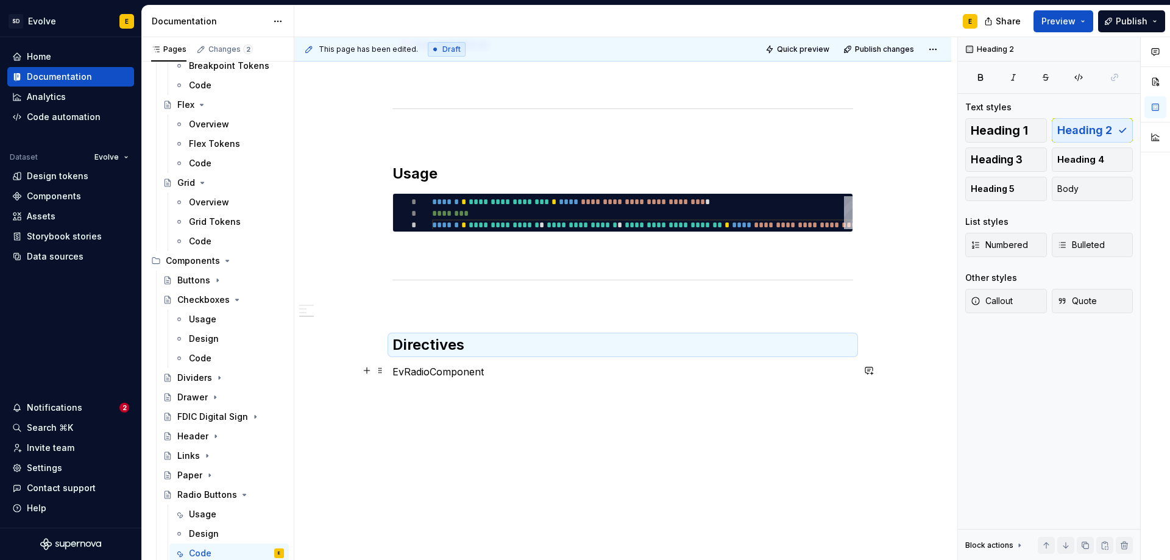
click at [507, 374] on p "EvRadioComponent" at bounding box center [623, 371] width 461 height 15
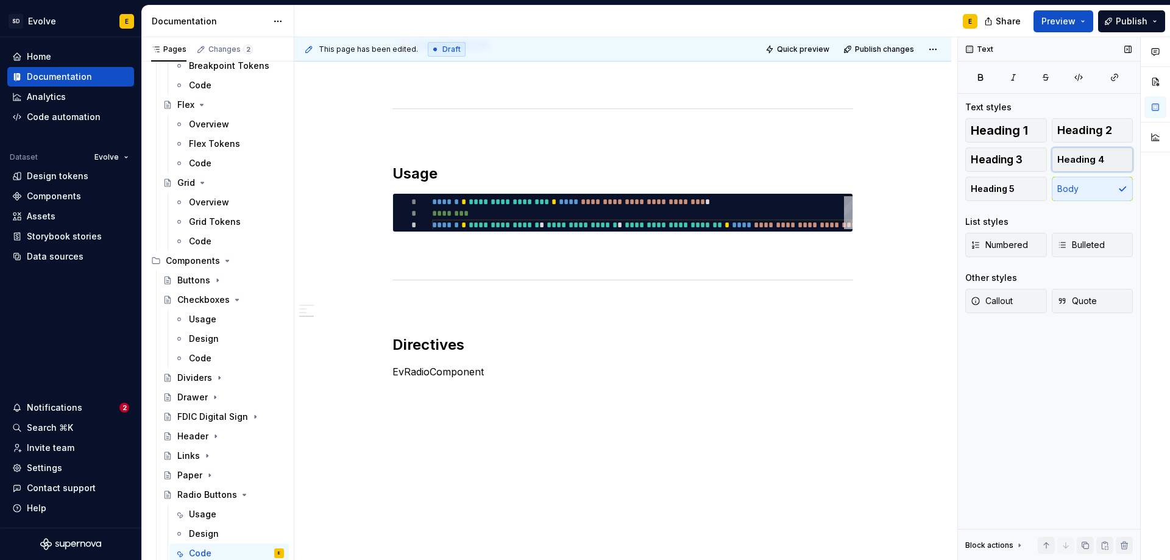
click at [1079, 153] on button "Heading 4" at bounding box center [1093, 160] width 82 height 24
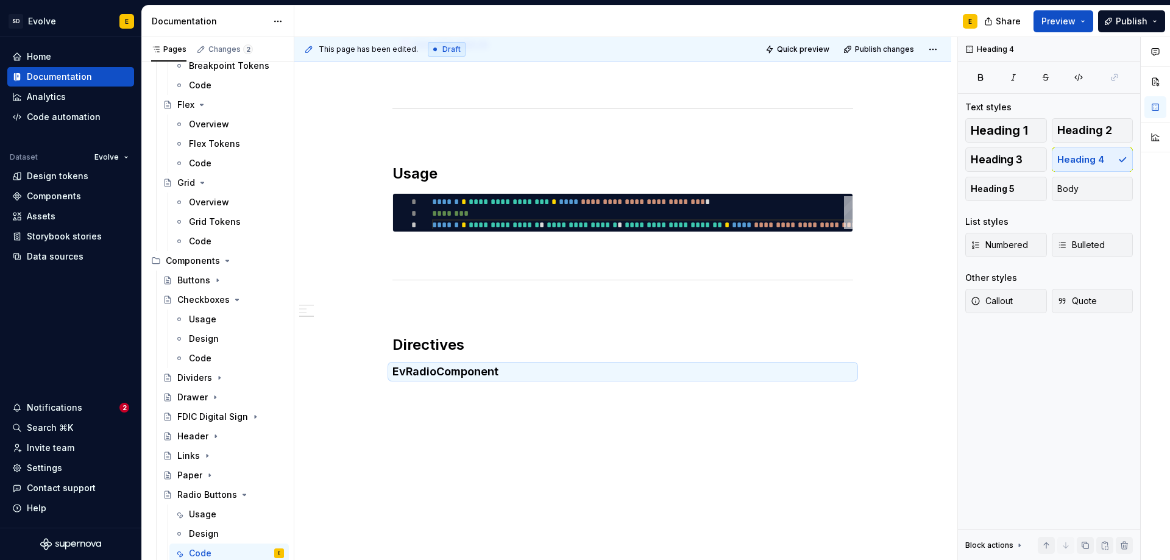
click at [434, 396] on div "**********" at bounding box center [622, 61] width 657 height 1002
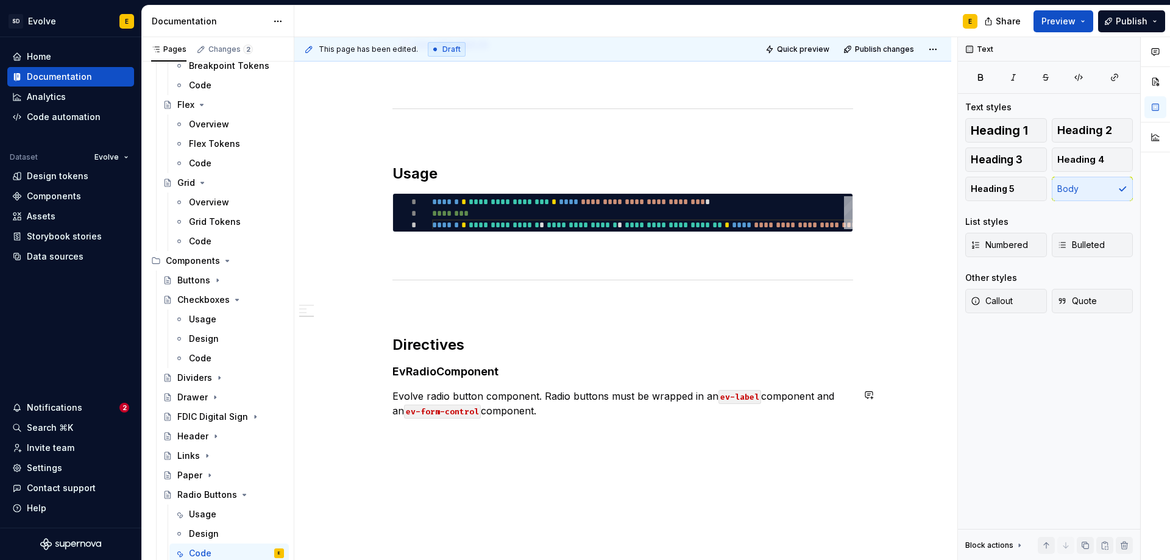
click at [424, 426] on div "**********" at bounding box center [623, 11] width 461 height 844
click at [422, 441] on div "**********" at bounding box center [622, 80] width 657 height 1041
click at [514, 458] on div "**********" at bounding box center [625, 299] width 663 height 524
click at [474, 453] on div "**********" at bounding box center [623, 21] width 461 height 865
click at [460, 458] on div "**********" at bounding box center [622, 91] width 657 height 1063
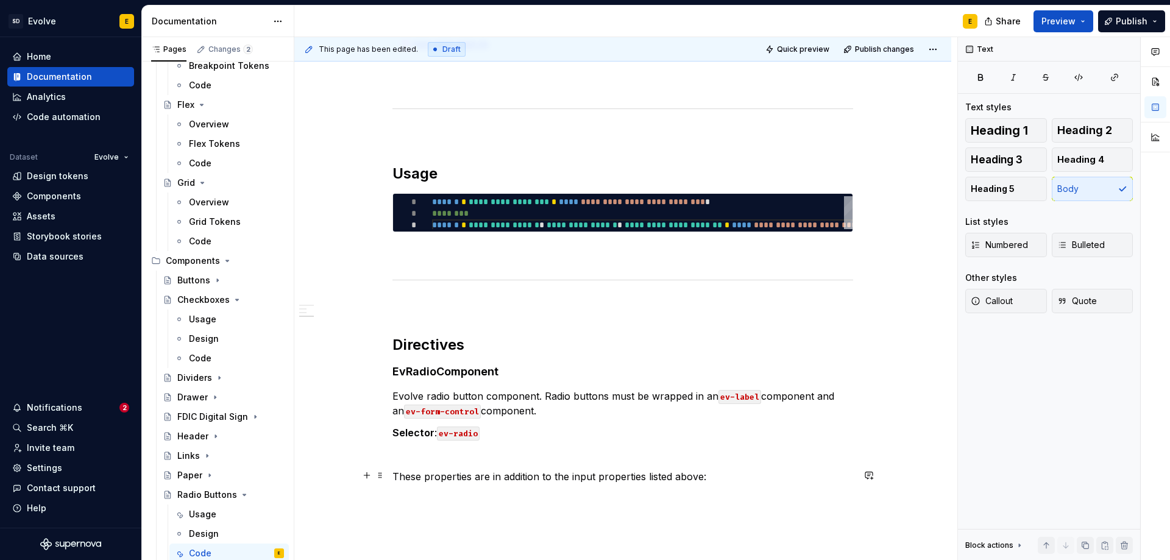
type textarea "*"
drag, startPoint x: 674, startPoint y: 476, endPoint x: 724, endPoint y: 476, distance: 50.6
click at [724, 476] on p "These properties are in addition to the input properties listed above:" at bounding box center [623, 476] width 461 height 15
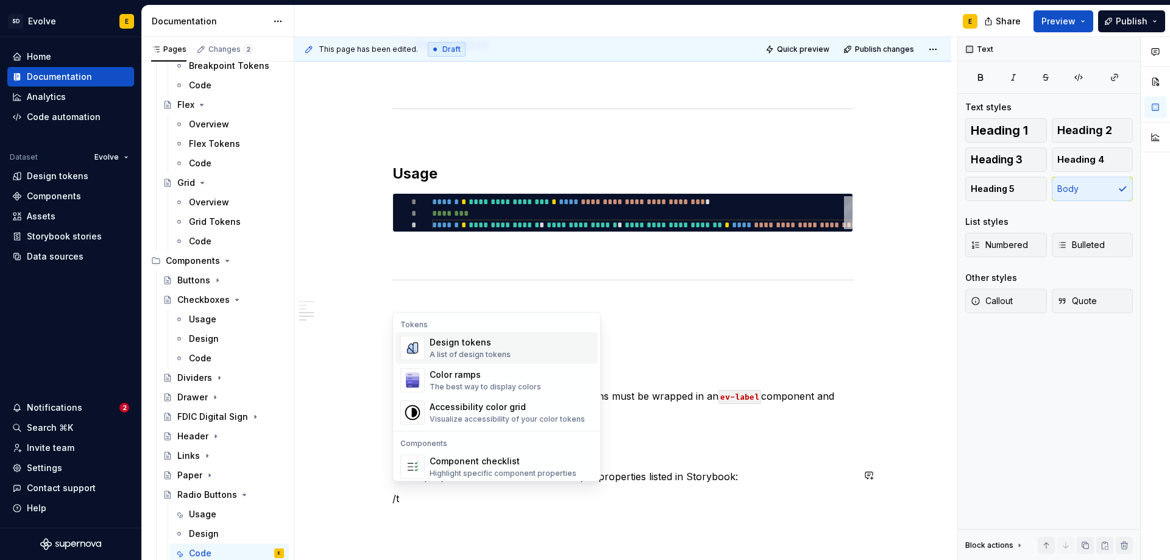
scroll to position [655, 0]
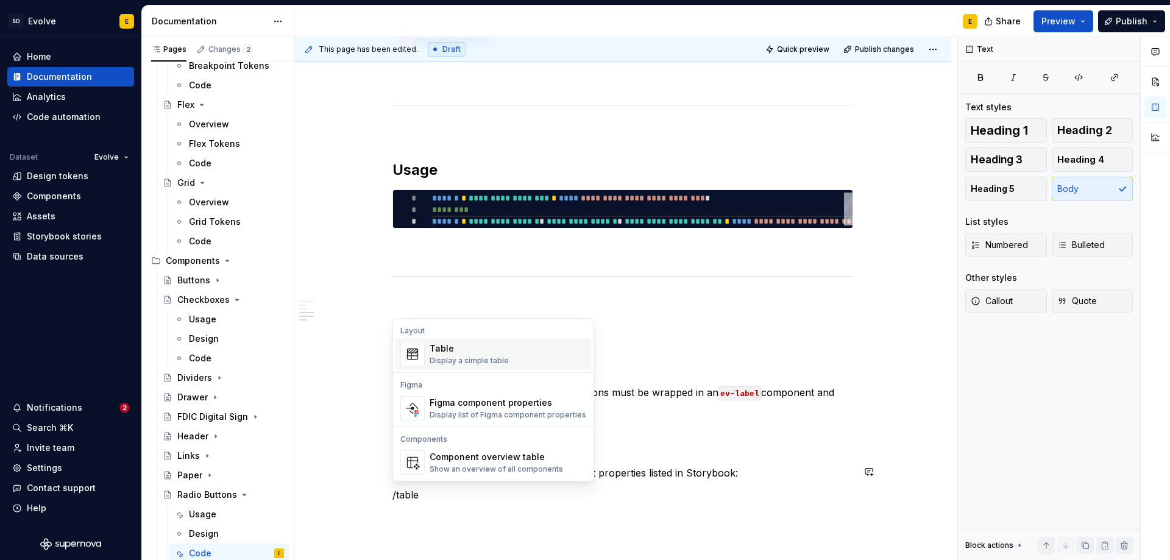
click at [475, 357] on div "Display a simple table" at bounding box center [469, 361] width 79 height 10
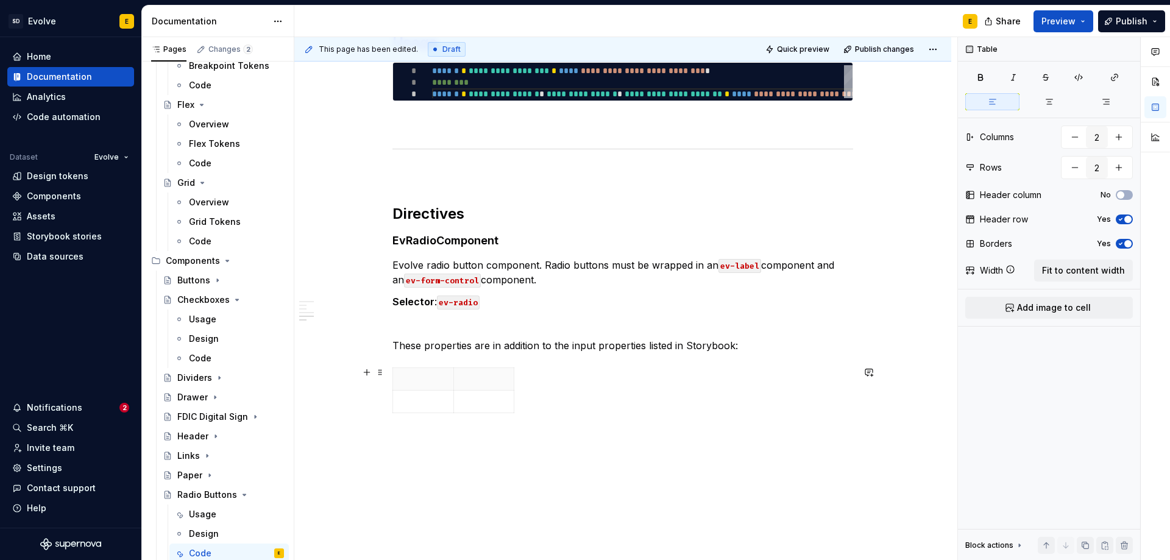
scroll to position [822, 0]
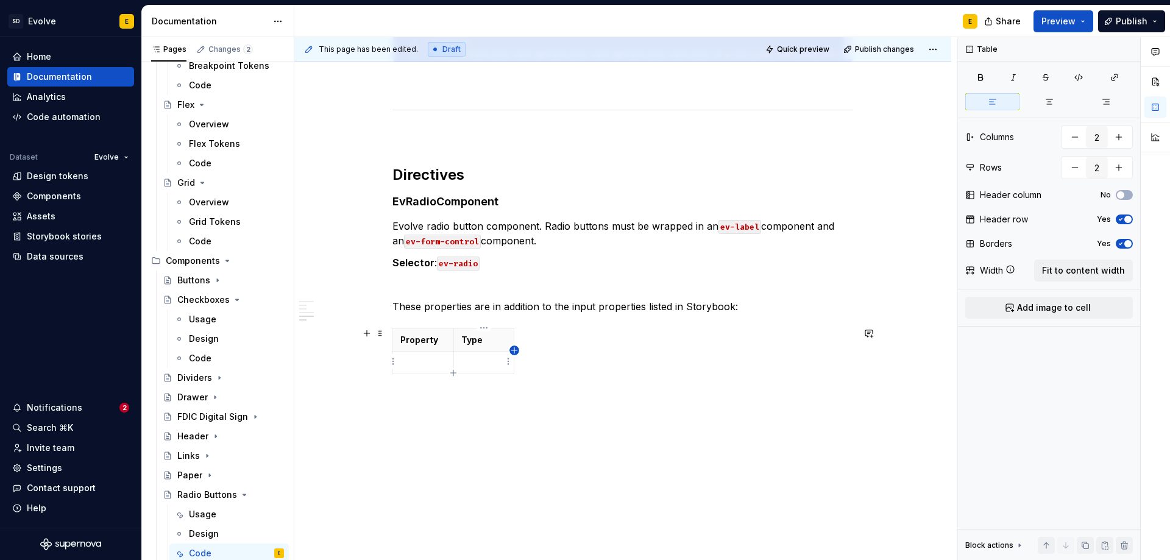
click at [514, 349] on icon "button" at bounding box center [515, 351] width 10 height 10
type input "3"
click at [528, 341] on html "SD Evolve E Home Documentation Analytics Code automation Dataset Evolve Design …" at bounding box center [585, 280] width 1170 height 560
click at [523, 340] on html "SD Evolve E Home Documentation Analytics Code automation Dataset Evolve Design …" at bounding box center [585, 280] width 1170 height 560
click at [519, 340] on th at bounding box center [526, 340] width 22 height 23
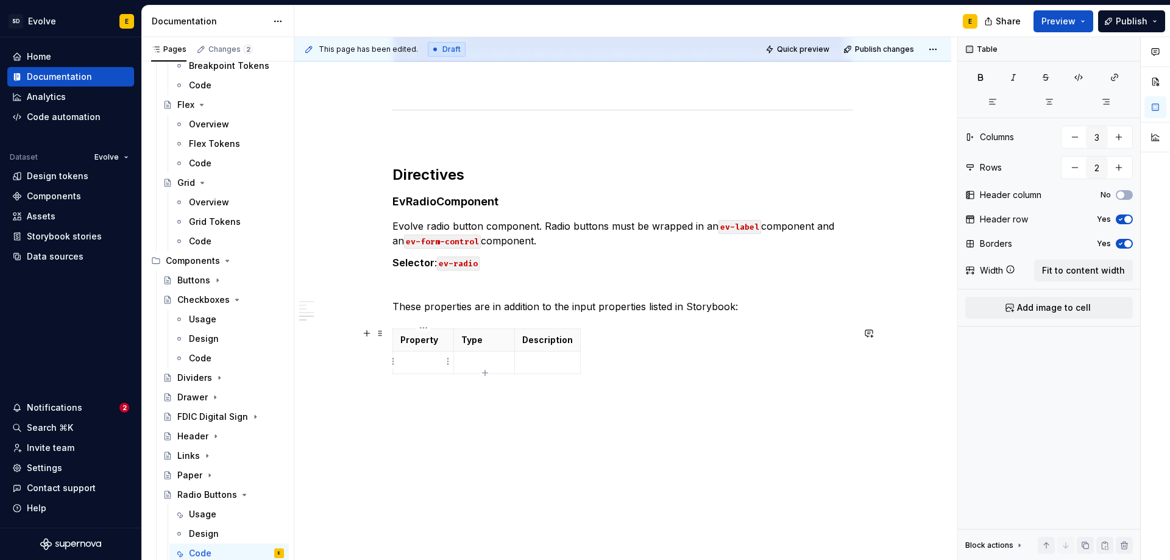
click at [411, 364] on p at bounding box center [423, 363] width 46 height 12
click at [533, 361] on p at bounding box center [547, 363] width 51 height 12
click at [1079, 269] on span "Fit to content width" at bounding box center [1083, 271] width 83 height 12
type textarea "*"
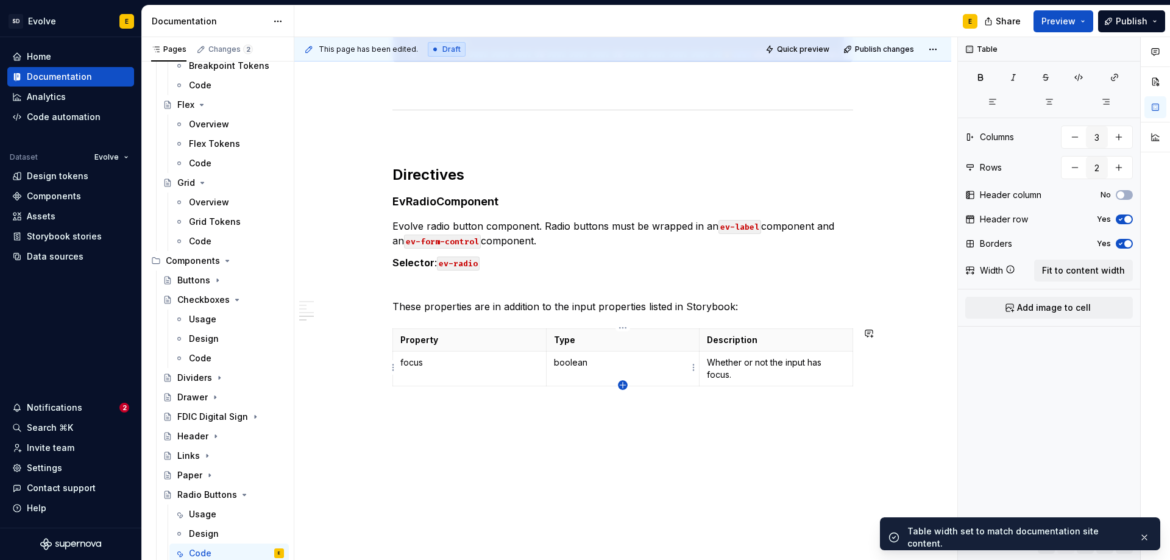
click at [623, 382] on icon "button" at bounding box center [622, 384] width 5 height 5
type input "3"
click at [494, 403] on td at bounding box center [470, 397] width 154 height 23
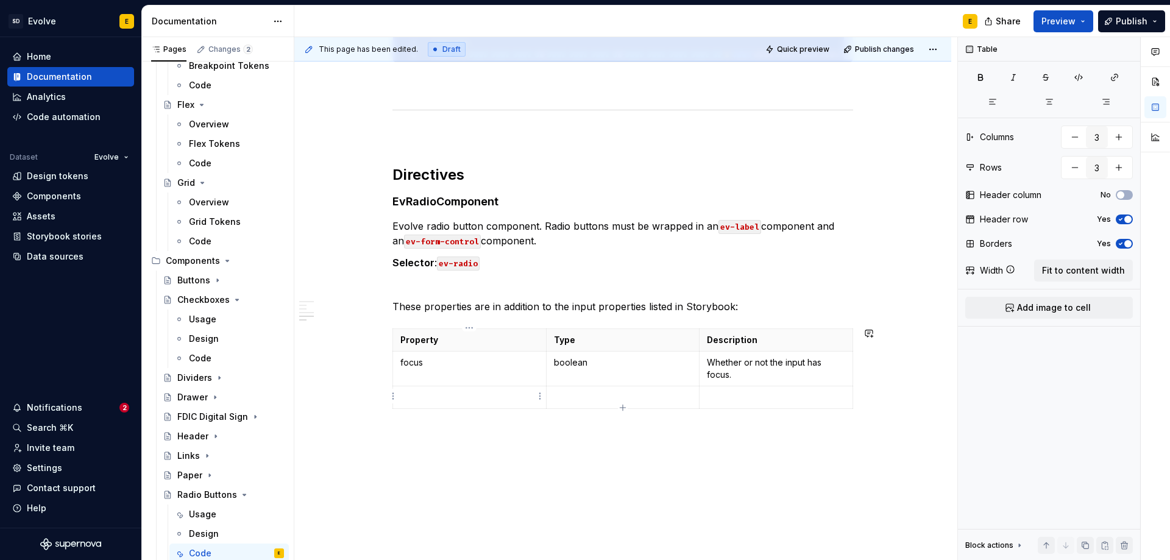
type textarea "*"
click at [494, 403] on td at bounding box center [470, 397] width 154 height 23
click at [724, 388] on td at bounding box center [777, 397] width 154 height 23
click at [549, 396] on td "ElementRef" at bounding box center [623, 403] width 154 height 35
click at [669, 374] on button "button" at bounding box center [669, 374] width 17 height 17
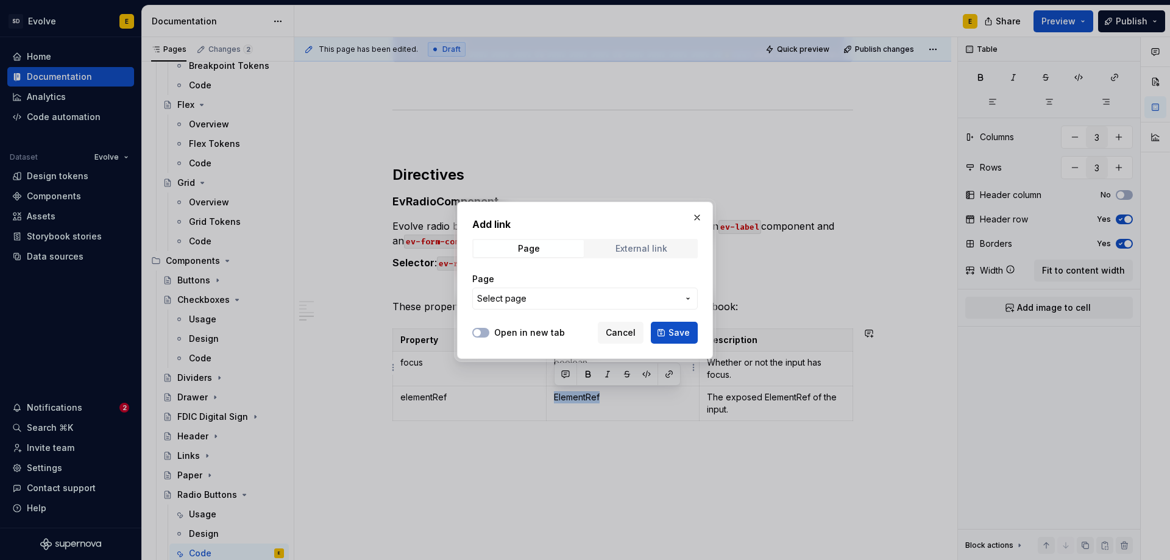
click at [662, 251] on div "External link" at bounding box center [642, 249] width 52 height 10
click at [475, 333] on span "button" at bounding box center [477, 332] width 7 height 7
click at [510, 304] on input "URL" at bounding box center [585, 299] width 226 height 22
paste input "[URL][DOMAIN_NAME]"
type input "[URL][DOMAIN_NAME]"
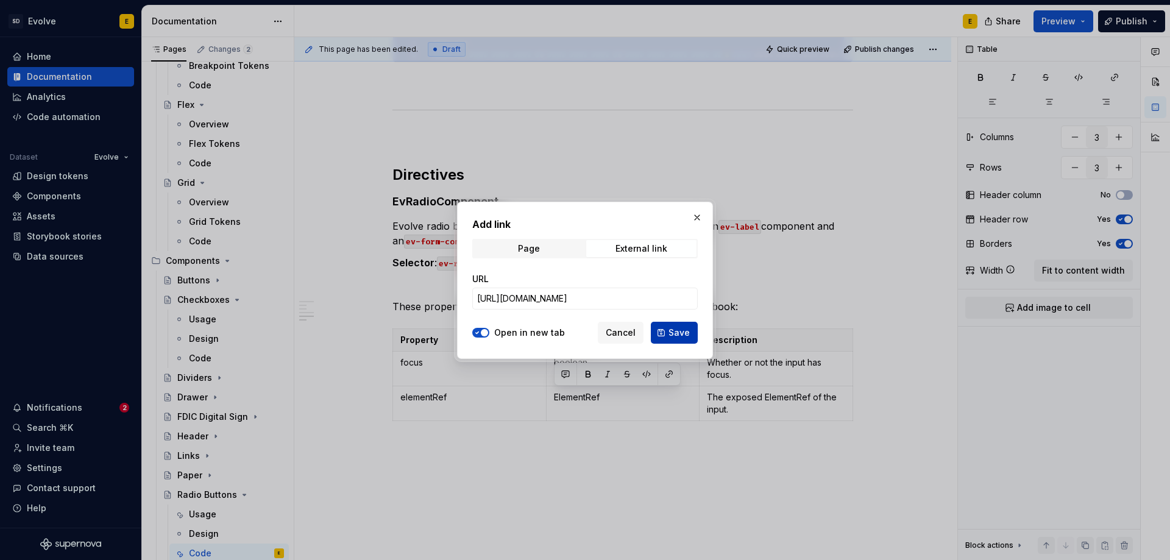
click at [665, 330] on button "Save" at bounding box center [674, 333] width 47 height 22
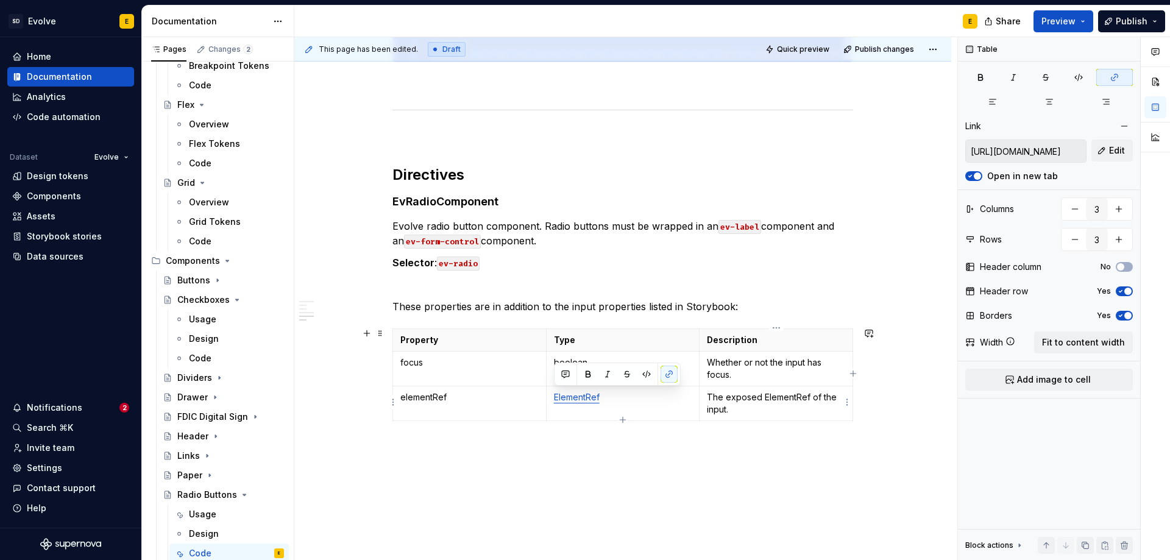
click at [785, 410] on p "The exposed ElementRef of the input." at bounding box center [776, 403] width 138 height 24
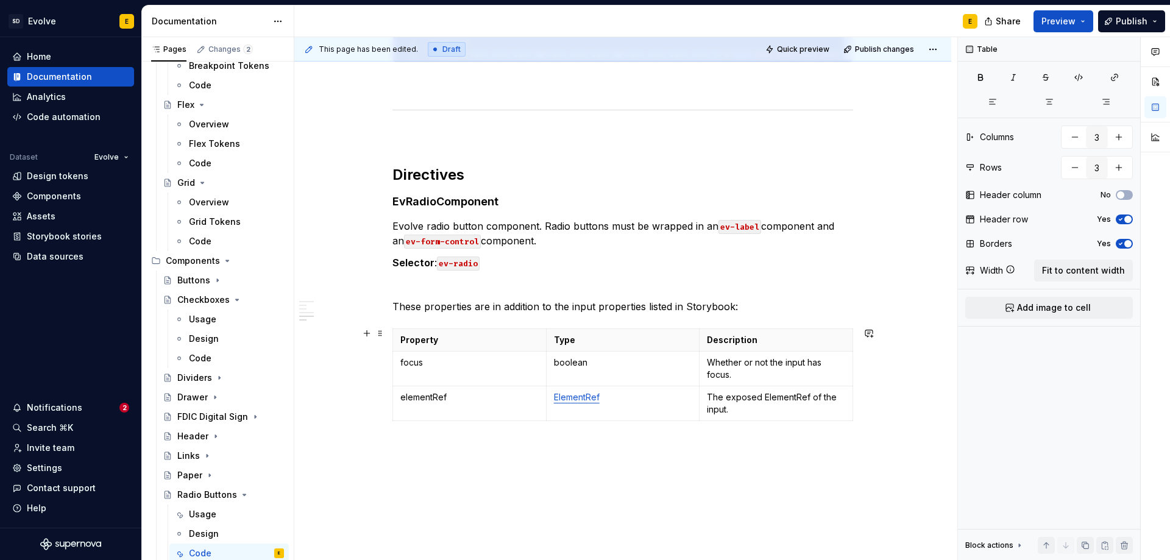
click at [622, 420] on div "Property Type Description focus boolean Whether or not the input has focus. ele…" at bounding box center [623, 378] width 461 height 98
click at [620, 418] on icon "button" at bounding box center [623, 420] width 10 height 10
type input "4"
click at [201, 357] on div "Code" at bounding box center [200, 358] width 23 height 12
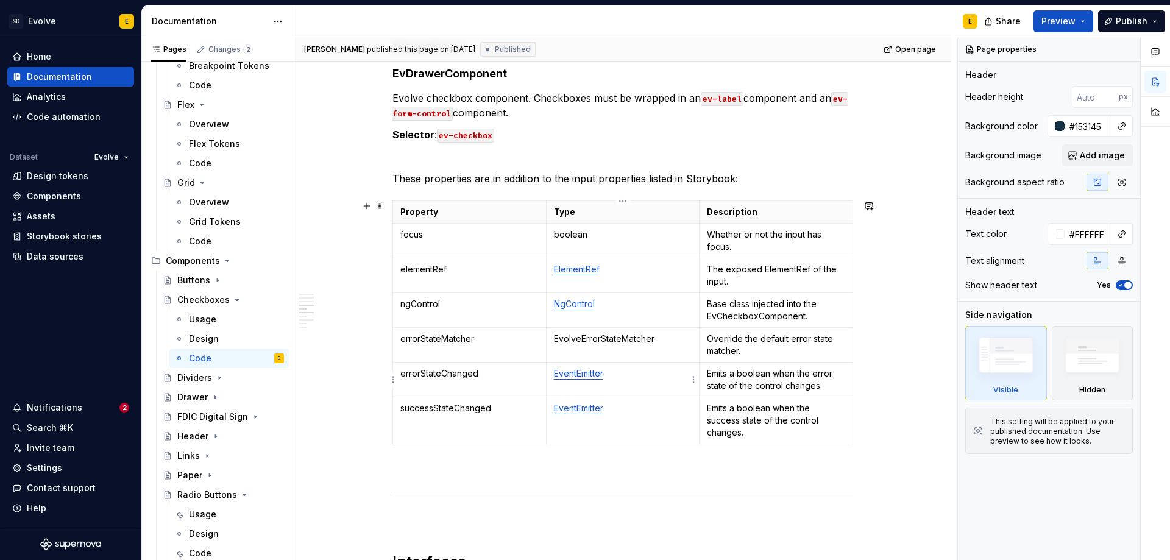
scroll to position [1238, 0]
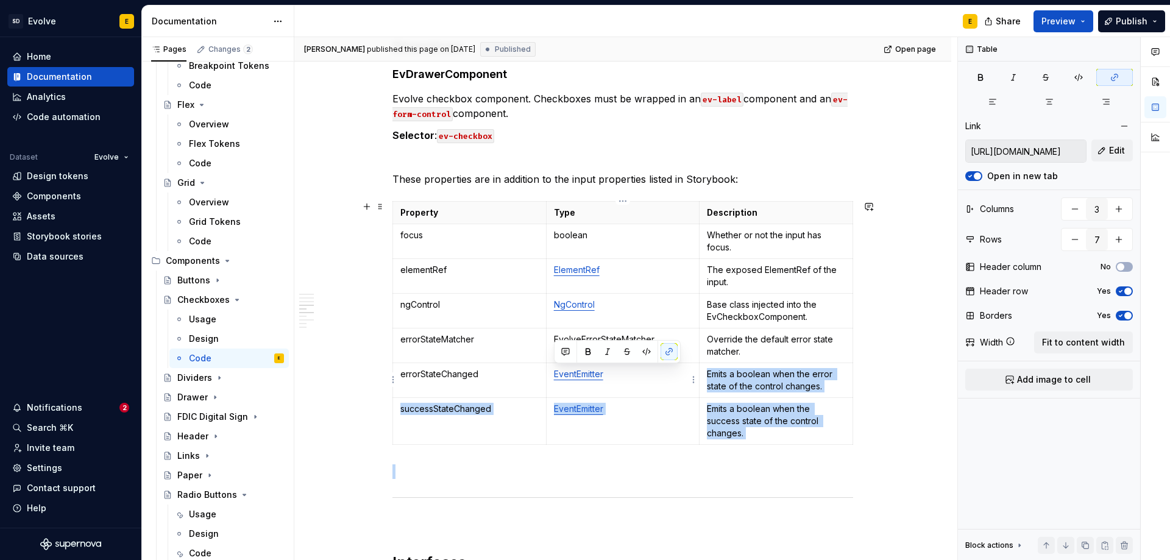
drag, startPoint x: 837, startPoint y: 470, endPoint x: 675, endPoint y: 369, distance: 191.6
click at [675, 369] on div "**********" at bounding box center [623, 2] width 461 height 1999
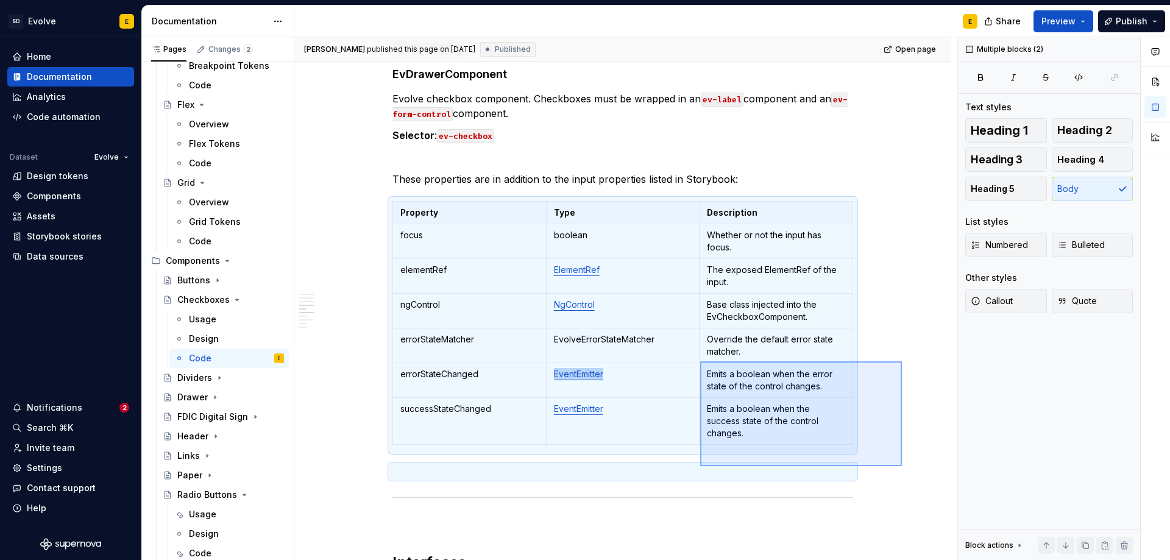
click at [700, 361] on div "**********" at bounding box center [625, 299] width 663 height 524
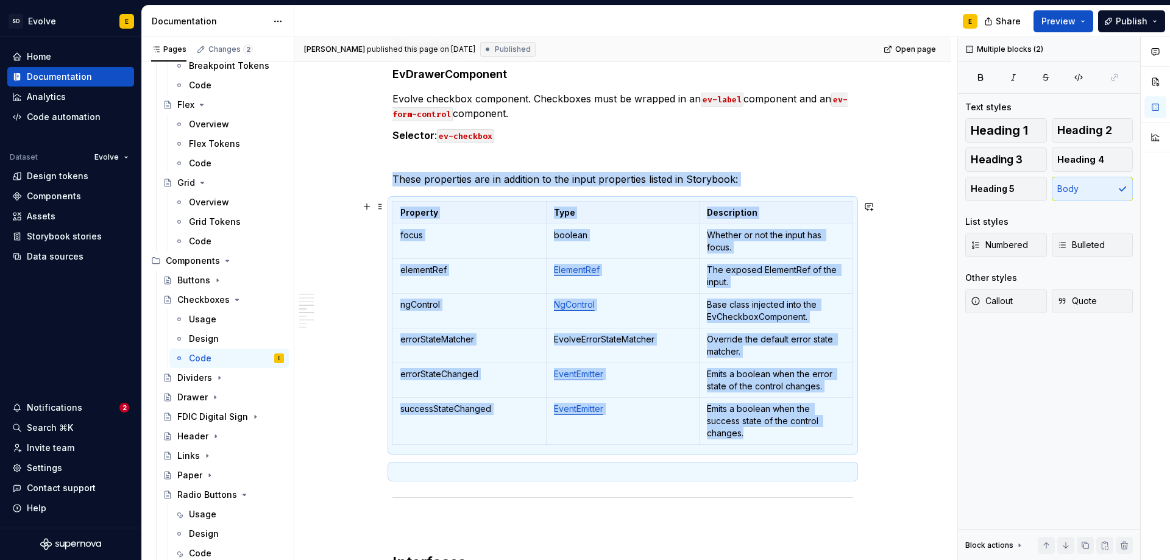
click at [906, 418] on div "**********" at bounding box center [622, 79] width 657 height 2211
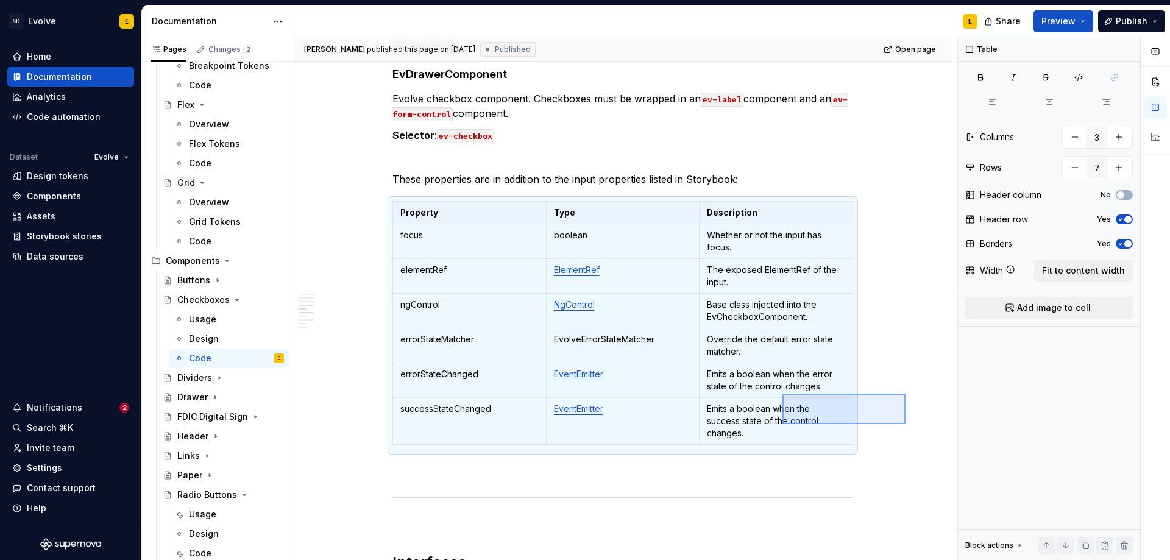
drag, startPoint x: 906, startPoint y: 424, endPoint x: 783, endPoint y: 394, distance: 126.8
click at [783, 394] on div "**********" at bounding box center [625, 299] width 663 height 524
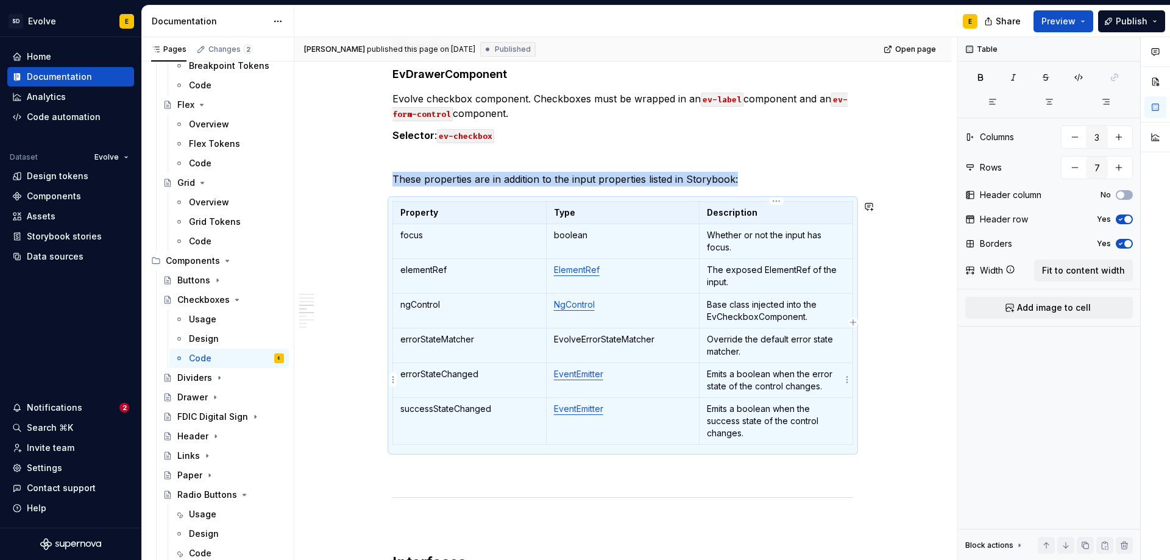
copy p "These properties are in addition to the input properties listed in Storybook:"
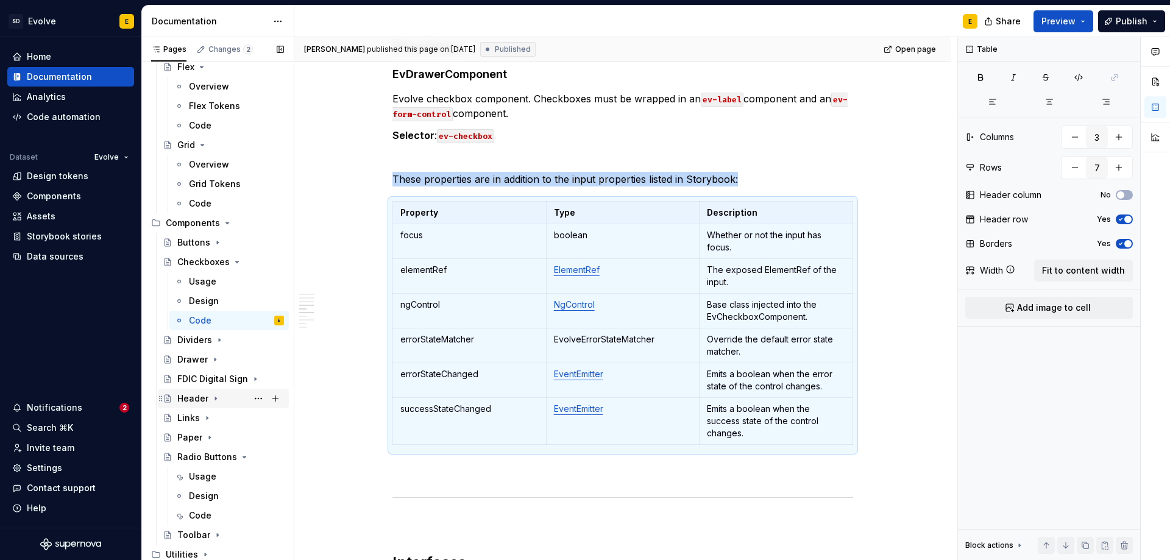
scroll to position [656, 0]
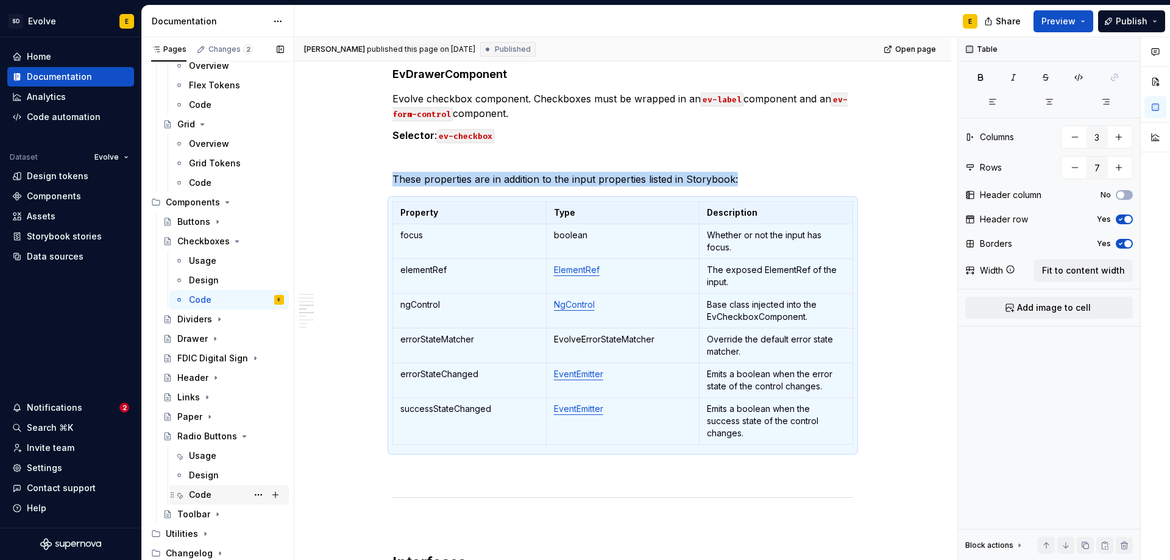
click at [210, 497] on div "Code" at bounding box center [200, 495] width 23 height 12
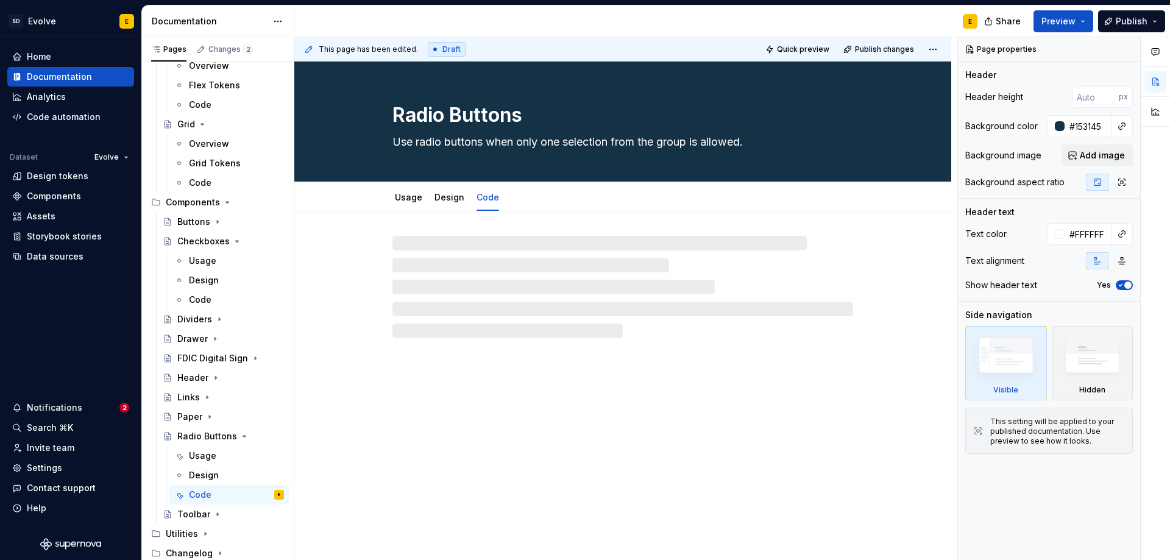
type textarea "*"
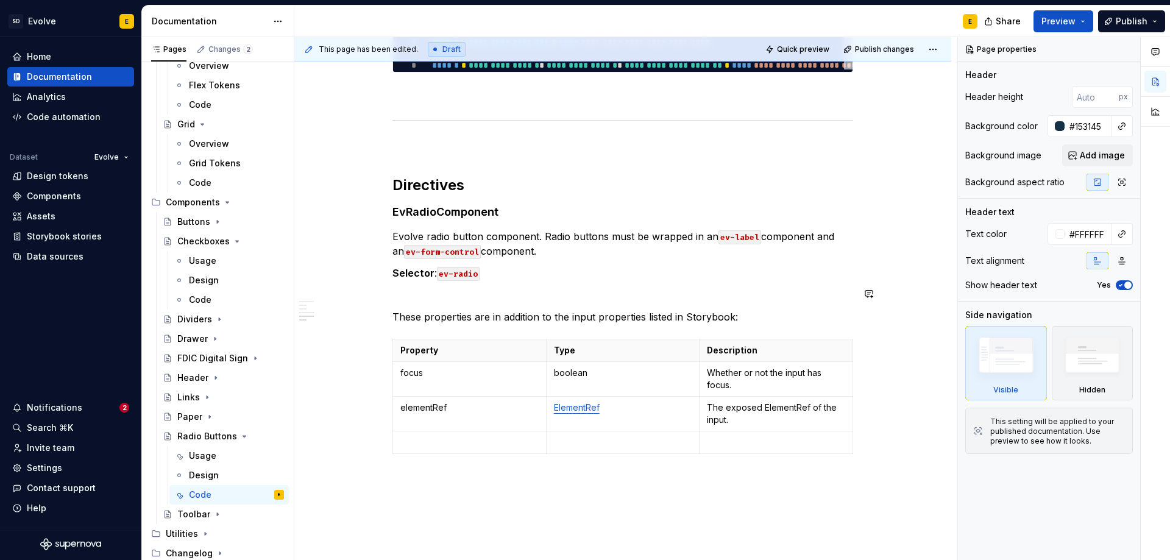
scroll to position [891, 0]
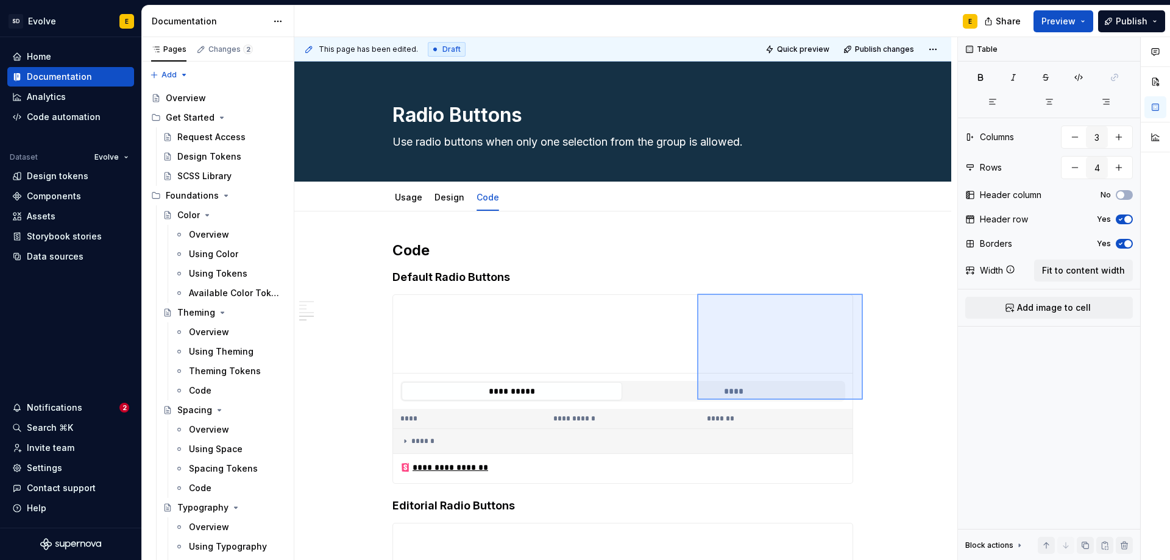
click at [697, 294] on div "**********" at bounding box center [625, 299] width 663 height 524
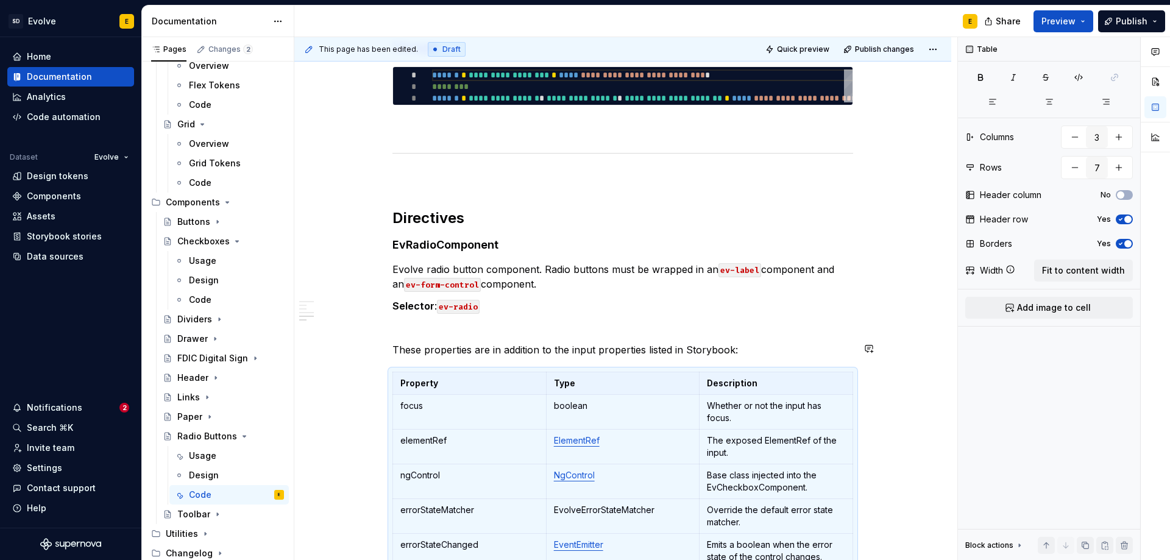
scroll to position [891, 0]
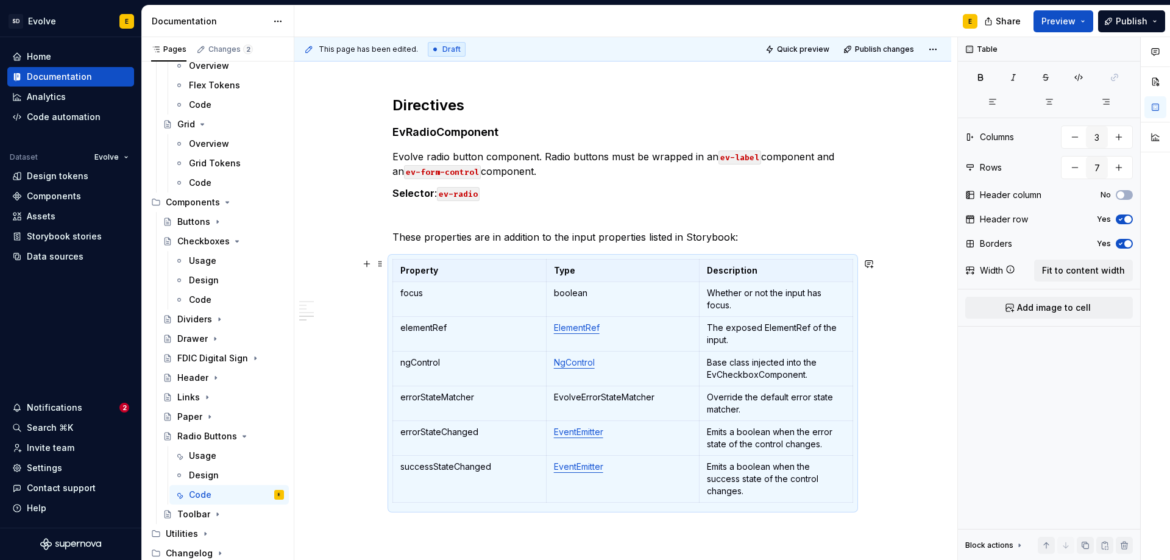
click at [869, 421] on div "**********" at bounding box center [622, 5] width 657 height 1370
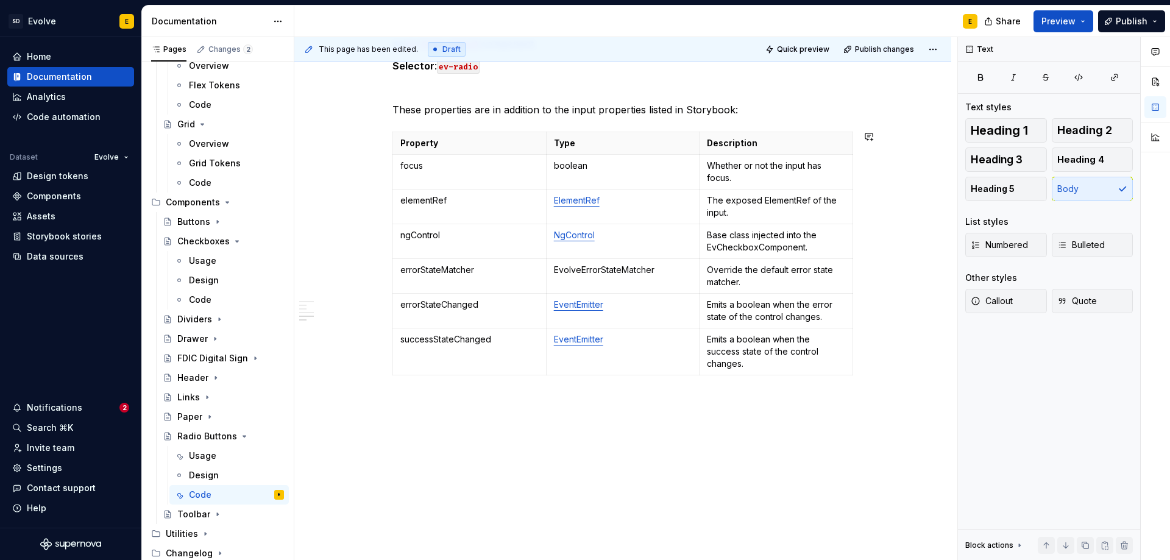
scroll to position [1020, 0]
click at [388, 388] on div "**********" at bounding box center [625, 299] width 663 height 524
click at [366, 401] on button "button" at bounding box center [366, 399] width 17 height 17
click at [463, 477] on div "A section divider" at bounding box center [461, 478] width 62 height 10
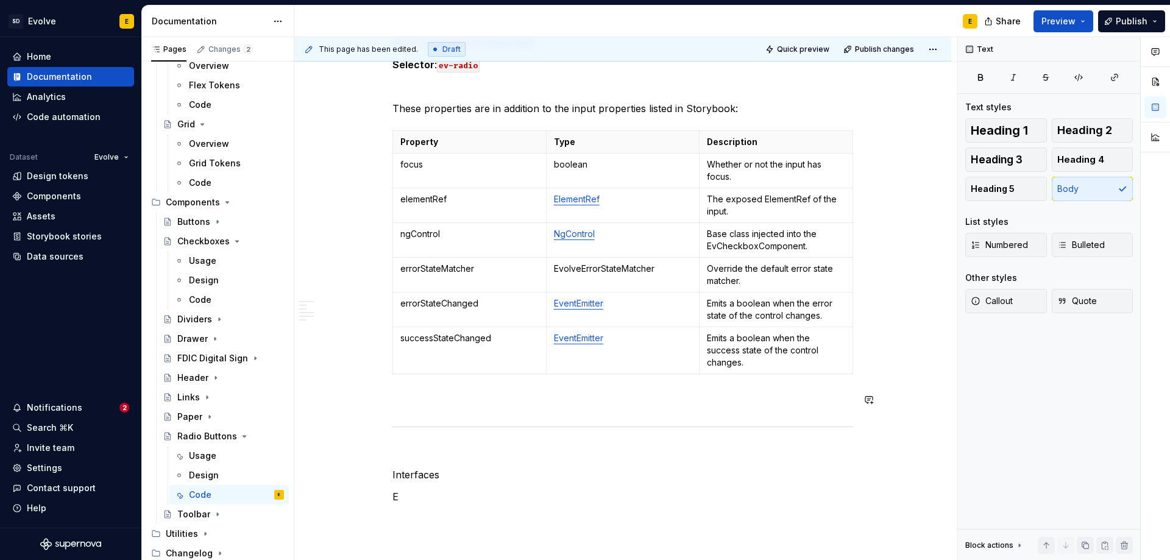
scroll to position [1022, 0]
click at [446, 467] on p "Interfaces" at bounding box center [623, 473] width 461 height 15
click at [1070, 134] on span "Heading 2" at bounding box center [1084, 130] width 55 height 12
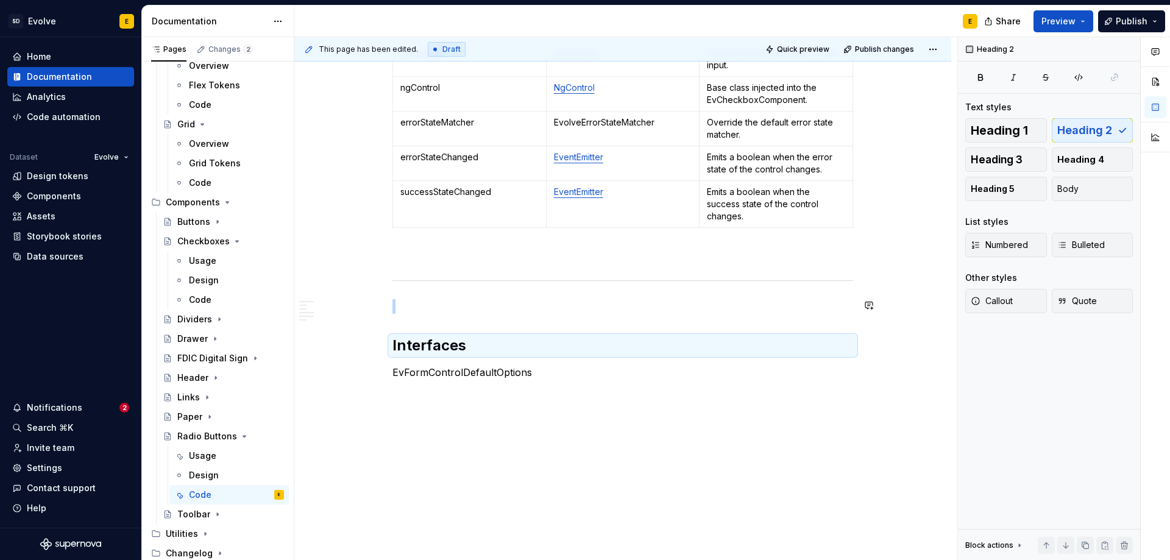
scroll to position [1167, 0]
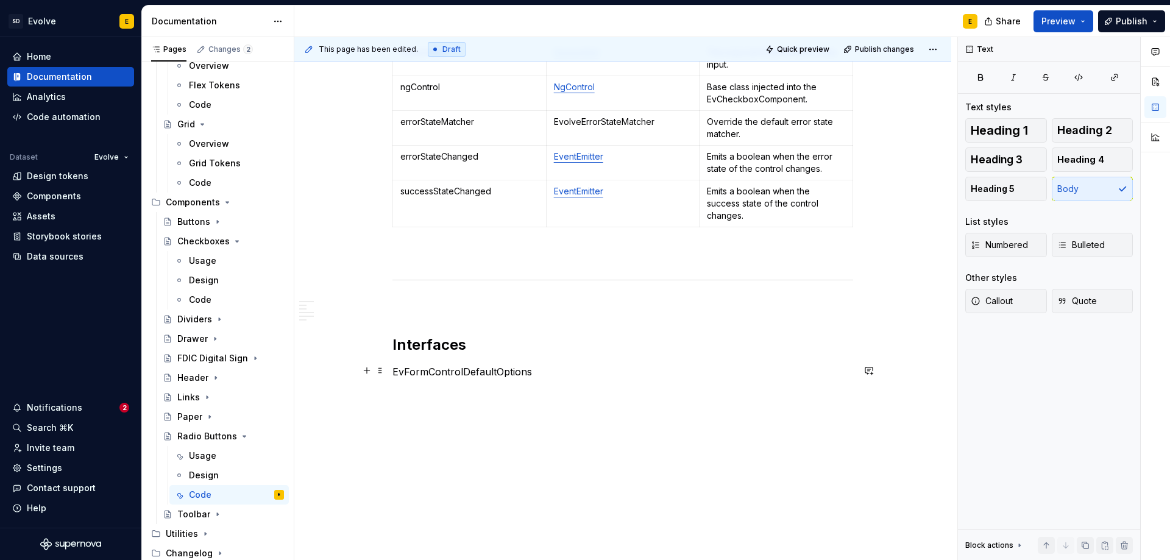
click at [535, 371] on p "EvFormControlDefaultOptions" at bounding box center [623, 371] width 461 height 15
click at [1087, 158] on span "Heading 4" at bounding box center [1080, 160] width 47 height 12
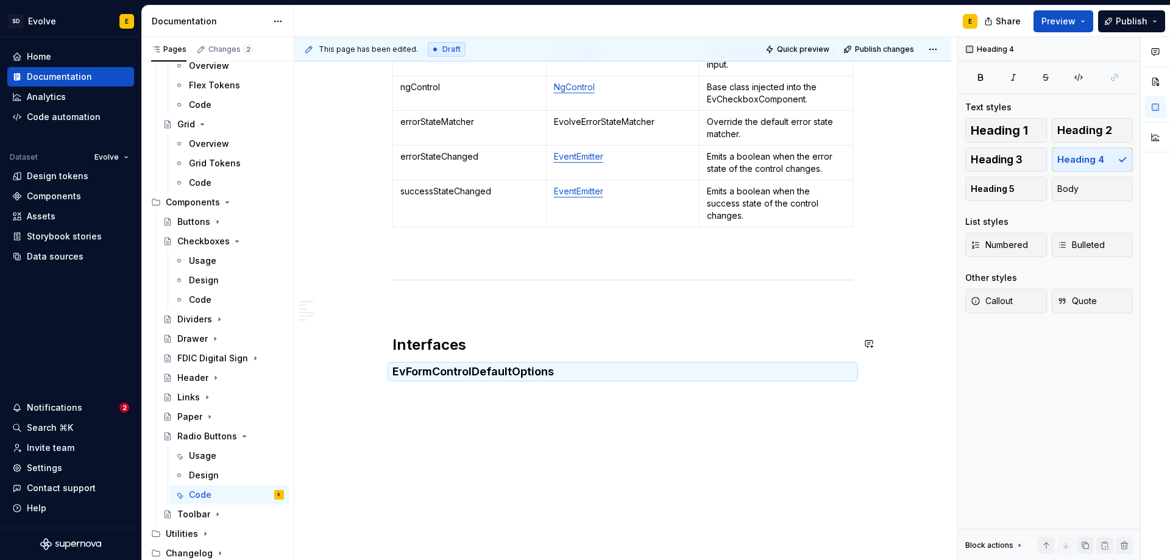
click at [608, 368] on h4 "EvFormControlDefaultOptions" at bounding box center [623, 371] width 461 height 15
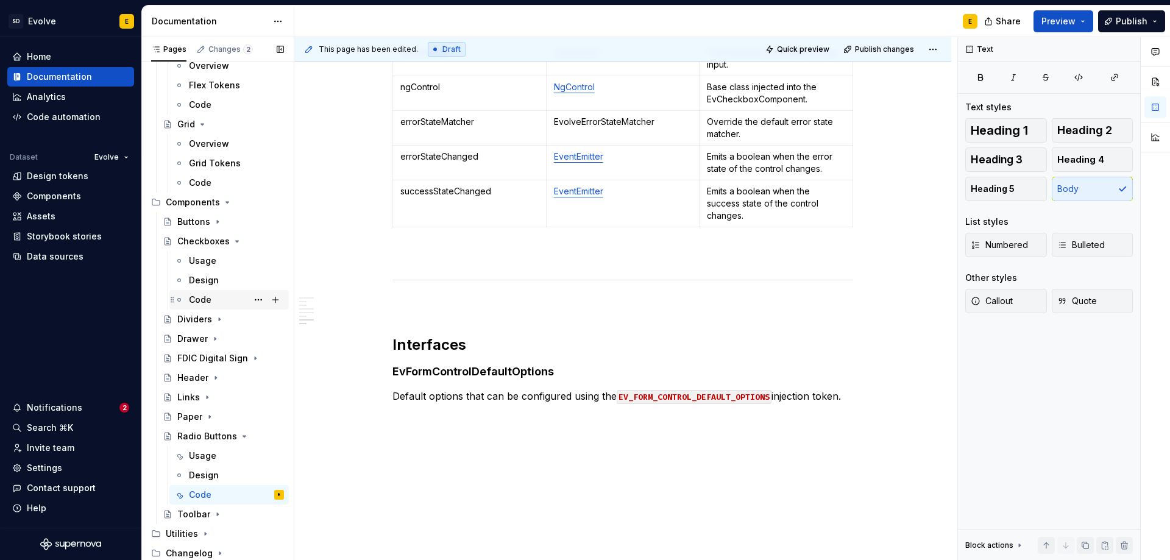
click at [198, 297] on div "Code" at bounding box center [200, 300] width 23 height 12
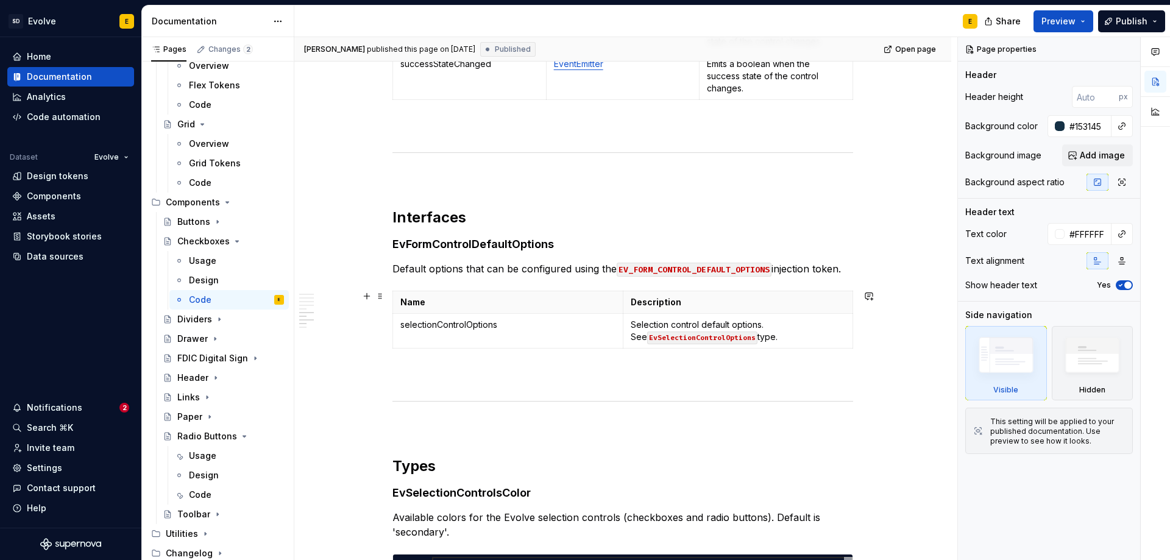
scroll to position [1585, 0]
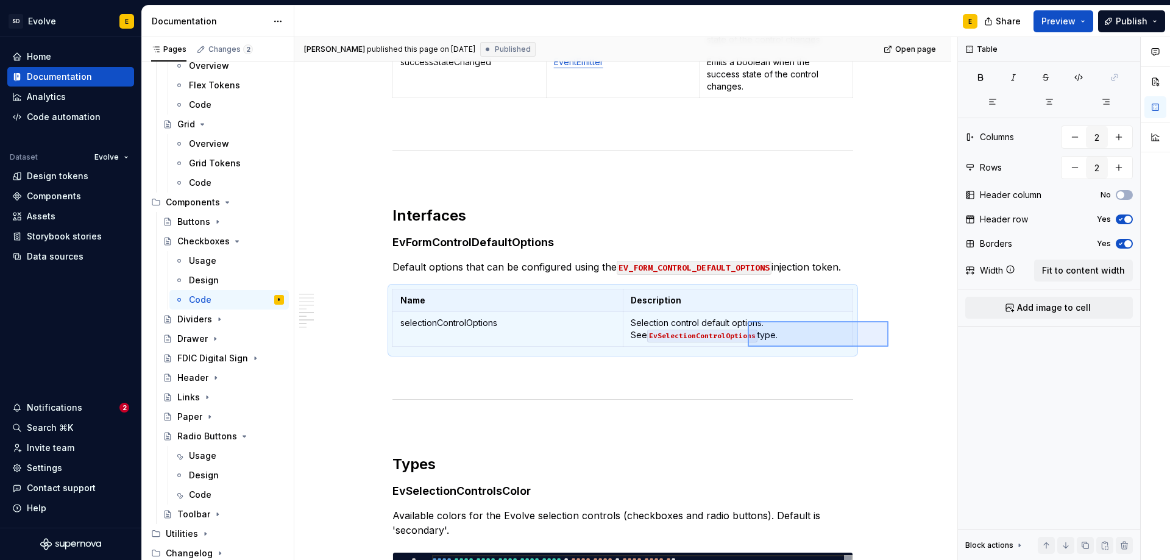
drag, startPoint x: 889, startPoint y: 347, endPoint x: 748, endPoint y: 321, distance: 143.1
click at [748, 321] on div "**********" at bounding box center [625, 299] width 663 height 524
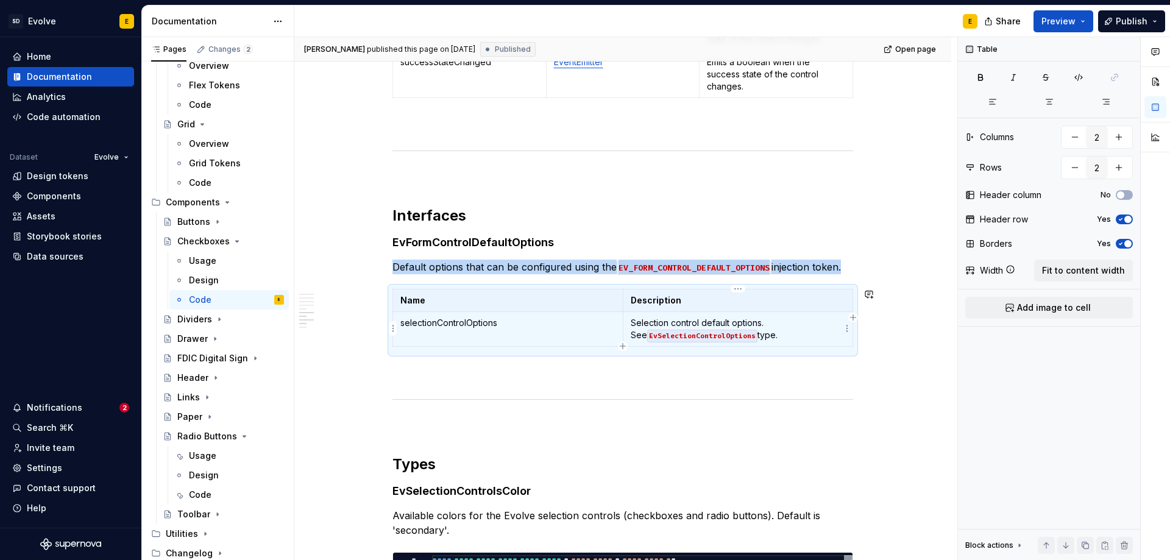
copy p "Default options that can be configured using the EV_FORM_CONTROL_DEFAULT_OPTION…"
click at [205, 494] on div "Code" at bounding box center [200, 495] width 23 height 12
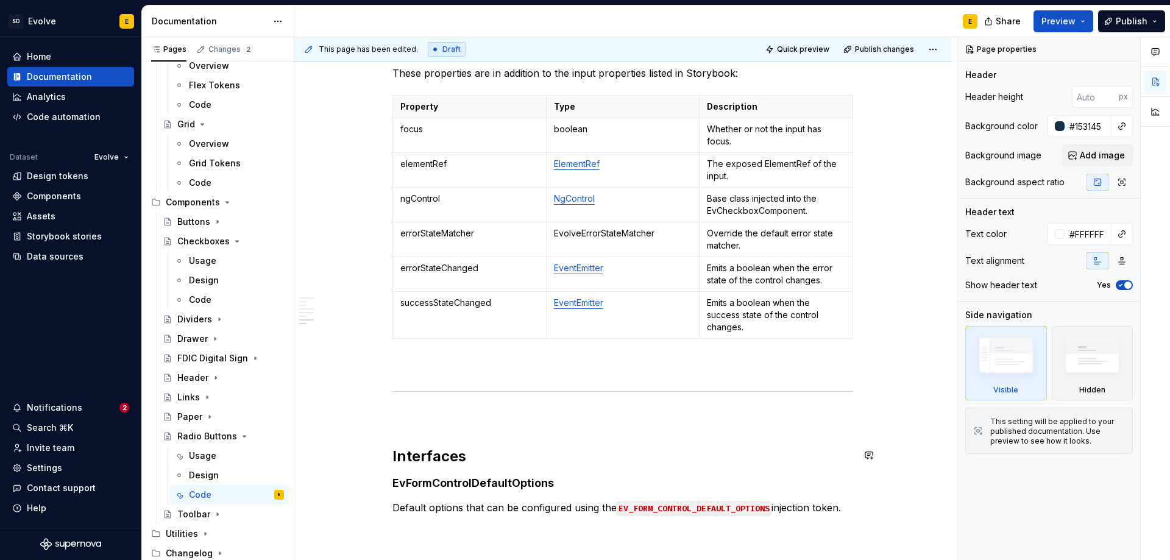
scroll to position [1191, 0]
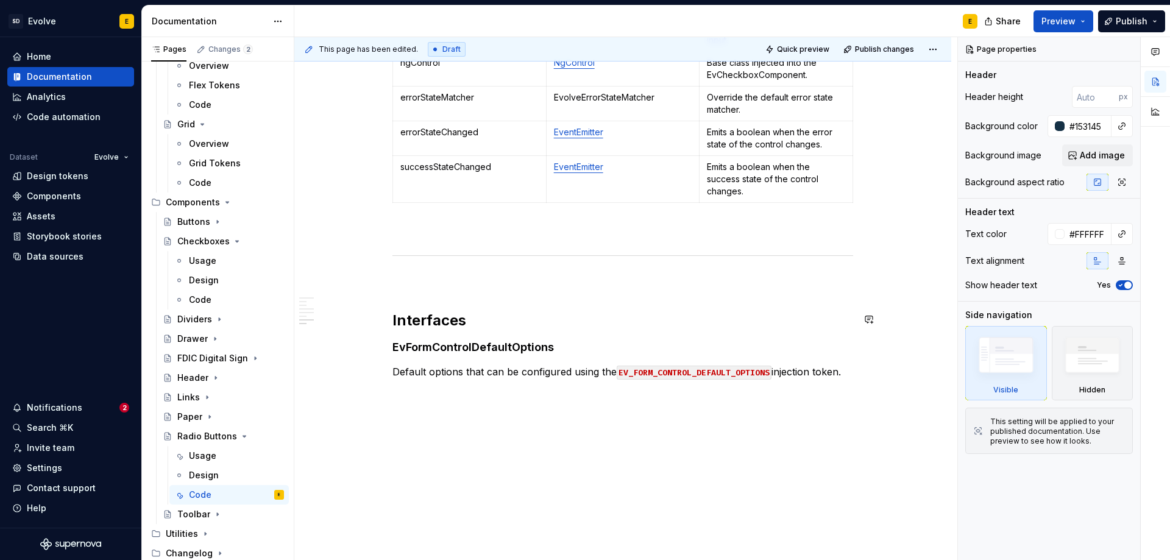
type textarea "*"
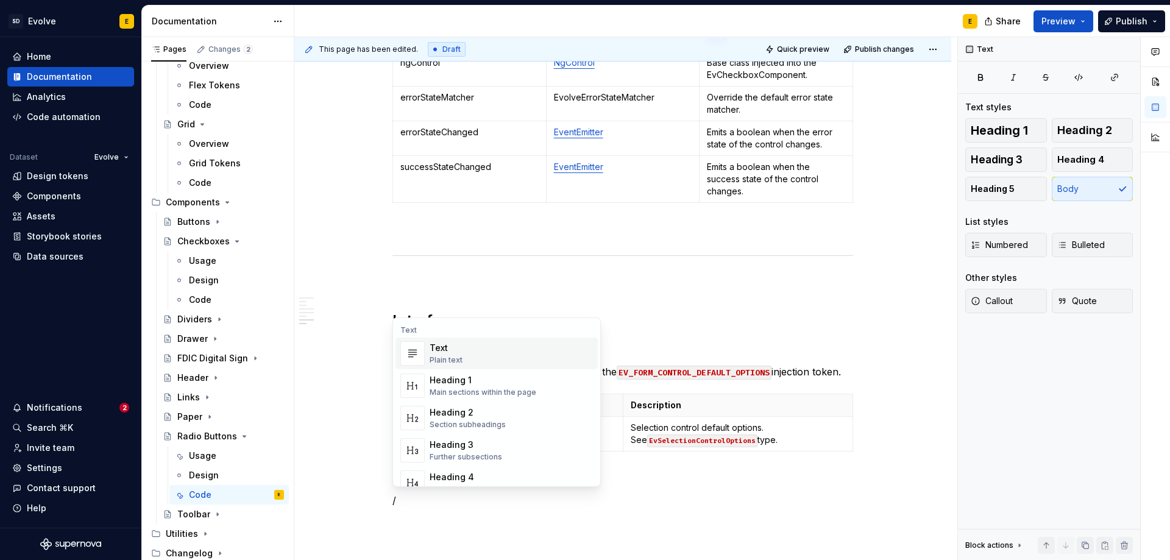
scroll to position [1196, 0]
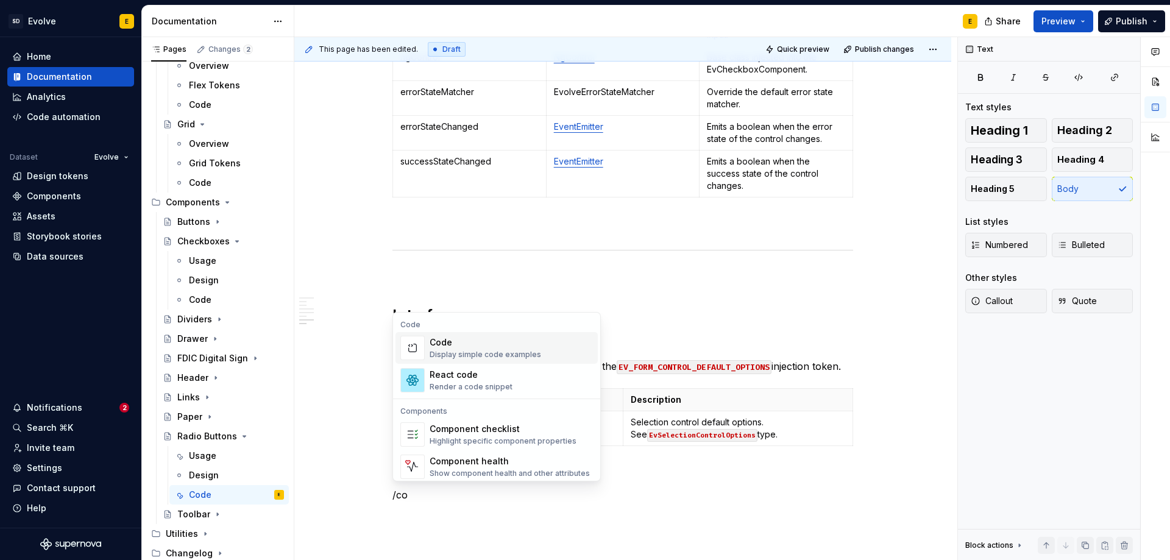
click at [509, 352] on div "Display simple code examples" at bounding box center [486, 355] width 112 height 10
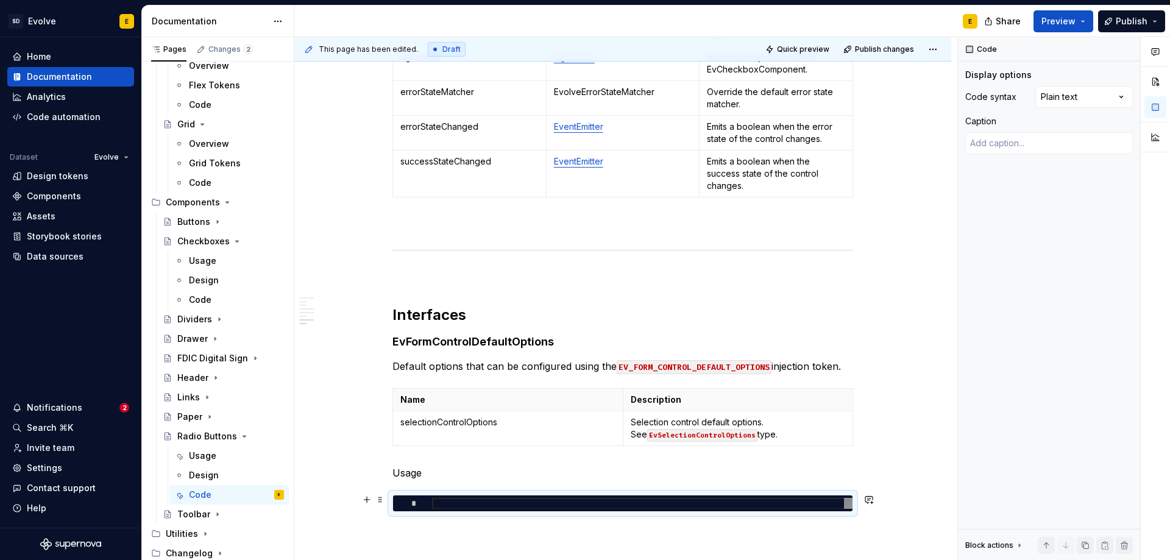
click at [679, 503] on div at bounding box center [642, 504] width 421 height 12
type textarea "*"
type textarea "**"
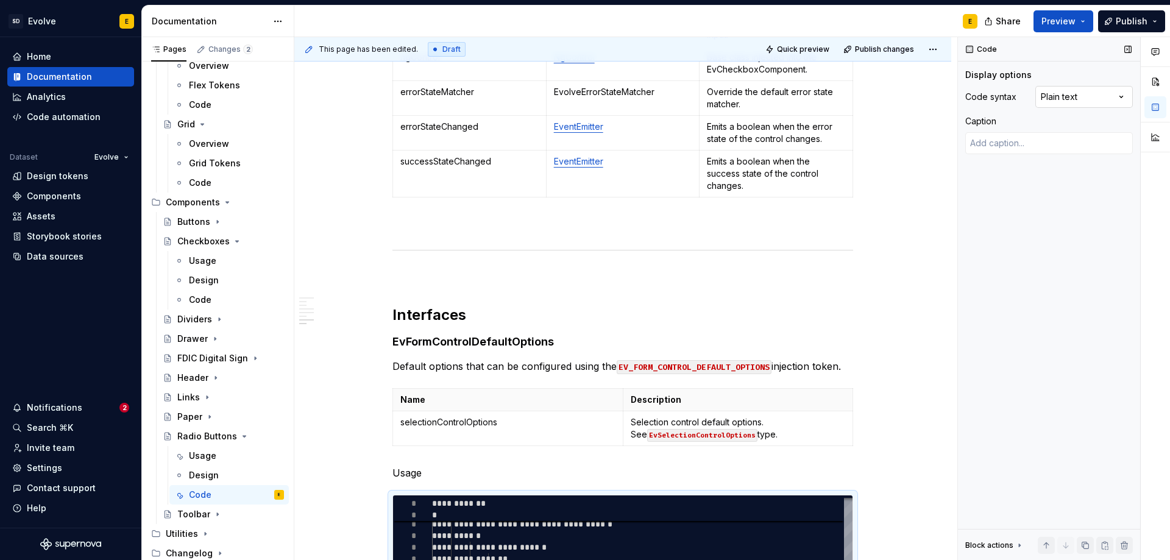
click at [1089, 102] on div "Comments Open comments No comments yet Select ‘Comment’ from the block context …" at bounding box center [1064, 299] width 212 height 524
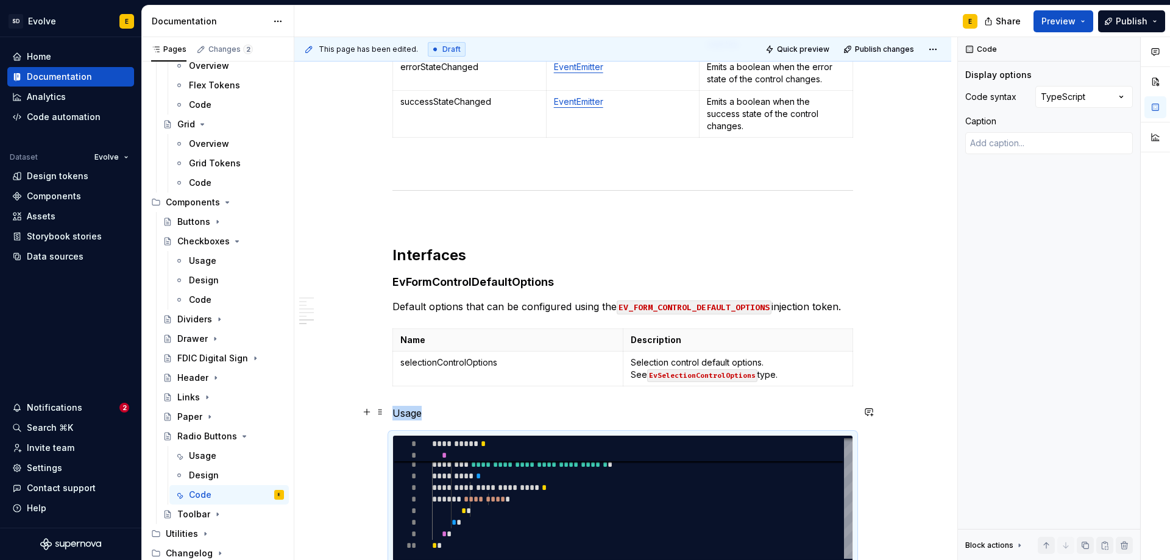
click at [539, 414] on p "Usage" at bounding box center [623, 413] width 461 height 15
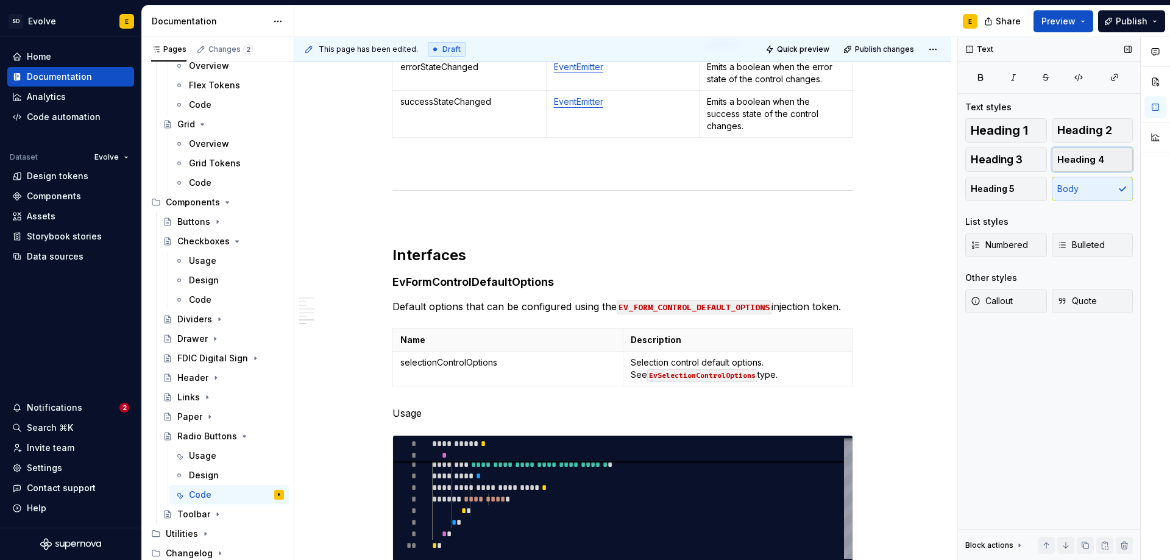
click at [1073, 161] on span "Heading 4" at bounding box center [1080, 160] width 47 height 12
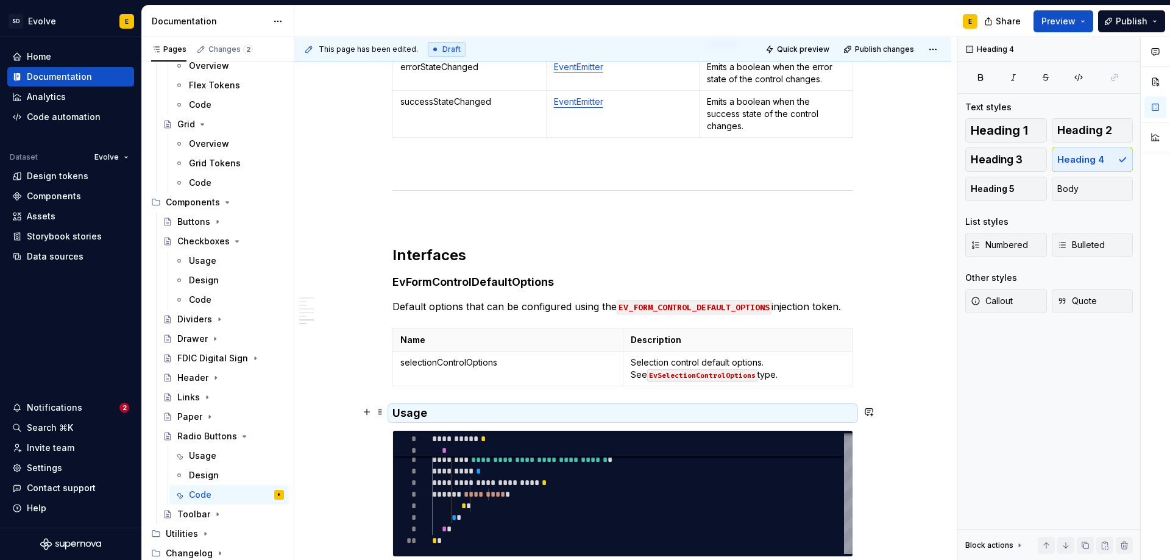
click at [659, 414] on h4 "Usage" at bounding box center [623, 413] width 461 height 15
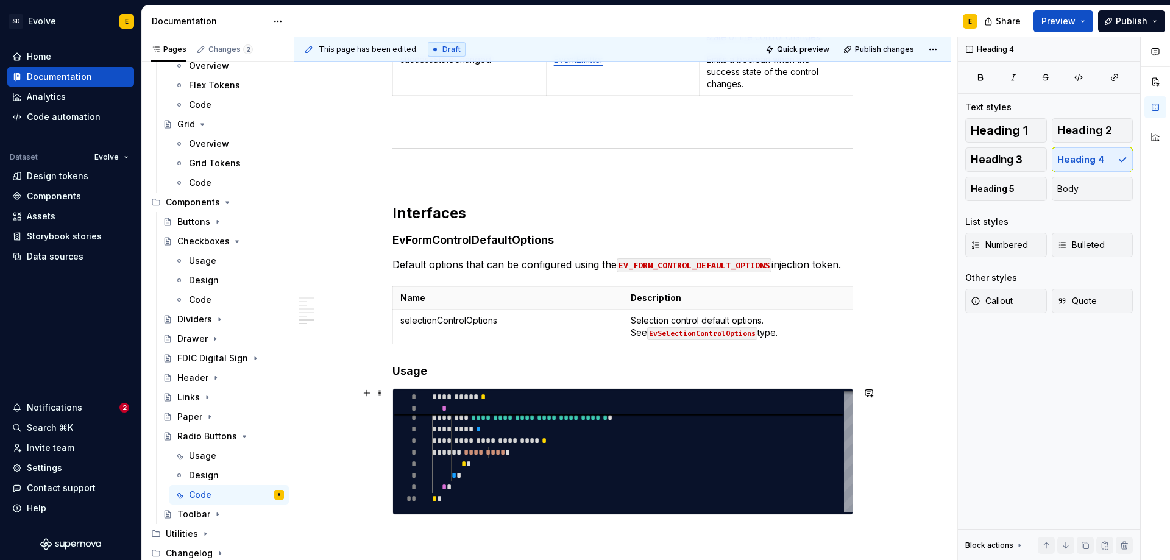
scroll to position [1378, 0]
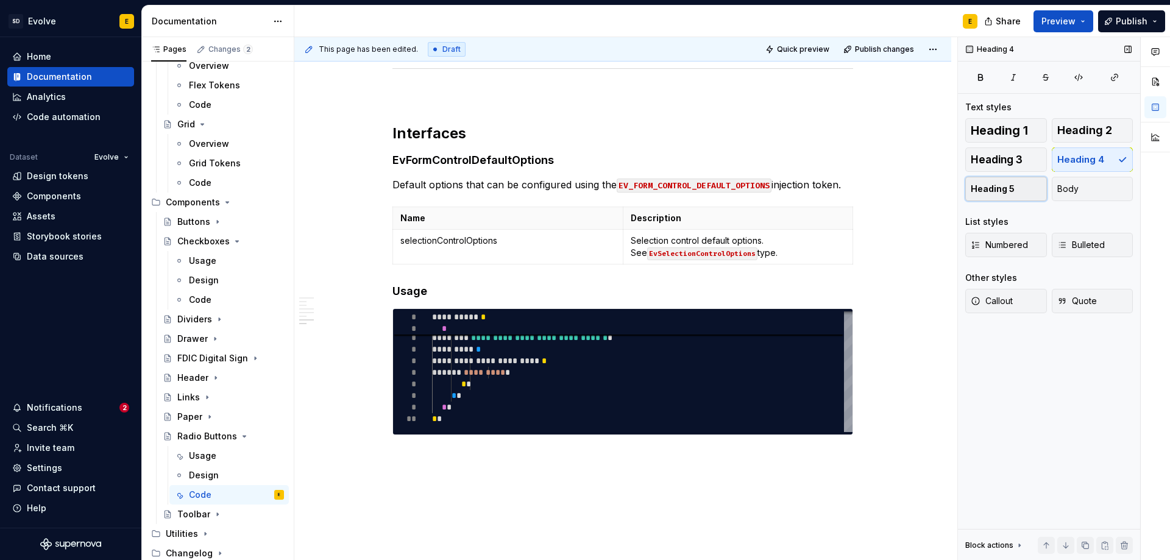
click at [1013, 188] on button "Heading 5" at bounding box center [1006, 189] width 82 height 24
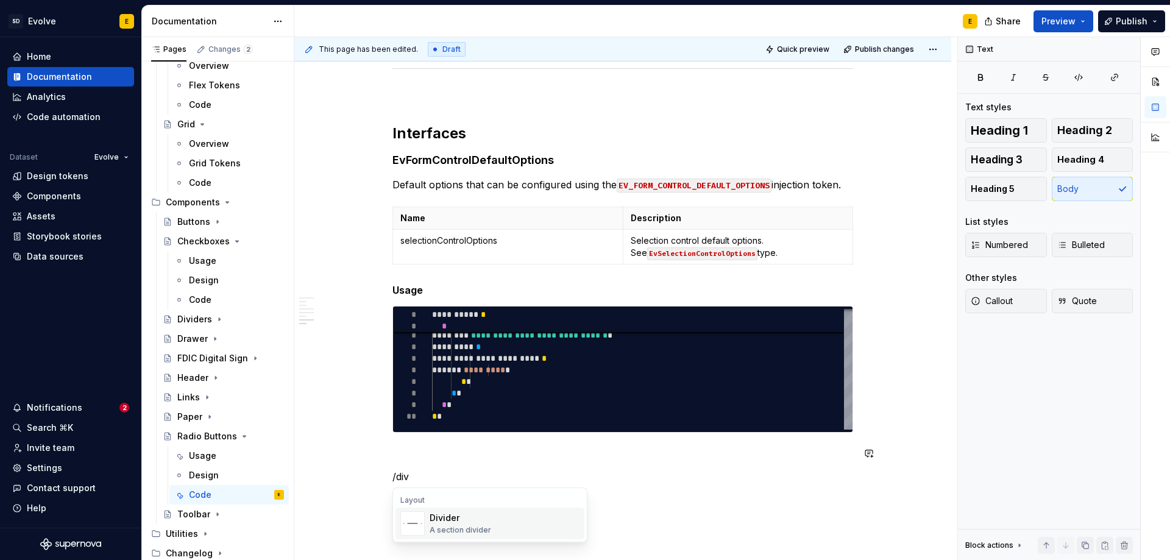
click at [455, 522] on div "Divider" at bounding box center [461, 518] width 62 height 12
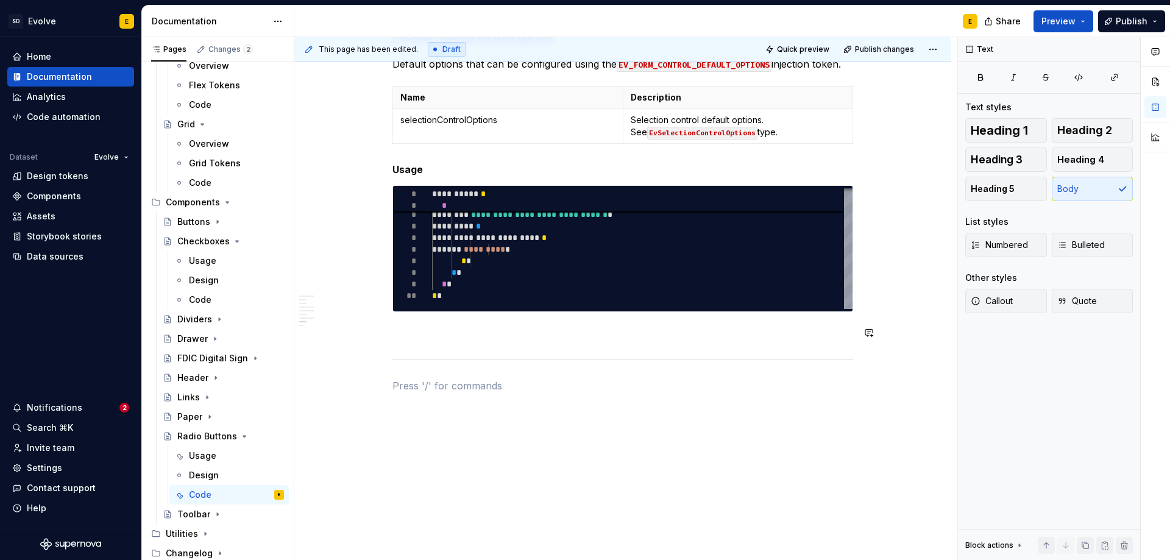
scroll to position [1500, 0]
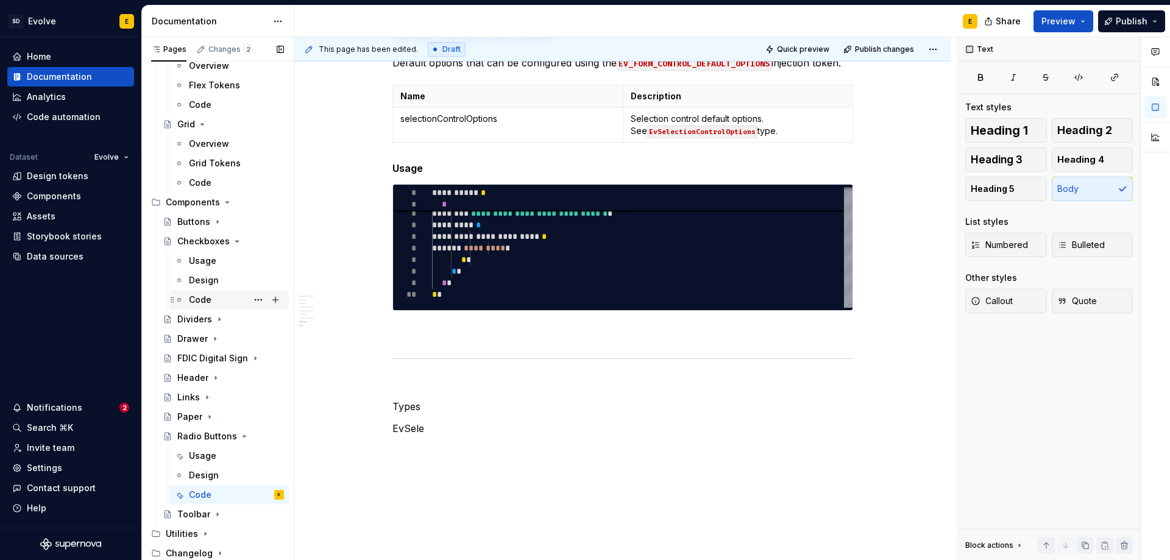
click at [180, 297] on icon "Page tree" at bounding box center [179, 300] width 10 height 10
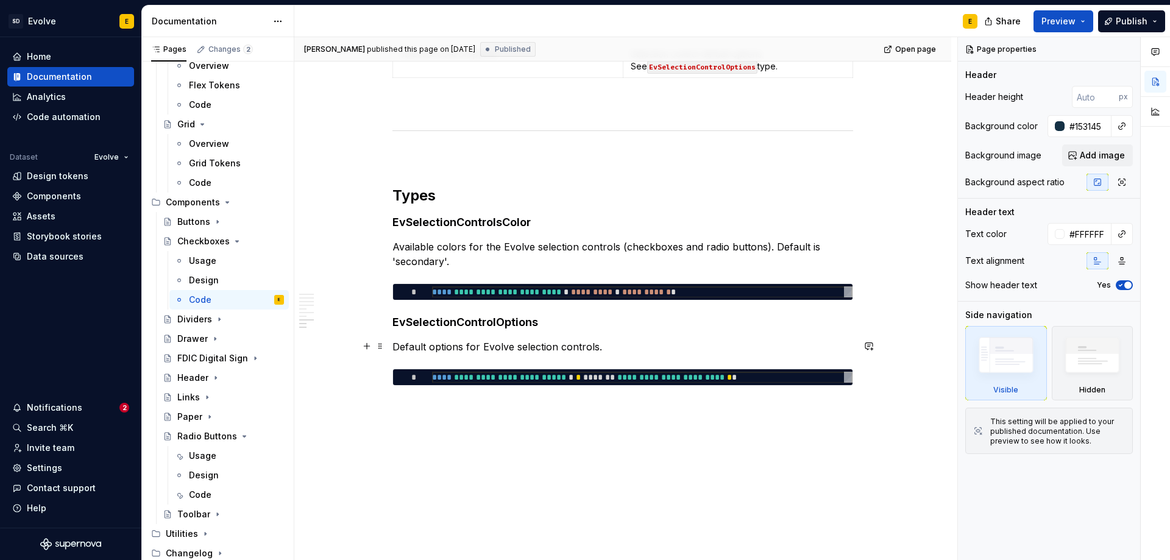
scroll to position [1861, 0]
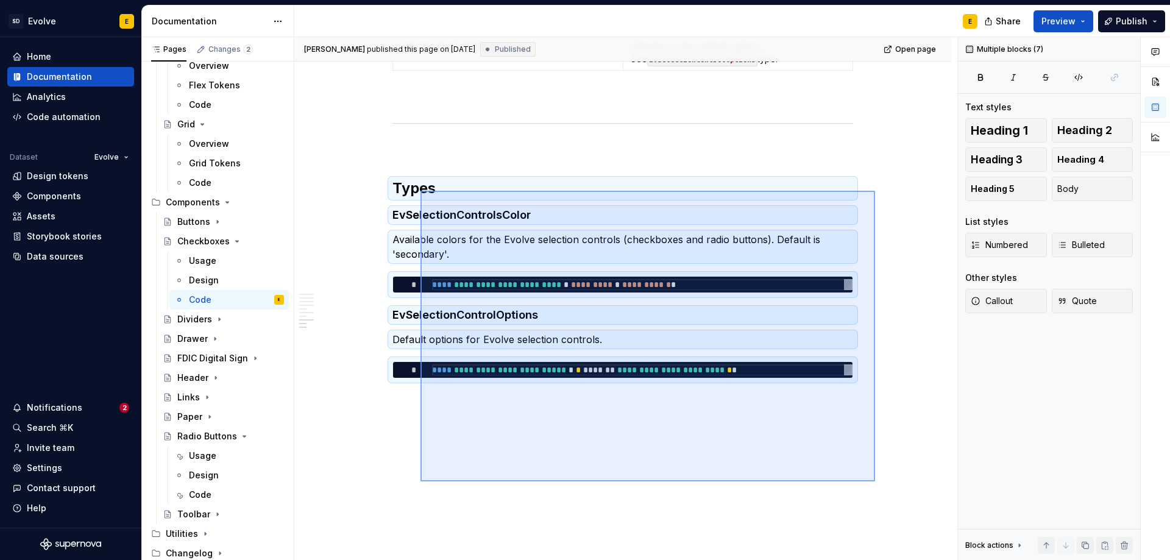
drag, startPoint x: 875, startPoint y: 482, endPoint x: 421, endPoint y: 191, distance: 539.7
click at [421, 191] on div "**********" at bounding box center [625, 299] width 663 height 524
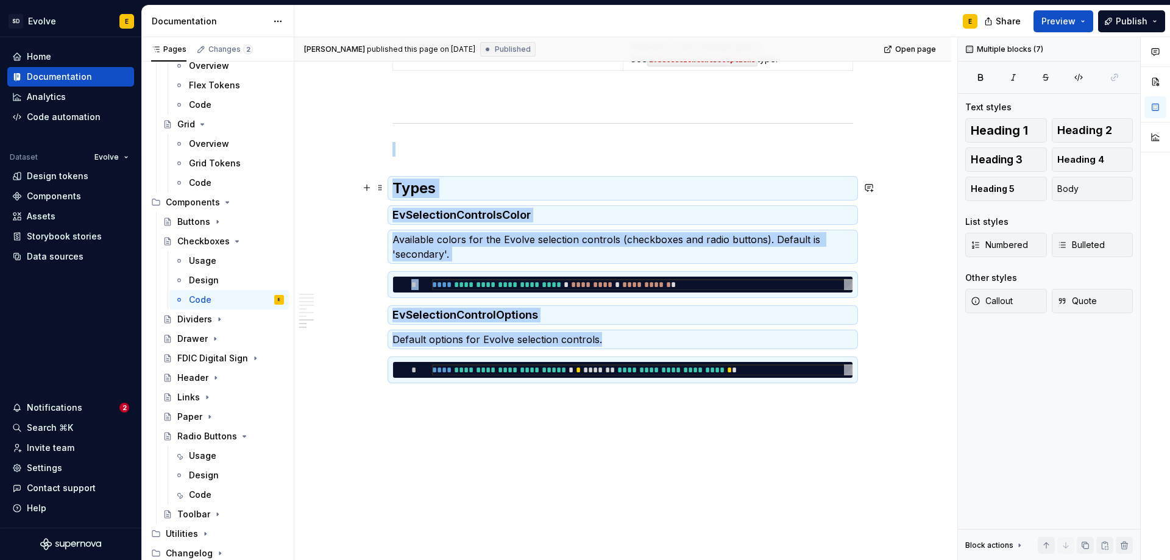
copy div "**********"
click at [207, 492] on div "Code" at bounding box center [200, 495] width 23 height 12
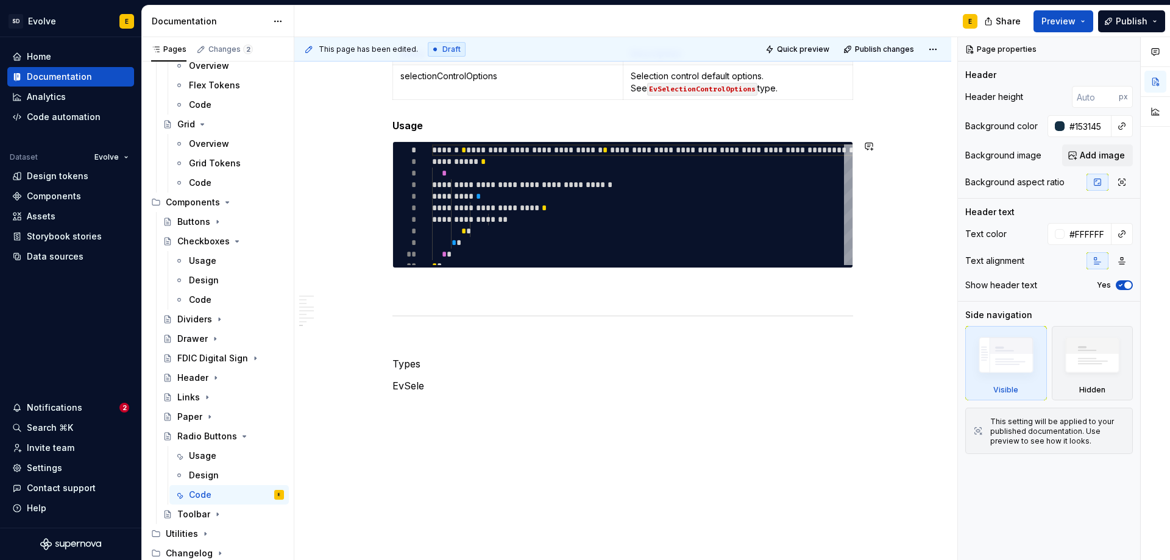
scroll to position [1557, 0]
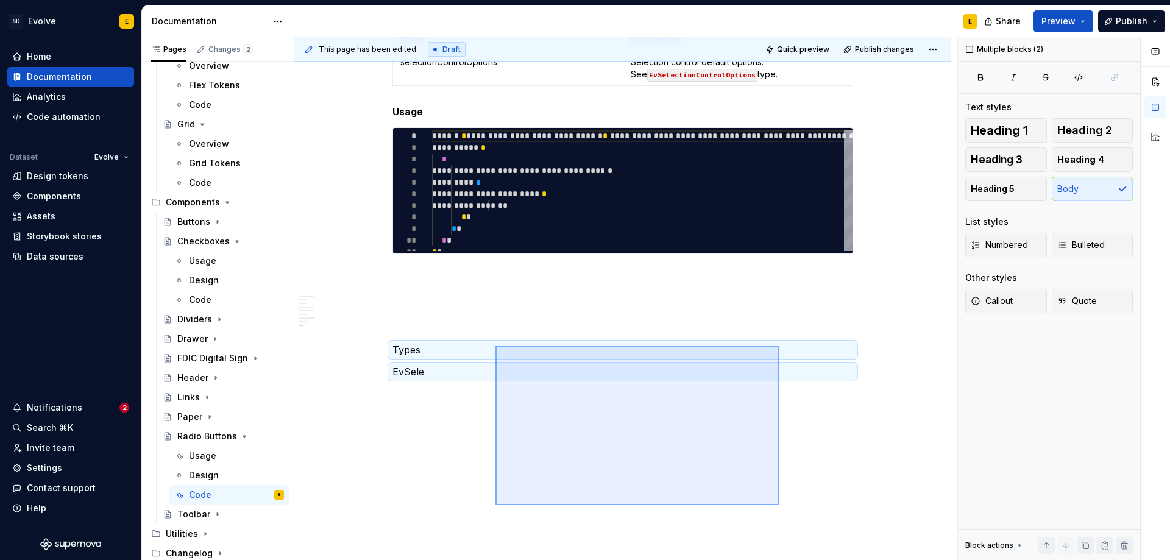
drag, startPoint x: 780, startPoint y: 505, endPoint x: 496, endPoint y: 346, distance: 325.8
click at [496, 346] on div "**********" at bounding box center [625, 299] width 663 height 524
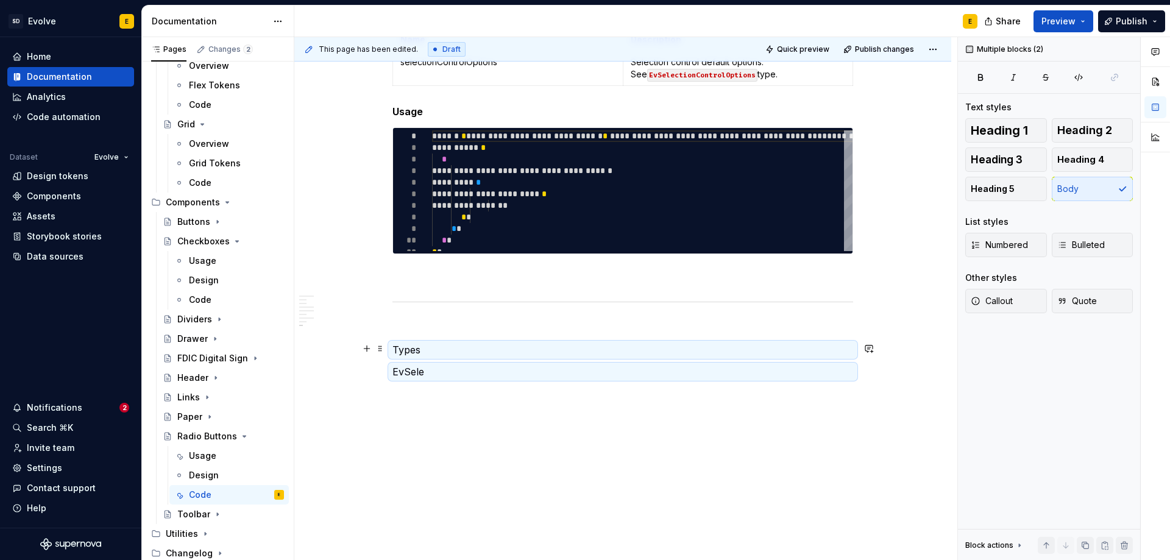
scroll to position [1513, 0]
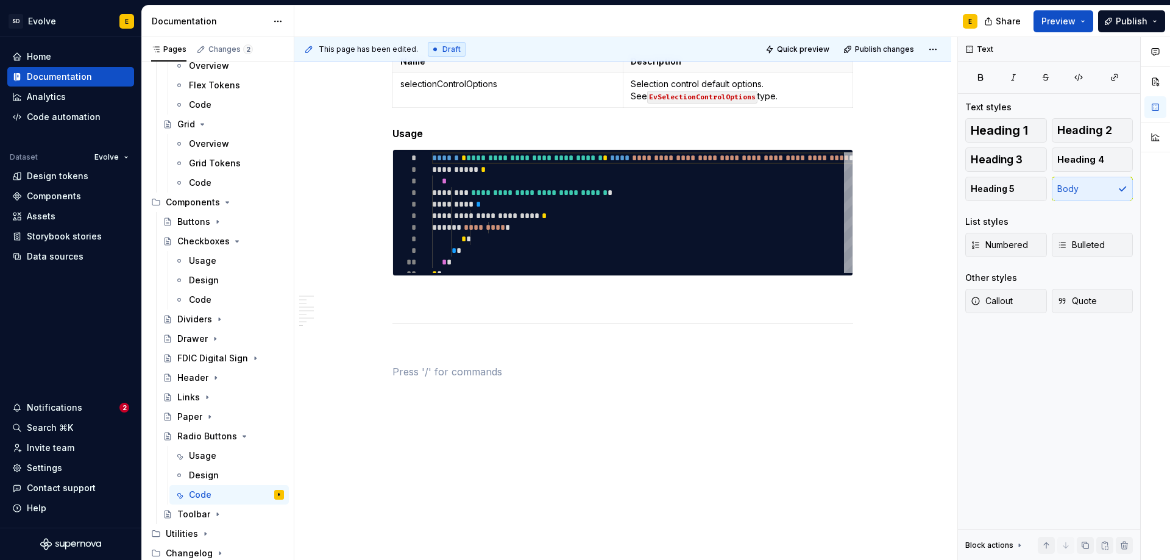
type textarea "*"
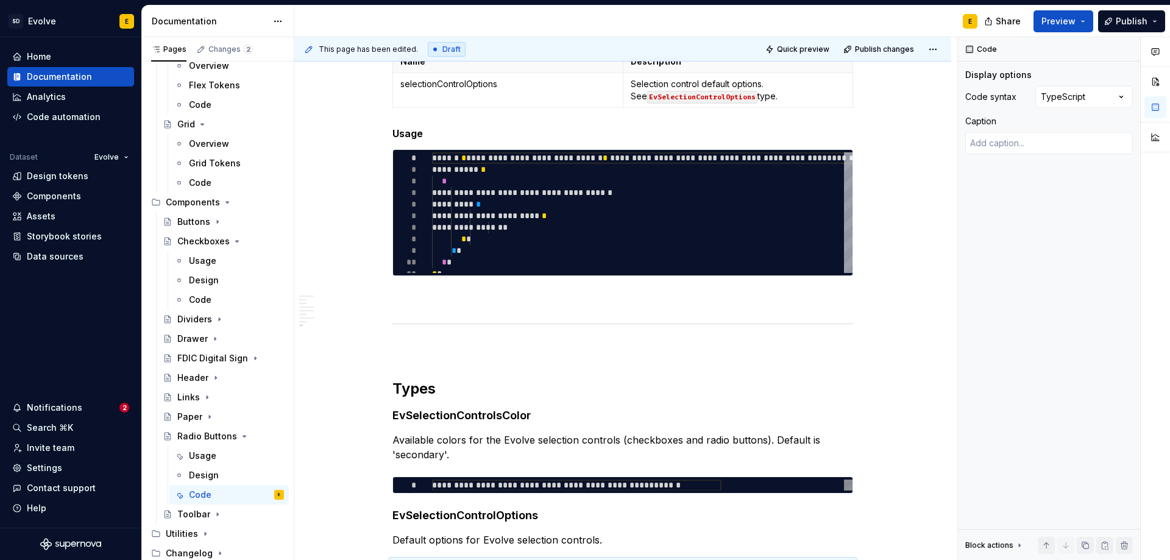
type textarea "**********"
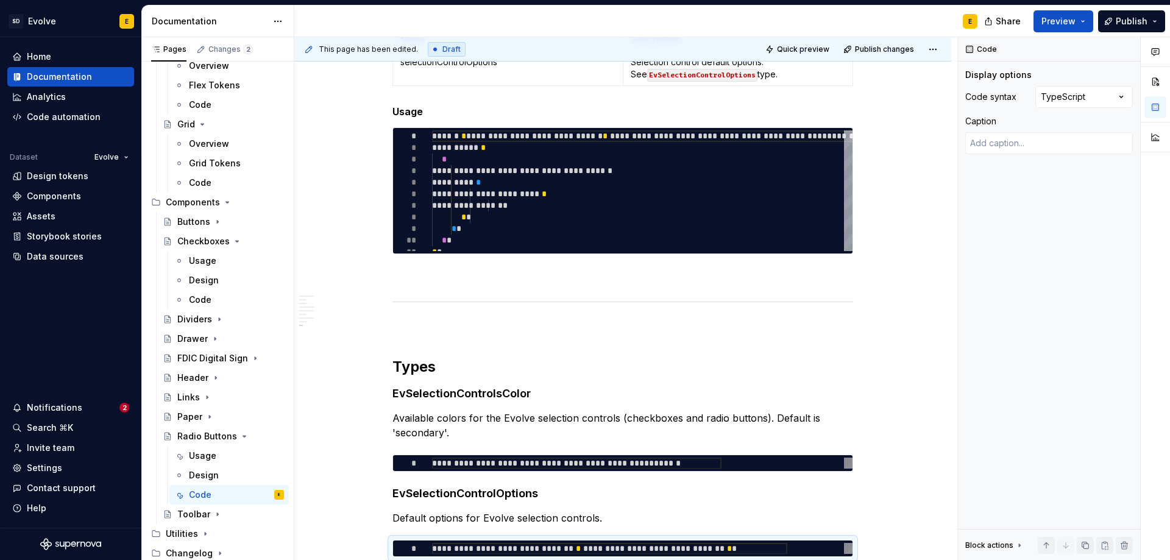
scroll to position [0, 327]
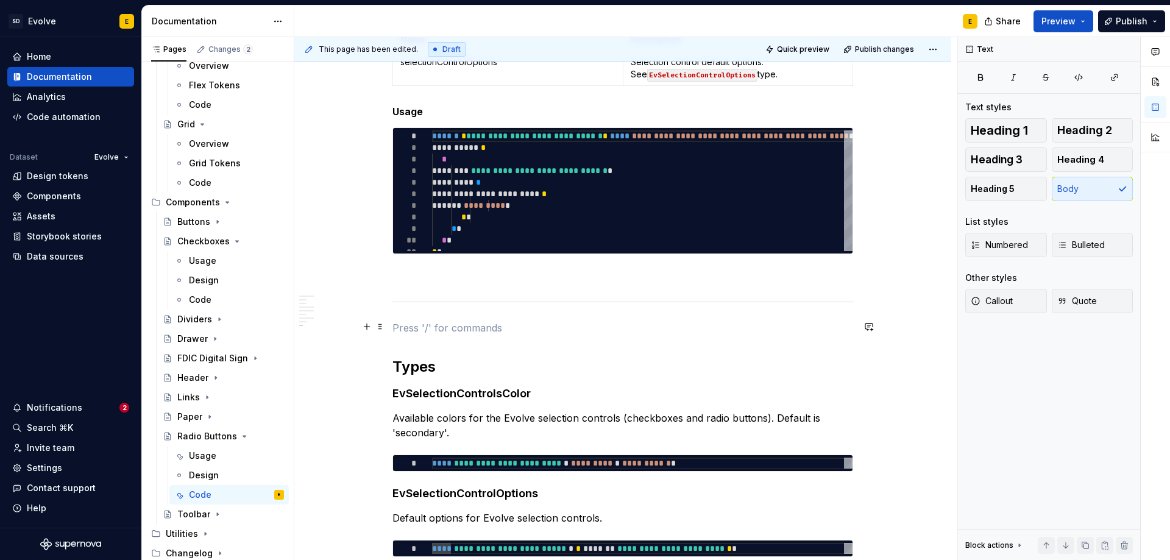
click at [488, 326] on p at bounding box center [623, 328] width 461 height 15
click at [479, 280] on p at bounding box center [623, 276] width 461 height 15
click at [474, 327] on p at bounding box center [623, 328] width 461 height 15
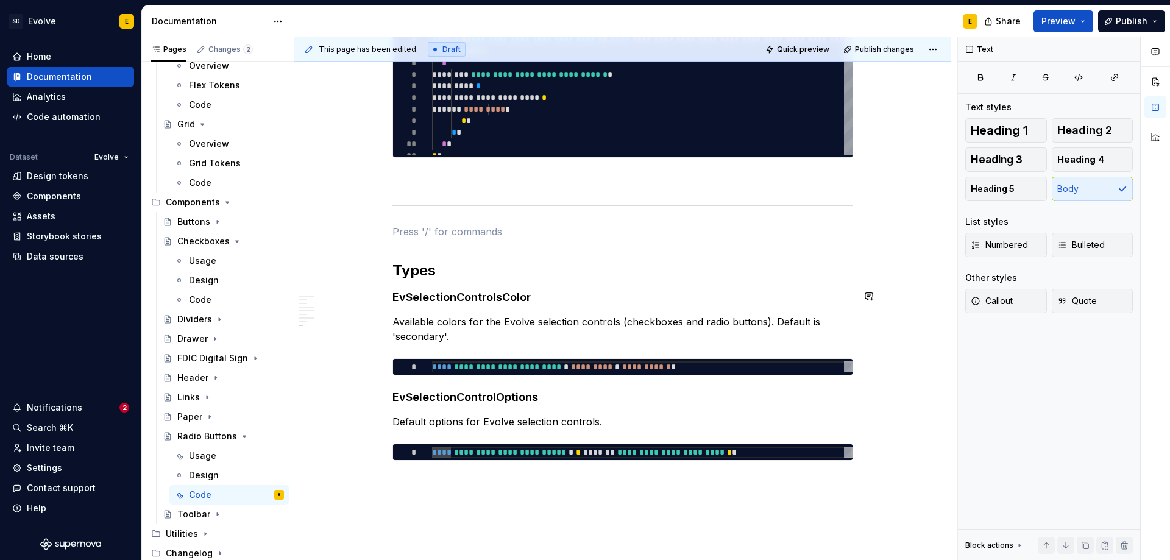
scroll to position [1735, 0]
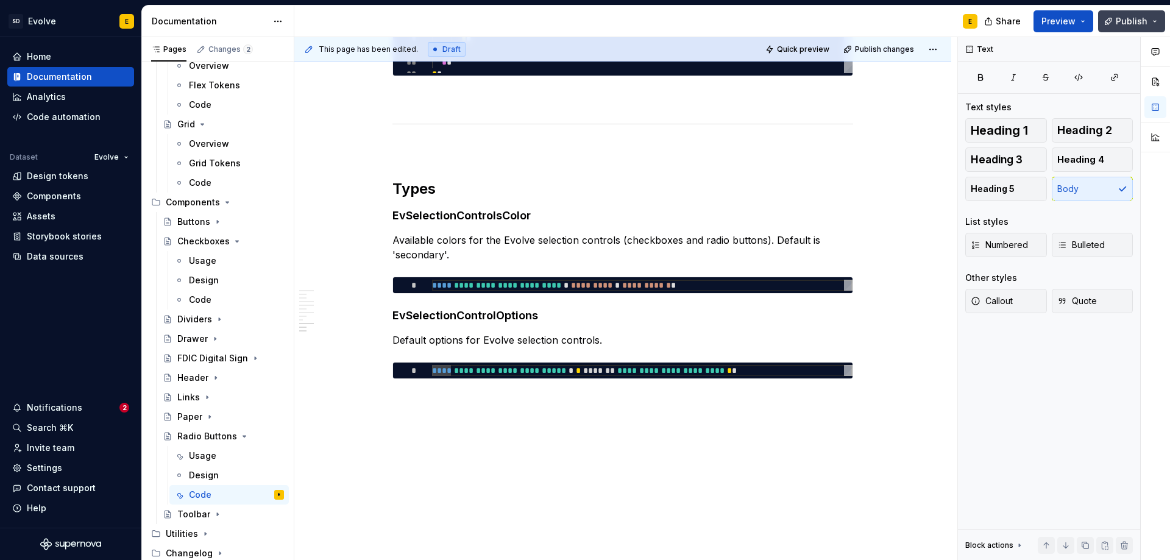
click at [1118, 20] on span "Publish" at bounding box center [1132, 21] width 32 height 12
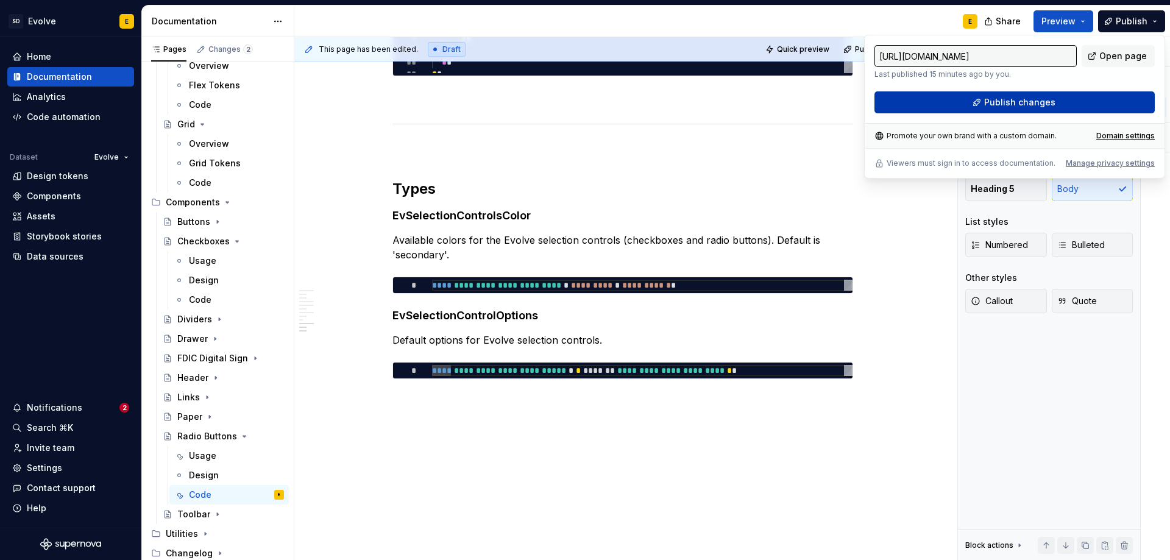
click at [1075, 99] on button "Publish changes" at bounding box center [1015, 102] width 280 height 22
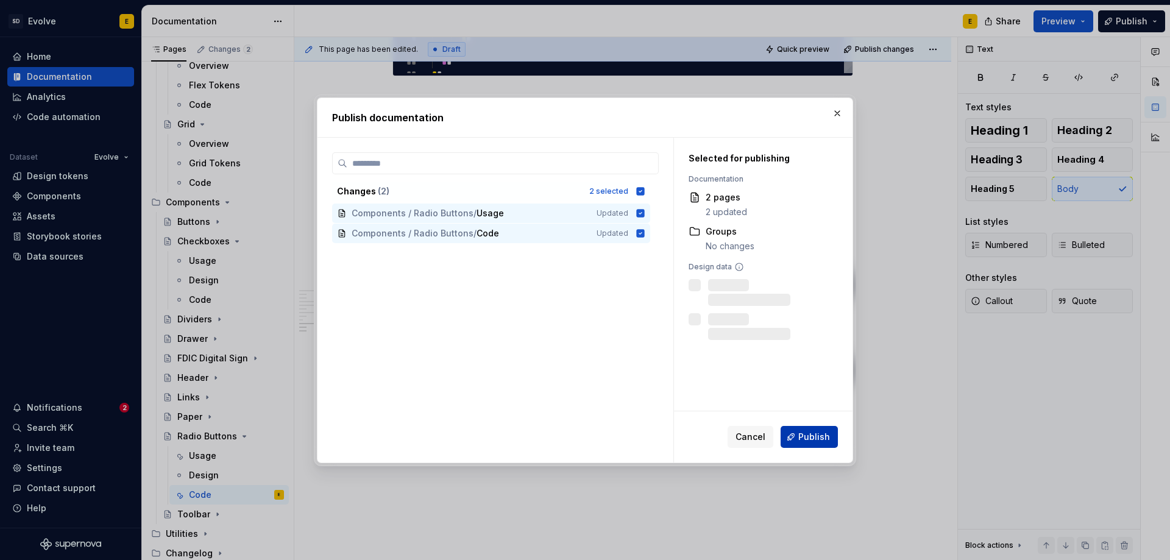
click at [814, 439] on span "Publish" at bounding box center [814, 437] width 32 height 12
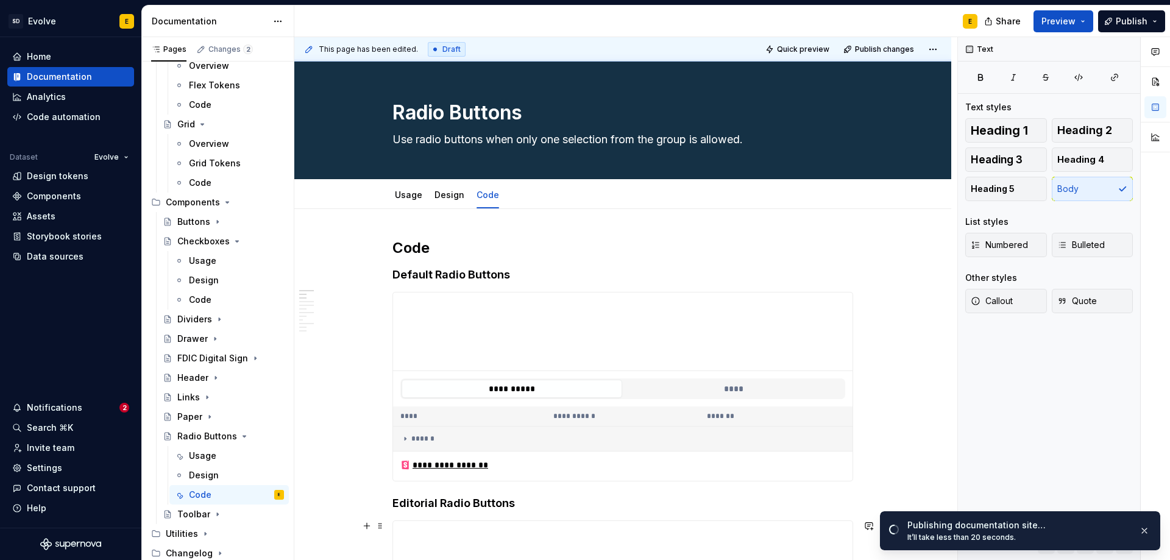
scroll to position [0, 0]
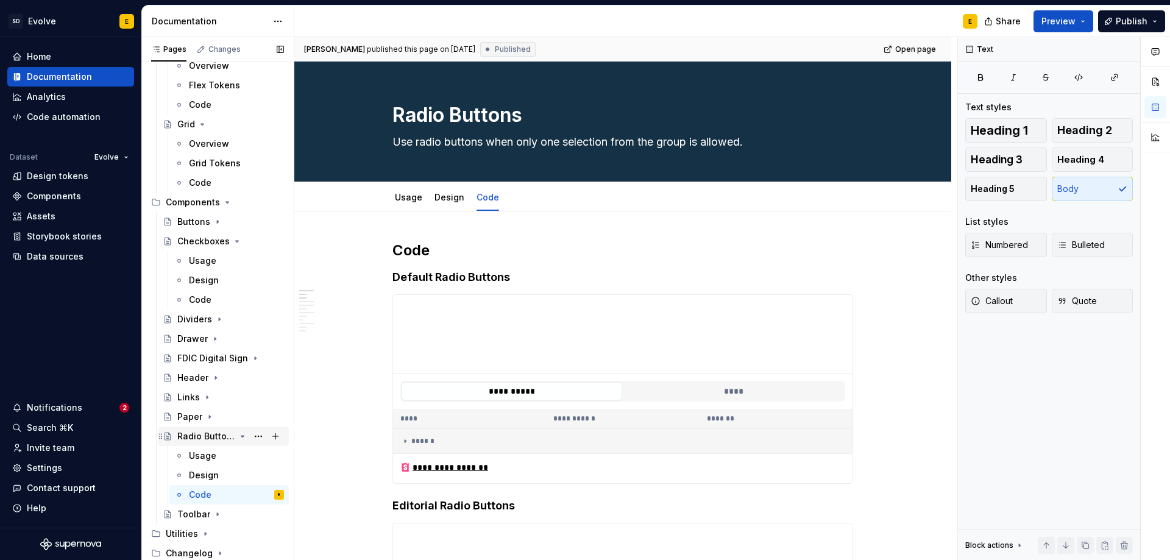
click at [238, 437] on icon "Page tree" at bounding box center [243, 437] width 10 height 10
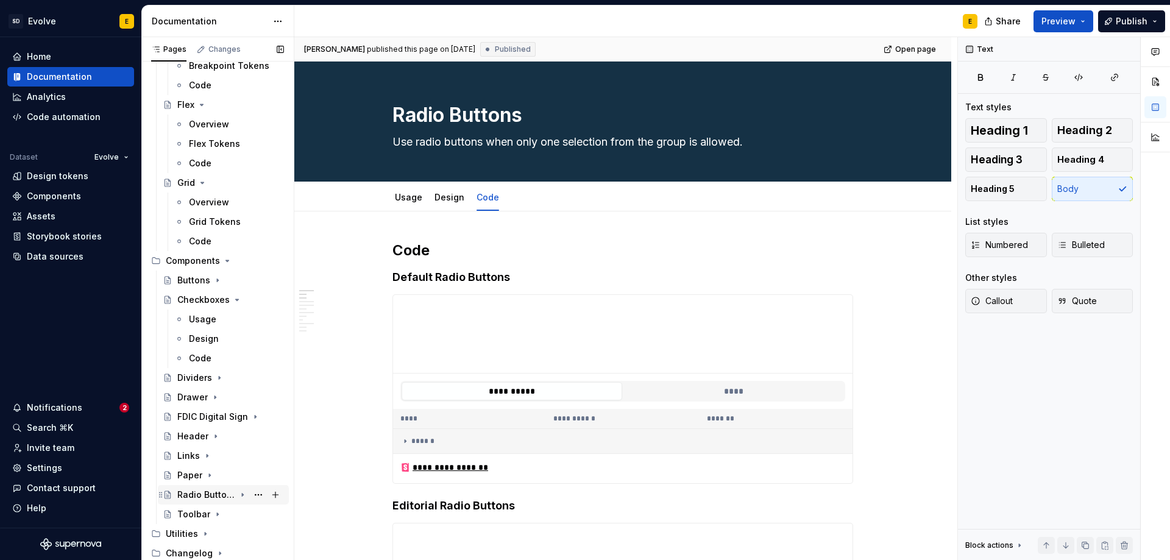
scroll to position [598, 0]
click at [236, 299] on icon "Page tree" at bounding box center [237, 299] width 3 height 1
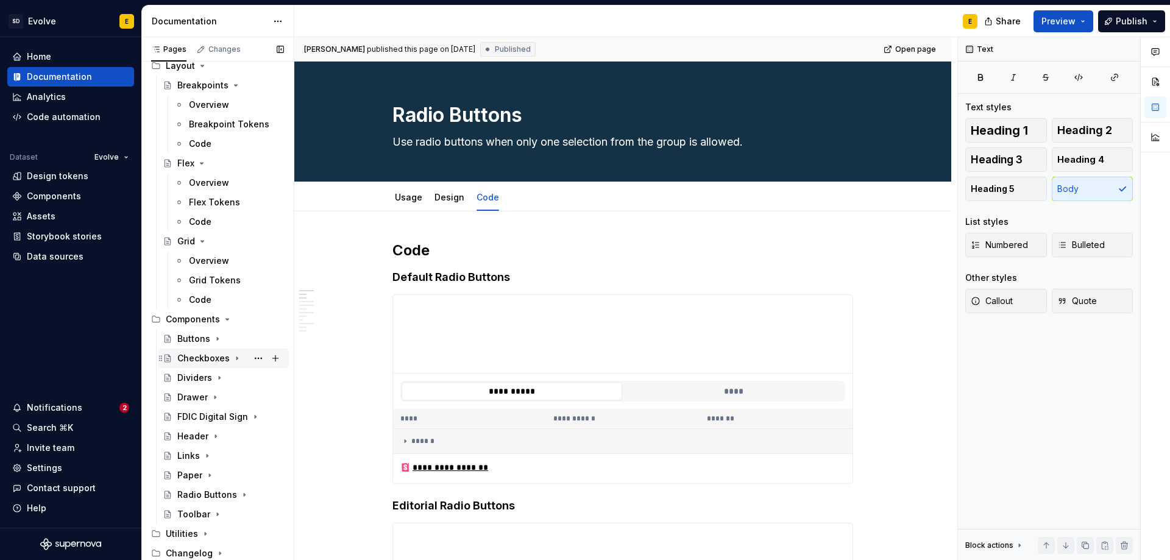
scroll to position [539, 0]
type textarea "*"
